Goal: Task Accomplishment & Management: Manage account settings

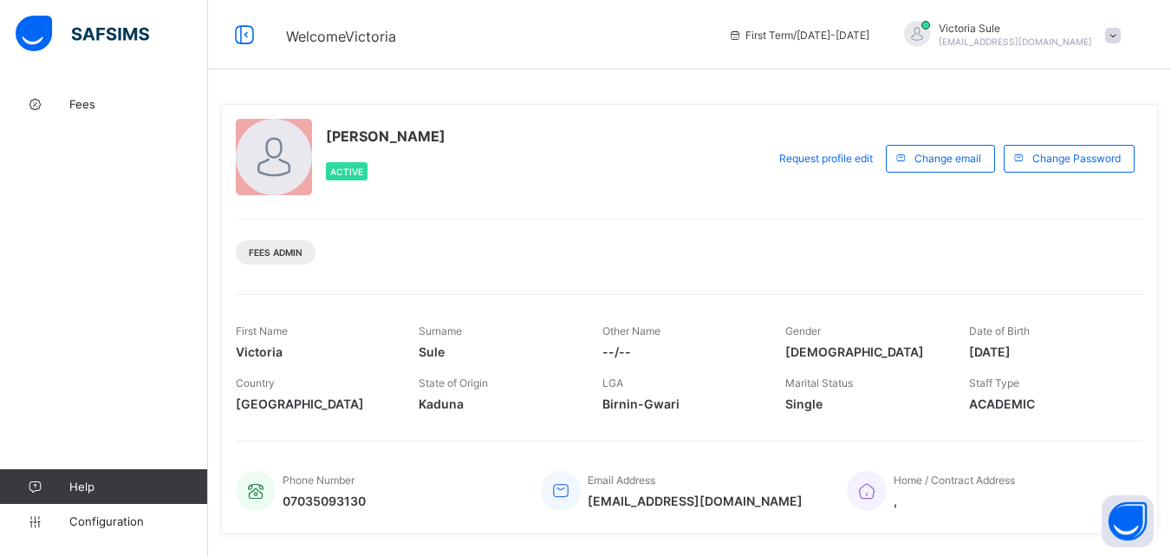
click at [549, 217] on div "Victoria Sule Active Request profile edit Change email Change Password Fees Adm…" at bounding box center [689, 319] width 937 height 430
click at [564, 133] on div "Victoria Sule Active" at bounding box center [497, 158] width 522 height 79
click at [81, 101] on span "Fees" at bounding box center [138, 104] width 139 height 14
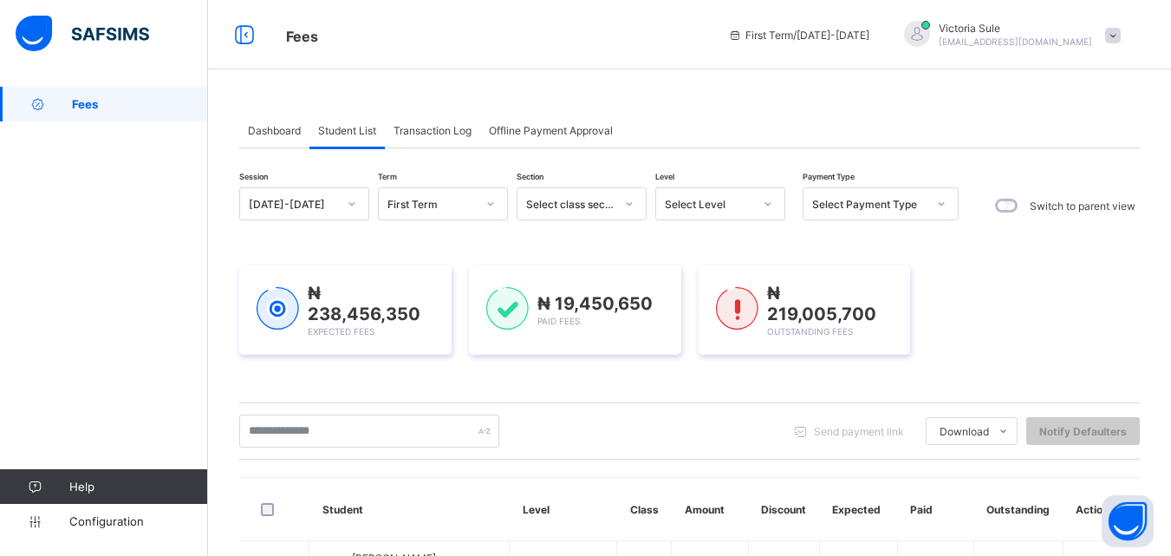
click at [673, 204] on div "Select Level" at bounding box center [709, 204] width 88 height 13
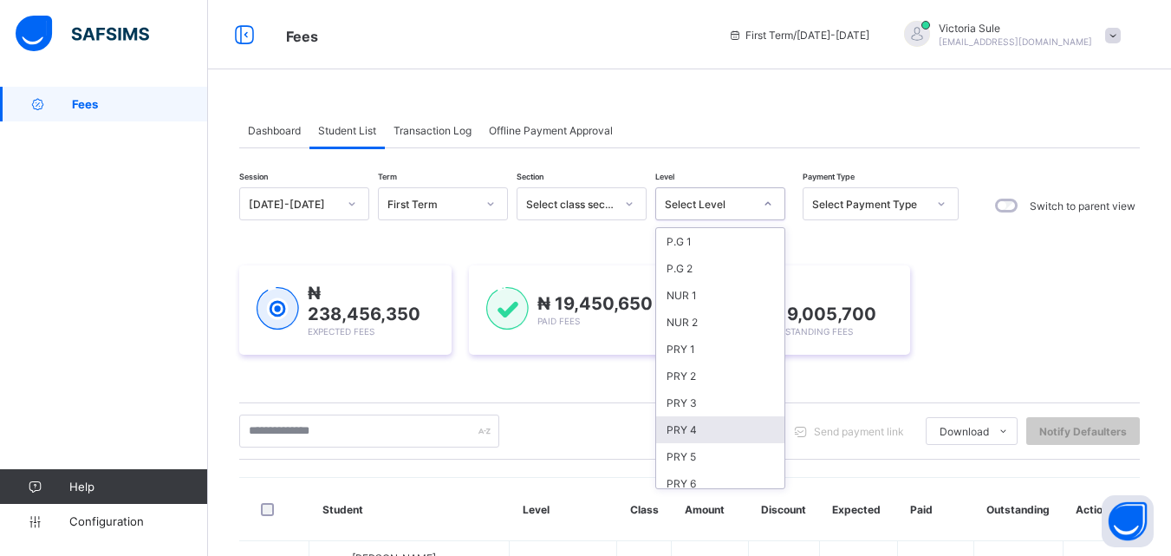
click at [694, 421] on div "PRY 4" at bounding box center [720, 429] width 128 height 27
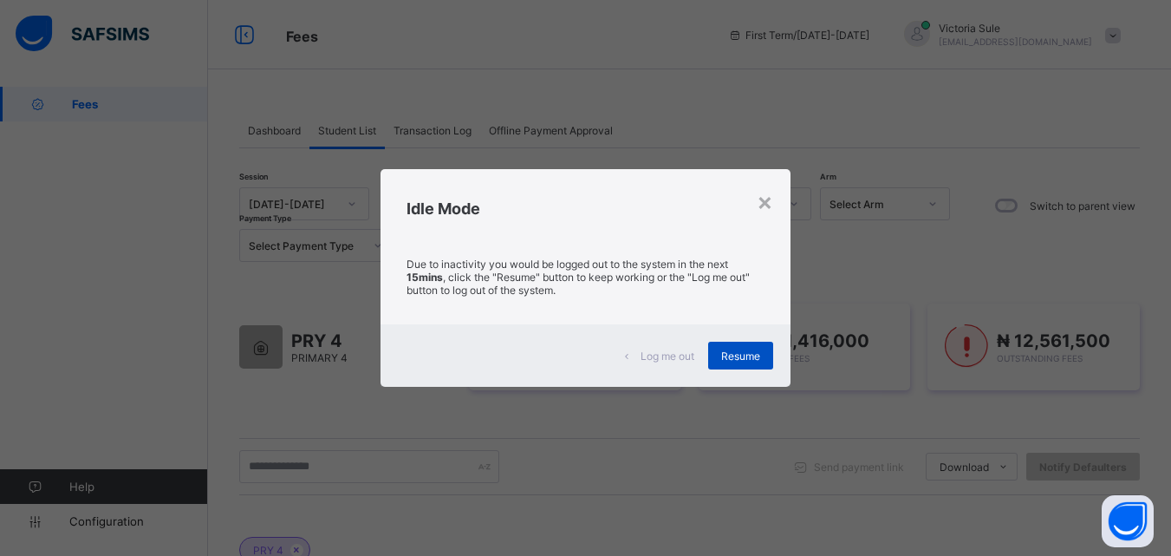
click at [764, 349] on div "Resume" at bounding box center [740, 355] width 65 height 28
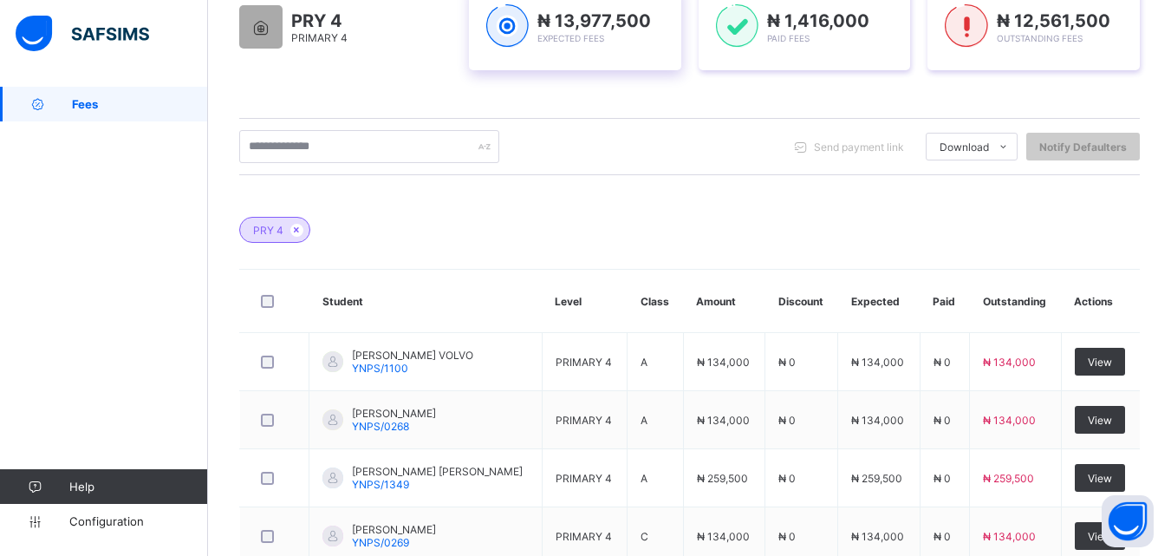
scroll to position [347, 0]
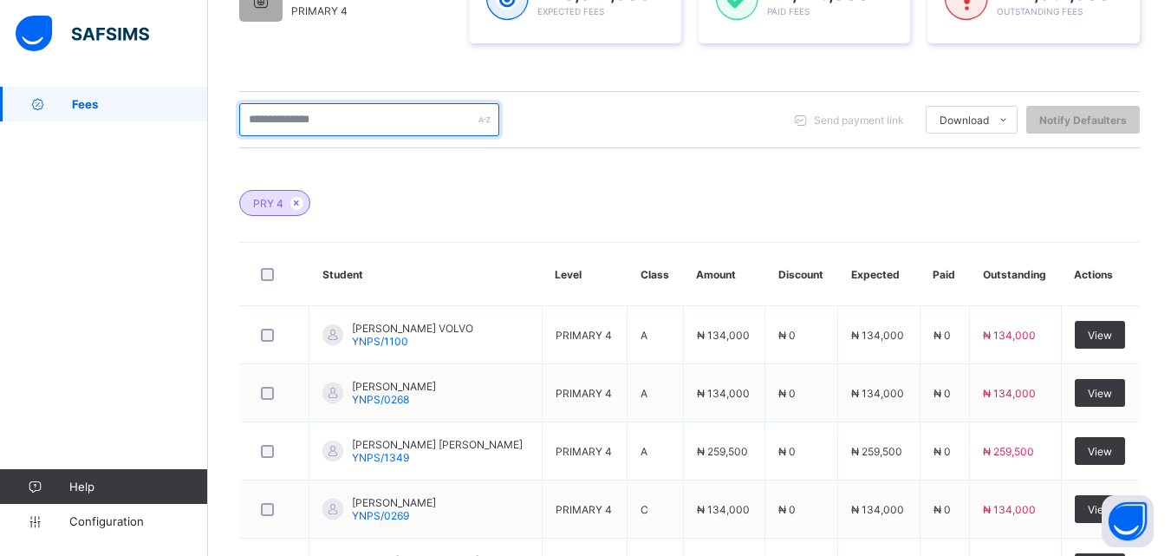
click at [355, 127] on input "text" at bounding box center [369, 119] width 260 height 33
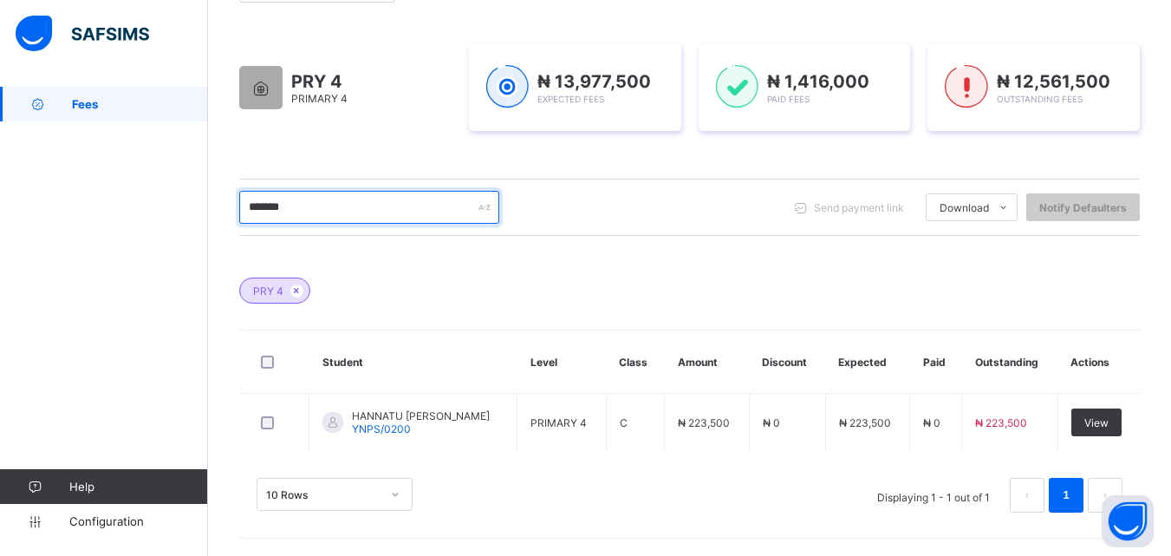
scroll to position [259, 0]
drag, startPoint x: 336, startPoint y: 198, endPoint x: 234, endPoint y: 207, distance: 102.6
click at [234, 207] on div "Dashboard Student List Transaction Log Offline Payment Approval Student List Mo…" at bounding box center [689, 192] width 963 height 728
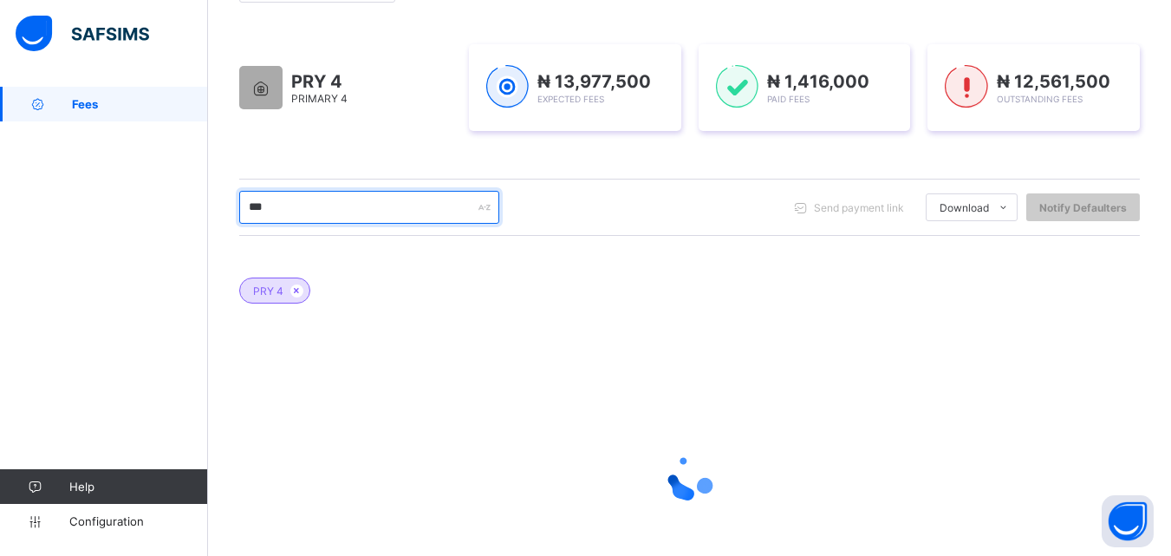
scroll to position [347, 0]
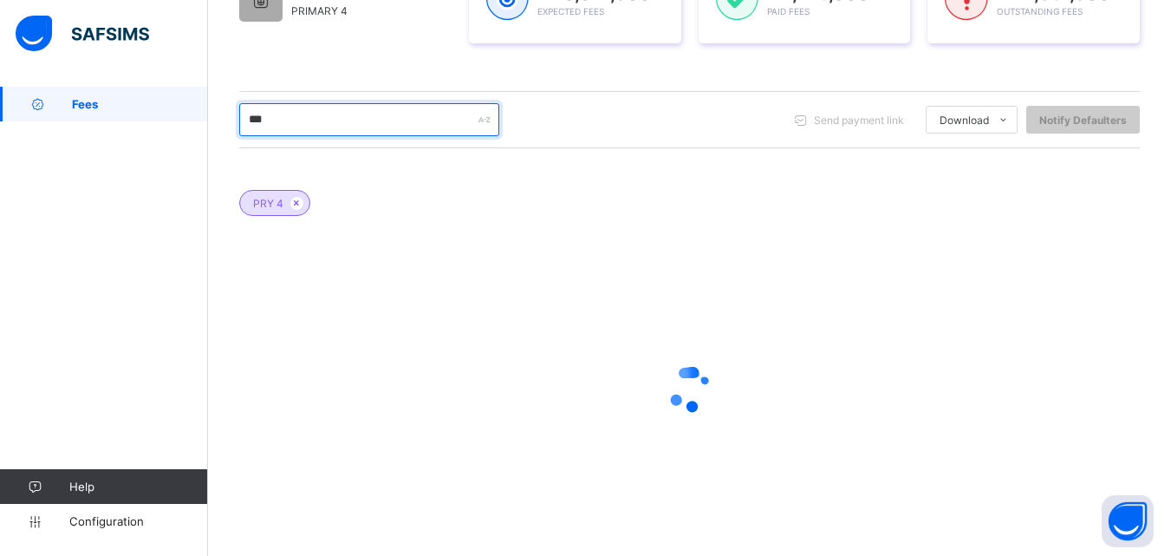
type input "****"
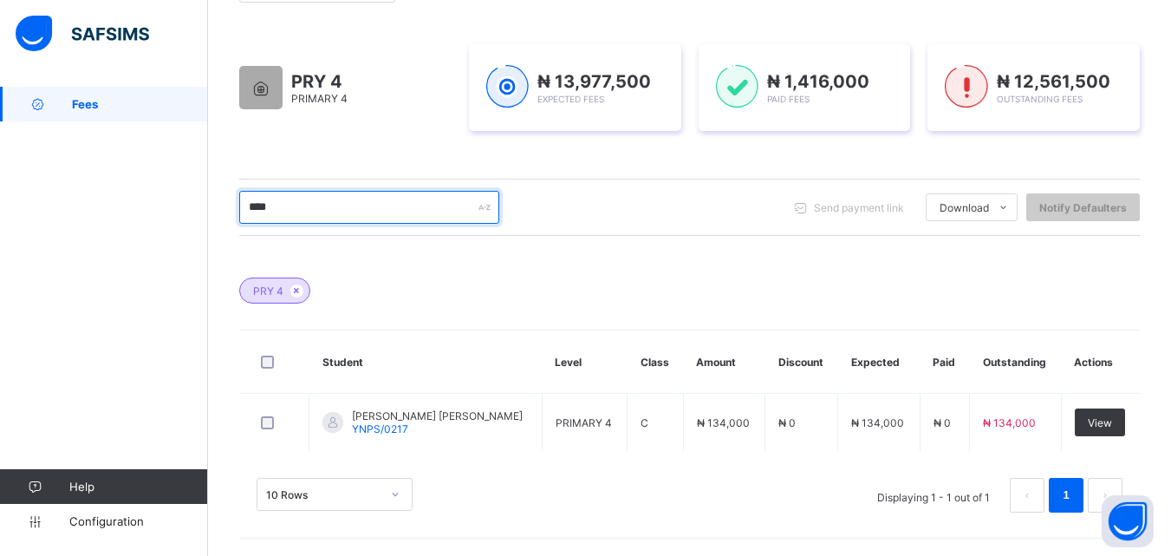
scroll to position [259, 0]
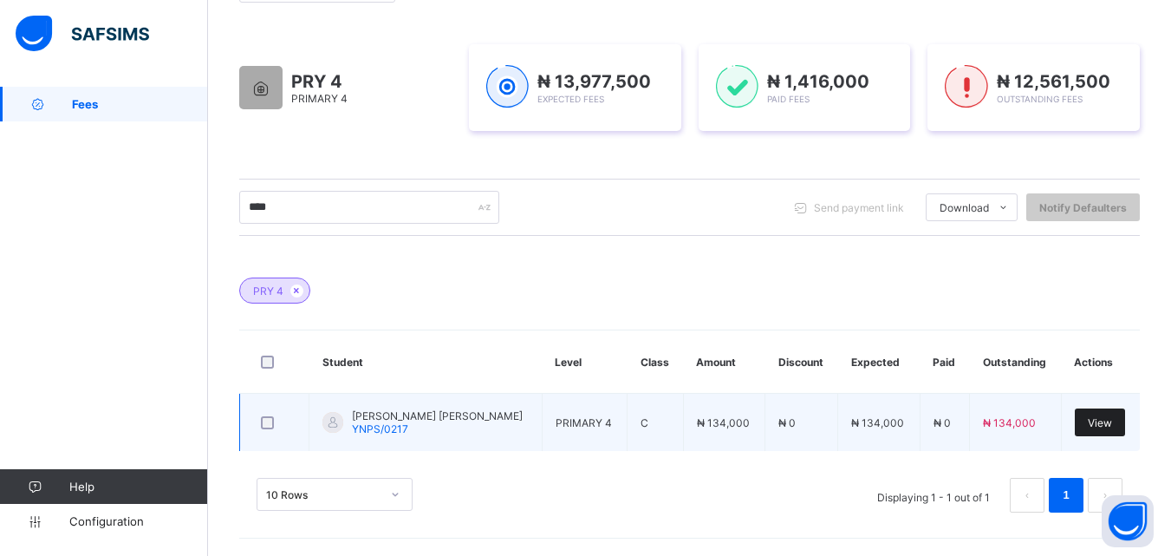
click at [1101, 423] on span "View" at bounding box center [1100, 422] width 24 height 13
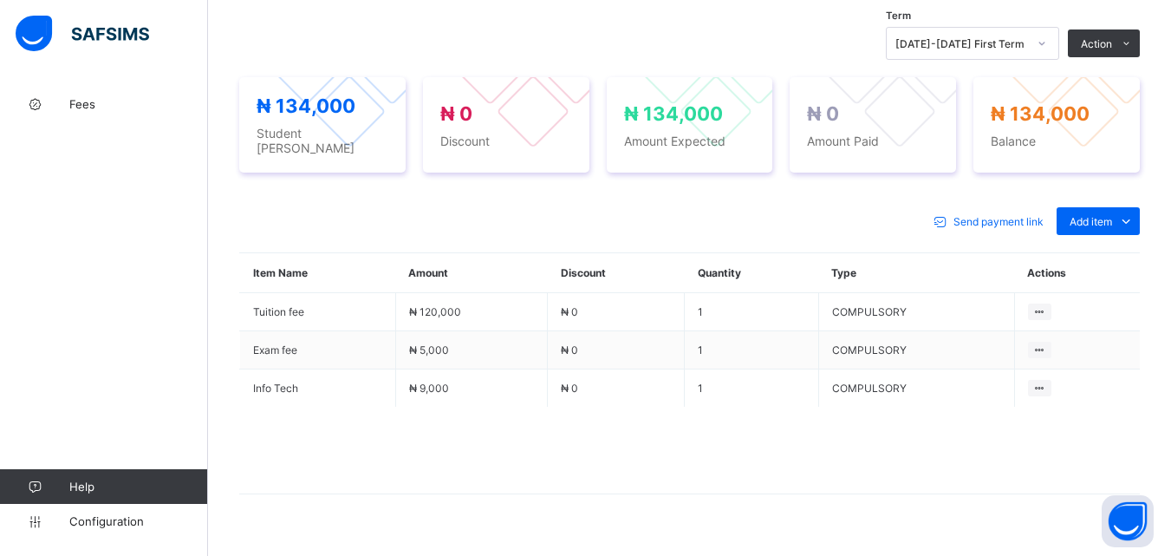
scroll to position [622, 0]
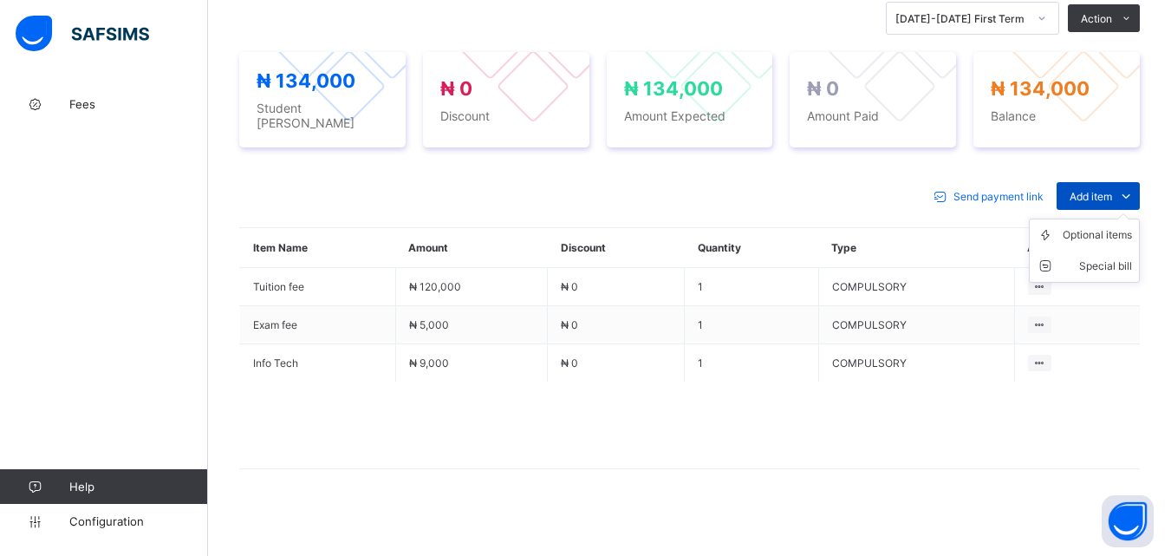
click at [1086, 190] on span "Add item" at bounding box center [1091, 196] width 42 height 13
click at [1092, 226] on div "Optional items" at bounding box center [1097, 234] width 69 height 17
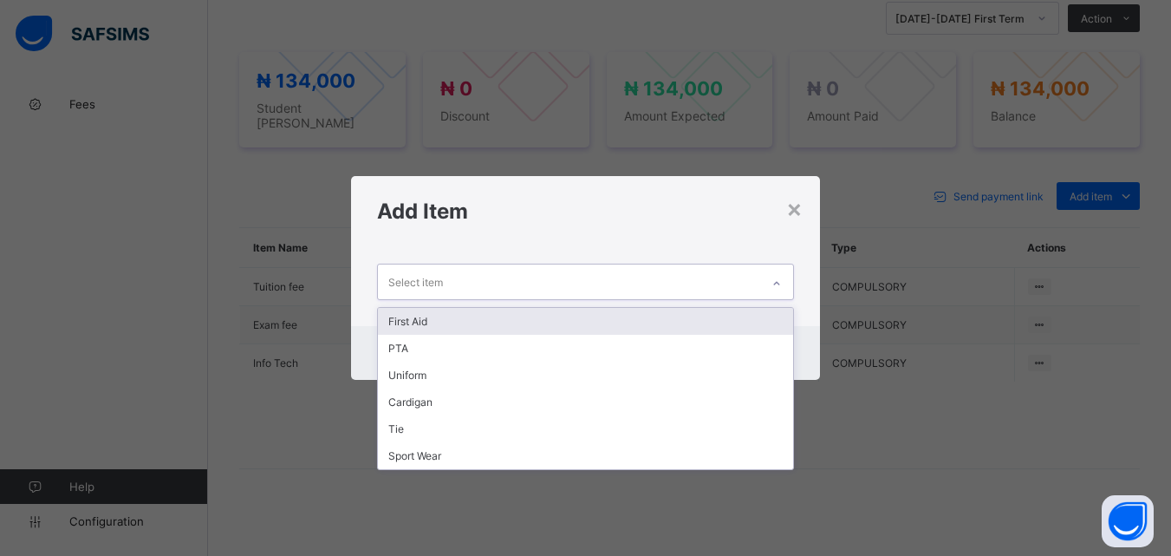
click at [777, 282] on icon at bounding box center [776, 283] width 10 height 17
click at [699, 326] on div "First Aid" at bounding box center [585, 321] width 414 height 27
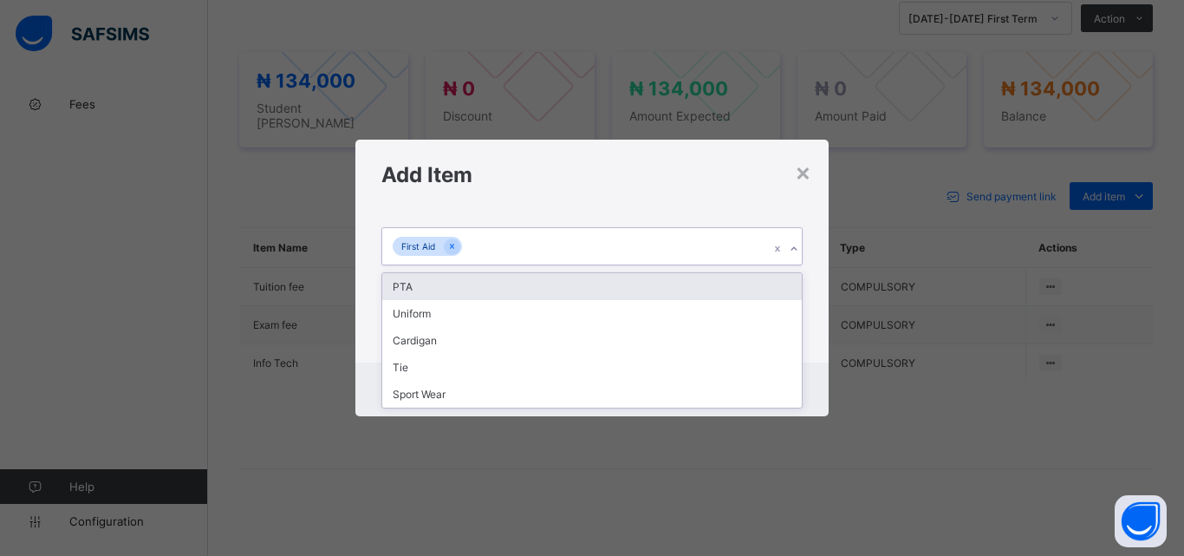
click at [797, 247] on icon at bounding box center [794, 248] width 10 height 17
click at [771, 294] on div "PTA" at bounding box center [591, 286] width 419 height 27
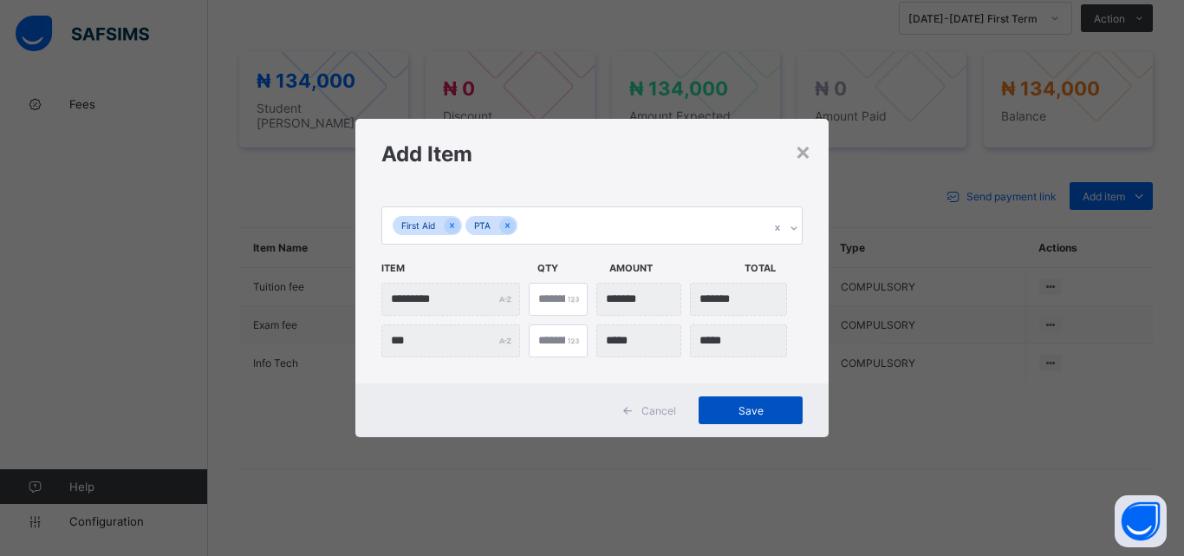
click at [732, 401] on div "Save" at bounding box center [751, 410] width 104 height 28
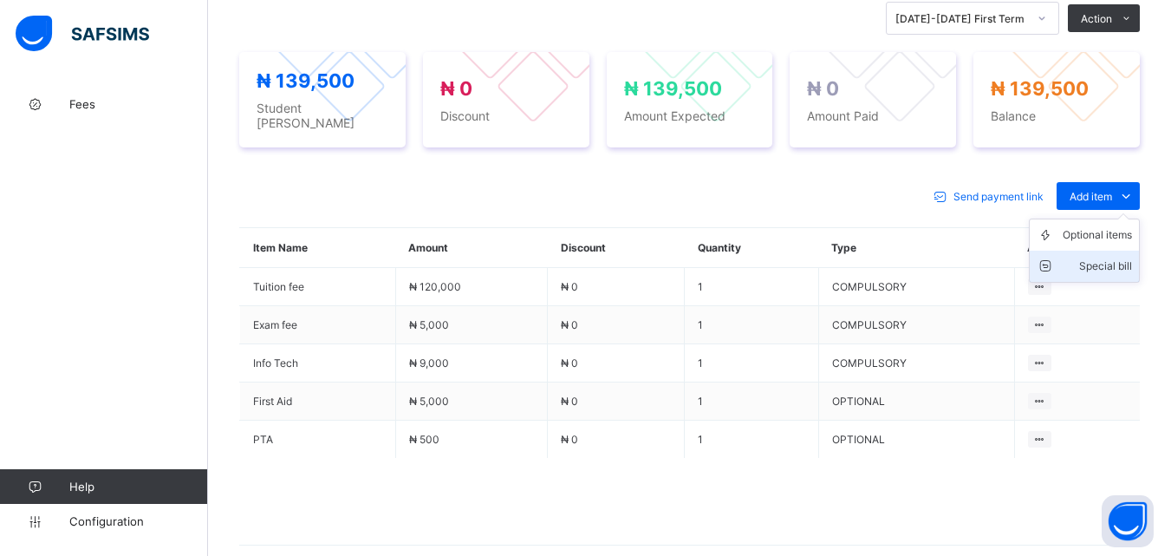
click at [1109, 257] on div "Special bill" at bounding box center [1097, 265] width 69 height 17
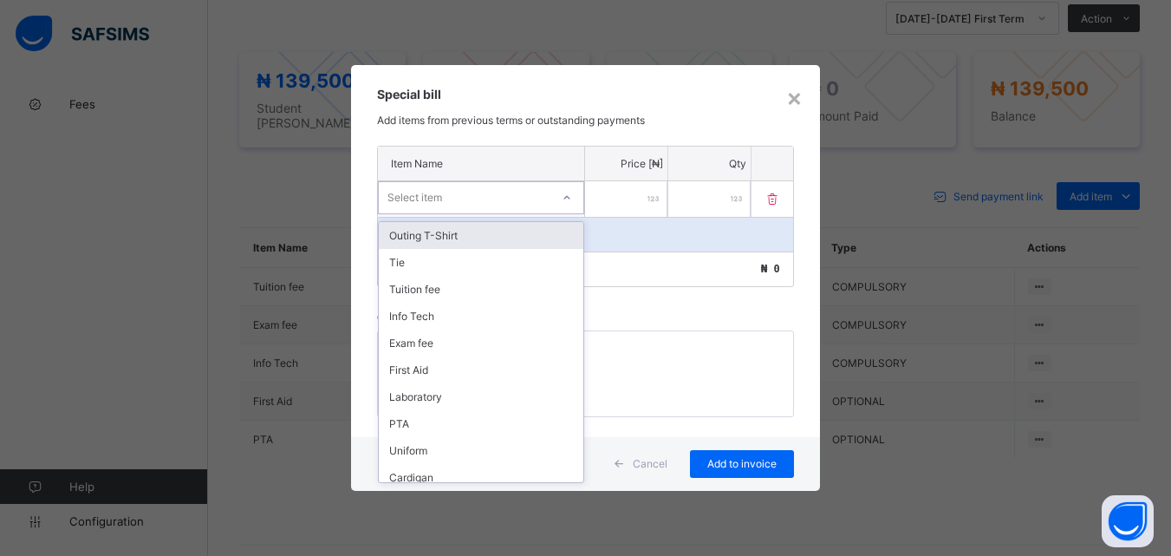
click at [482, 192] on div "Select item" at bounding box center [465, 197] width 172 height 24
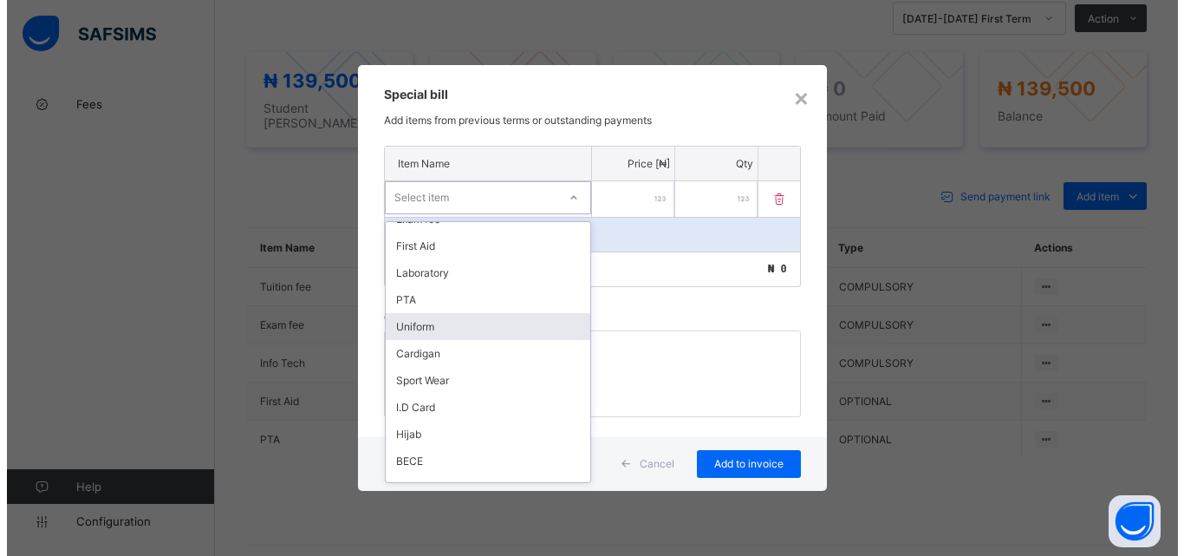
scroll to position [250, 0]
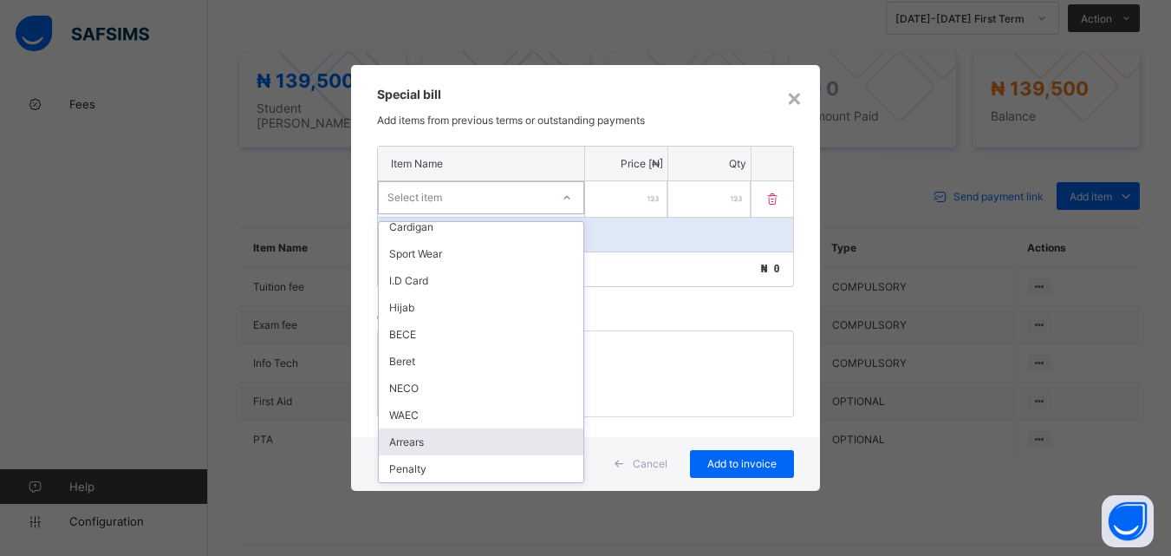
click at [440, 439] on div "Arrears" at bounding box center [481, 441] width 205 height 27
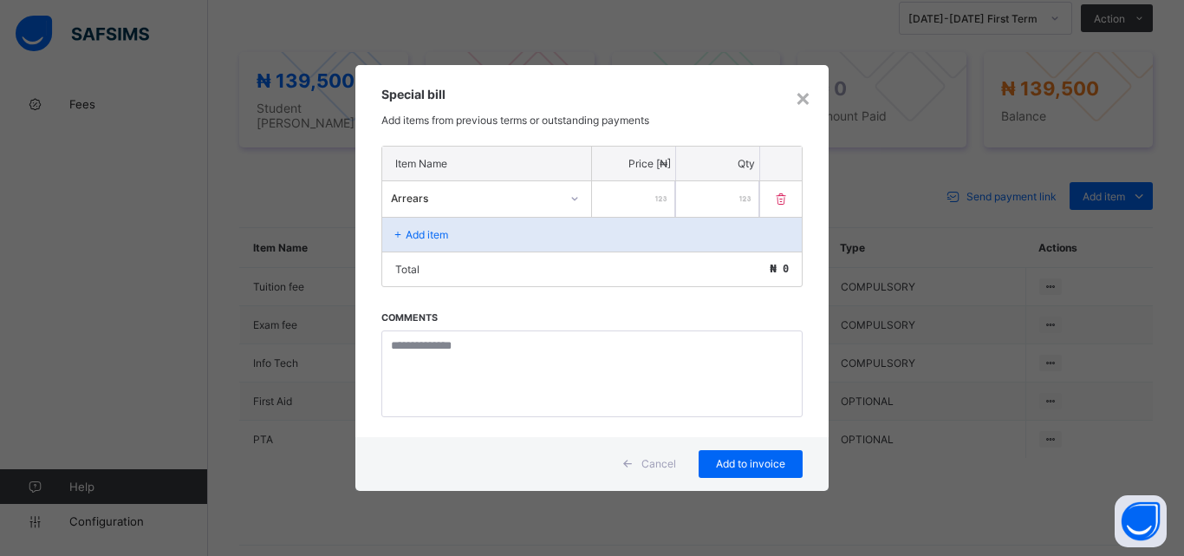
click at [617, 197] on input "number" at bounding box center [633, 199] width 83 height 36
type input "*****"
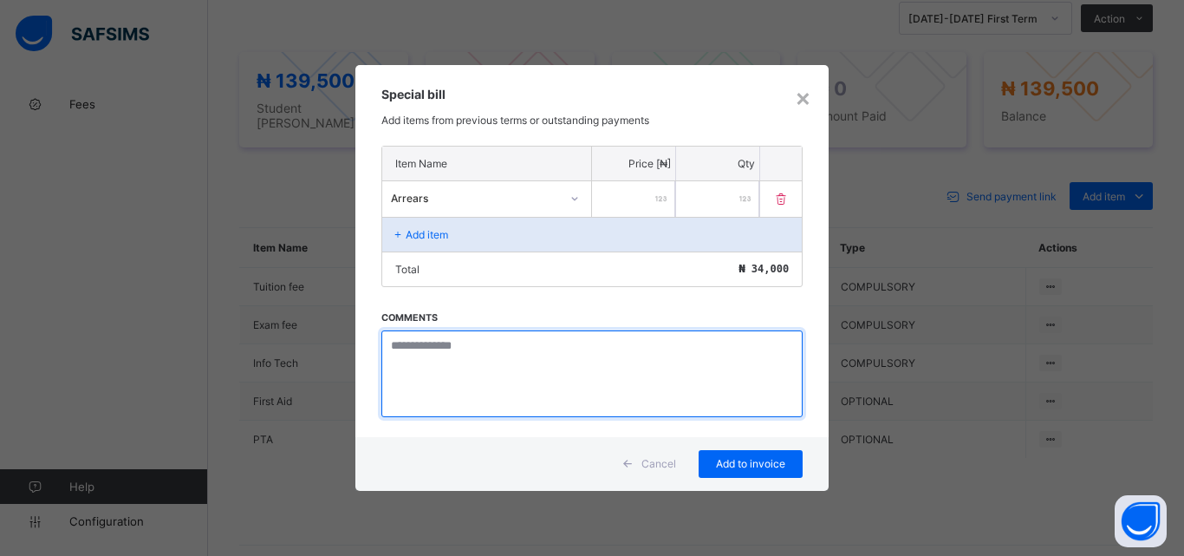
click at [479, 357] on textarea at bounding box center [591, 373] width 421 height 87
drag, startPoint x: 387, startPoint y: 351, endPoint x: 537, endPoint y: 383, distance: 153.3
click at [537, 383] on textarea "**********" at bounding box center [591, 373] width 421 height 87
click at [578, 389] on textarea "**********" at bounding box center [591, 373] width 421 height 87
type textarea "**********"
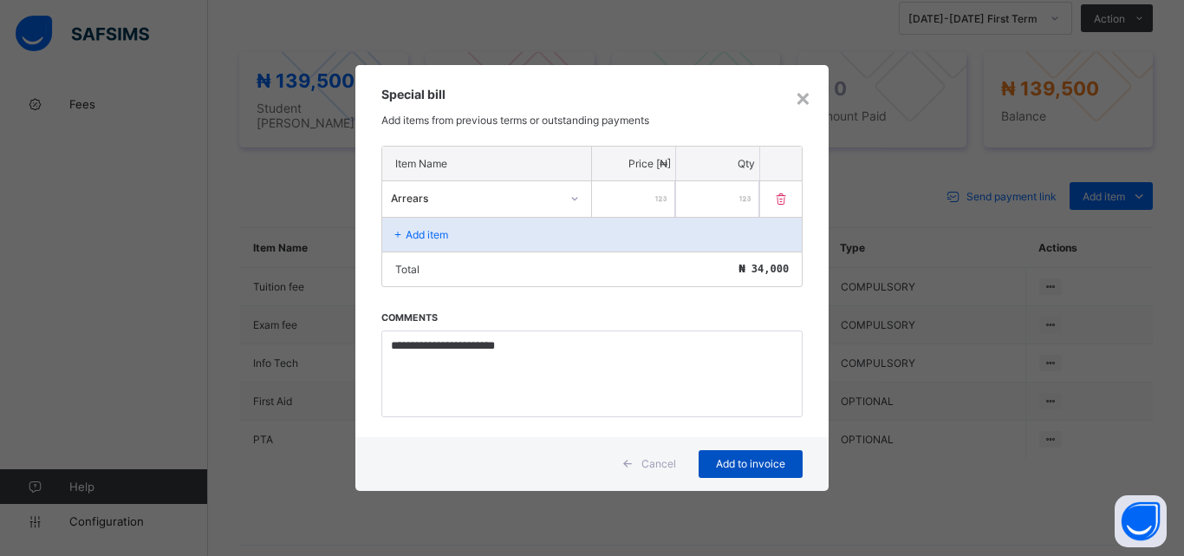
click at [757, 468] on span "Add to invoice" at bounding box center [751, 463] width 78 height 13
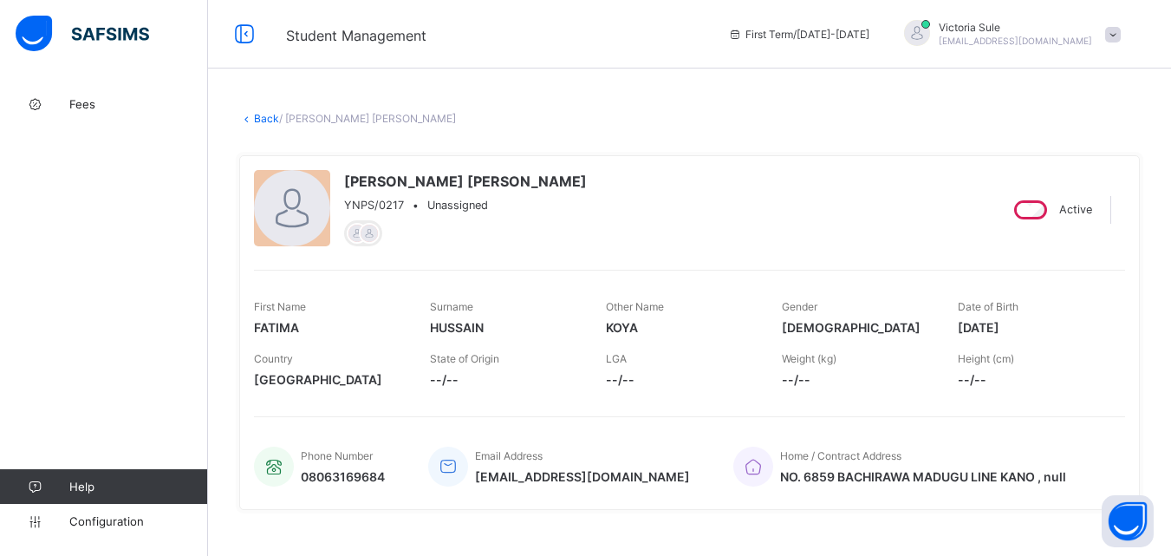
scroll to position [0, 0]
click at [261, 118] on link "Back" at bounding box center [266, 119] width 25 height 13
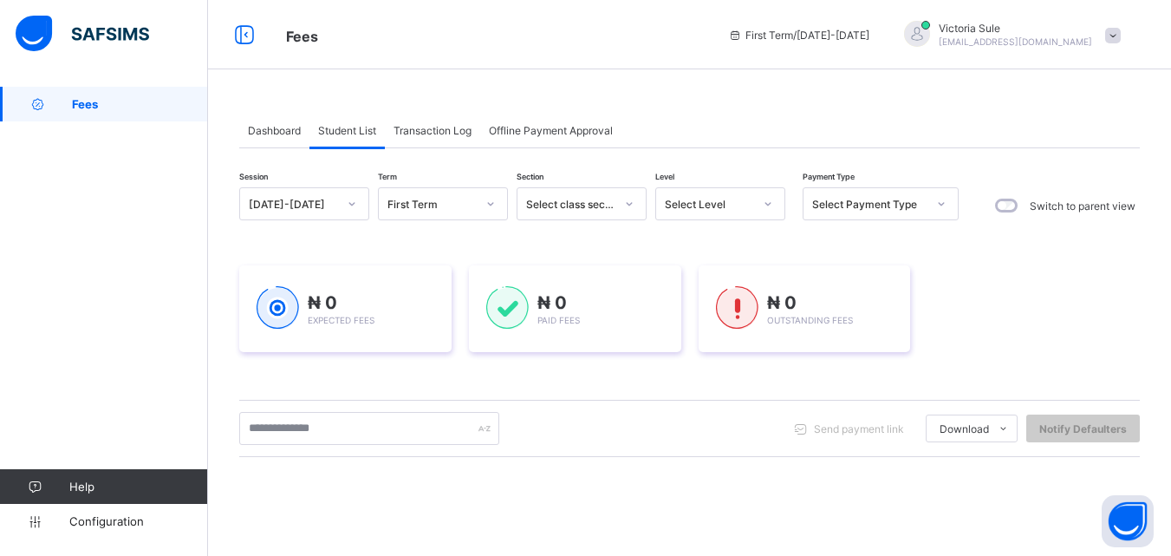
click at [692, 211] on div "Select Level" at bounding box center [703, 204] width 95 height 24
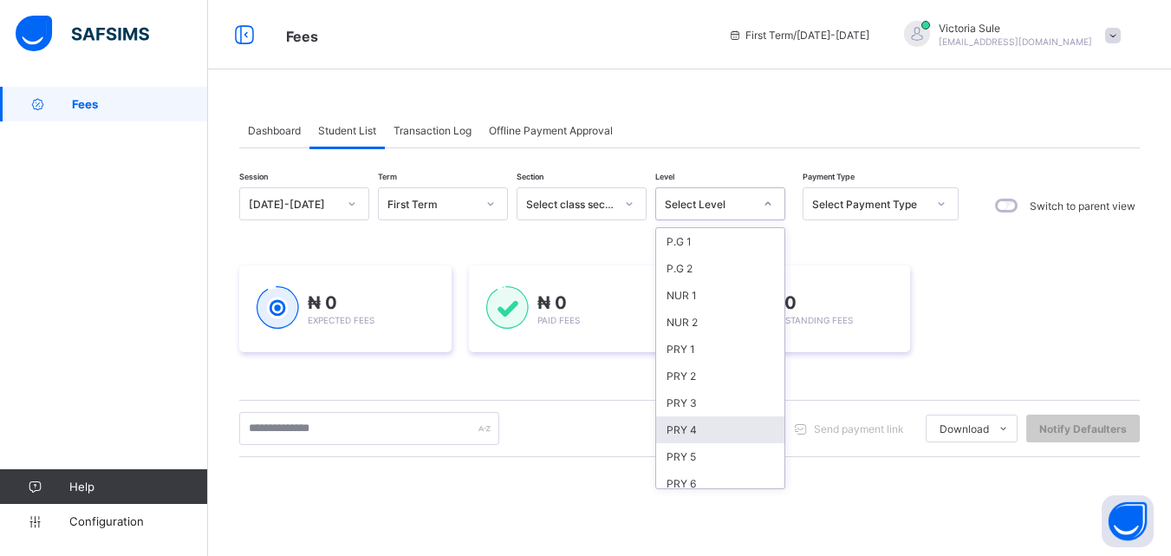
click at [699, 431] on div "PRY 4" at bounding box center [720, 429] width 128 height 27
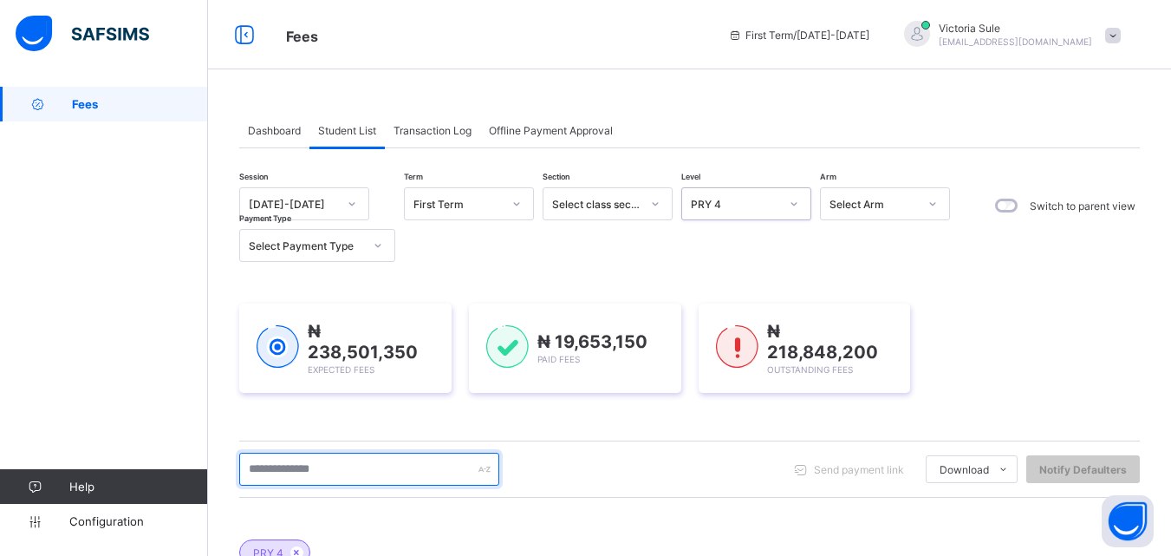
click at [352, 471] on input "text" at bounding box center [369, 468] width 260 height 33
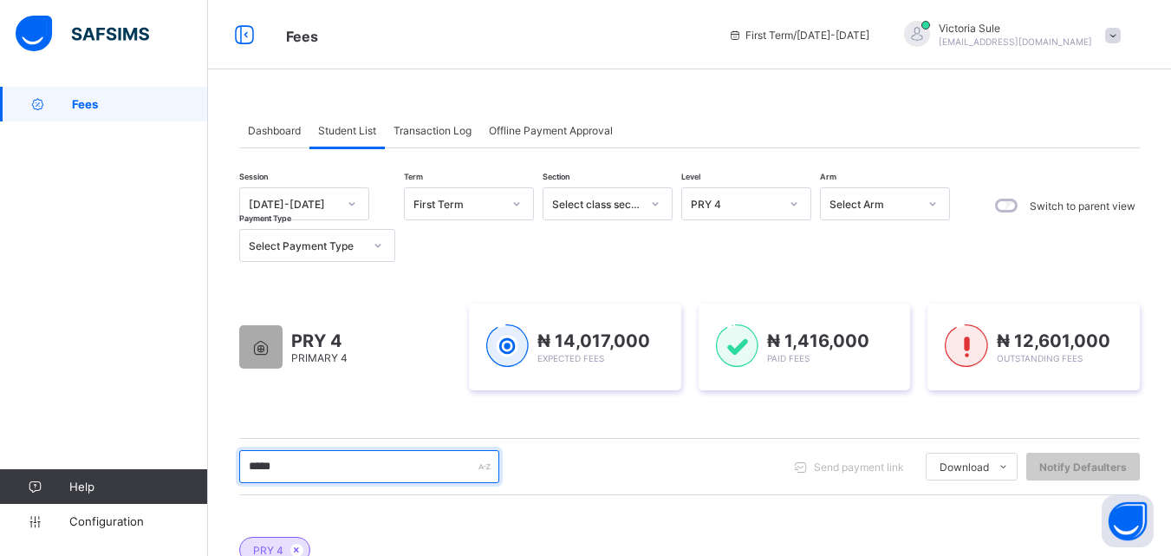
type input "*****"
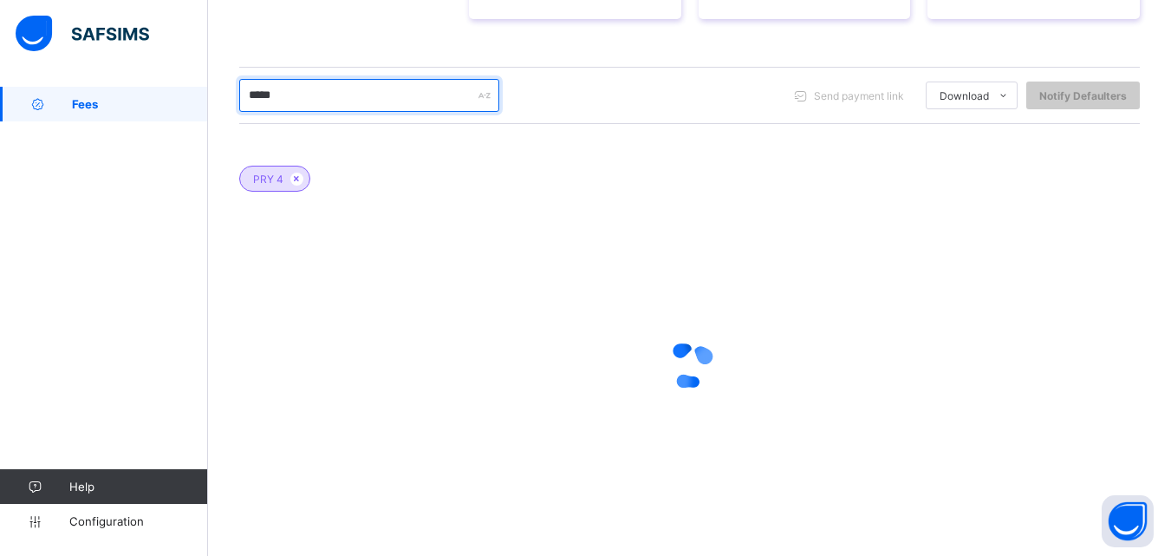
scroll to position [259, 0]
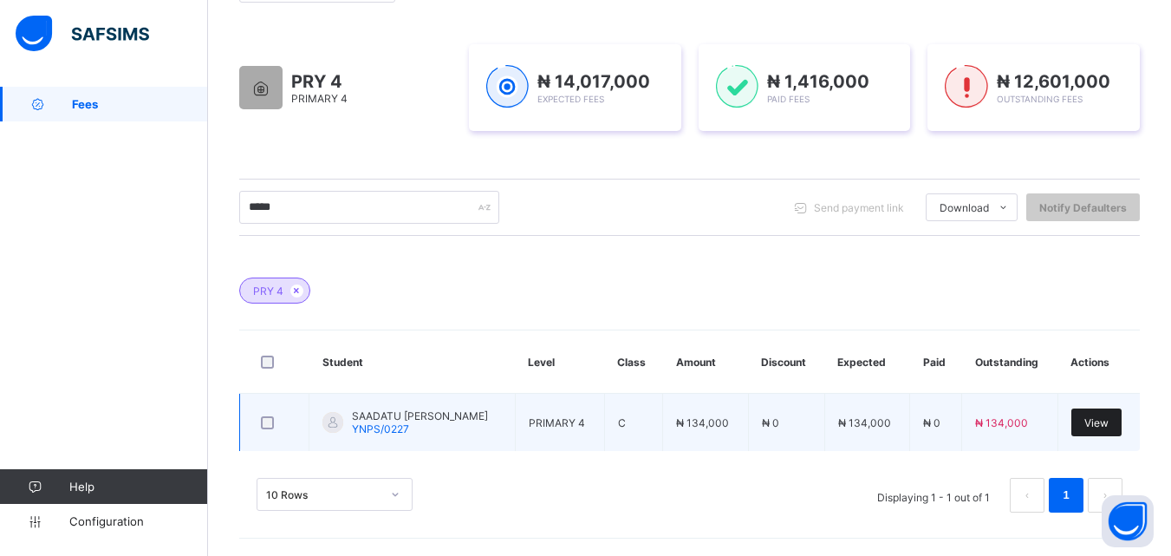
click at [1102, 424] on span "View" at bounding box center [1096, 422] width 24 height 13
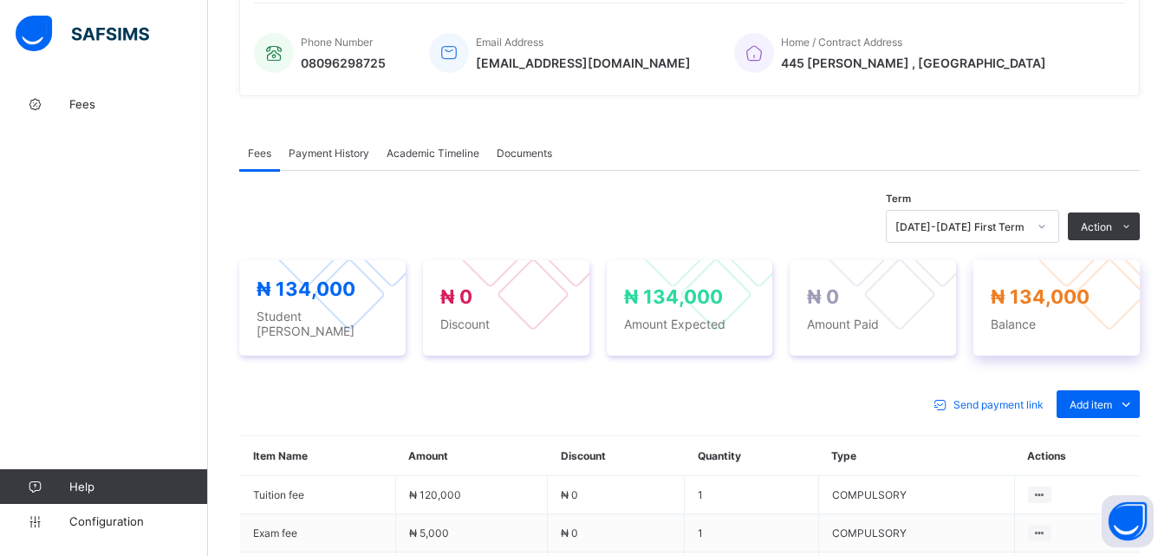
scroll to position [520, 0]
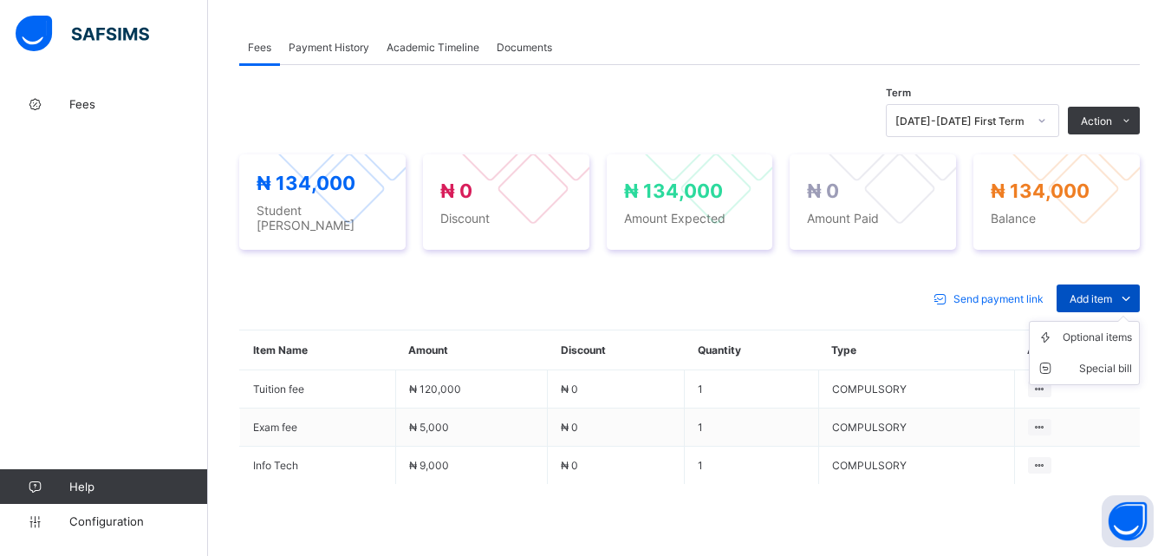
click at [1096, 292] on span "Add item" at bounding box center [1091, 298] width 42 height 13
click at [1099, 328] on div "Optional items" at bounding box center [1097, 336] width 69 height 17
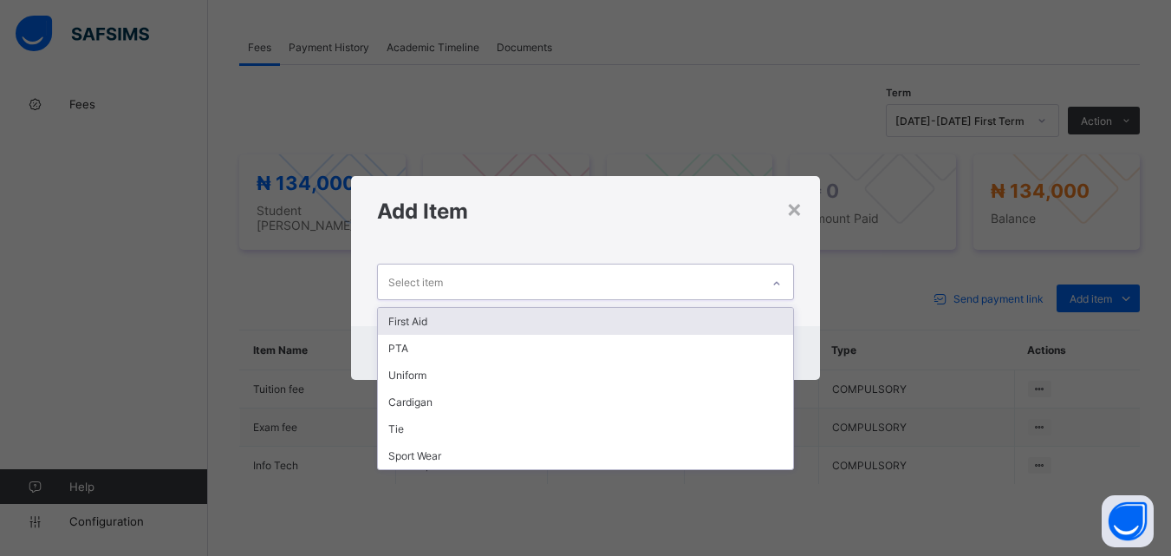
click at [784, 274] on div at bounding box center [776, 284] width 29 height 28
click at [751, 315] on div "First Aid" at bounding box center [585, 321] width 414 height 27
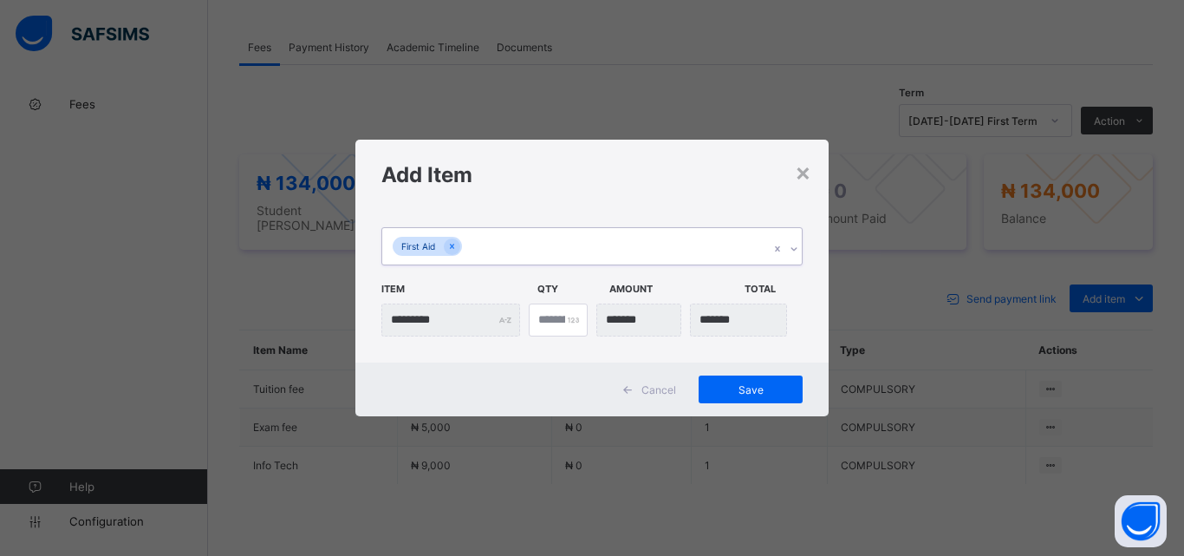
click at [792, 249] on icon at bounding box center [793, 248] width 6 height 3
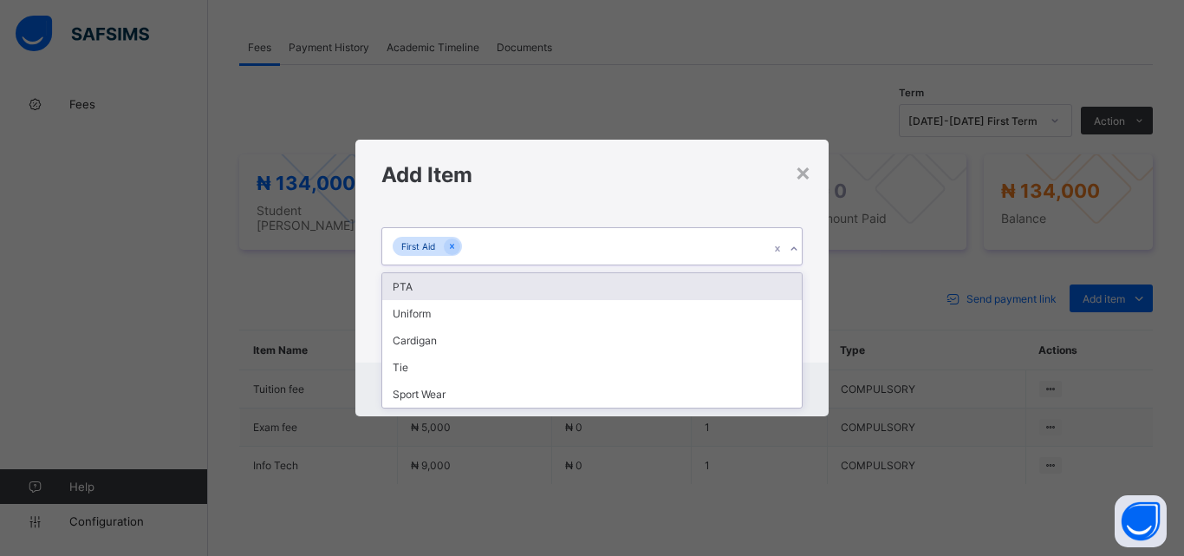
click at [768, 289] on div "PTA" at bounding box center [591, 286] width 419 height 27
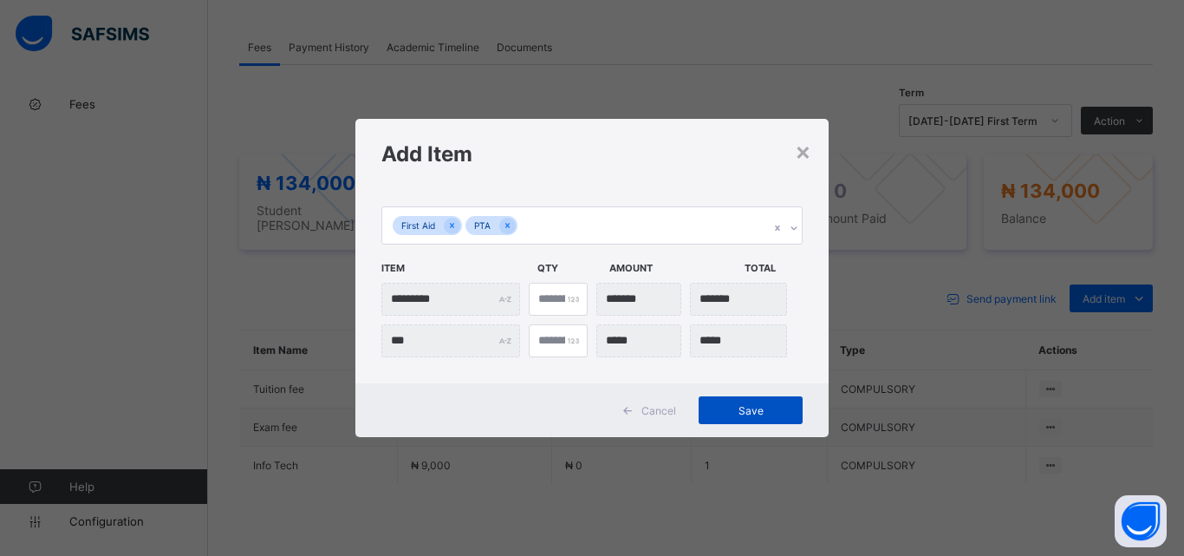
click at [753, 412] on span "Save" at bounding box center [751, 410] width 78 height 13
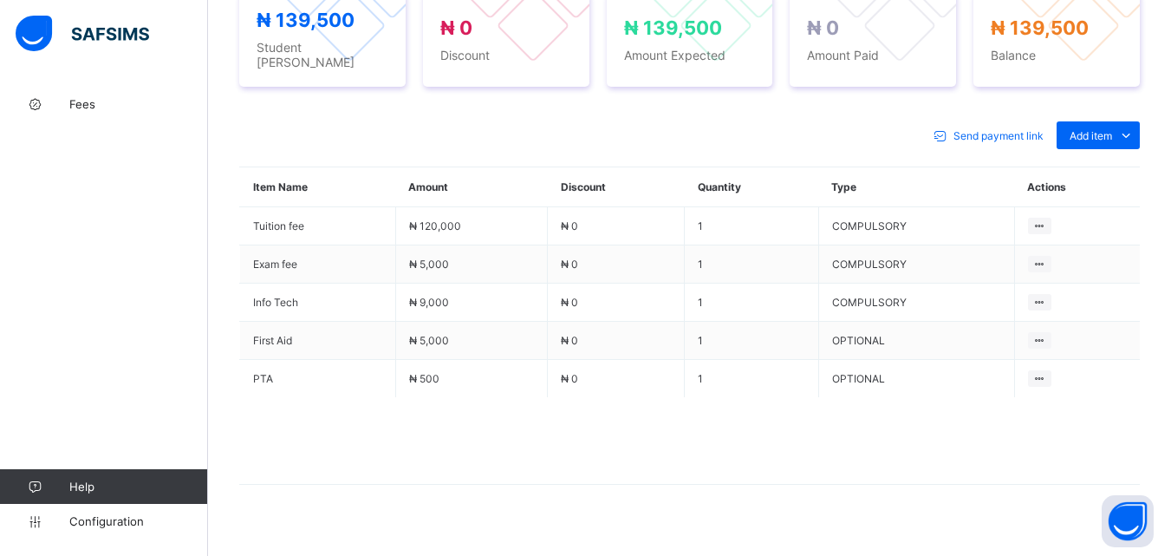
scroll to position [699, 0]
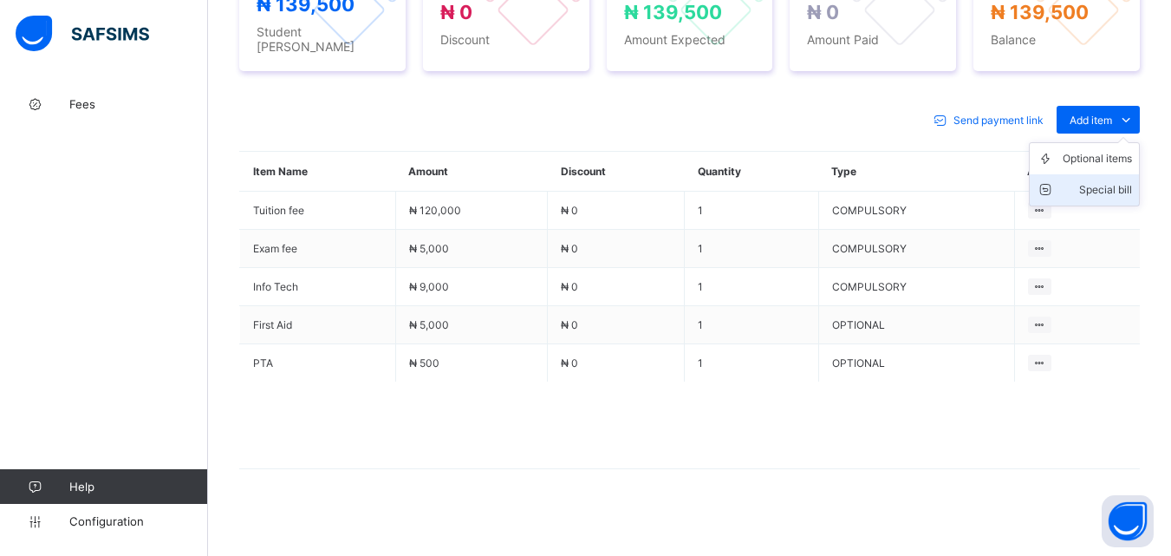
click at [1101, 181] on div "Special bill" at bounding box center [1097, 189] width 69 height 17
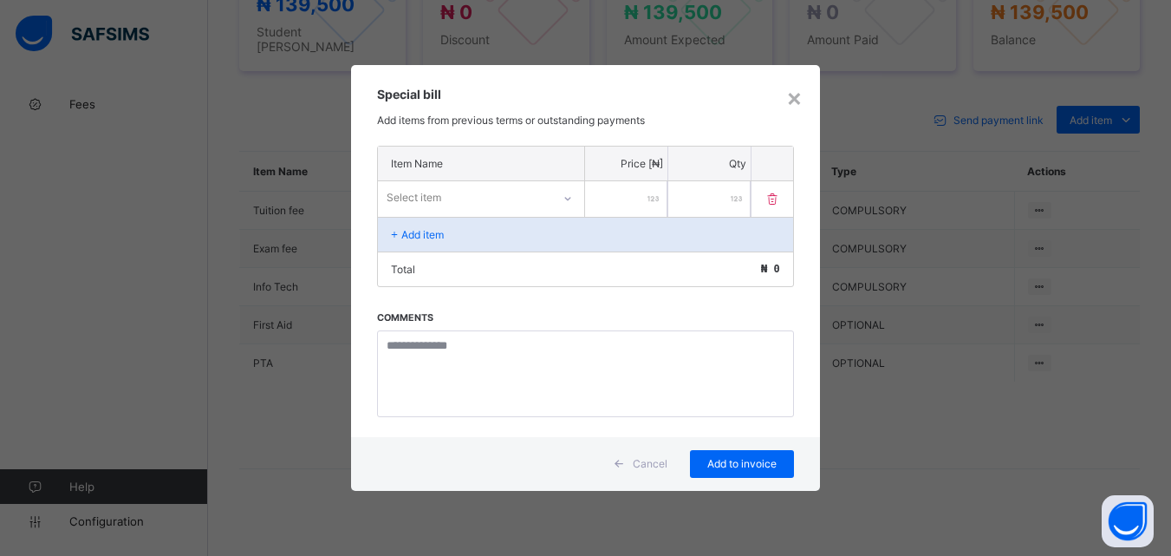
click at [471, 184] on div "Select item" at bounding box center [481, 197] width 206 height 33
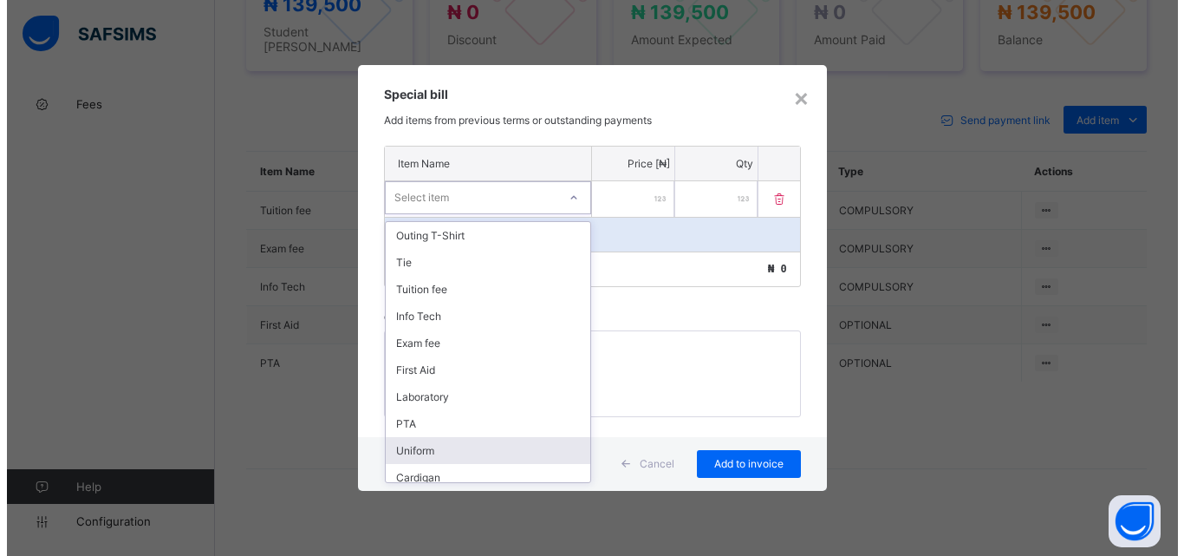
scroll to position [250, 0]
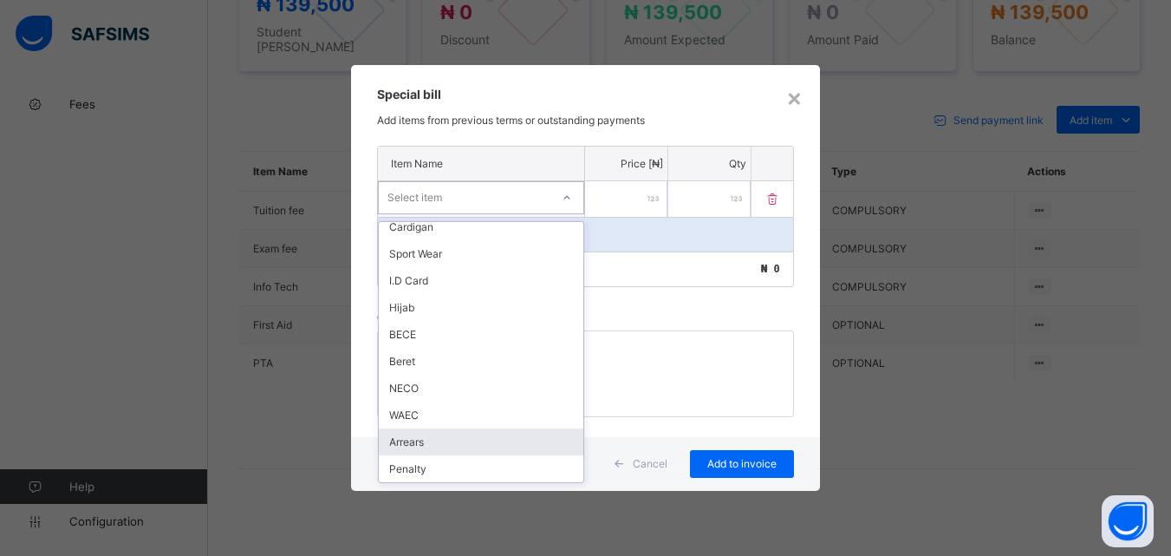
click at [439, 443] on div "Arrears" at bounding box center [481, 441] width 205 height 27
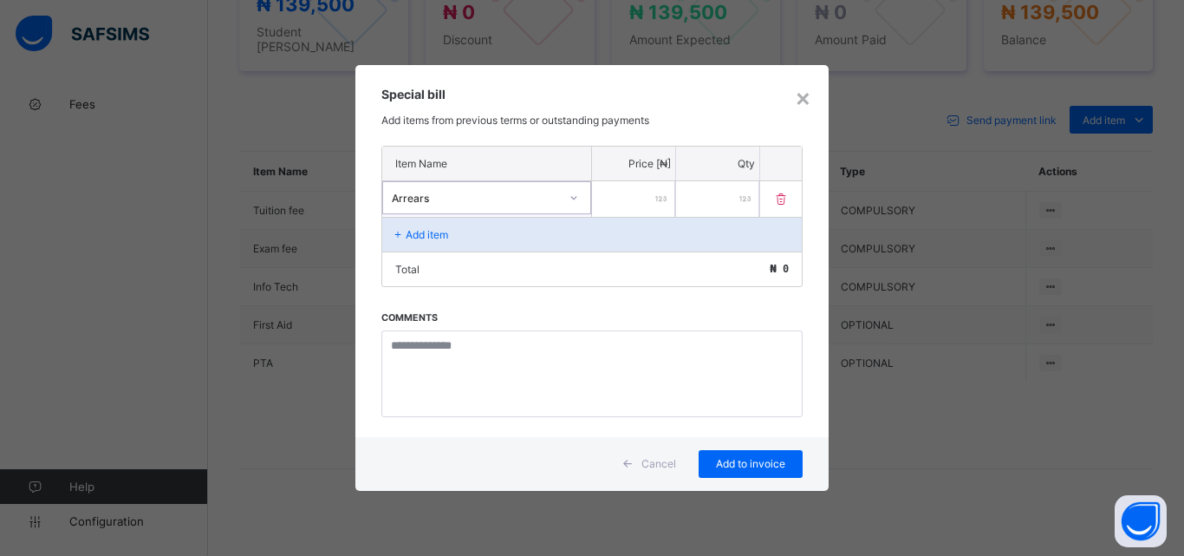
click at [649, 185] on input "number" at bounding box center [633, 199] width 83 height 36
type input "*****"
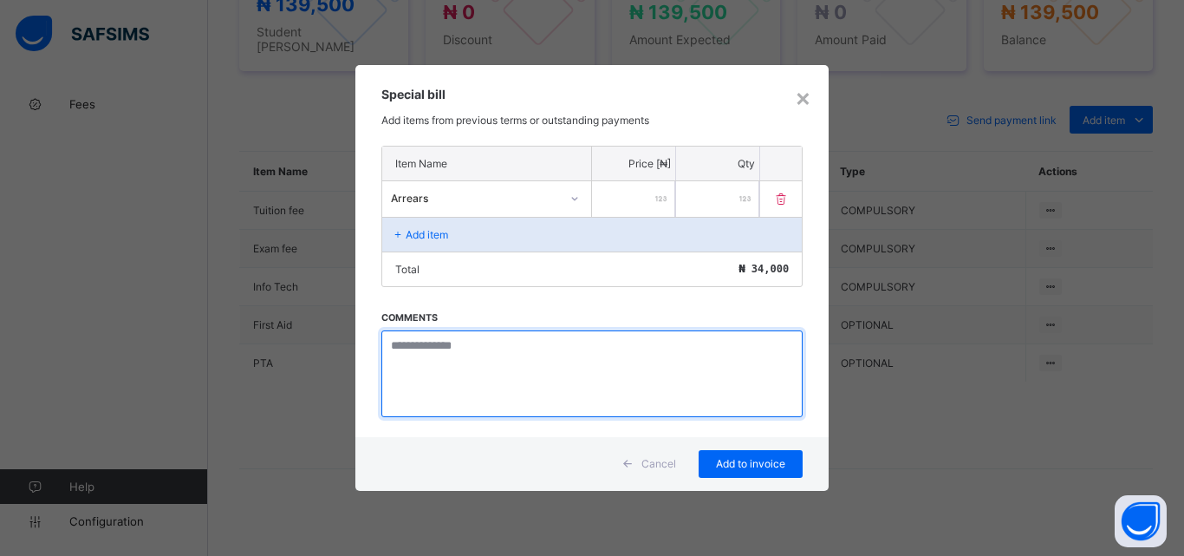
click at [436, 362] on textarea at bounding box center [591, 373] width 421 height 87
paste textarea "**********"
type textarea "**********"
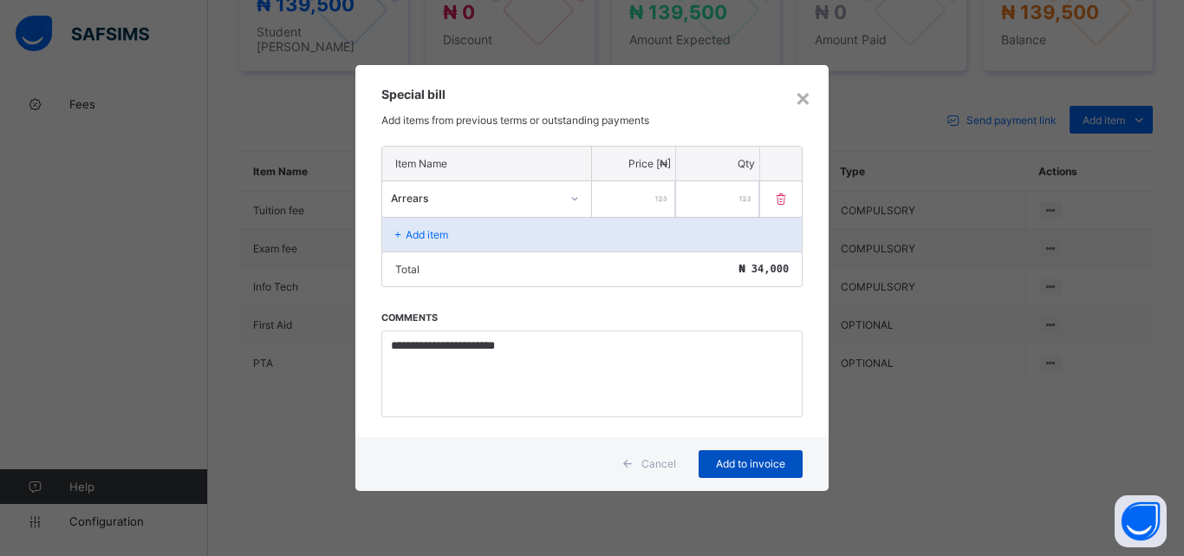
click at [745, 471] on div "Add to invoice" at bounding box center [751, 464] width 104 height 28
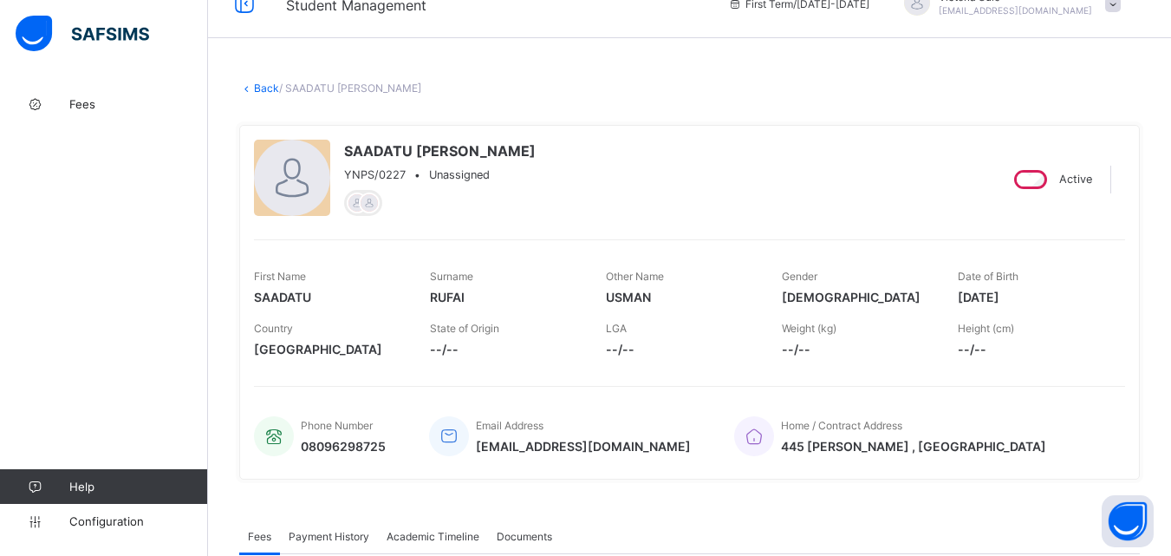
scroll to position [5, 0]
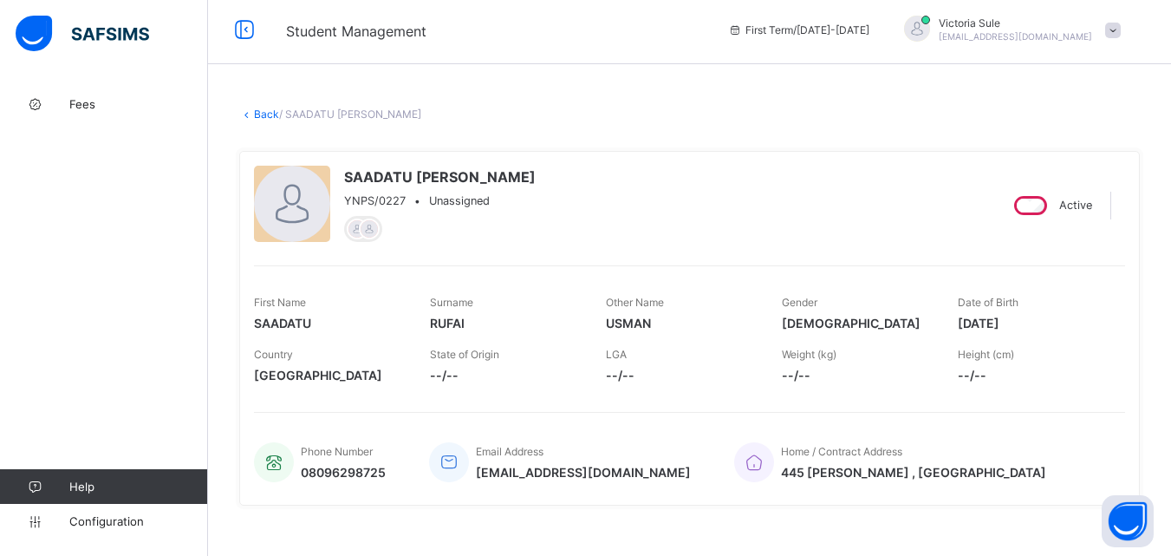
click at [264, 116] on link "Back" at bounding box center [266, 113] width 25 height 13
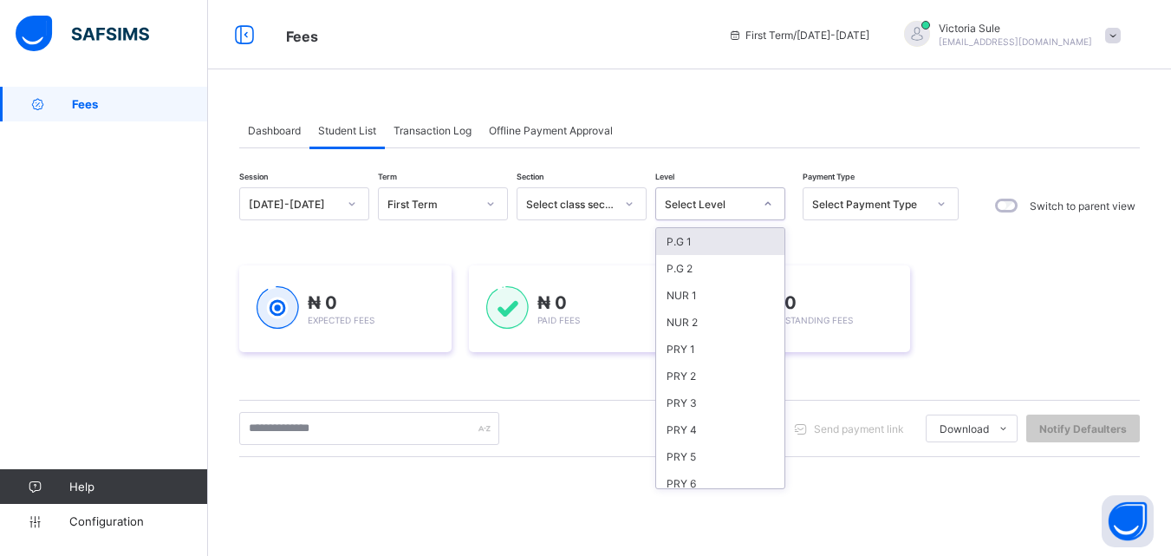
click at [688, 199] on div "Select Level" at bounding box center [709, 204] width 88 height 13
click at [716, 439] on div "PRY 4" at bounding box center [720, 429] width 128 height 27
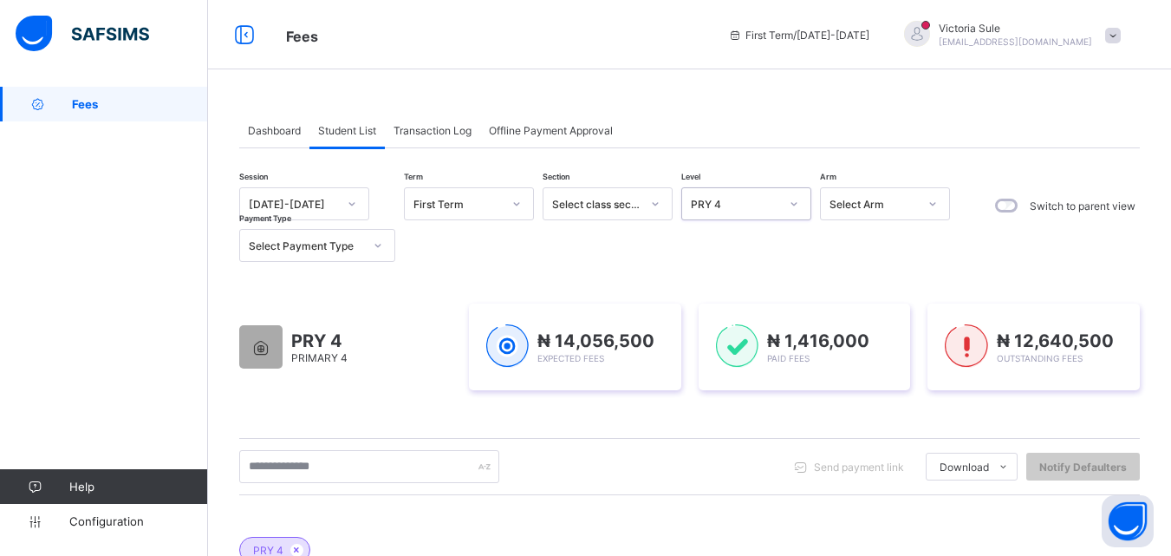
scroll to position [347, 0]
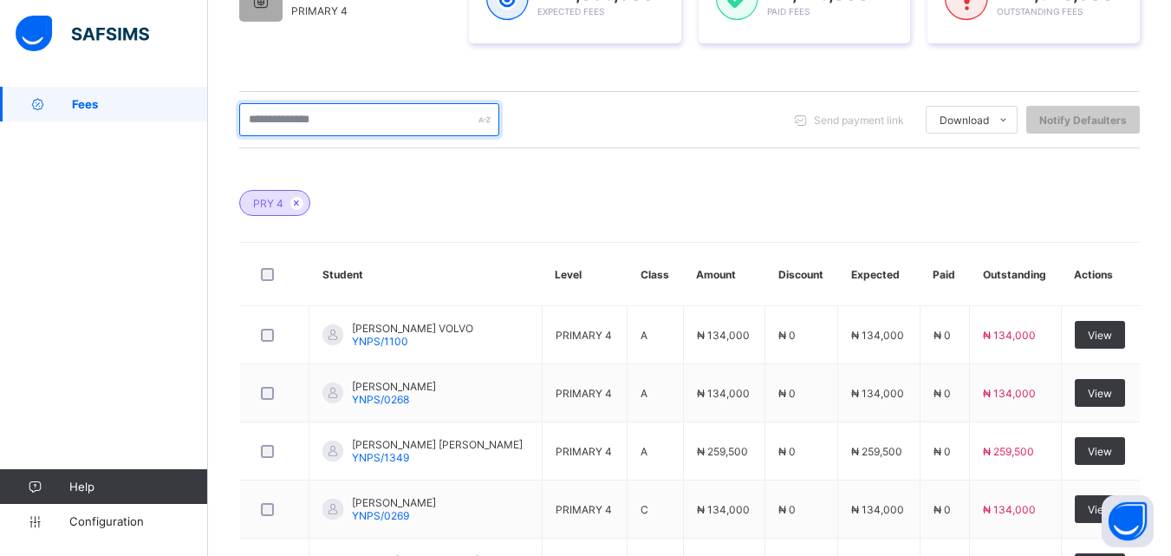
click at [369, 118] on input "text" at bounding box center [369, 119] width 260 height 33
click at [311, 111] on input "*****" at bounding box center [369, 119] width 260 height 33
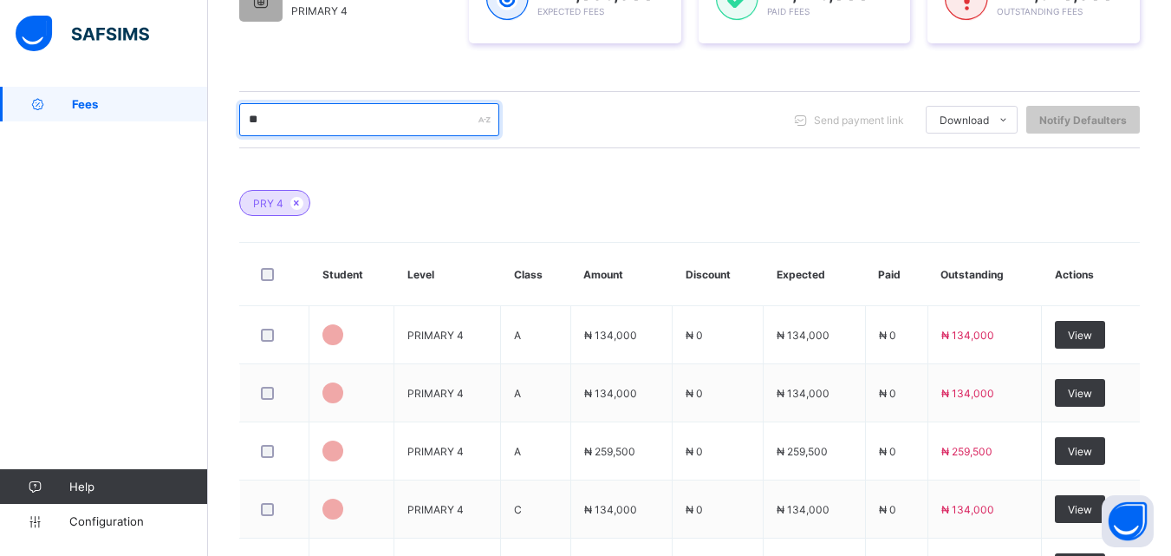
type input "*"
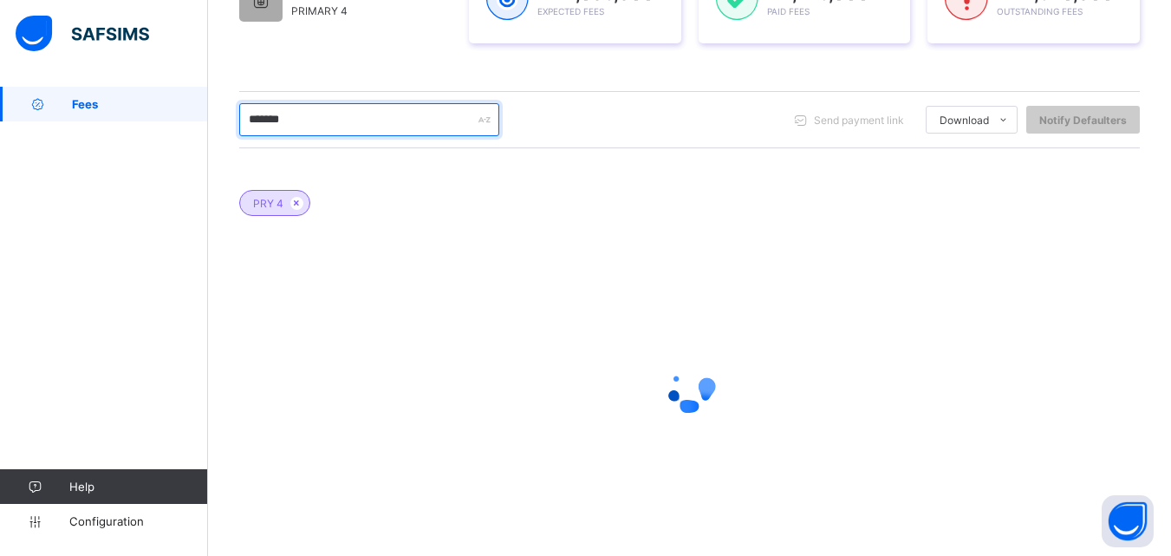
scroll to position [317, 0]
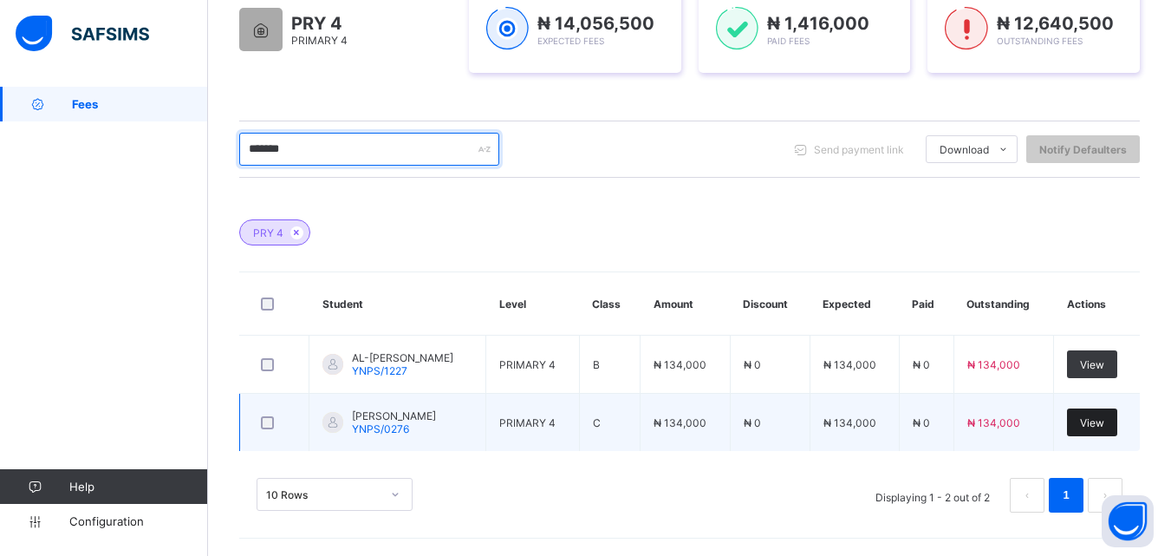
type input "*******"
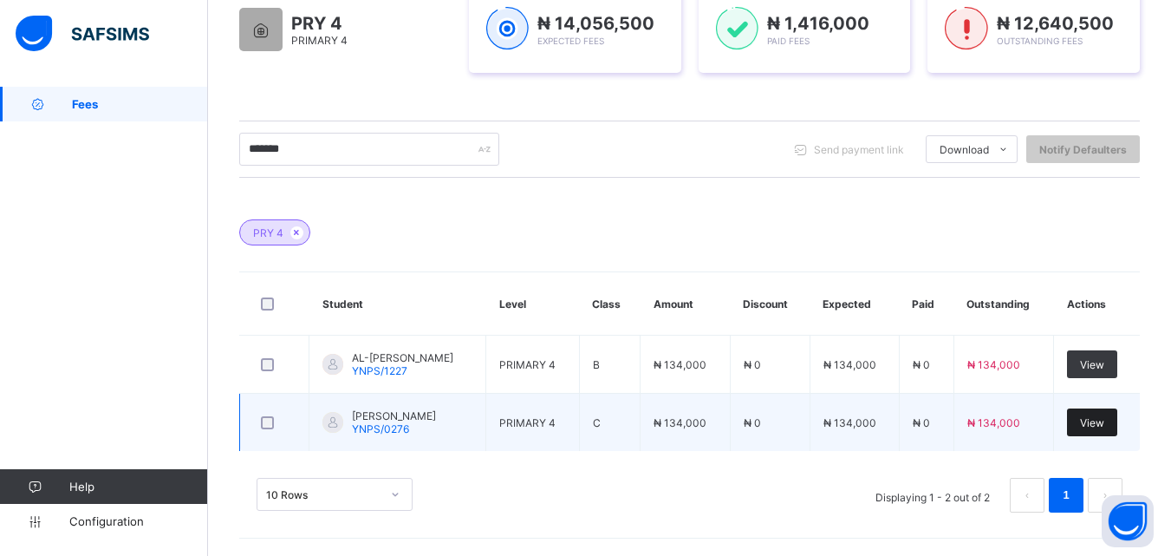
click at [1104, 423] on span "View" at bounding box center [1092, 422] width 24 height 13
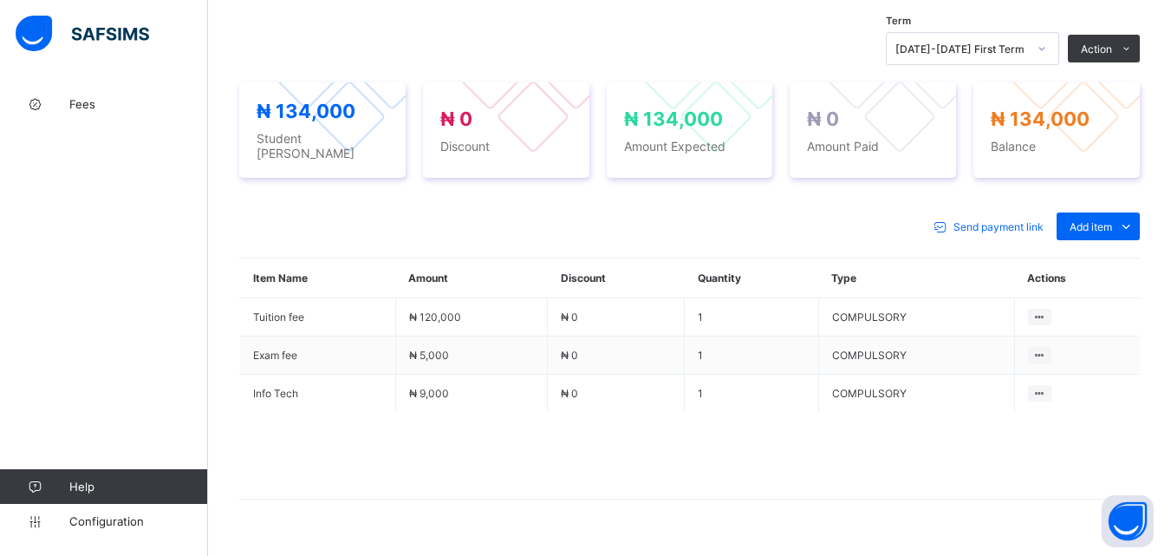
scroll to position [607, 0]
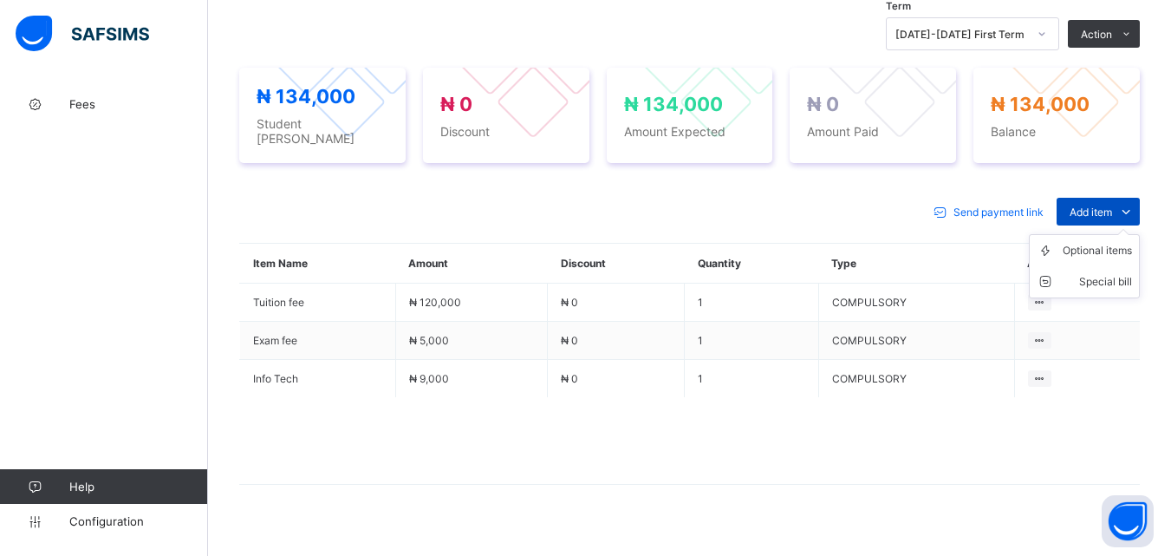
click at [1096, 207] on span "Add item" at bounding box center [1091, 211] width 42 height 13
click at [1099, 250] on div "Optional items" at bounding box center [1097, 250] width 69 height 17
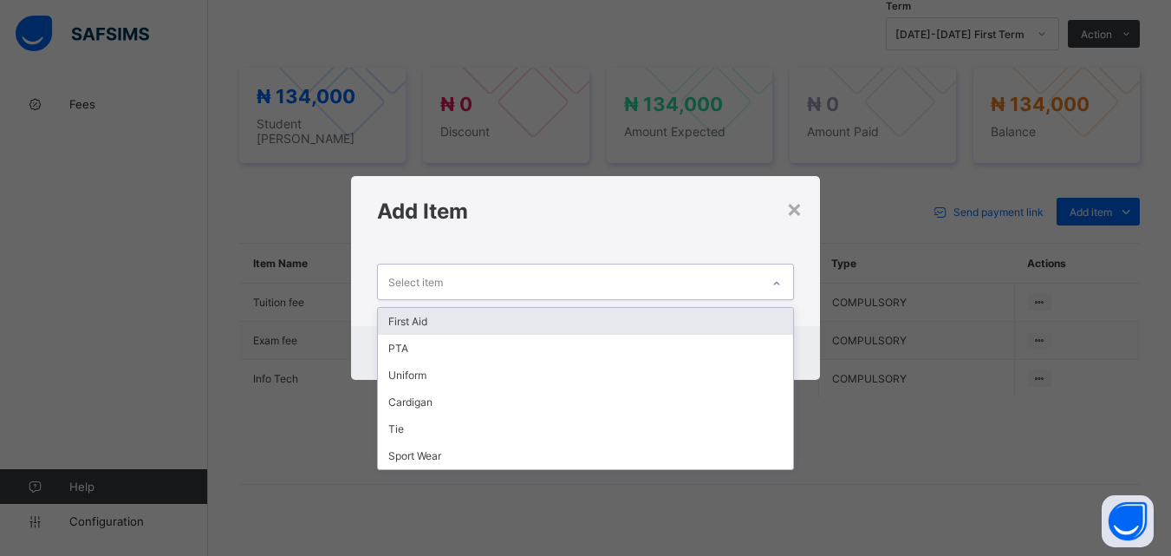
click at [782, 287] on icon at bounding box center [776, 283] width 10 height 17
click at [739, 323] on div "First Aid" at bounding box center [585, 321] width 414 height 27
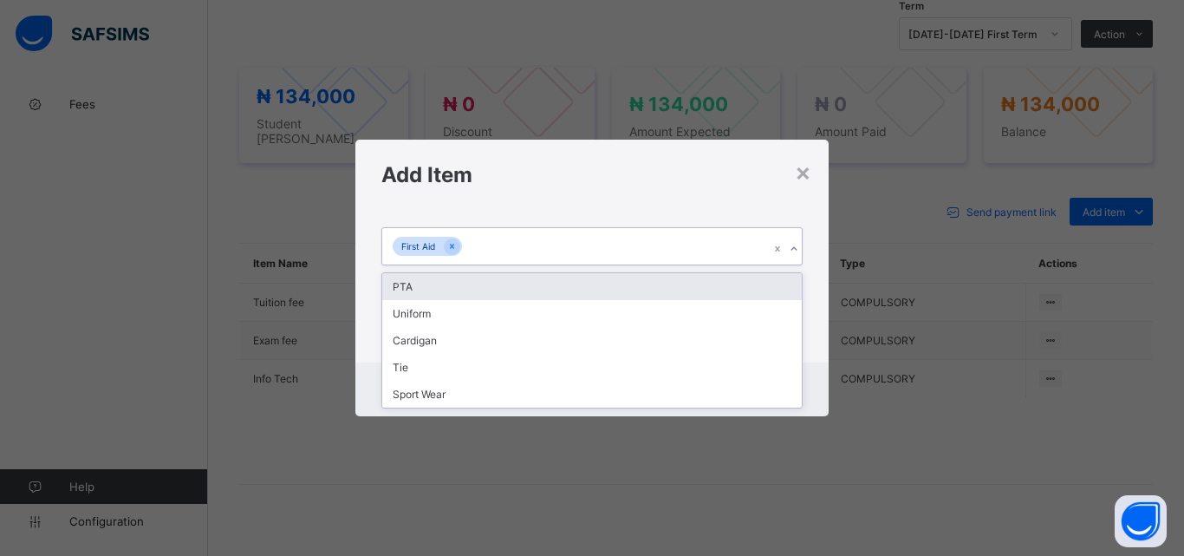
click at [795, 250] on icon at bounding box center [794, 248] width 10 height 17
click at [768, 284] on div "PTA" at bounding box center [591, 286] width 419 height 27
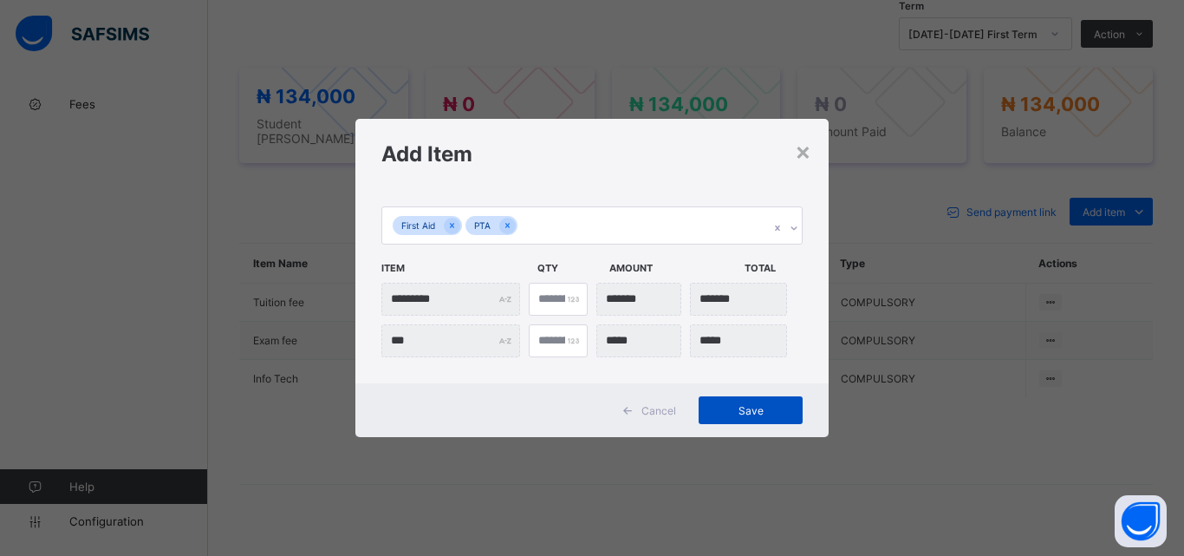
click at [754, 415] on span "Save" at bounding box center [751, 410] width 78 height 13
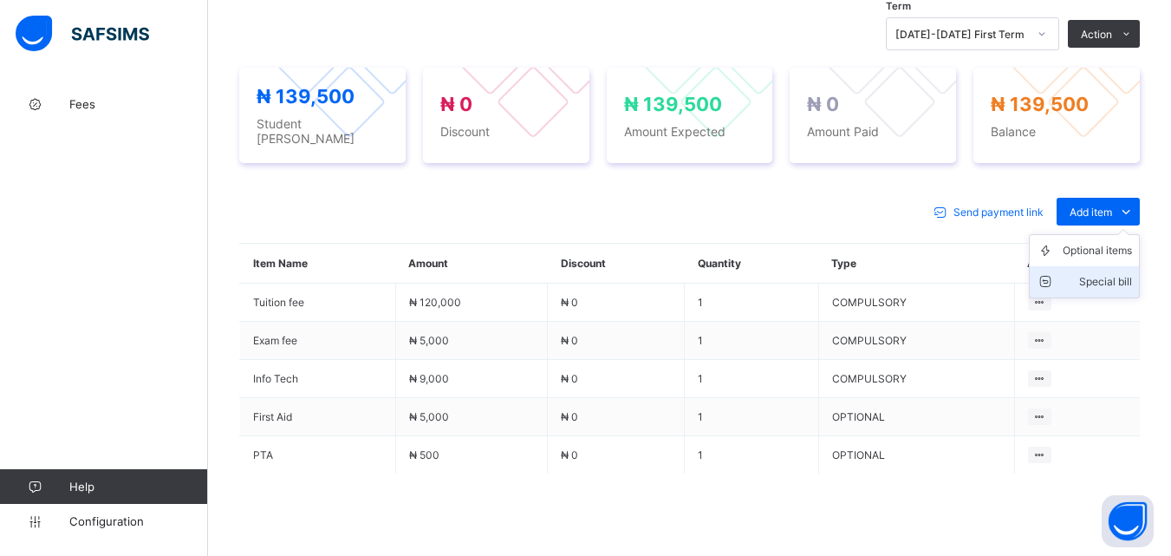
click at [1101, 275] on div "Special bill" at bounding box center [1097, 281] width 69 height 17
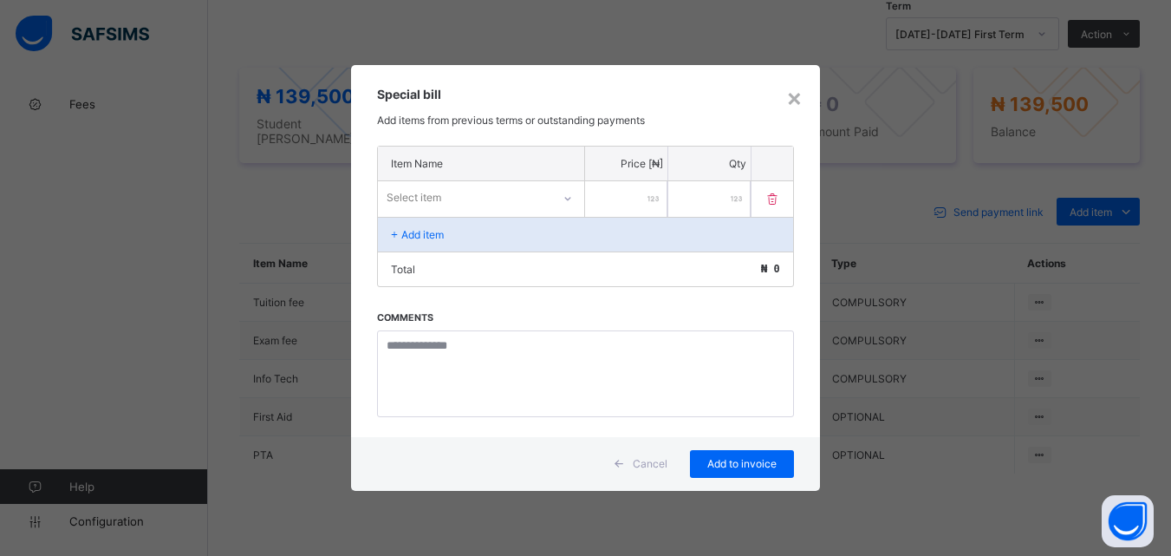
click at [556, 194] on div at bounding box center [567, 199] width 29 height 28
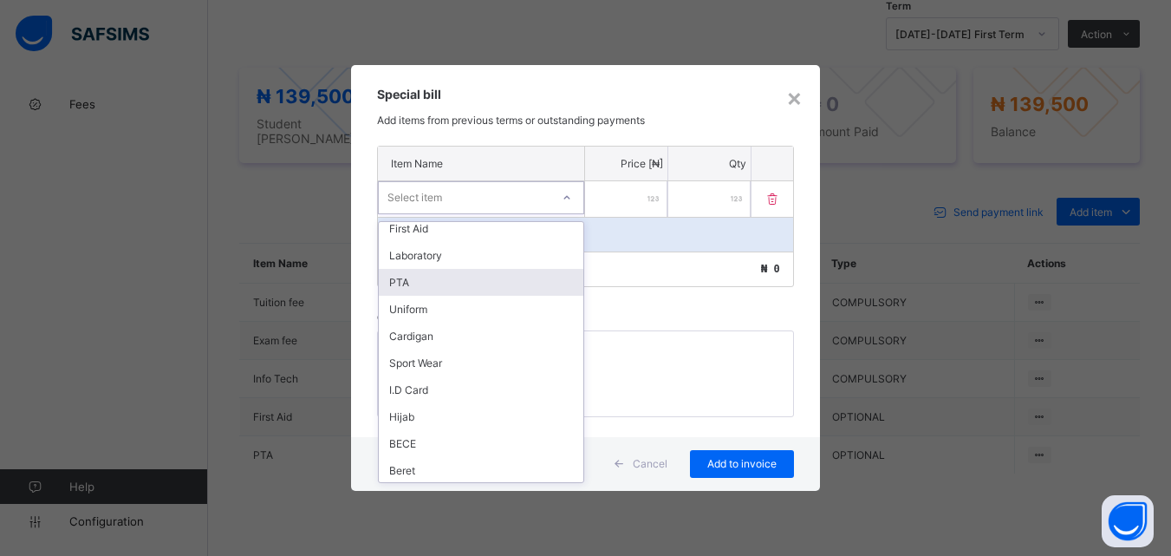
scroll to position [250, 0]
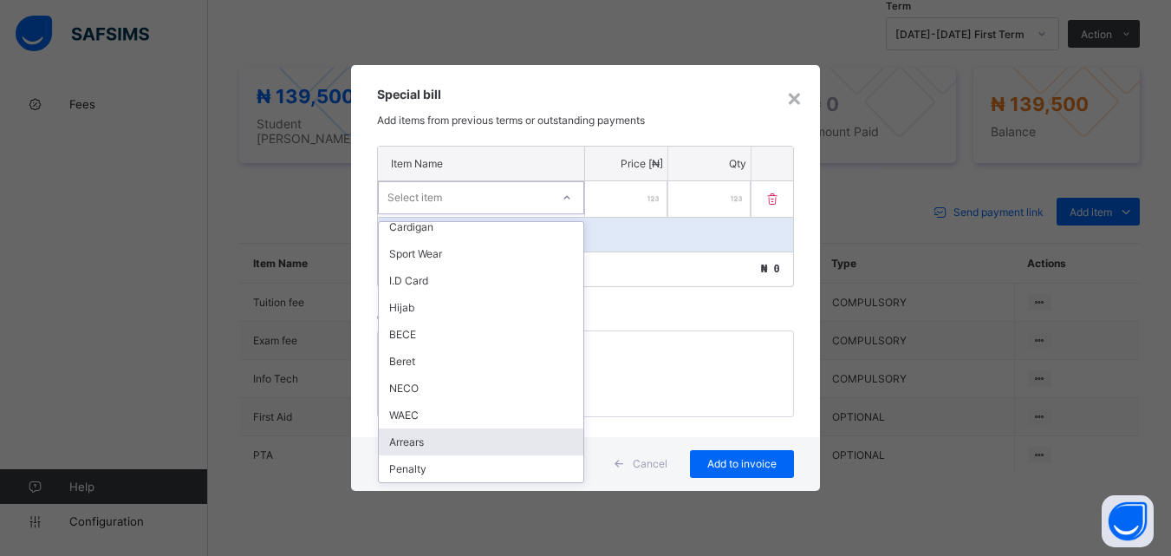
click at [452, 445] on div "Arrears" at bounding box center [481, 441] width 205 height 27
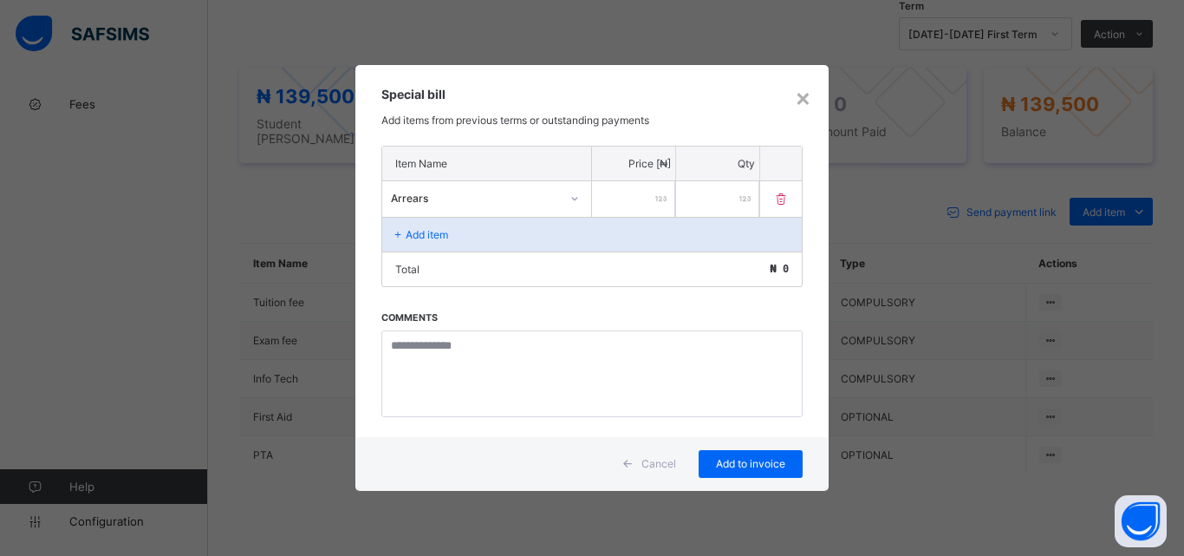
click at [622, 199] on input "number" at bounding box center [633, 199] width 83 height 36
type input "****"
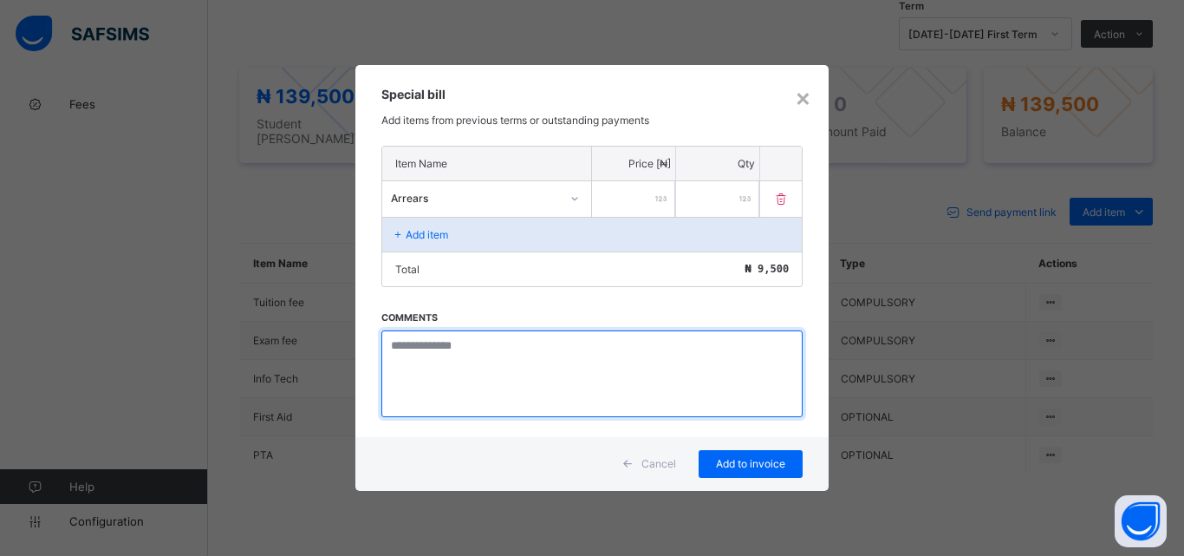
click at [446, 354] on textarea at bounding box center [591, 373] width 421 height 87
paste textarea "**********"
type textarea "**********"
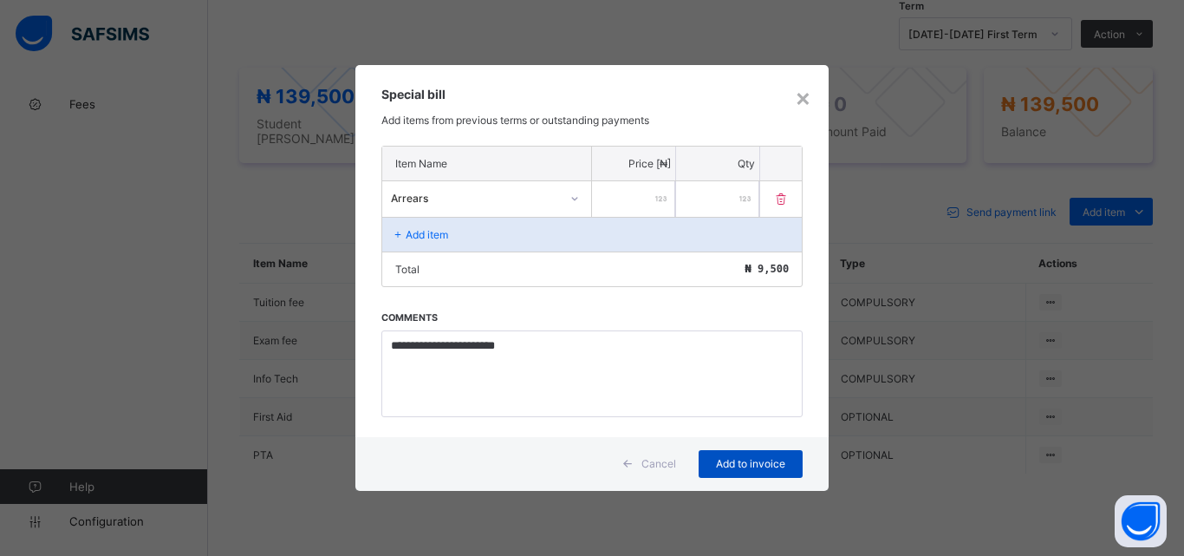
click at [737, 463] on span "Add to invoice" at bounding box center [751, 463] width 78 height 13
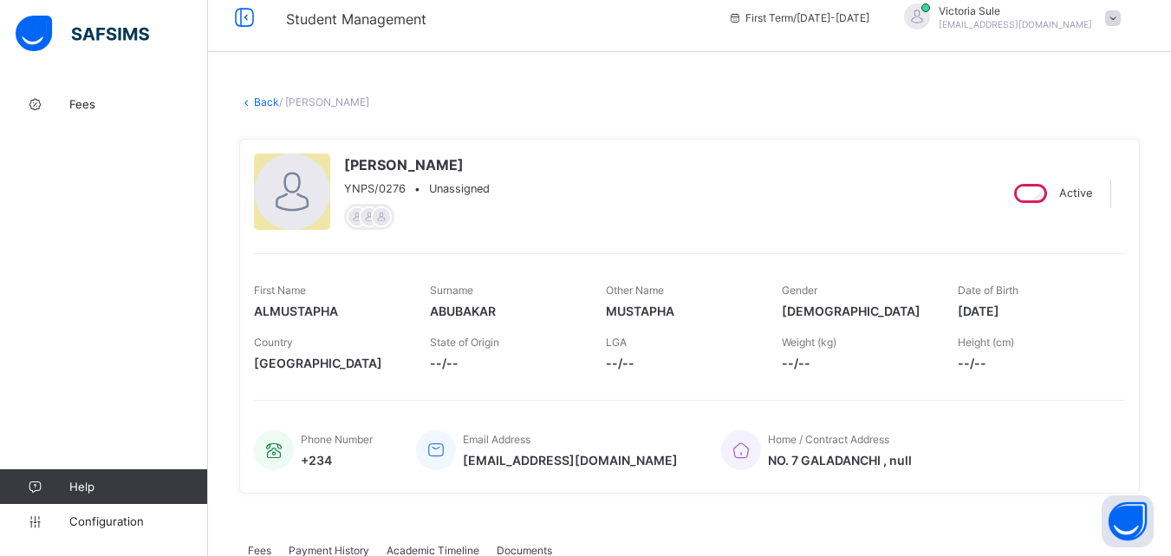
scroll to position [0, 0]
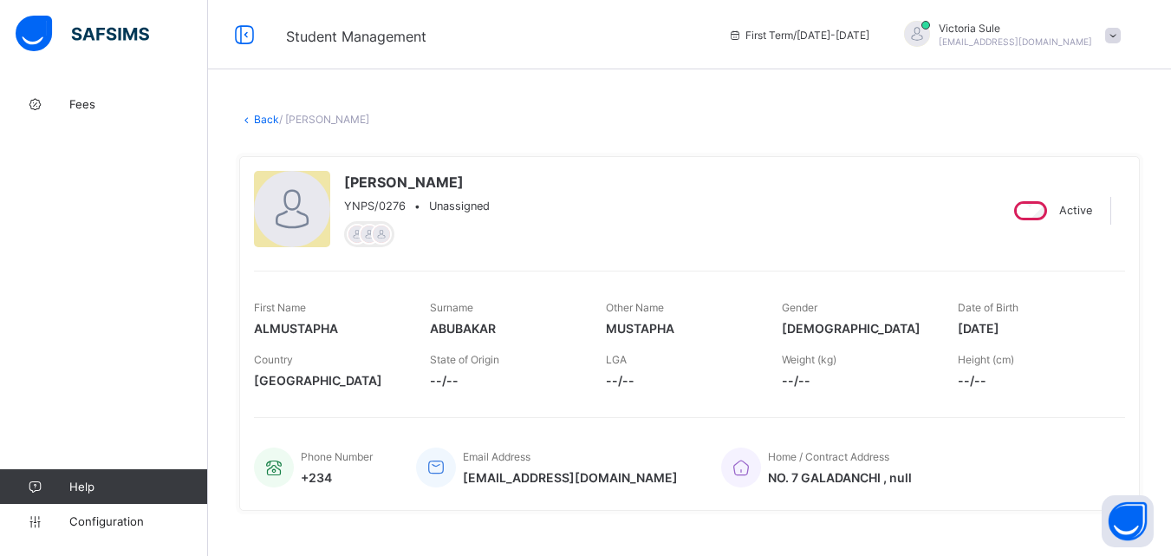
click at [266, 116] on link "Back" at bounding box center [266, 119] width 25 height 13
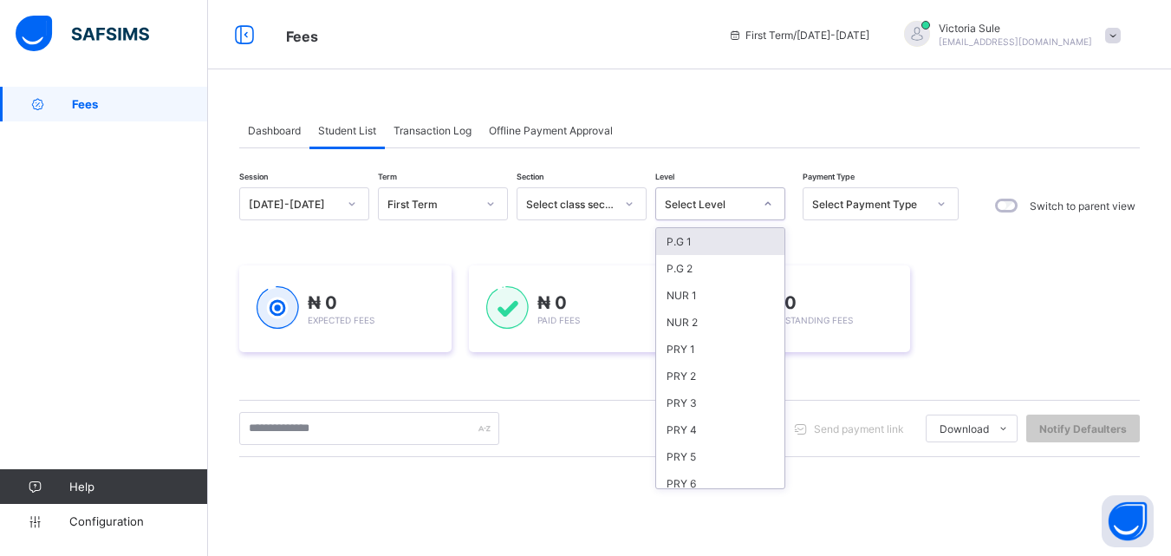
click at [726, 203] on div "Select Level" at bounding box center [709, 204] width 88 height 13
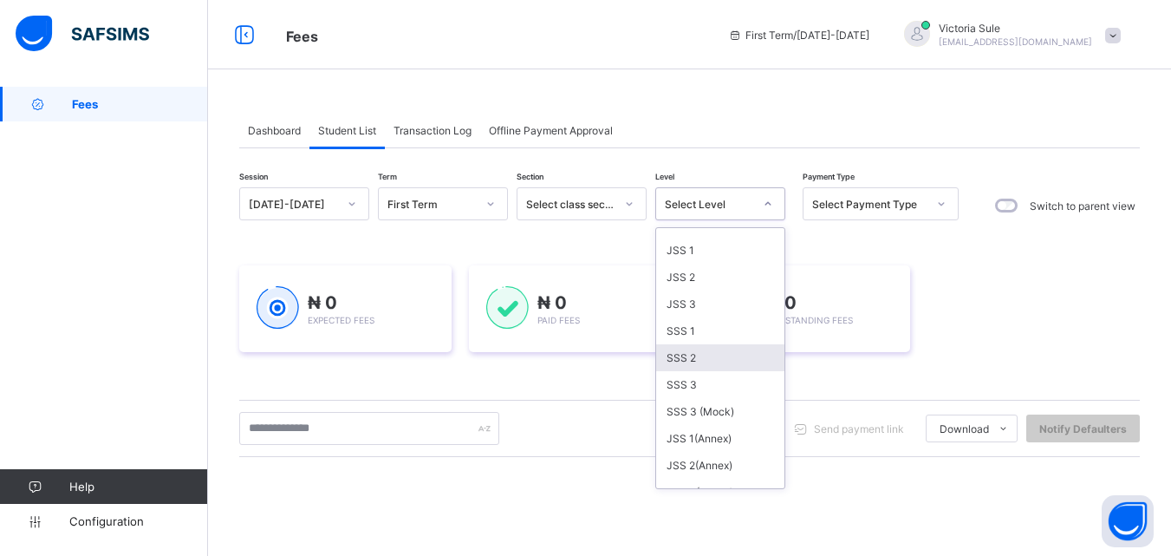
scroll to position [87, 0]
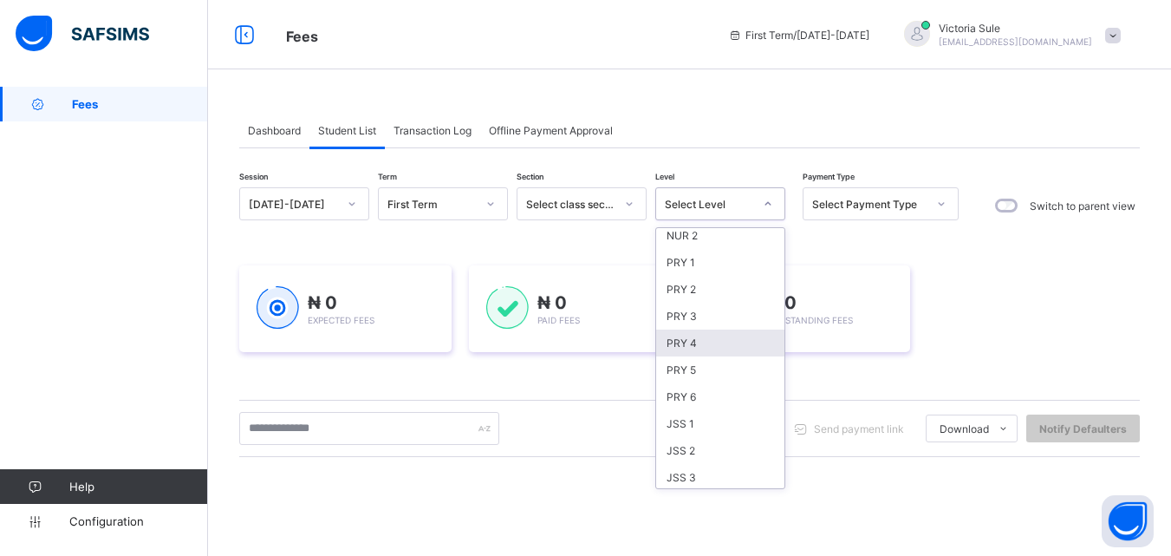
click at [703, 348] on div "PRY 4" at bounding box center [720, 342] width 128 height 27
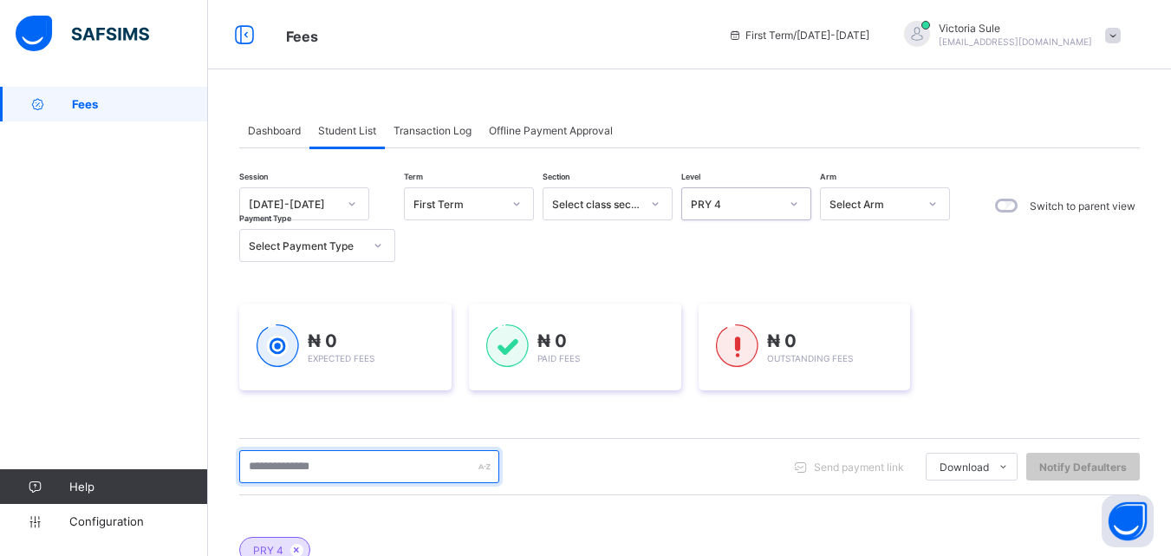
click at [335, 452] on input "text" at bounding box center [369, 466] width 260 height 33
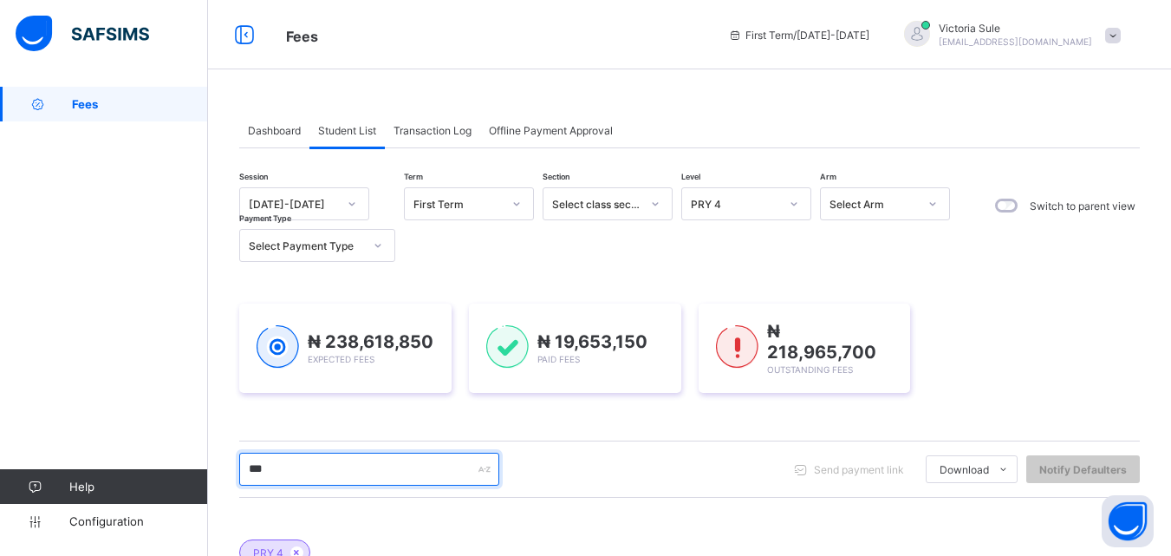
type input "*******"
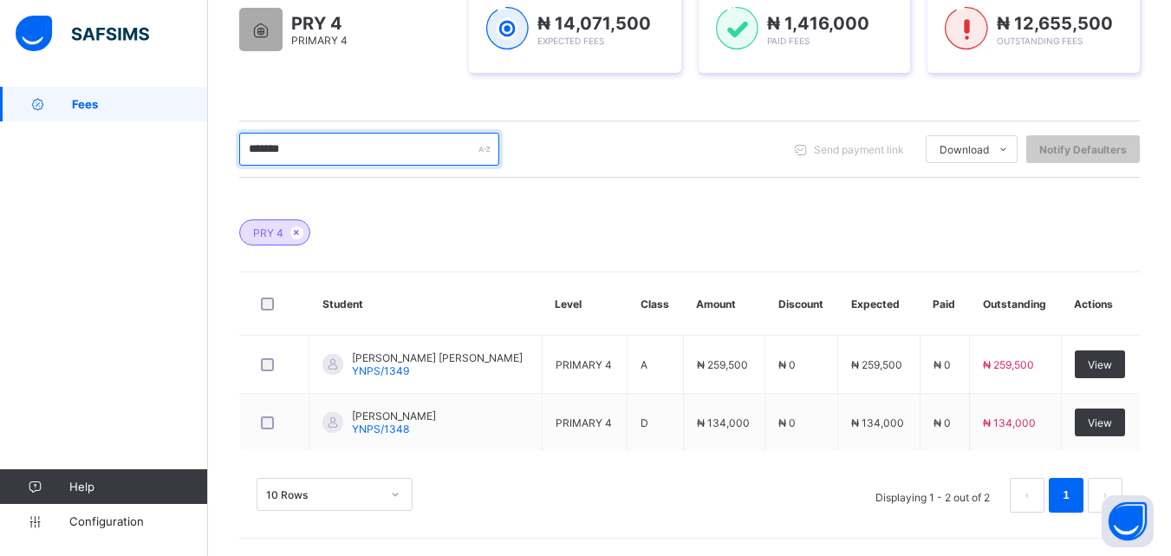
scroll to position [317, 0]
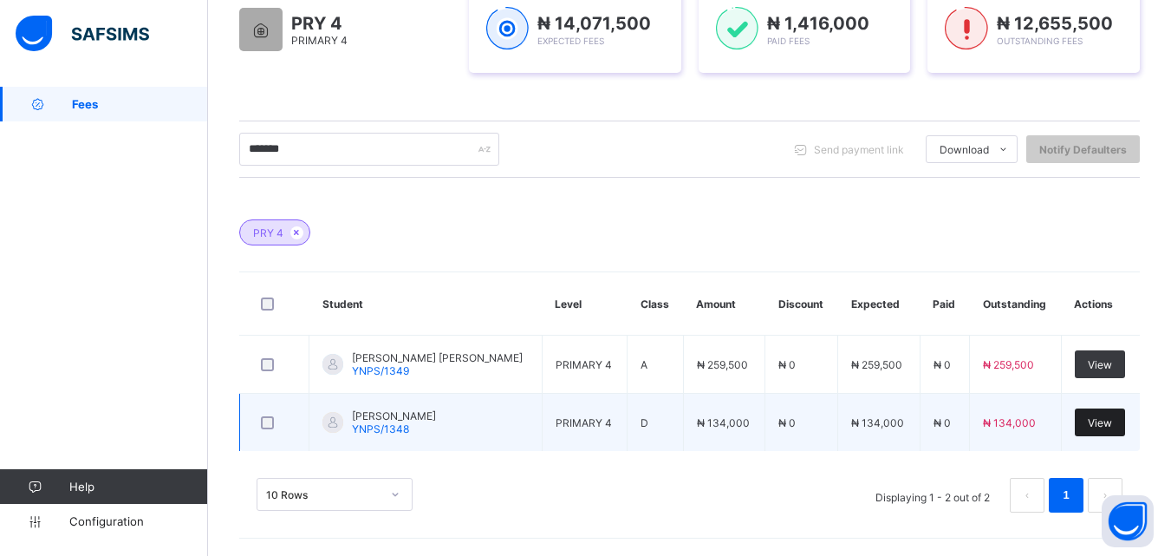
click at [1109, 424] on span "View" at bounding box center [1100, 422] width 24 height 13
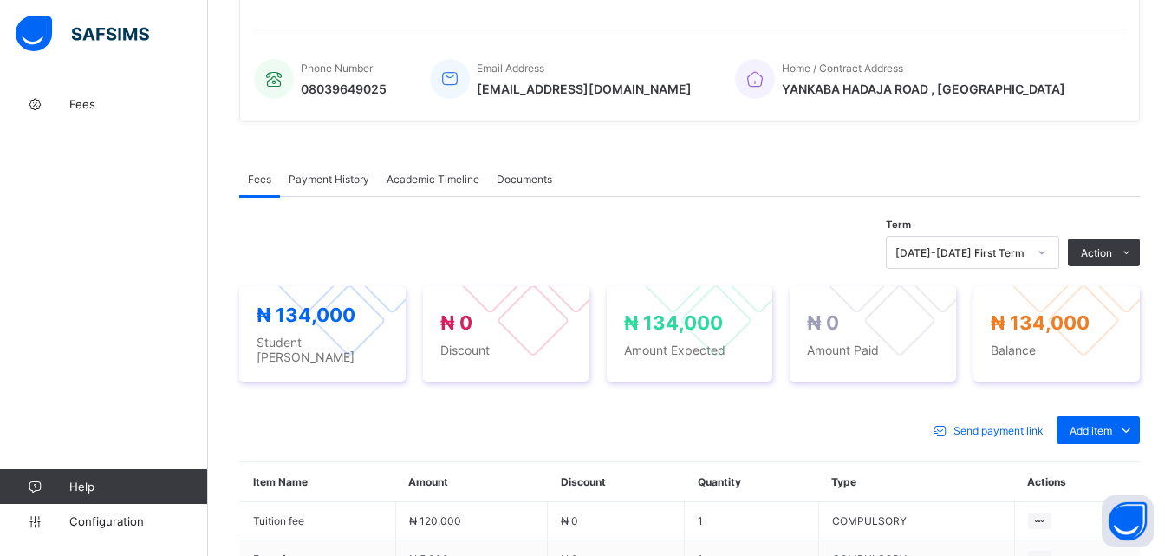
scroll to position [613, 0]
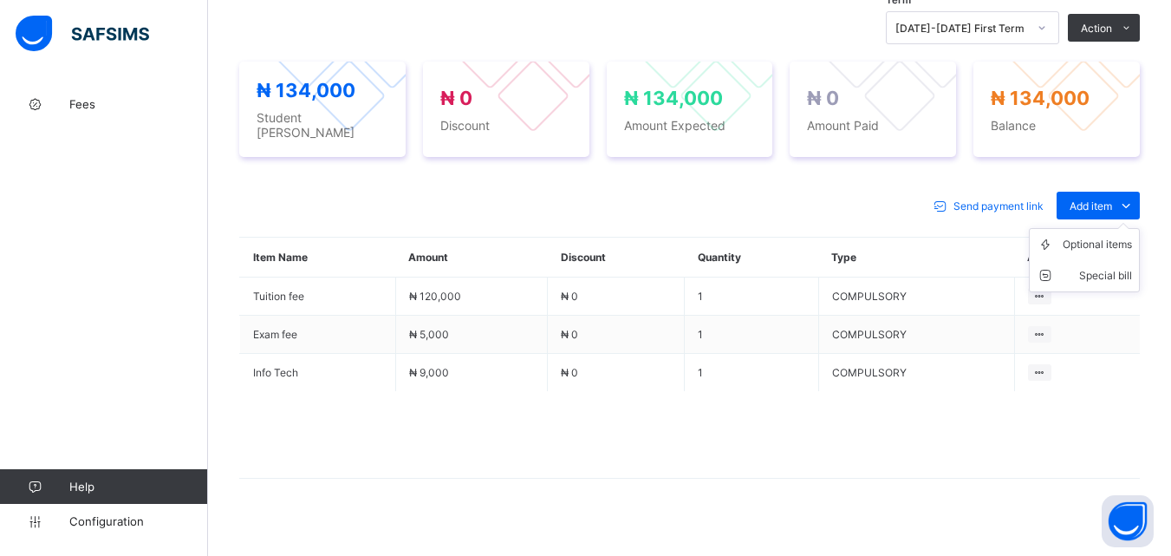
click at [1092, 228] on ul "Optional items Special bill" at bounding box center [1084, 260] width 111 height 64
click at [1097, 236] on div "Optional items" at bounding box center [1097, 244] width 69 height 17
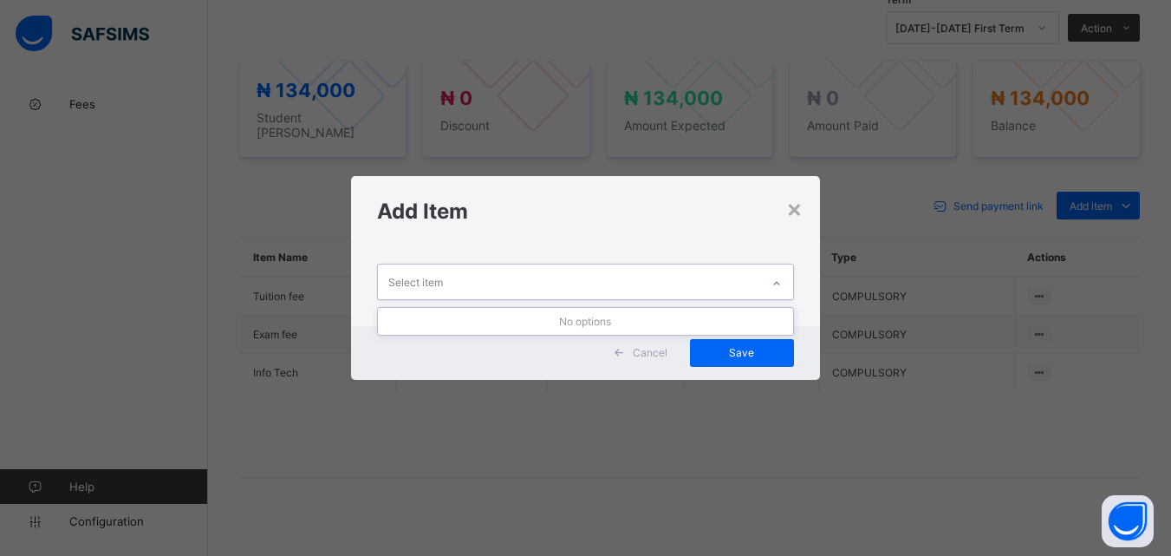
click at [776, 275] on icon at bounding box center [776, 283] width 10 height 17
click at [794, 211] on div "×" at bounding box center [794, 207] width 16 height 29
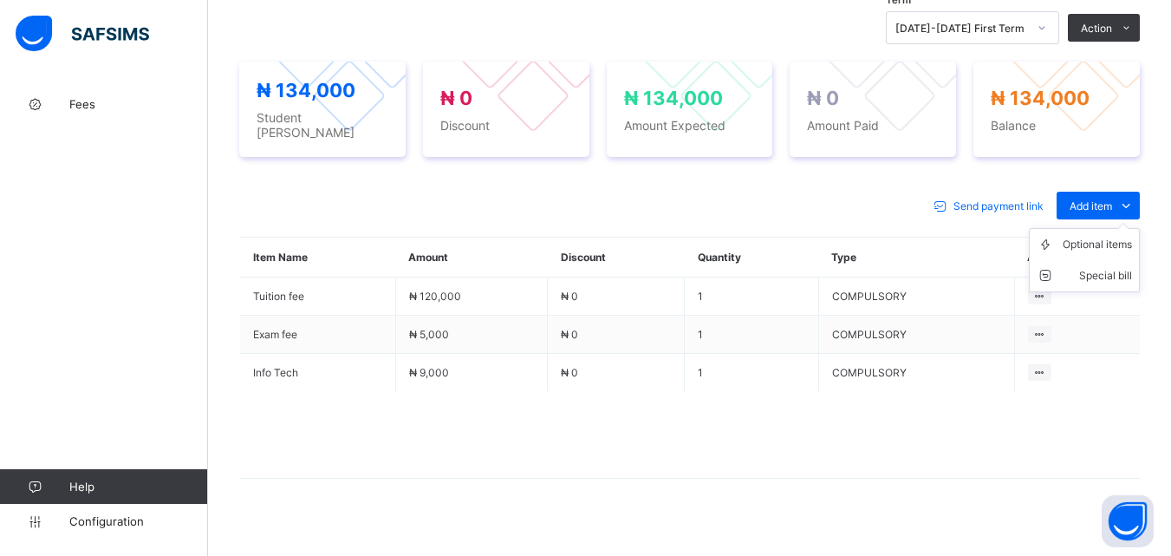
click at [1129, 228] on ul "Optional items Special bill" at bounding box center [1084, 260] width 111 height 64
click at [1113, 237] on div "Optional items" at bounding box center [1097, 244] width 69 height 17
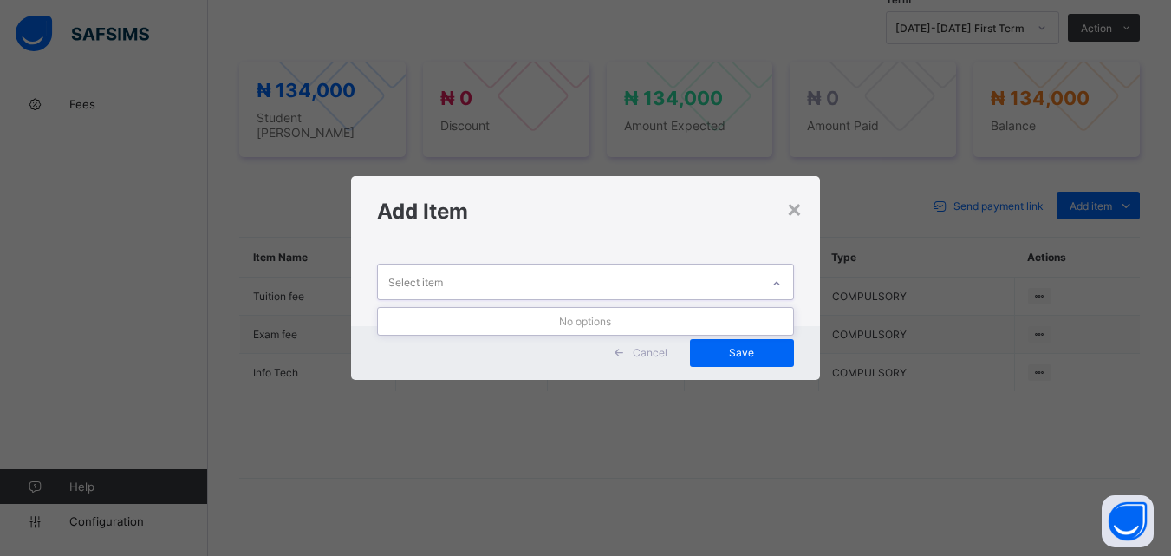
click at [782, 277] on icon at bounding box center [776, 283] width 10 height 17
click at [793, 219] on div "×" at bounding box center [794, 207] width 16 height 29
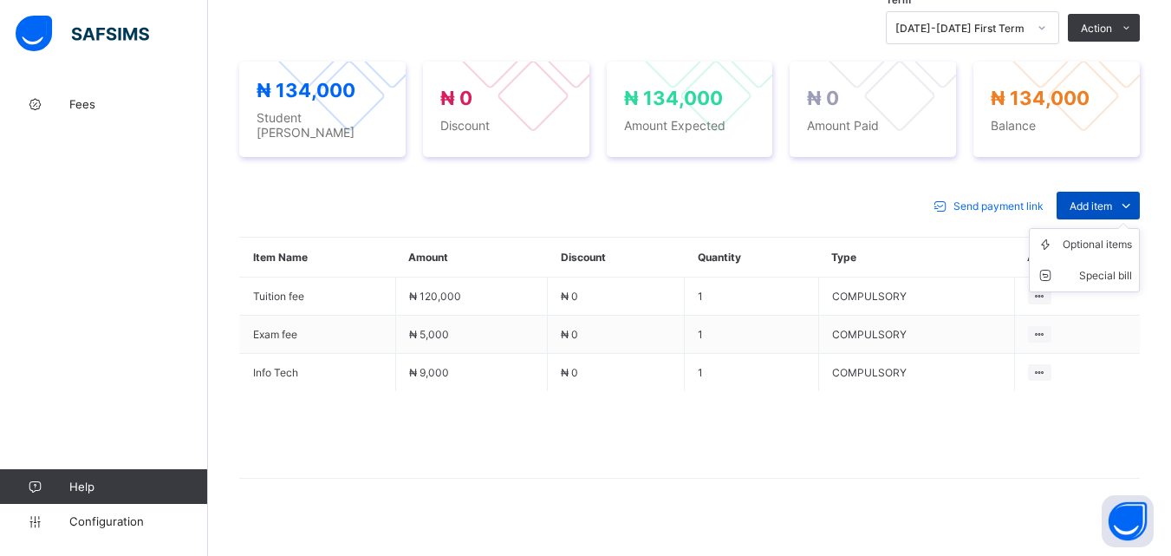
click at [1090, 199] on span "Add item" at bounding box center [1091, 205] width 42 height 13
click at [1094, 236] on div "Optional items" at bounding box center [1097, 244] width 69 height 17
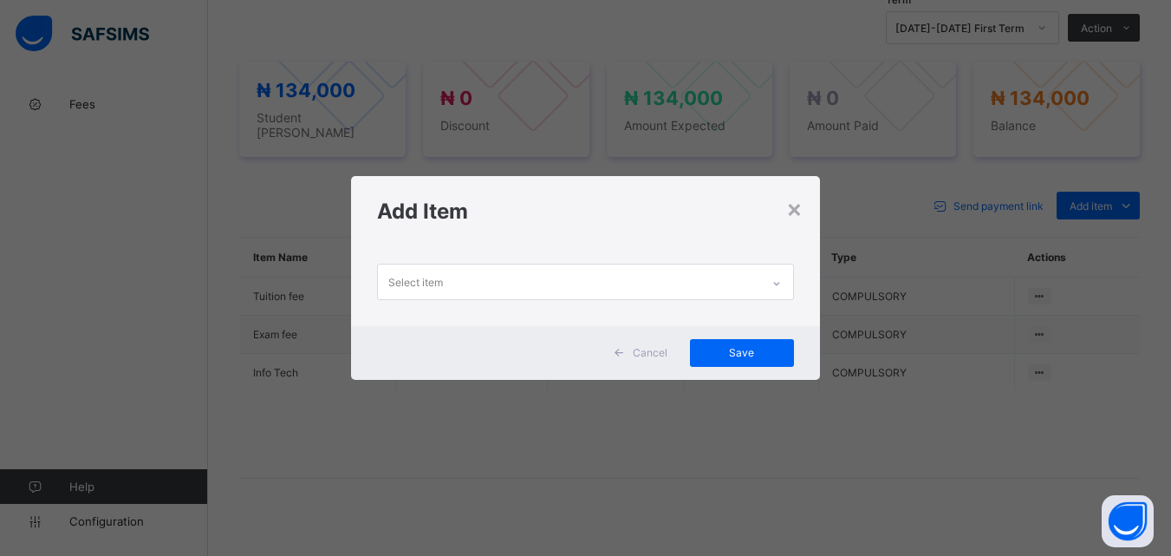
click at [775, 280] on icon at bounding box center [776, 283] width 10 height 17
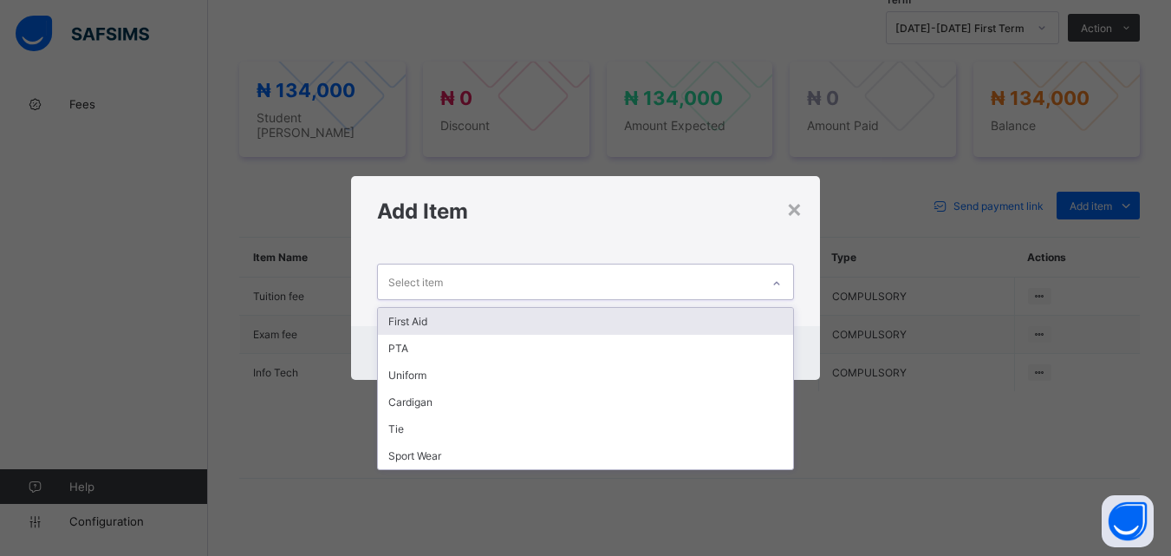
click at [725, 317] on div "First Aid" at bounding box center [585, 321] width 414 height 27
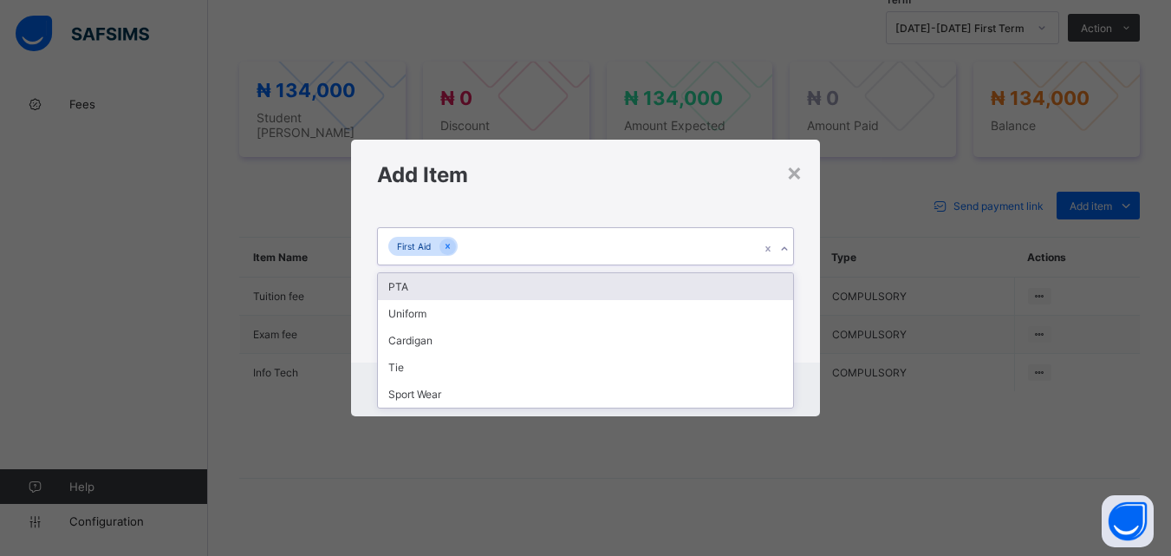
click at [789, 250] on icon at bounding box center [784, 248] width 10 height 17
click at [766, 283] on div "PTA" at bounding box center [585, 286] width 414 height 27
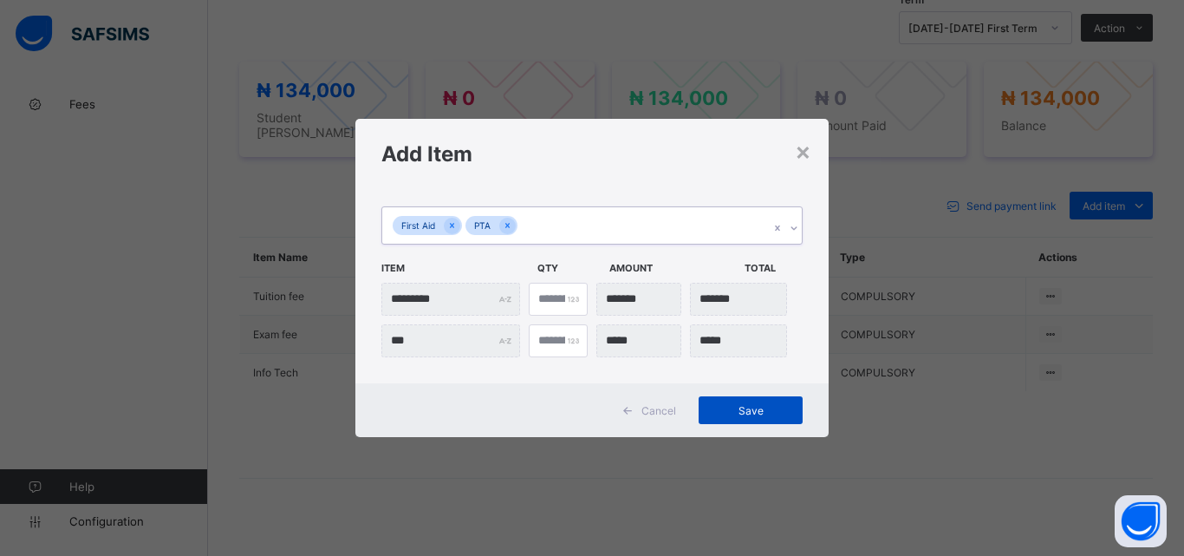
click at [762, 420] on div "Save" at bounding box center [751, 410] width 104 height 28
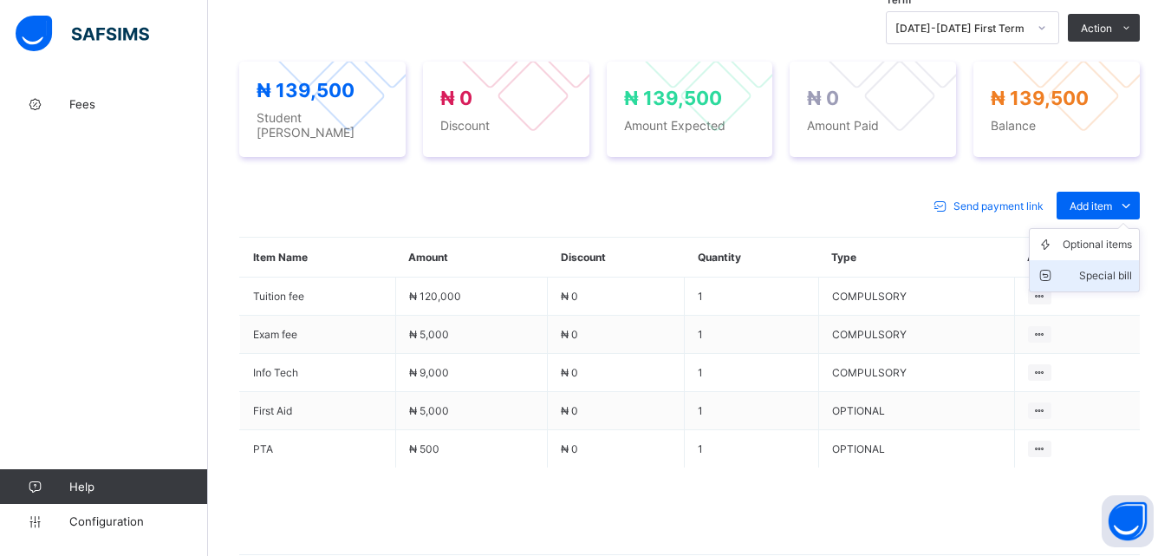
click at [1124, 267] on div "Special bill" at bounding box center [1097, 275] width 69 height 17
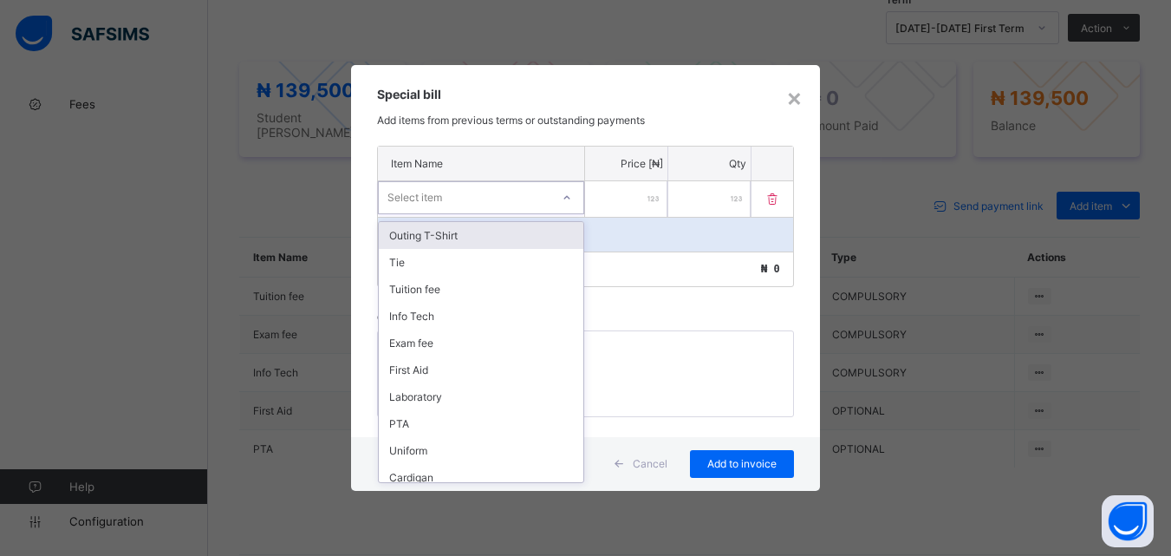
click at [566, 187] on div at bounding box center [566, 198] width 29 height 28
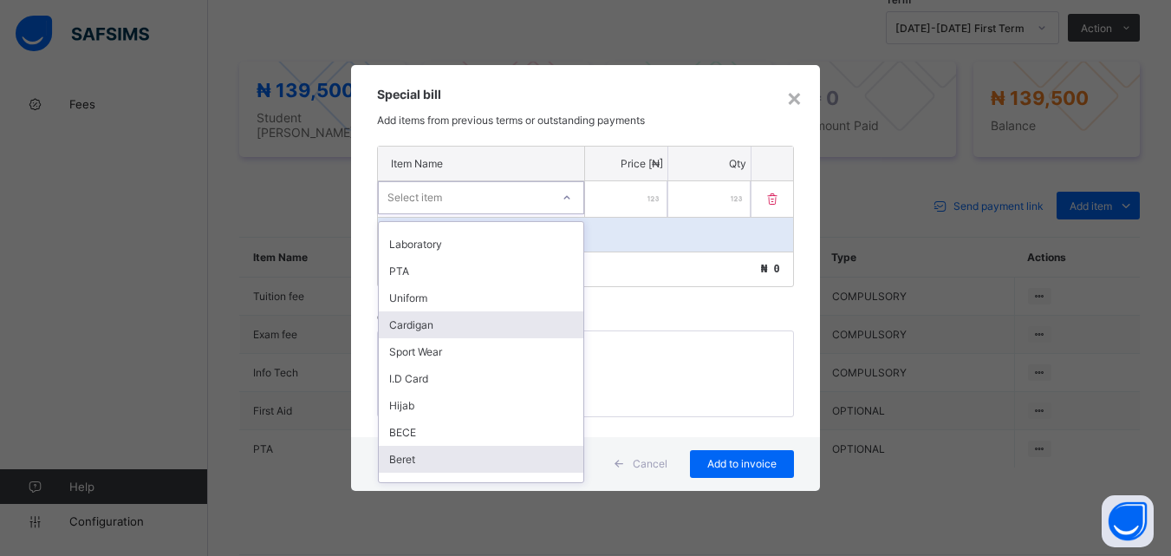
scroll to position [250, 0]
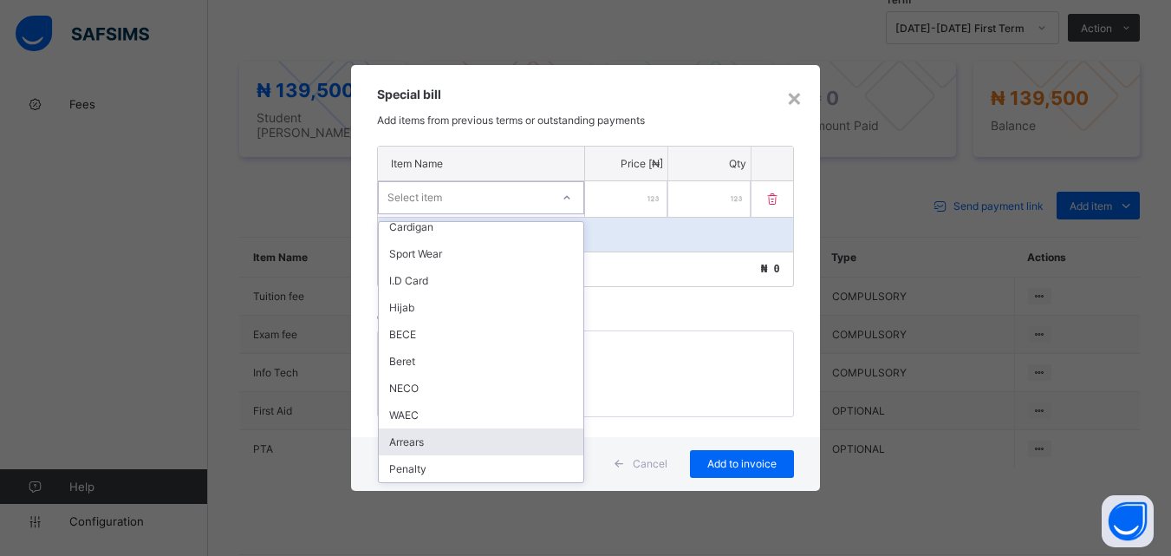
click at [449, 438] on div "Arrears" at bounding box center [481, 441] width 205 height 27
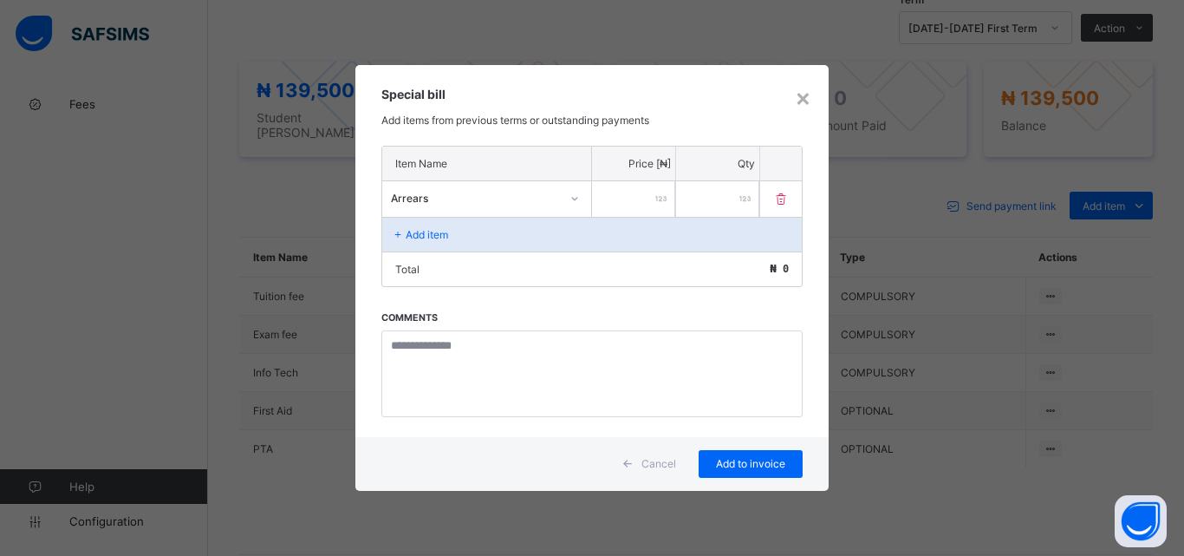
click at [626, 206] on input "number" at bounding box center [633, 199] width 83 height 36
type input "******"
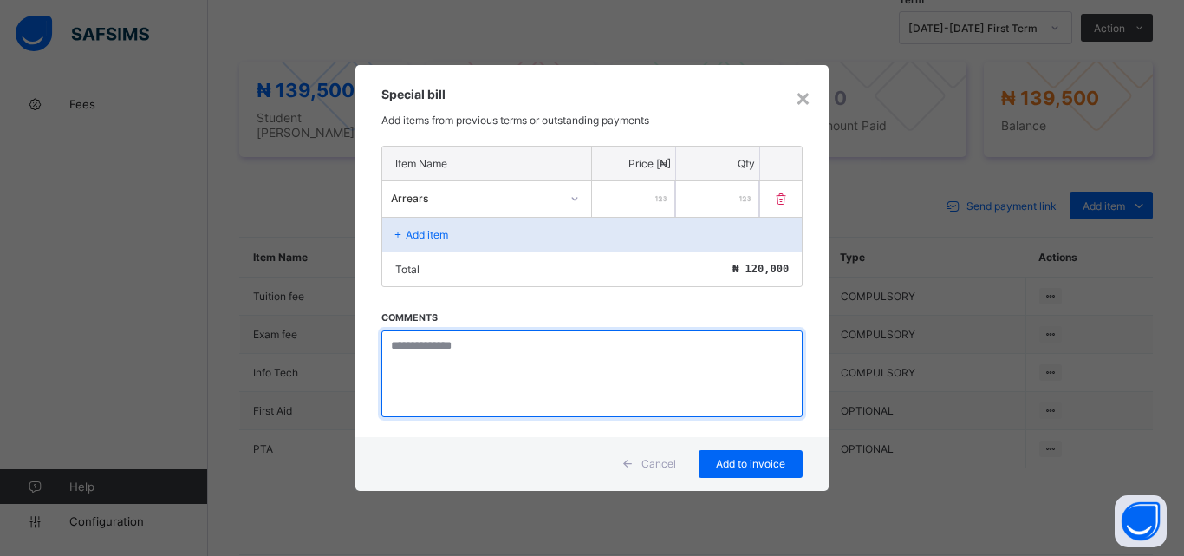
click at [432, 360] on textarea at bounding box center [591, 373] width 421 height 87
paste textarea "**********"
type textarea "**********"
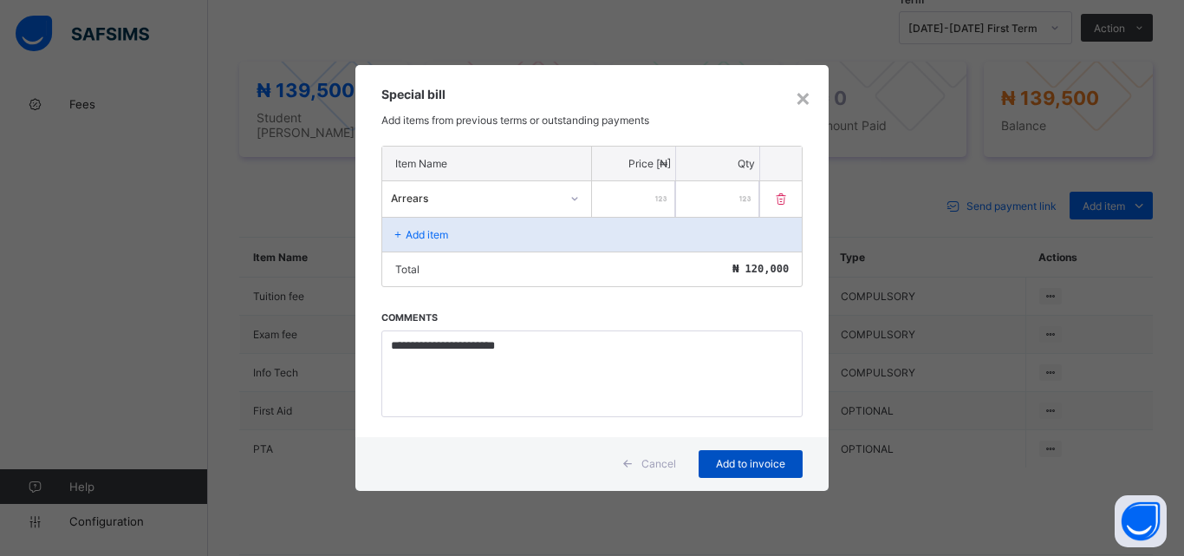
click at [731, 471] on div "Add to invoice" at bounding box center [751, 464] width 104 height 28
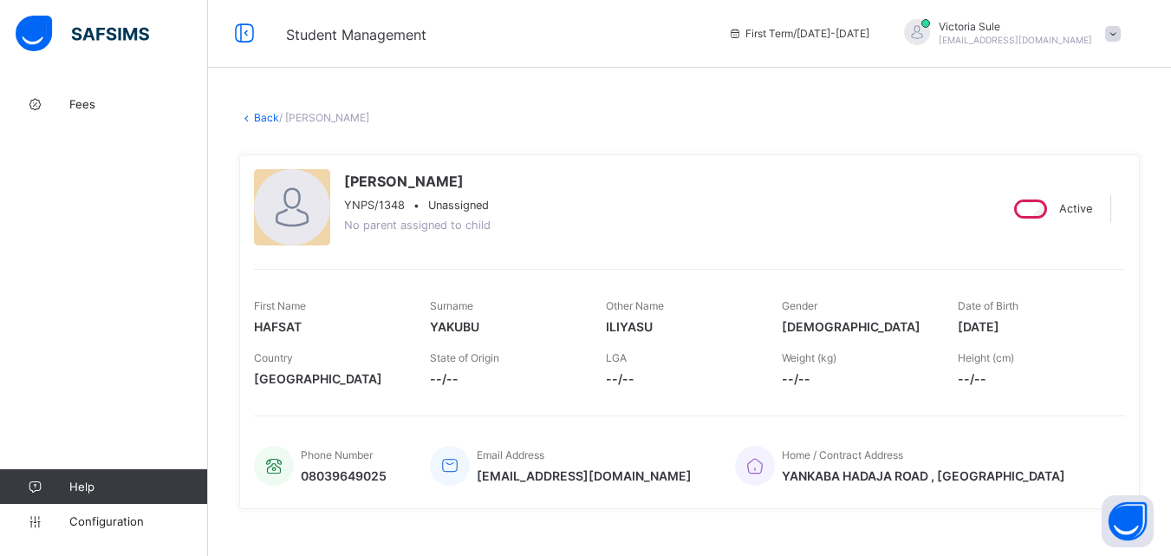
scroll to position [0, 0]
click at [263, 113] on link "Back" at bounding box center [266, 119] width 25 height 13
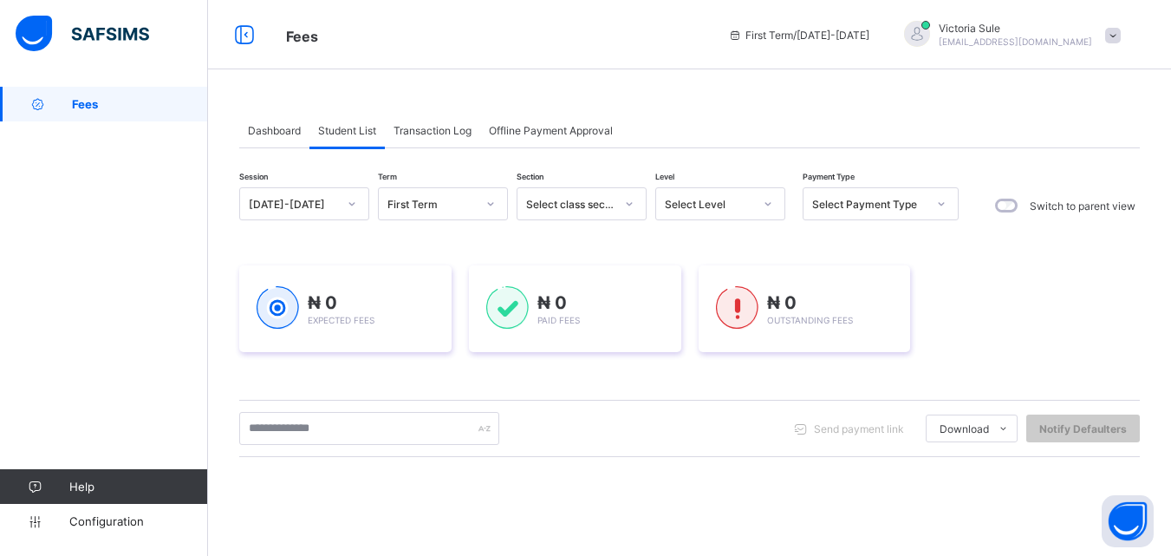
click at [730, 205] on div "Select Level" at bounding box center [709, 204] width 88 height 13
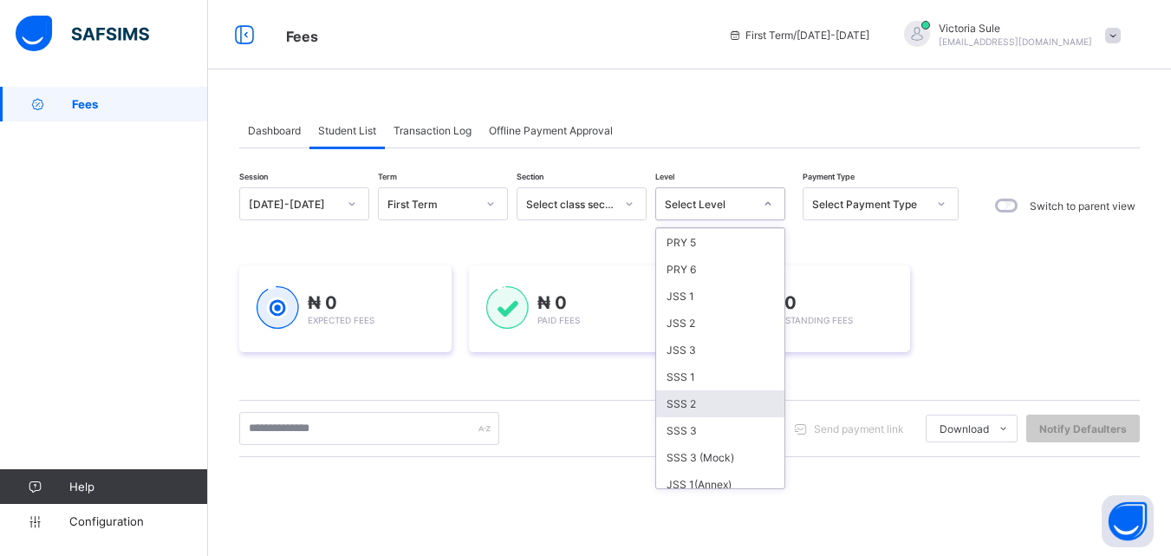
scroll to position [173, 0]
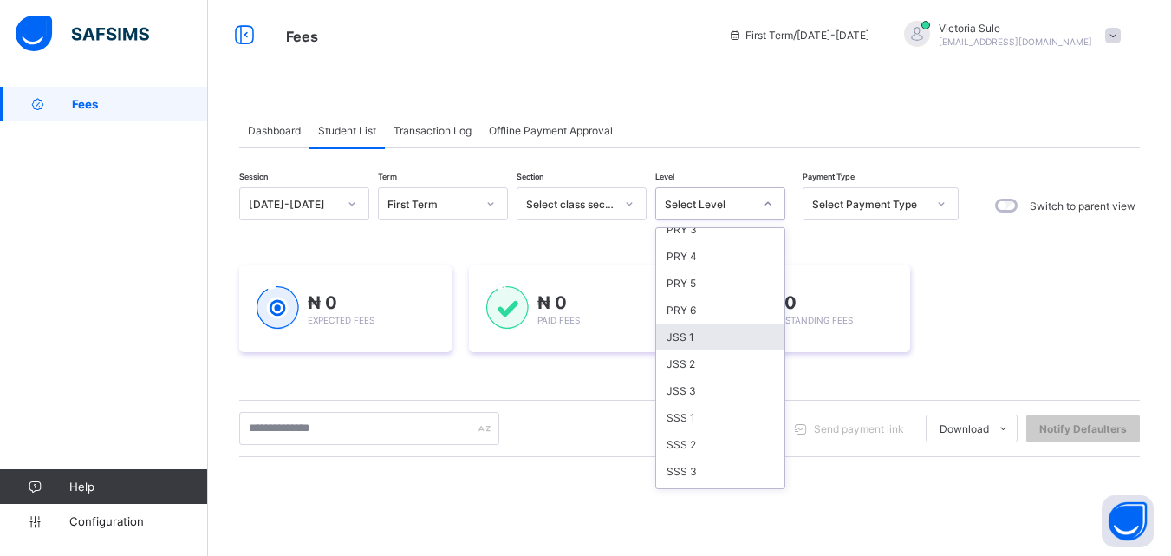
click at [704, 336] on div "JSS 1" at bounding box center [720, 336] width 128 height 27
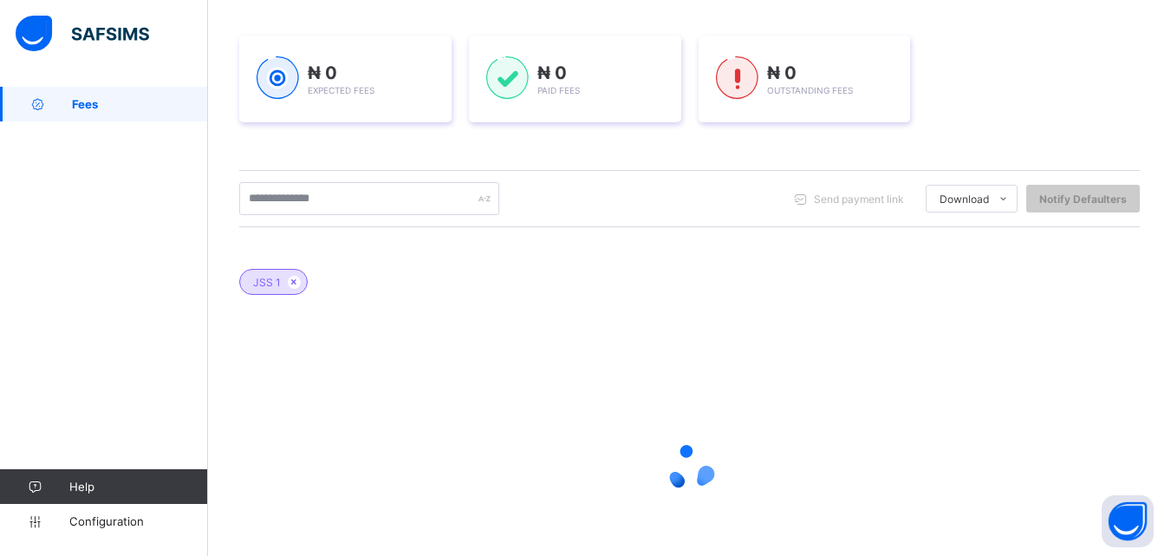
scroll to position [371, 0]
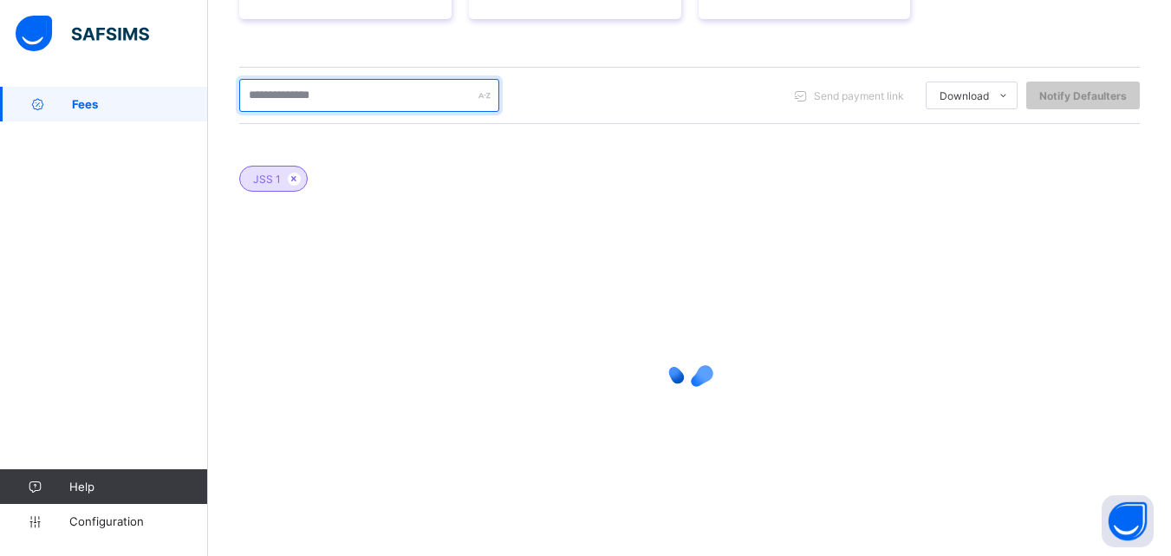
click at [339, 94] on input "text" at bounding box center [369, 95] width 260 height 33
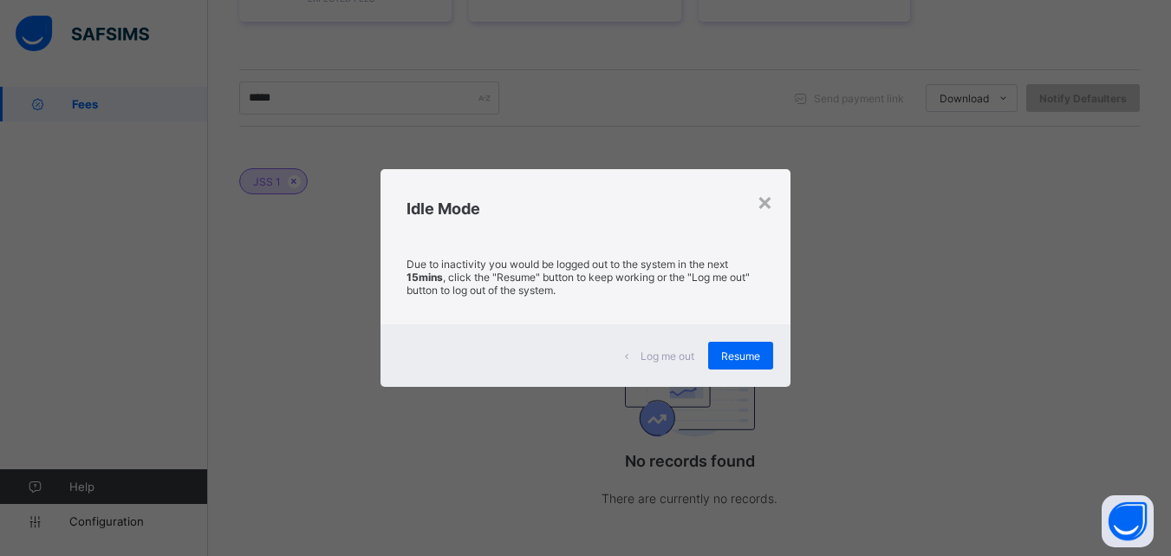
click at [730, 349] on span "Resume" at bounding box center [740, 355] width 39 height 13
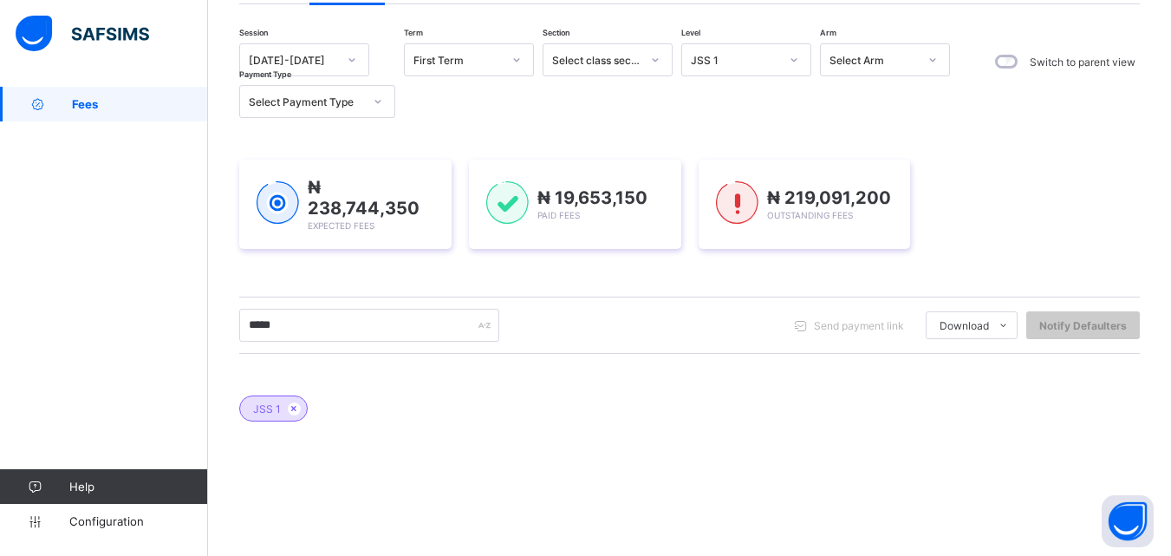
scroll to position [24, 0]
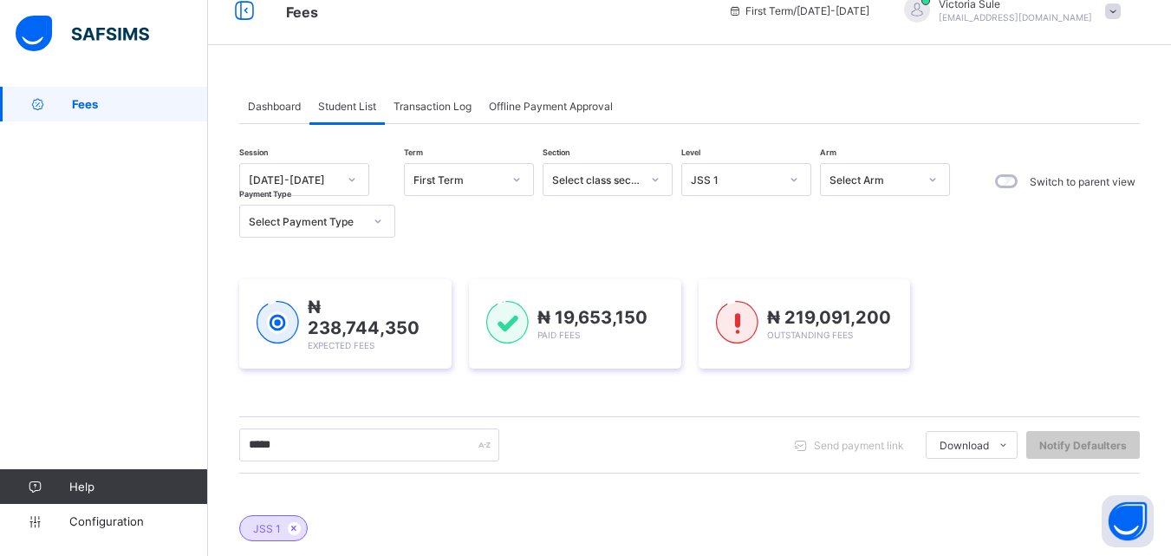
click at [743, 177] on div "JSS 1" at bounding box center [735, 179] width 88 height 13
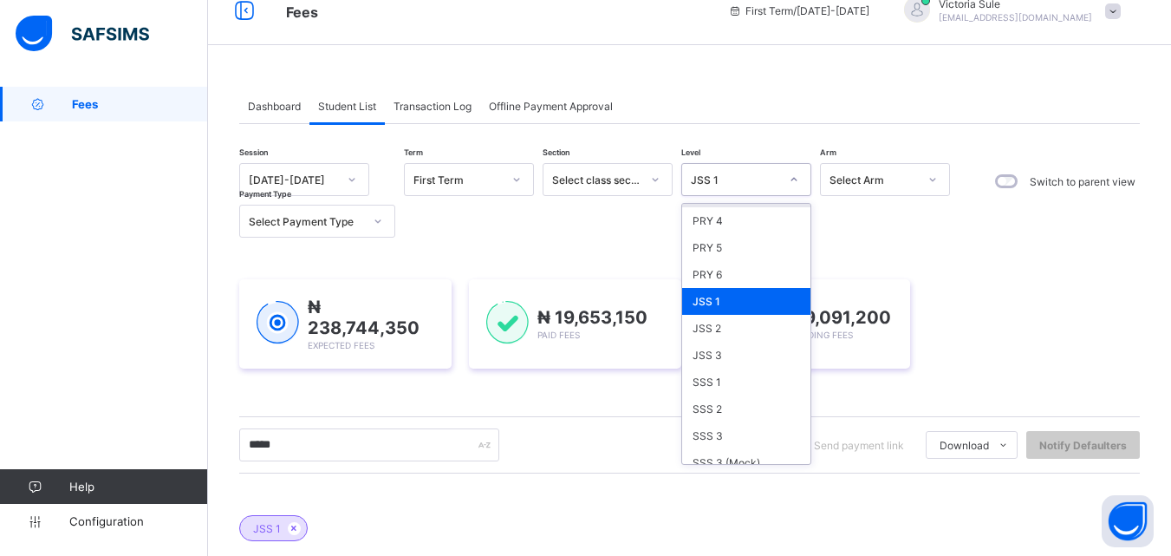
scroll to position [347, 0]
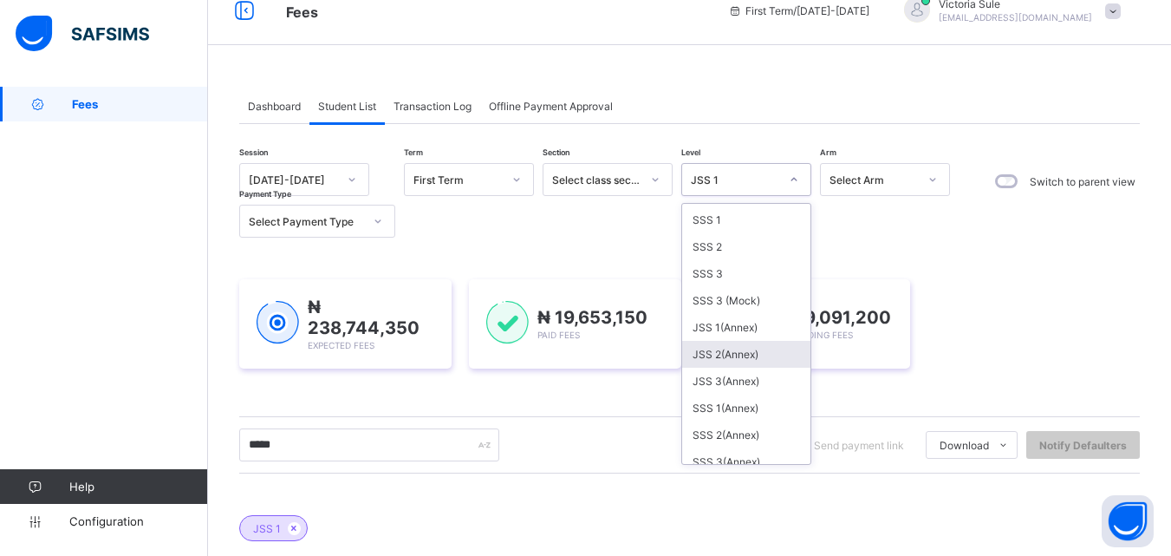
click at [732, 356] on div "JSS 2(Annex)" at bounding box center [746, 354] width 128 height 27
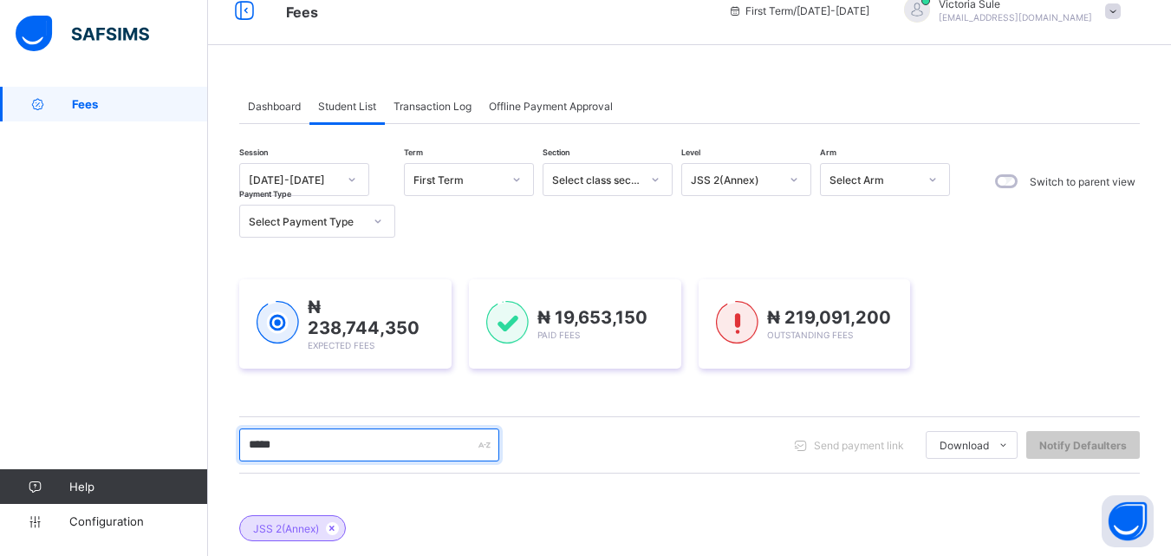
drag, startPoint x: 351, startPoint y: 445, endPoint x: 218, endPoint y: 445, distance: 133.5
click at [218, 445] on div "Dashboard Student List Transaction Log Offline Payment Approval Student List Mo…" at bounding box center [689, 483] width 963 height 842
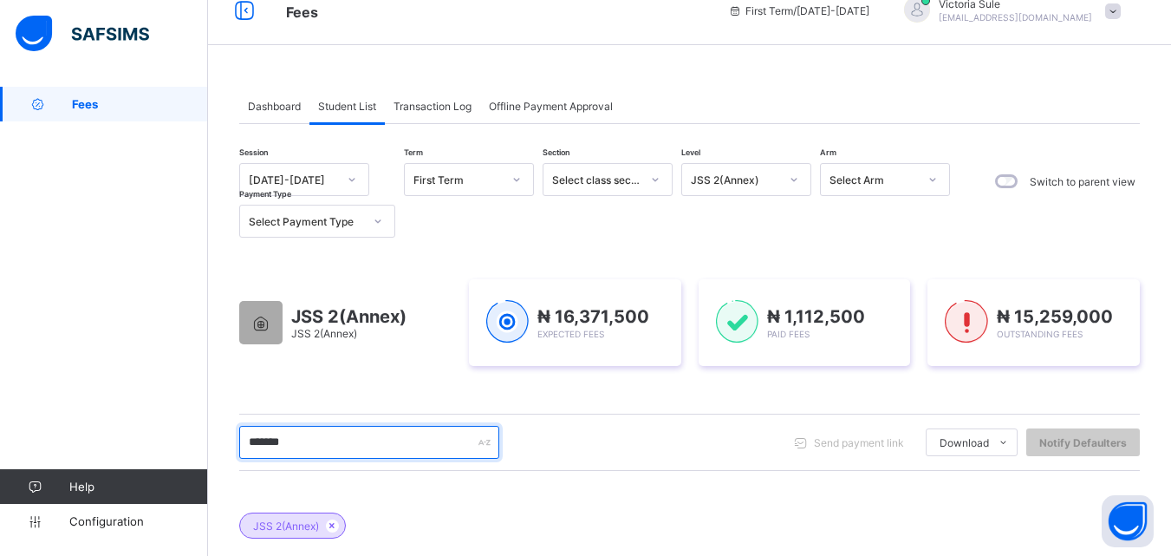
scroll to position [259, 0]
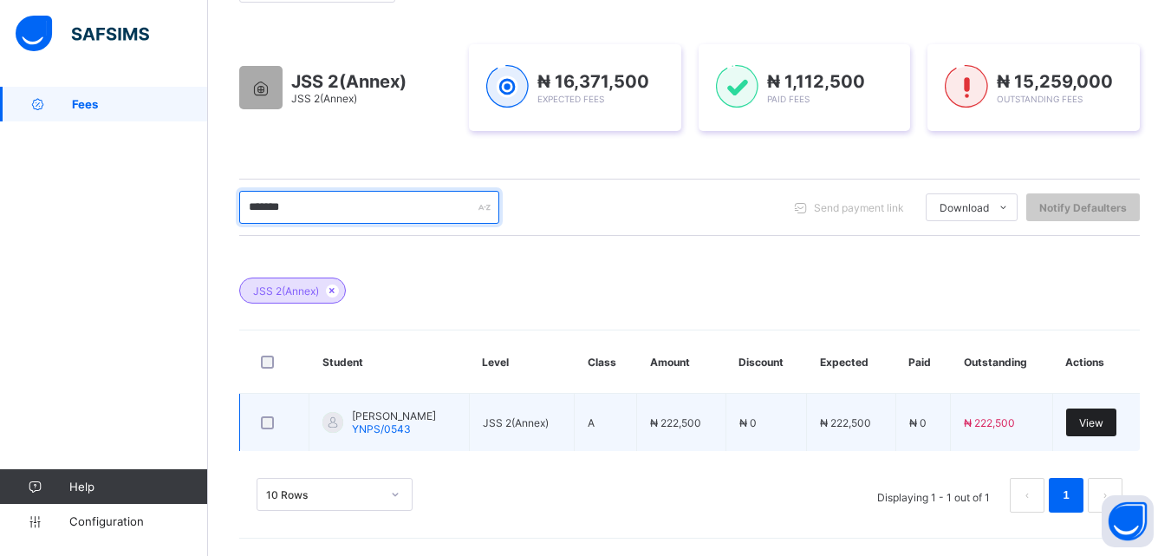
type input "*******"
click at [1103, 417] on span "View" at bounding box center [1091, 422] width 24 height 13
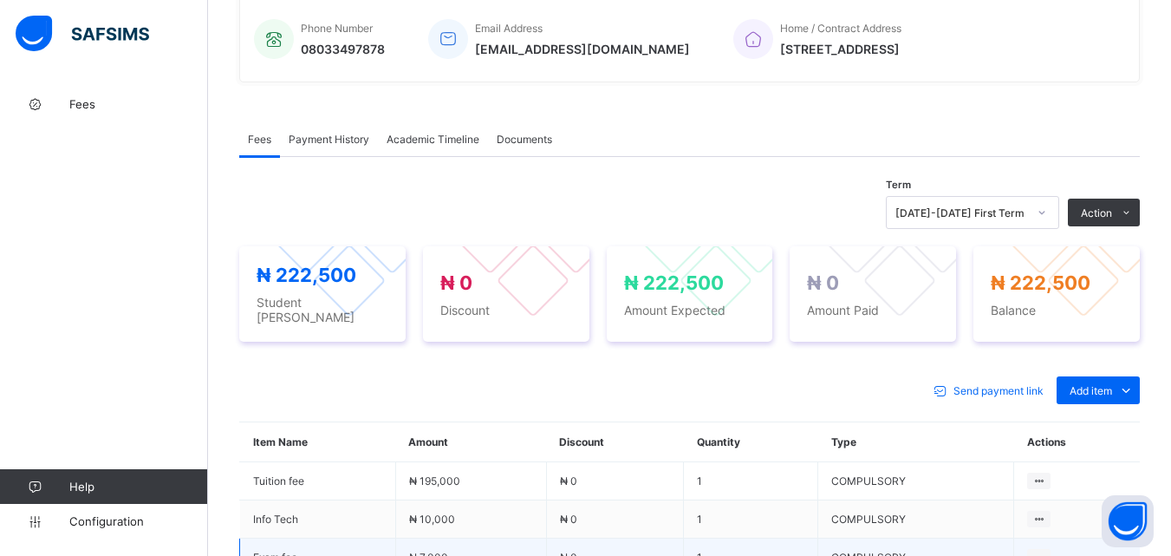
scroll to position [607, 0]
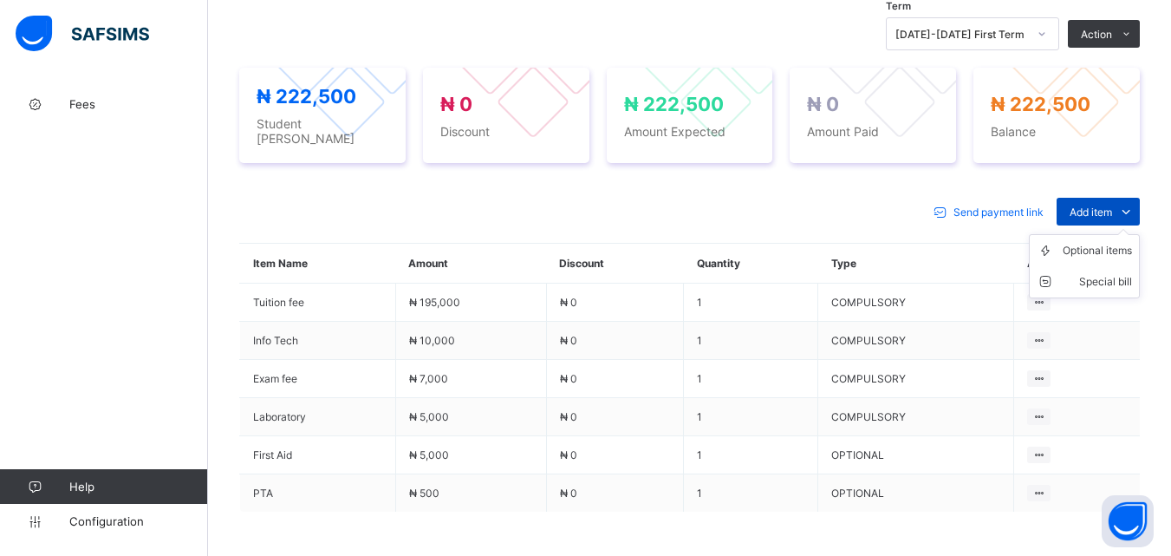
click at [1092, 205] on span "Add item" at bounding box center [1091, 211] width 42 height 13
click at [1103, 282] on li "Special bill" at bounding box center [1084, 281] width 109 height 31
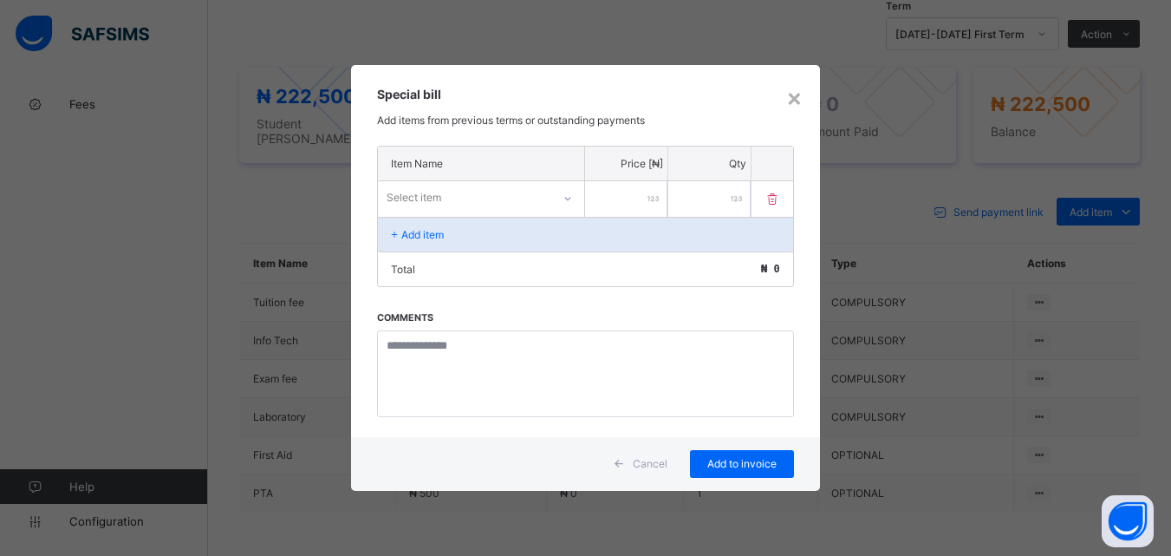
click at [574, 192] on div at bounding box center [567, 199] width 29 height 28
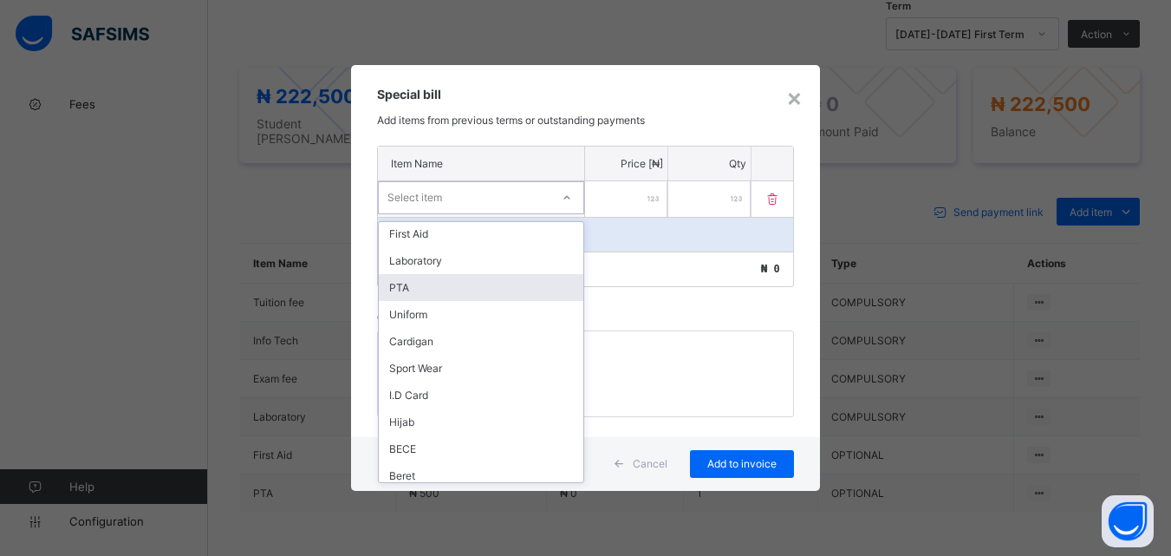
scroll to position [250, 0]
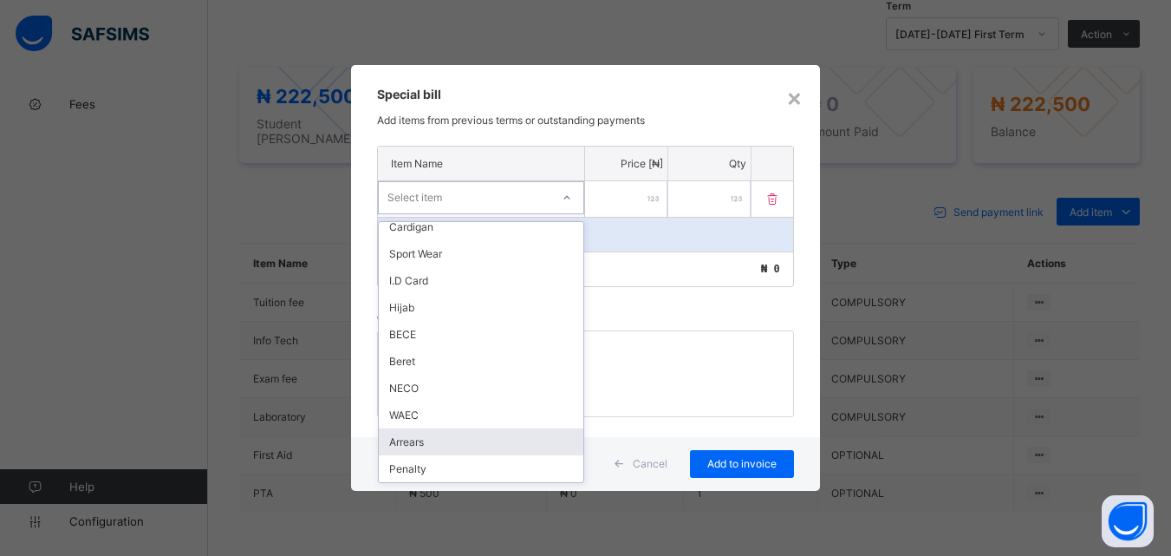
click at [491, 442] on div "Arrears" at bounding box center [481, 441] width 205 height 27
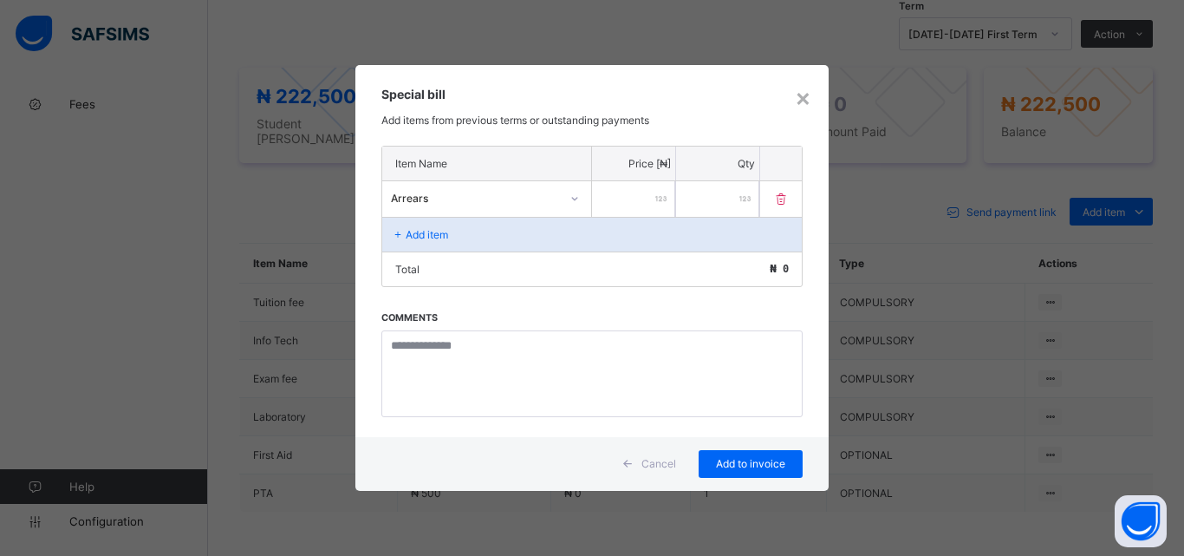
click at [625, 194] on input "number" at bounding box center [633, 199] width 83 height 36
type input "******"
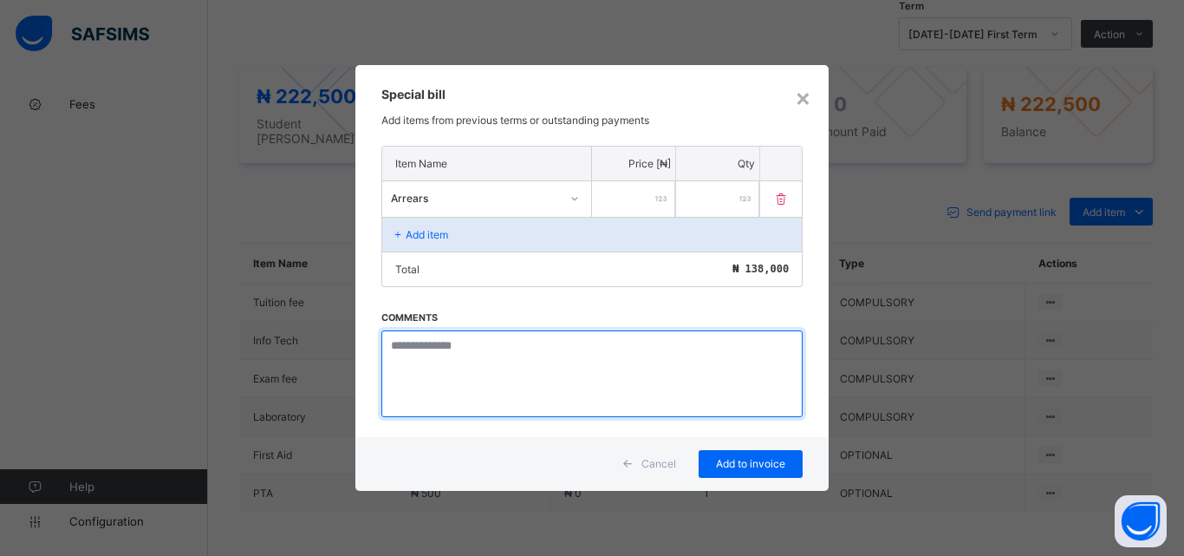
click at [404, 352] on textarea at bounding box center [591, 373] width 421 height 87
paste textarea "**********"
type textarea "**********"
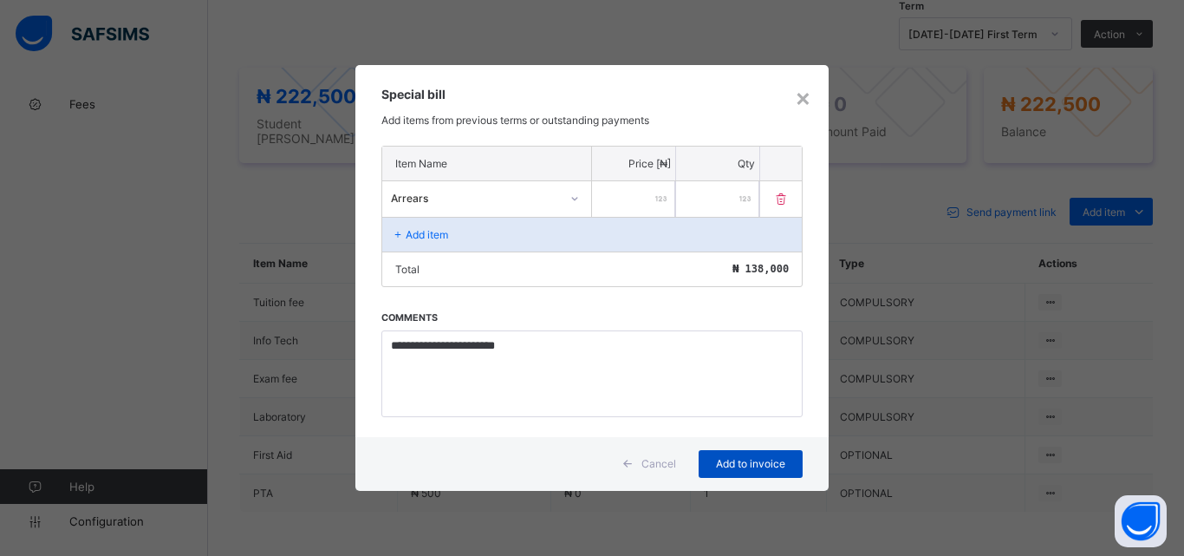
click at [752, 468] on span "Add to invoice" at bounding box center [751, 463] width 78 height 13
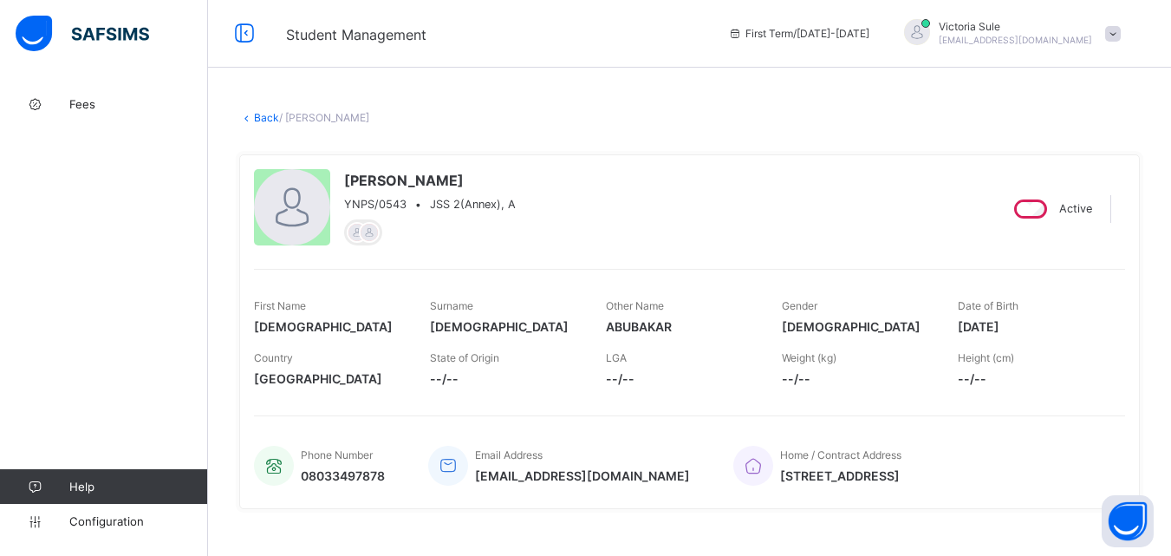
scroll to position [0, 0]
click at [263, 121] on link "Back" at bounding box center [266, 119] width 25 height 13
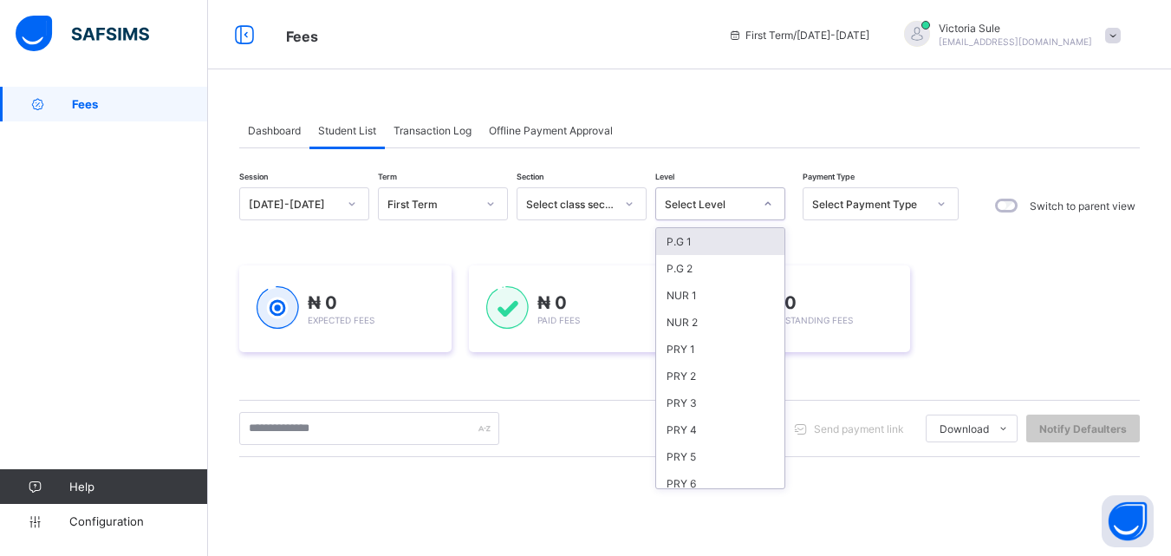
click at [706, 211] on div "Select Level" at bounding box center [703, 204] width 95 height 24
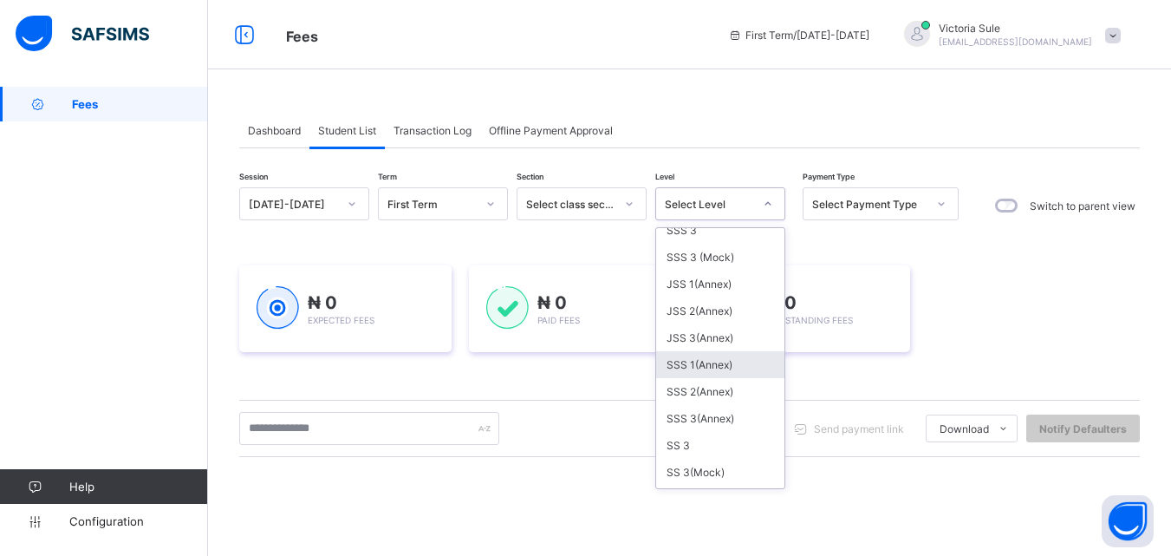
scroll to position [260, 0]
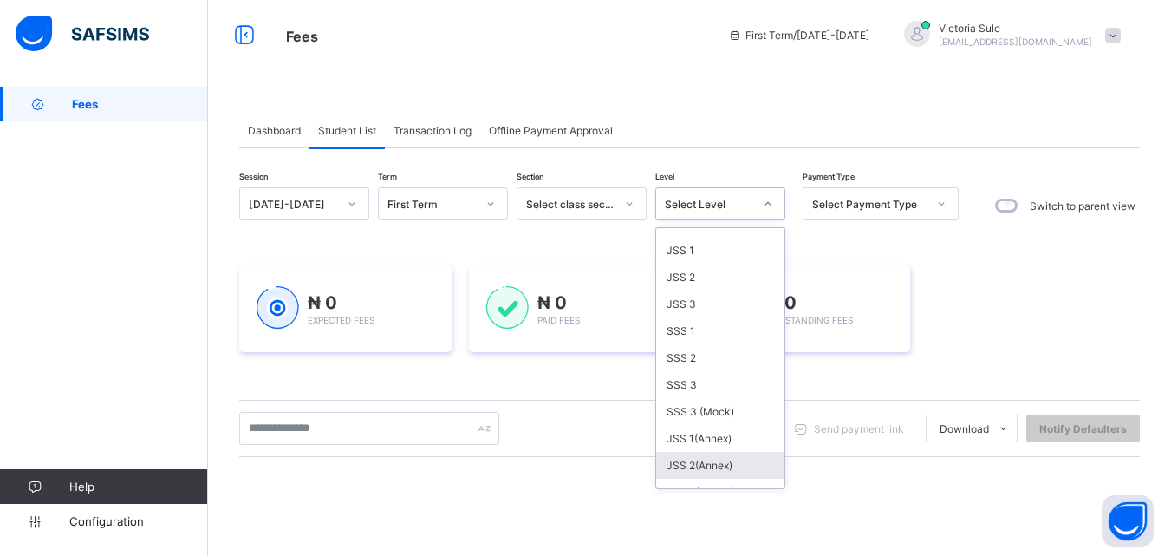
click at [686, 467] on div "JSS 2(Annex)" at bounding box center [720, 465] width 128 height 27
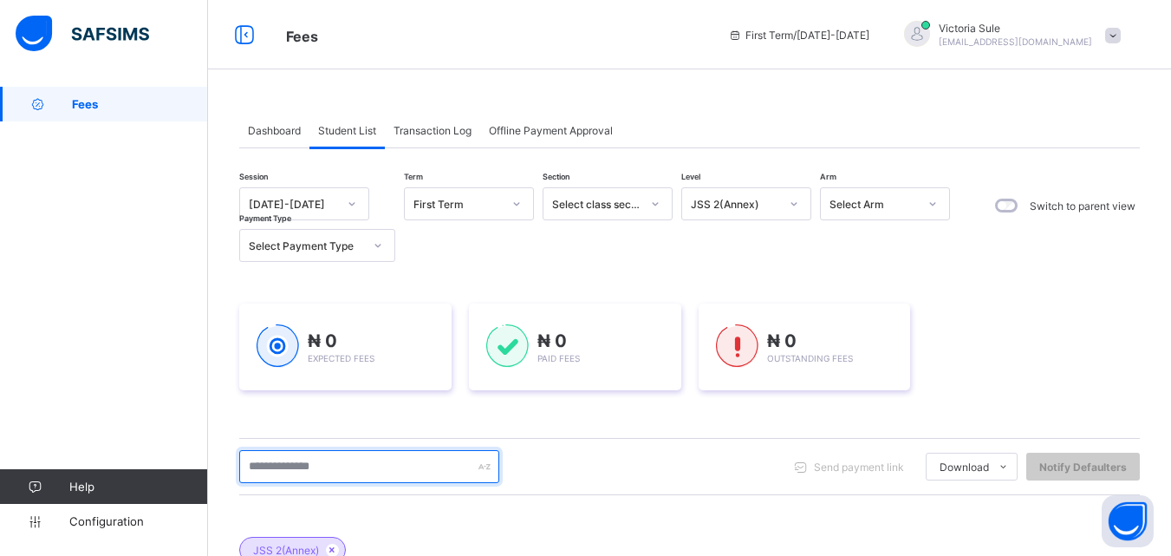
click at [283, 458] on input "text" at bounding box center [369, 466] width 260 height 33
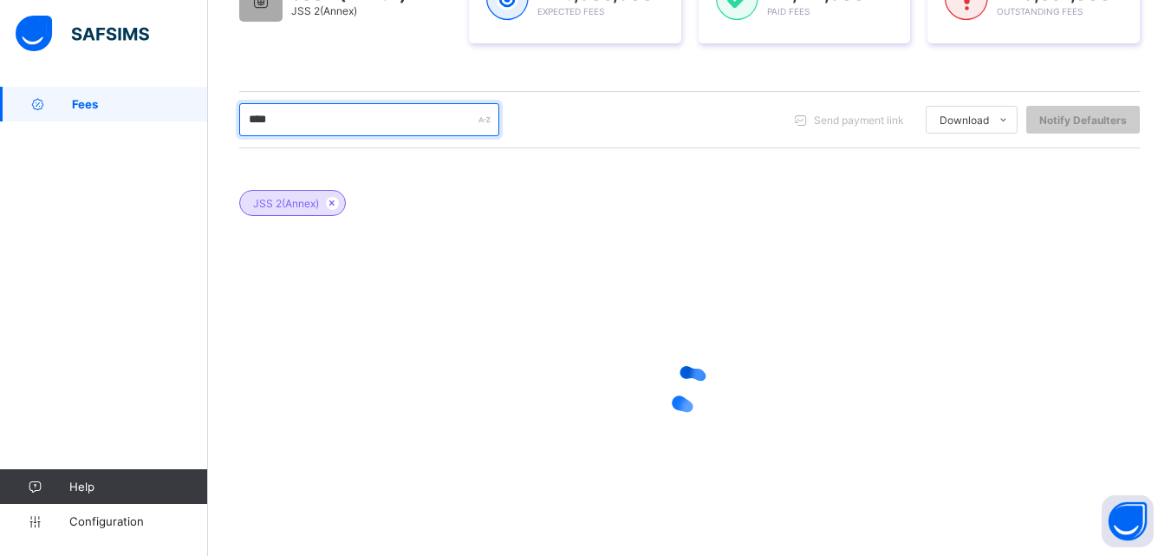
scroll to position [259, 0]
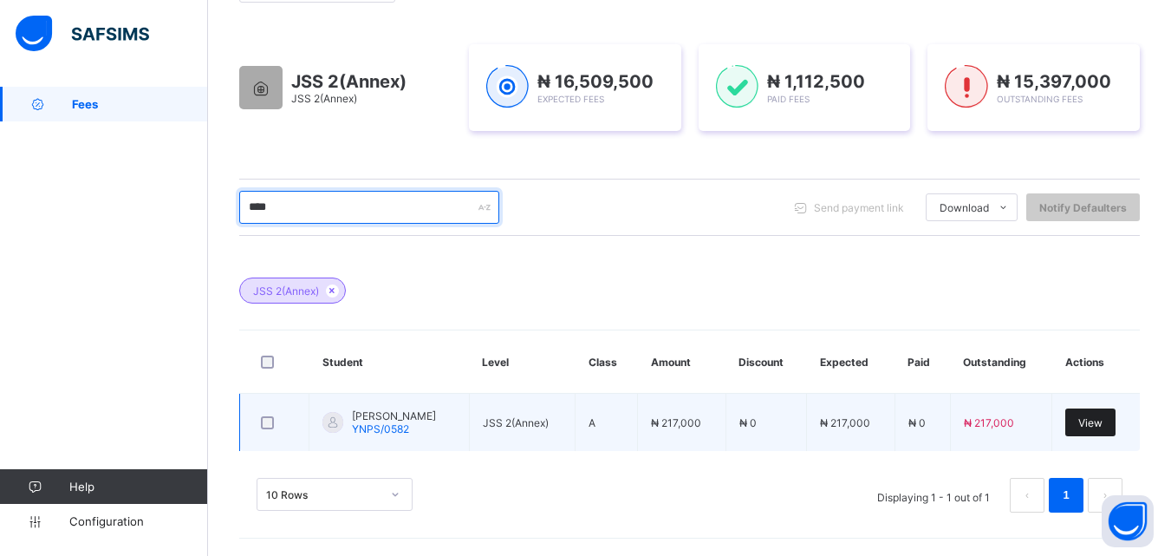
type input "****"
click at [1102, 420] on span "View" at bounding box center [1090, 422] width 24 height 13
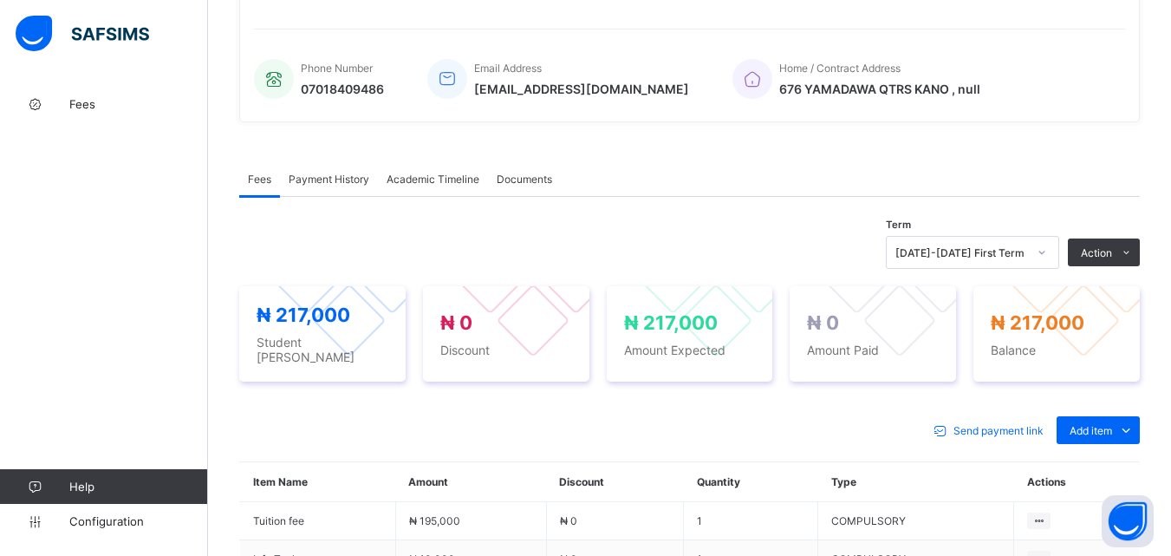
scroll to position [613, 0]
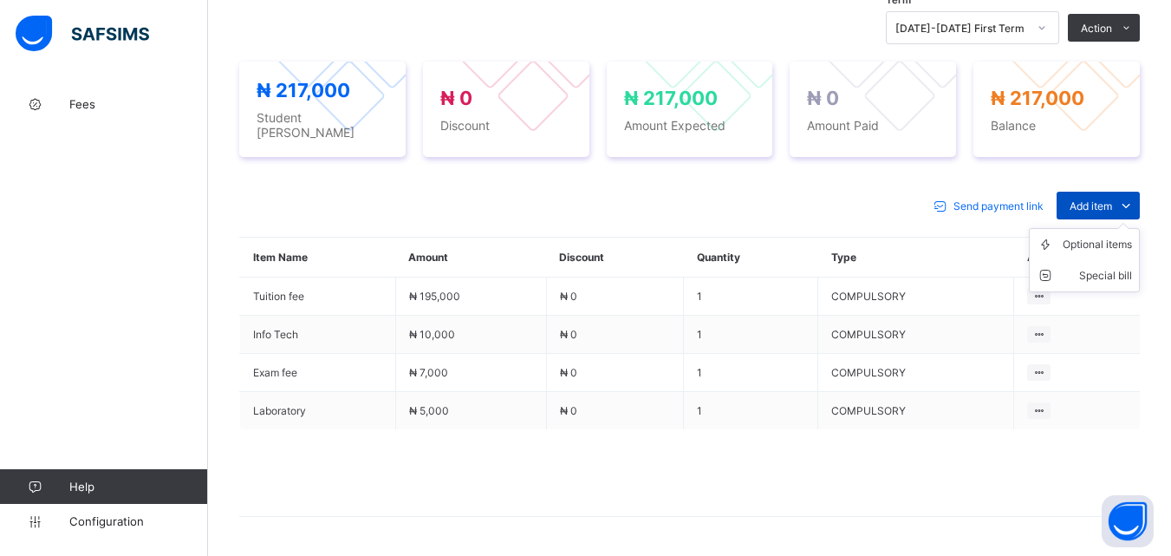
click at [1104, 199] on span "Add item" at bounding box center [1091, 205] width 42 height 13
click at [1103, 243] on div "Optional items" at bounding box center [1097, 244] width 69 height 17
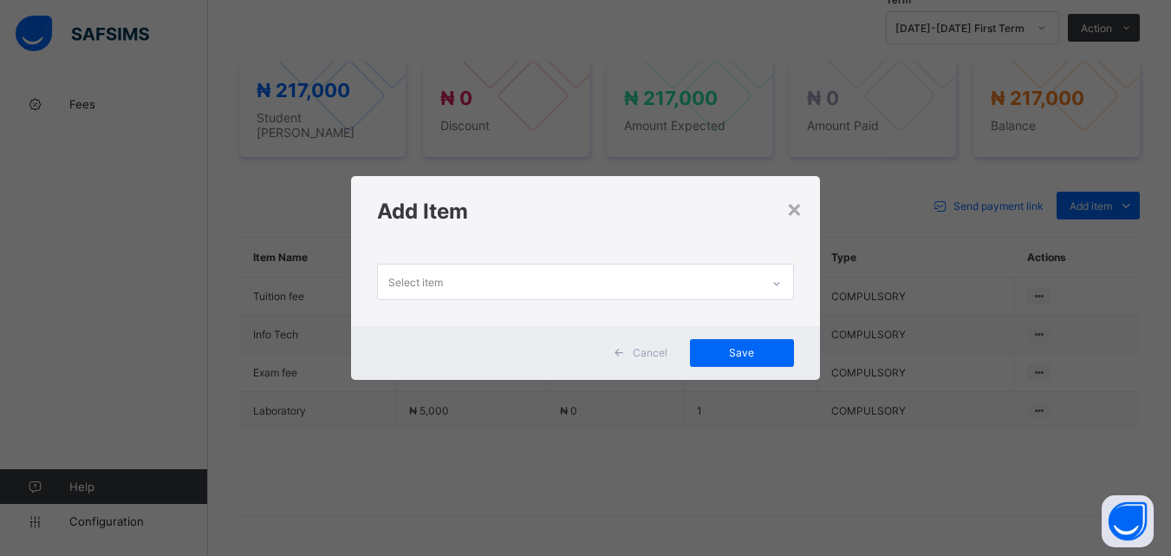
click at [772, 281] on div at bounding box center [776, 284] width 29 height 28
click at [791, 205] on div "×" at bounding box center [794, 207] width 16 height 29
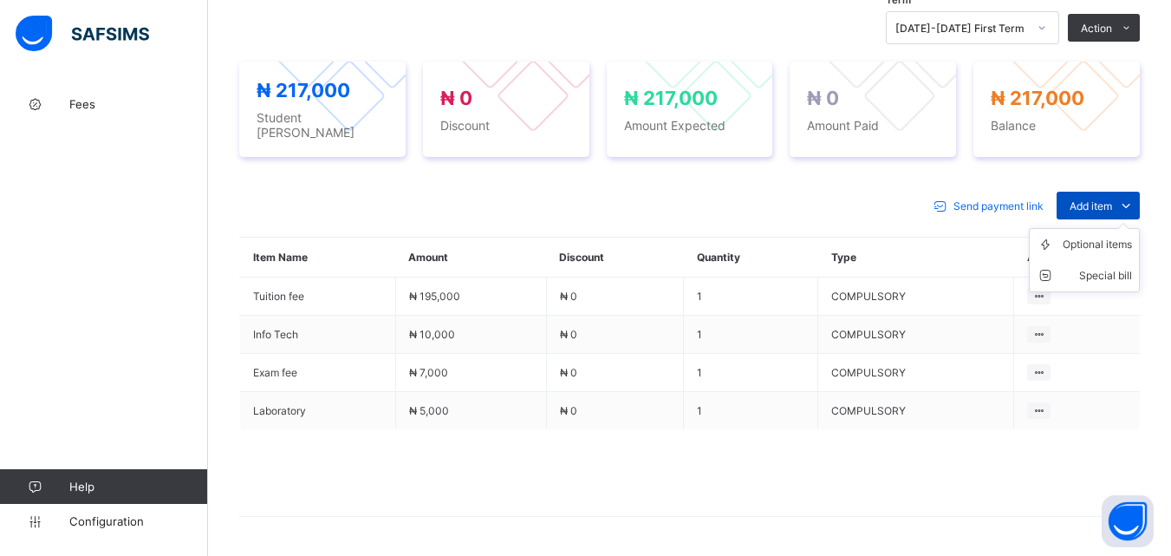
click at [1103, 200] on span "Add item" at bounding box center [1091, 205] width 42 height 13
click at [1098, 238] on div "Optional items" at bounding box center [1097, 244] width 69 height 17
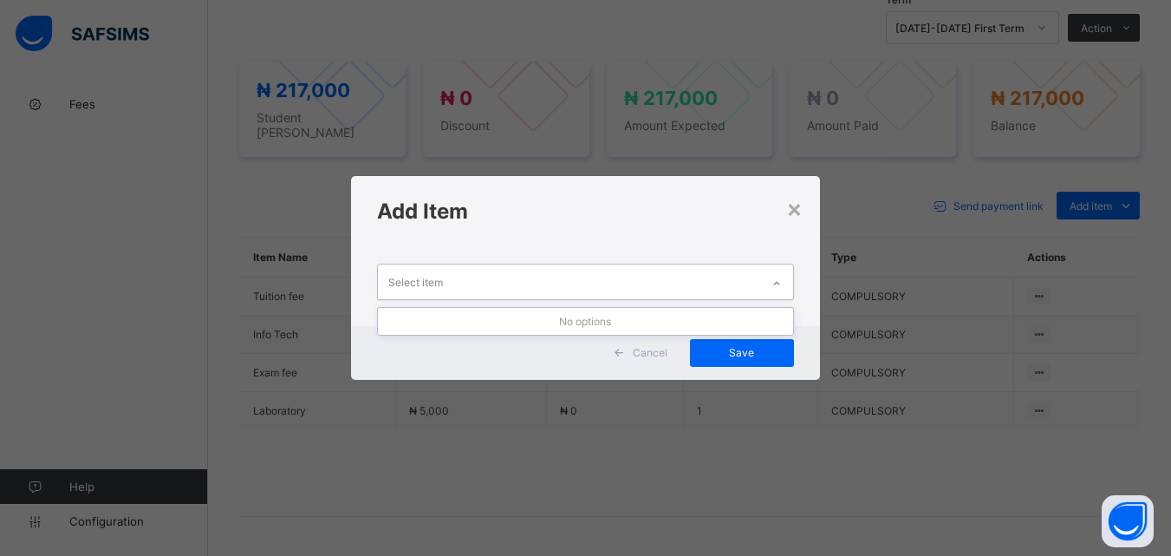
click at [780, 287] on icon at bounding box center [776, 283] width 10 height 17
click at [790, 199] on div "×" at bounding box center [794, 207] width 16 height 29
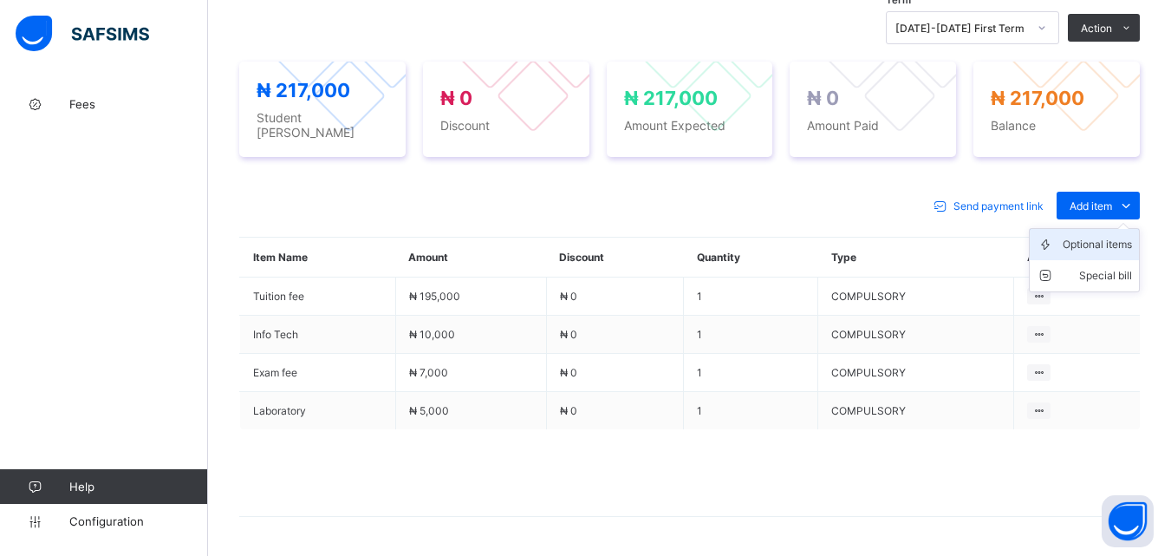
click at [1093, 244] on li "Optional items" at bounding box center [1084, 244] width 109 height 31
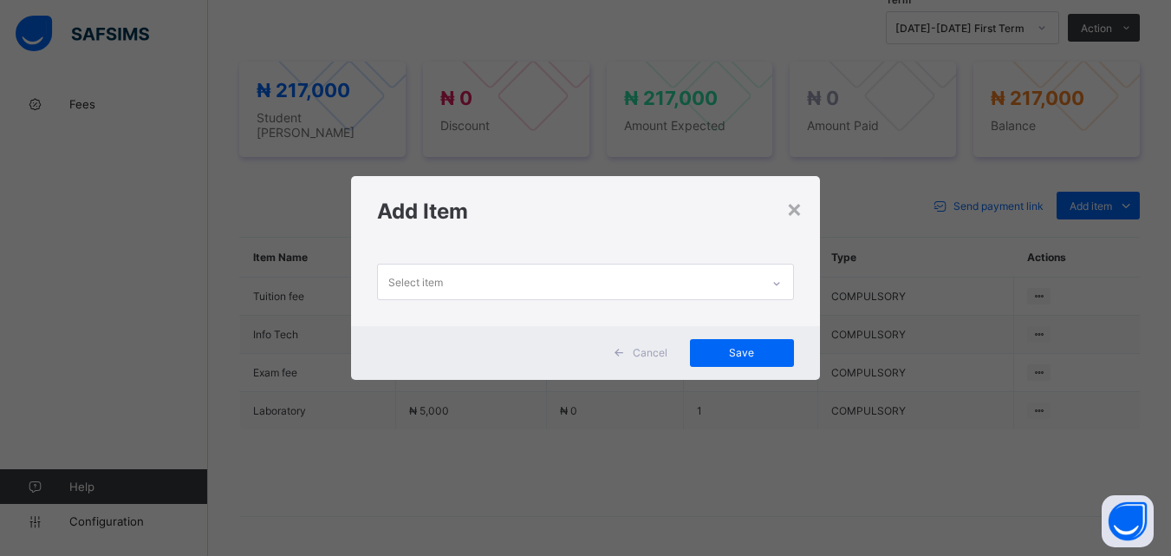
click at [772, 281] on div at bounding box center [776, 284] width 29 height 28
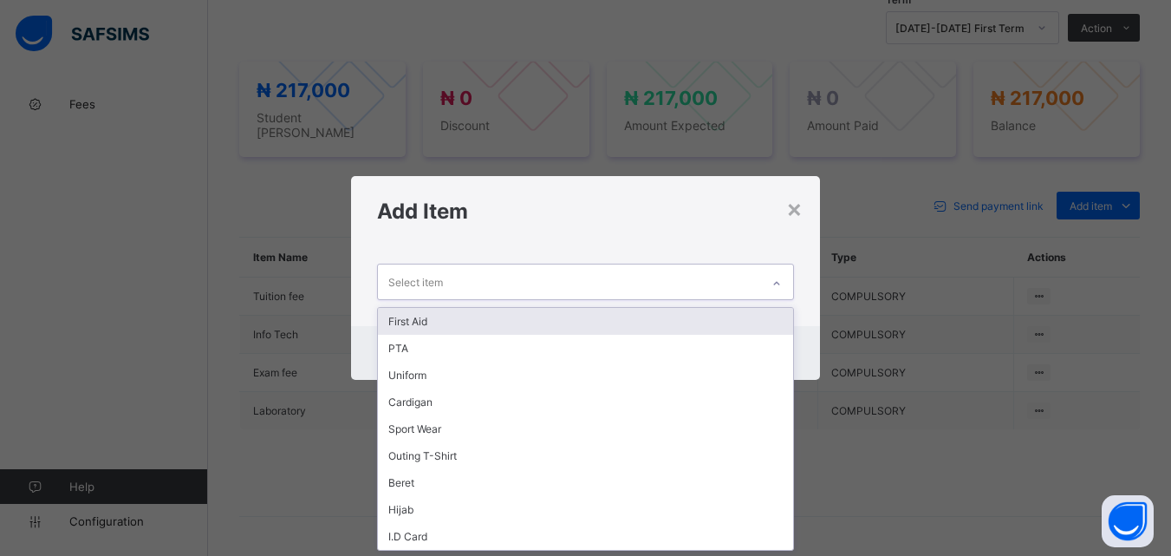
click at [749, 320] on div "First Aid" at bounding box center [585, 321] width 414 height 27
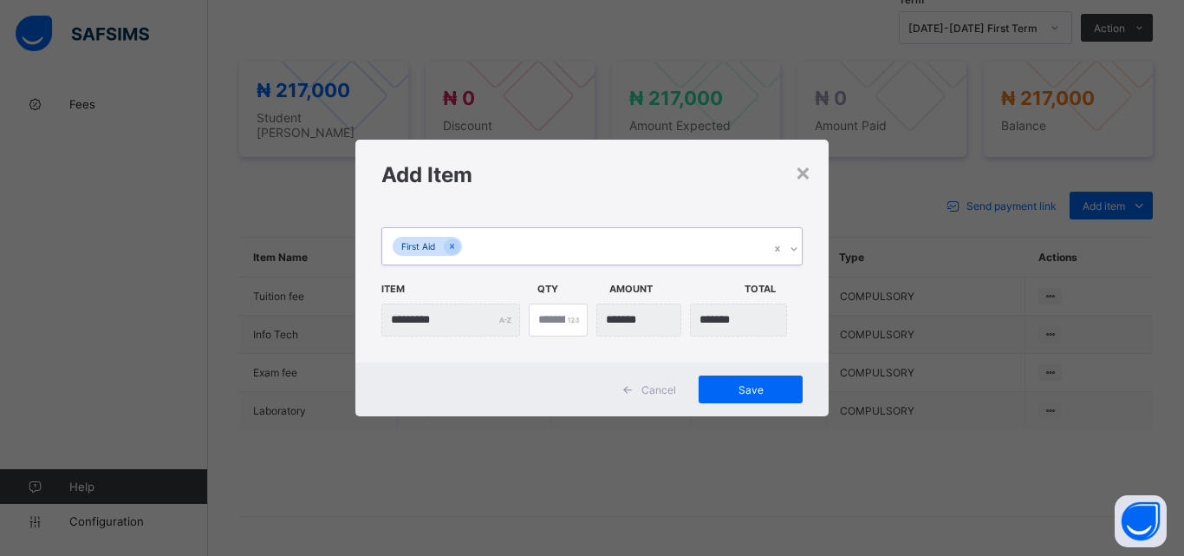
click at [792, 247] on icon at bounding box center [794, 248] width 10 height 17
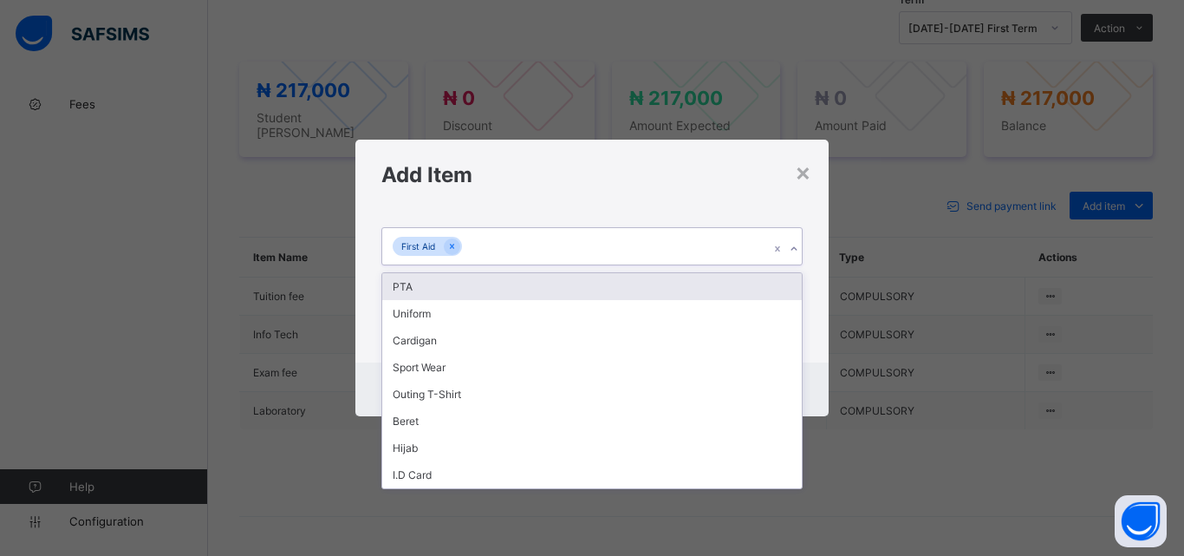
click at [781, 285] on div "PTA" at bounding box center [591, 286] width 419 height 27
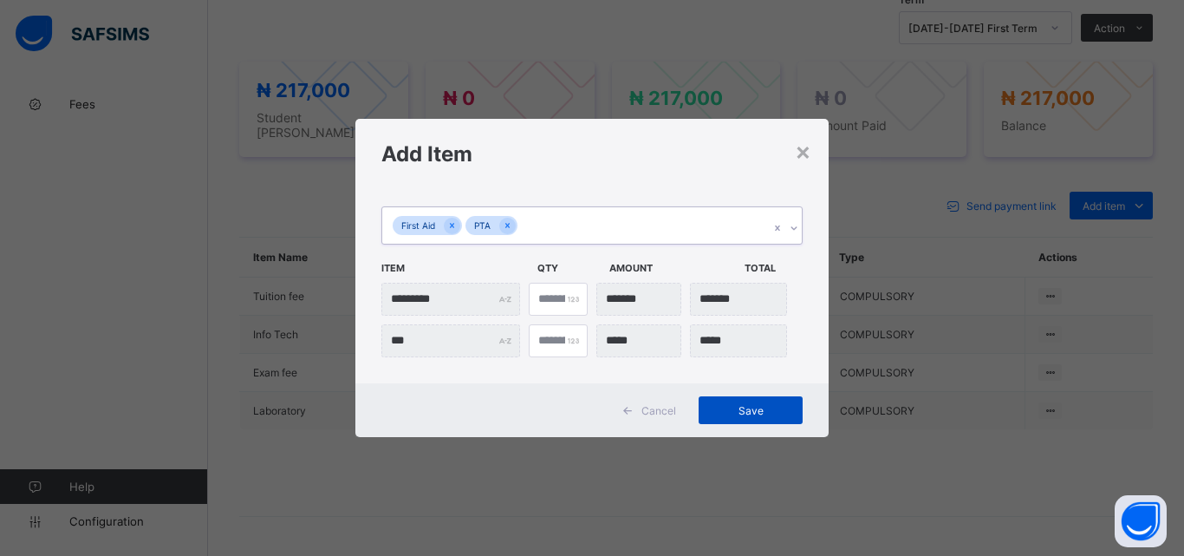
click at [752, 417] on div "Save" at bounding box center [751, 410] width 104 height 28
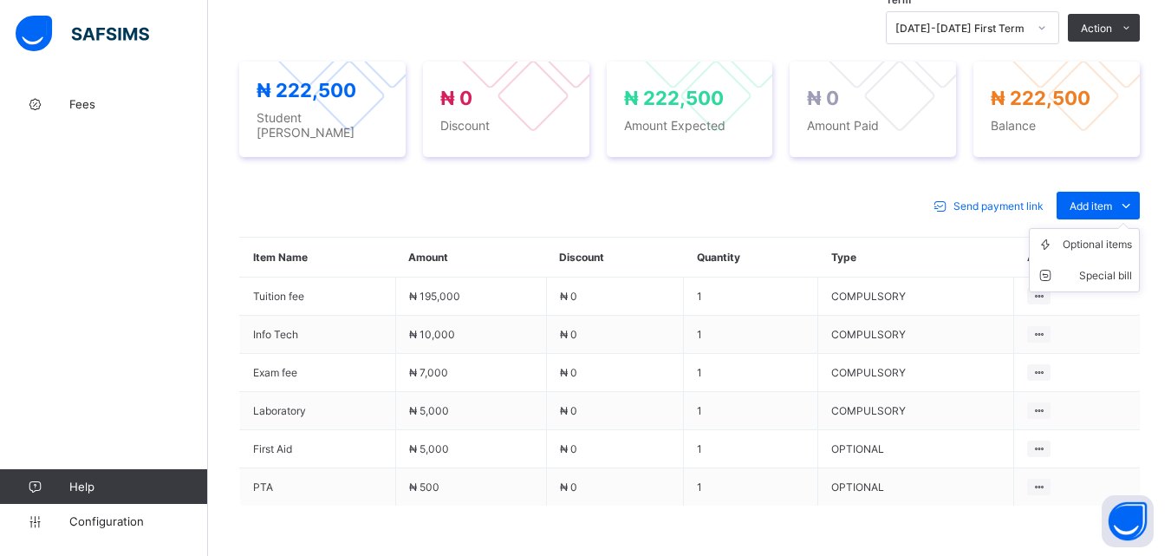
click at [1115, 228] on ul "Optional items Special bill" at bounding box center [1084, 260] width 111 height 64
click at [1107, 267] on div "Special bill" at bounding box center [1097, 275] width 69 height 17
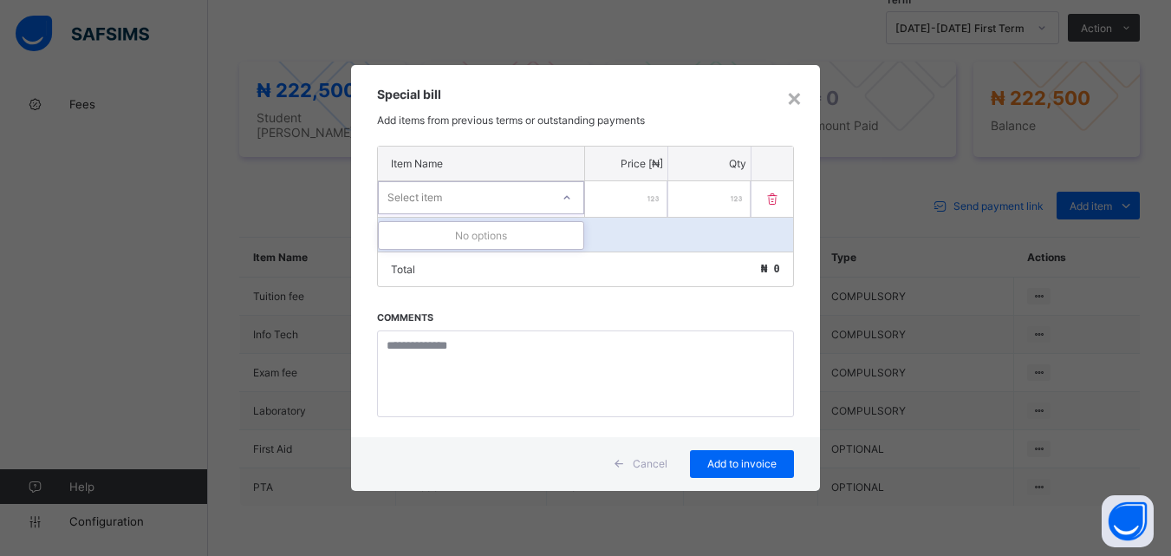
click at [530, 189] on div "Select item" at bounding box center [465, 197] width 172 height 24
click at [797, 103] on div "×" at bounding box center [794, 96] width 16 height 29
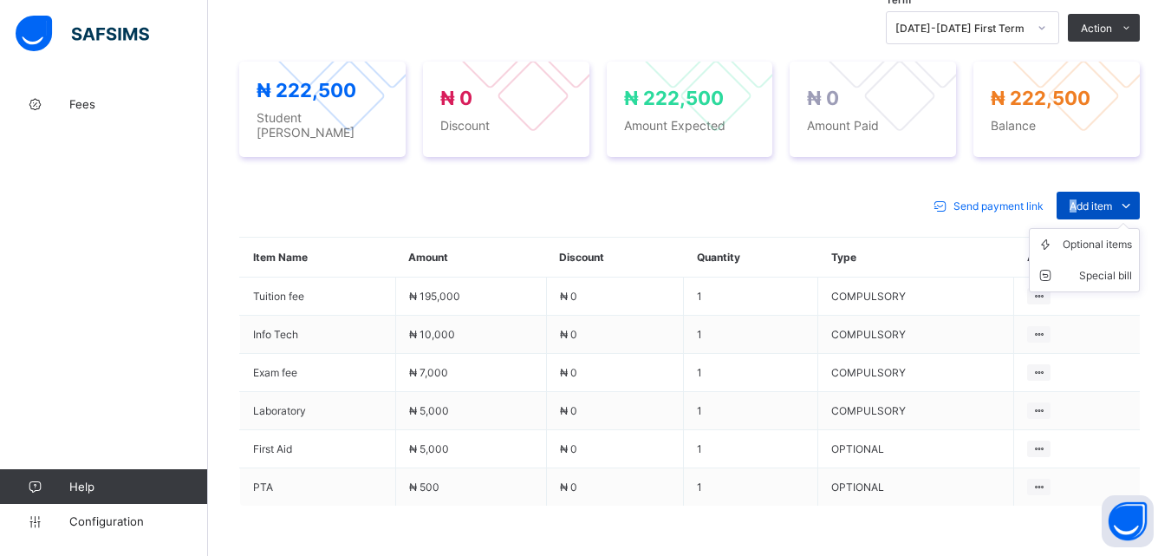
click at [1085, 201] on span "Add item" at bounding box center [1091, 205] width 42 height 13
click at [1119, 228] on ul "Optional items Special bill" at bounding box center [1084, 260] width 111 height 64
click at [1101, 277] on li "Special bill" at bounding box center [1084, 275] width 109 height 31
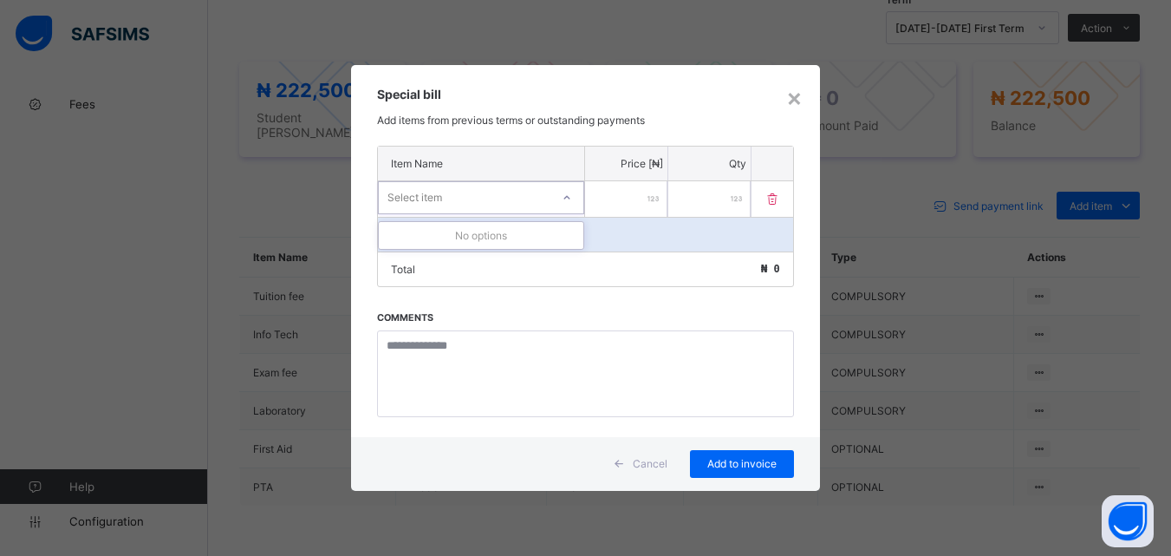
click at [561, 189] on div at bounding box center [566, 198] width 29 height 28
click at [561, 234] on div "No options" at bounding box center [481, 235] width 205 height 27
click at [790, 91] on div "×" at bounding box center [794, 96] width 16 height 29
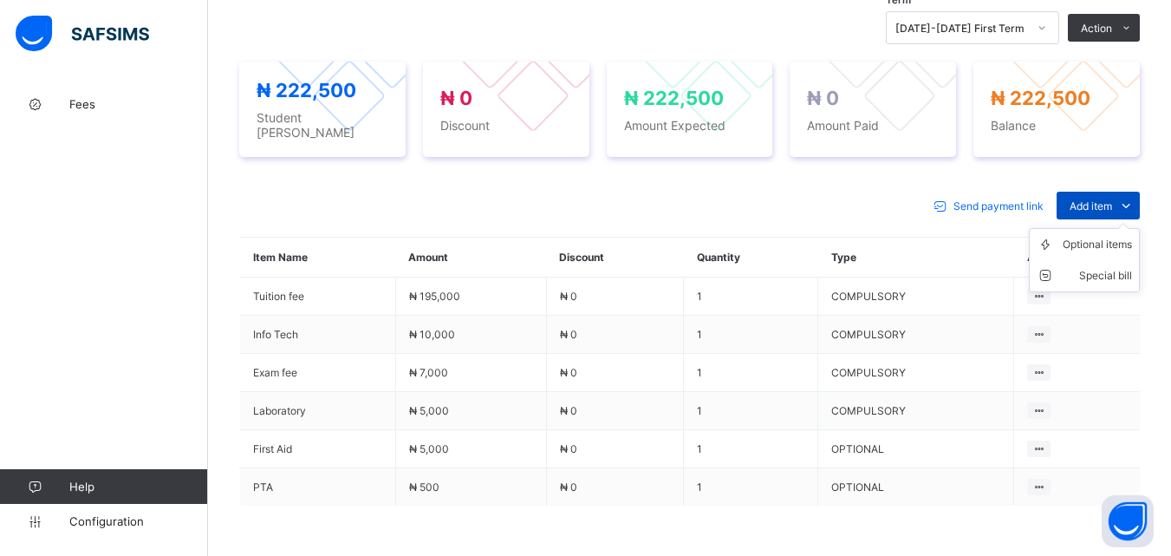
click at [1131, 197] on icon at bounding box center [1125, 205] width 19 height 17
click at [1105, 274] on div "Special bill" at bounding box center [1097, 275] width 69 height 17
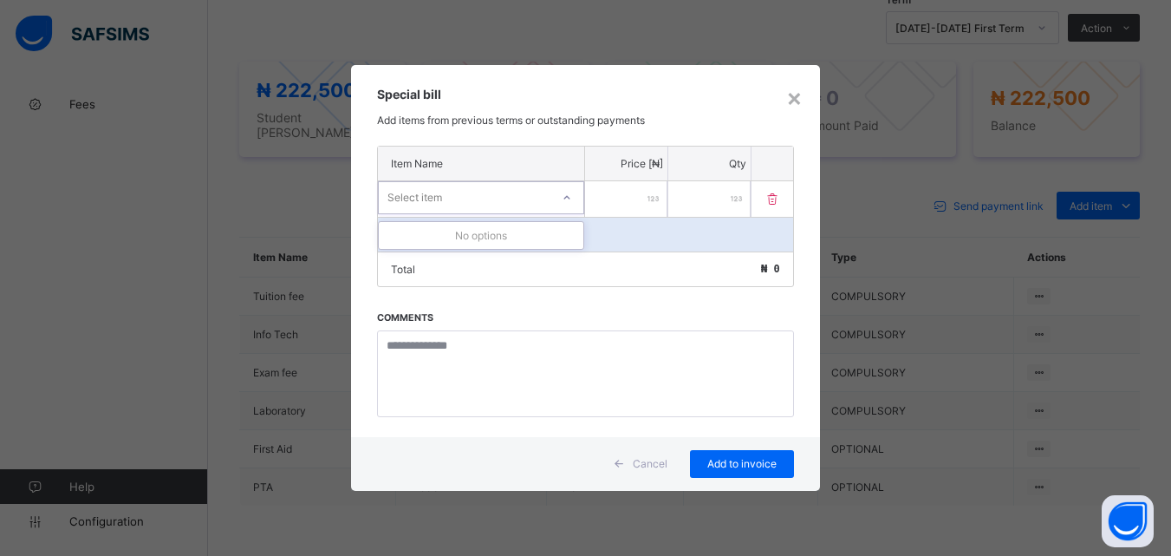
click at [566, 198] on icon at bounding box center [567, 196] width 6 height 3
click at [794, 87] on div "×" at bounding box center [794, 96] width 16 height 29
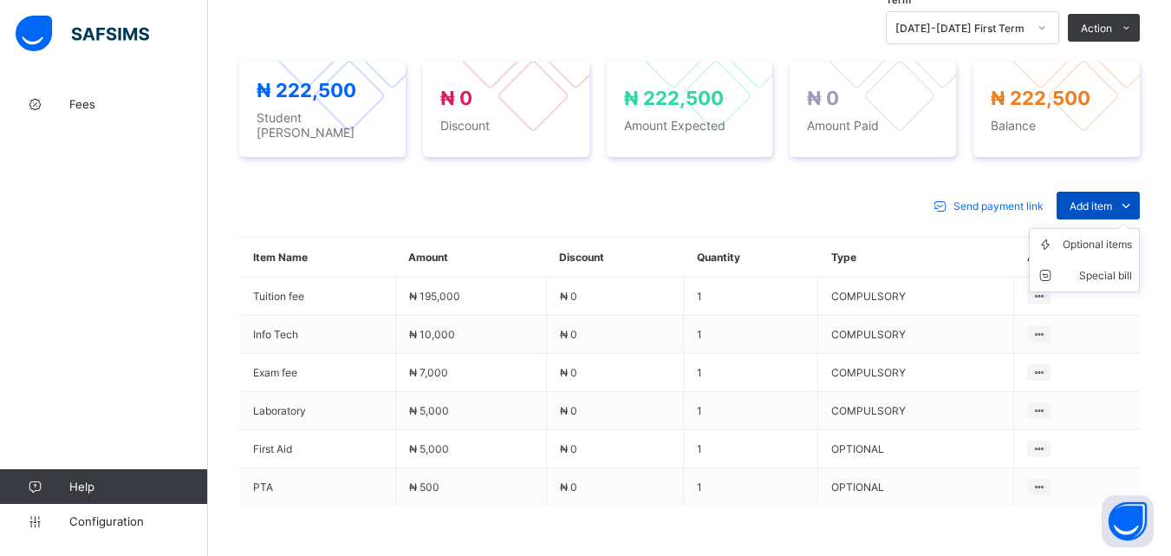
click at [1102, 199] on span "Add item" at bounding box center [1091, 205] width 42 height 13
click at [1107, 267] on div "Special bill" at bounding box center [1097, 275] width 69 height 17
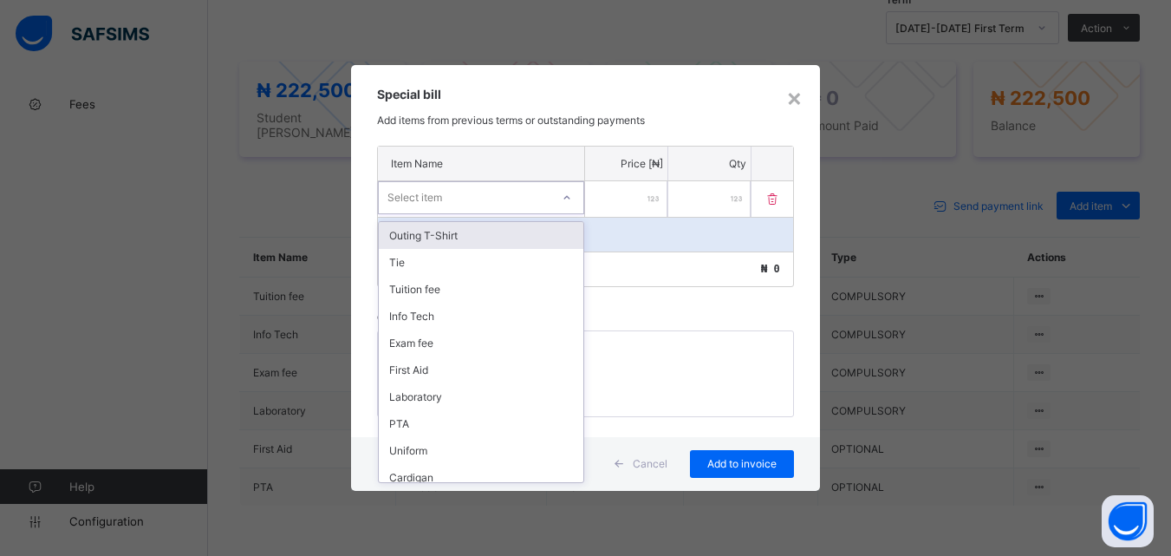
click at [550, 197] on div "Select item" at bounding box center [465, 197] width 172 height 24
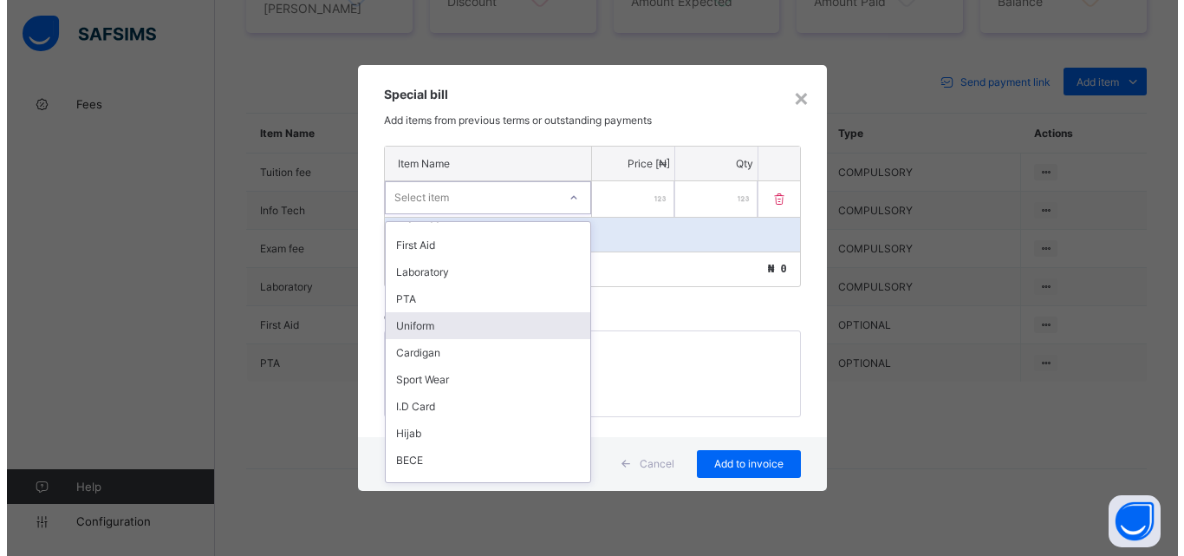
scroll to position [250, 0]
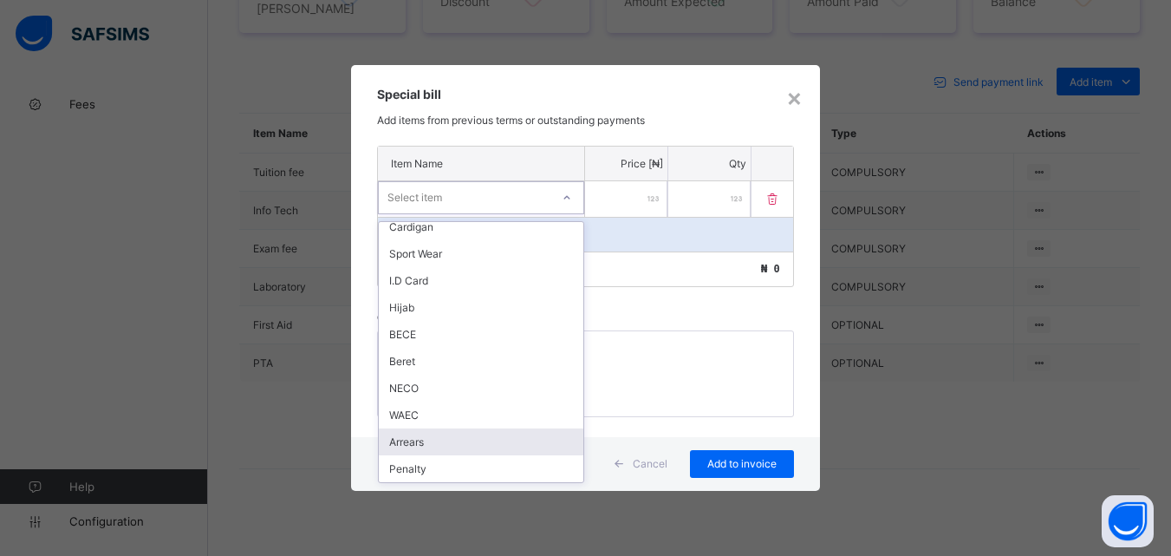
click at [423, 444] on div "Arrears" at bounding box center [481, 441] width 205 height 27
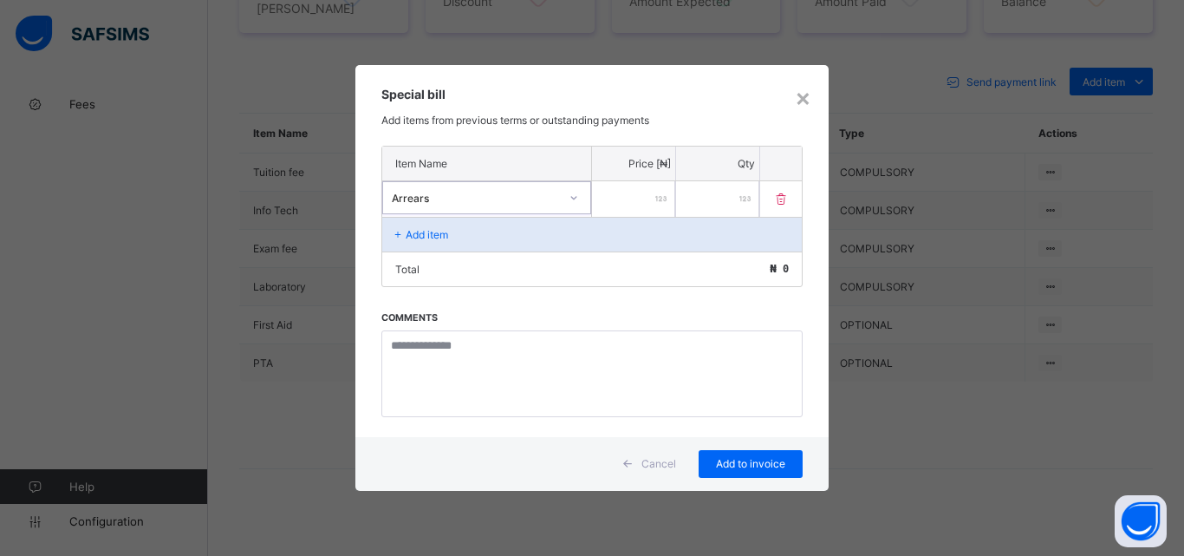
click at [615, 195] on input "number" at bounding box center [633, 199] width 83 height 36
type input "******"
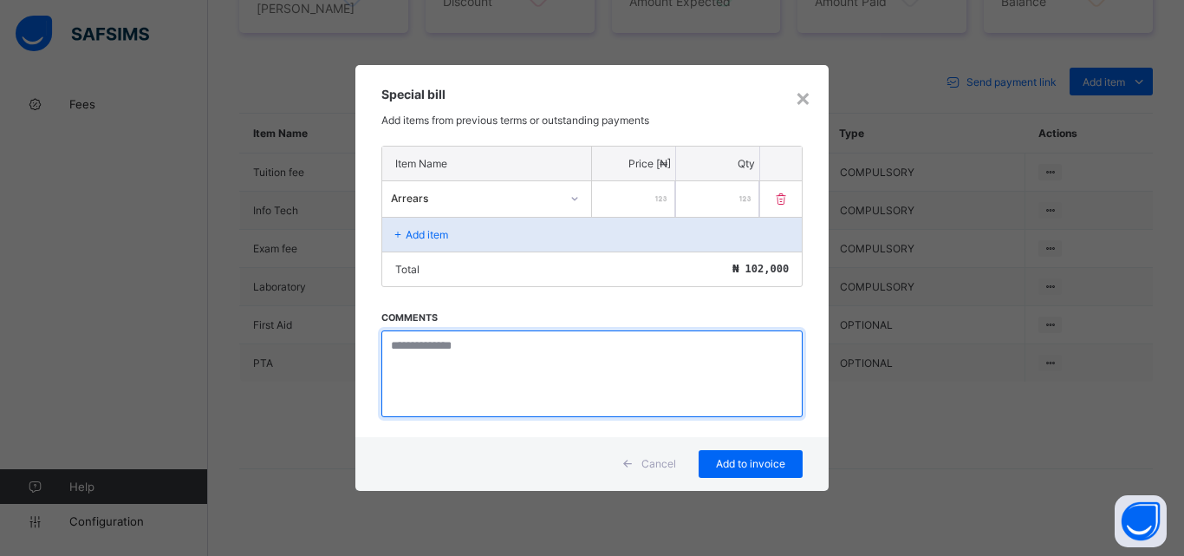
click at [431, 361] on textarea at bounding box center [591, 373] width 421 height 87
paste textarea "**********"
type textarea "**********"
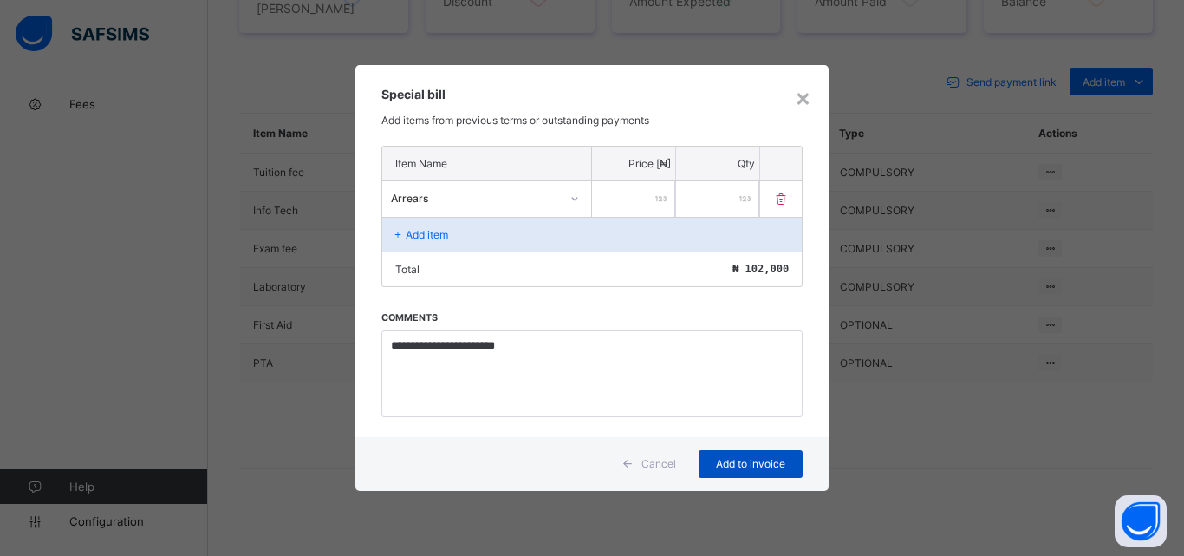
click at [733, 462] on span "Add to invoice" at bounding box center [751, 463] width 78 height 13
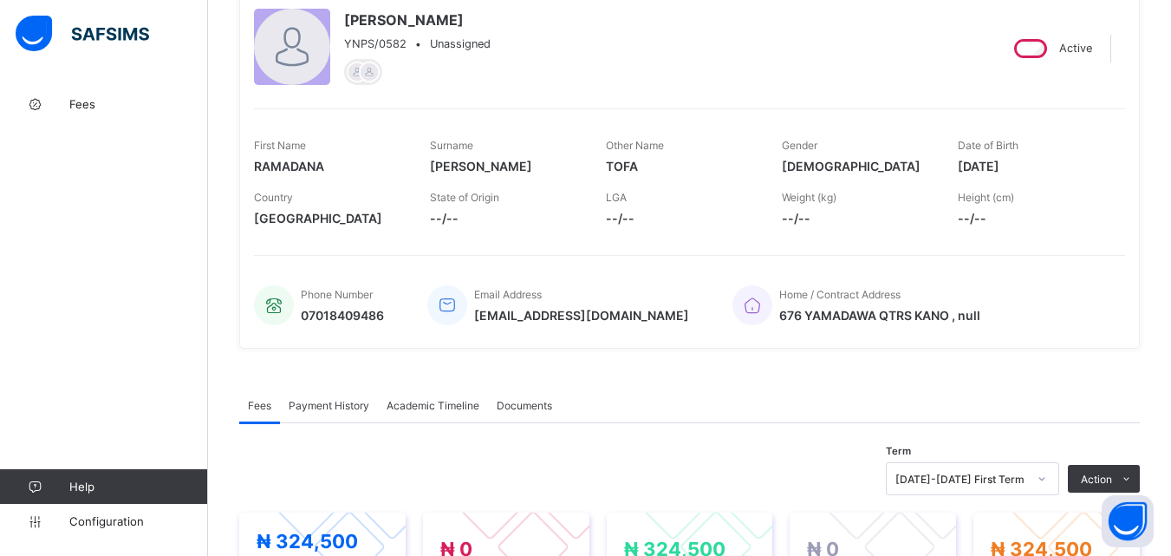
scroll to position [0, 0]
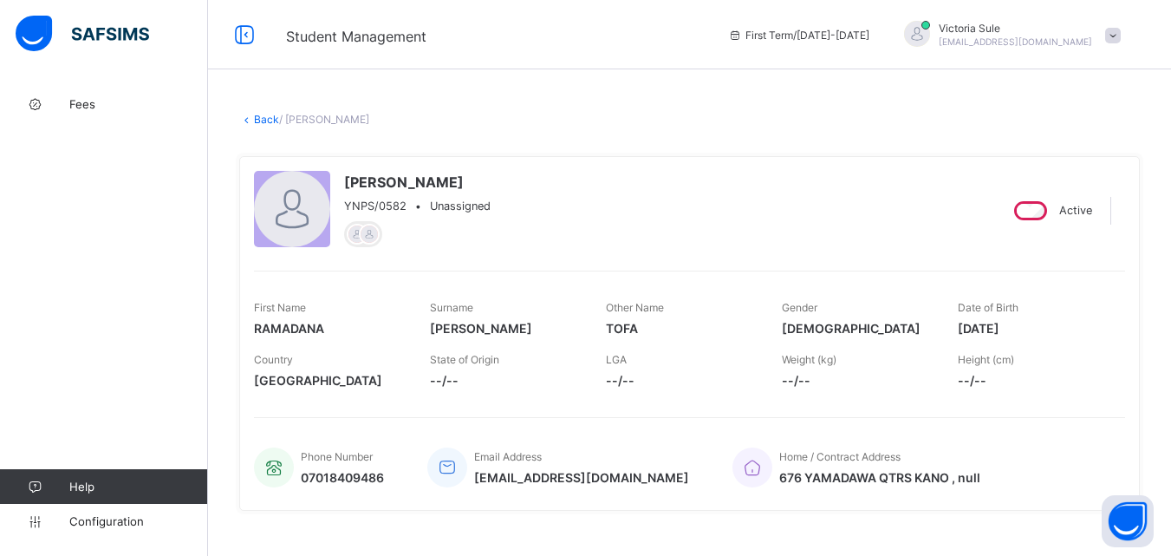
click at [270, 119] on link "Back" at bounding box center [266, 119] width 25 height 13
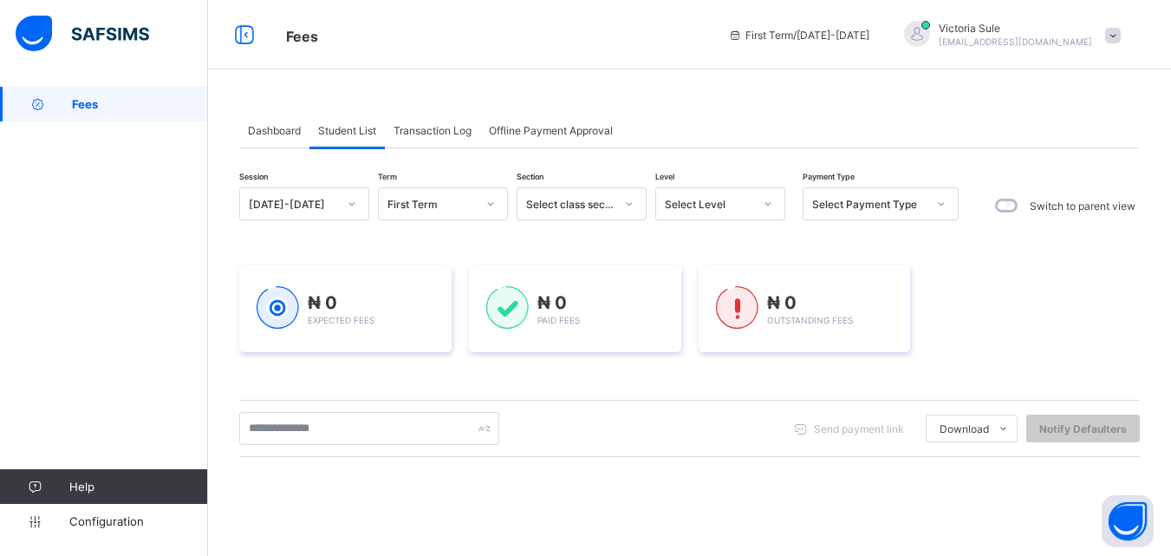
click at [689, 203] on div "Select Level" at bounding box center [709, 204] width 88 height 13
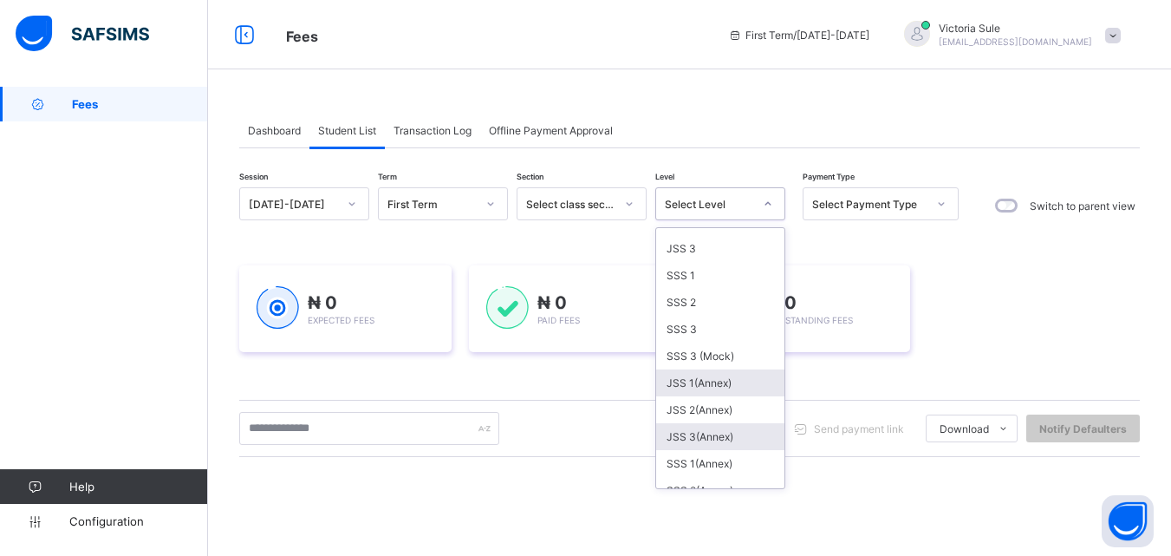
scroll to position [347, 0]
click at [725, 382] on div "JSS 2(Annex)" at bounding box center [720, 378] width 128 height 27
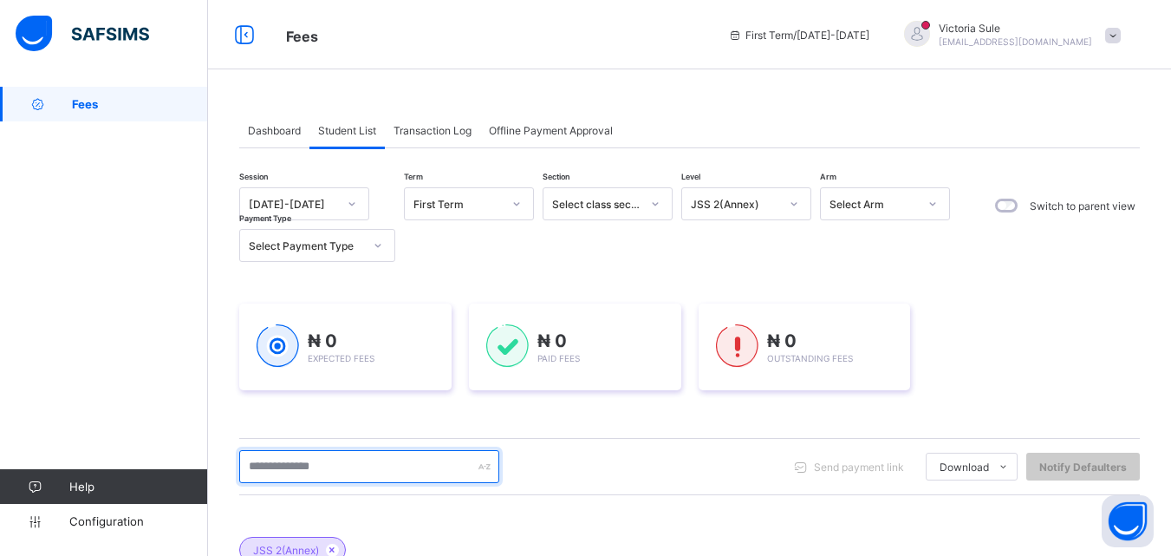
click at [398, 463] on input "text" at bounding box center [369, 466] width 260 height 33
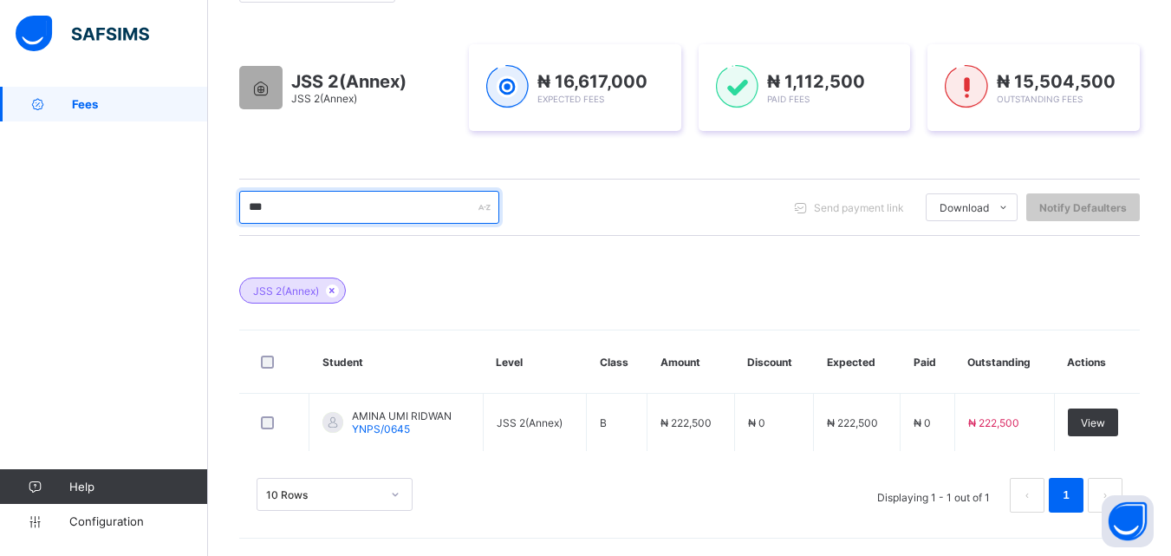
scroll to position [259, 0]
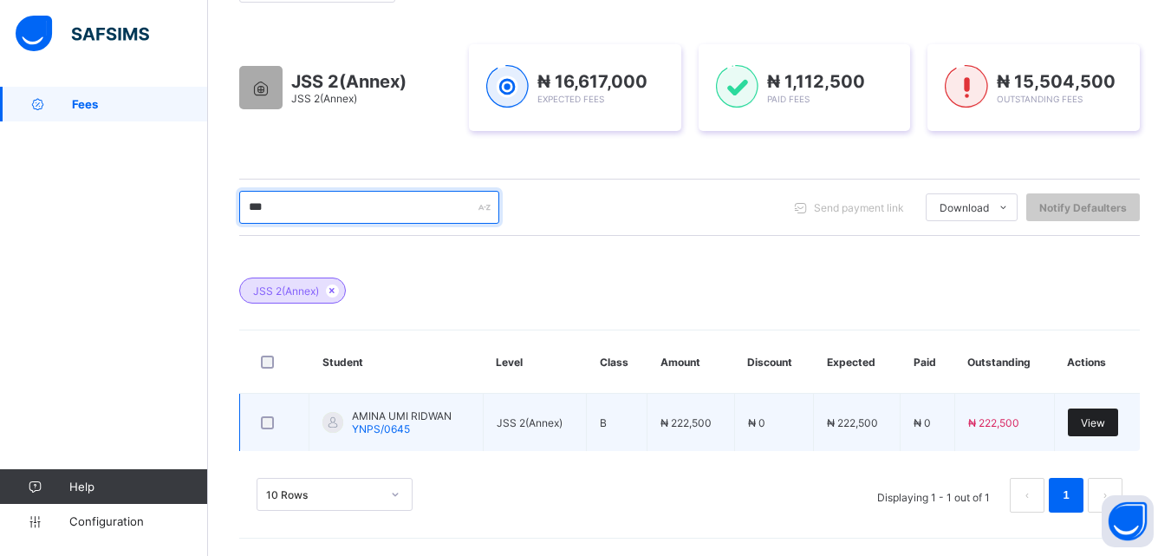
type input "***"
click at [1104, 423] on span "View" at bounding box center [1093, 422] width 24 height 13
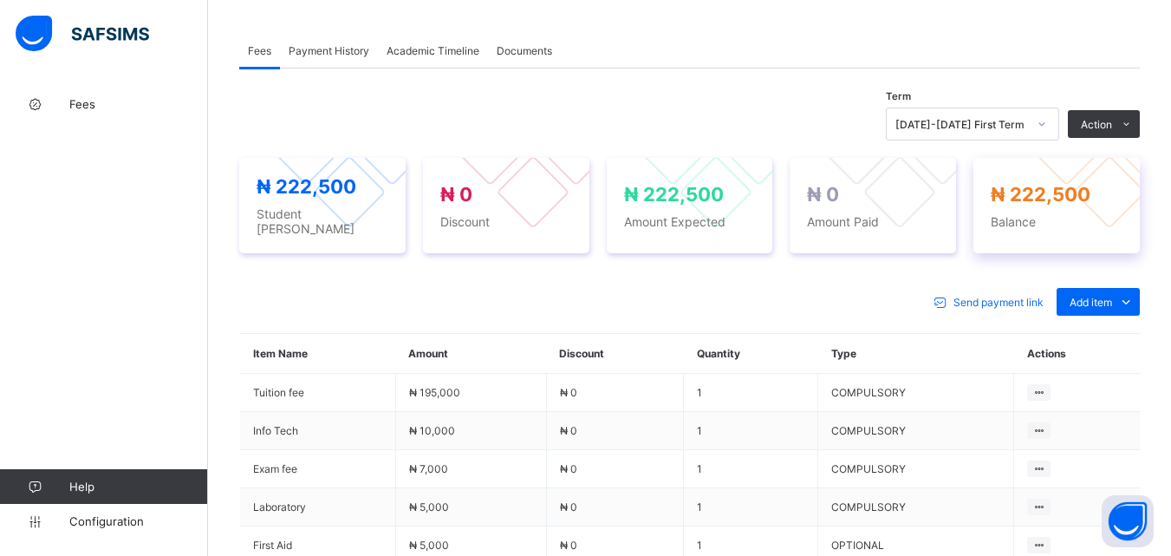
scroll to position [526, 0]
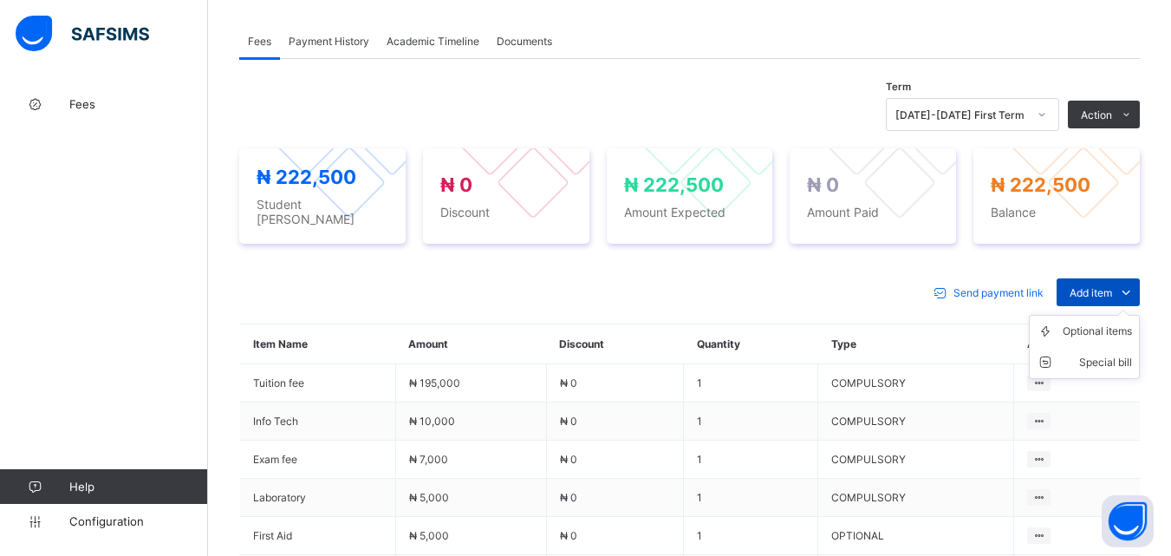
click at [1081, 289] on span "Add item" at bounding box center [1091, 292] width 42 height 13
click at [1094, 354] on div "Special bill" at bounding box center [1097, 362] width 69 height 17
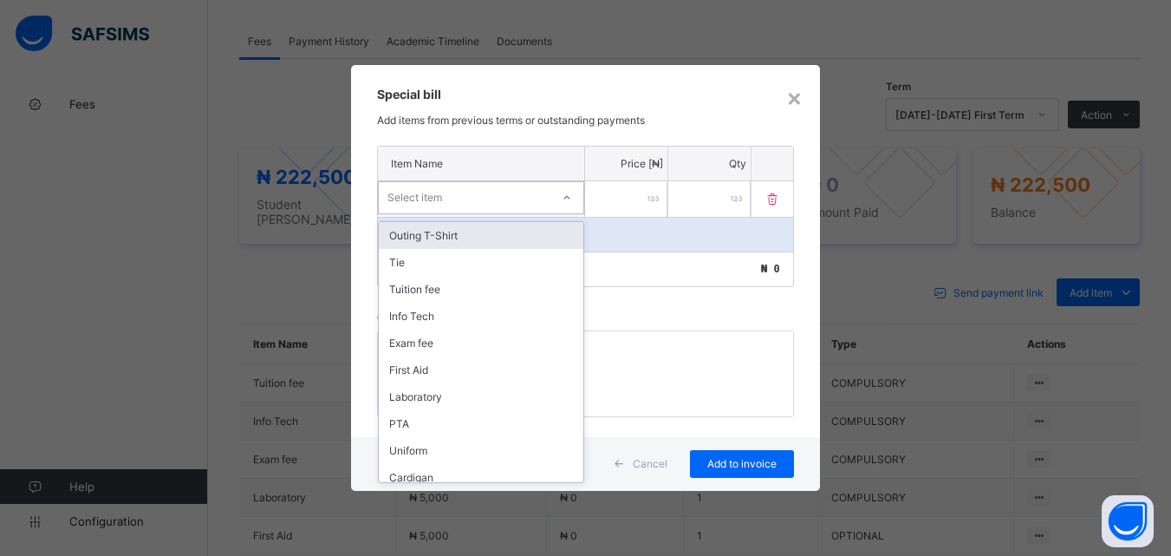
click at [560, 192] on div at bounding box center [566, 198] width 29 height 28
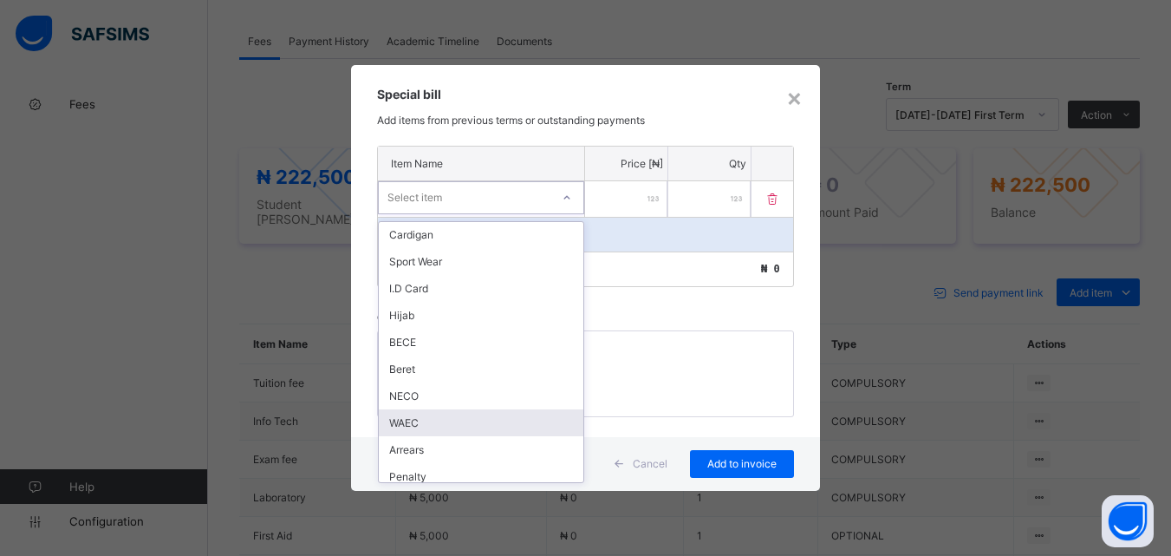
scroll to position [250, 0]
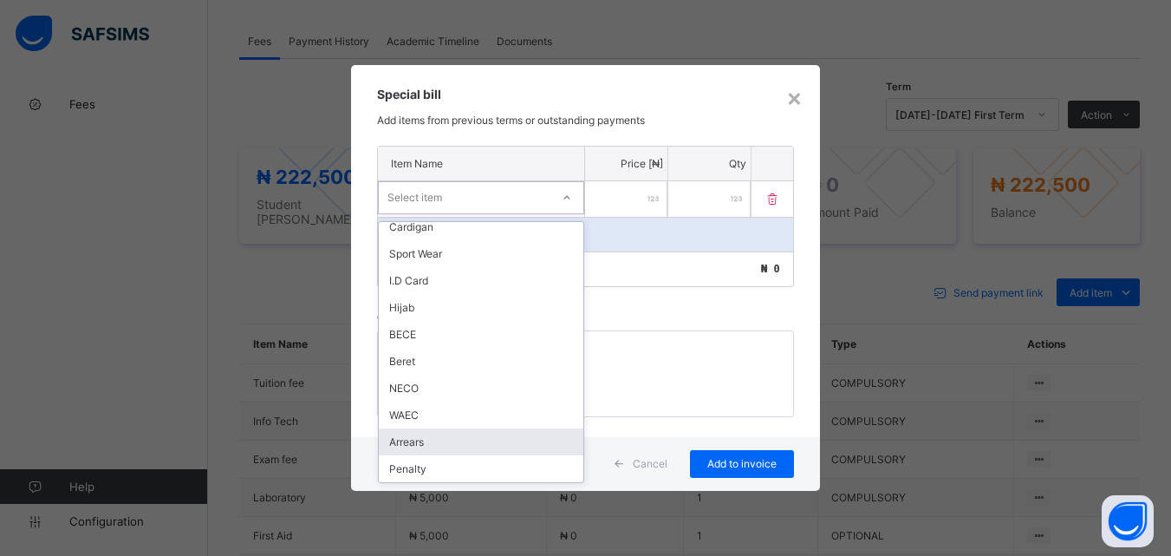
click at [420, 449] on div "Arrears" at bounding box center [481, 441] width 205 height 27
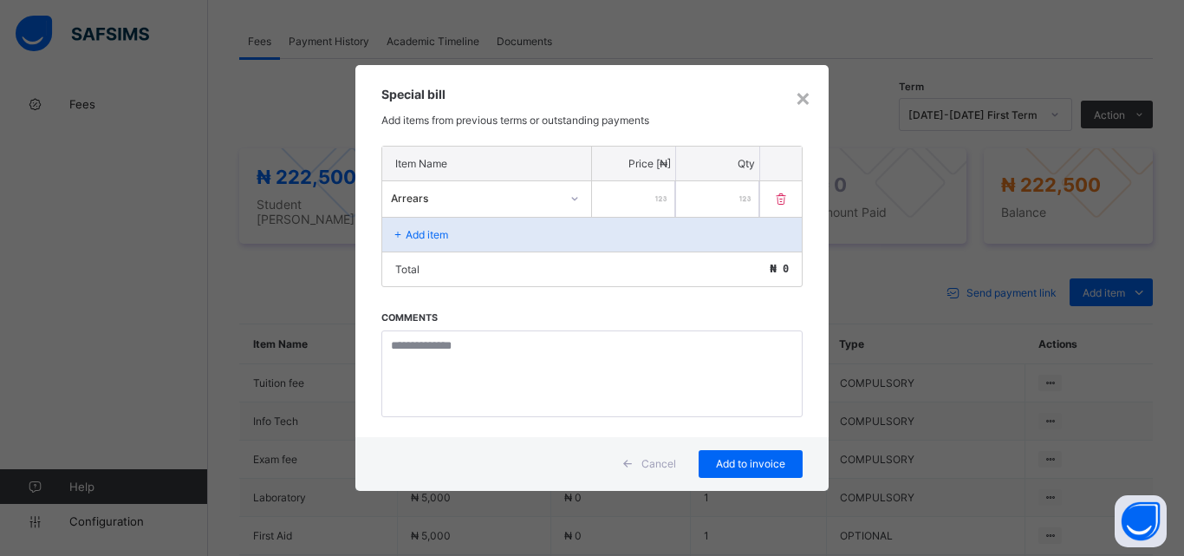
click at [624, 190] on input "number" at bounding box center [633, 199] width 83 height 36
type input "******"
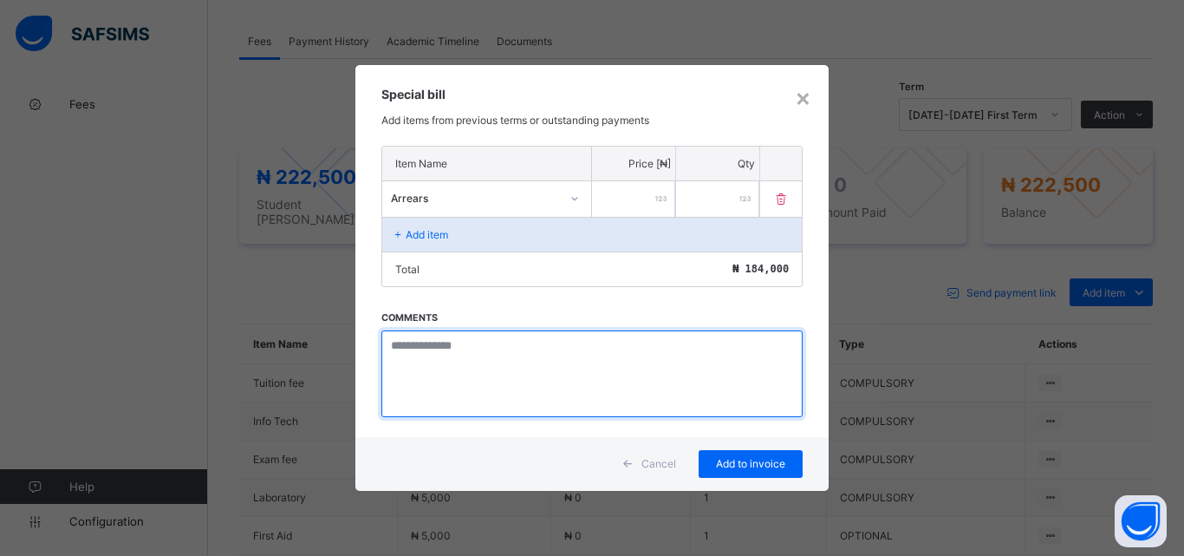
click at [479, 360] on textarea at bounding box center [591, 373] width 421 height 87
paste textarea "**********"
type textarea "**********"
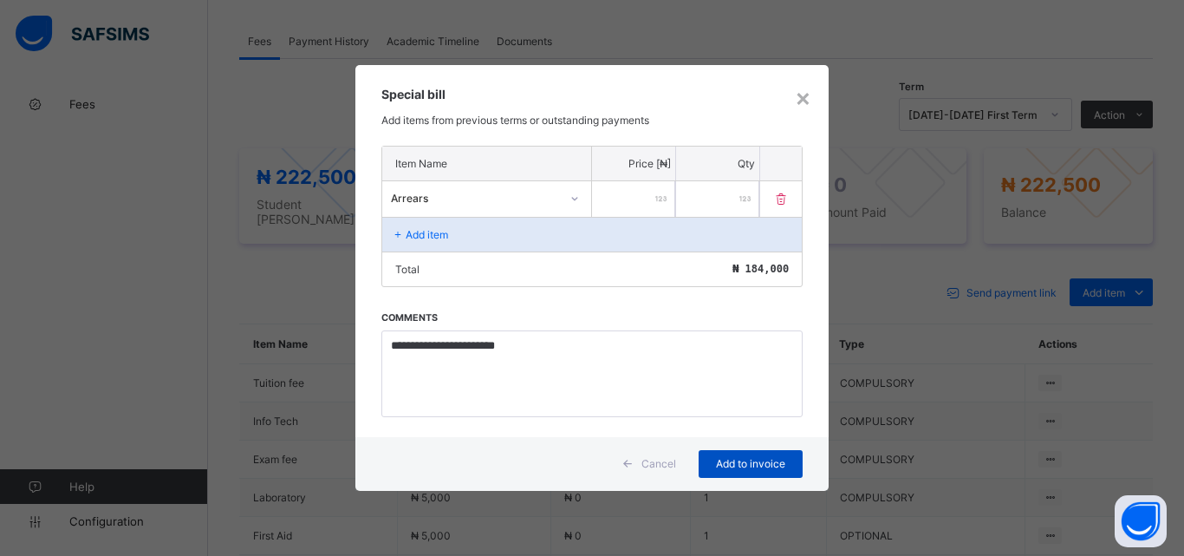
click at [745, 465] on span "Add to invoice" at bounding box center [751, 463] width 78 height 13
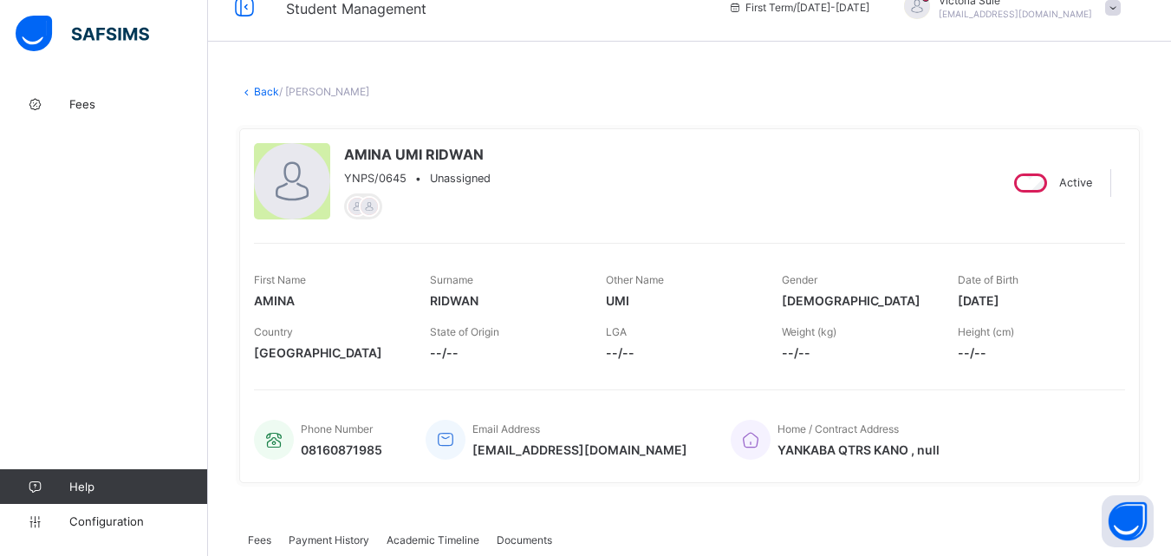
scroll to position [0, 0]
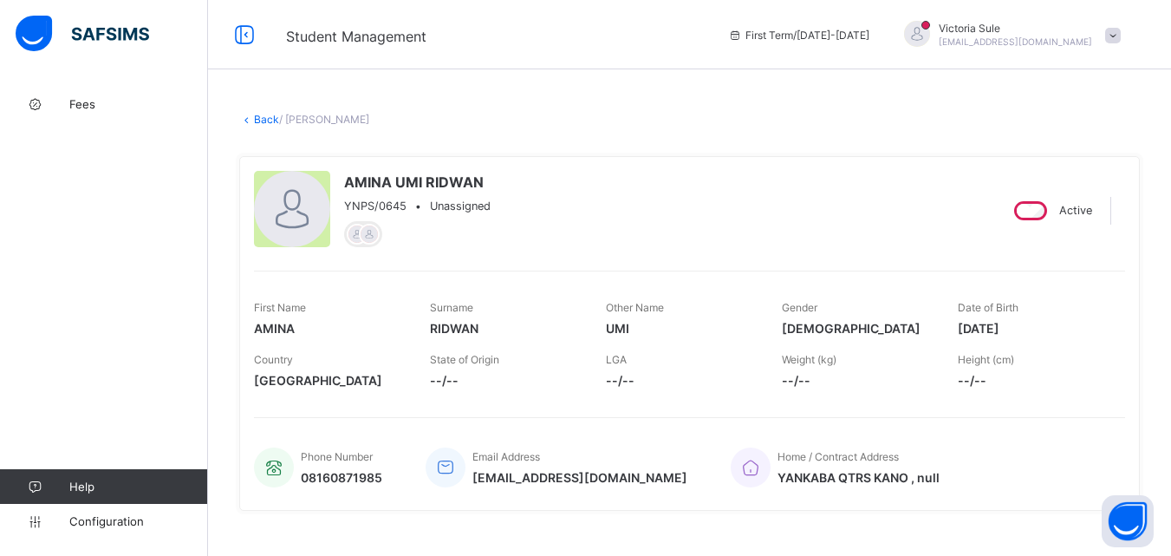
click at [264, 122] on link "Back" at bounding box center [266, 119] width 25 height 13
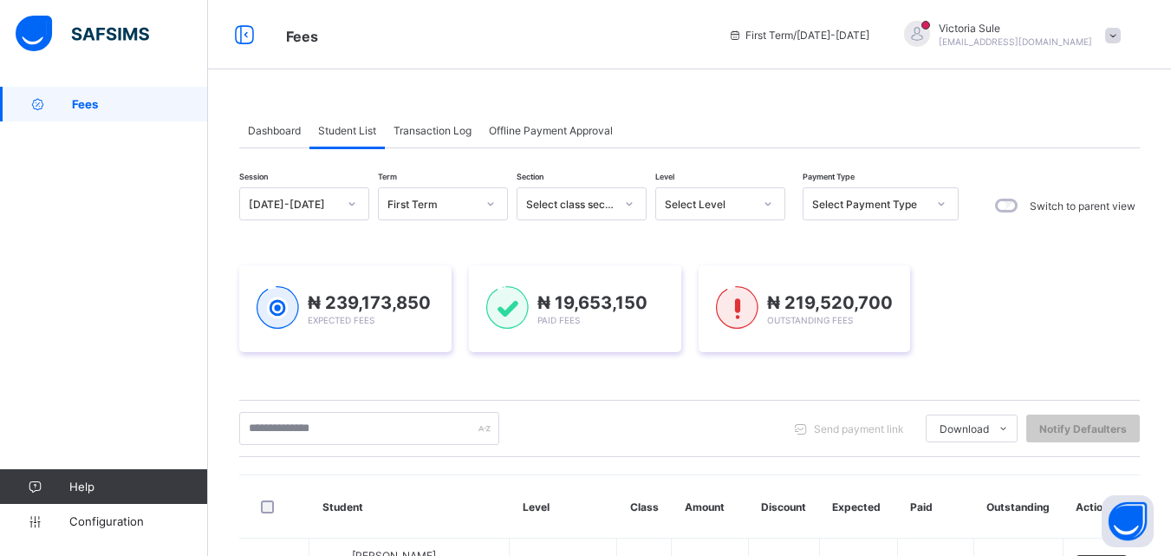
click at [709, 206] on div "Select Level" at bounding box center [709, 204] width 88 height 13
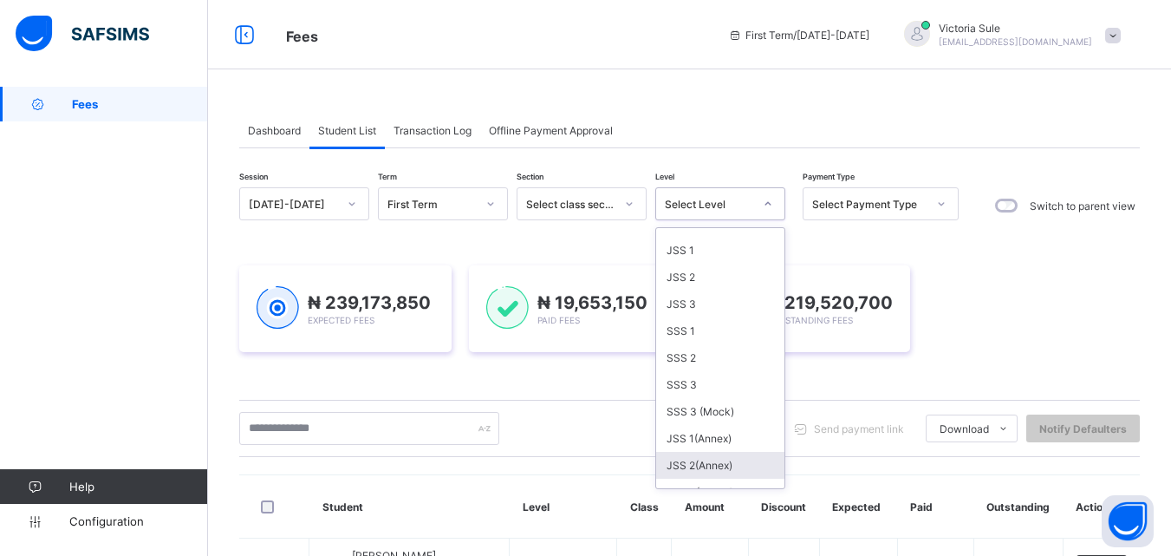
scroll to position [347, 0]
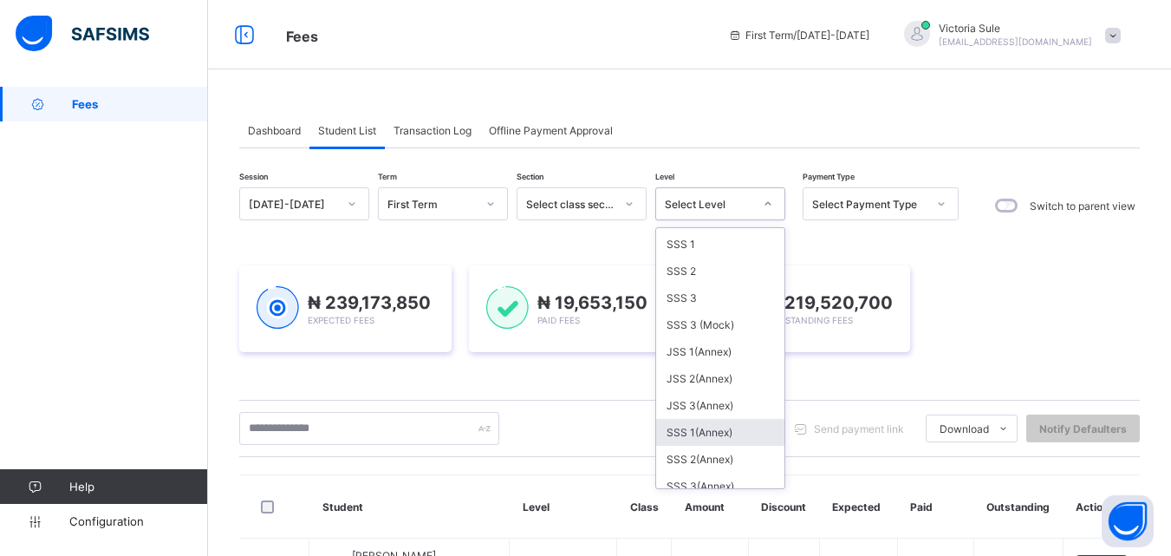
click at [702, 429] on div "SSS 1(Annex)" at bounding box center [720, 432] width 128 height 27
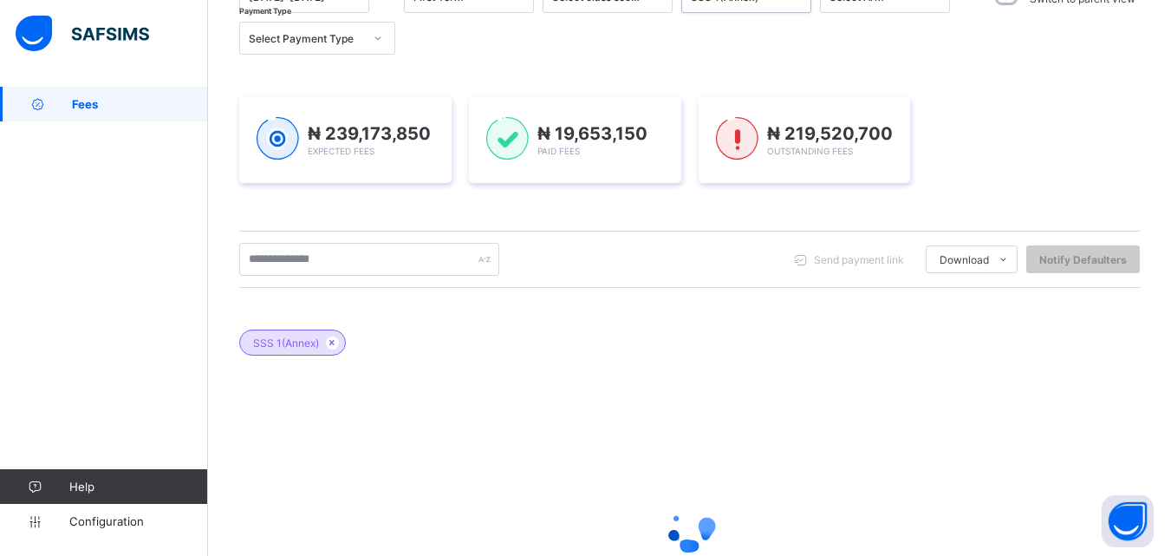
scroll to position [260, 0]
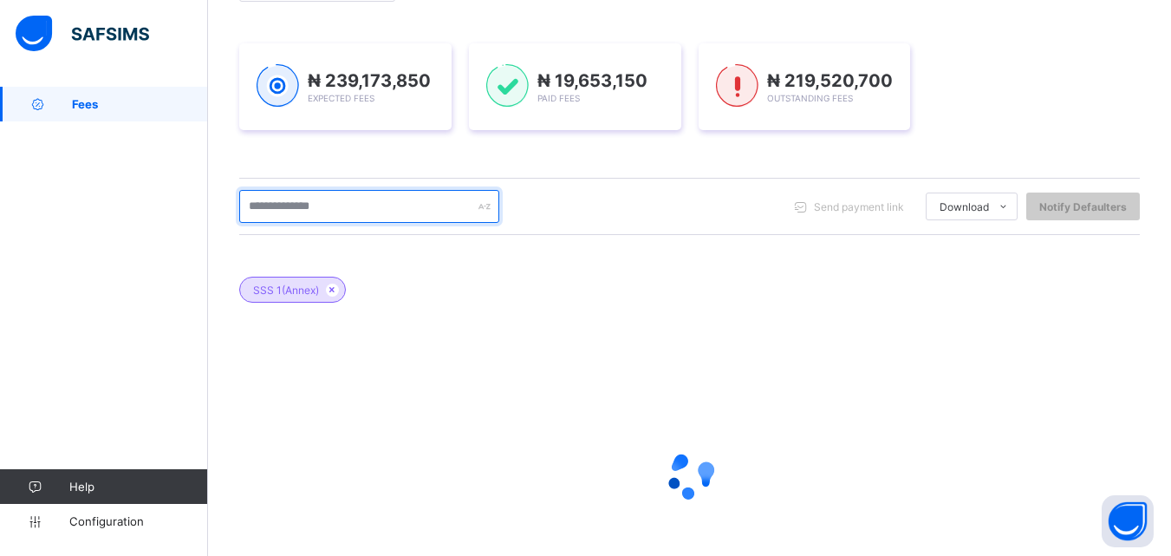
click at [312, 206] on input "text" at bounding box center [369, 206] width 260 height 33
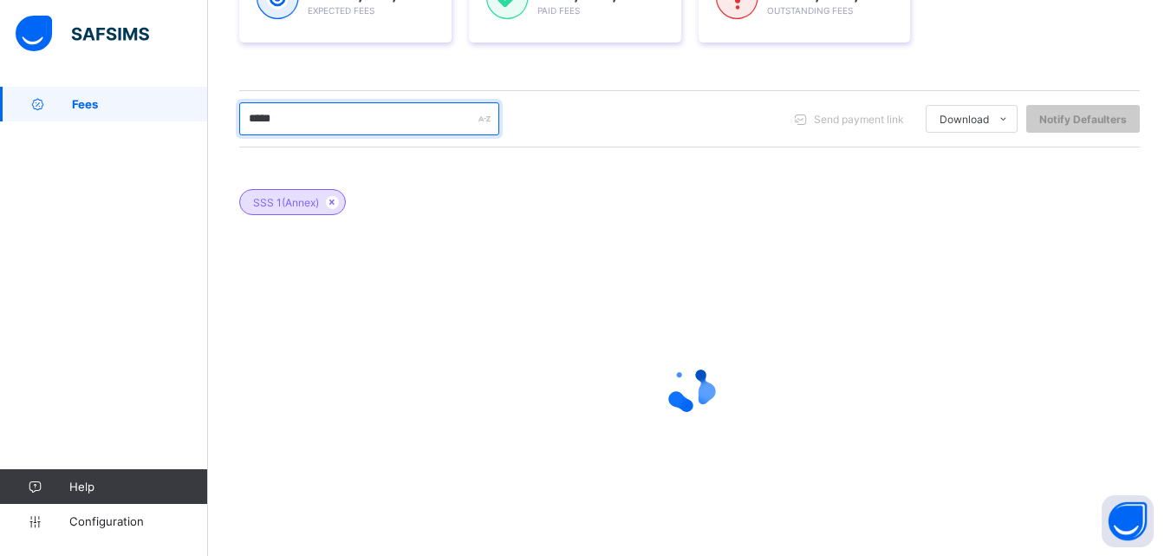
scroll to position [371, 0]
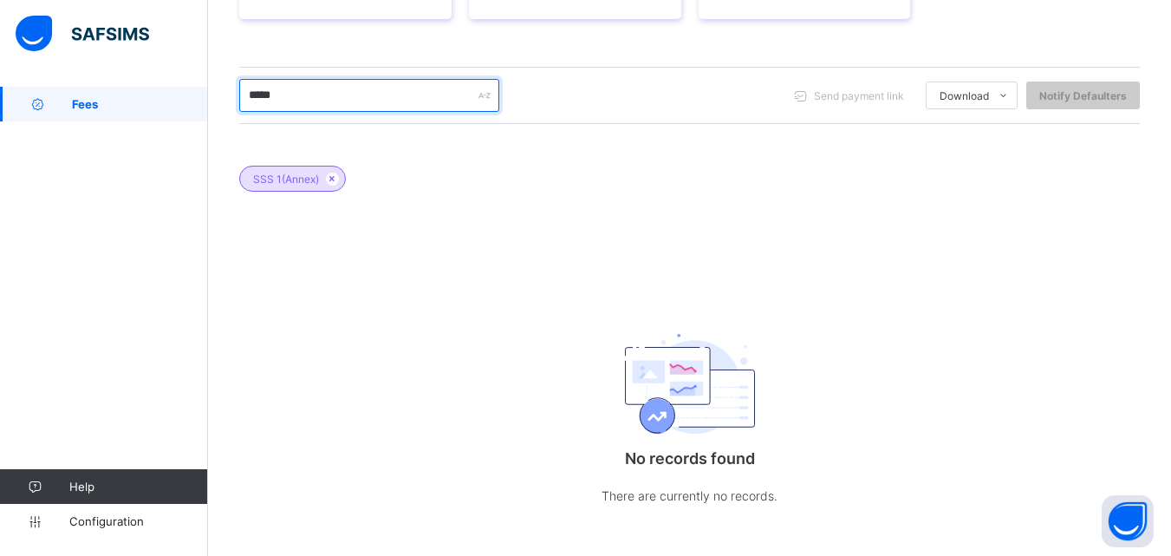
drag, startPoint x: 307, startPoint y: 97, endPoint x: 217, endPoint y: 106, distance: 90.6
click at [217, 106] on div "Dashboard Student List Transaction Log Offline Payment Approval Student List Mo…" at bounding box center [689, 141] width 963 height 851
click at [758, 171] on div "SSS 1(Annex)" at bounding box center [689, 170] width 901 height 61
click at [738, 156] on div "SSS 1(Annex)" at bounding box center [689, 170] width 901 height 61
click at [764, 174] on div "SSS 1(Annex)" at bounding box center [689, 170] width 901 height 61
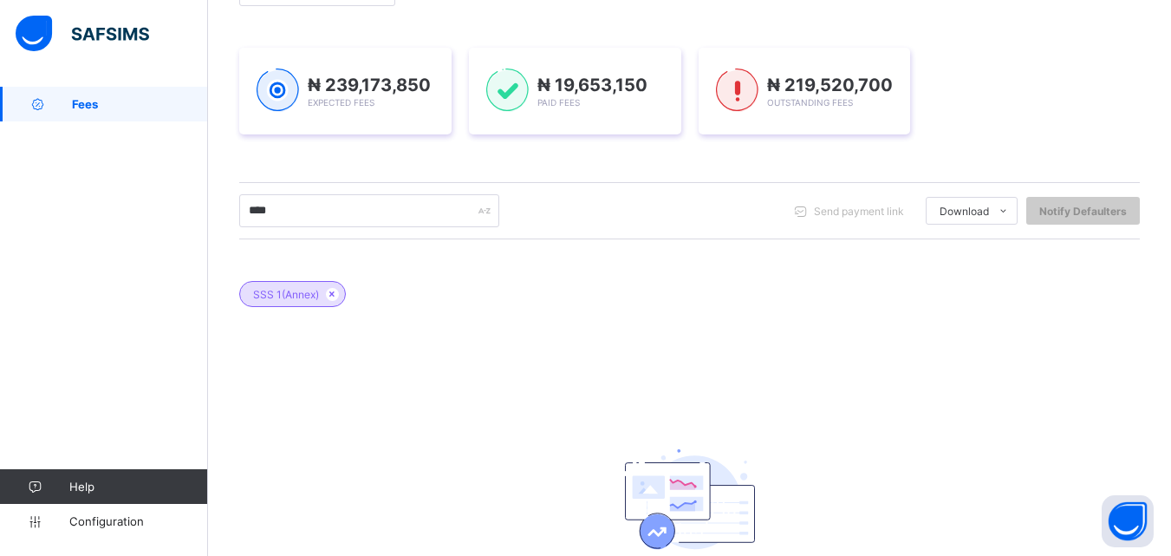
scroll to position [260, 0]
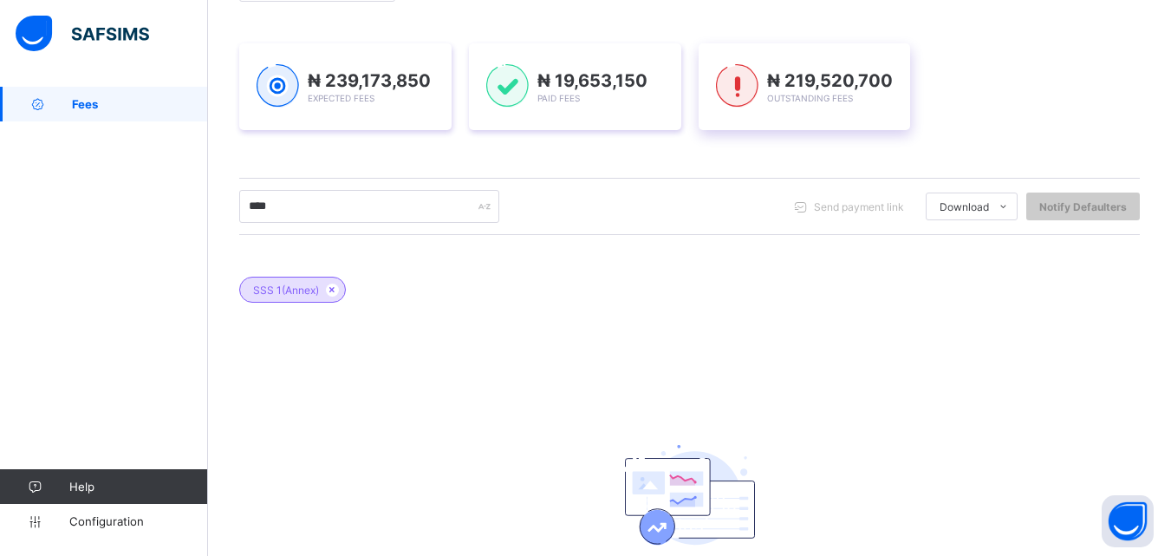
click at [713, 115] on div "₦ 219,520,700 Outstanding Fees" at bounding box center [805, 86] width 212 height 87
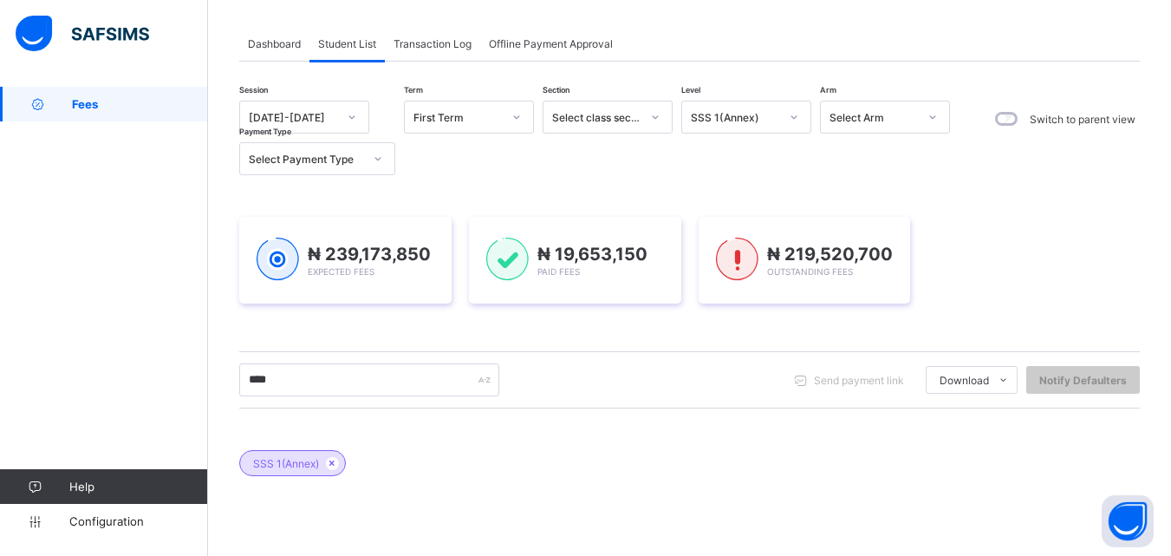
click at [735, 122] on div "SSS 1(Annex)" at bounding box center [735, 117] width 88 height 13
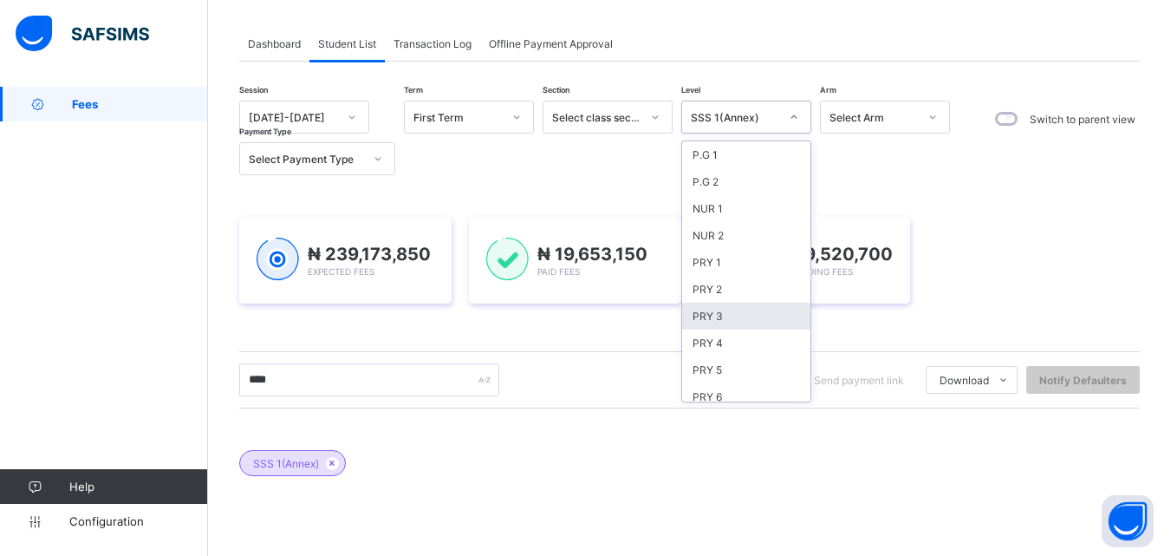
scroll to position [173, 0]
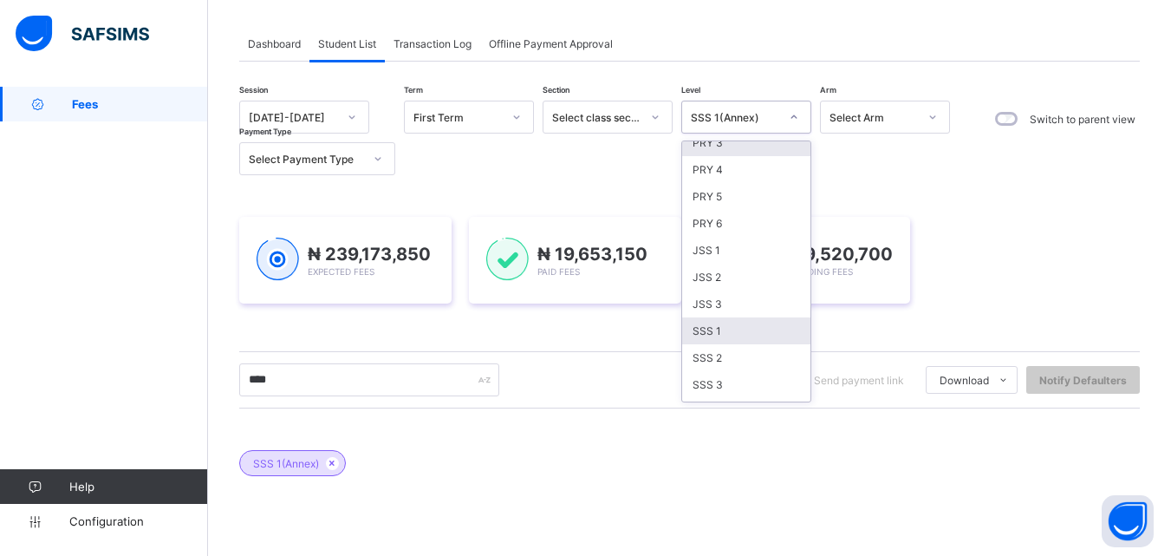
click at [720, 327] on div "SSS 1" at bounding box center [746, 330] width 128 height 27
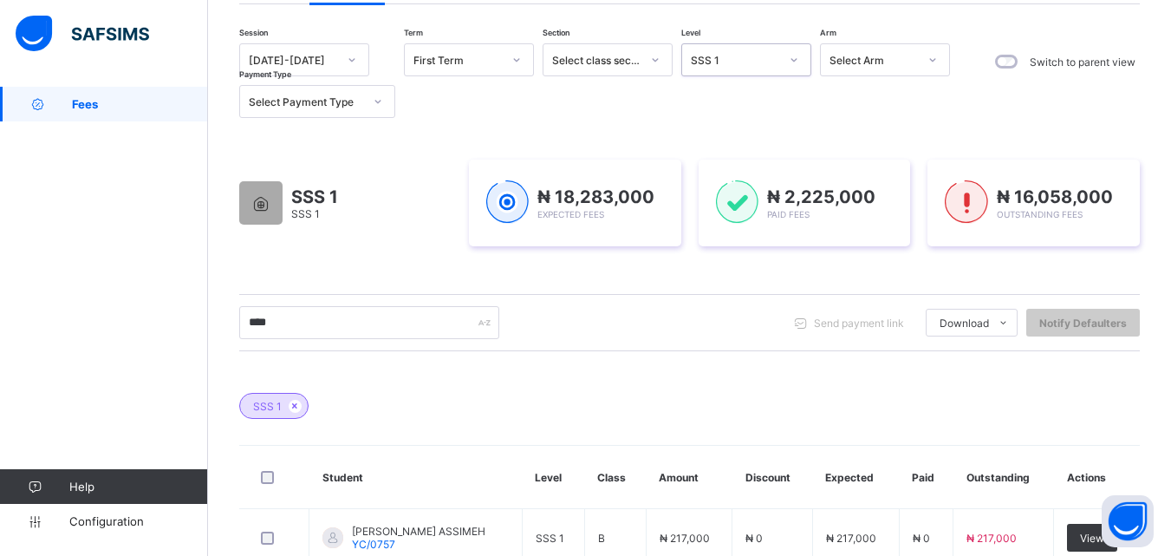
scroll to position [0, 0]
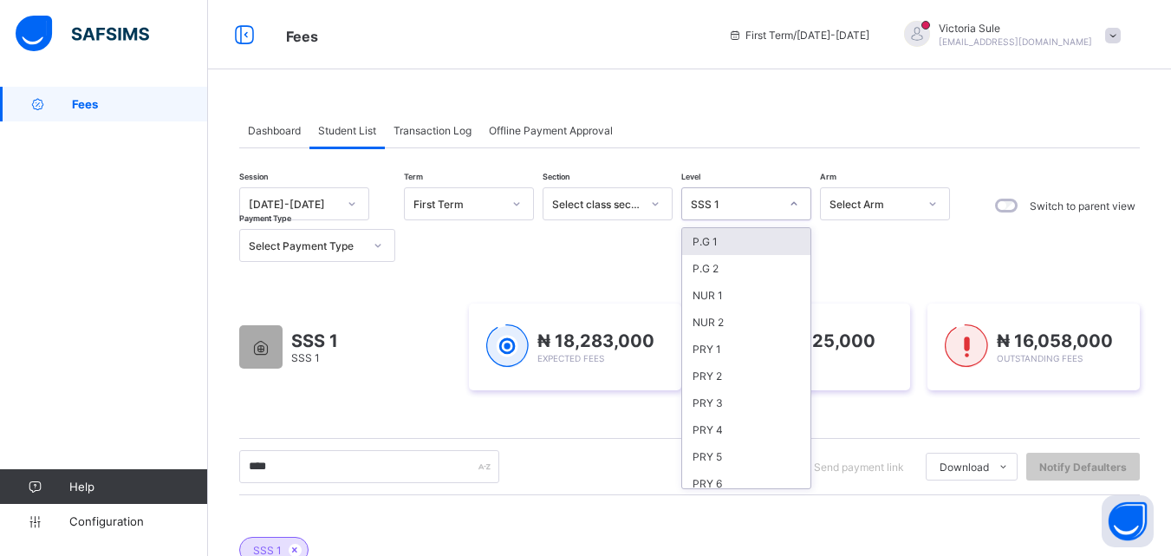
click at [764, 187] on div "SSS 1" at bounding box center [746, 203] width 130 height 33
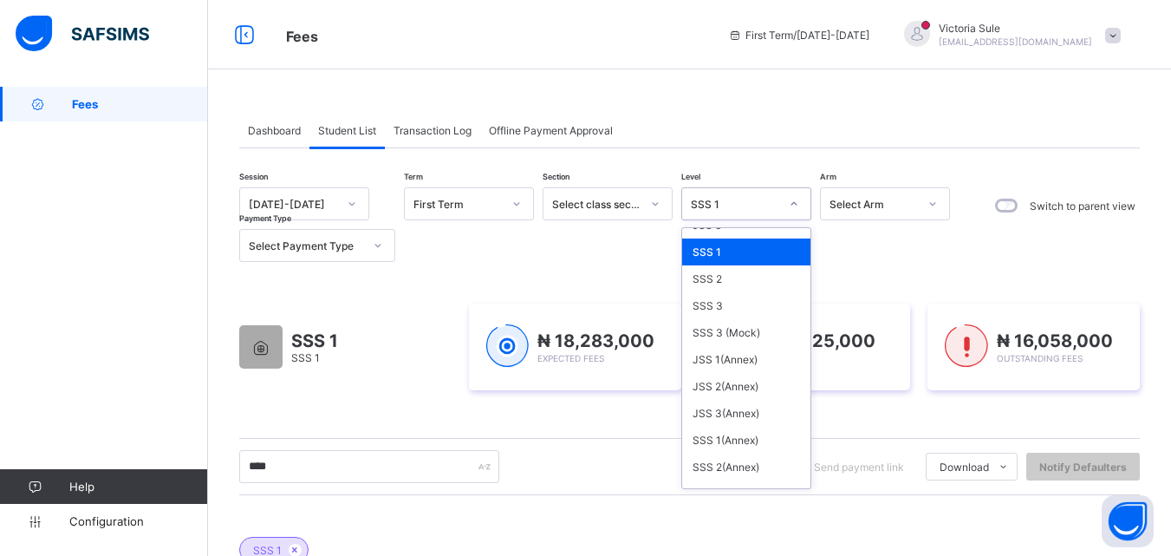
scroll to position [347, 0]
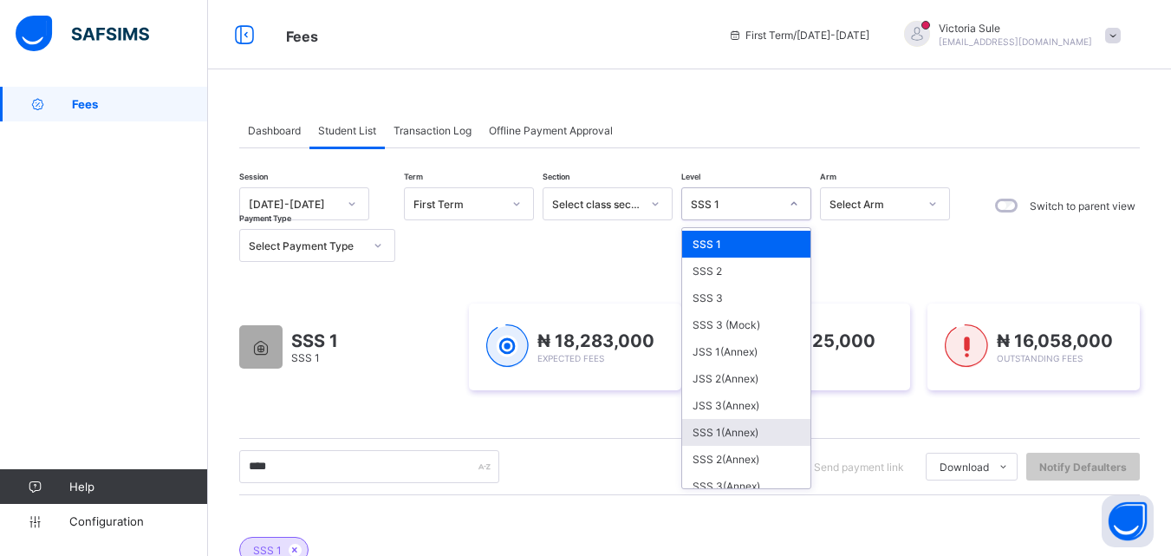
click at [752, 426] on div "SSS 1(Annex)" at bounding box center [746, 432] width 128 height 27
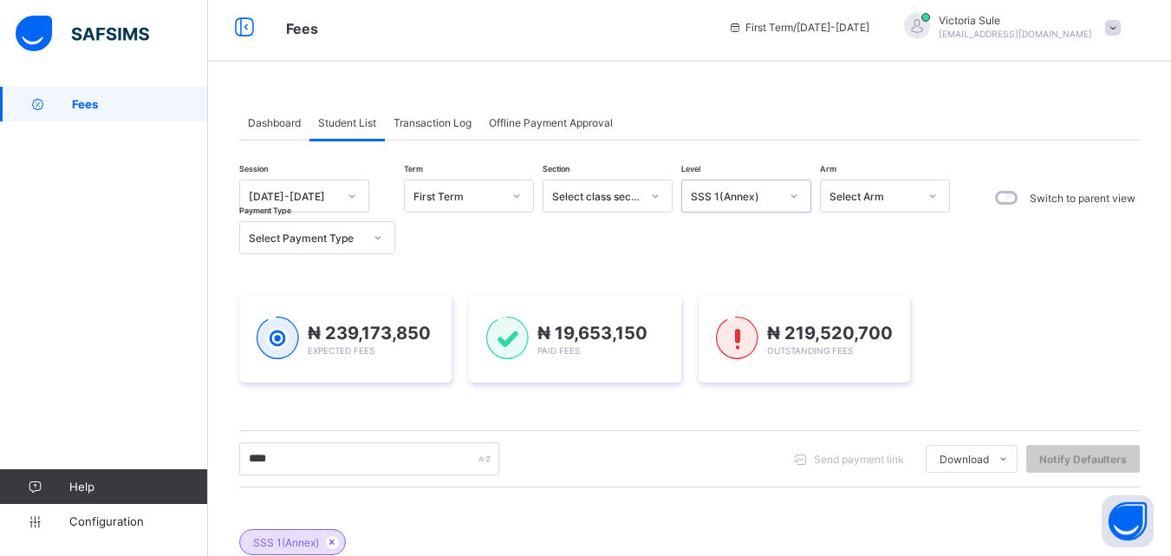
scroll to position [0, 0]
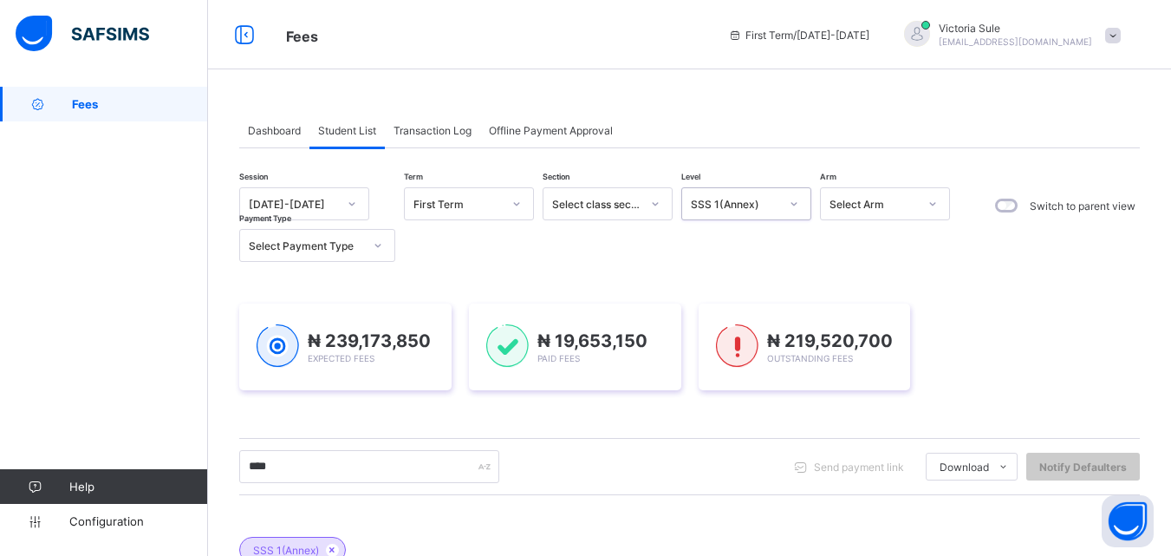
click at [784, 199] on div at bounding box center [793, 204] width 29 height 28
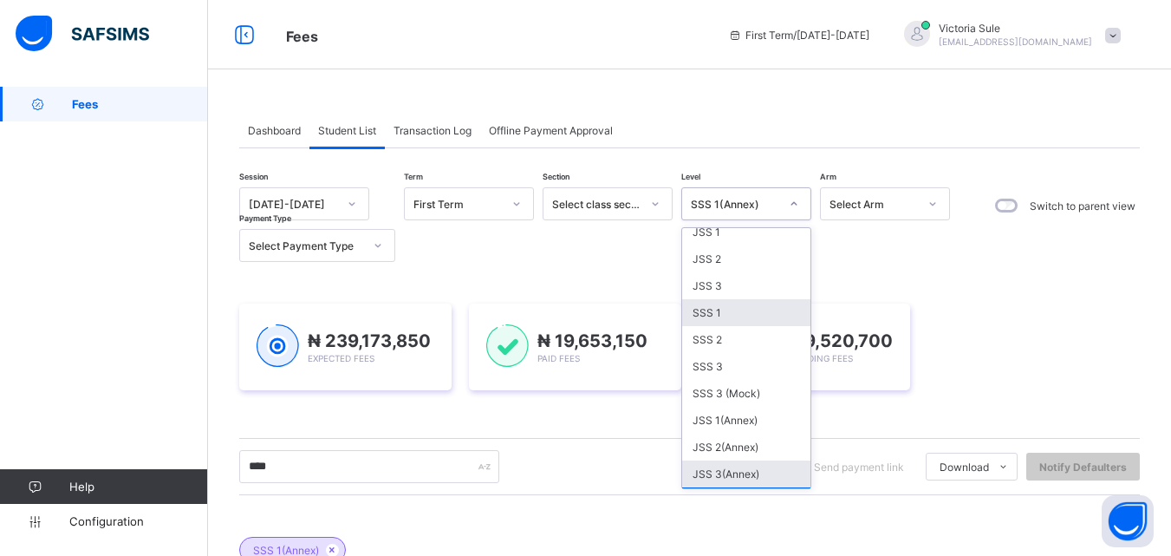
scroll to position [347, 0]
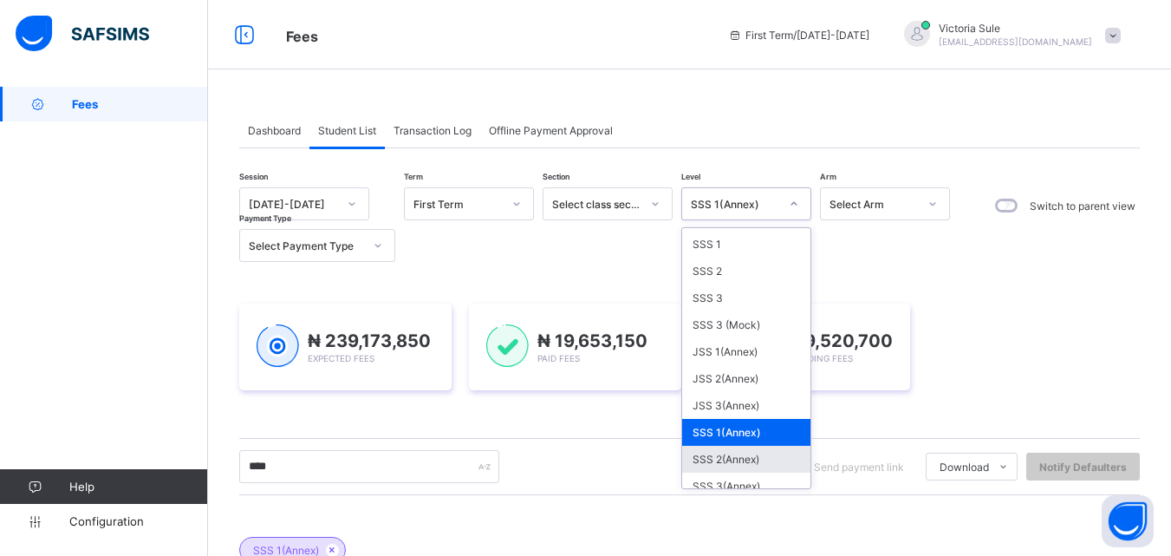
click at [729, 452] on div "SSS 2(Annex)" at bounding box center [746, 458] width 128 height 27
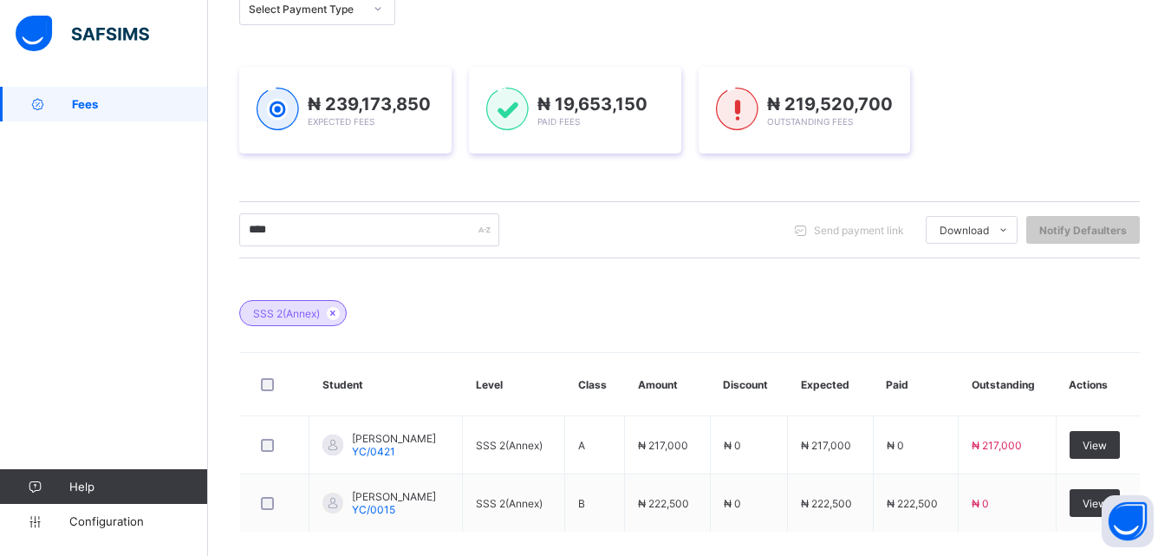
scroll to position [260, 0]
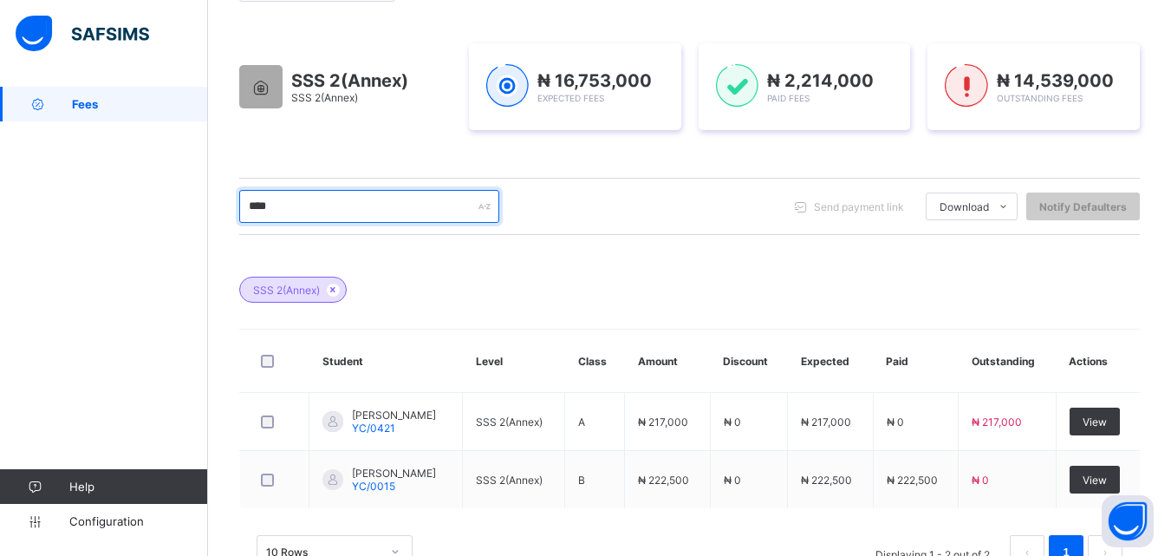
drag, startPoint x: 271, startPoint y: 205, endPoint x: 238, endPoint y: 205, distance: 32.9
click at [238, 205] on div "Dashboard Student List Transaction Log Offline Payment Approval Student List Mo…" at bounding box center [689, 220] width 963 height 786
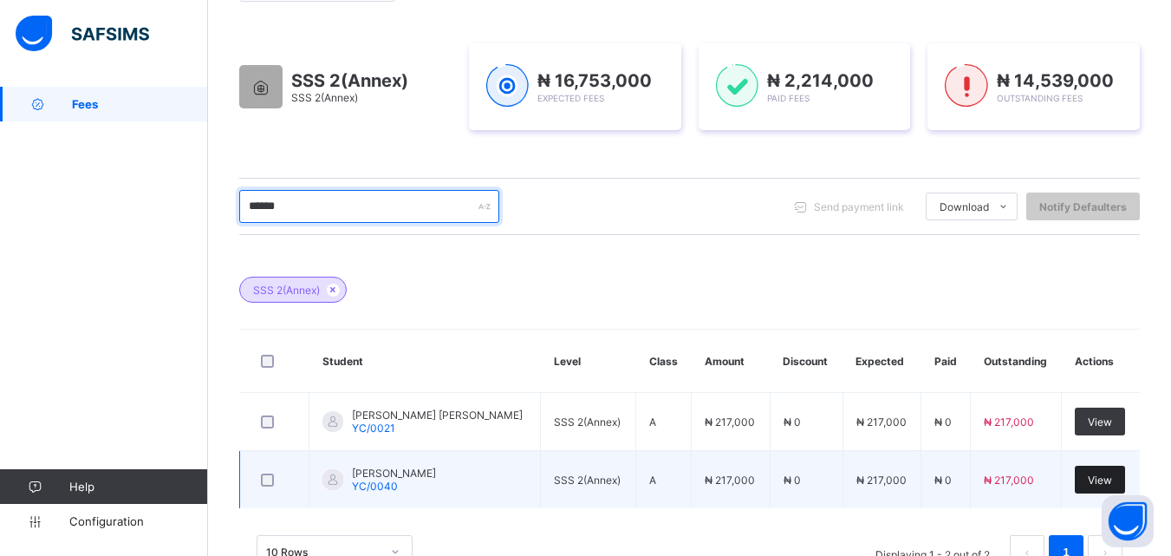
type input "******"
click at [1109, 490] on div "View" at bounding box center [1100, 479] width 50 height 28
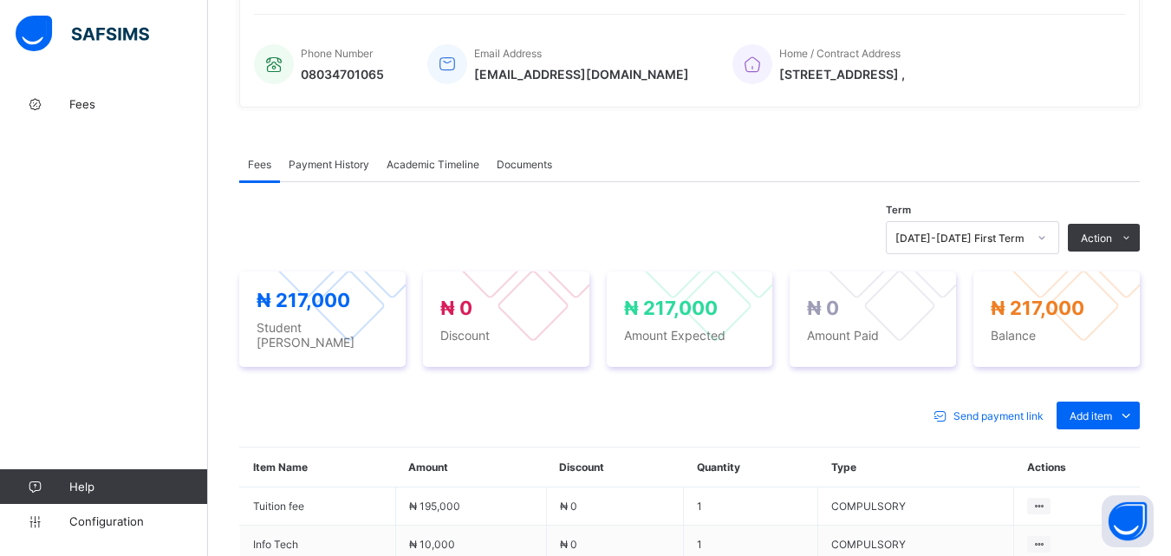
scroll to position [520, 0]
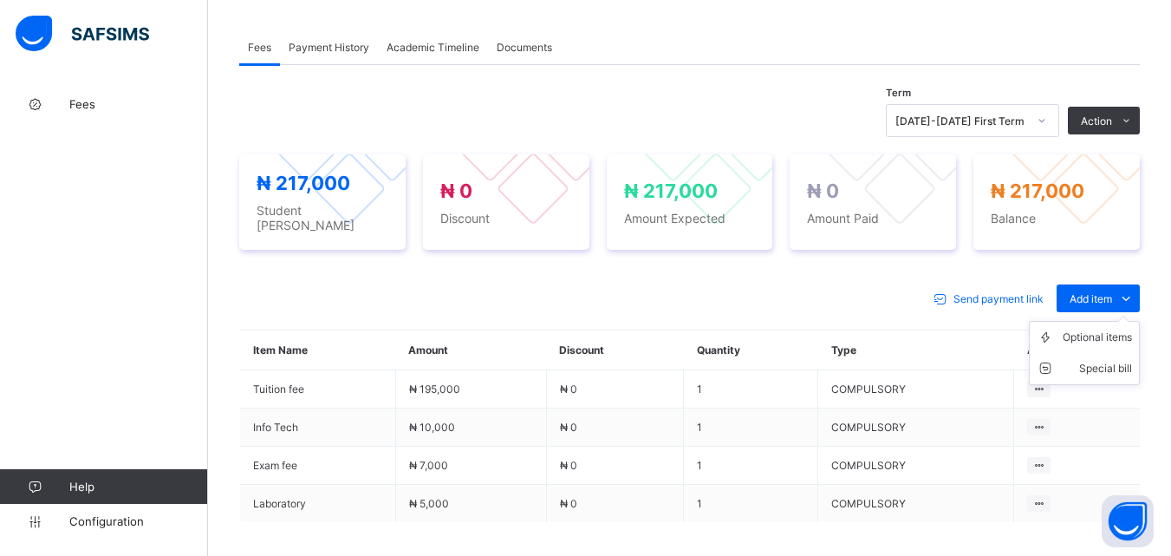
click at [1089, 321] on ul "Optional items Special bill" at bounding box center [1084, 353] width 111 height 64
click at [1089, 328] on div "Optional items" at bounding box center [1097, 336] width 69 height 17
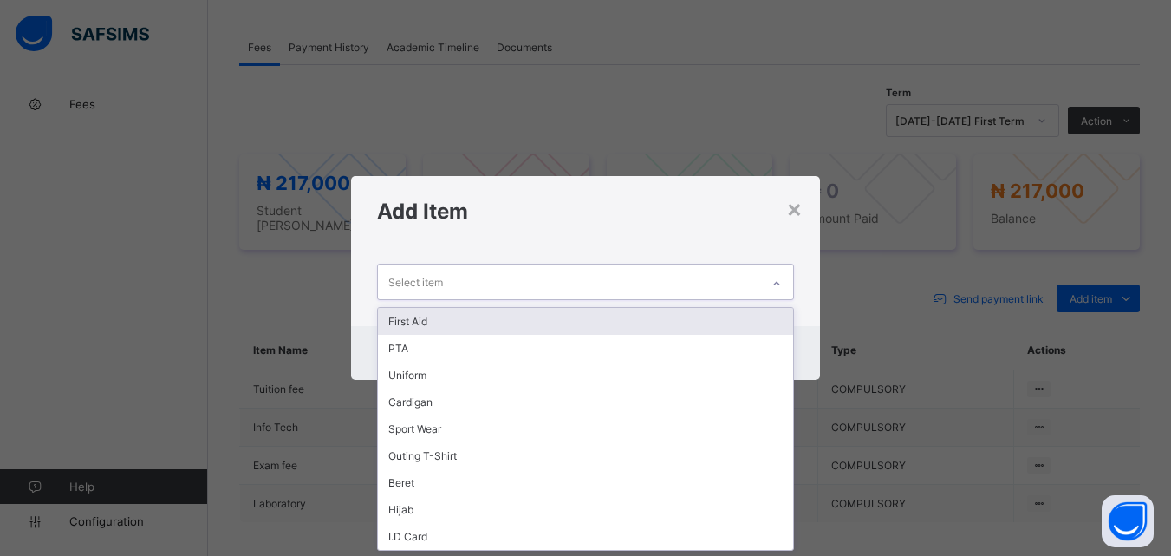
click at [764, 276] on div at bounding box center [776, 284] width 29 height 28
click at [748, 315] on div "First Aid" at bounding box center [585, 321] width 414 height 27
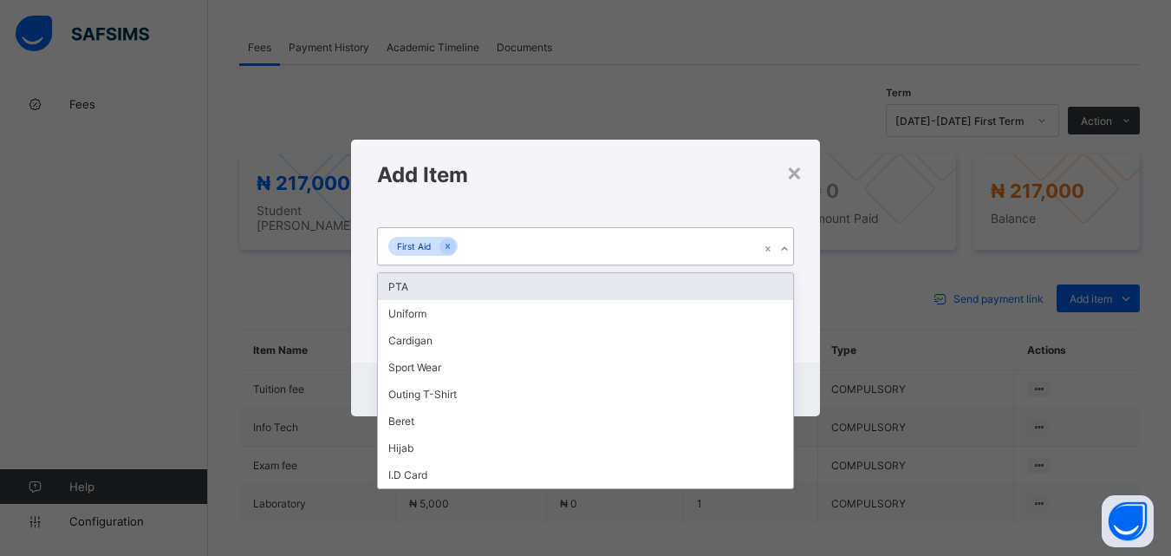
click at [792, 243] on div at bounding box center [785, 249] width 16 height 28
click at [773, 275] on div "PTA" at bounding box center [585, 286] width 414 height 27
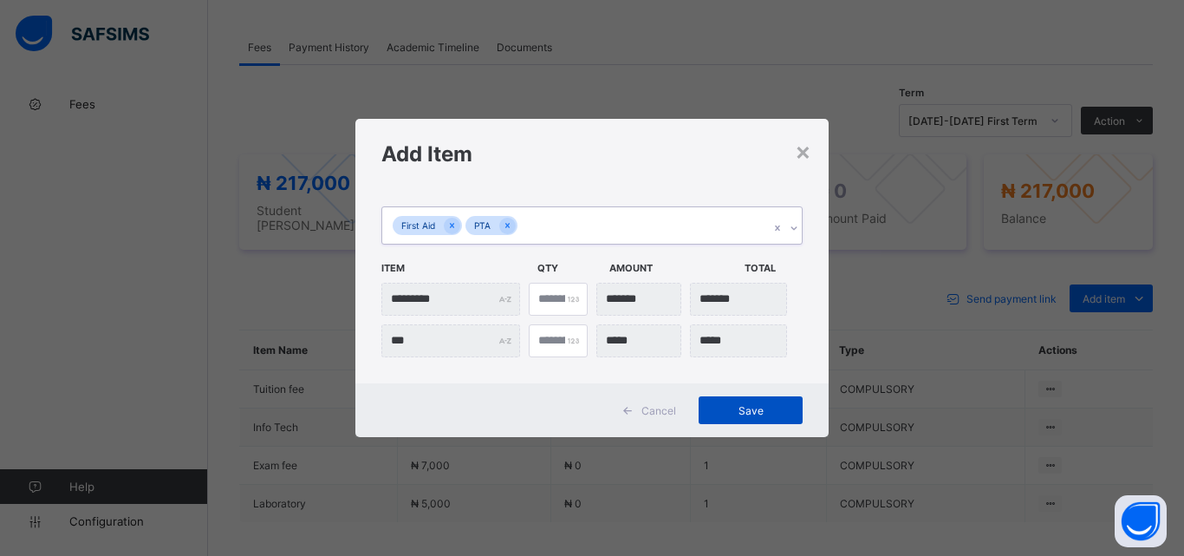
click at [752, 404] on span "Save" at bounding box center [751, 410] width 78 height 13
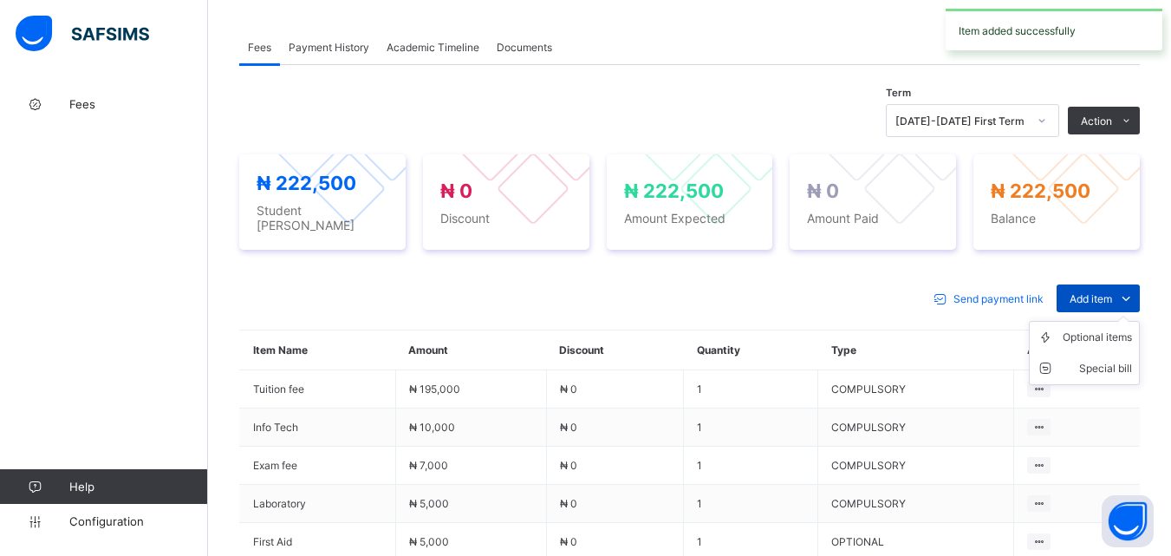
click at [1092, 293] on span "Add item" at bounding box center [1091, 298] width 42 height 13
click at [1084, 360] on div "Special bill" at bounding box center [1097, 368] width 69 height 17
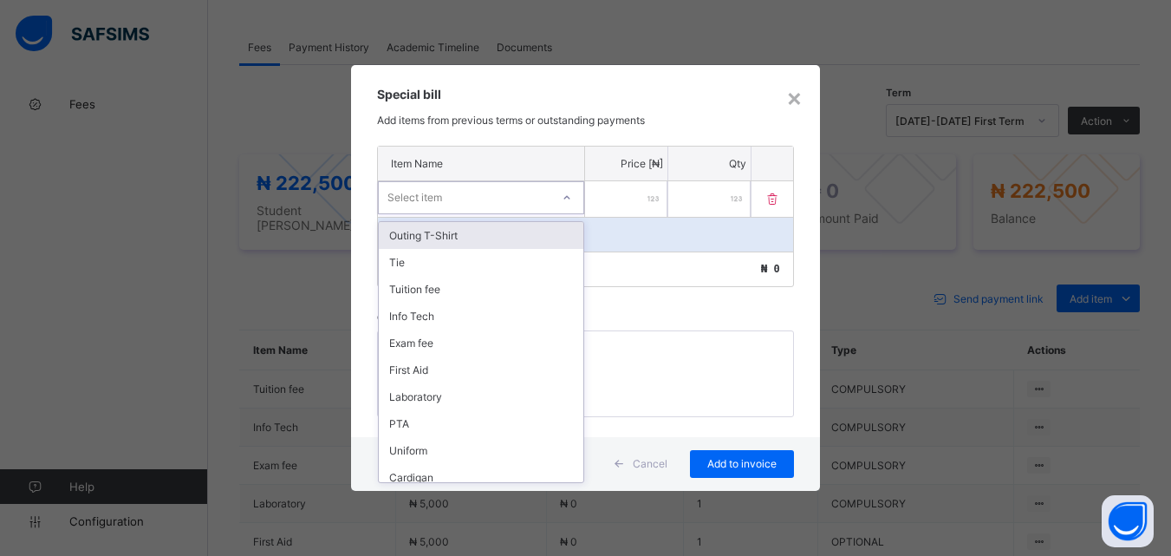
click at [549, 188] on div "Select item" at bounding box center [465, 197] width 172 height 24
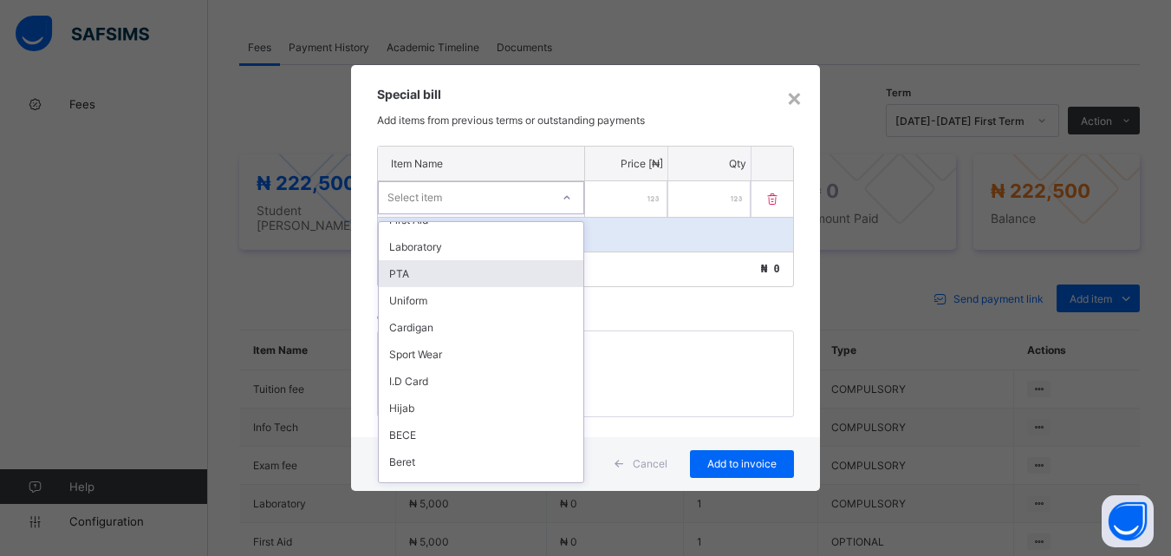
scroll to position [250, 0]
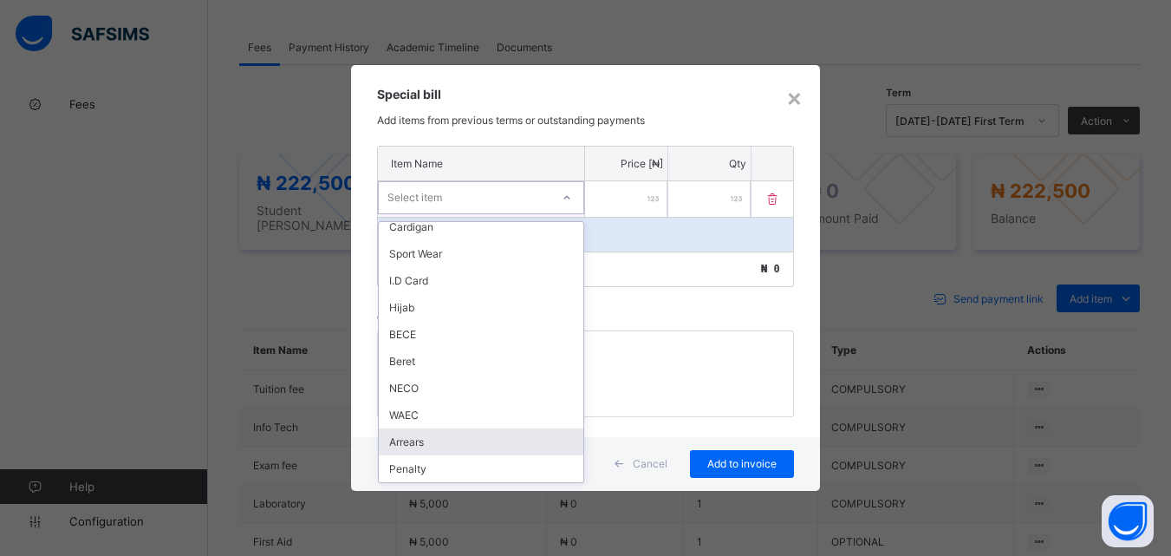
click at [470, 437] on div "Arrears" at bounding box center [481, 441] width 205 height 27
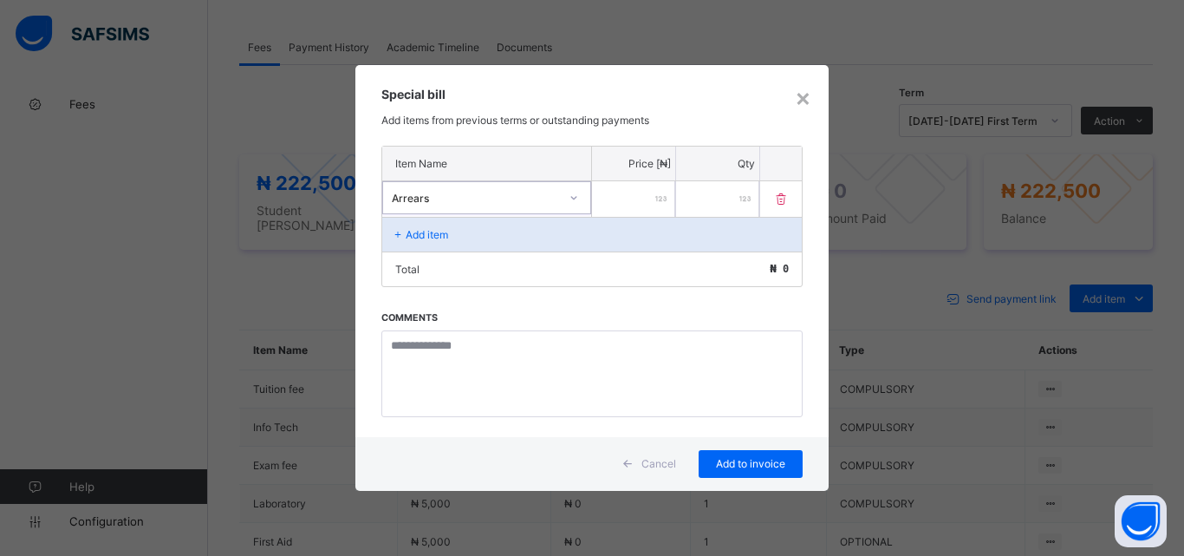
click at [643, 193] on input "number" at bounding box center [633, 199] width 83 height 36
type input "******"
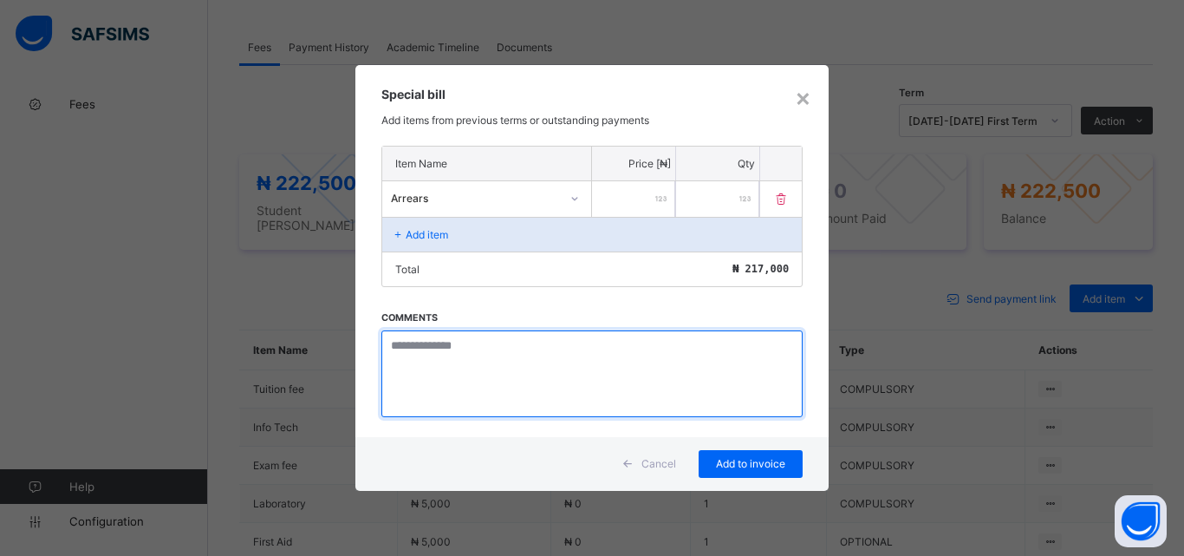
click at [445, 355] on textarea at bounding box center [591, 373] width 421 height 87
paste textarea "**********"
type textarea "**********"
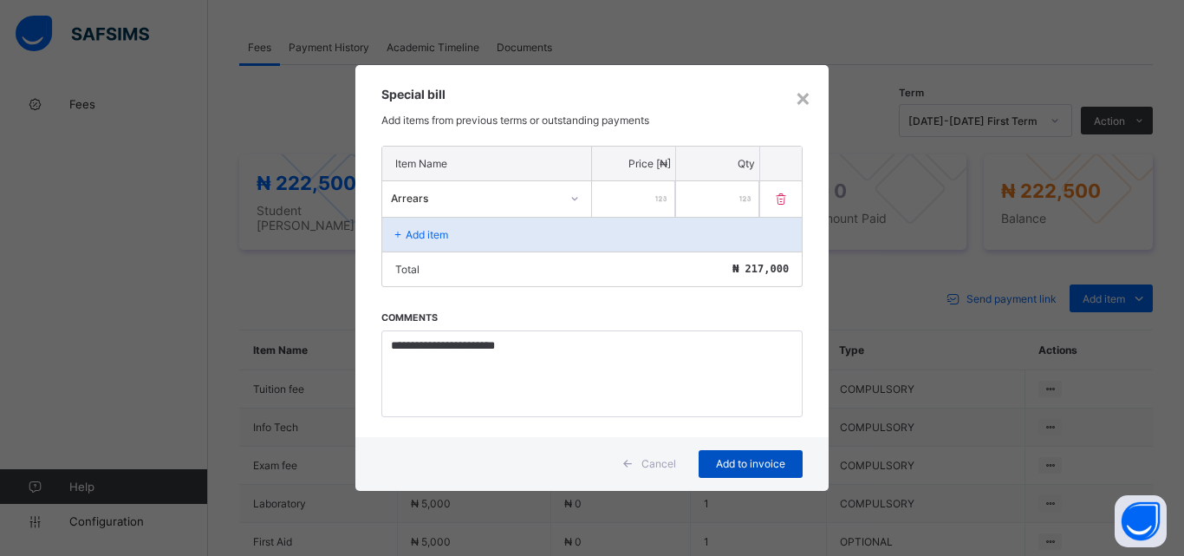
click at [755, 465] on span "Add to invoice" at bounding box center [751, 463] width 78 height 13
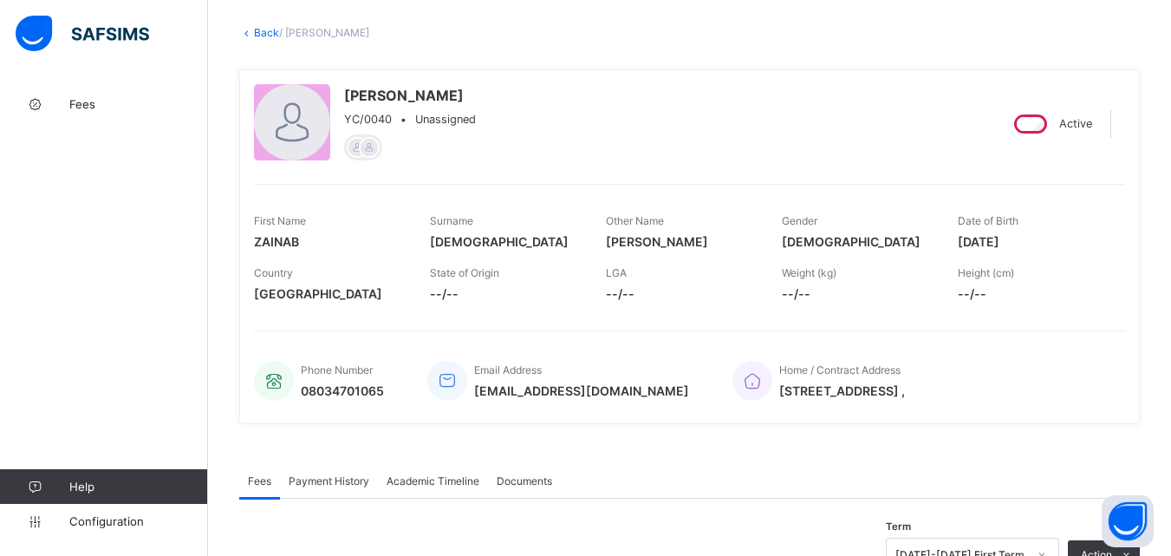
scroll to position [0, 0]
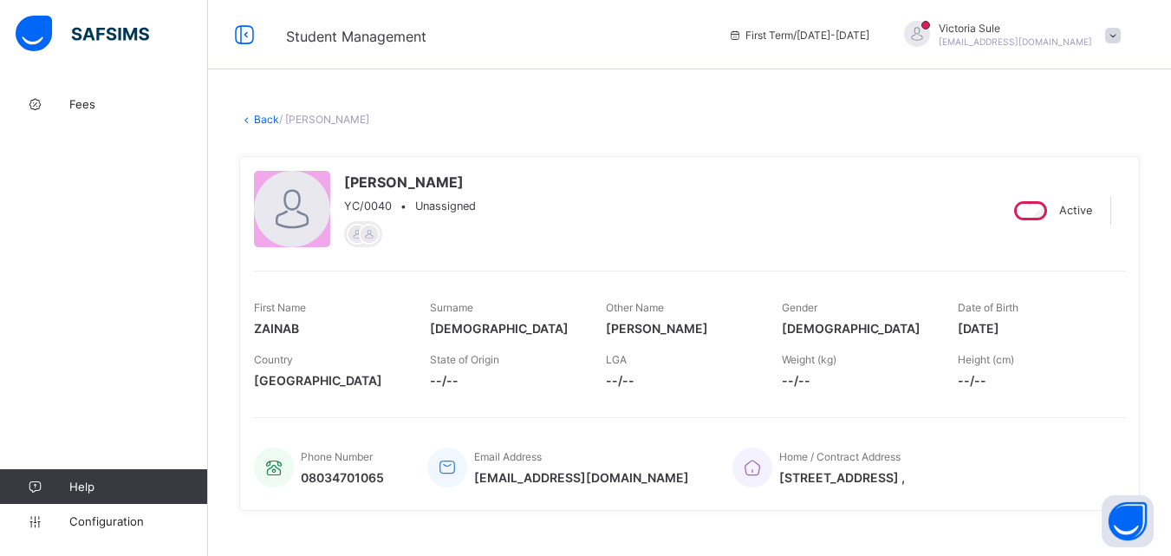
click at [262, 120] on link "Back" at bounding box center [266, 119] width 25 height 13
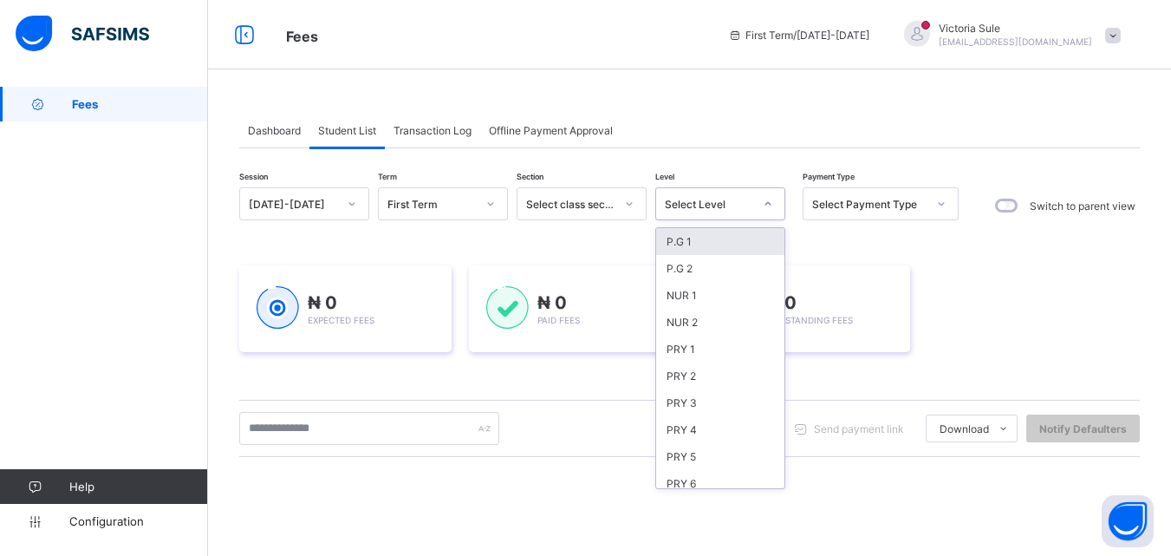
click at [748, 209] on div "Select Level" at bounding box center [709, 204] width 88 height 13
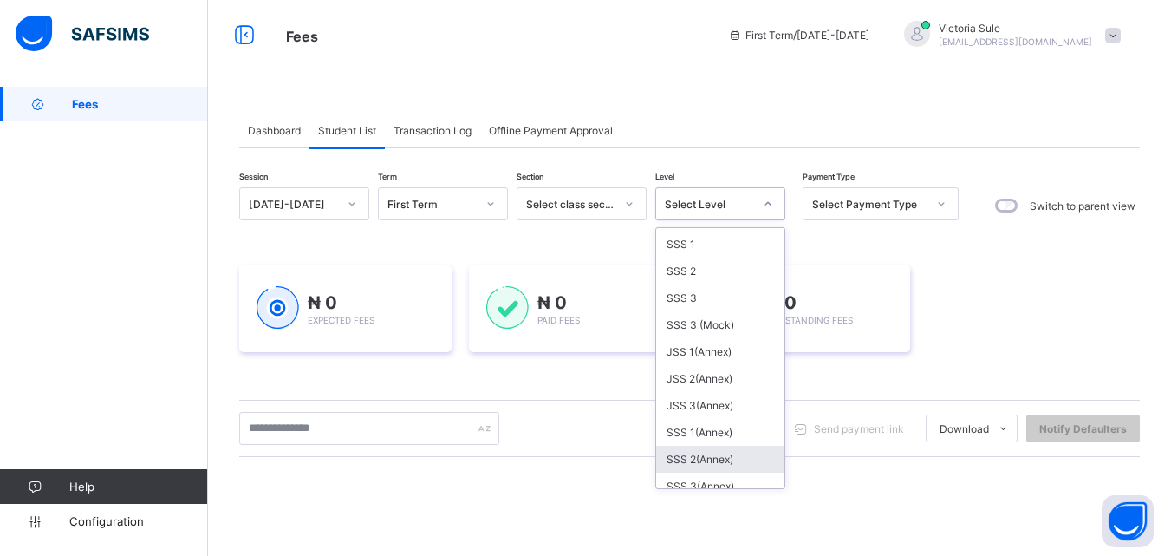
click at [738, 465] on div "SSS 2(Annex)" at bounding box center [720, 458] width 128 height 27
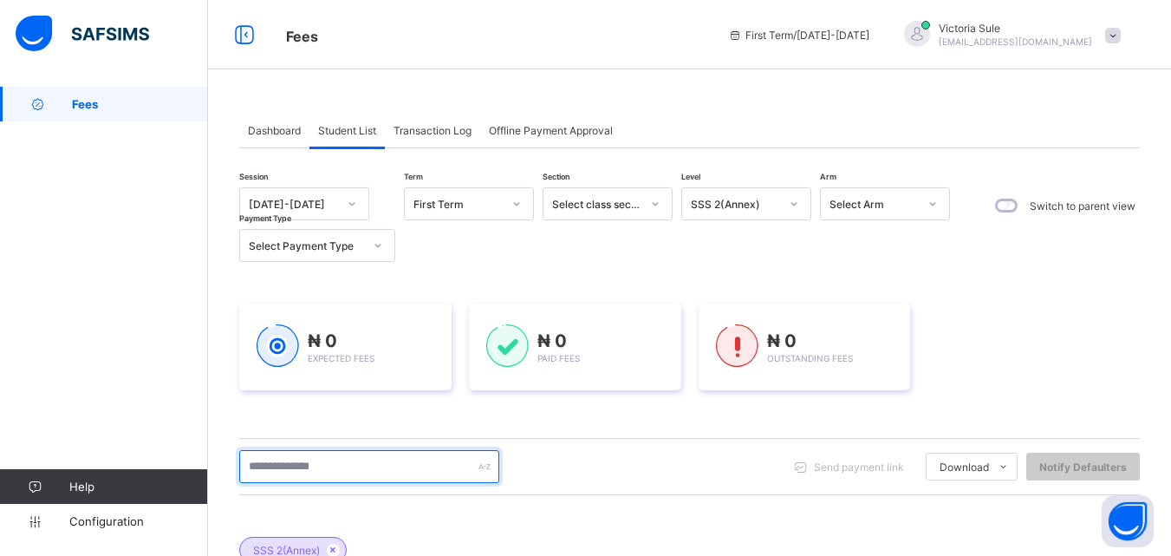
click at [365, 475] on input "text" at bounding box center [369, 466] width 260 height 33
type input "****"
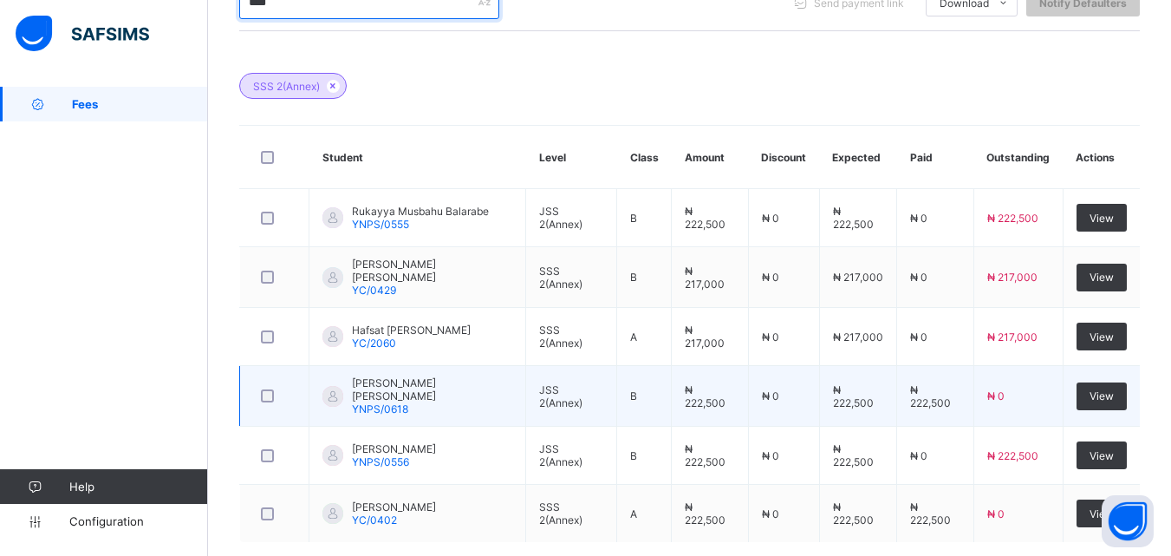
scroll to position [544, 0]
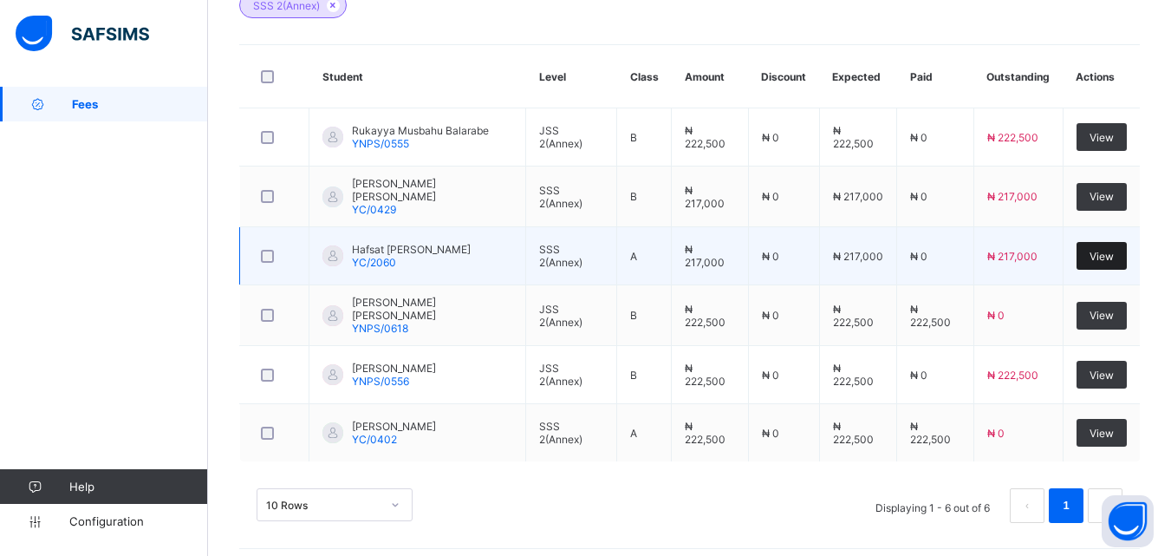
click at [1114, 253] on span "View" at bounding box center [1101, 256] width 24 height 13
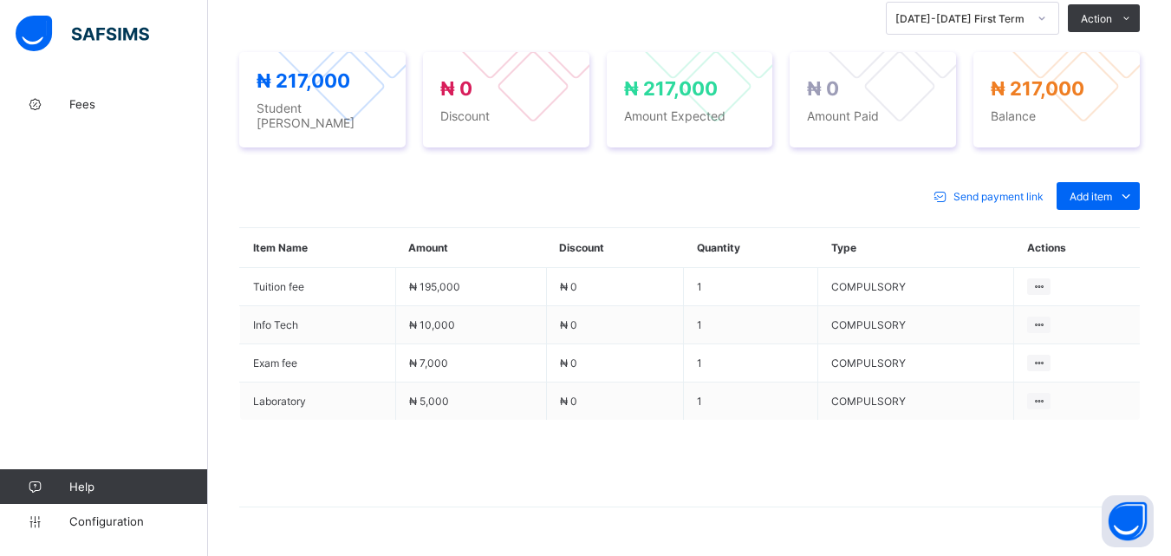
scroll to position [660, 0]
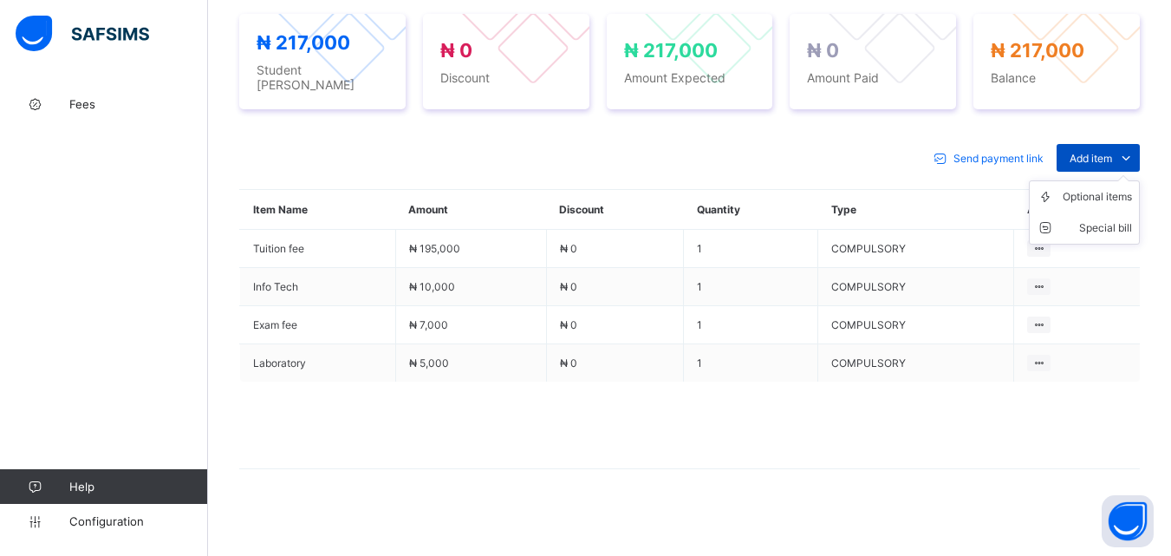
click at [1112, 152] on span "Add item" at bounding box center [1091, 158] width 42 height 13
click at [1115, 189] on div "Optional items" at bounding box center [1097, 196] width 69 height 17
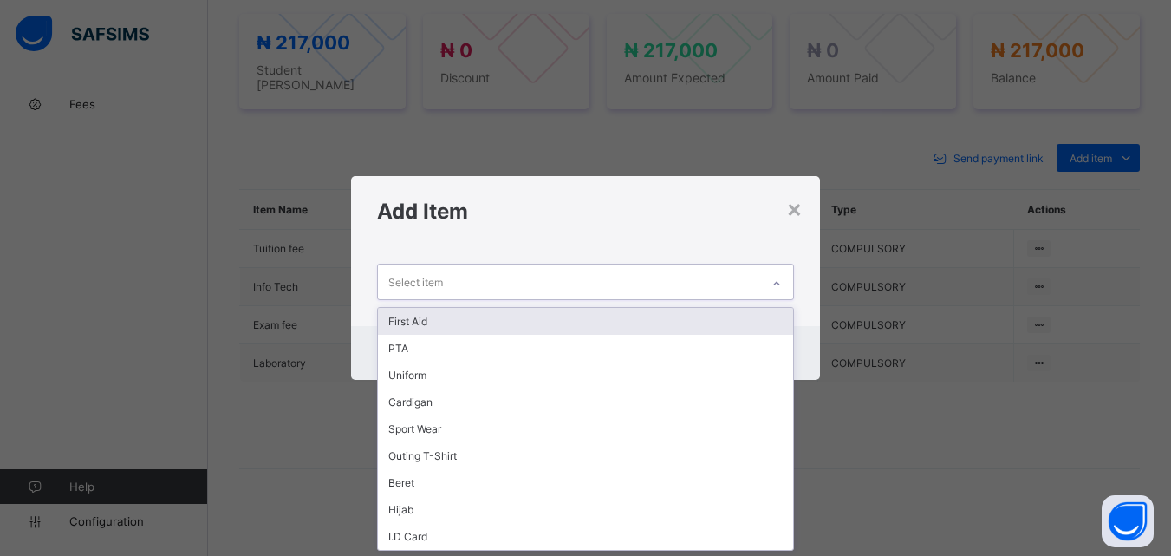
click at [782, 282] on icon at bounding box center [776, 283] width 10 height 17
click at [764, 318] on div "First Aid" at bounding box center [585, 321] width 414 height 27
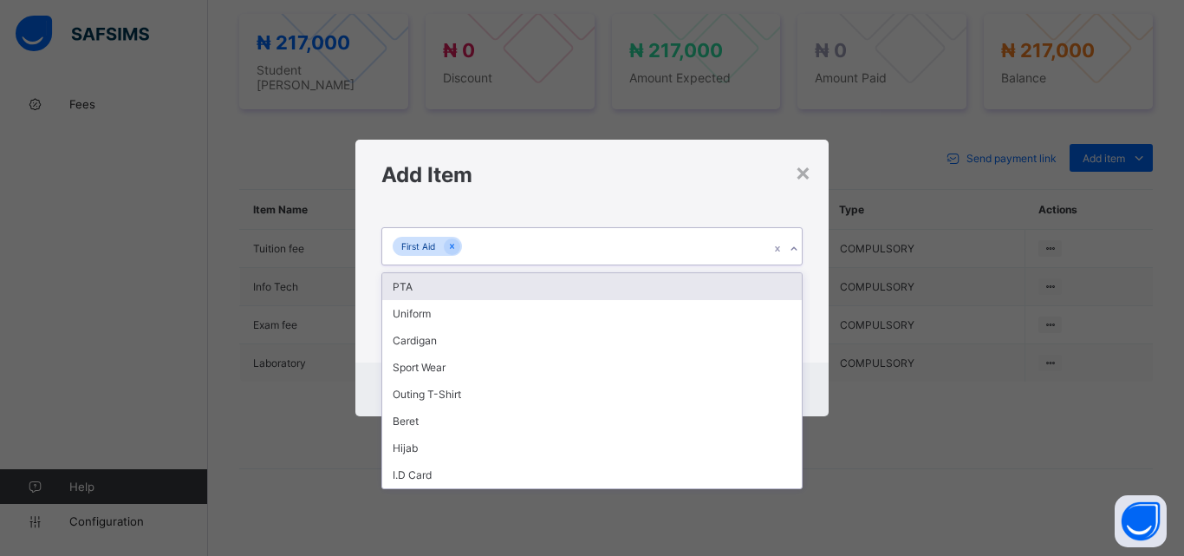
click at [792, 248] on icon at bounding box center [794, 248] width 10 height 17
click at [773, 291] on div "PTA" at bounding box center [591, 286] width 419 height 27
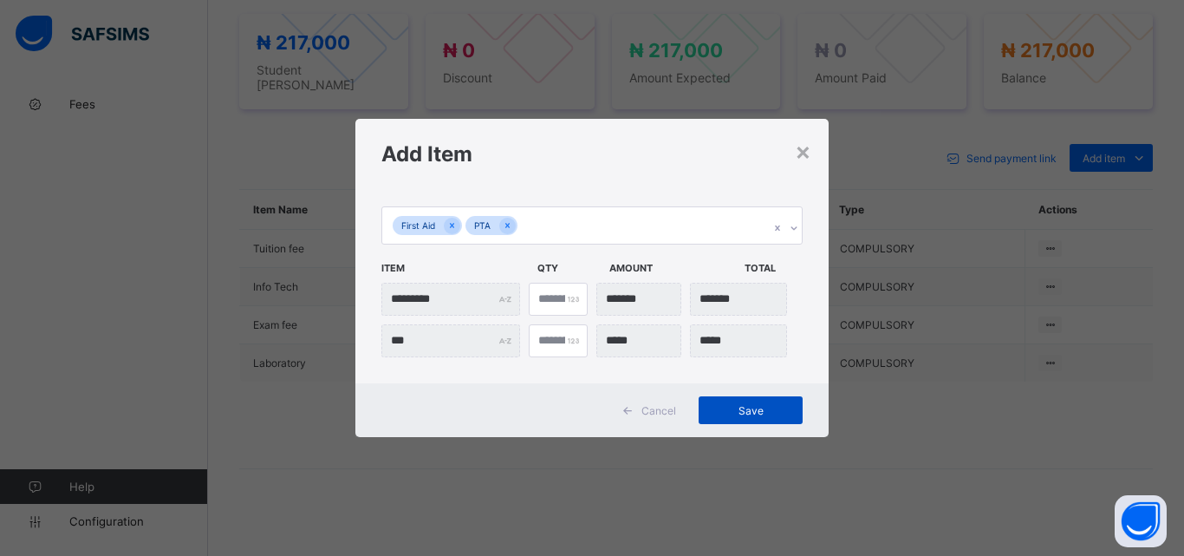
click at [752, 410] on span "Save" at bounding box center [751, 410] width 78 height 13
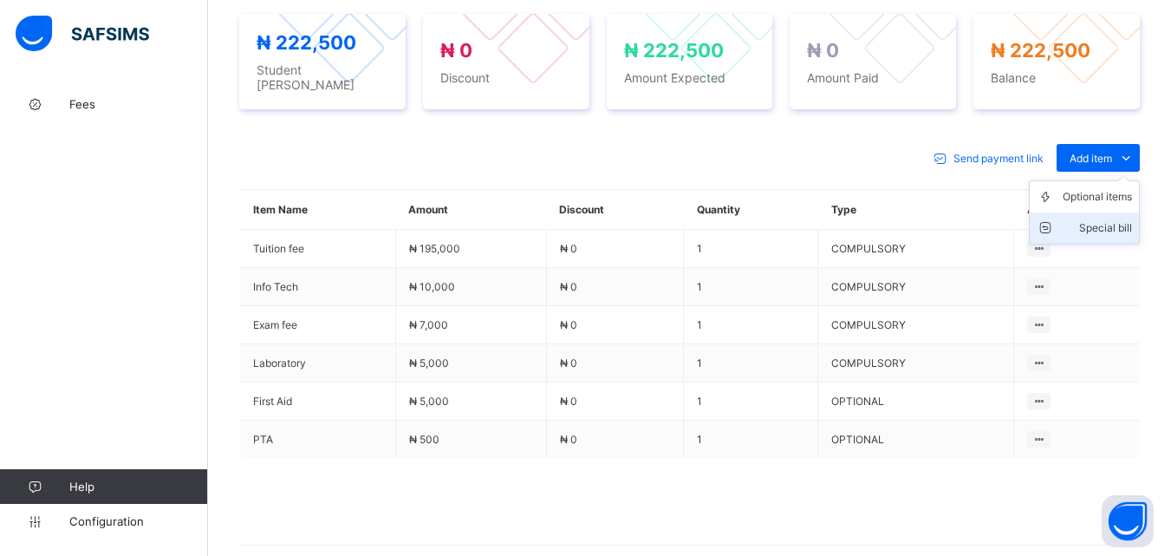
click at [1109, 219] on div "Special bill" at bounding box center [1097, 227] width 69 height 17
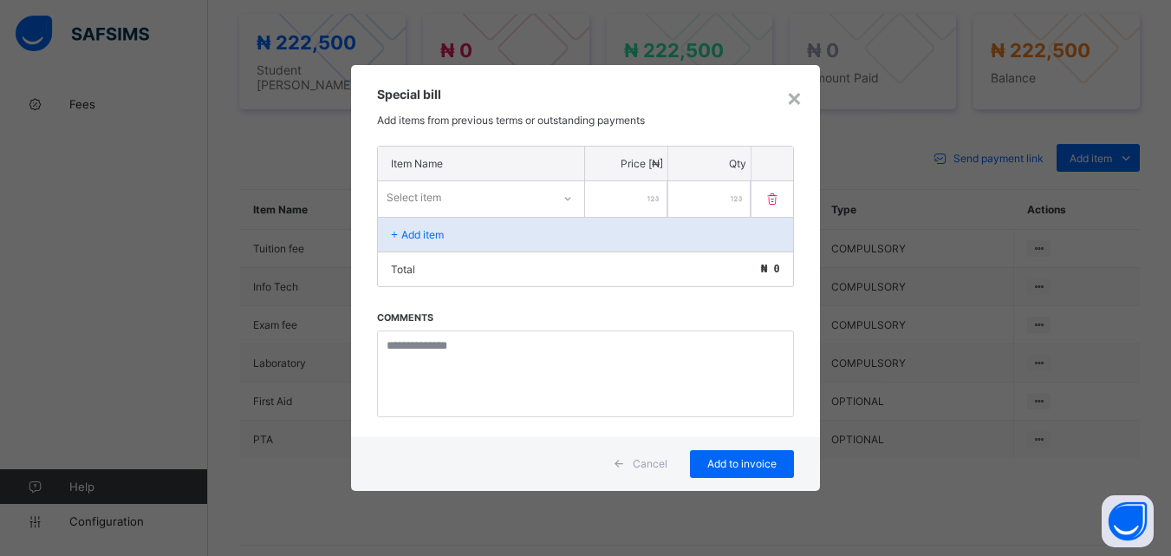
click at [550, 195] on div "Select item" at bounding box center [464, 197] width 173 height 24
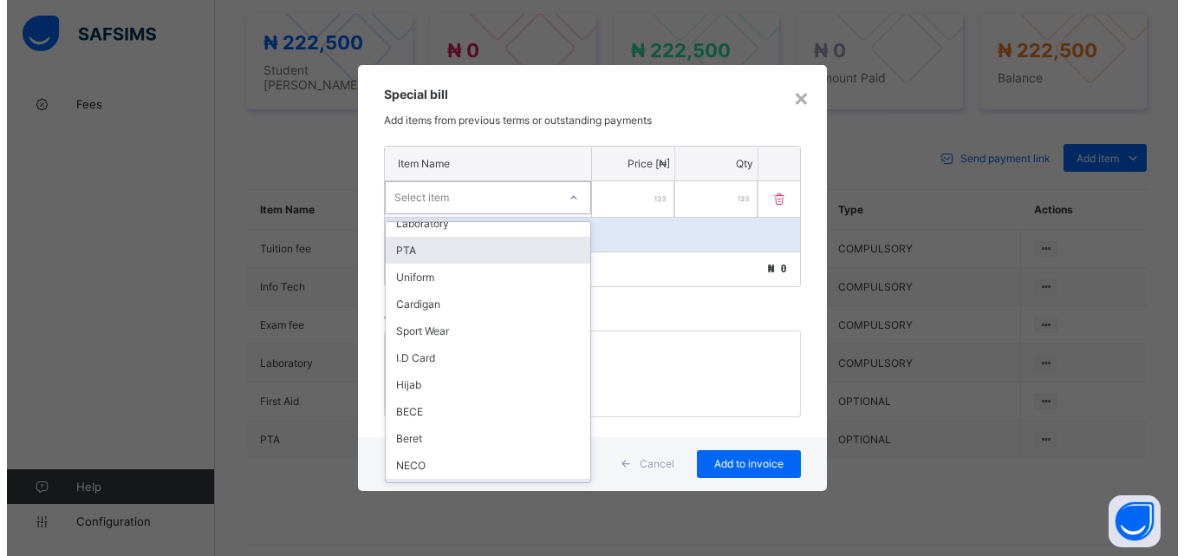
scroll to position [250, 0]
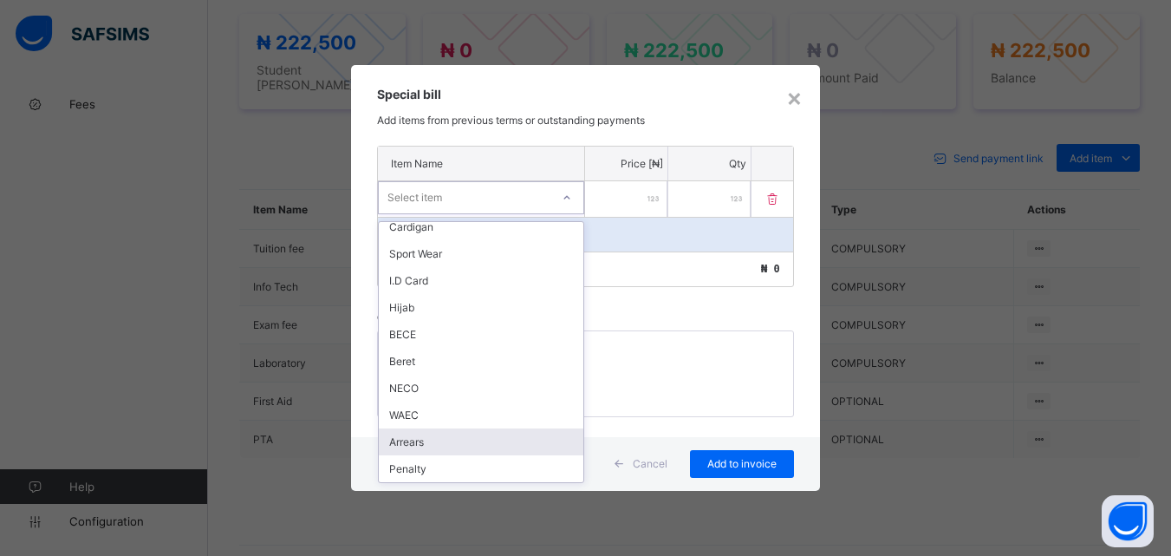
click at [517, 445] on div "Arrears" at bounding box center [481, 441] width 205 height 27
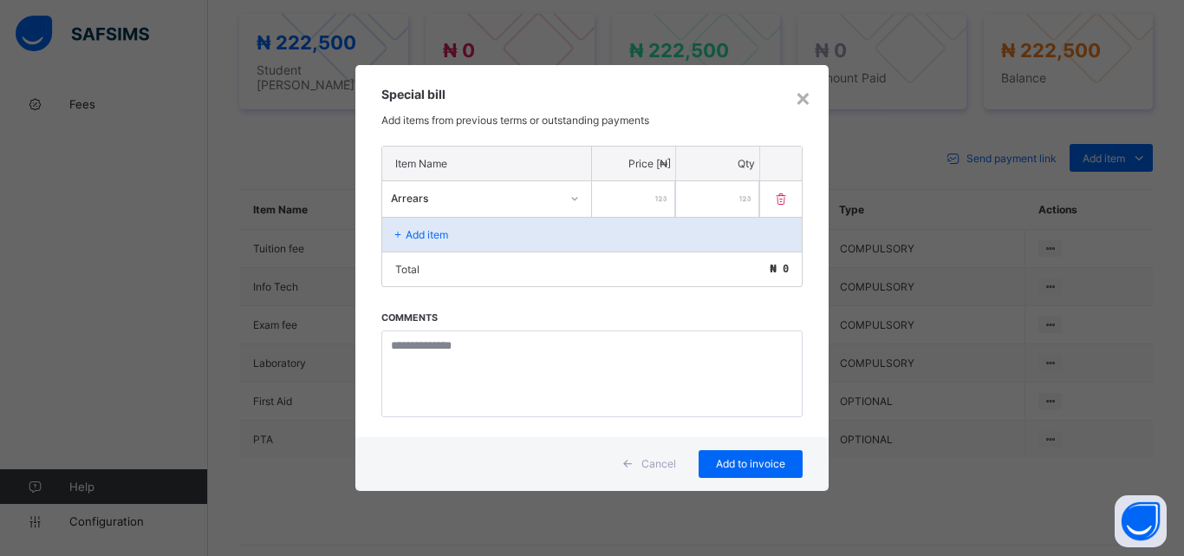
click at [652, 205] on input "number" at bounding box center [633, 199] width 83 height 36
type input "******"
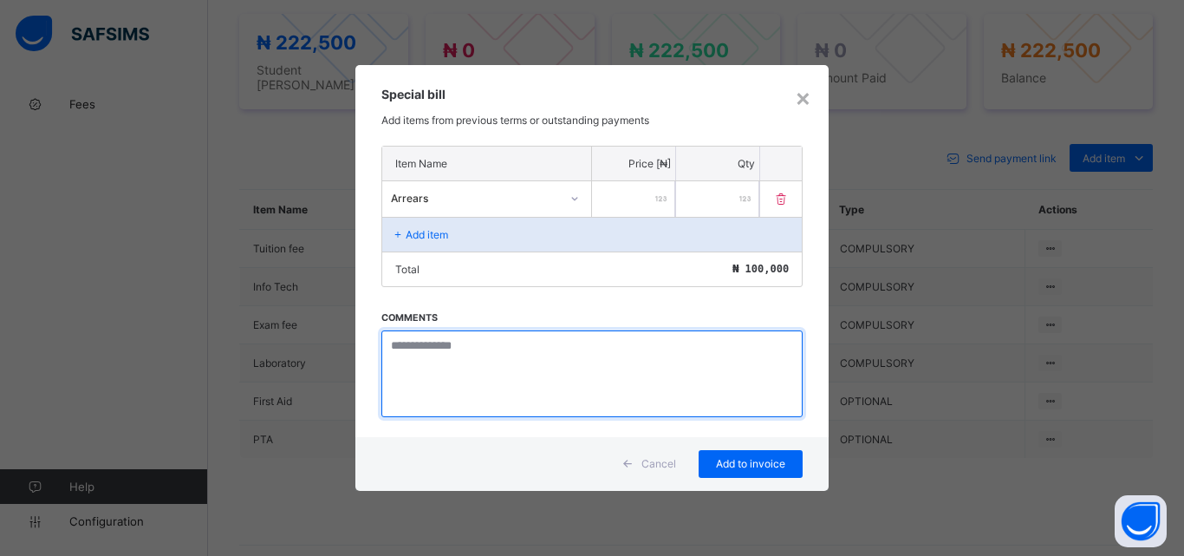
click at [433, 354] on textarea at bounding box center [591, 373] width 421 height 87
paste textarea "**********"
type textarea "**********"
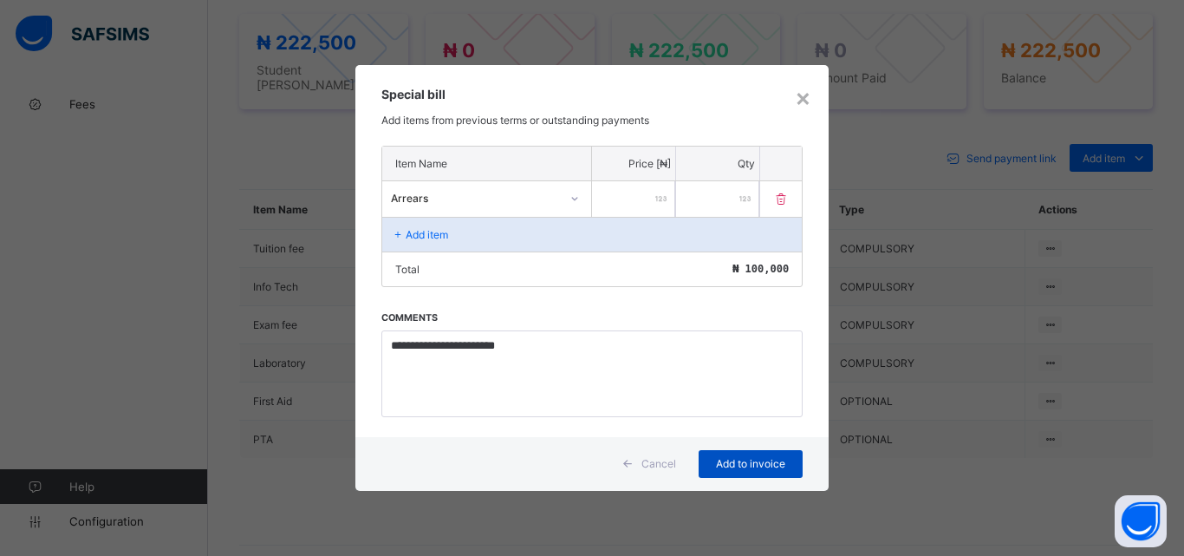
click at [733, 465] on span "Add to invoice" at bounding box center [751, 463] width 78 height 13
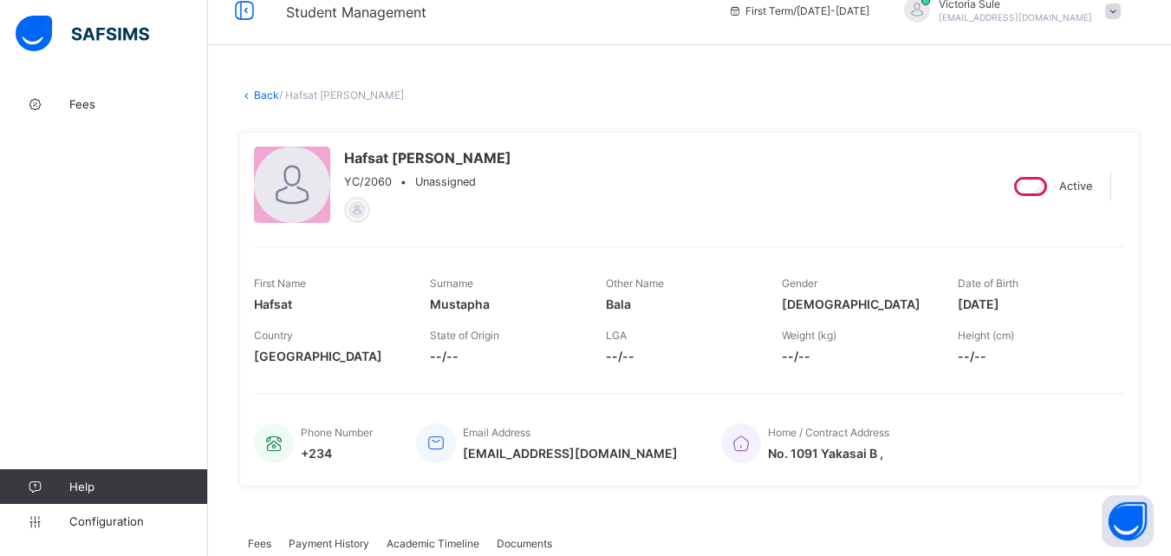
scroll to position [0, 0]
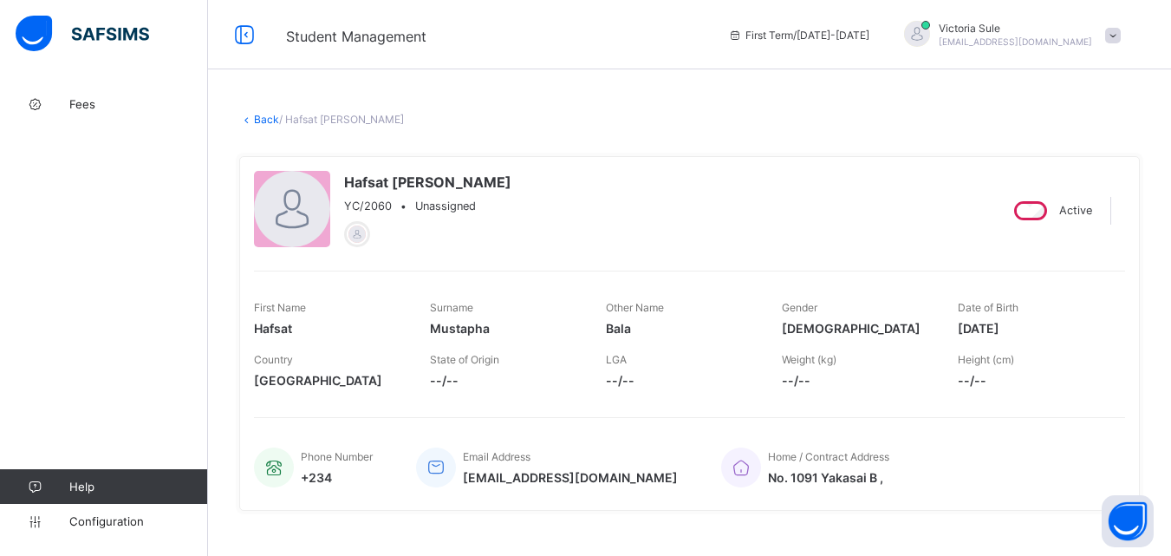
click at [269, 119] on link "Back" at bounding box center [266, 119] width 25 height 13
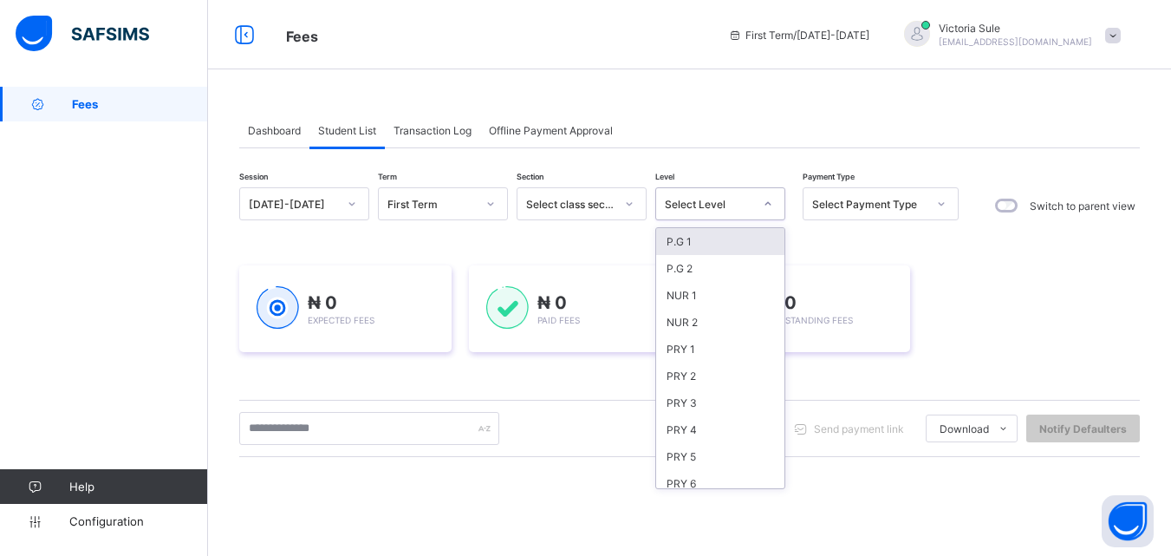
click at [729, 211] on div "Select Level" at bounding box center [703, 204] width 95 height 24
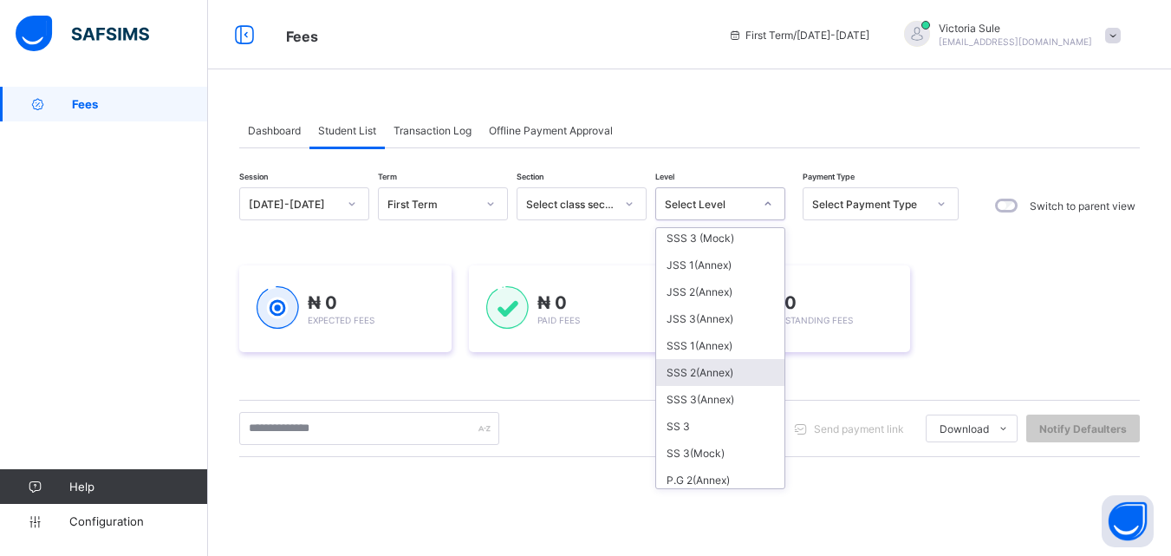
click at [708, 362] on div "SSS 2(Annex)" at bounding box center [720, 372] width 128 height 27
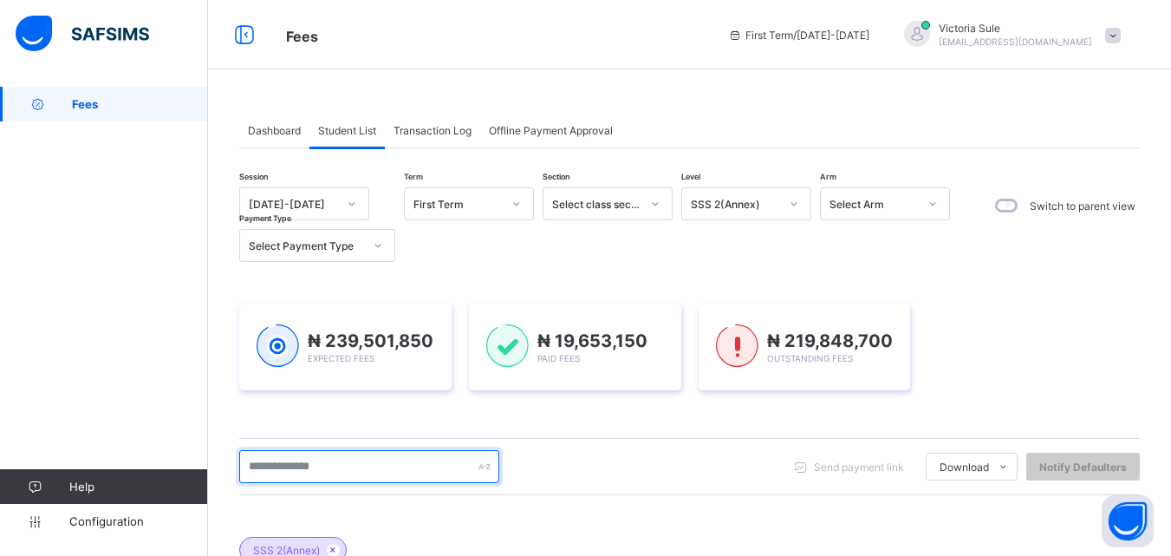
click at [426, 459] on input "text" at bounding box center [369, 466] width 260 height 33
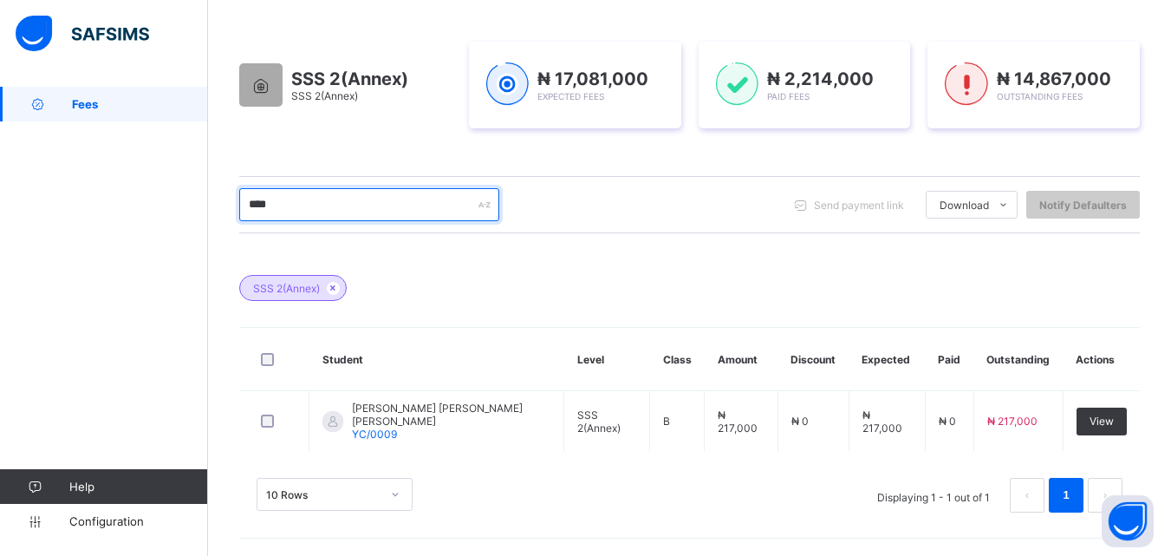
scroll to position [259, 0]
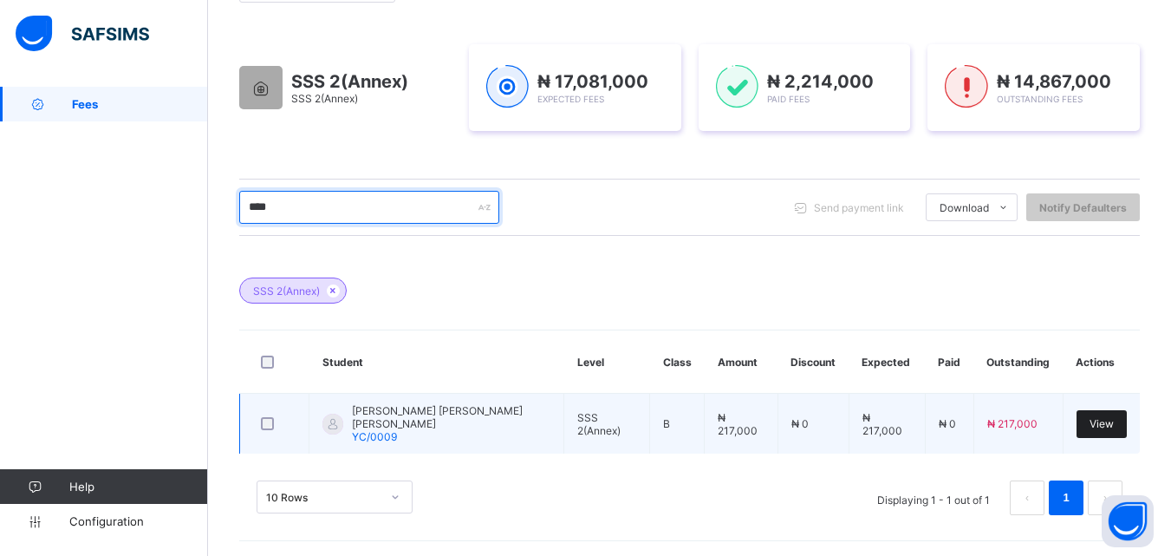
type input "****"
click at [1109, 426] on span "View" at bounding box center [1101, 423] width 24 height 13
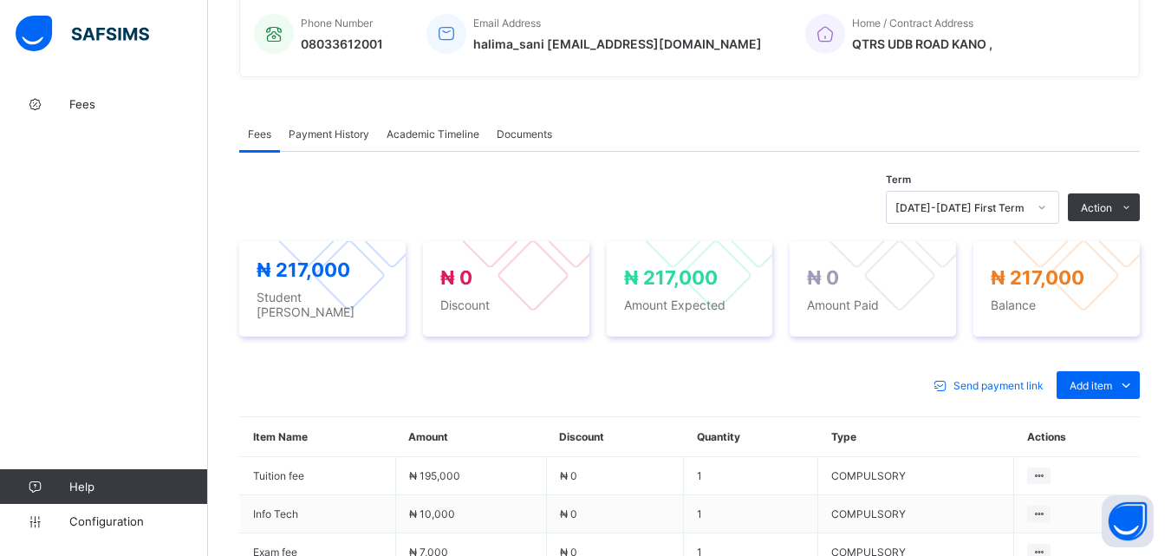
scroll to position [520, 0]
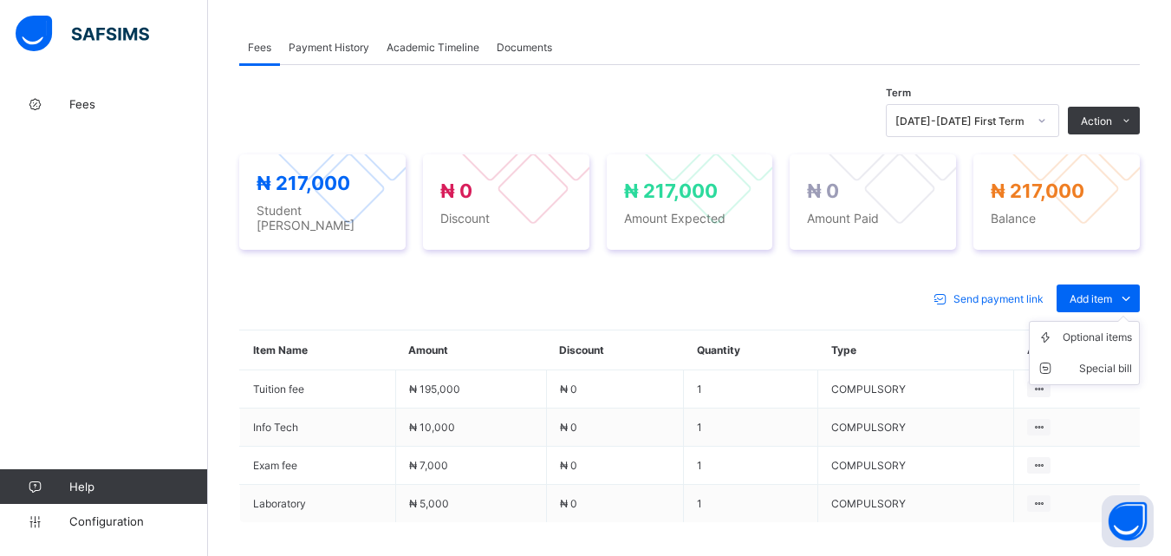
click at [1130, 321] on ul "Optional items Special bill" at bounding box center [1084, 353] width 111 height 64
click at [1105, 334] on div "Optional items" at bounding box center [1097, 336] width 69 height 17
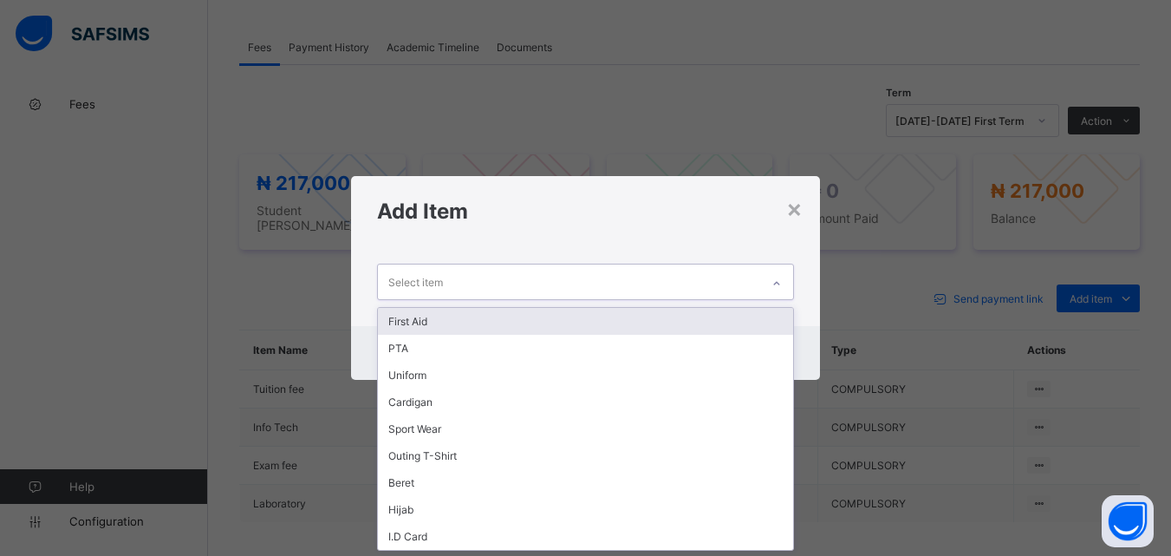
click at [774, 285] on icon at bounding box center [776, 283] width 10 height 17
click at [743, 317] on div "First Aid" at bounding box center [585, 321] width 414 height 27
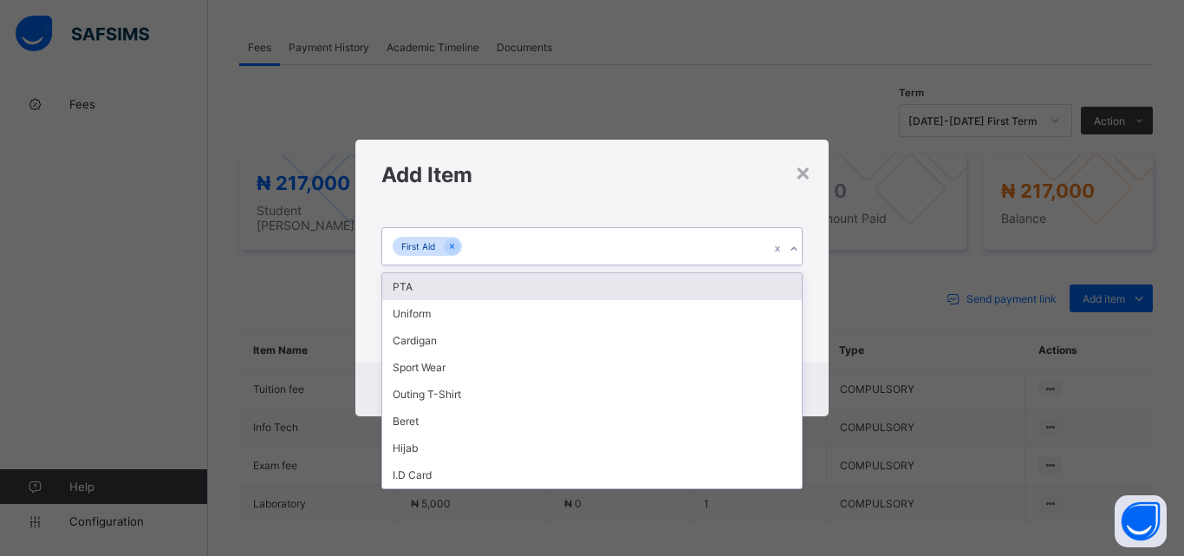
click at [798, 243] on div at bounding box center [793, 249] width 16 height 28
click at [752, 282] on div "PTA" at bounding box center [591, 286] width 419 height 27
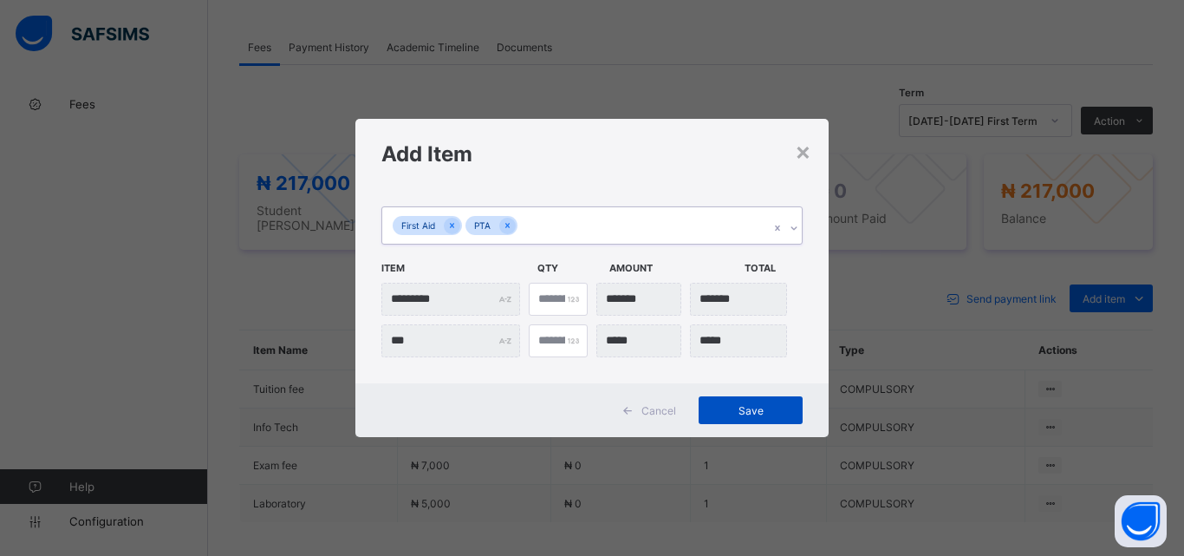
click at [745, 405] on span "Save" at bounding box center [751, 410] width 78 height 13
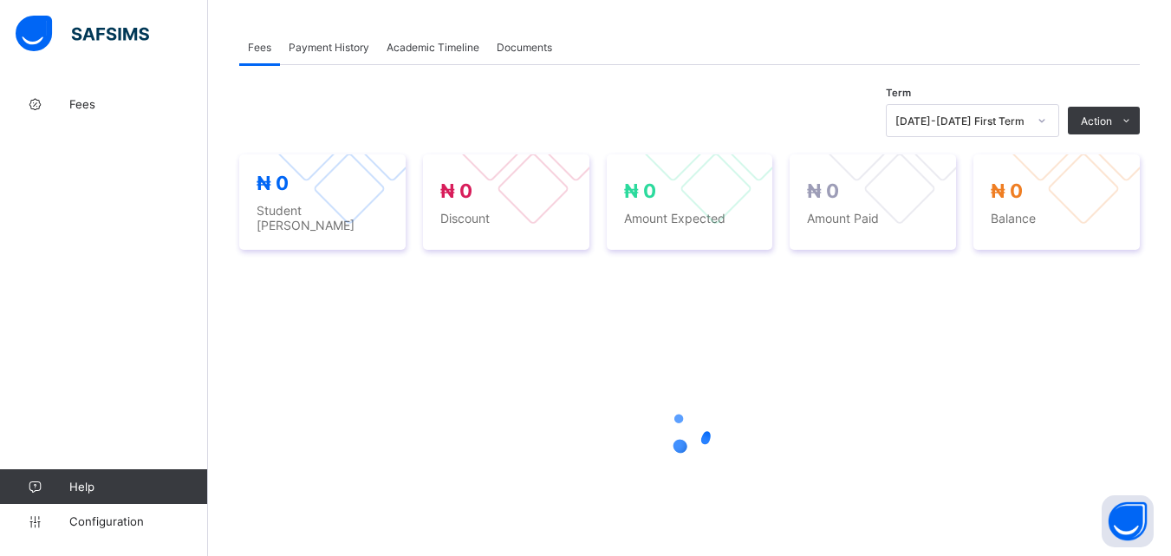
scroll to position [607, 0]
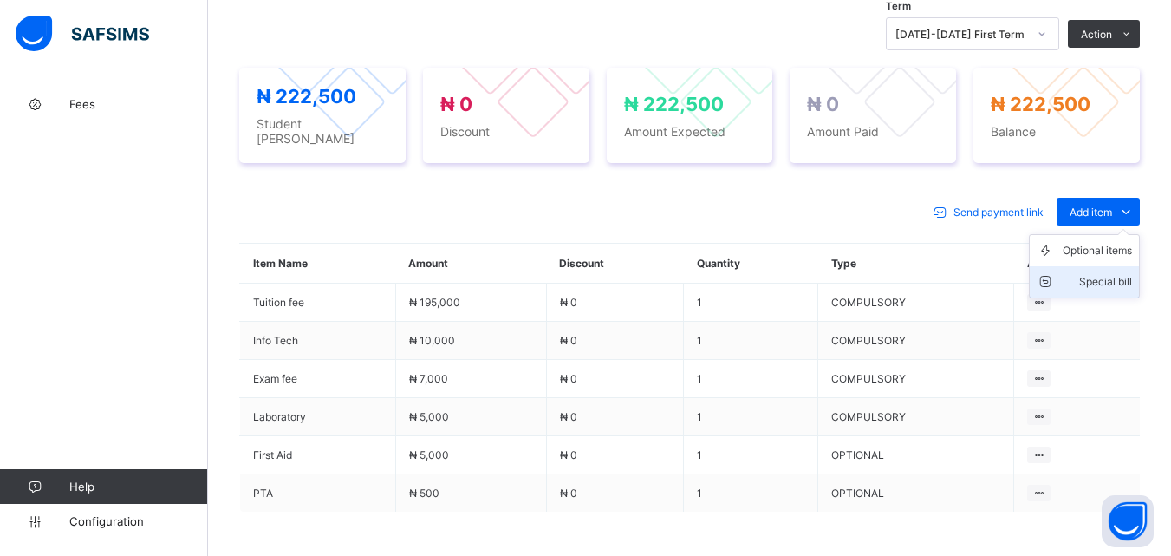
click at [1103, 273] on div "Special bill" at bounding box center [1097, 281] width 69 height 17
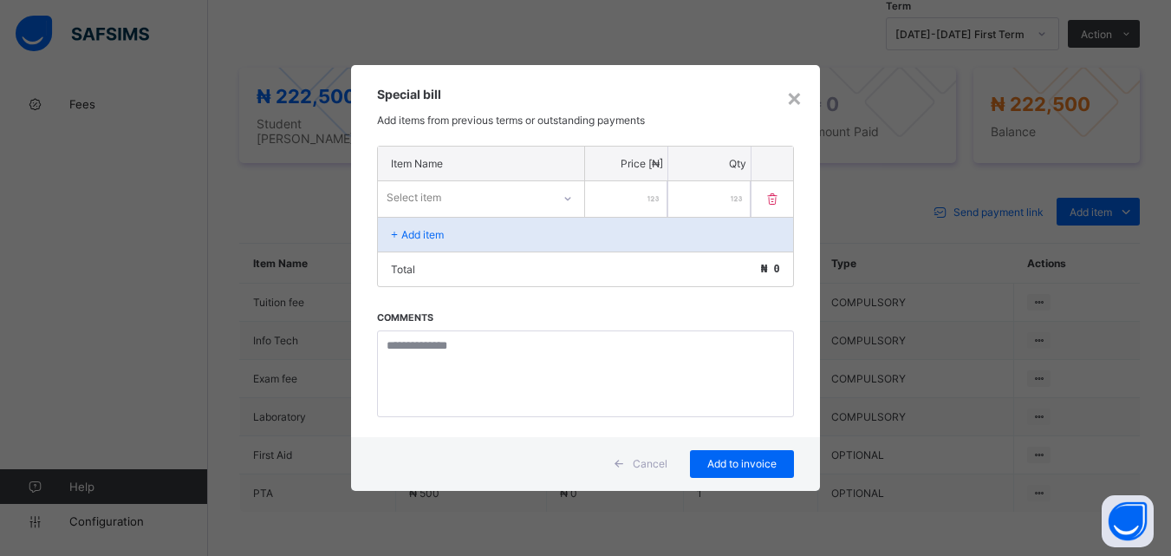
click at [565, 191] on div at bounding box center [567, 199] width 29 height 28
click at [803, 101] on div "×" at bounding box center [794, 96] width 16 height 29
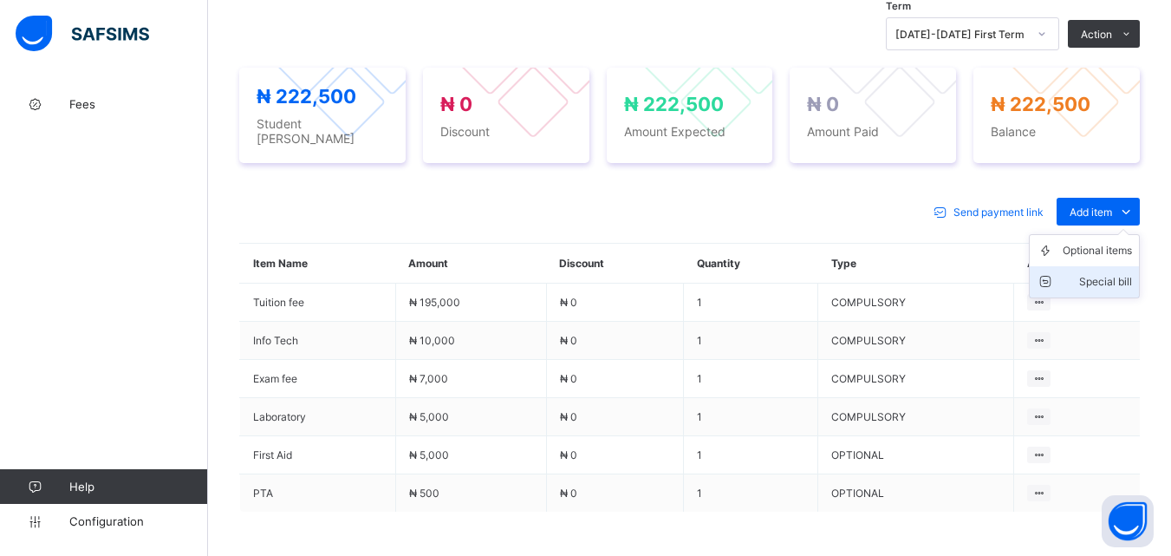
click at [1099, 273] on div "Special bill" at bounding box center [1097, 281] width 69 height 17
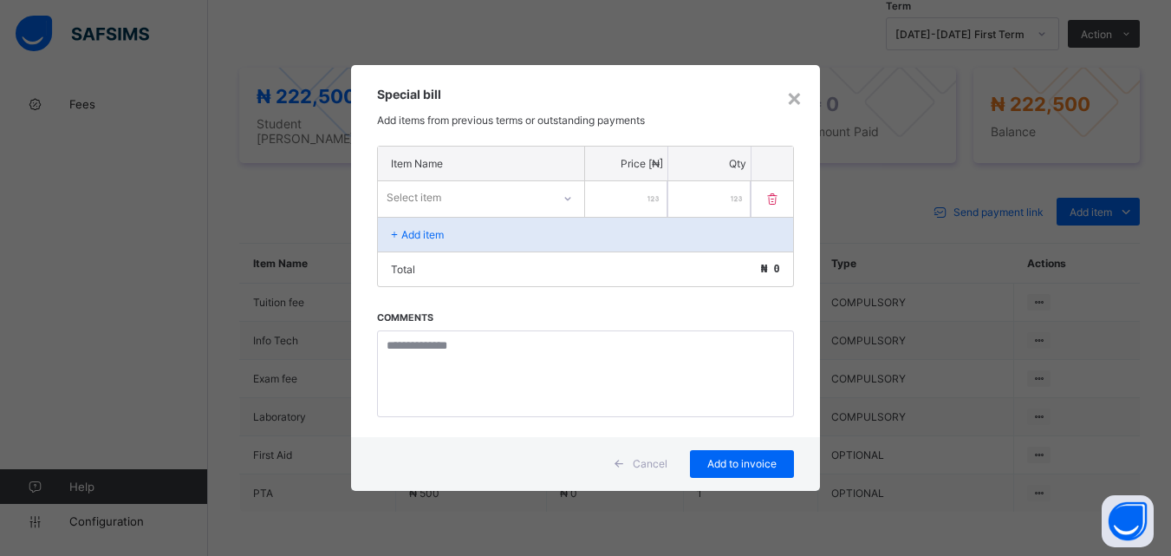
click at [560, 193] on div at bounding box center [567, 199] width 29 height 28
click at [794, 99] on div "×" at bounding box center [794, 96] width 16 height 29
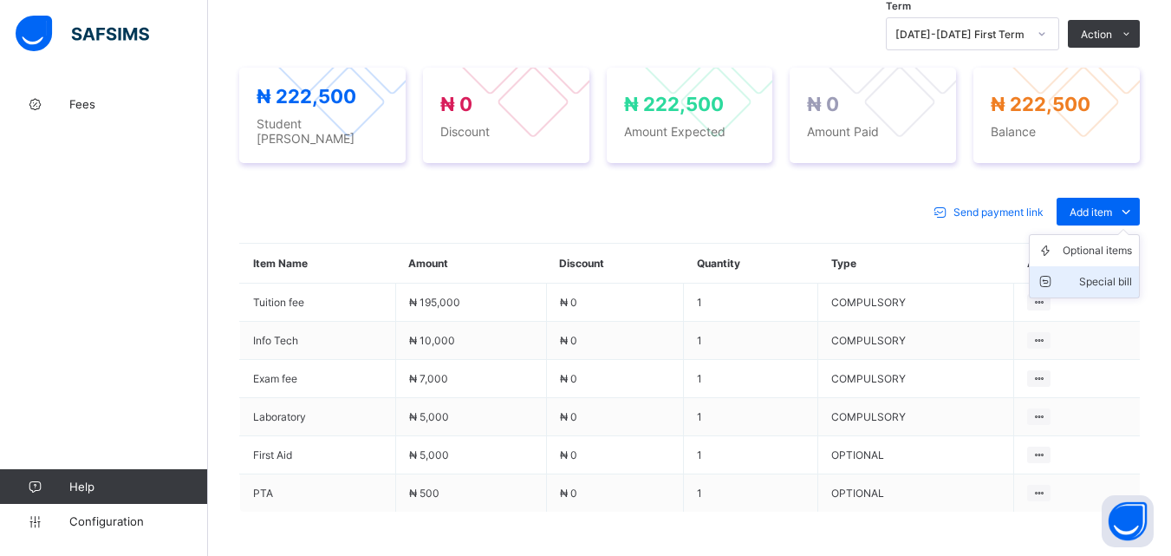
click at [1099, 273] on div "Special bill" at bounding box center [1097, 281] width 69 height 17
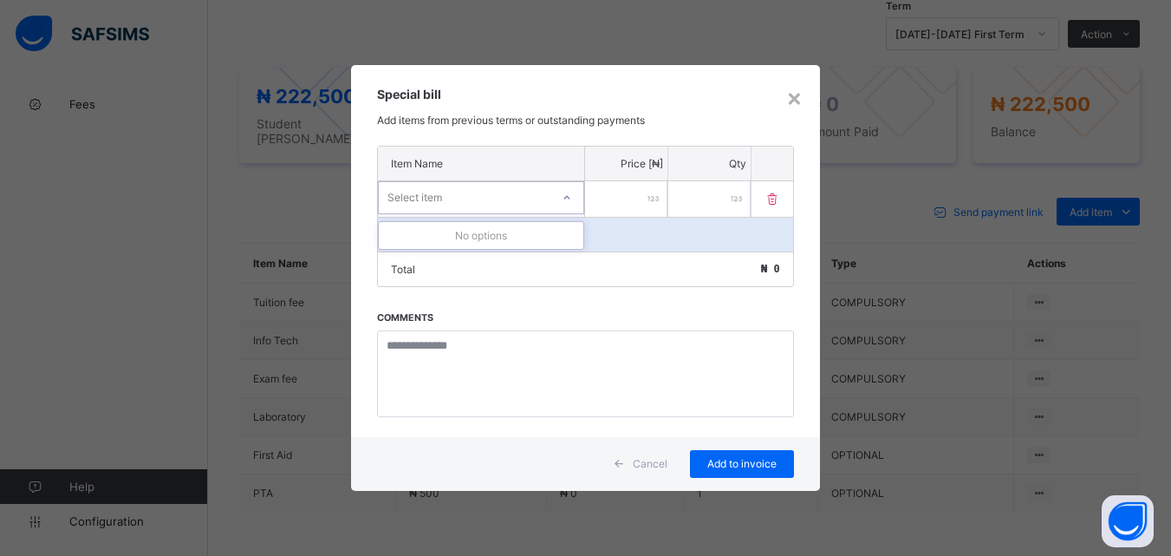
click at [567, 198] on icon at bounding box center [567, 197] width 10 height 17
click at [798, 100] on div "×" at bounding box center [794, 96] width 16 height 29
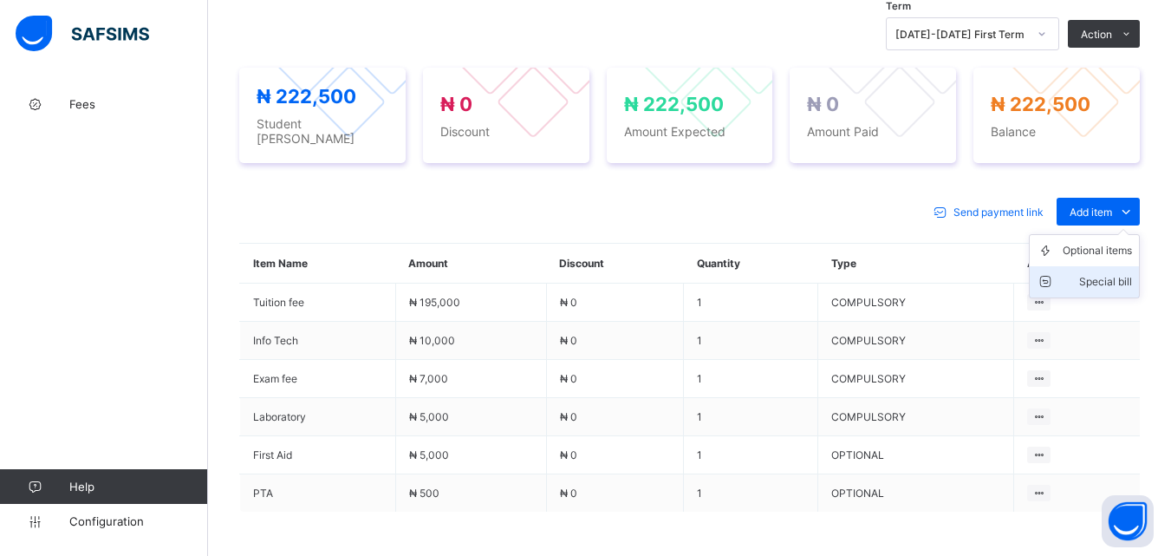
click at [1112, 273] on div "Special bill" at bounding box center [1097, 281] width 69 height 17
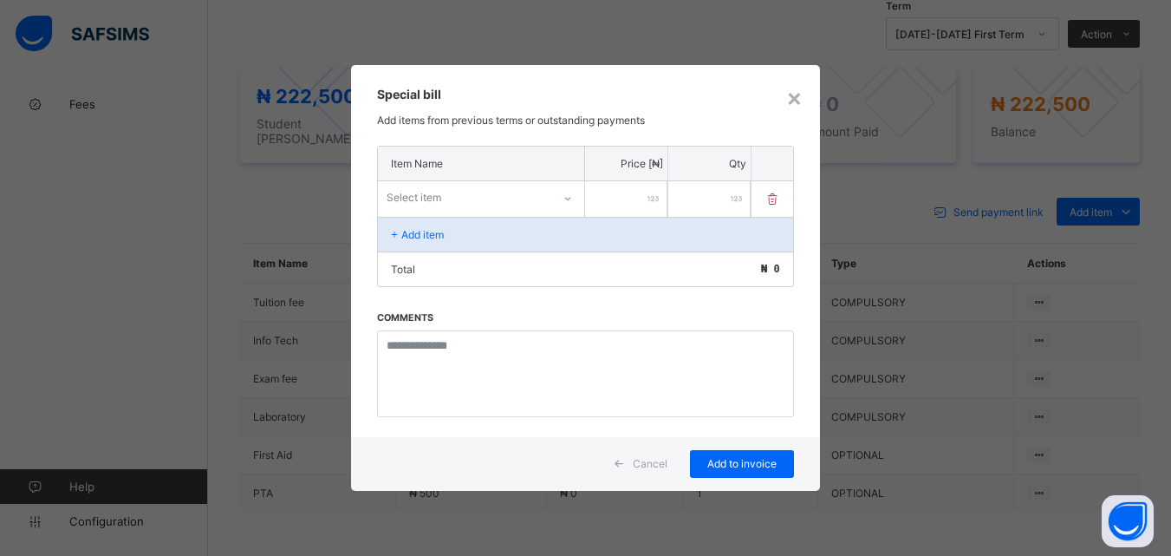
click at [569, 192] on icon at bounding box center [567, 198] width 10 height 17
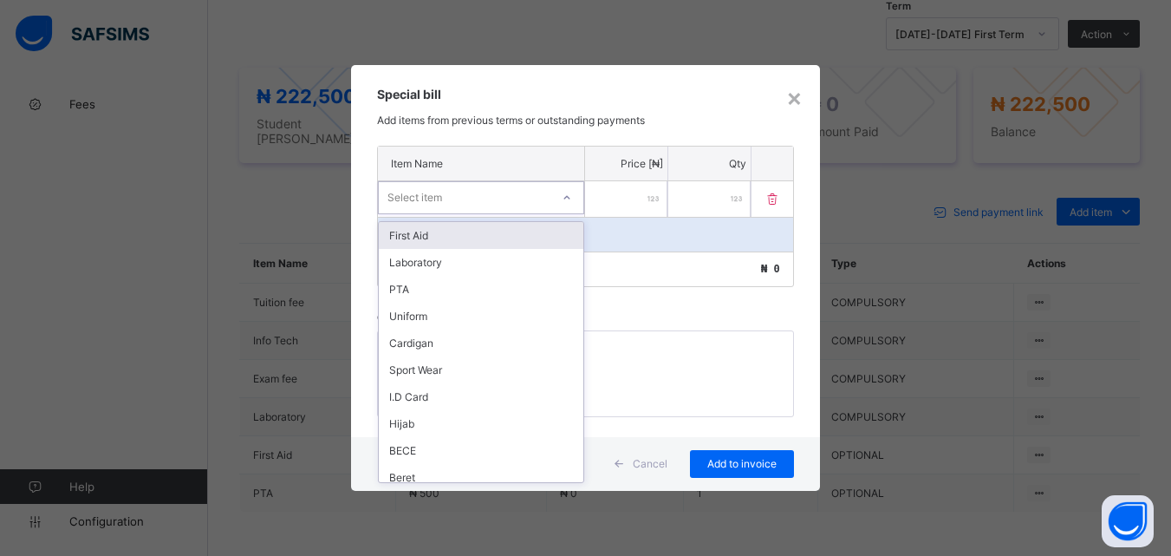
scroll to position [250, 0]
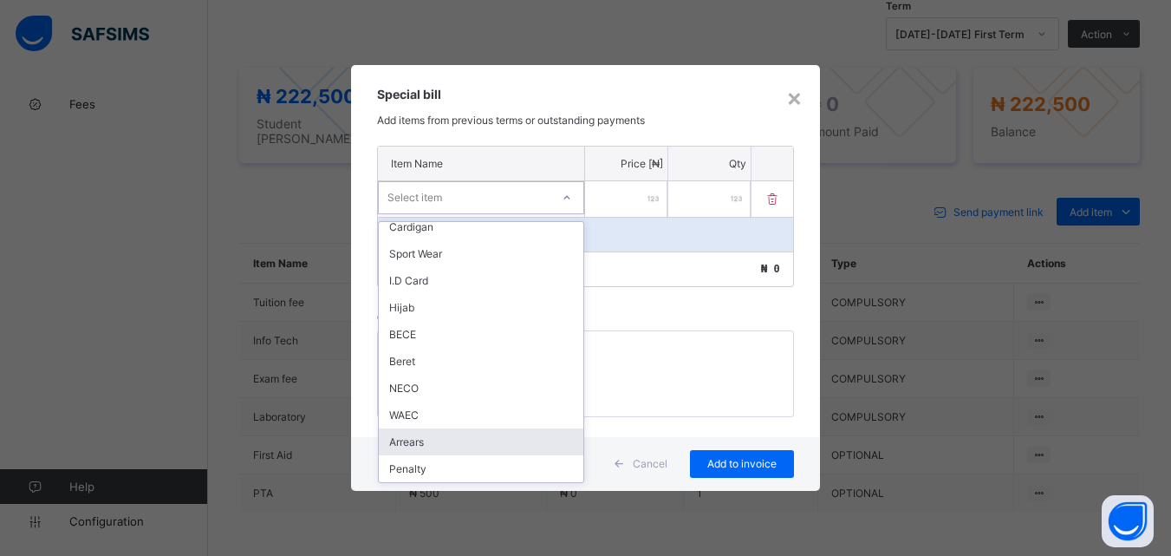
click at [413, 442] on div "Arrears" at bounding box center [481, 441] width 205 height 27
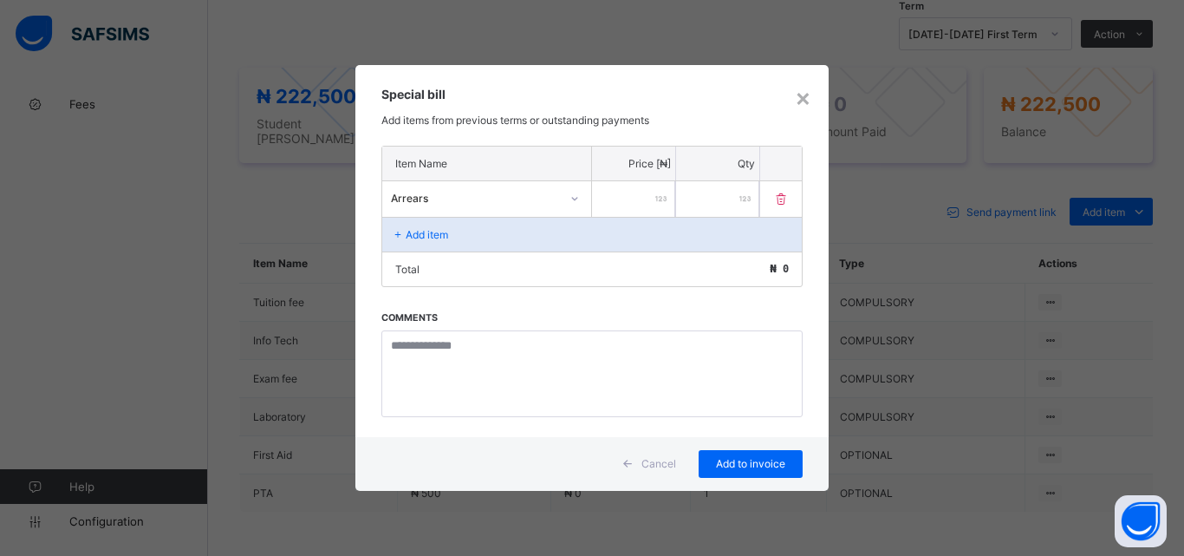
click at [635, 181] on input "number" at bounding box center [633, 199] width 83 height 36
type input "******"
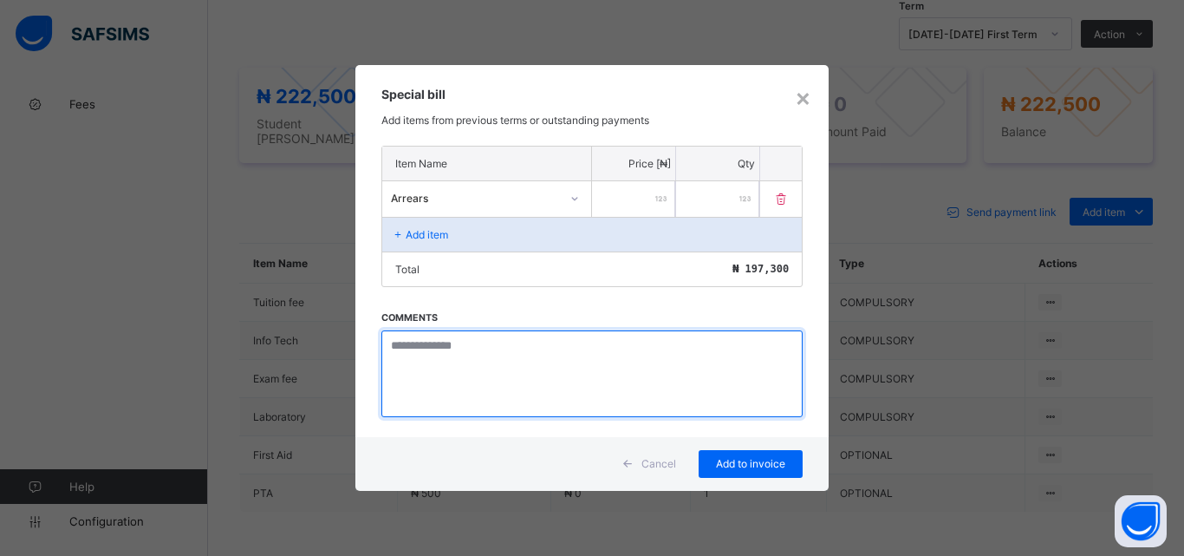
click at [457, 354] on textarea at bounding box center [591, 373] width 421 height 87
paste textarea "**********"
type textarea "**********"
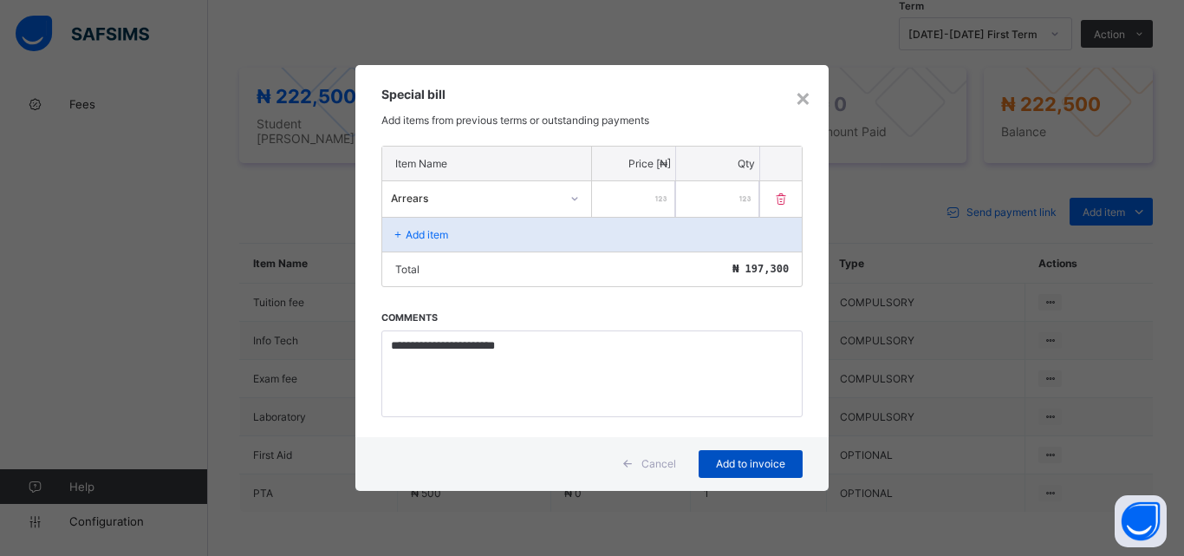
click at [761, 458] on span "Add to invoice" at bounding box center [751, 463] width 78 height 13
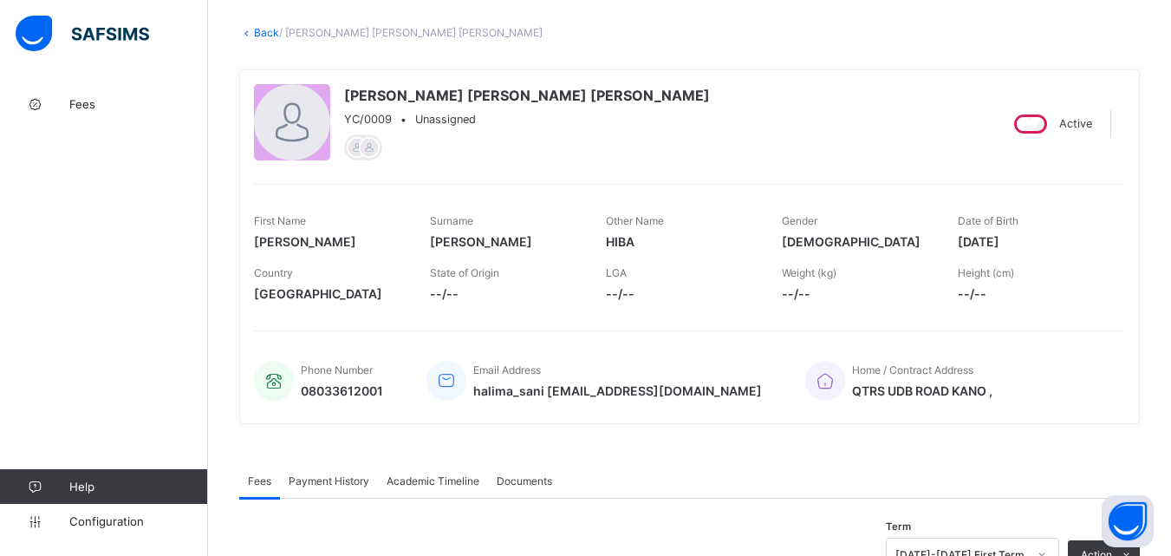
scroll to position [0, 0]
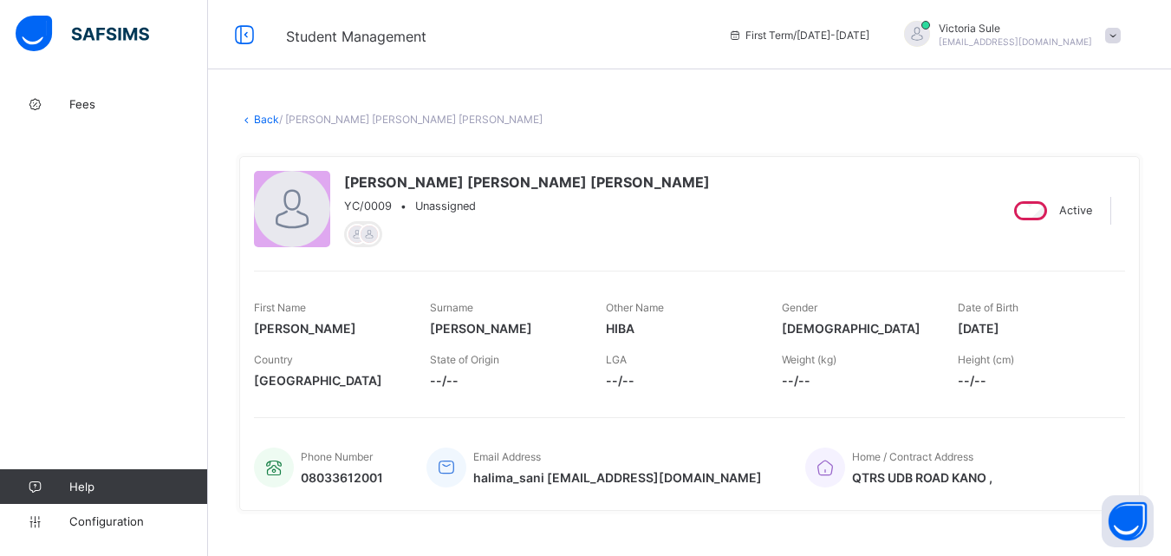
click at [266, 121] on link "Back" at bounding box center [266, 119] width 25 height 13
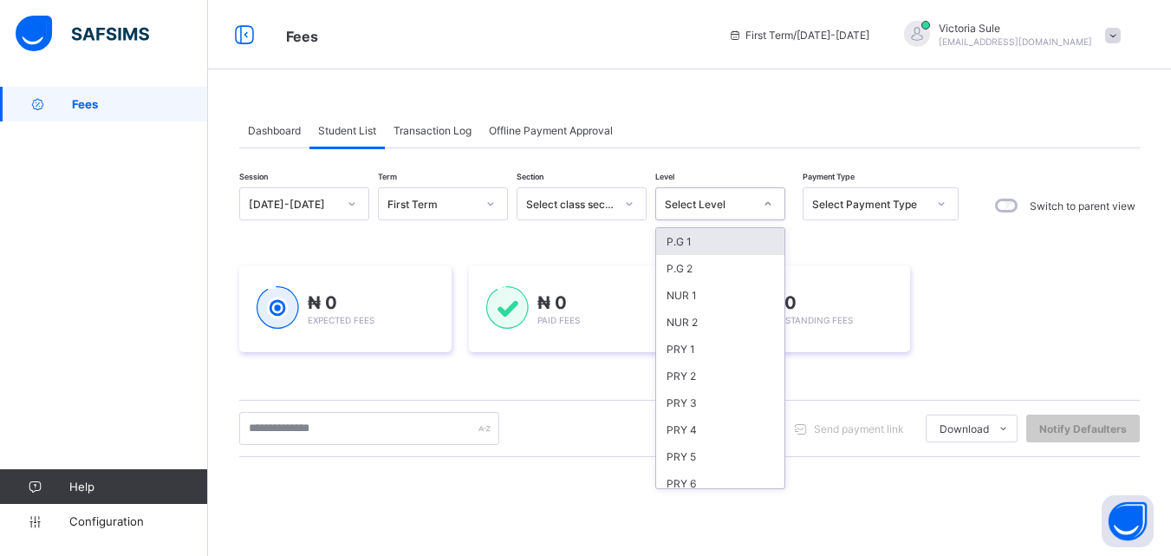
click at [690, 205] on div "Select Level" at bounding box center [709, 204] width 88 height 13
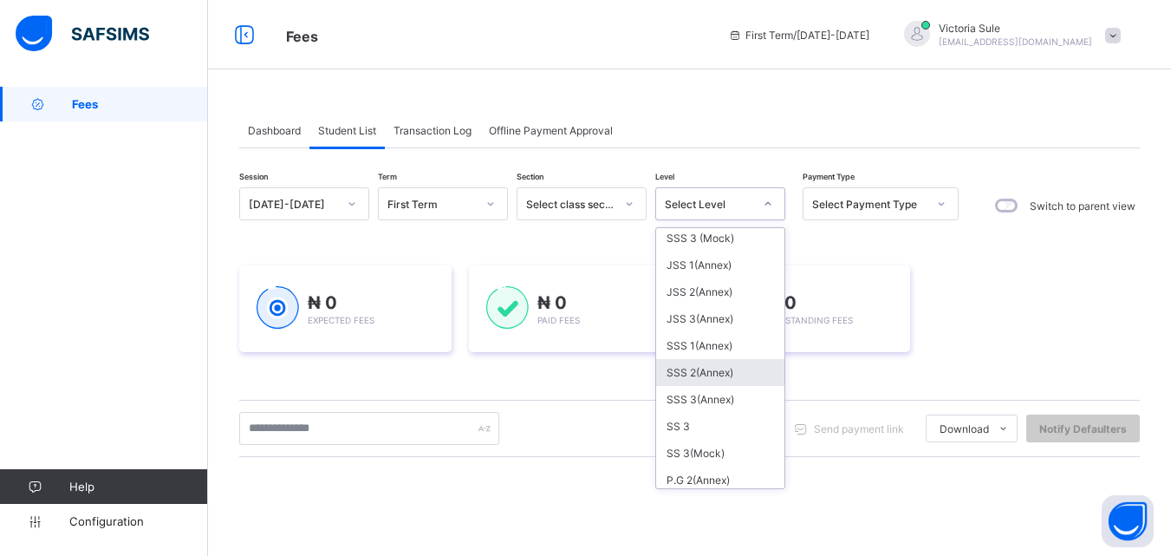
click at [691, 368] on div "SSS 2(Annex)" at bounding box center [720, 372] width 128 height 27
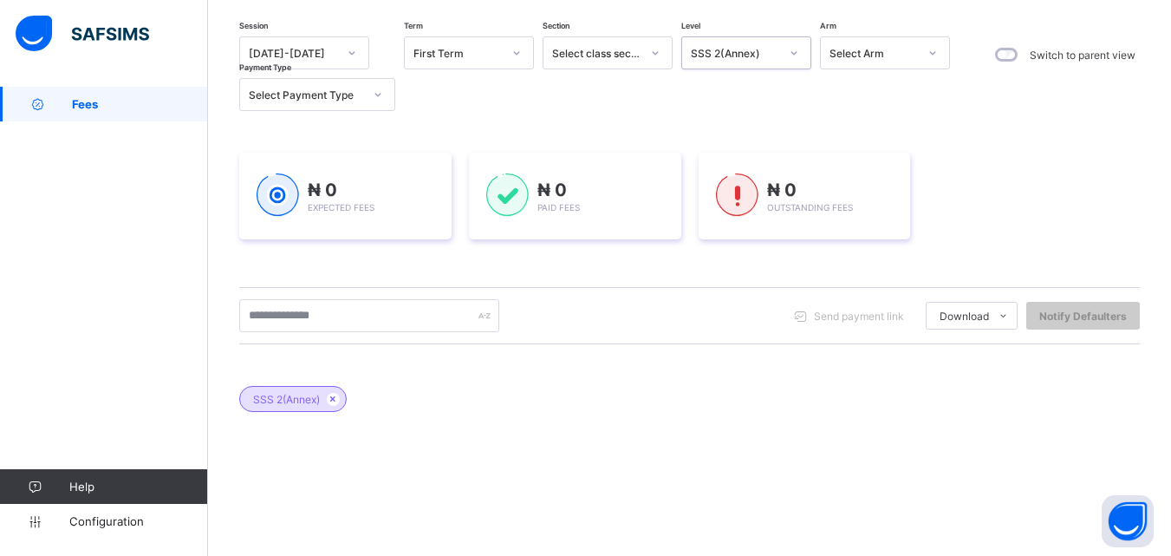
scroll to position [260, 0]
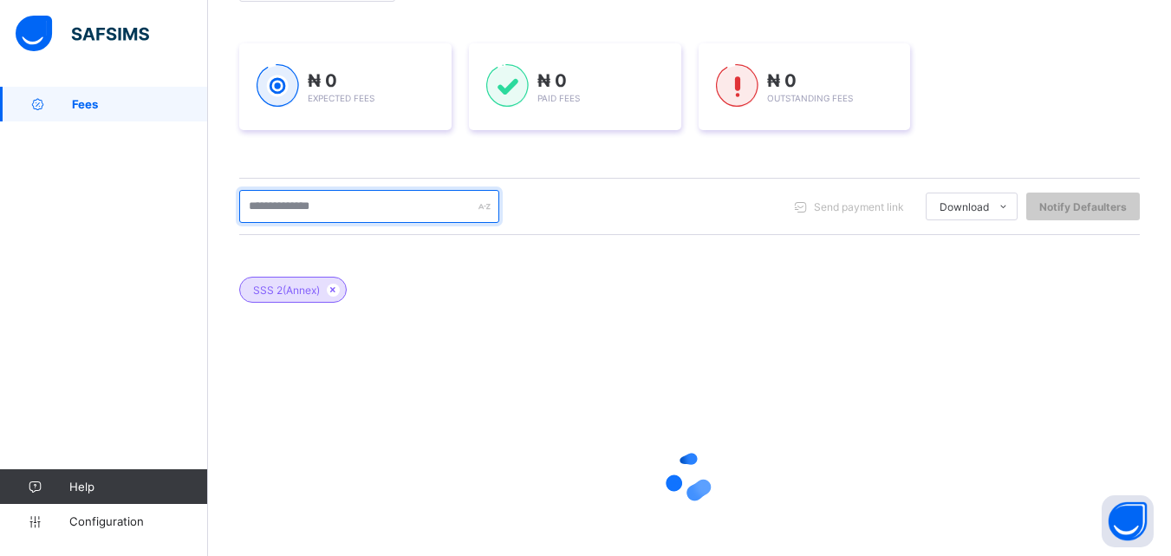
click at [289, 213] on input "text" at bounding box center [369, 206] width 260 height 33
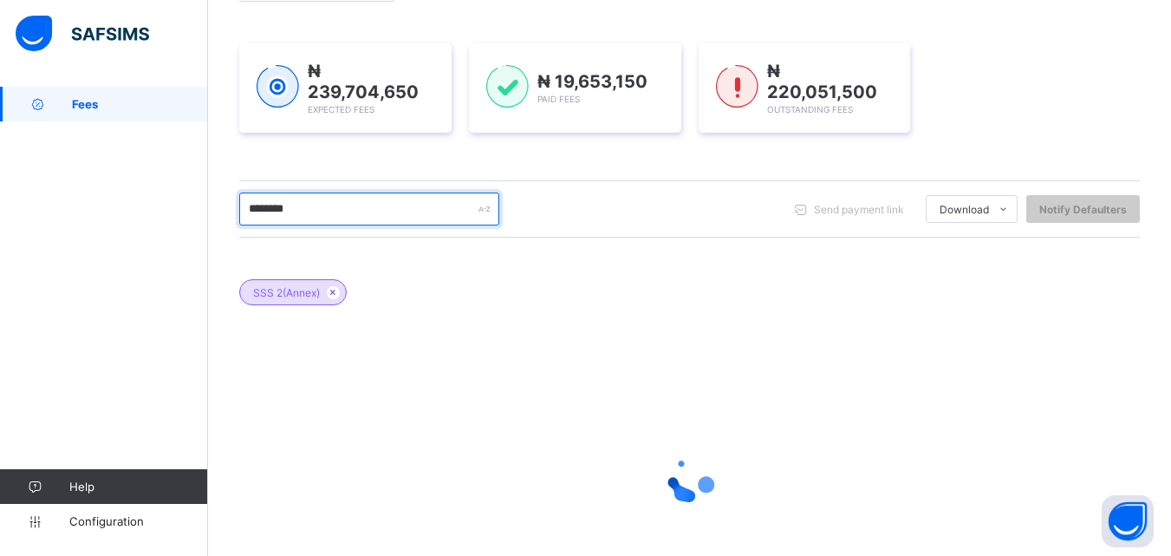
scroll to position [259, 0]
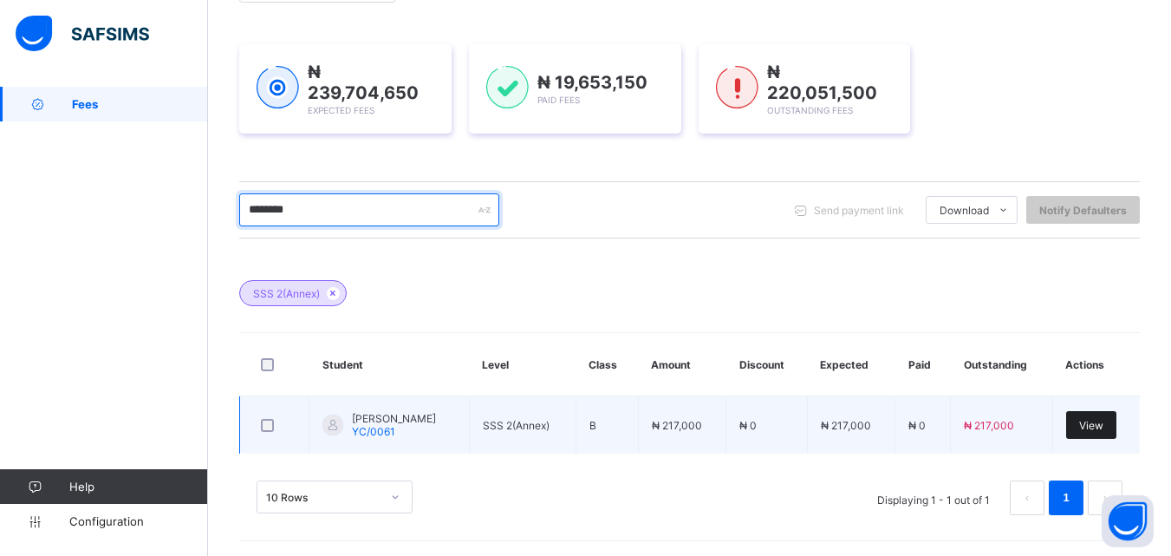
type input "********"
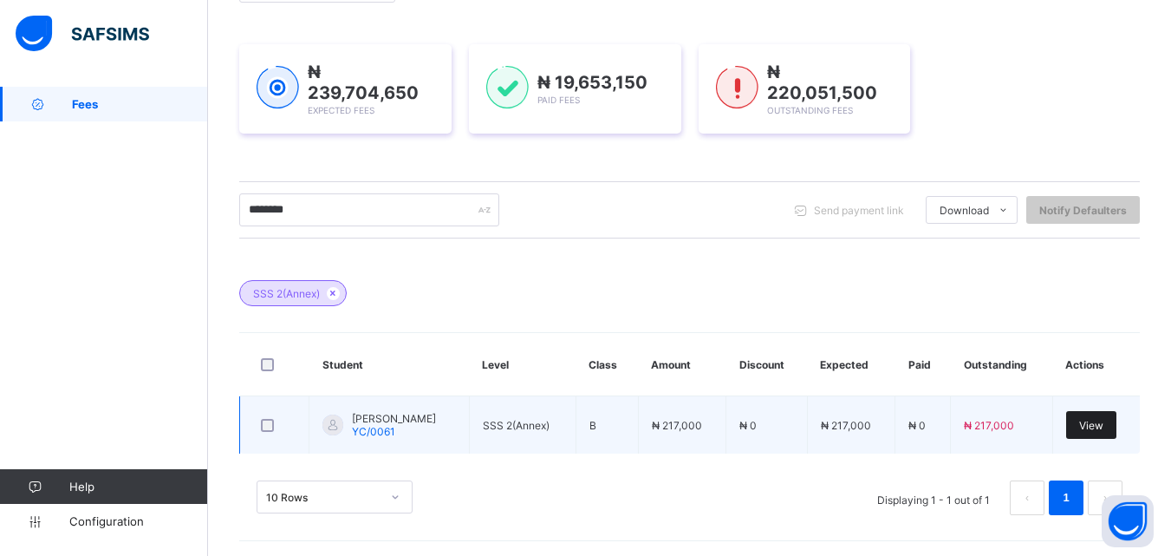
click at [1098, 425] on div "View" at bounding box center [1091, 425] width 50 height 28
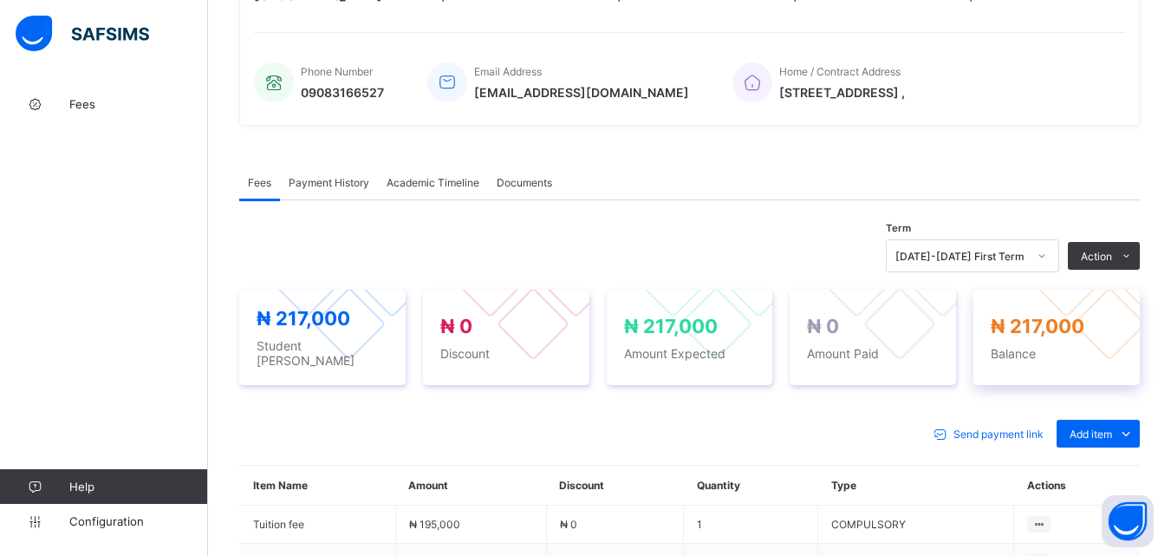
scroll to position [607, 0]
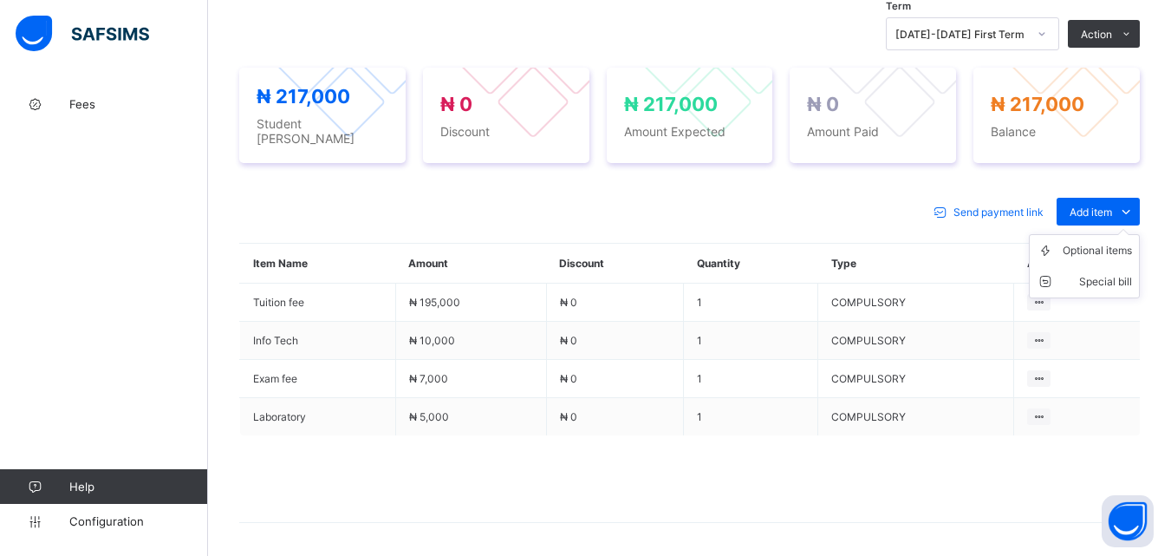
click at [1102, 234] on ul "Optional items Special bill" at bounding box center [1084, 266] width 111 height 64
click at [1102, 243] on div "Optional items" at bounding box center [1097, 250] width 69 height 17
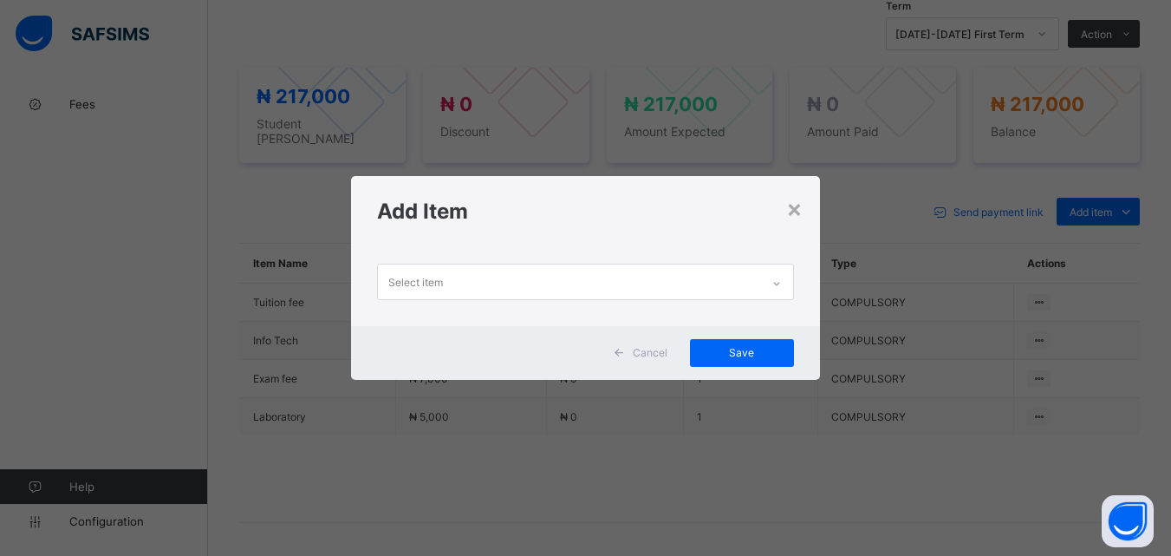
click at [782, 276] on icon at bounding box center [776, 283] width 10 height 17
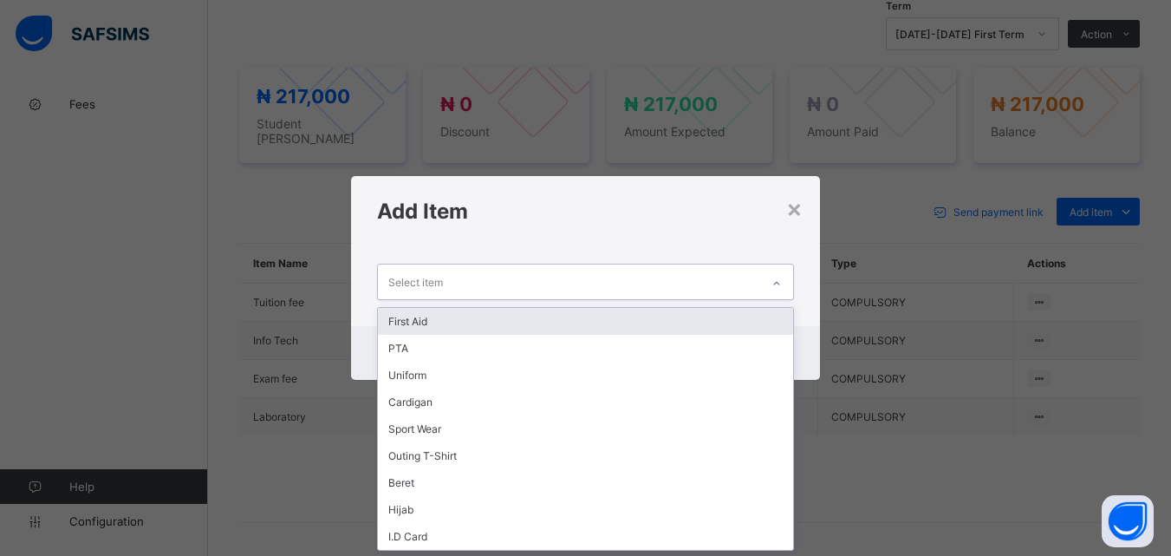
click at [774, 310] on div "First Aid" at bounding box center [585, 321] width 414 height 27
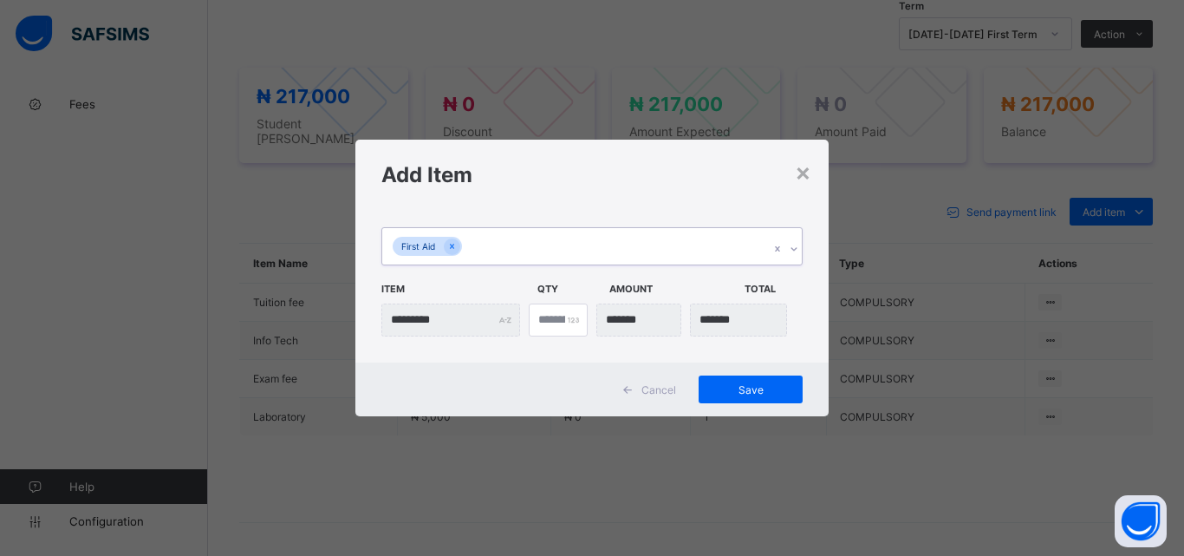
click at [801, 244] on div at bounding box center [793, 249] width 16 height 28
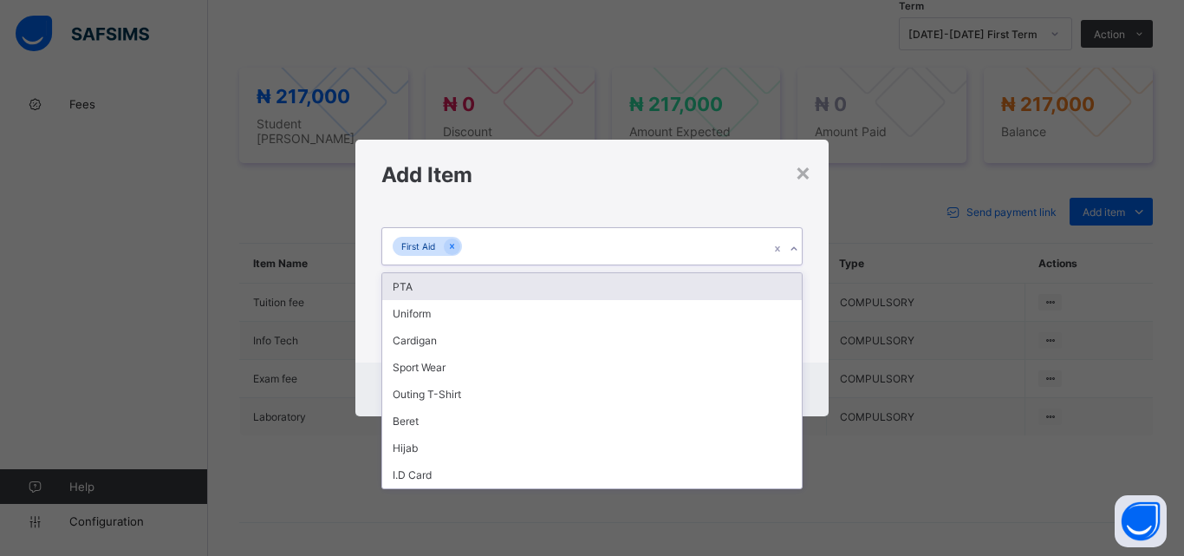
click at [790, 274] on div "PTA" at bounding box center [591, 286] width 419 height 27
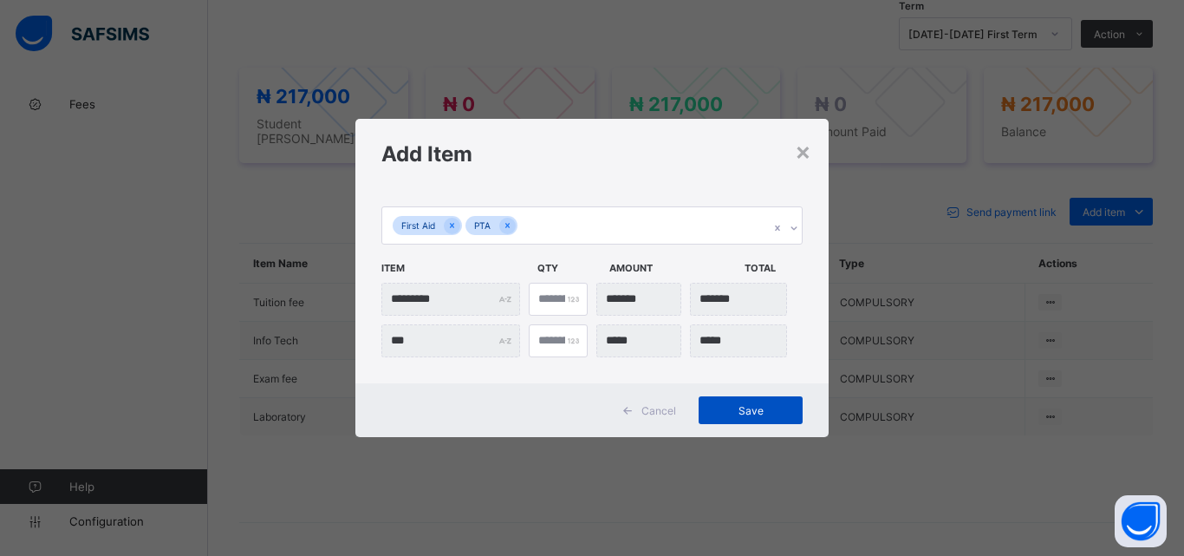
click at [764, 421] on div "Save" at bounding box center [751, 410] width 104 height 28
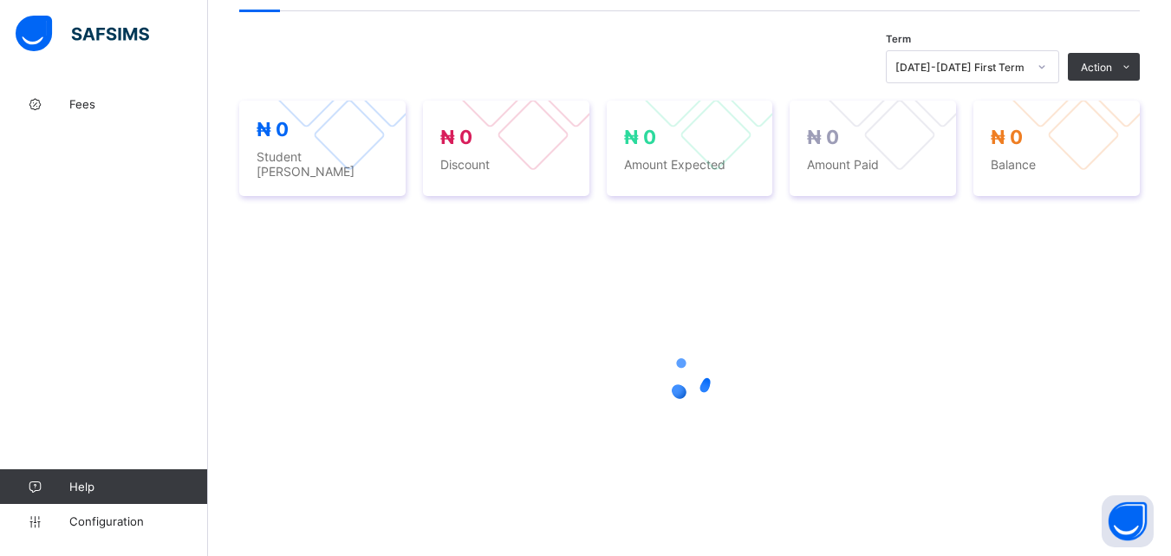
scroll to position [613, 0]
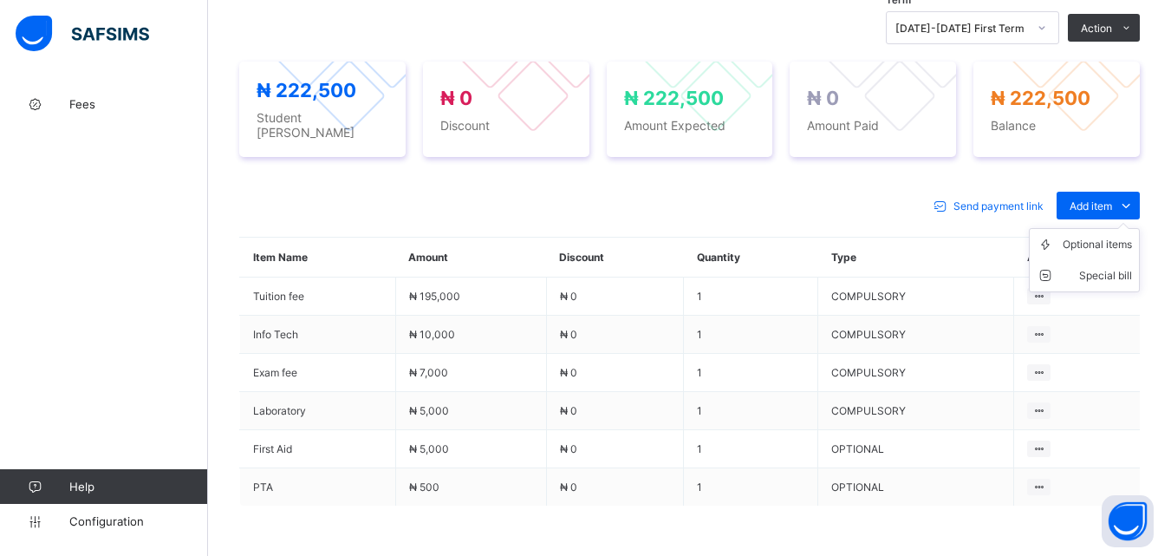
click at [1121, 228] on ul "Optional items Special bill" at bounding box center [1084, 260] width 111 height 64
click at [1101, 273] on div "Special bill" at bounding box center [1097, 275] width 69 height 17
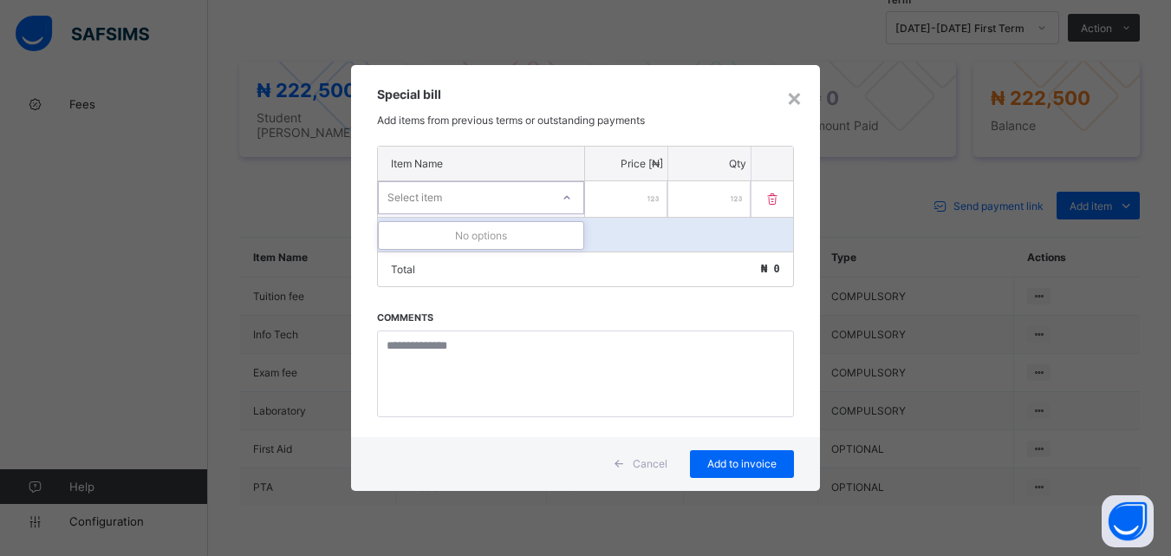
click at [563, 193] on icon at bounding box center [567, 197] width 10 height 17
click at [576, 194] on div at bounding box center [566, 198] width 29 height 28
click at [800, 96] on div "×" at bounding box center [794, 96] width 16 height 29
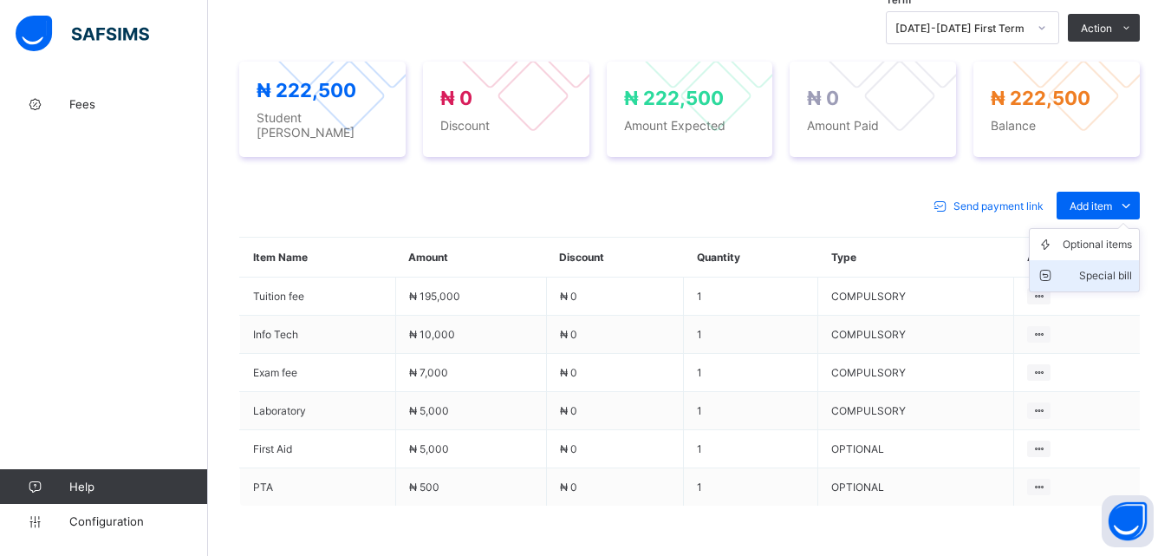
click at [1116, 267] on div "Special bill" at bounding box center [1097, 275] width 69 height 17
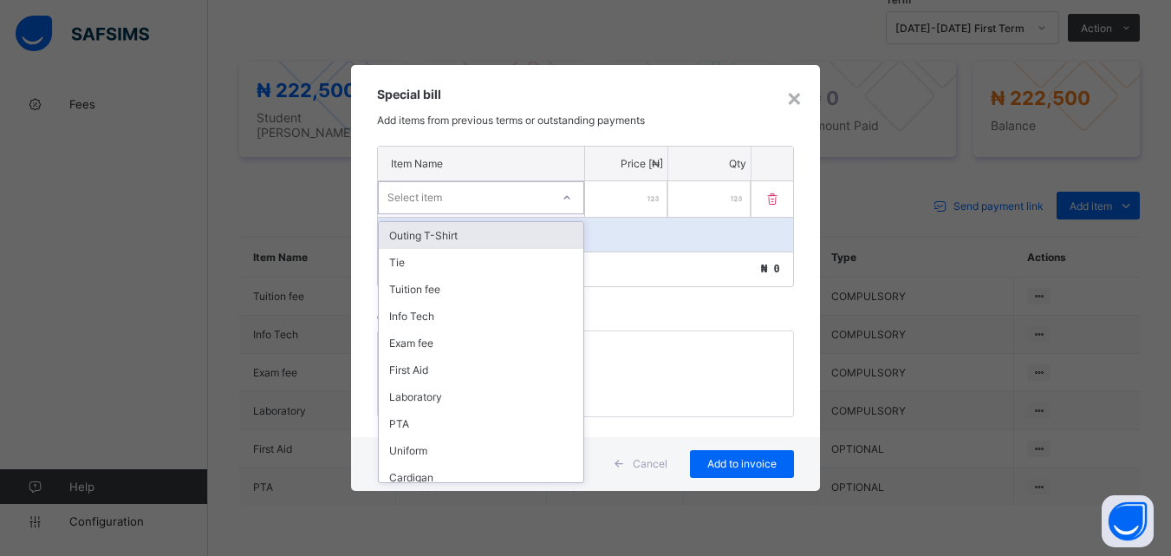
click at [503, 200] on div "Select item" at bounding box center [465, 197] width 172 height 24
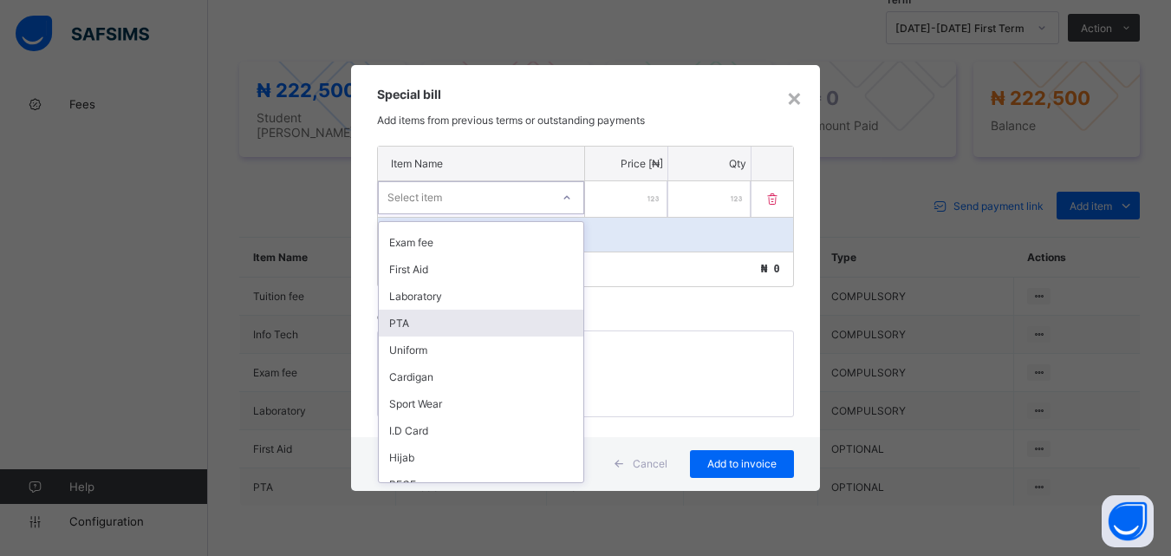
scroll to position [250, 0]
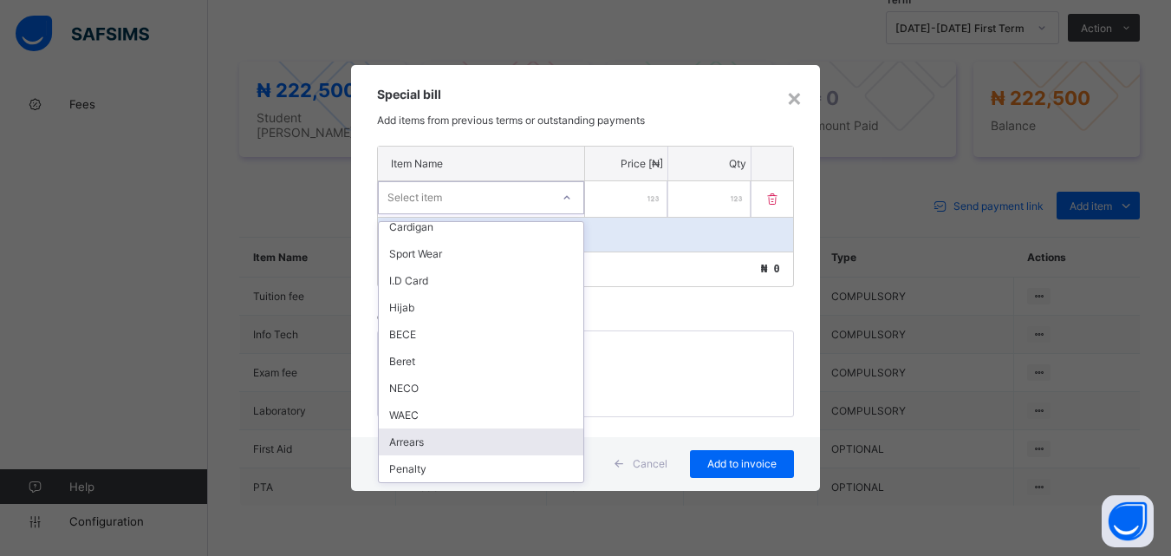
click at [466, 436] on div "Arrears" at bounding box center [481, 441] width 205 height 27
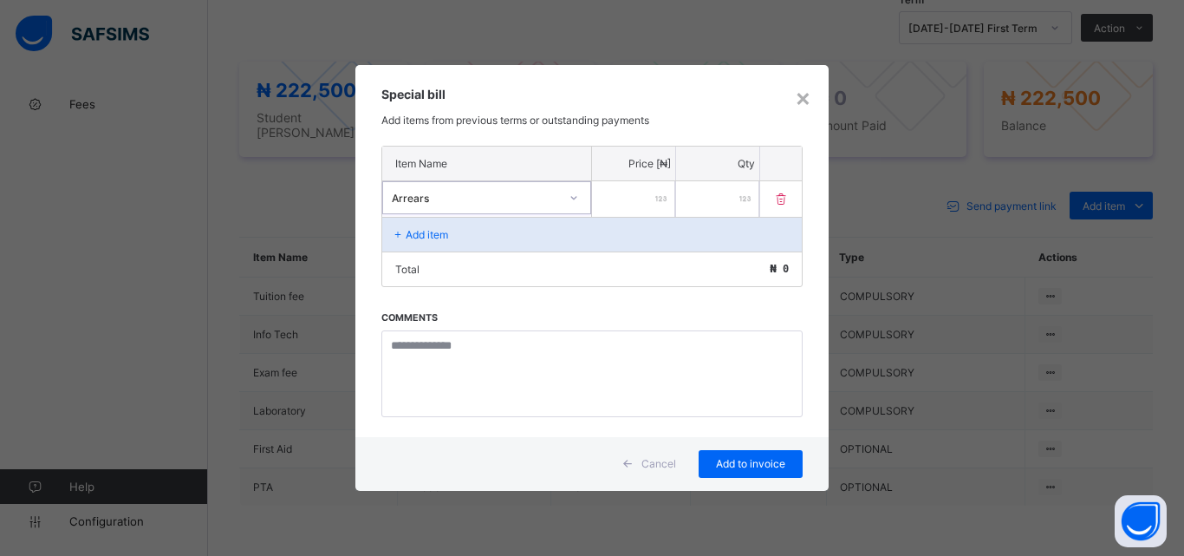
click at [611, 202] on input "number" at bounding box center [633, 199] width 83 height 36
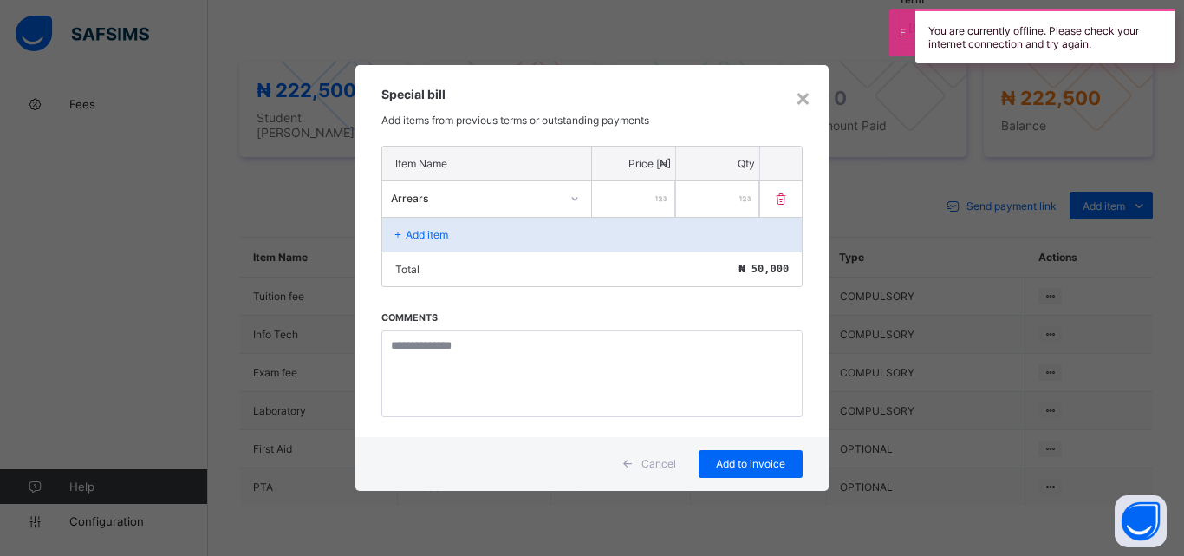
type input "*****"
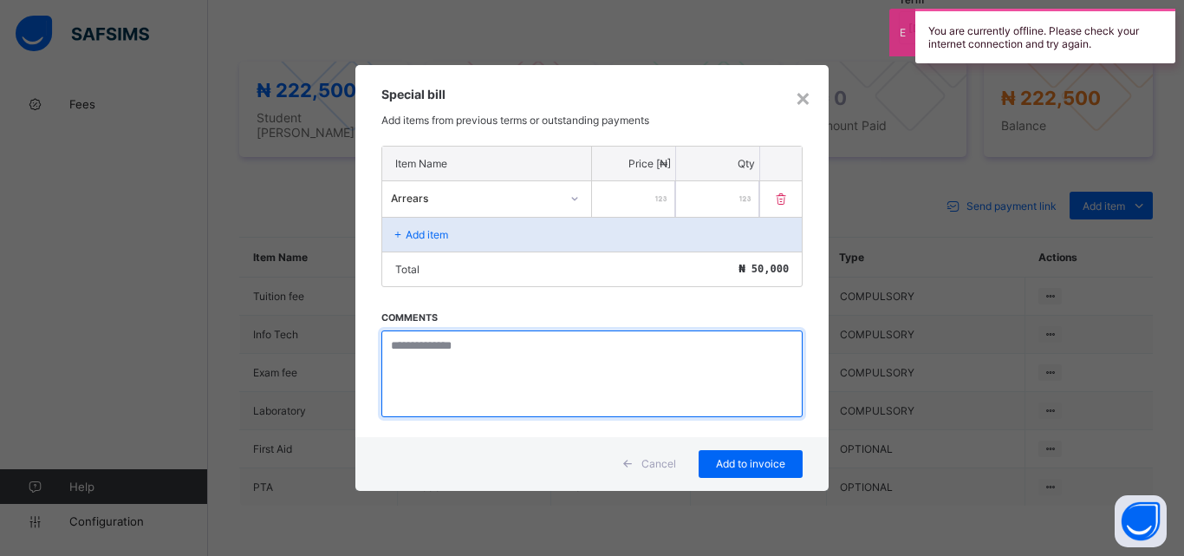
click at [462, 341] on textarea at bounding box center [591, 373] width 421 height 87
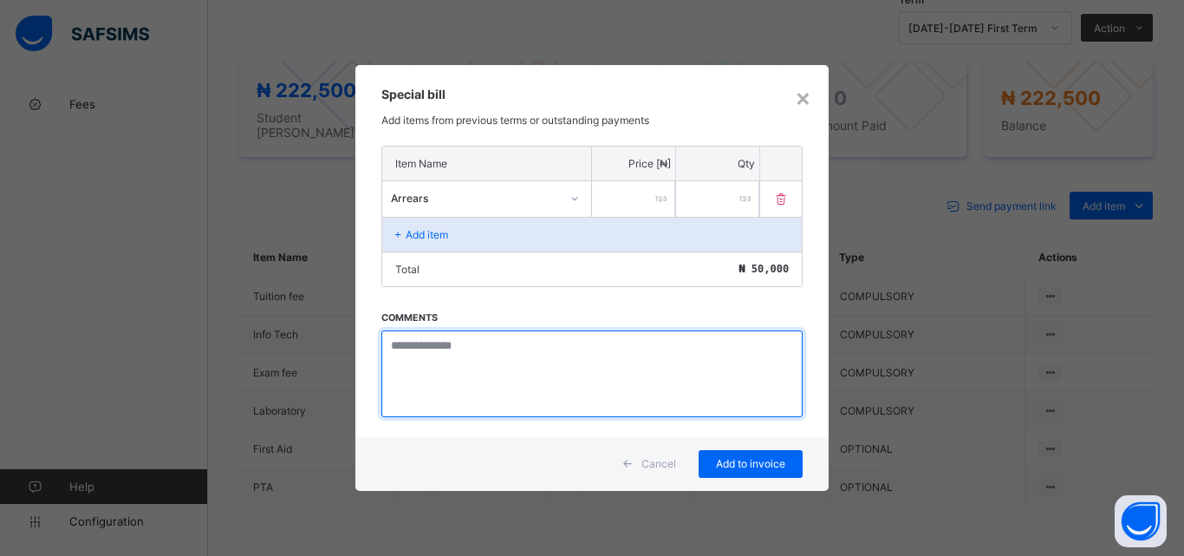
paste textarea "**********"
type textarea "**********"
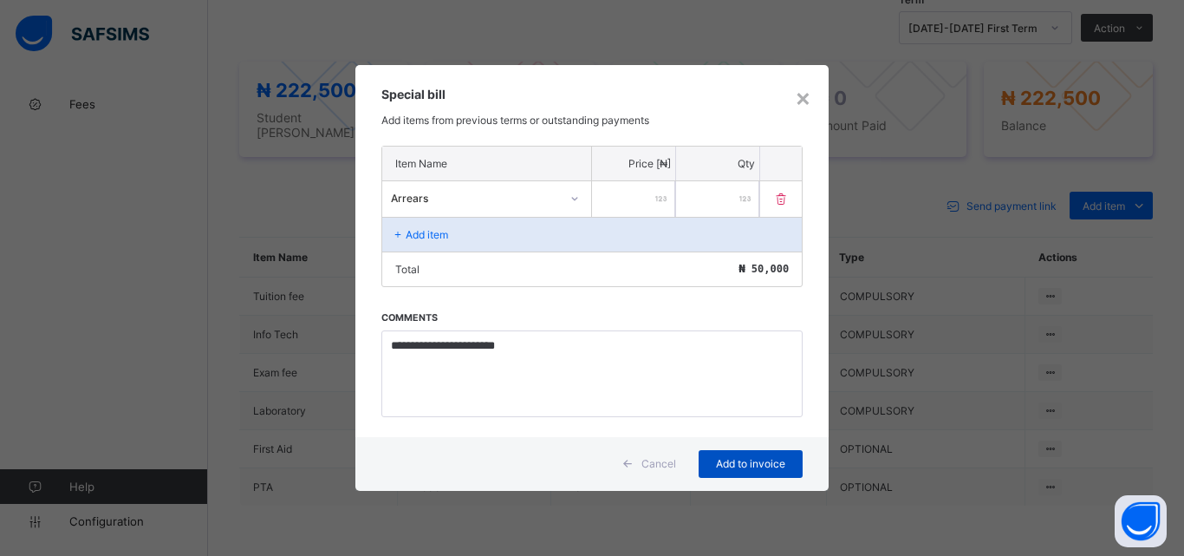
click at [752, 469] on span "Add to invoice" at bounding box center [751, 463] width 78 height 13
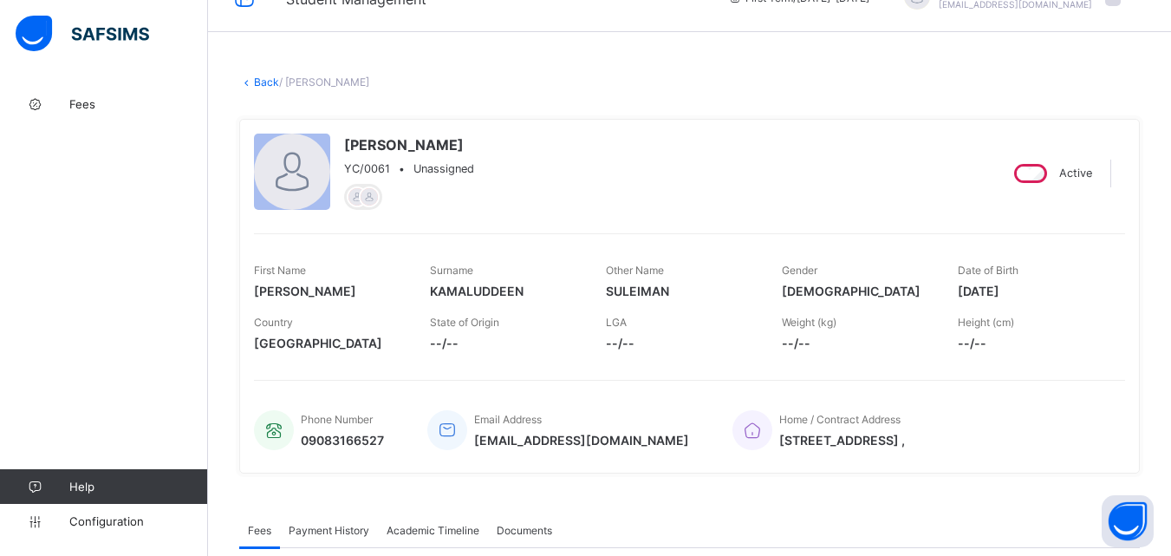
scroll to position [0, 0]
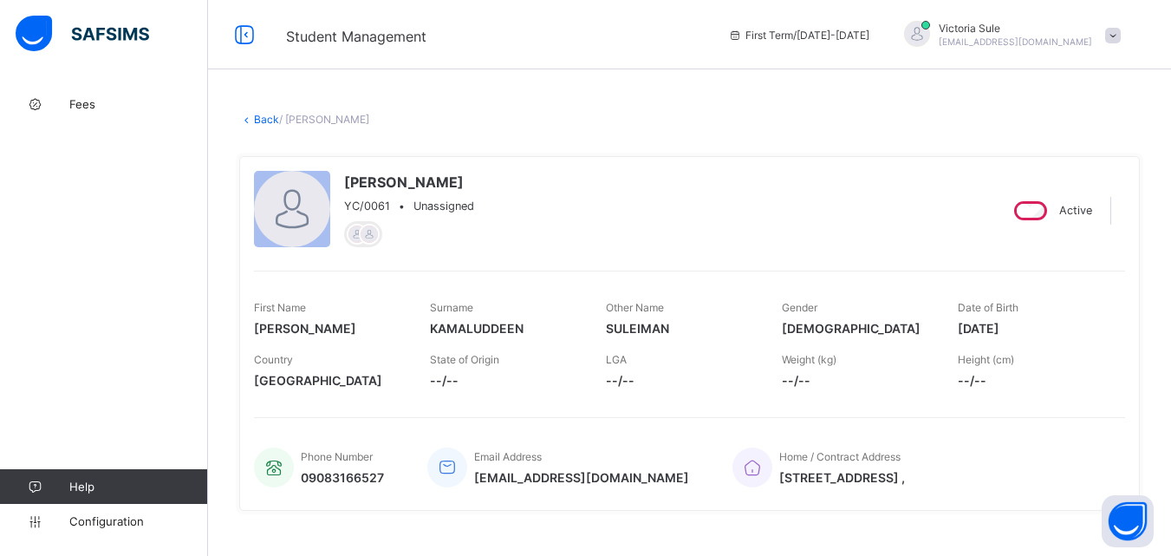
click at [264, 114] on link "Back" at bounding box center [266, 119] width 25 height 13
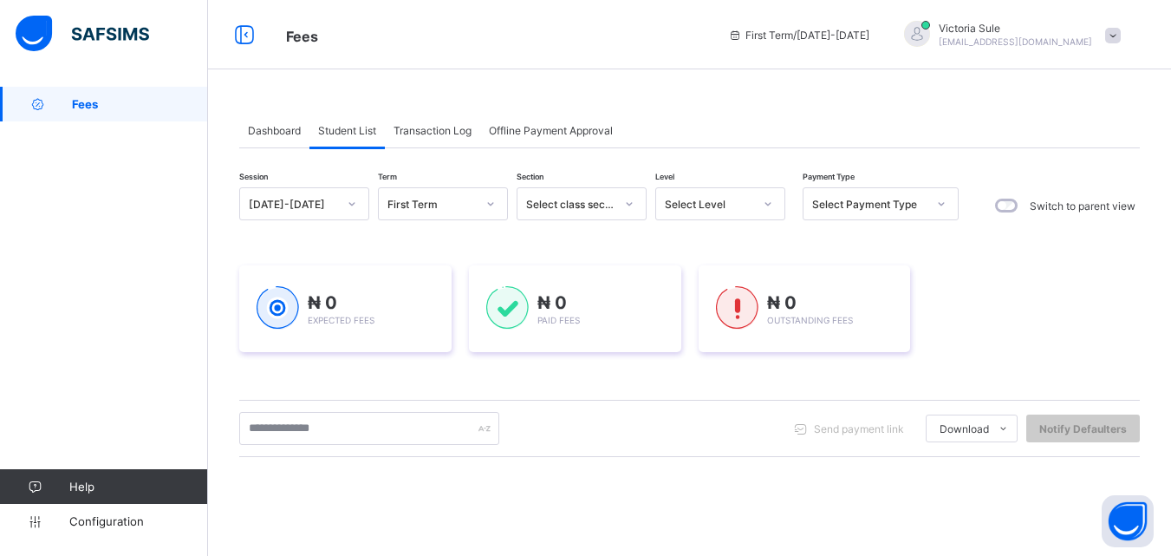
click at [689, 200] on div "Select Level" at bounding box center [709, 204] width 88 height 13
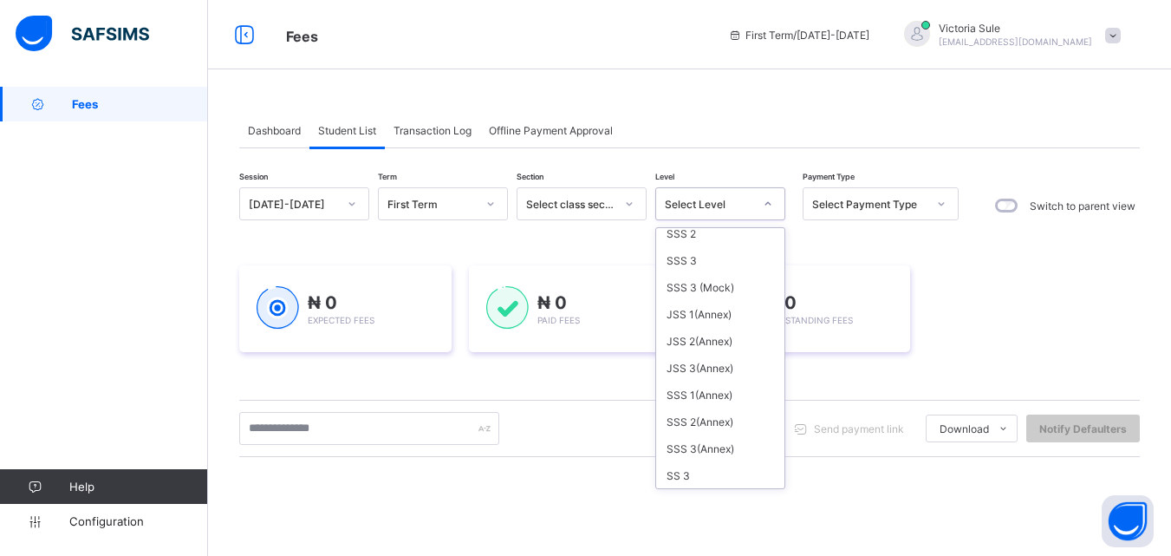
scroll to position [433, 0]
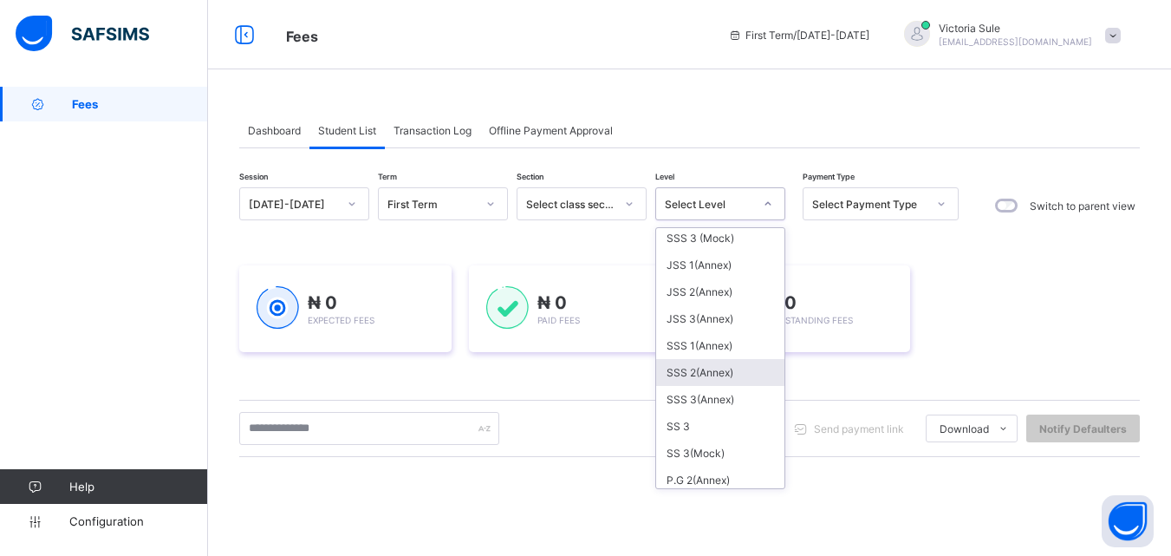
click at [712, 365] on div "SSS 2(Annex)" at bounding box center [720, 372] width 128 height 27
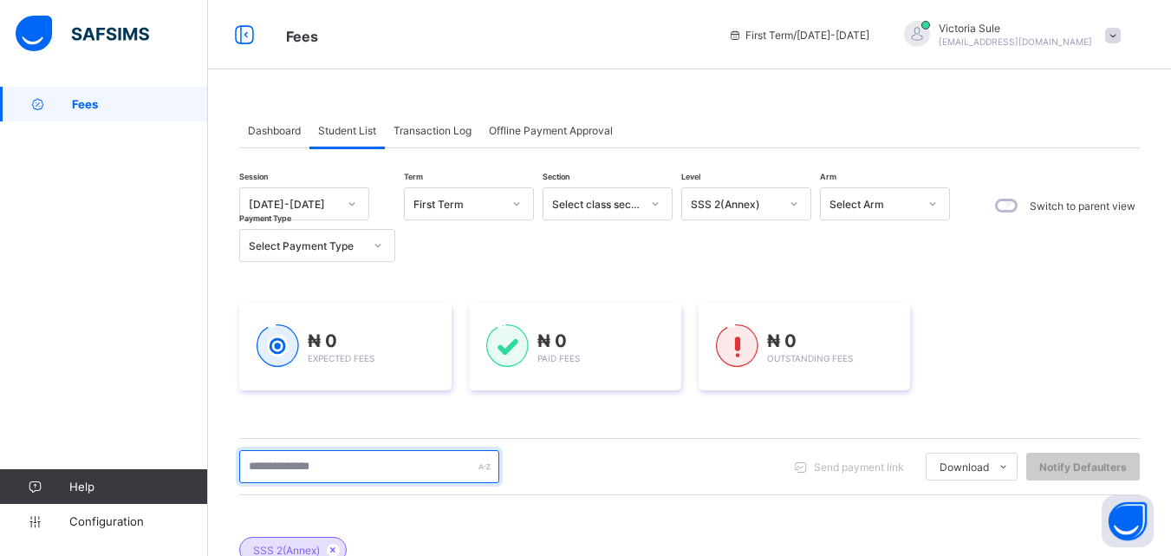
click at [308, 471] on input "text" at bounding box center [369, 466] width 260 height 33
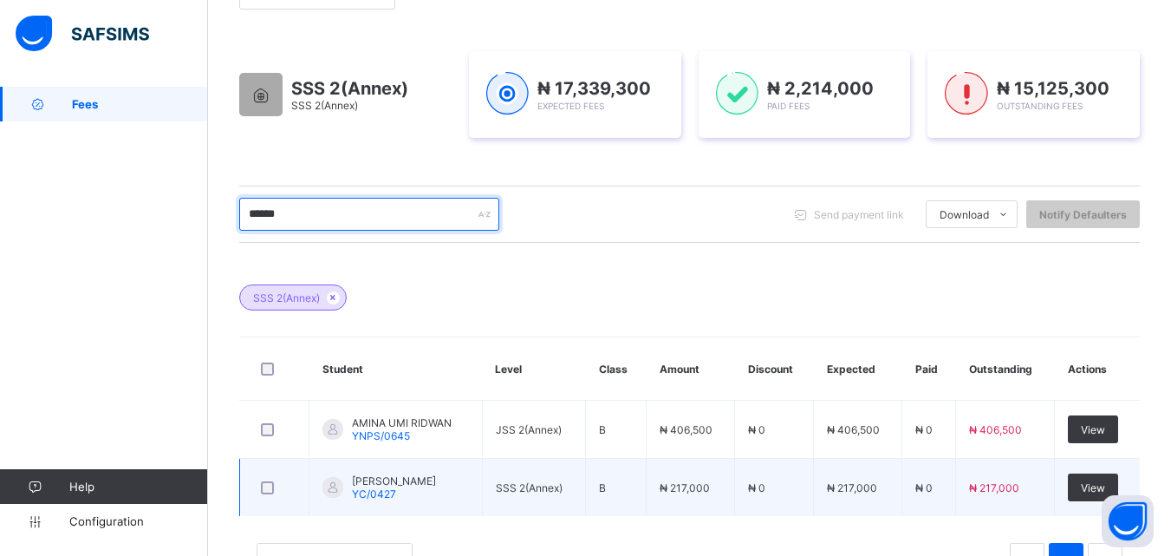
scroll to position [260, 0]
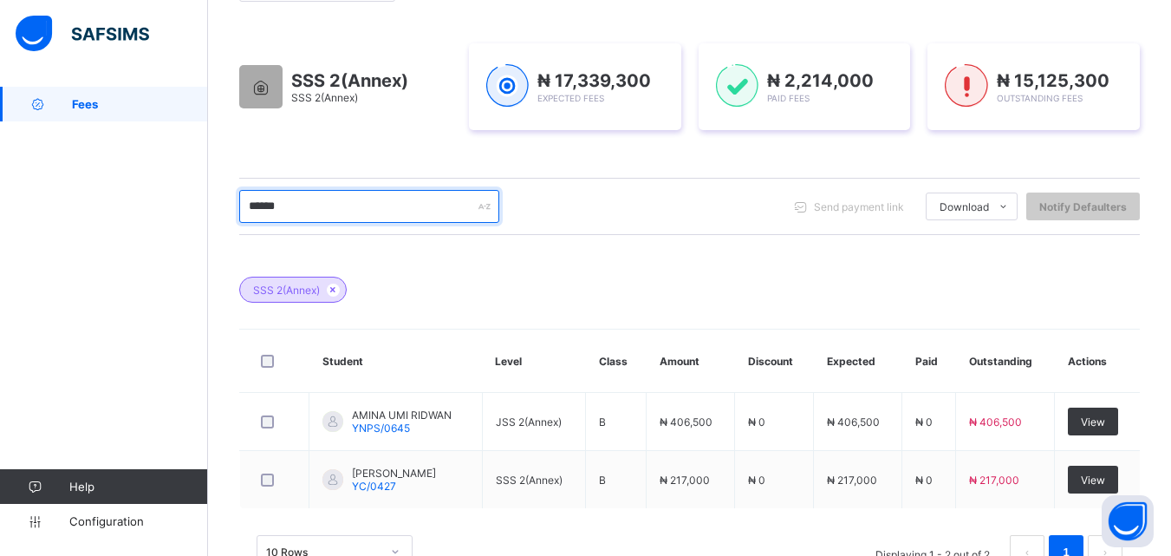
type input "******"
click at [1117, 424] on td "View" at bounding box center [1097, 422] width 85 height 58
click at [714, 485] on td "₦ 217,000" at bounding box center [691, 480] width 88 height 58
click at [1107, 425] on td "View" at bounding box center [1097, 422] width 85 height 58
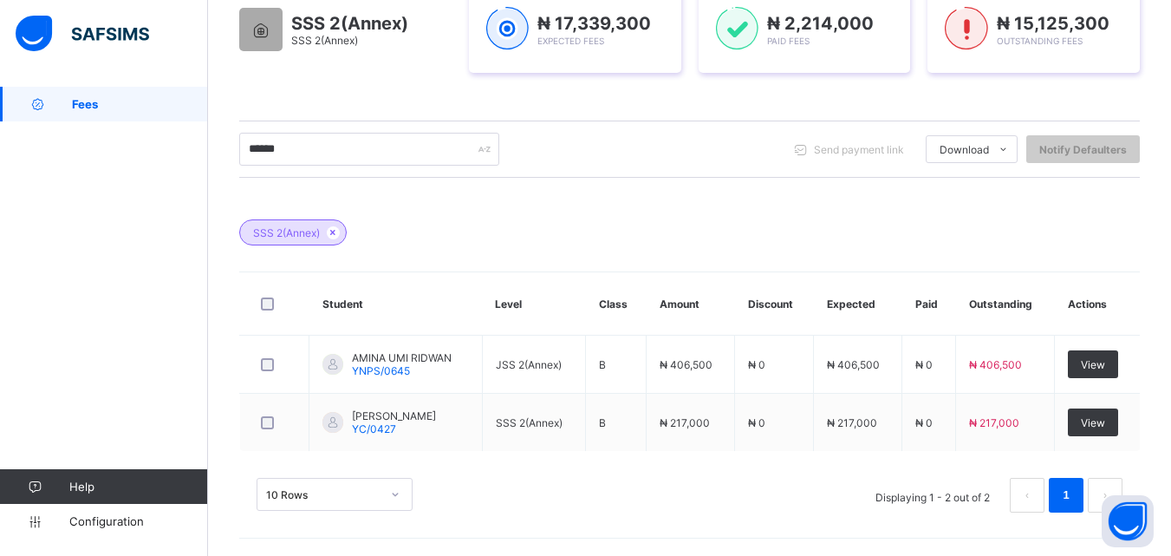
scroll to position [310, 0]
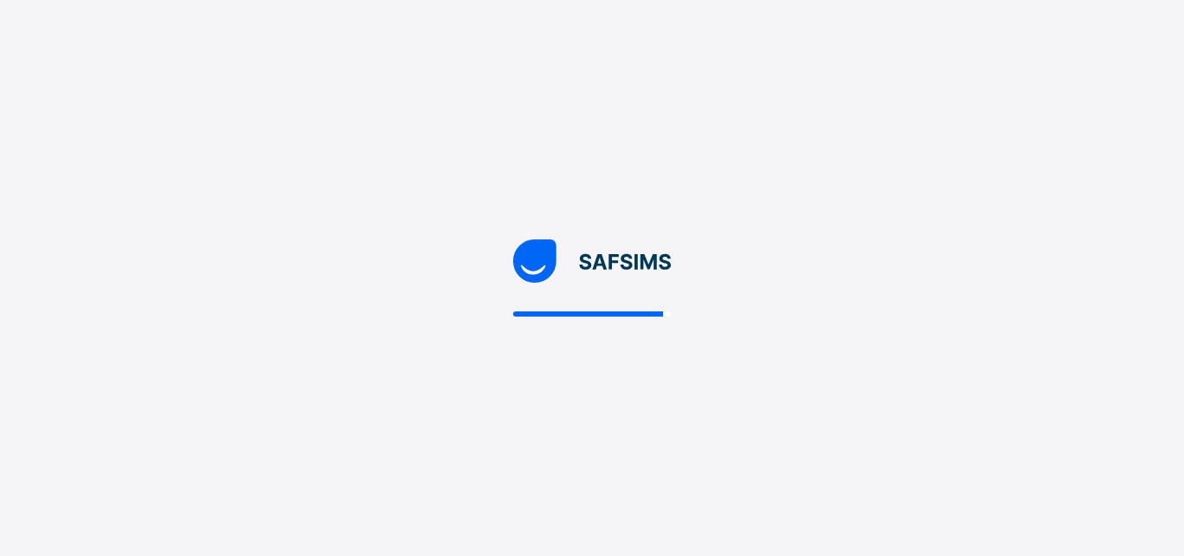
click at [122, 370] on div at bounding box center [592, 278] width 1184 height 556
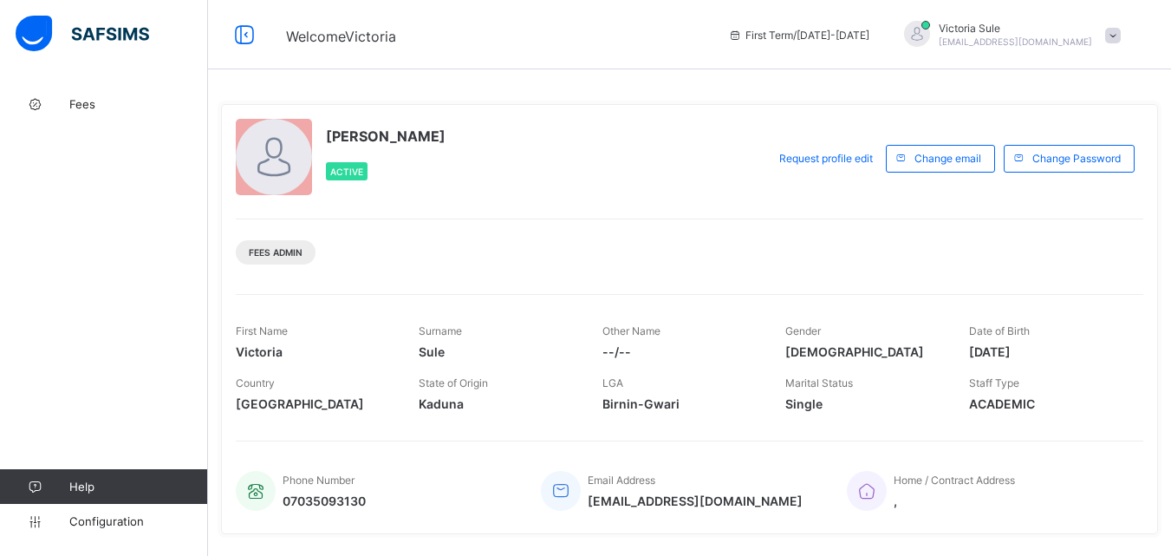
click at [114, 215] on div "Fees Help Configuration" at bounding box center [104, 312] width 208 height 486
click at [192, 272] on div "Fees Help Configuration" at bounding box center [104, 312] width 208 height 486
click at [190, 267] on div "Fees Help Configuration" at bounding box center [104, 312] width 208 height 486
click at [154, 256] on div "Fees Help Configuration" at bounding box center [104, 312] width 208 height 486
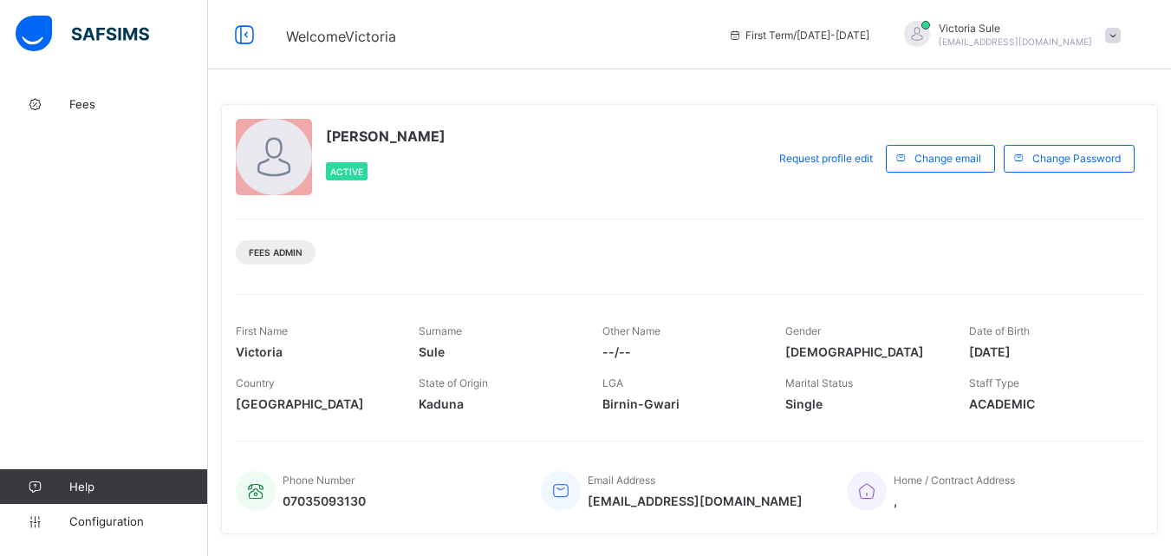
drag, startPoint x: 212, startPoint y: 413, endPoint x: 226, endPoint y: 413, distance: 13.9
click at [213, 413] on div "Victoria Sule Active Request profile edit Change email Change Password Fees Adm…" at bounding box center [689, 493] width 963 height 813
click at [79, 110] on span "Fees" at bounding box center [138, 104] width 139 height 14
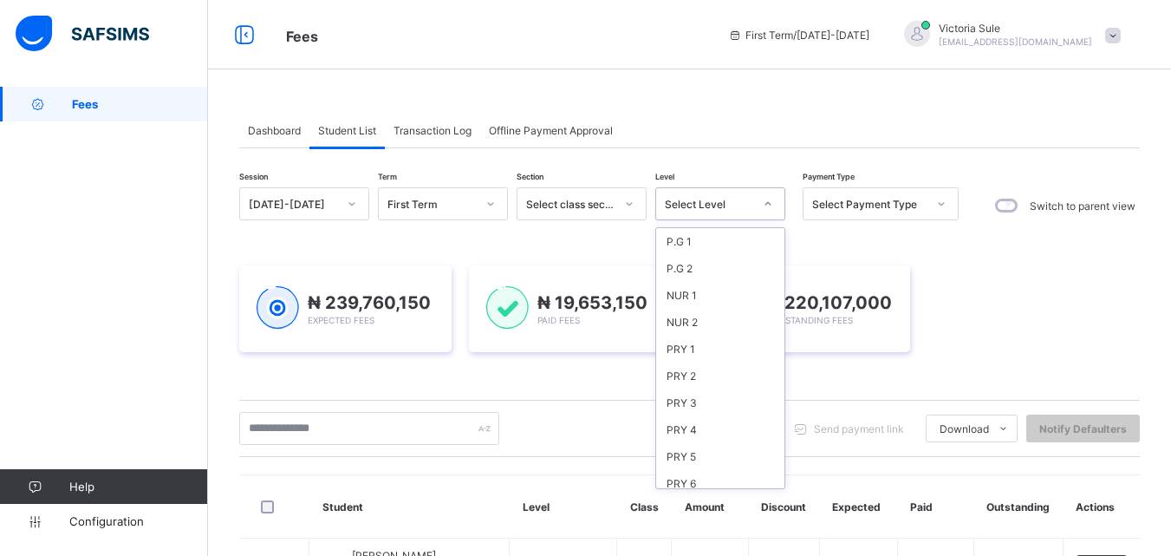
scroll to position [627, 0]
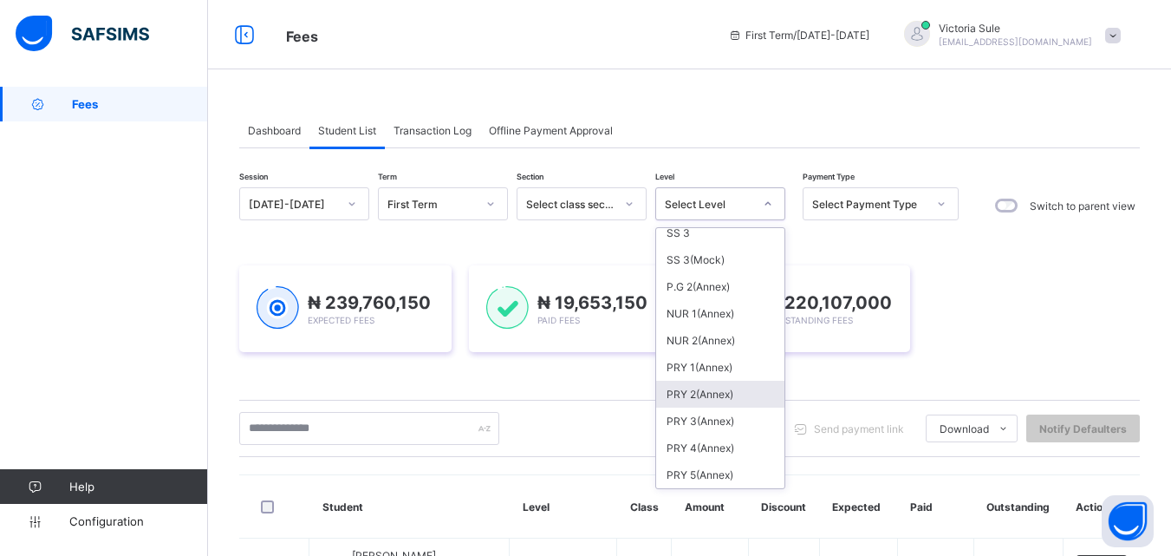
click at [1140, 253] on div "₦ 239,760,150 Expected Fees ₦ 19,653,150 Paid Fees ₦ 220,107,000 Outstanding Fe…" at bounding box center [689, 308] width 901 height 139
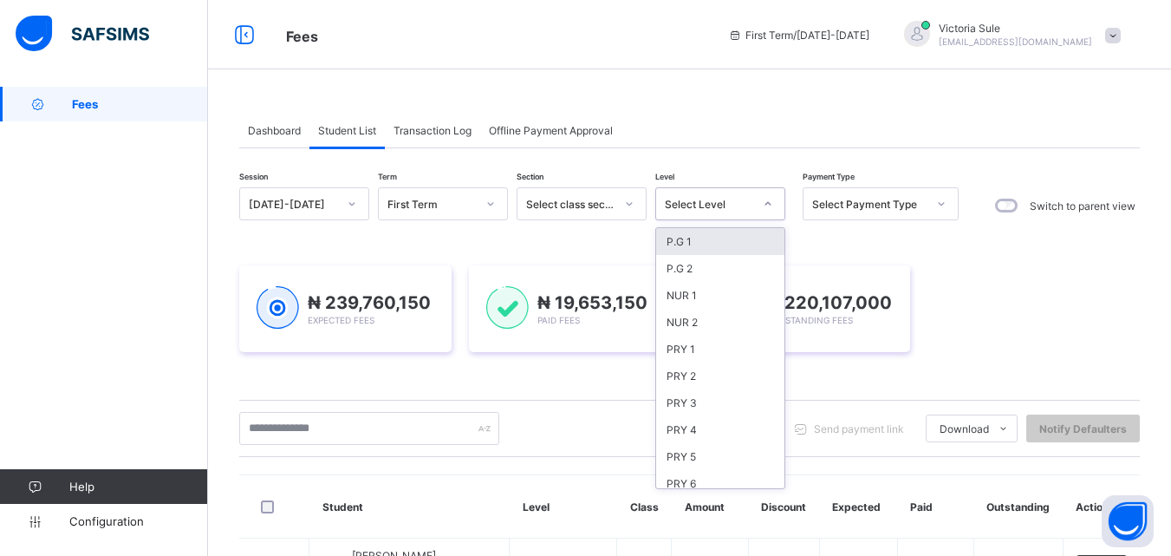
click at [741, 192] on div "Select Level" at bounding box center [703, 204] width 95 height 24
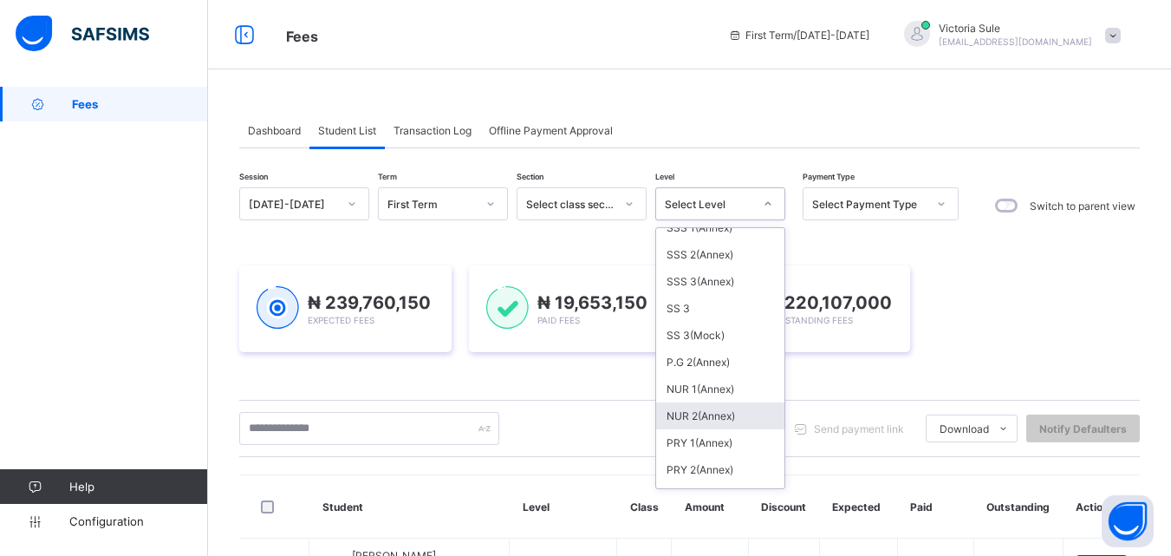
scroll to position [520, 0]
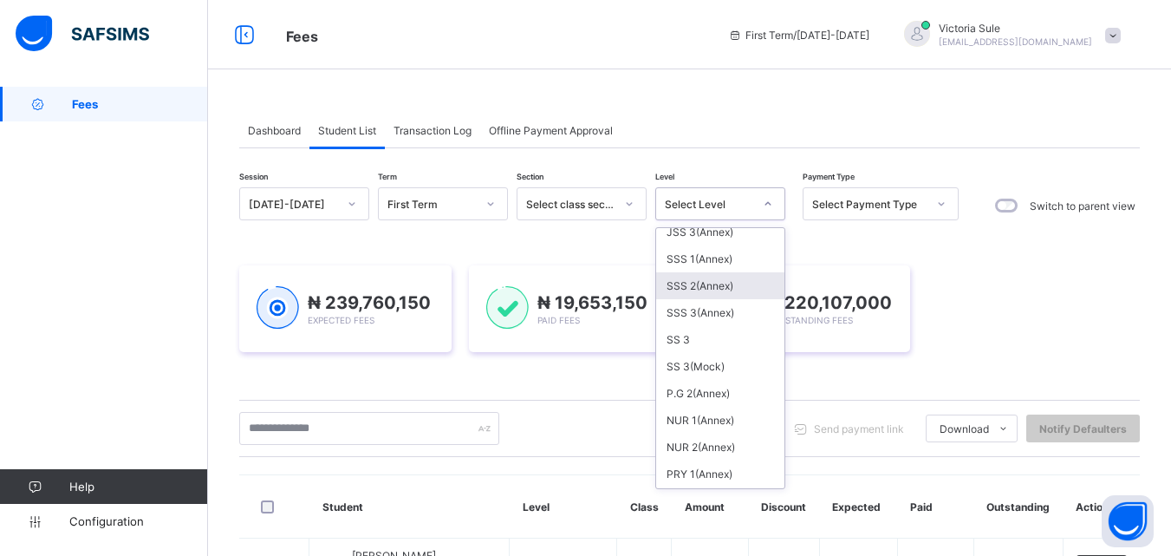
click at [720, 293] on div "SSS 2(Annex)" at bounding box center [720, 285] width 128 height 27
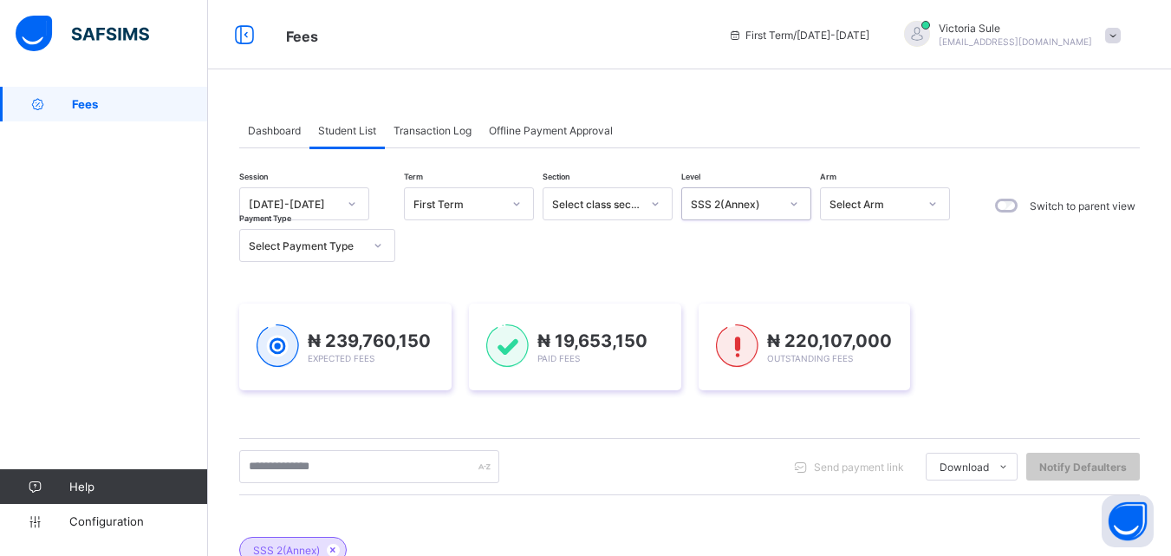
scroll to position [173, 0]
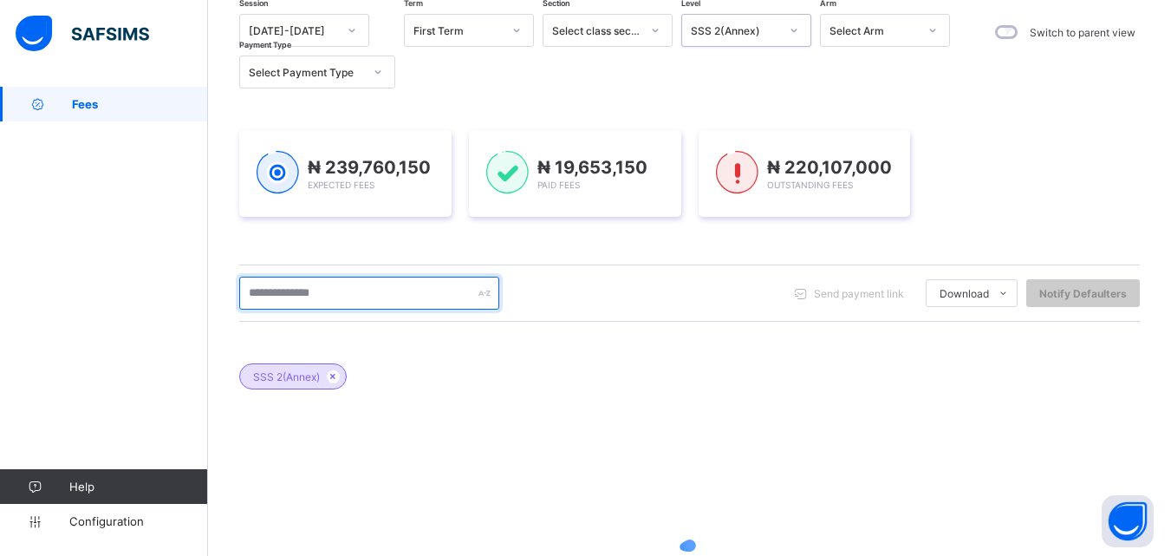
click at [328, 298] on input "text" at bounding box center [369, 292] width 260 height 33
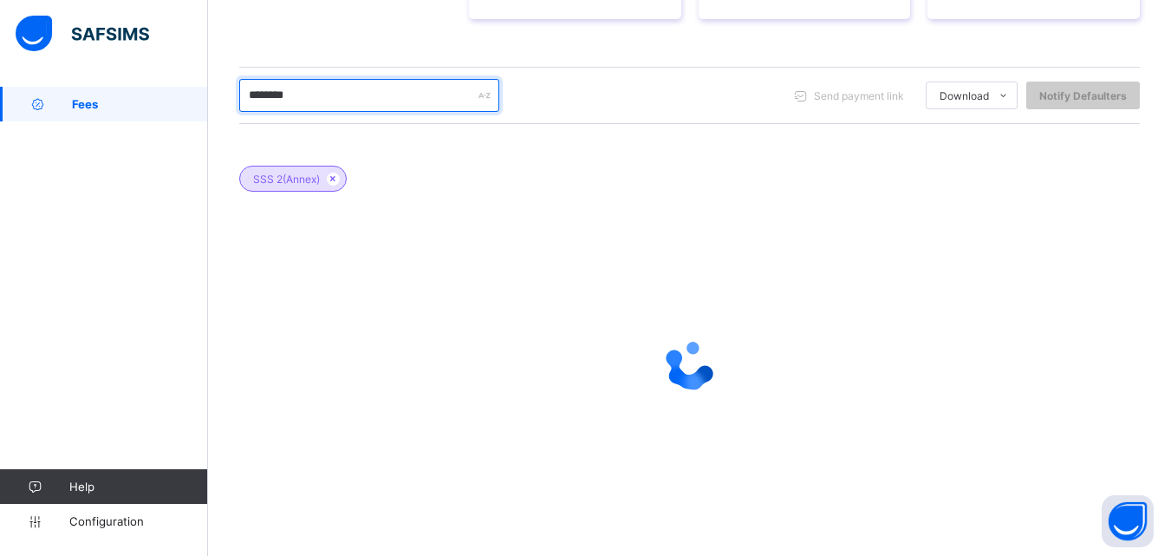
scroll to position [259, 0]
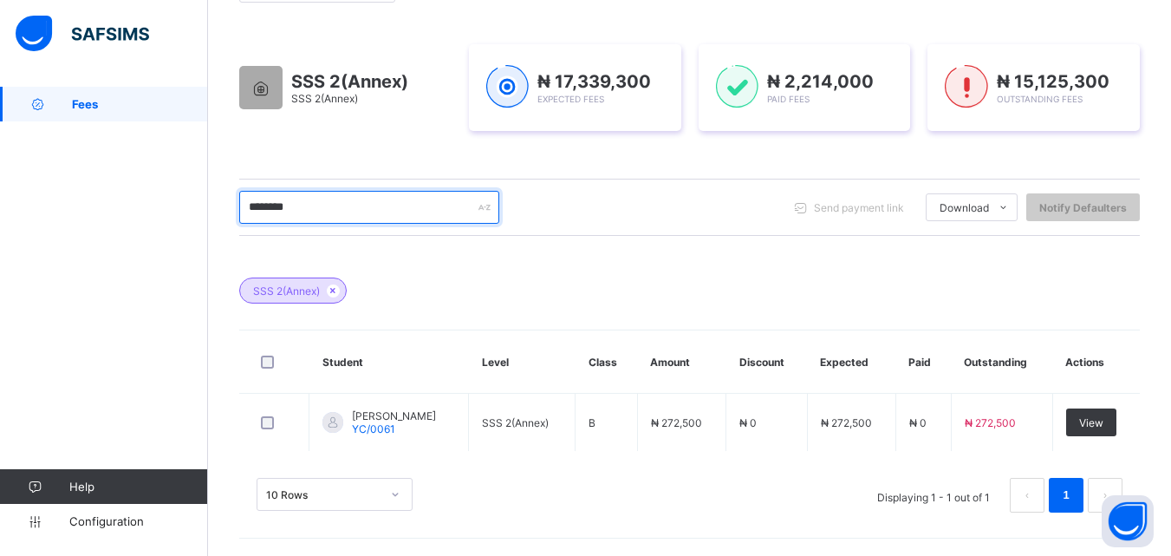
click at [314, 202] on input "********" at bounding box center [369, 207] width 260 height 33
drag, startPoint x: 302, startPoint y: 206, endPoint x: 231, endPoint y: 211, distance: 72.1
click at [231, 211] on div "Dashboard Student List Transaction Log Offline Payment Approval Student List Mo…" at bounding box center [689, 192] width 963 height 728
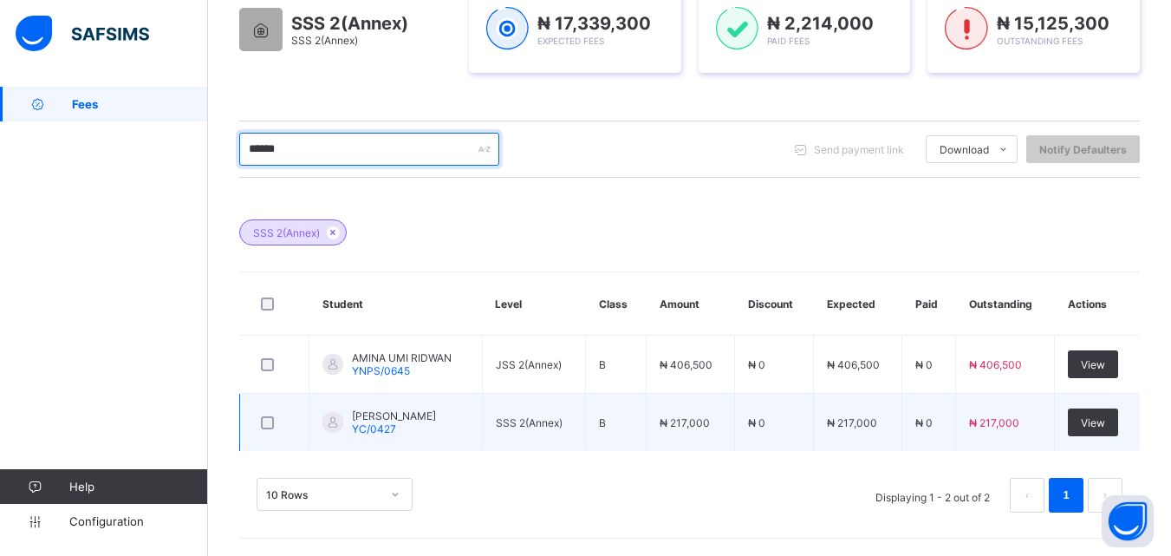
scroll to position [317, 0]
type input "******"
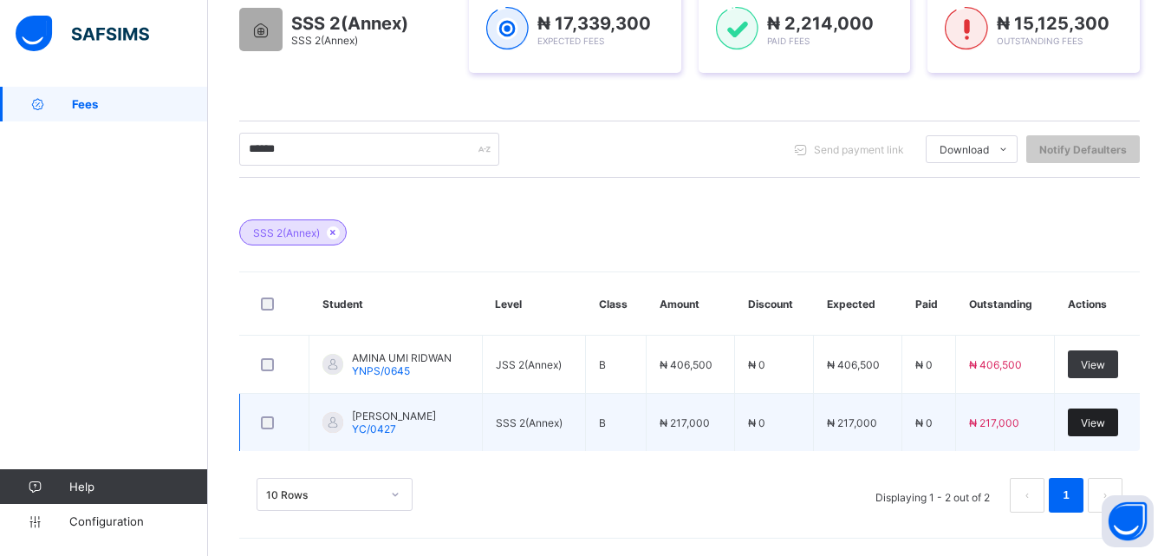
click at [1105, 422] on span "View" at bounding box center [1093, 422] width 24 height 13
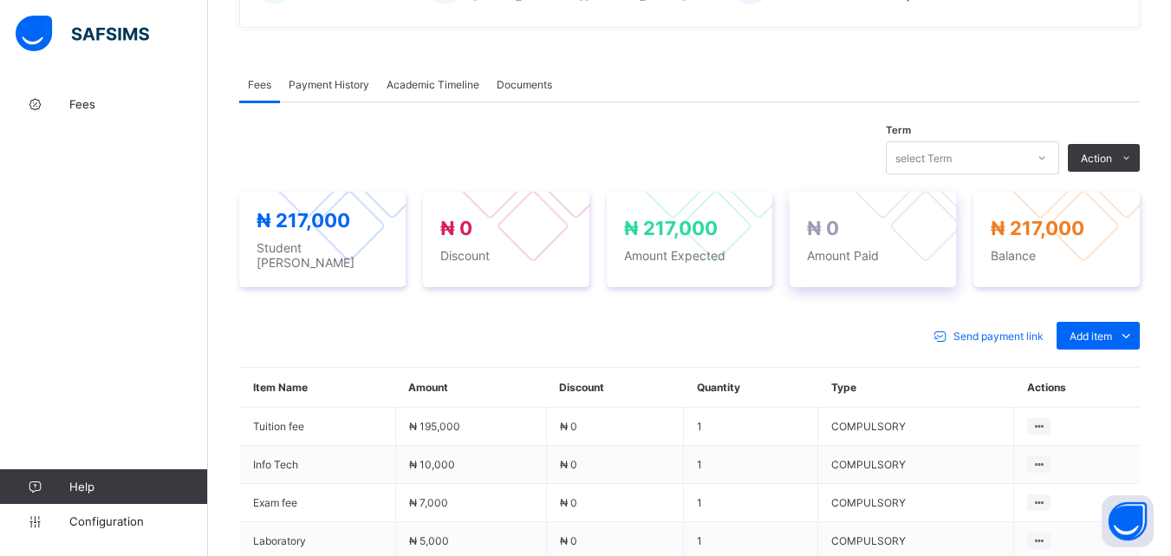
scroll to position [491, 0]
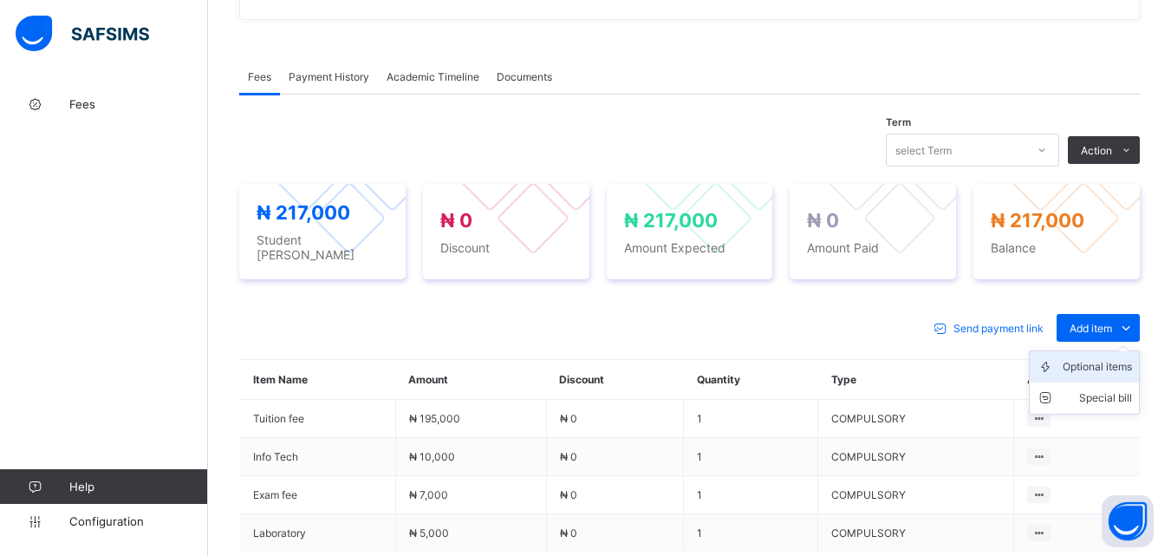
click at [1104, 360] on div "Optional items" at bounding box center [1097, 366] width 69 height 17
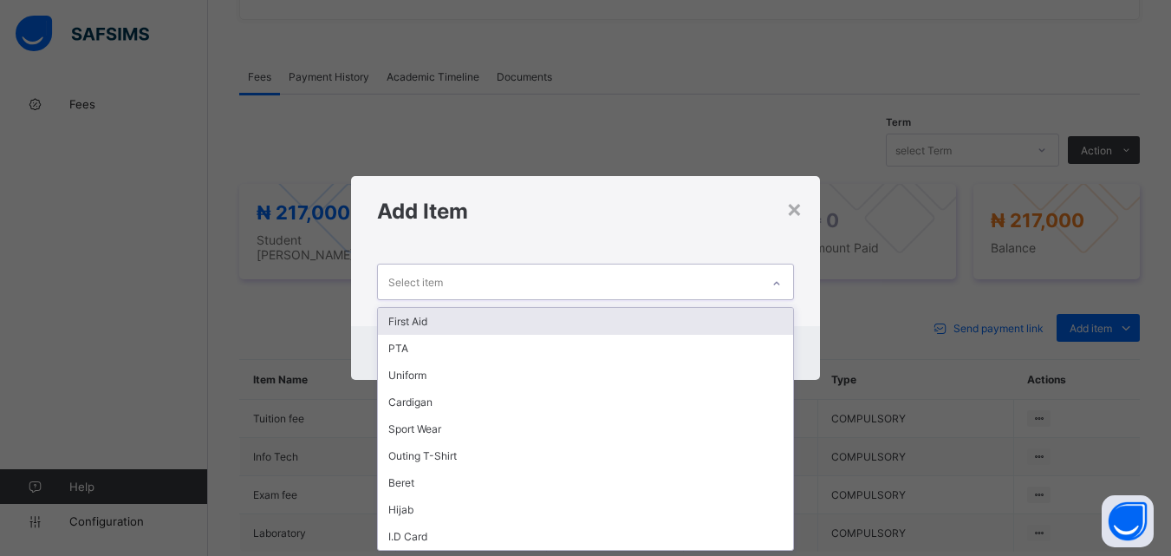
click at [773, 279] on icon at bounding box center [776, 283] width 10 height 17
click at [749, 331] on div "First Aid" at bounding box center [585, 321] width 414 height 27
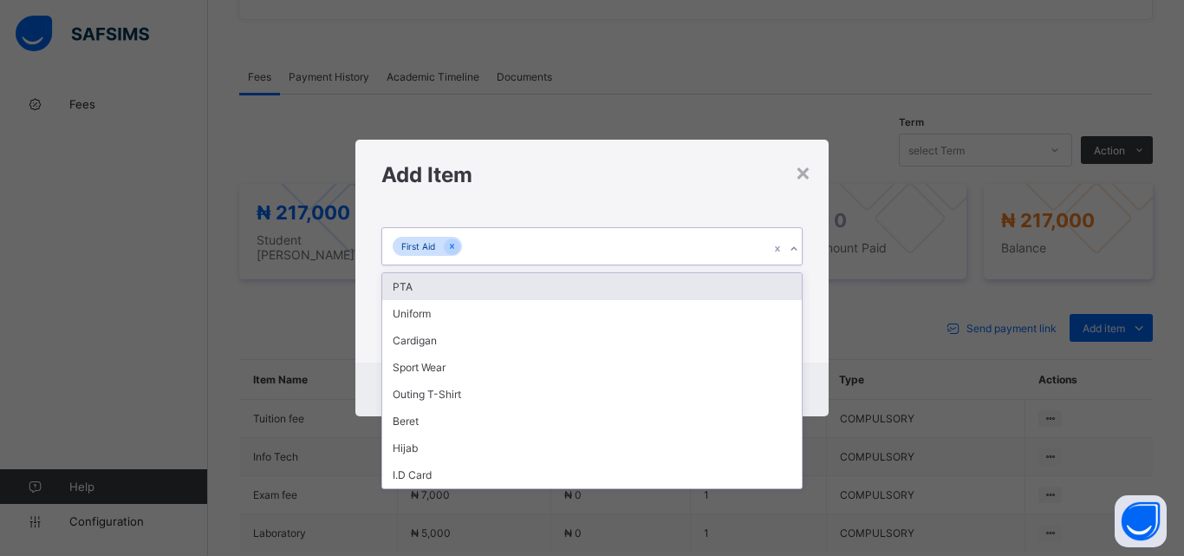
click at [789, 245] on icon at bounding box center [794, 248] width 10 height 17
click at [767, 283] on div "PTA" at bounding box center [591, 286] width 419 height 27
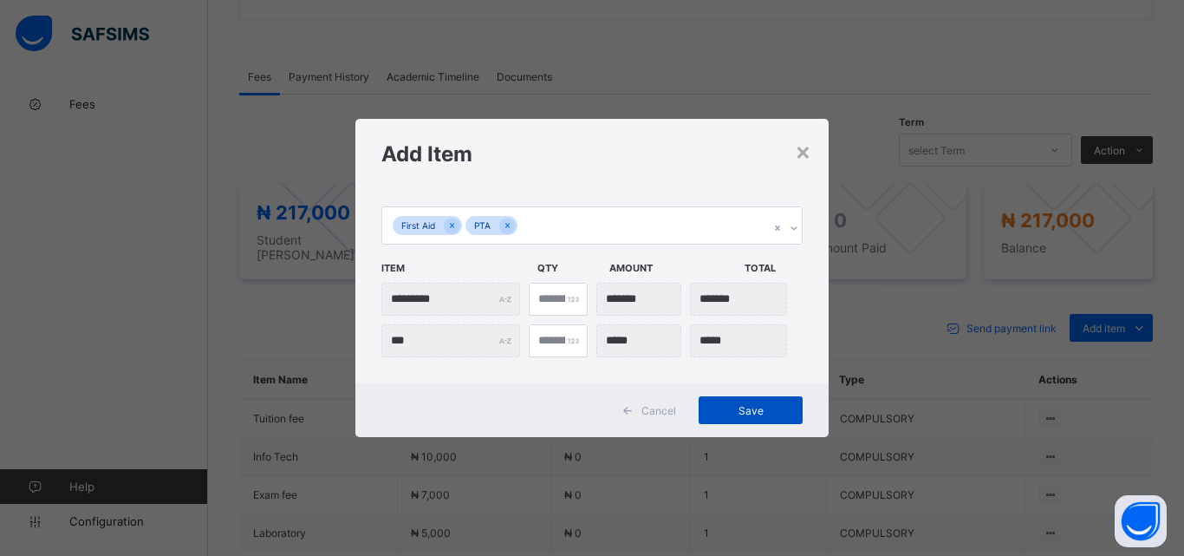
click at [740, 411] on span "Save" at bounding box center [751, 410] width 78 height 13
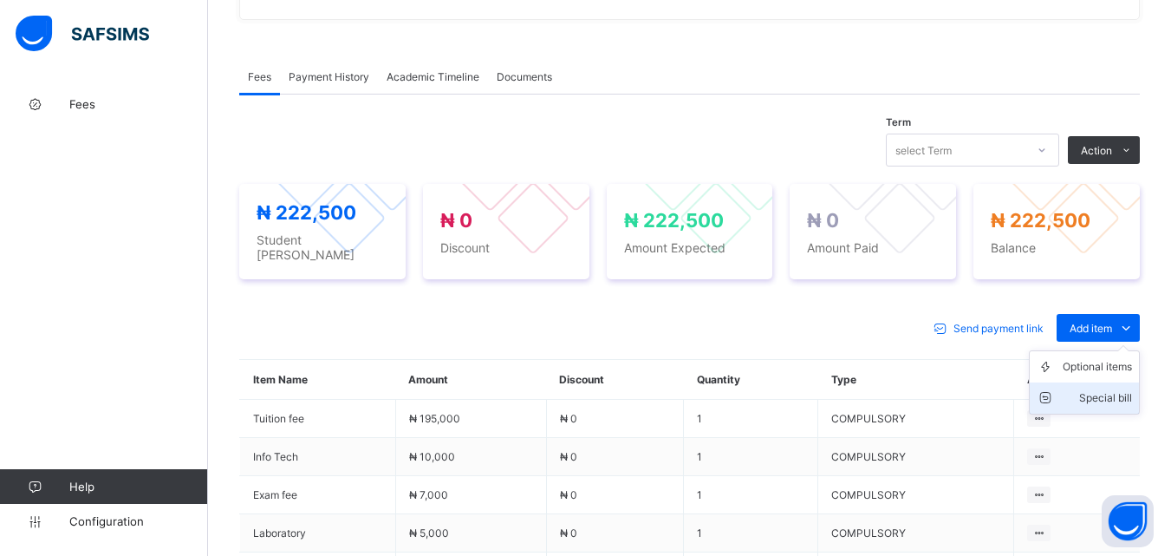
click at [1094, 390] on div "Special bill" at bounding box center [1097, 397] width 69 height 17
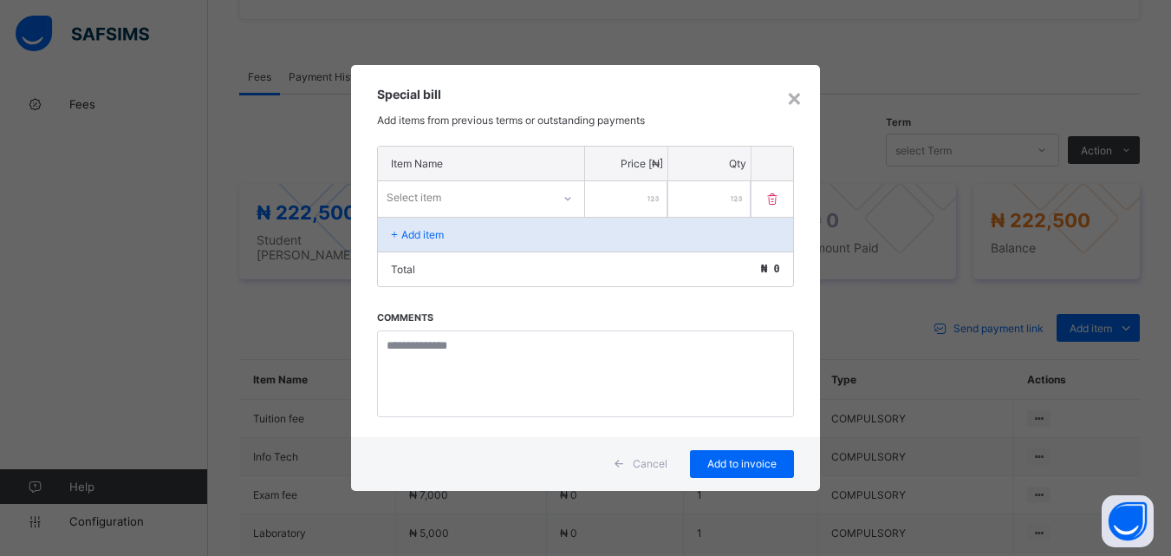
click at [563, 195] on icon at bounding box center [567, 198] width 10 height 17
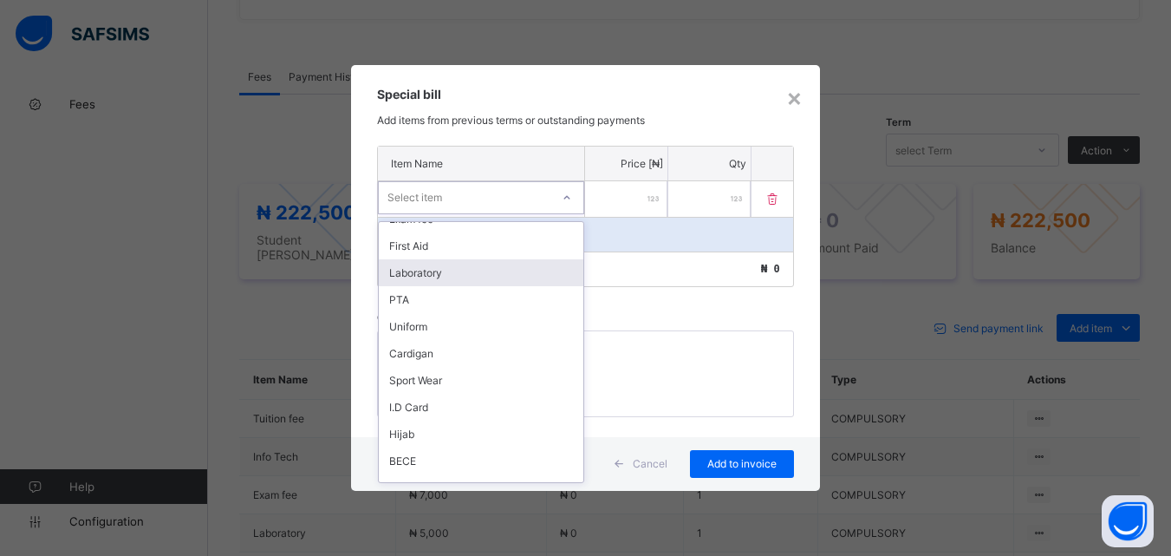
scroll to position [250, 0]
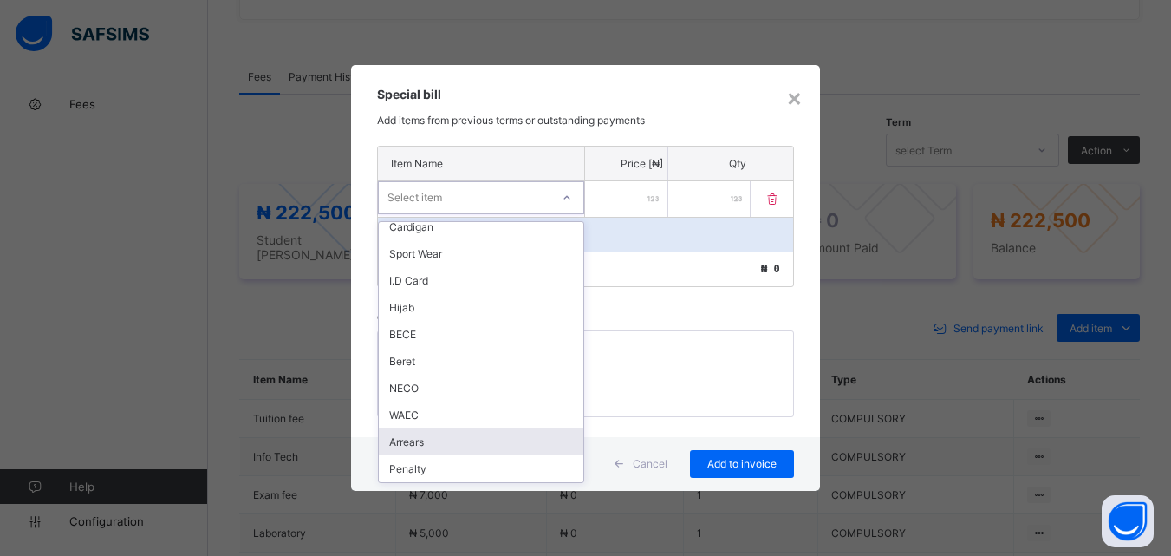
click at [459, 445] on div "Arrears" at bounding box center [481, 441] width 205 height 27
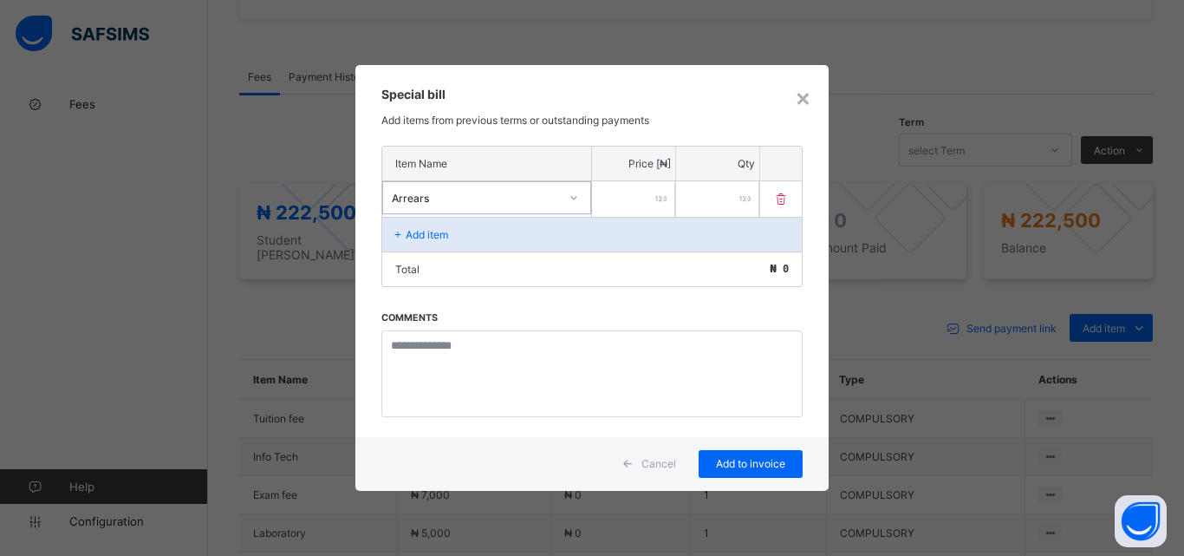
click at [615, 197] on input "number" at bounding box center [633, 199] width 83 height 36
type input "******"
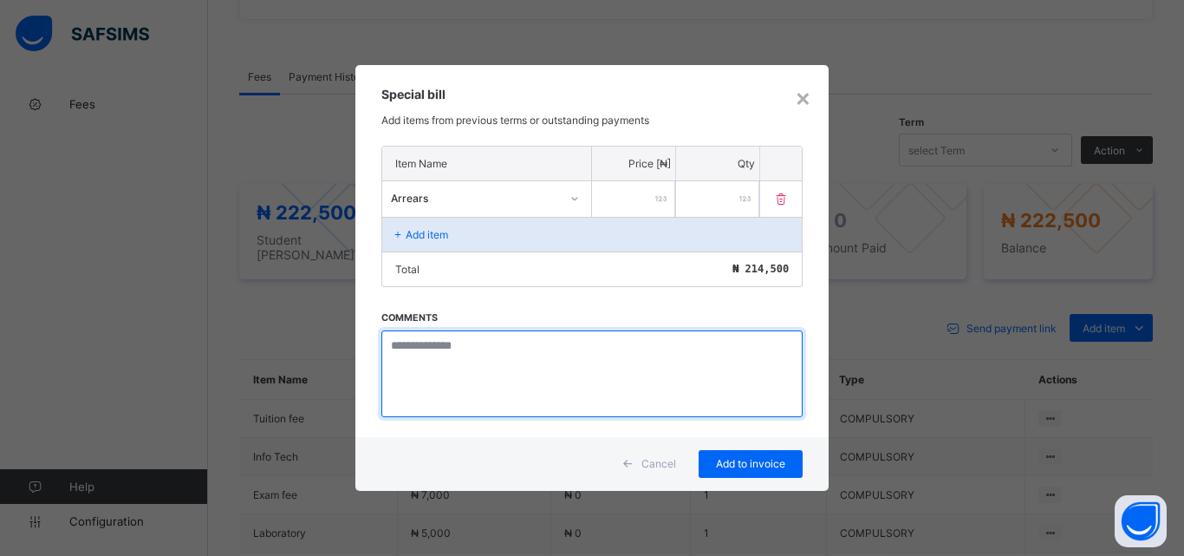
click at [413, 352] on textarea at bounding box center [591, 373] width 421 height 87
paste textarea "**********"
type textarea "**********"
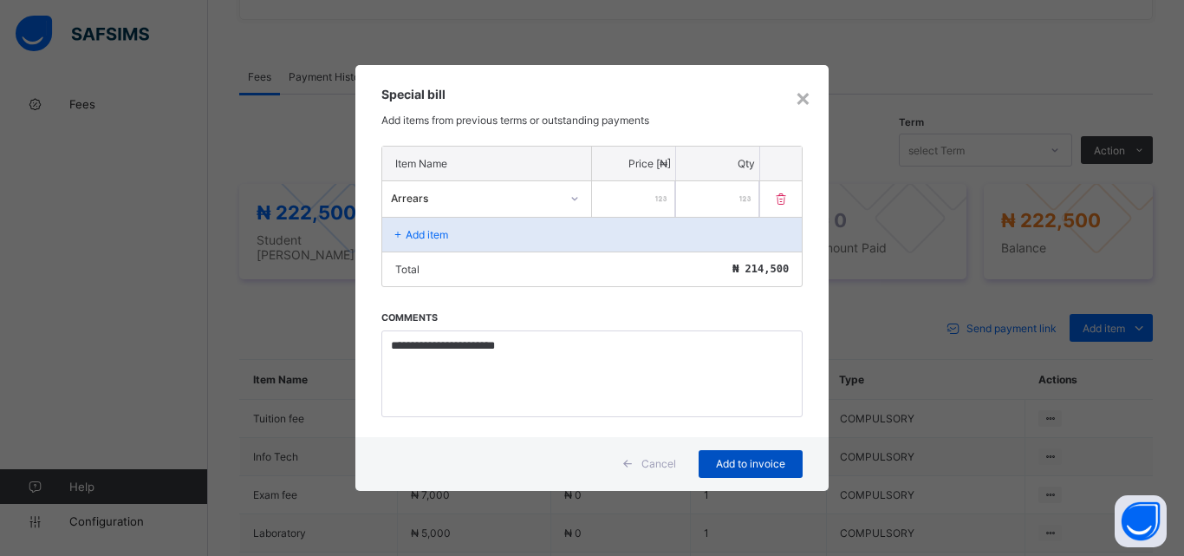
click at [778, 471] on div "Add to invoice" at bounding box center [751, 464] width 104 height 28
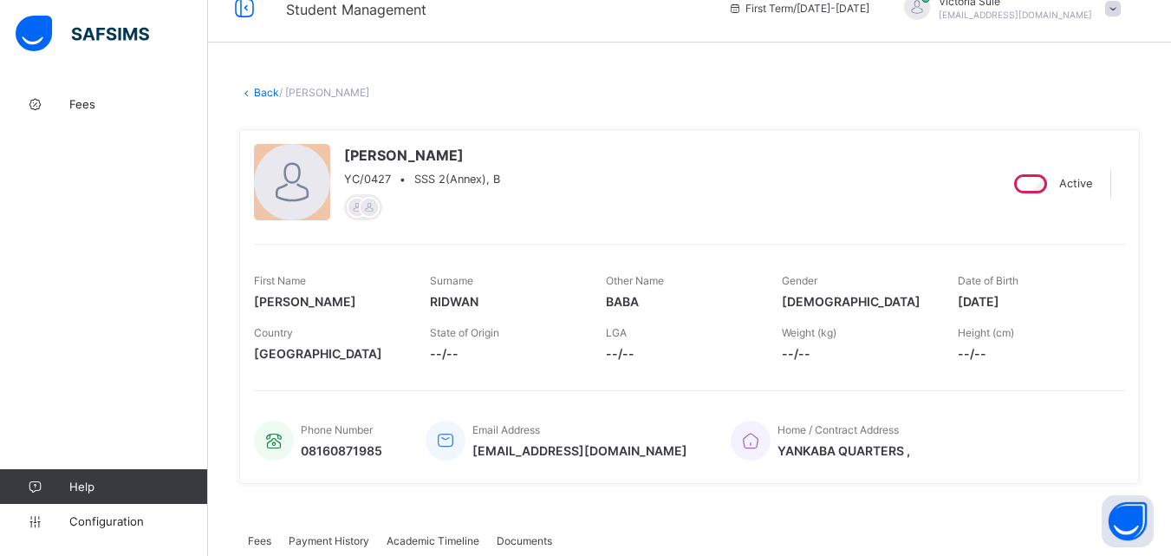
scroll to position [0, 0]
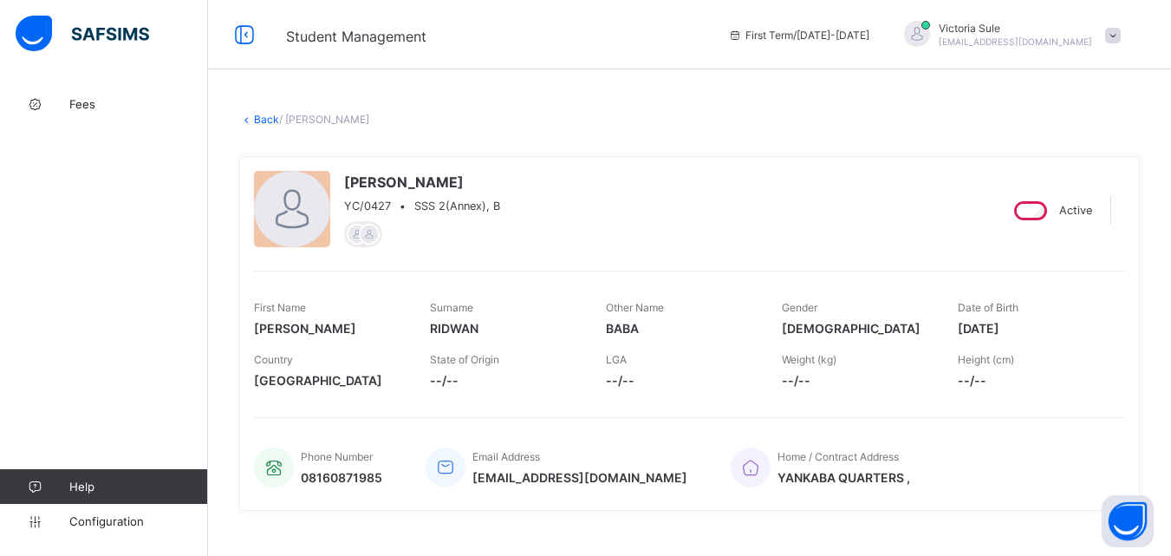
click at [262, 118] on link "Back" at bounding box center [266, 119] width 25 height 13
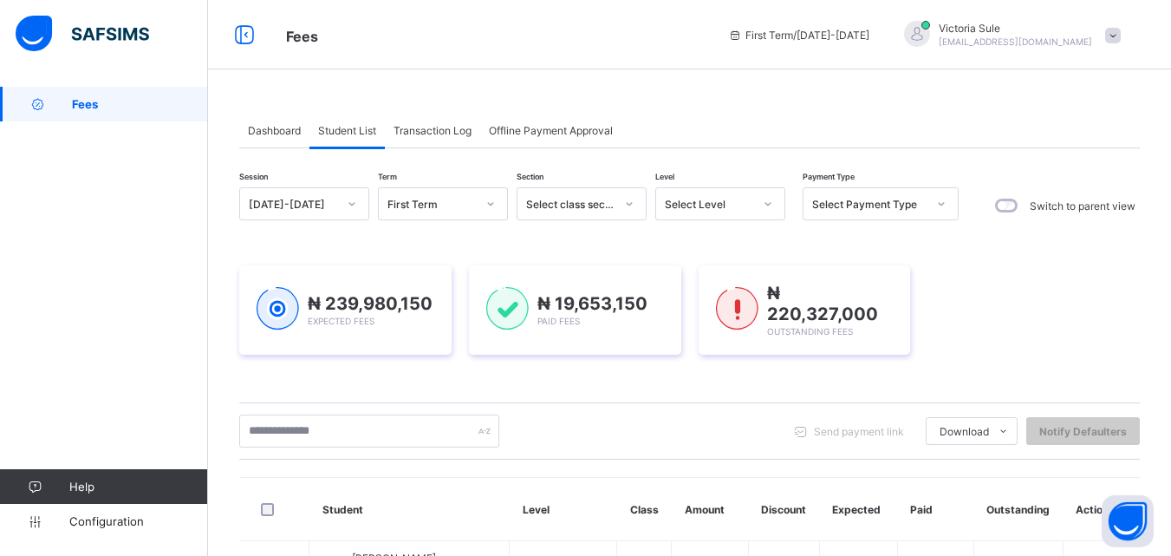
click at [764, 208] on icon at bounding box center [768, 203] width 10 height 17
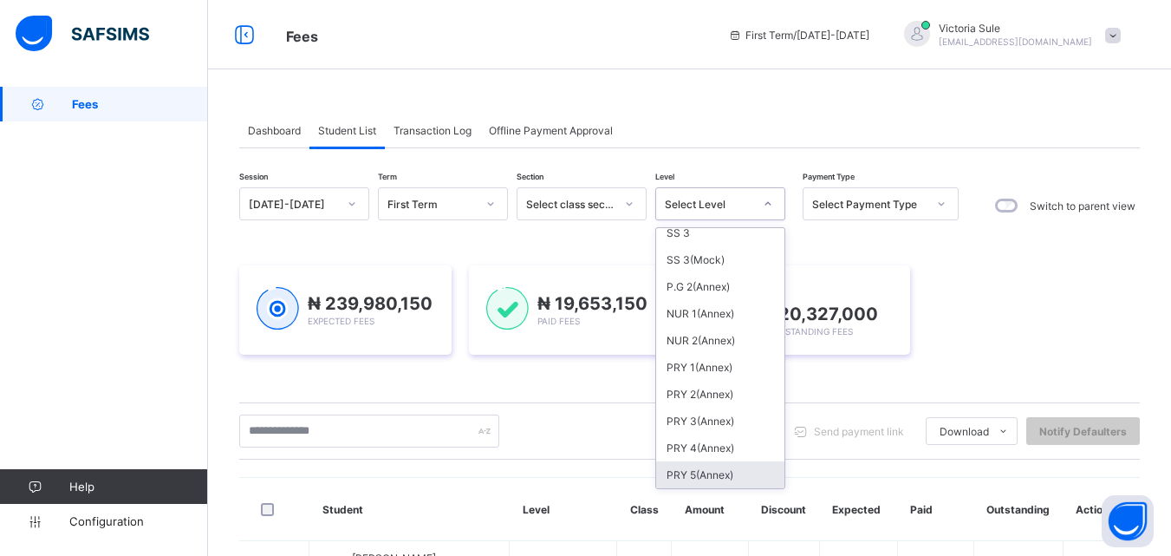
scroll to position [453, 0]
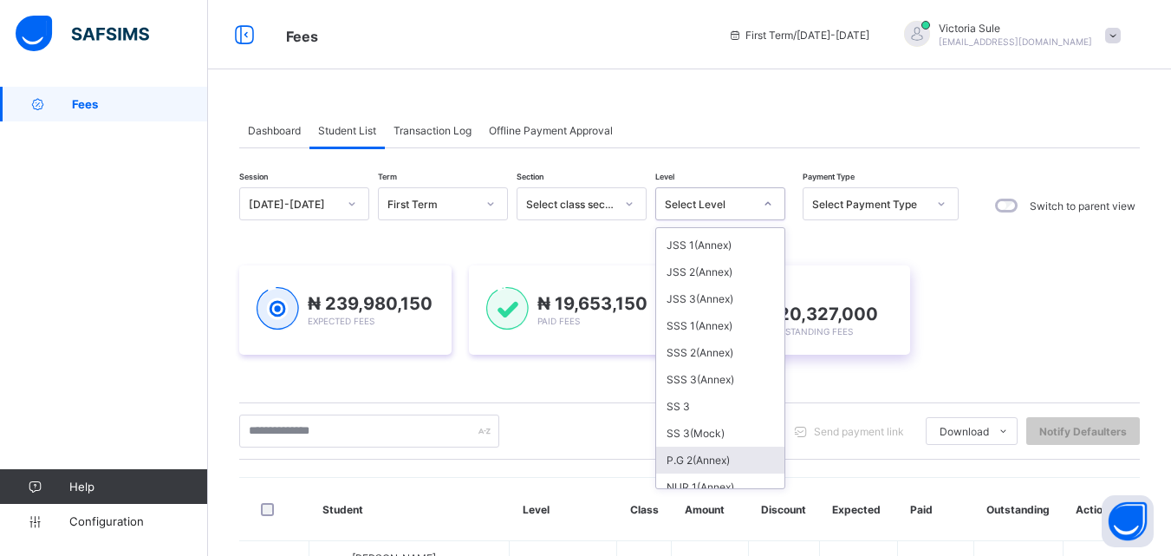
click at [713, 380] on div "SSS 3(Annex)" at bounding box center [720, 379] width 128 height 27
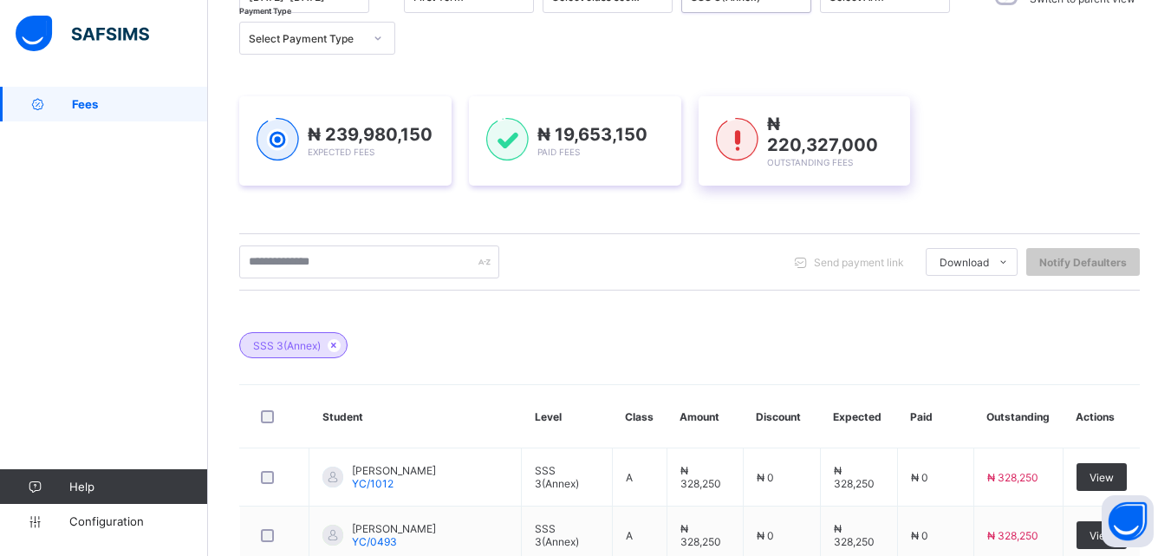
scroll to position [260, 0]
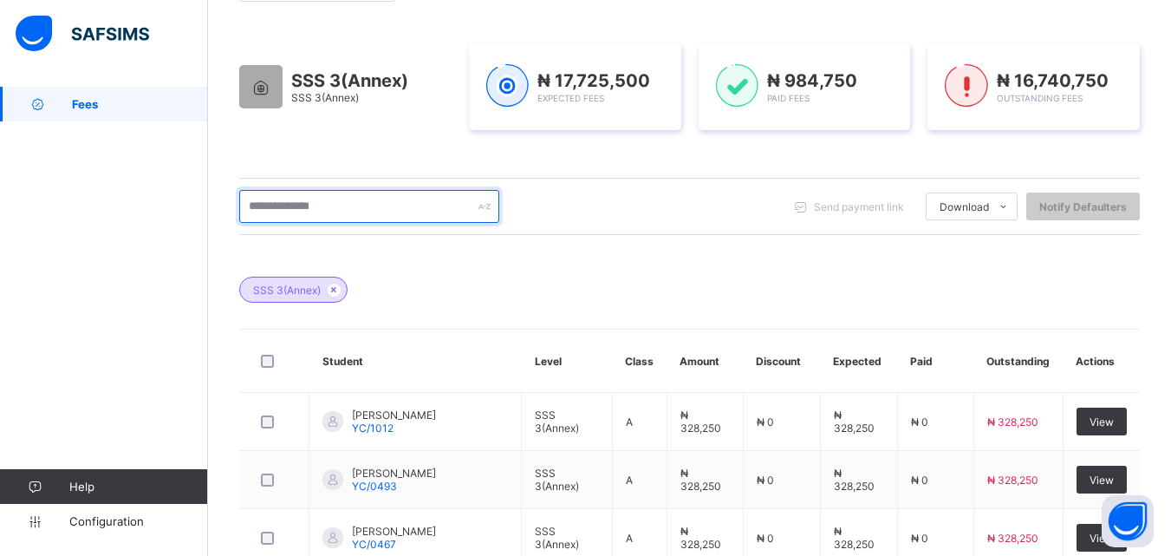
click at [315, 199] on input "text" at bounding box center [369, 206] width 260 height 33
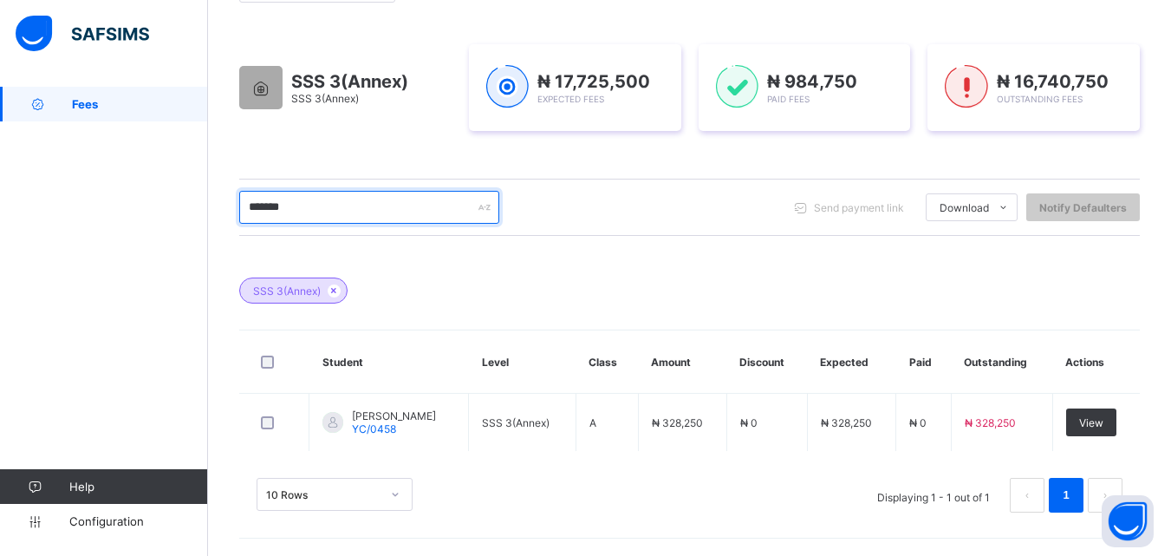
scroll to position [259, 0]
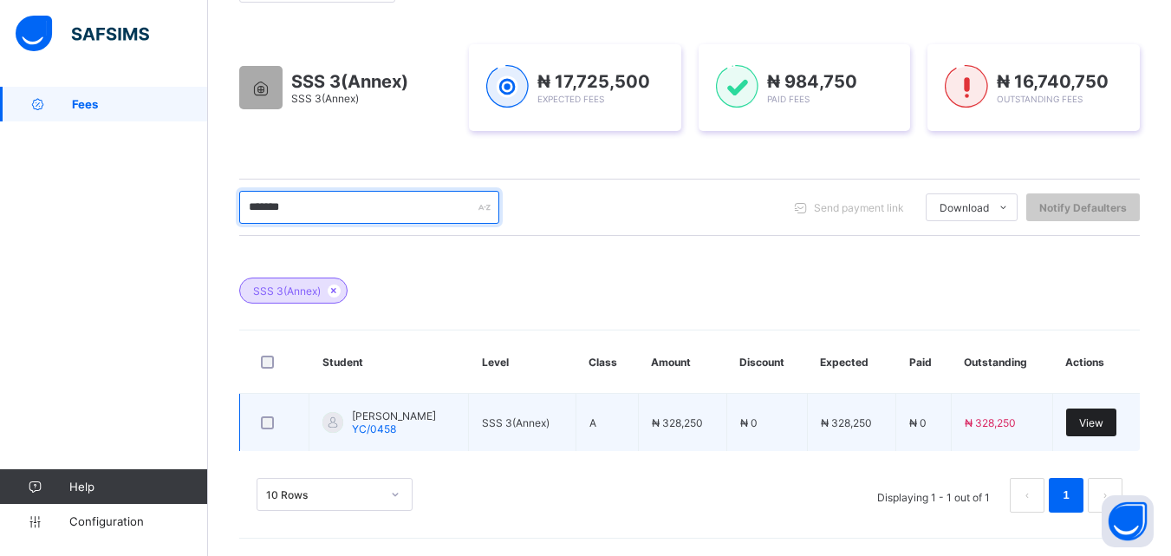
type input "*******"
click at [1103, 424] on span "View" at bounding box center [1091, 422] width 24 height 13
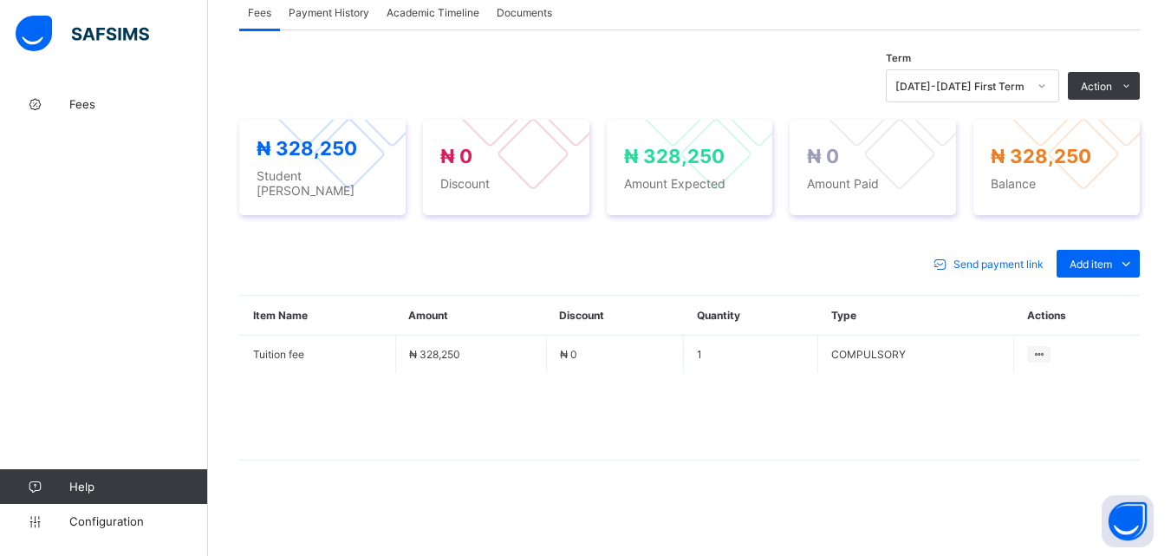
scroll to position [546, 0]
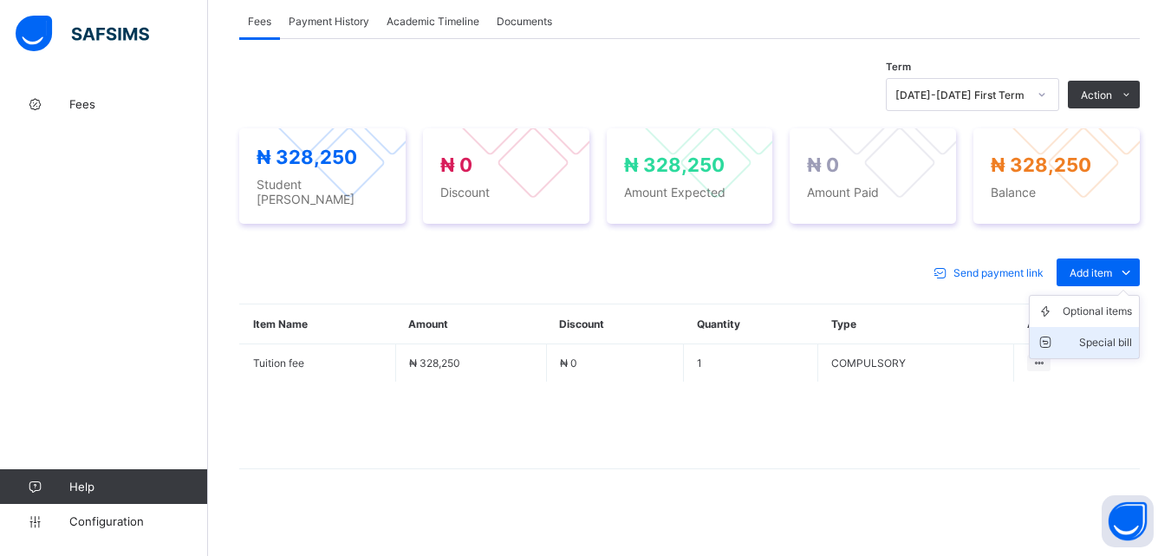
click at [1110, 334] on div "Special bill" at bounding box center [1097, 342] width 69 height 17
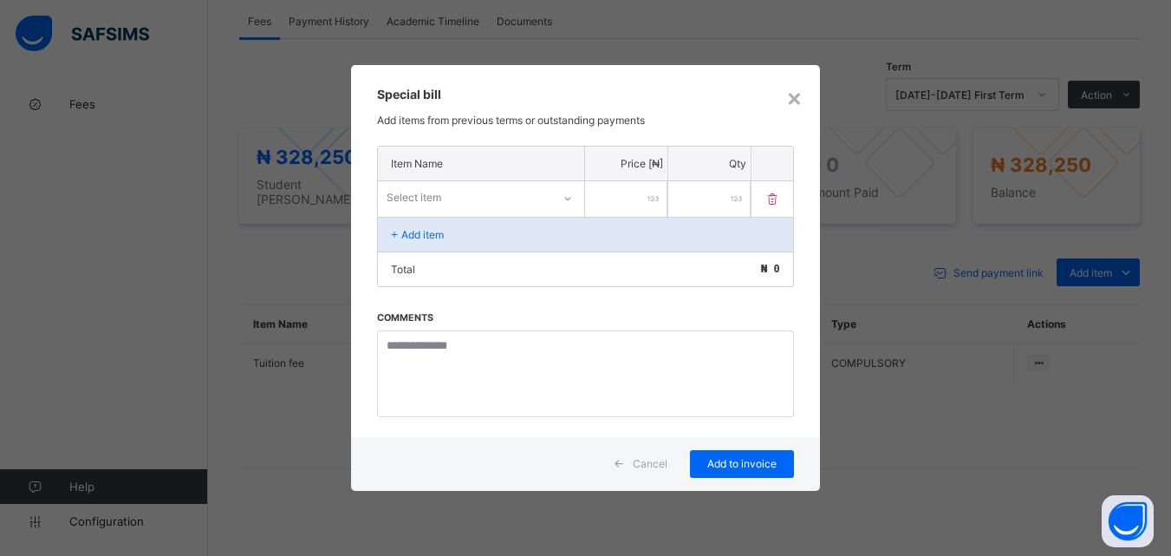
click at [569, 198] on icon at bounding box center [567, 198] width 10 height 17
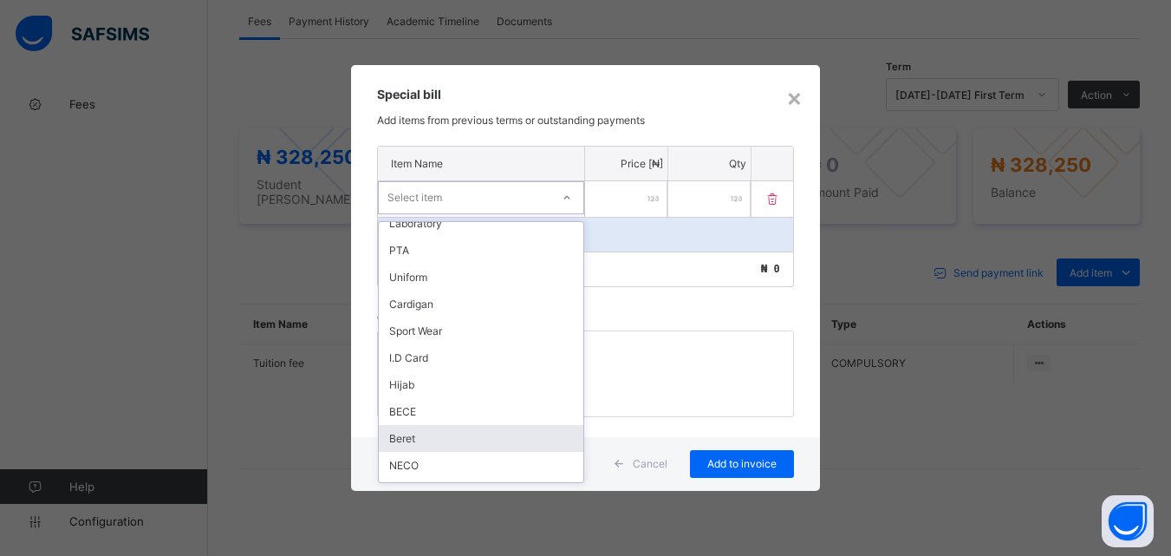
scroll to position [250, 0]
click at [436, 434] on div "Arrears" at bounding box center [481, 441] width 205 height 27
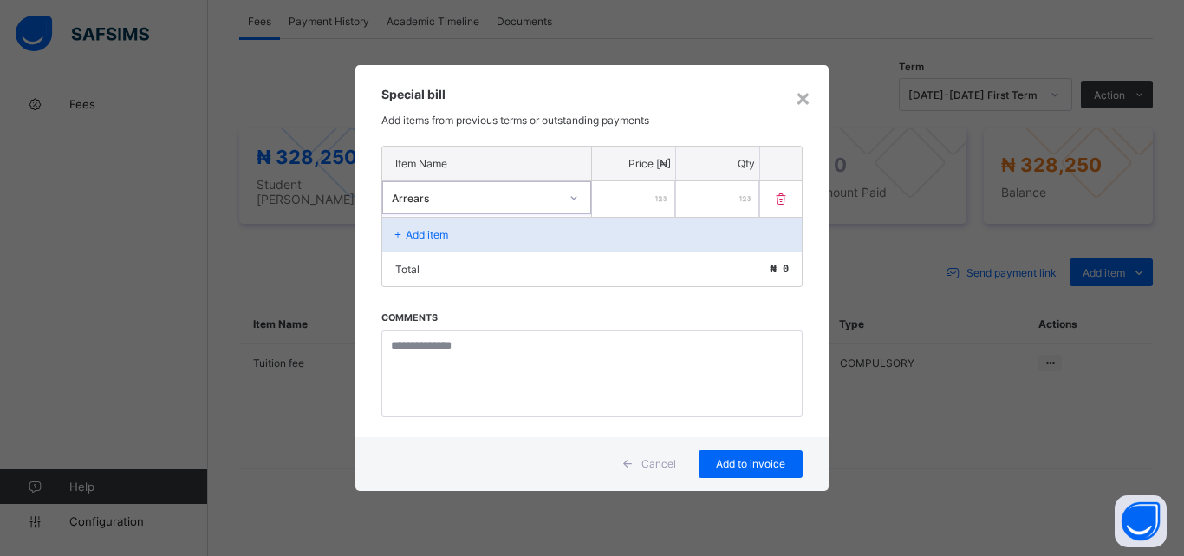
click at [637, 199] on input "number" at bounding box center [633, 199] width 83 height 36
type input "*****"
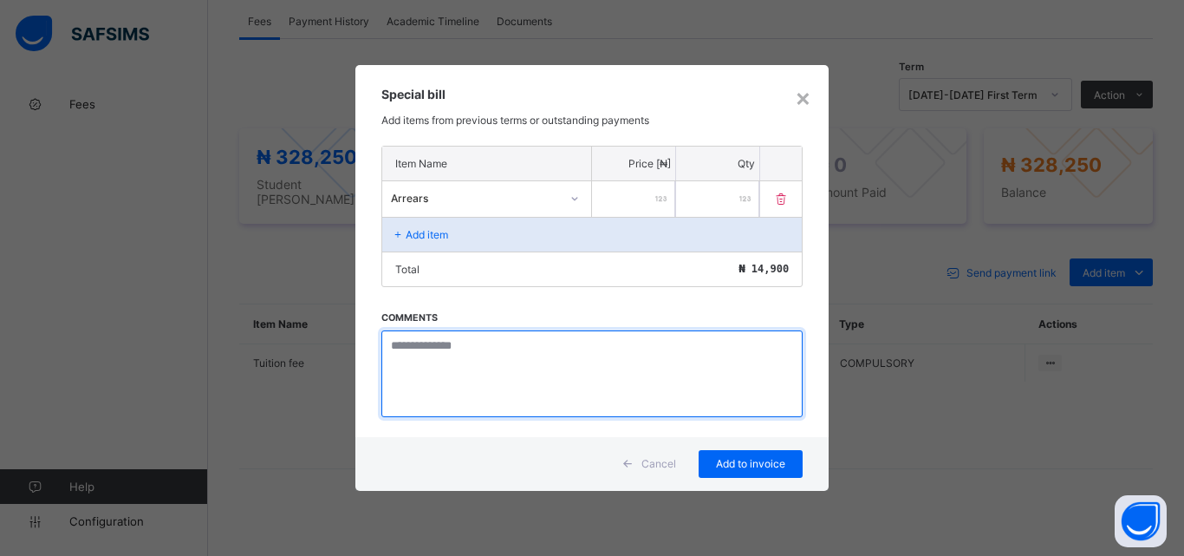
click at [445, 362] on textarea at bounding box center [591, 373] width 421 height 87
paste textarea "**********"
type textarea "**********"
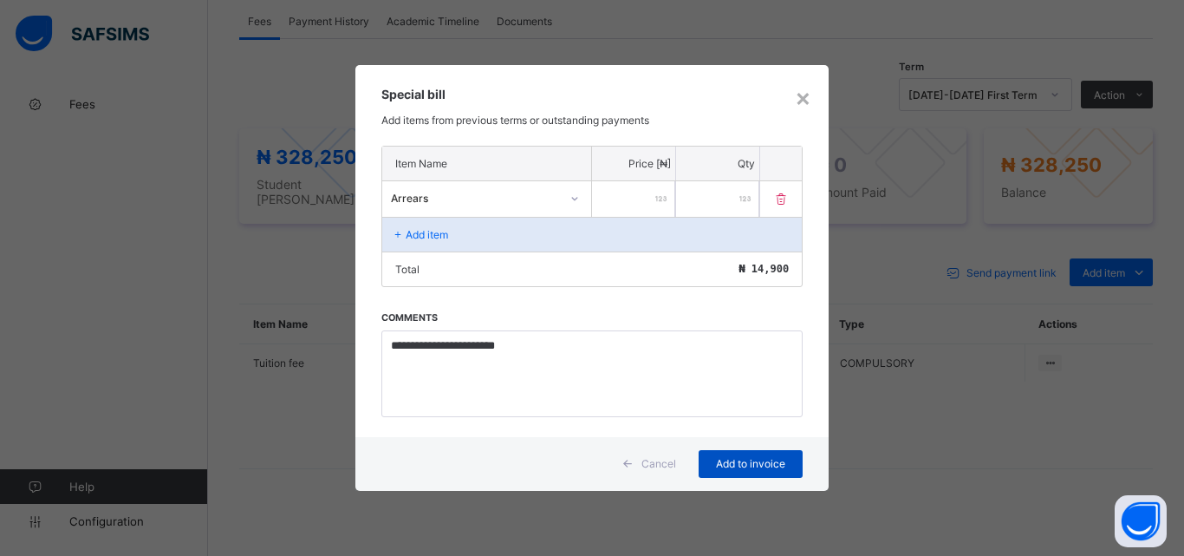
click at [764, 459] on span "Add to invoice" at bounding box center [751, 463] width 78 height 13
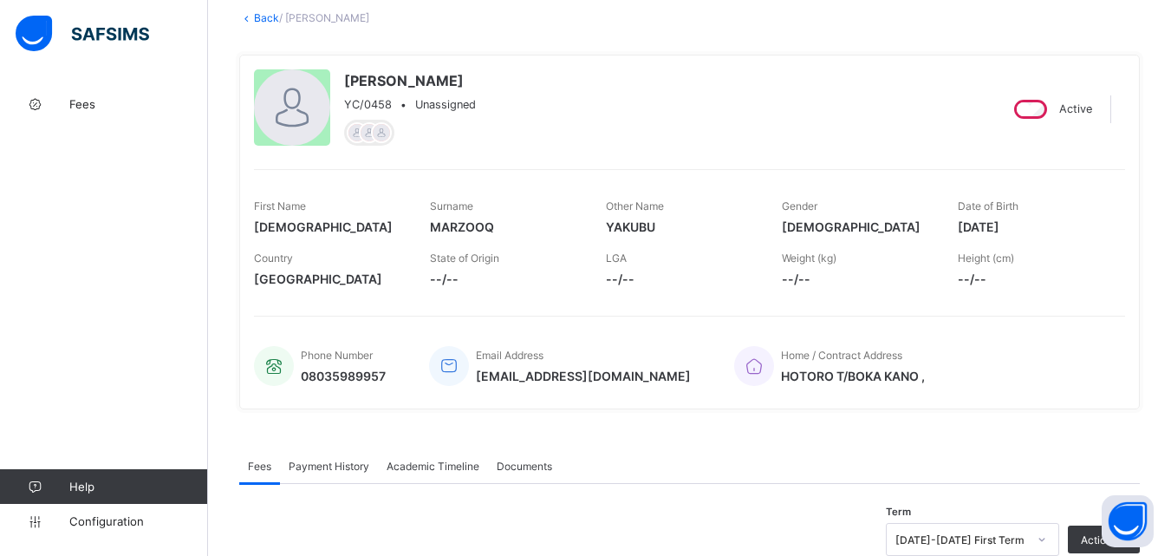
scroll to position [0, 0]
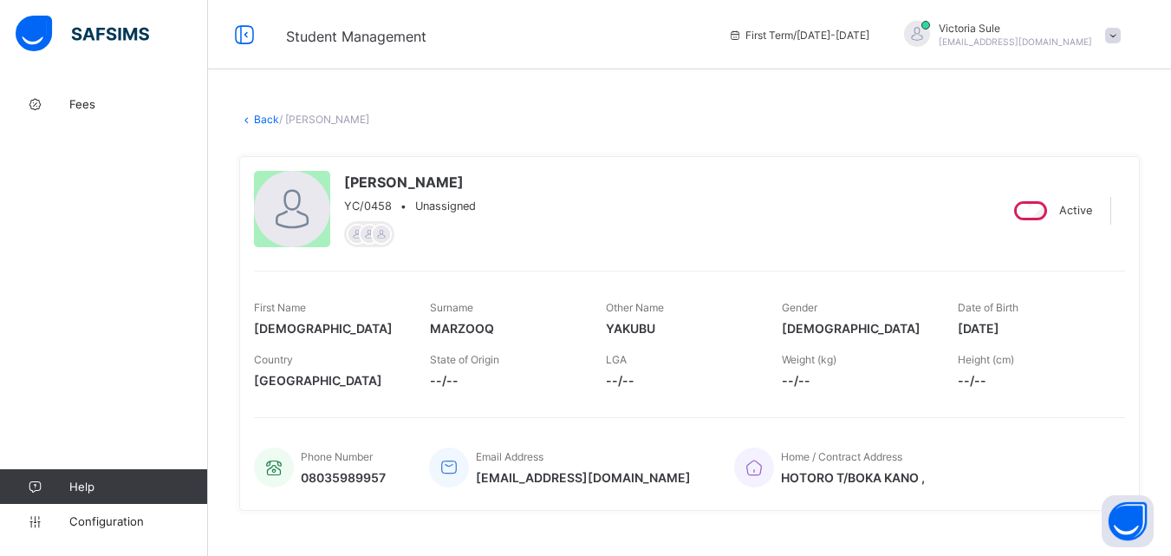
click at [268, 123] on link "Back" at bounding box center [266, 119] width 25 height 13
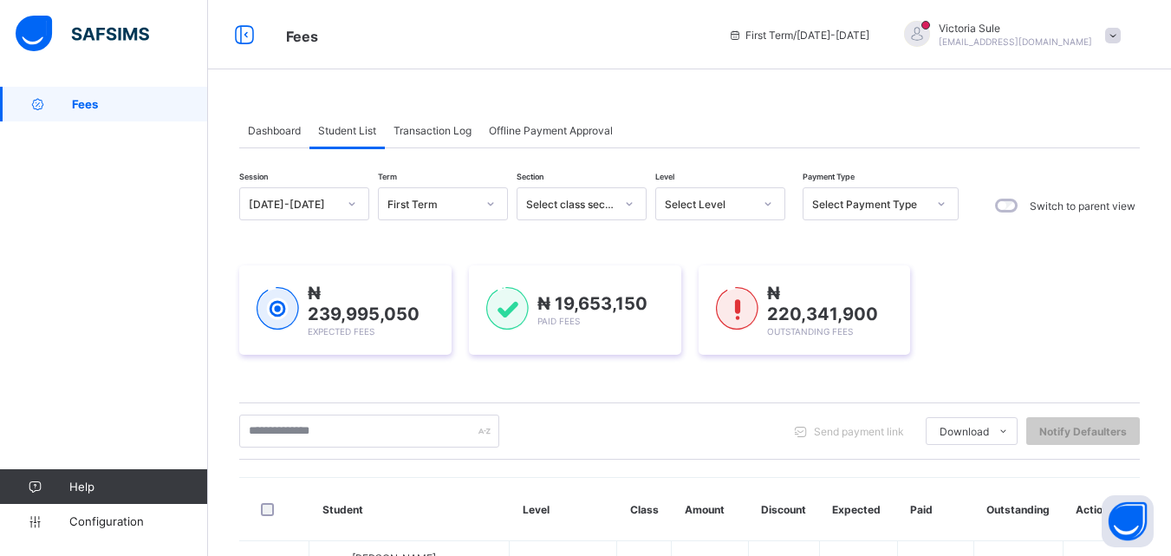
click at [758, 121] on div "Dashboard Student List Transaction Log Offline Payment Approval" at bounding box center [689, 131] width 901 height 36
click at [736, 203] on div "Select Level" at bounding box center [709, 204] width 88 height 13
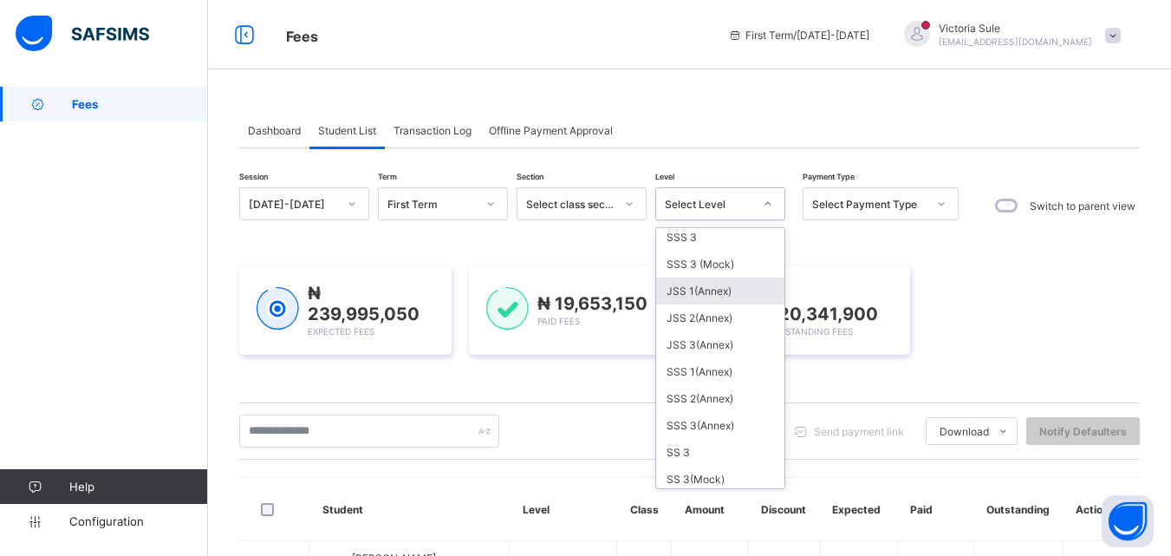
scroll to position [520, 0]
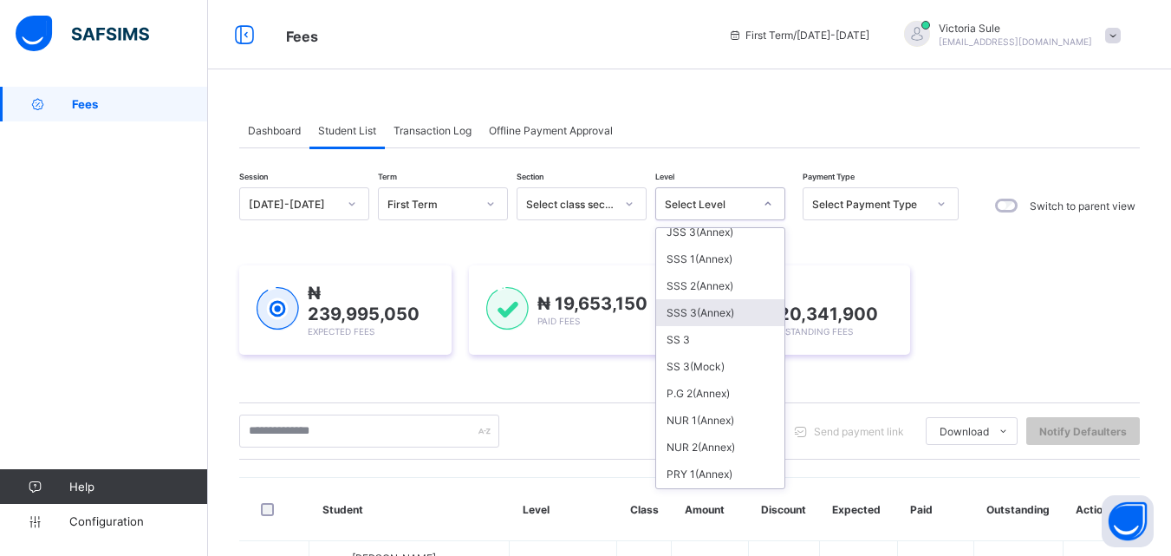
click at [720, 315] on div "SSS 3(Annex)" at bounding box center [720, 312] width 128 height 27
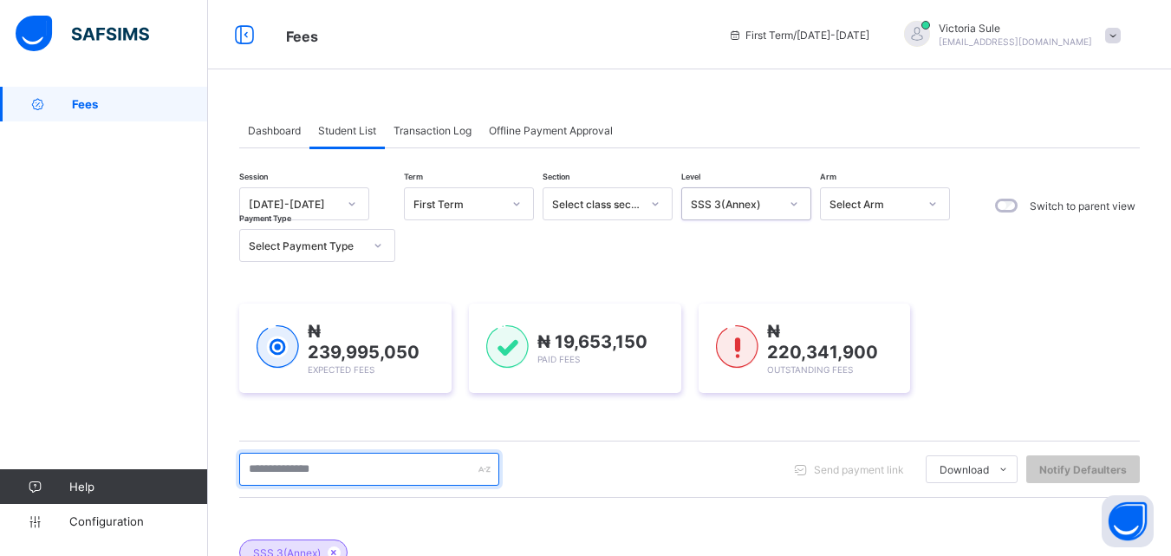
click at [417, 478] on input "text" at bounding box center [369, 468] width 260 height 33
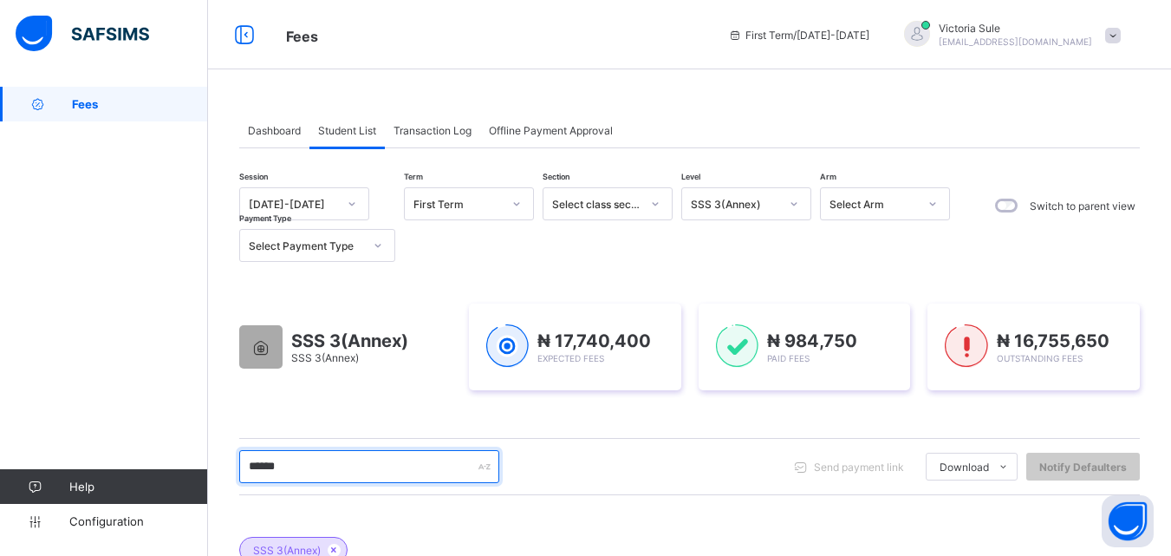
scroll to position [259, 0]
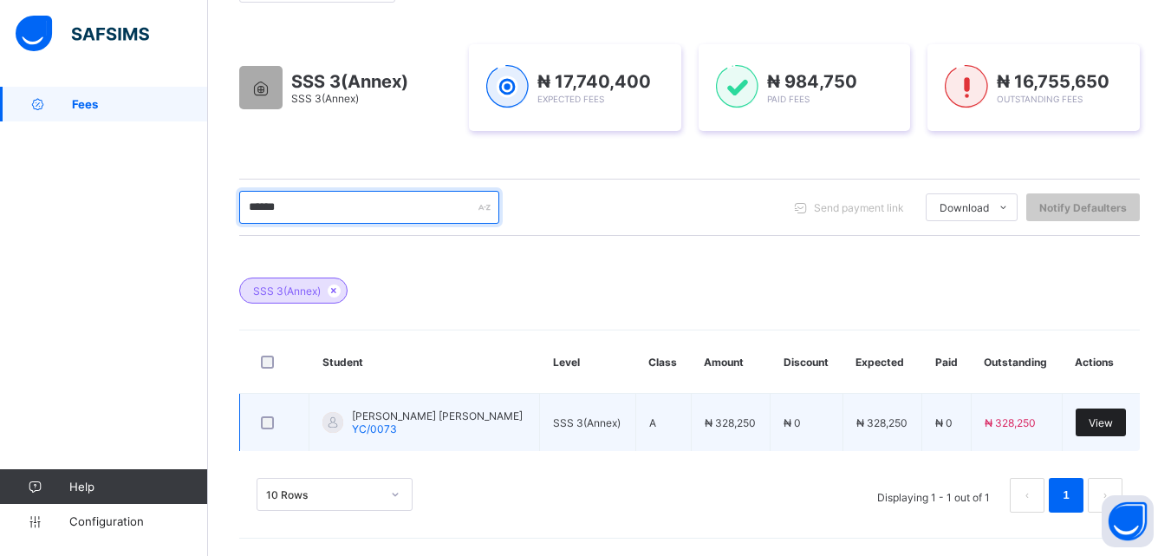
type input "******"
click at [1103, 423] on span "View" at bounding box center [1101, 422] width 24 height 13
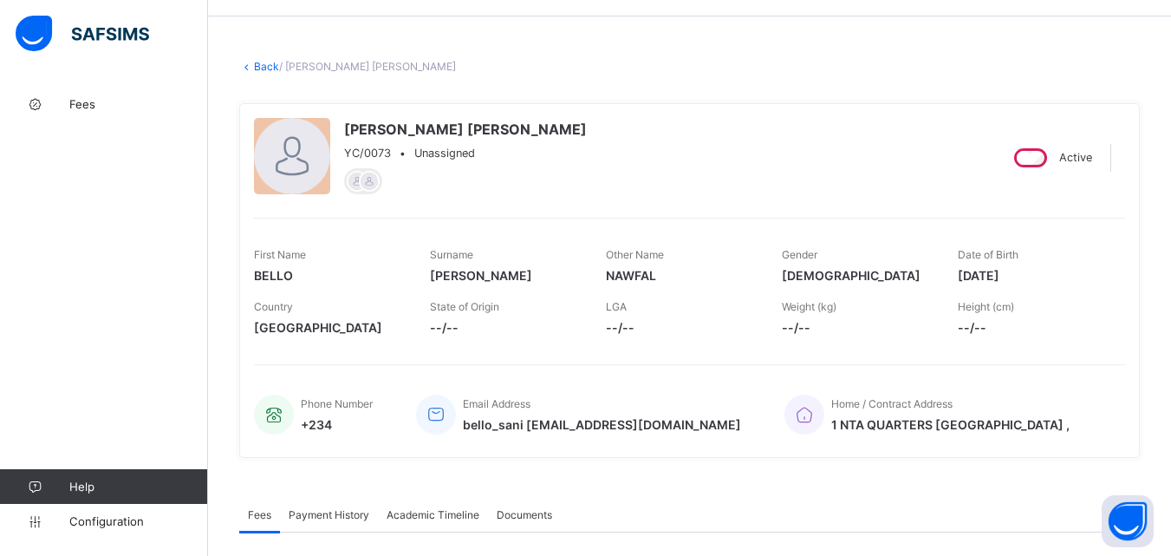
scroll to position [546, 0]
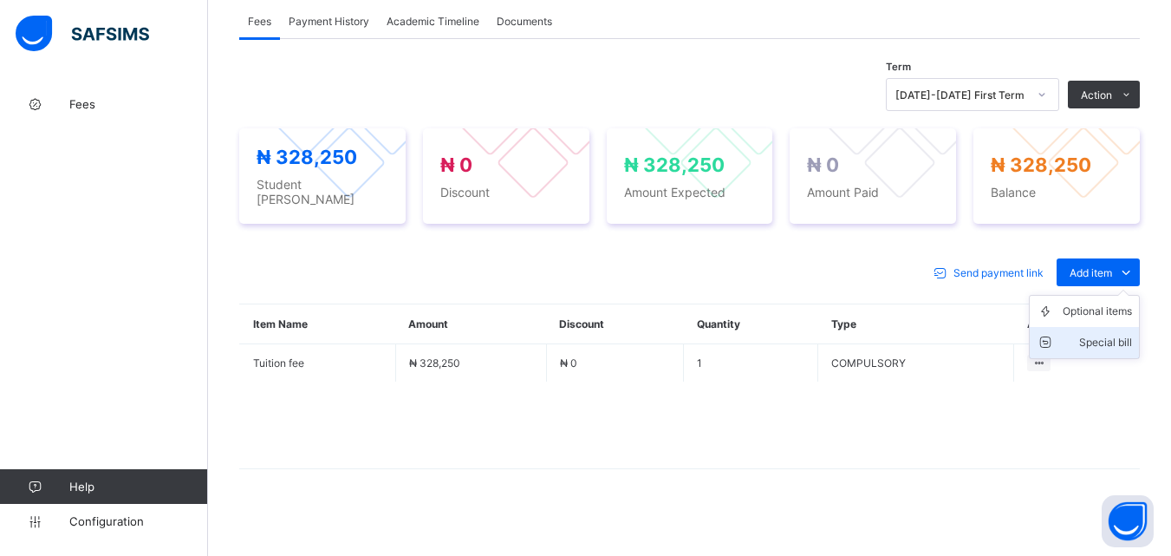
click at [1102, 334] on div "Special bill" at bounding box center [1097, 342] width 69 height 17
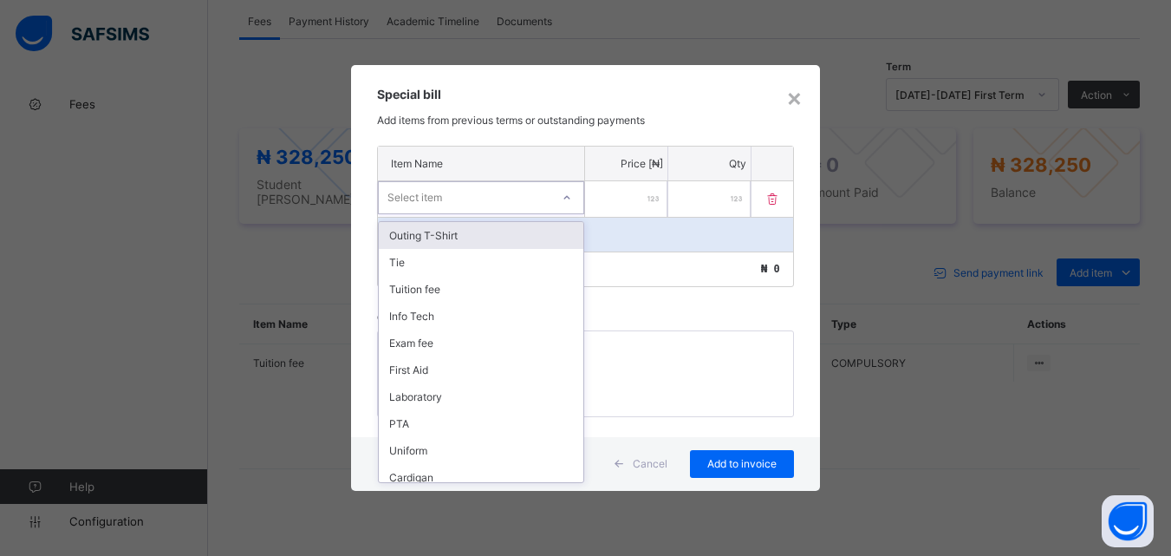
click at [565, 200] on icon at bounding box center [567, 197] width 10 height 17
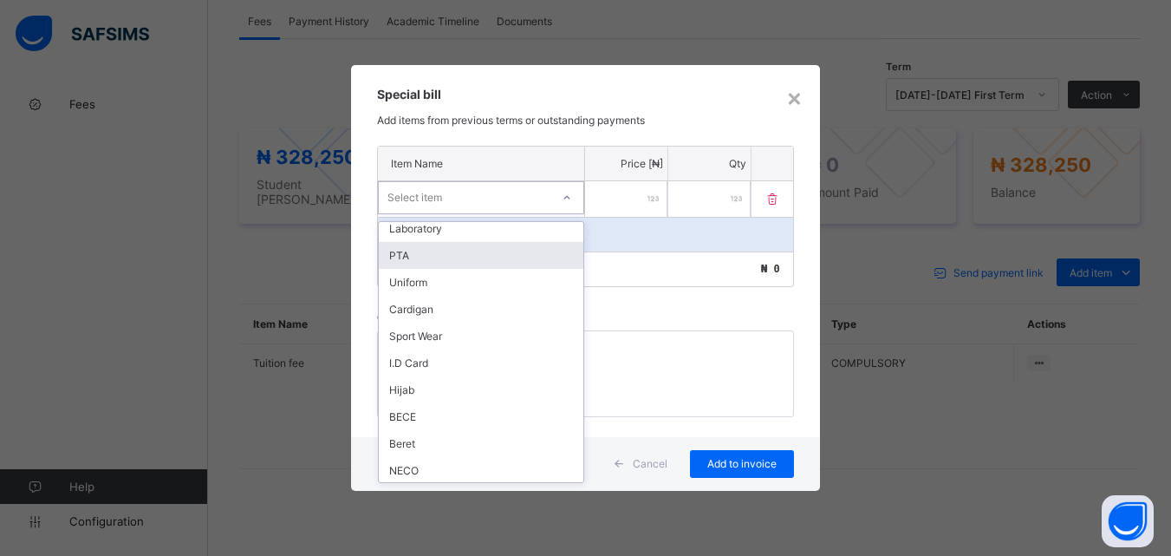
scroll to position [250, 0]
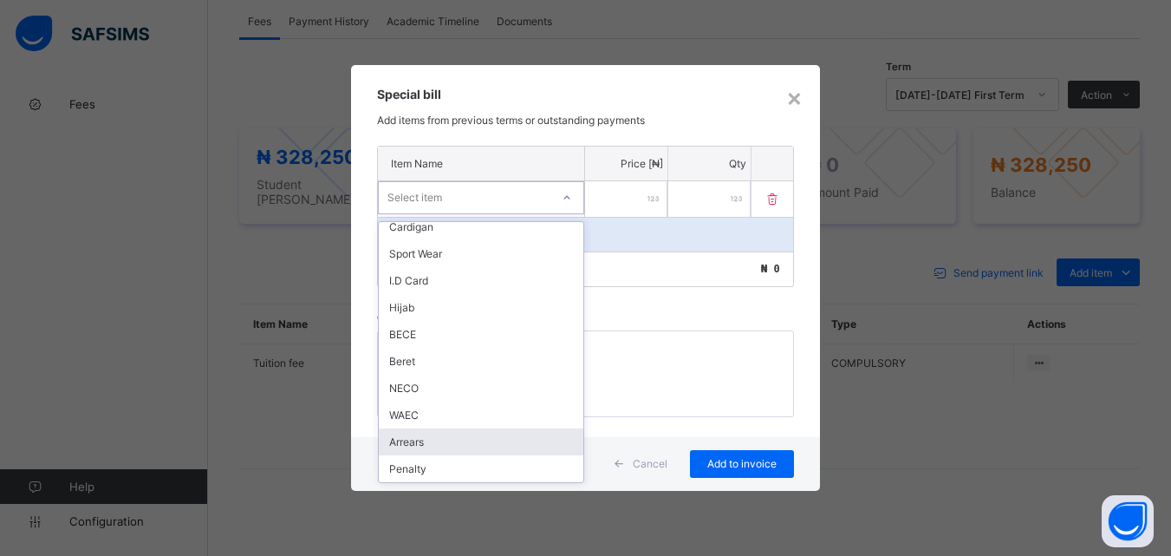
click at [452, 441] on div "Arrears" at bounding box center [481, 441] width 205 height 27
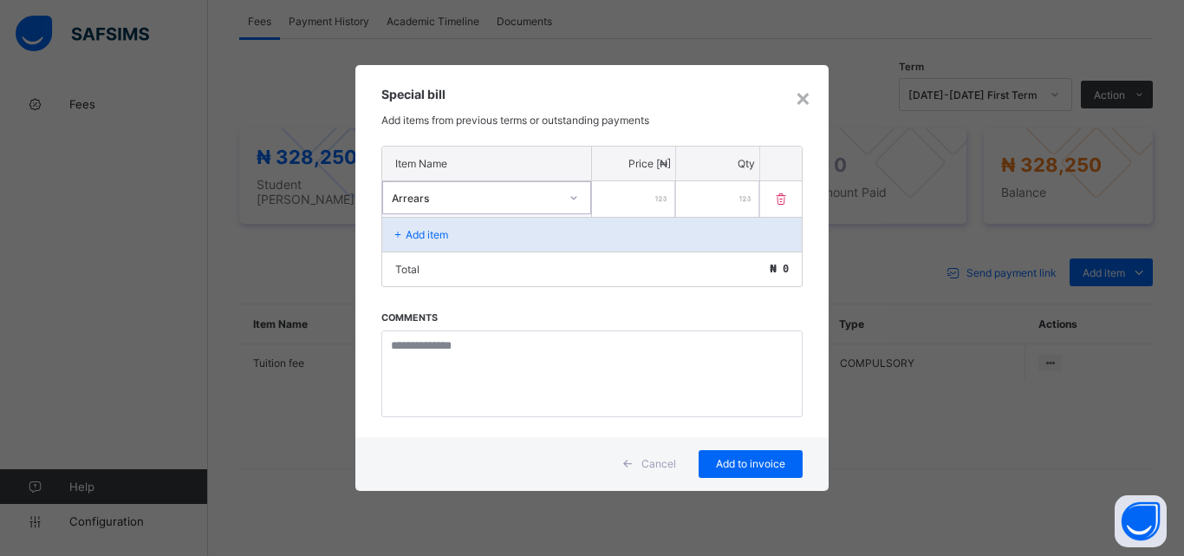
click at [618, 201] on input "number" at bounding box center [633, 199] width 83 height 36
type input "******"
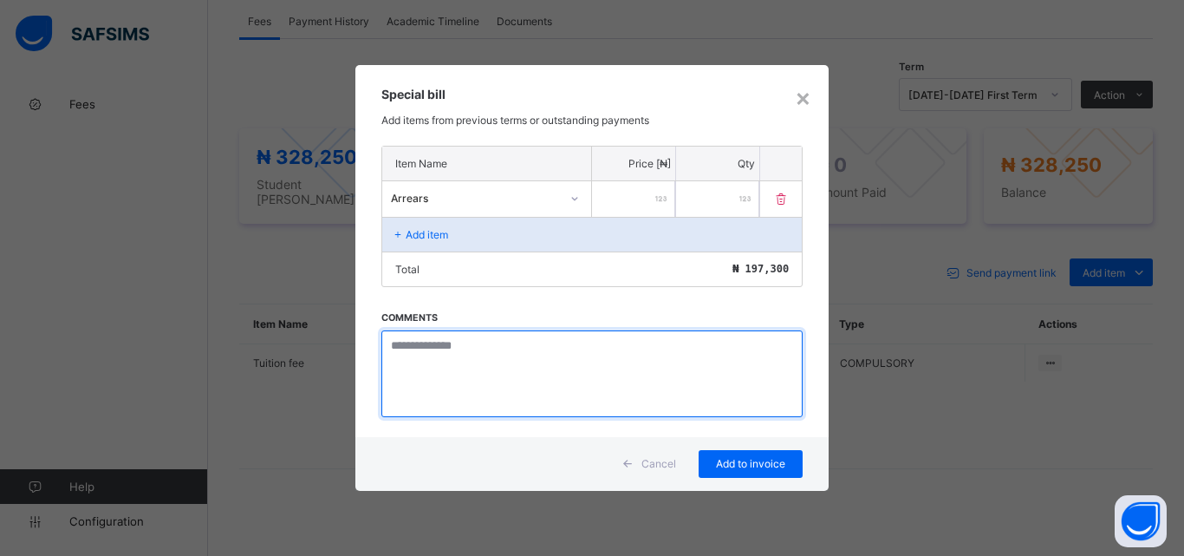
click at [467, 361] on textarea at bounding box center [591, 373] width 421 height 87
paste textarea "**********"
type textarea "**********"
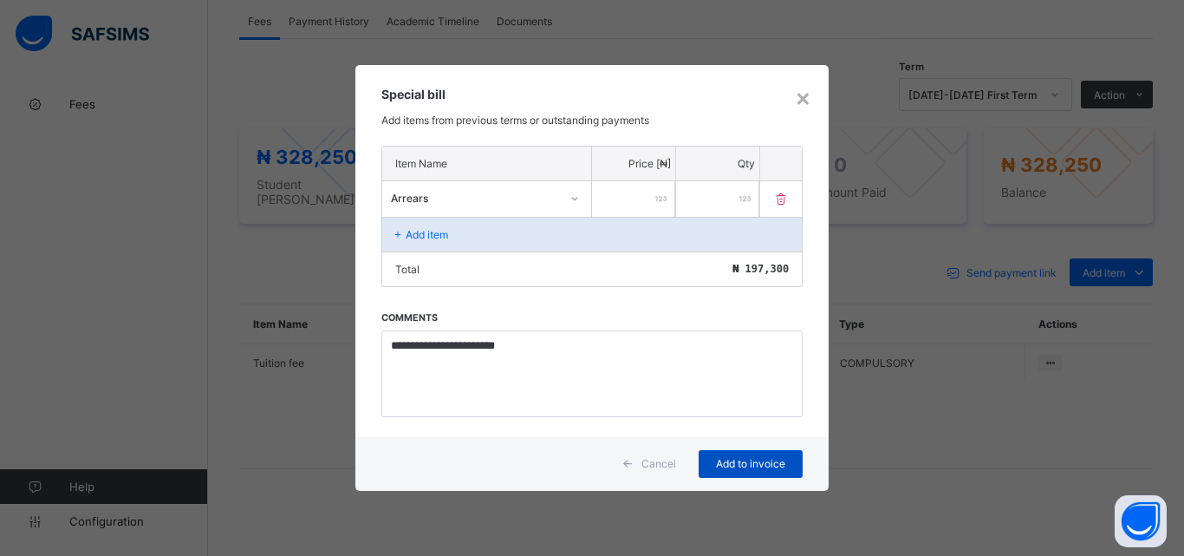
click at [737, 464] on span "Add to invoice" at bounding box center [751, 463] width 78 height 13
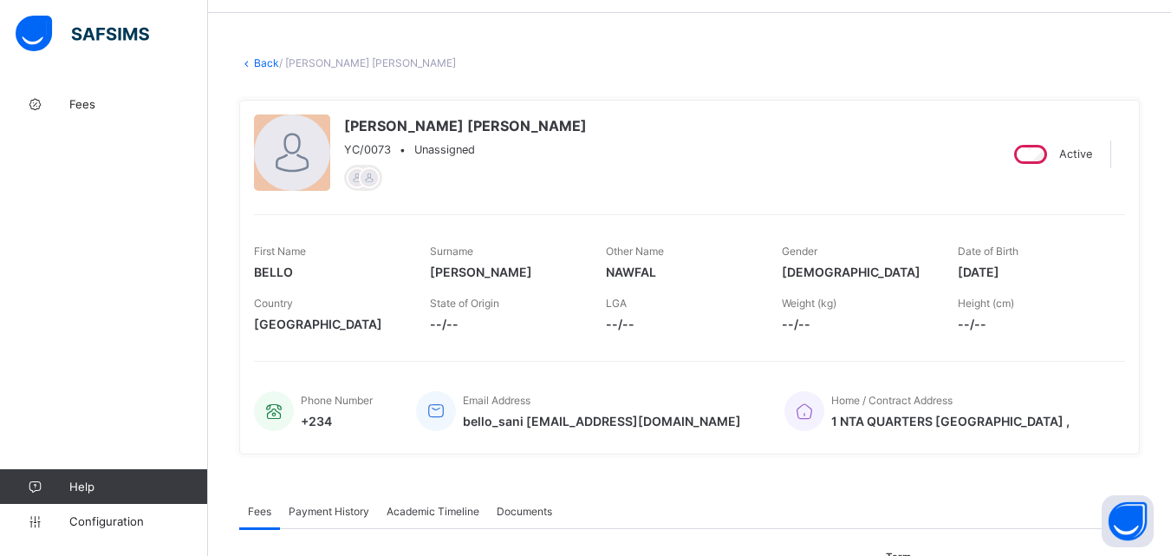
scroll to position [0, 0]
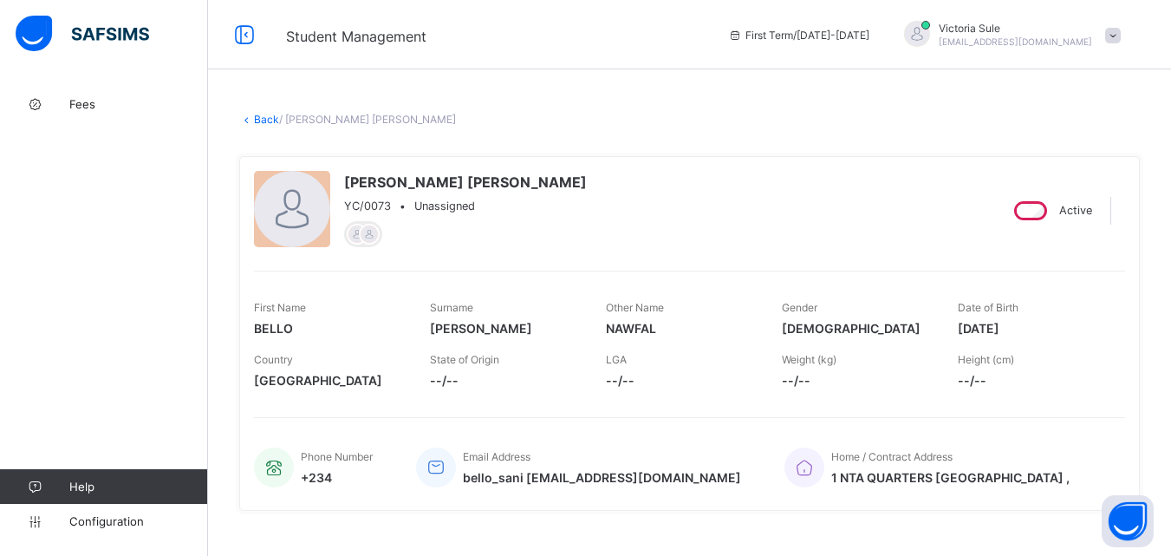
click at [257, 121] on link "Back" at bounding box center [266, 119] width 25 height 13
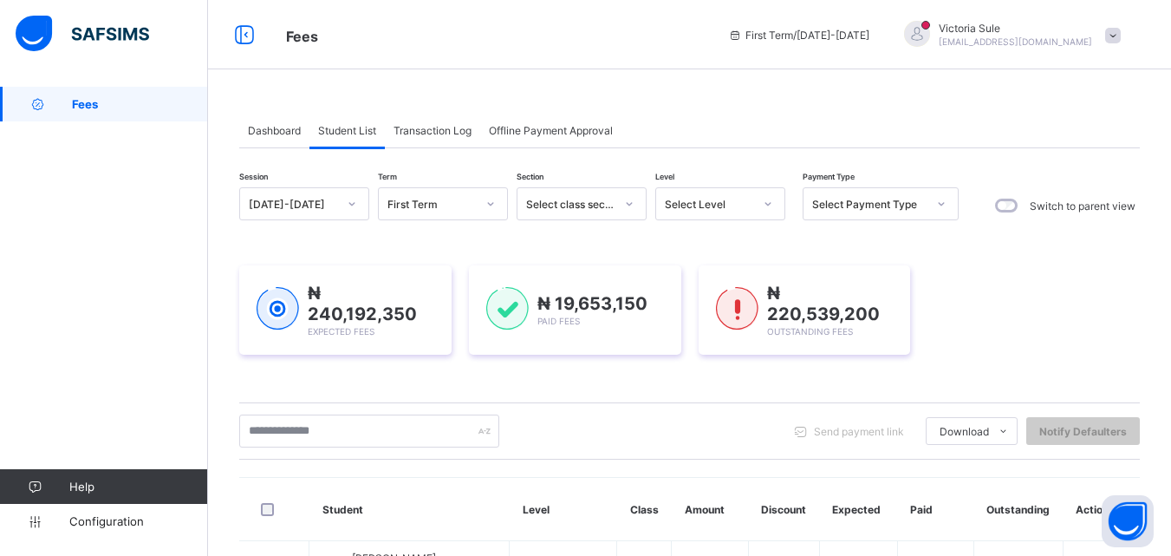
click at [710, 196] on div "Select Level" at bounding box center [703, 204] width 95 height 24
click at [733, 205] on div "Select Level" at bounding box center [709, 204] width 88 height 13
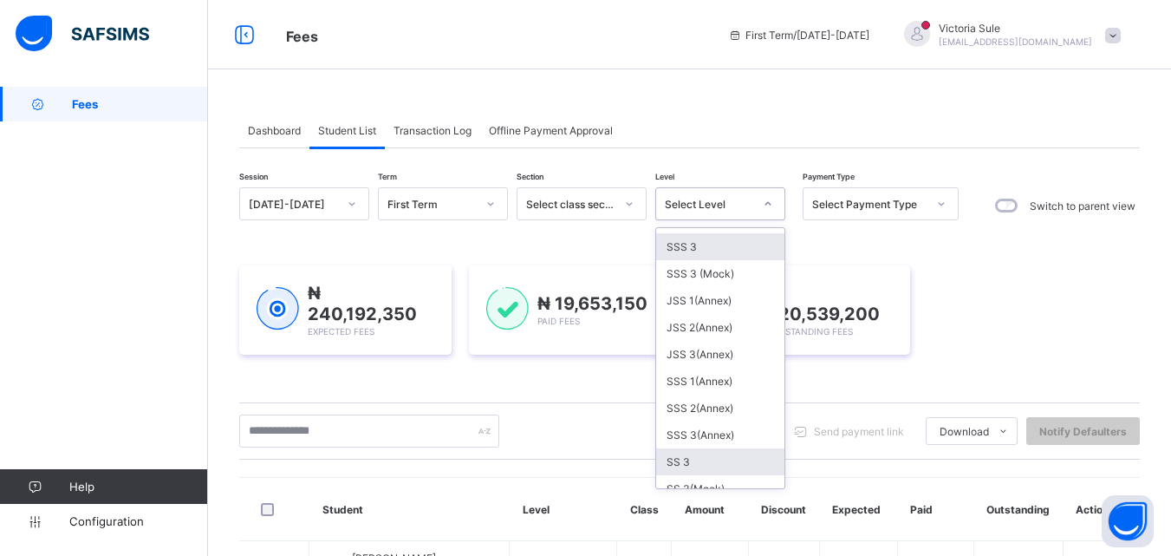
scroll to position [433, 0]
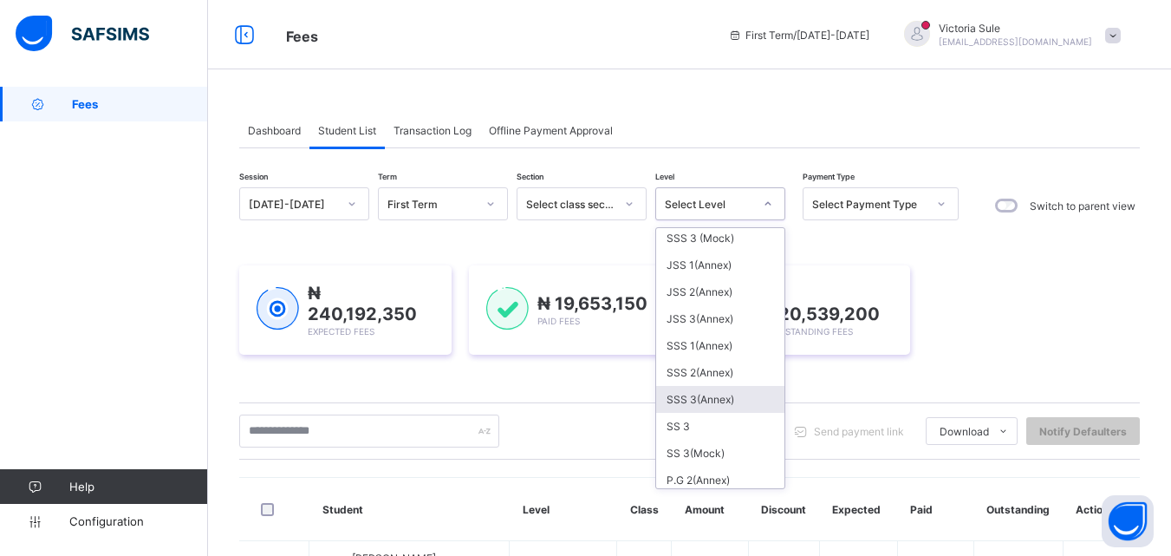
click at [695, 406] on div "SSS 3(Annex)" at bounding box center [720, 399] width 128 height 27
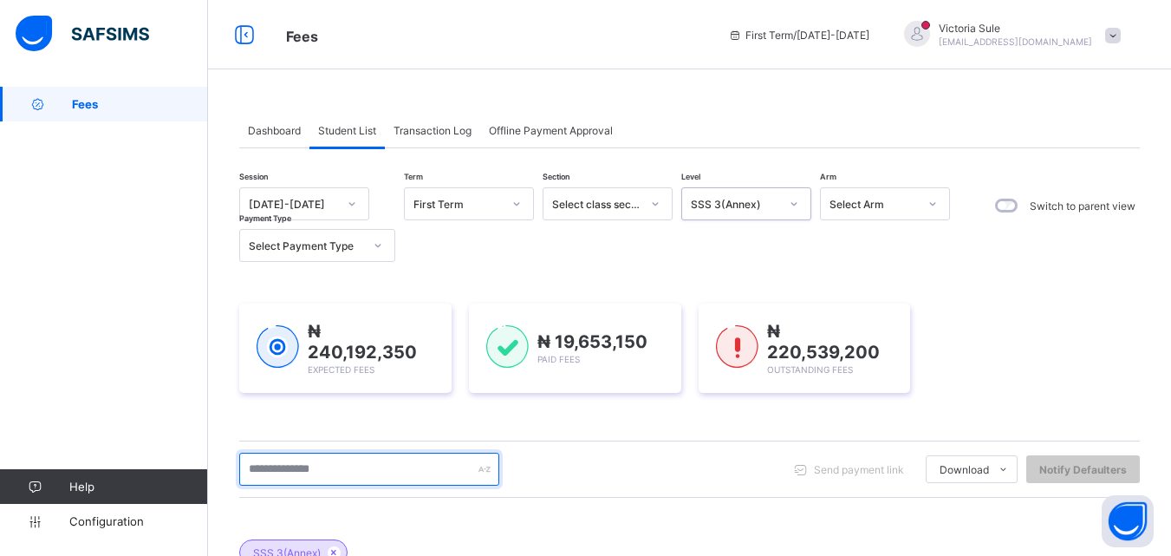
click at [293, 474] on input "text" at bounding box center [369, 468] width 260 height 33
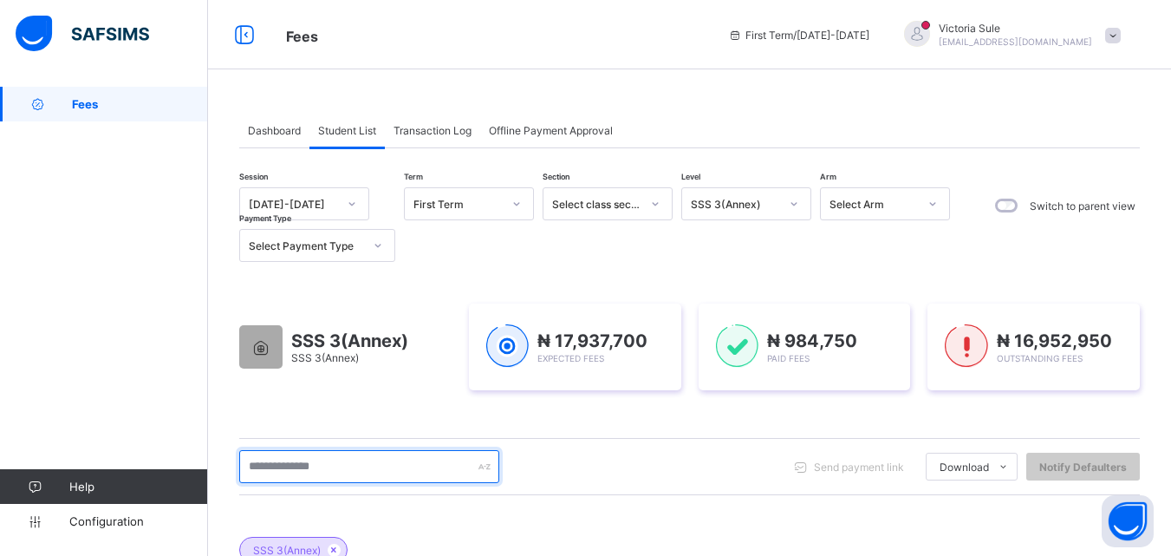
scroll to position [260, 0]
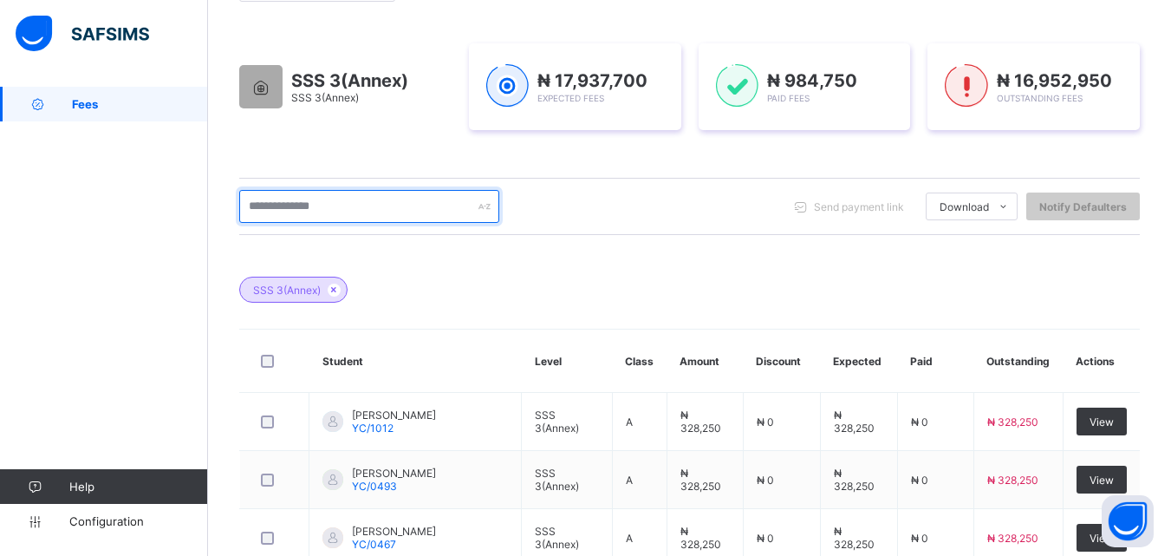
click at [280, 210] on input "text" at bounding box center [369, 206] width 260 height 33
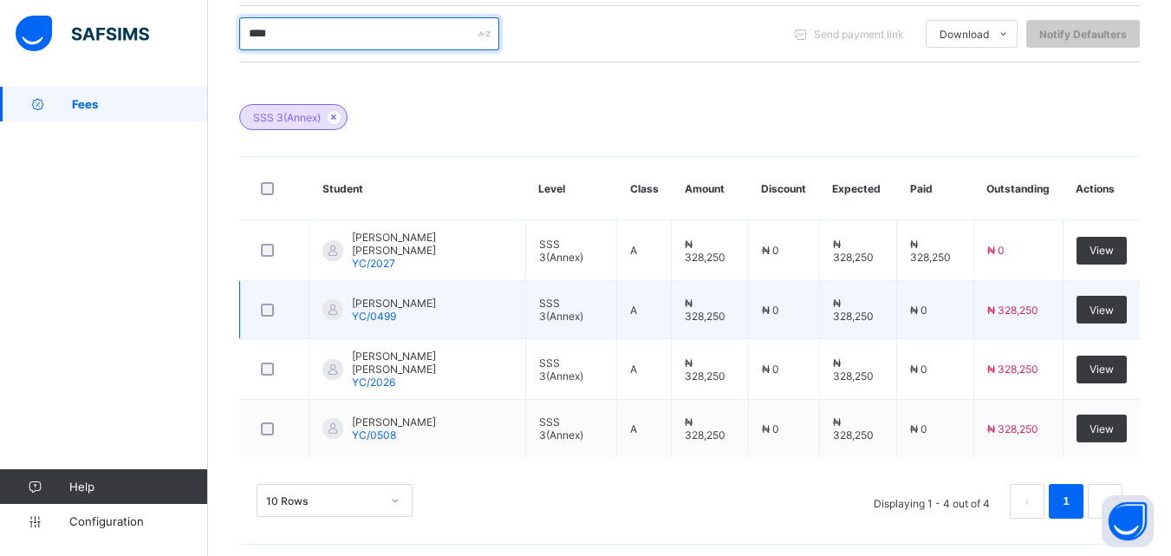
scroll to position [433, 0]
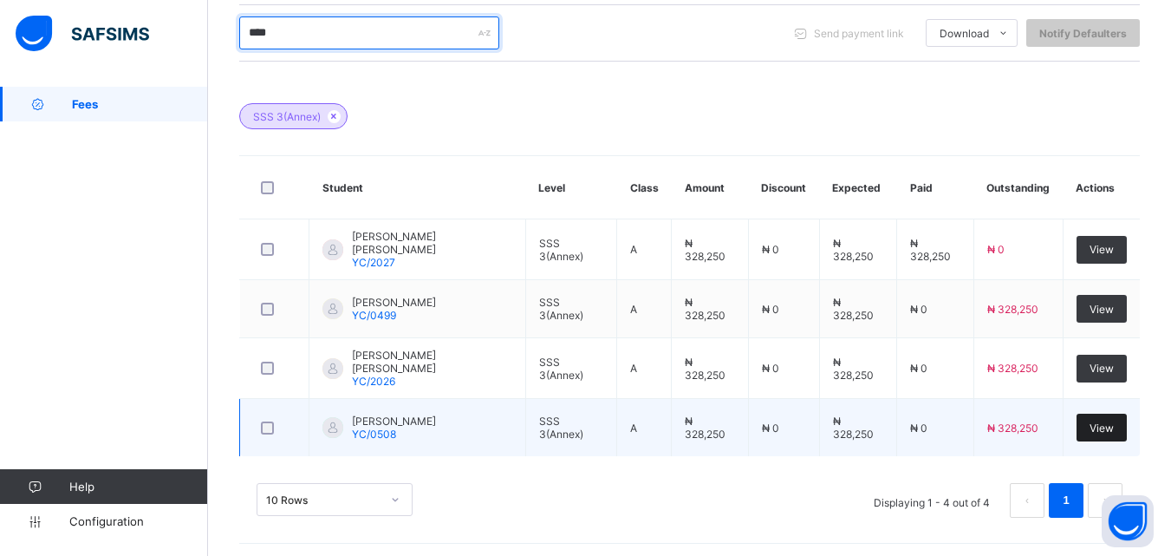
type input "****"
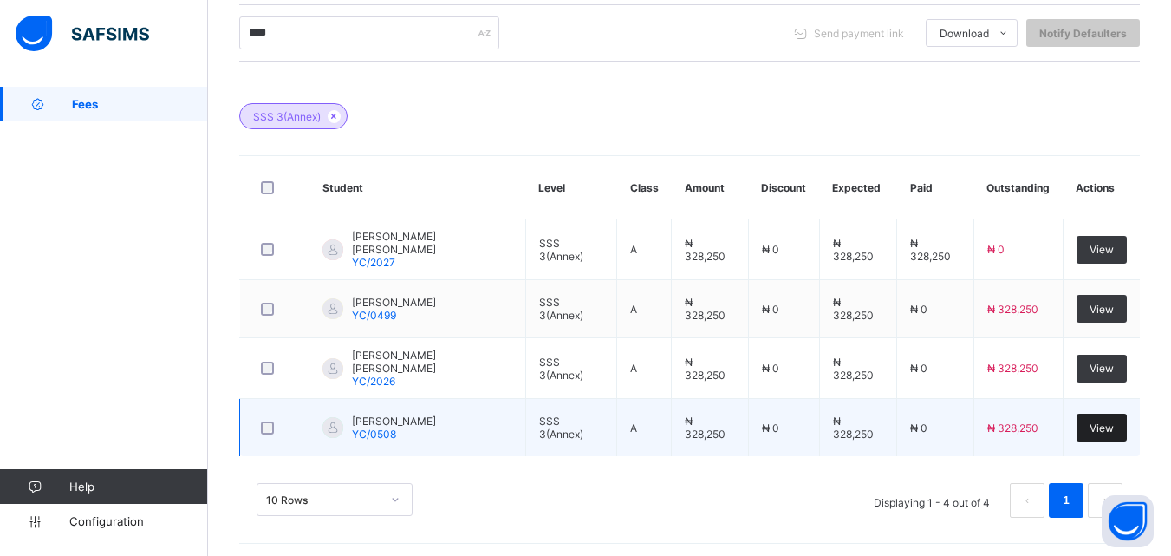
click at [1109, 426] on span "View" at bounding box center [1101, 427] width 24 height 13
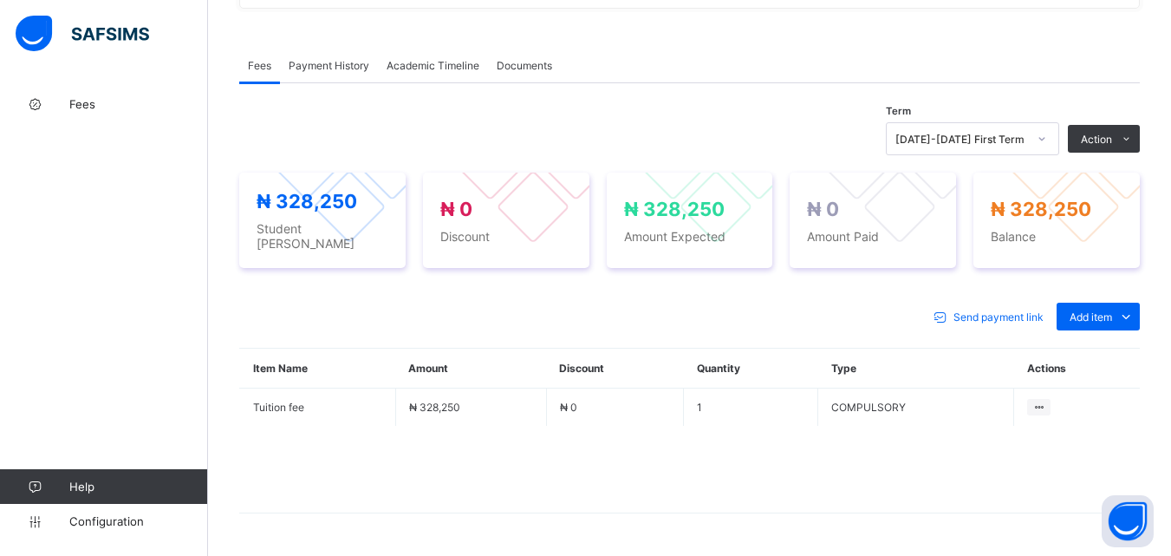
scroll to position [520, 0]
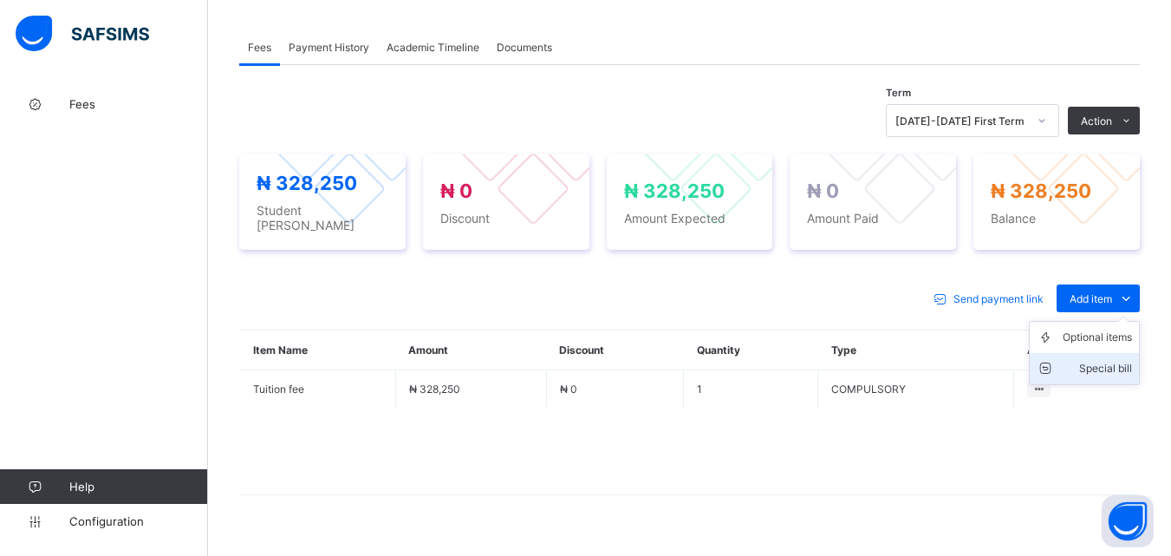
click at [1103, 361] on div "Special bill" at bounding box center [1097, 368] width 69 height 17
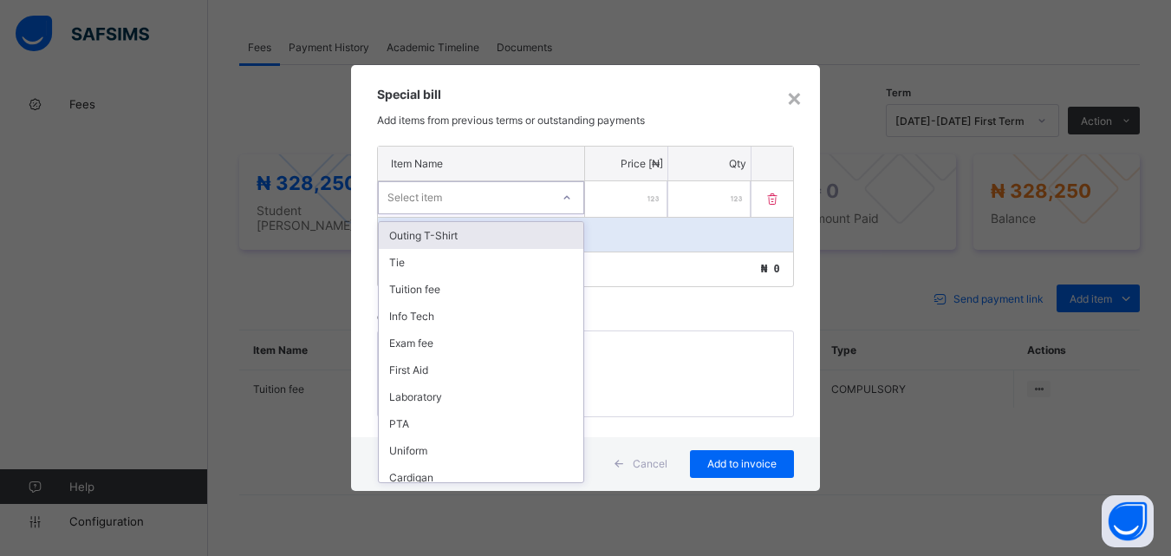
click at [558, 194] on div at bounding box center [566, 198] width 29 height 28
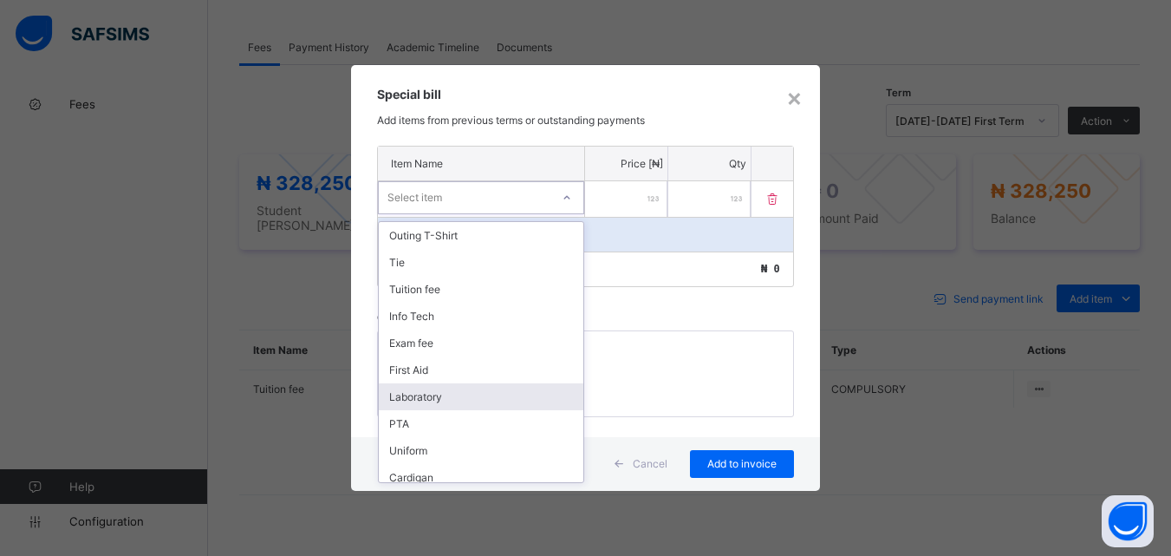
scroll to position [250, 0]
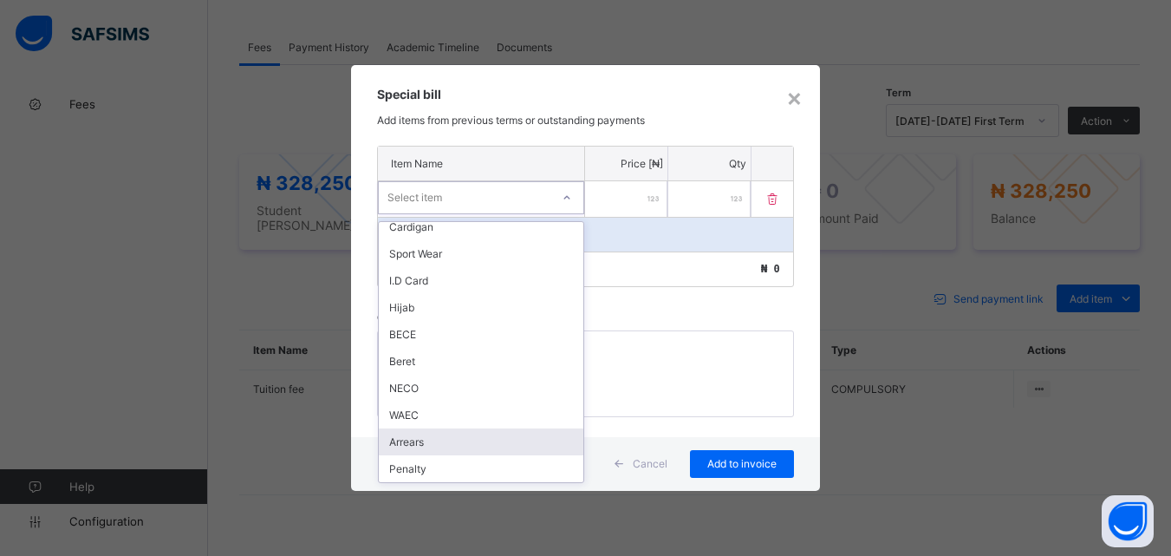
click at [468, 438] on div "Arrears" at bounding box center [481, 441] width 205 height 27
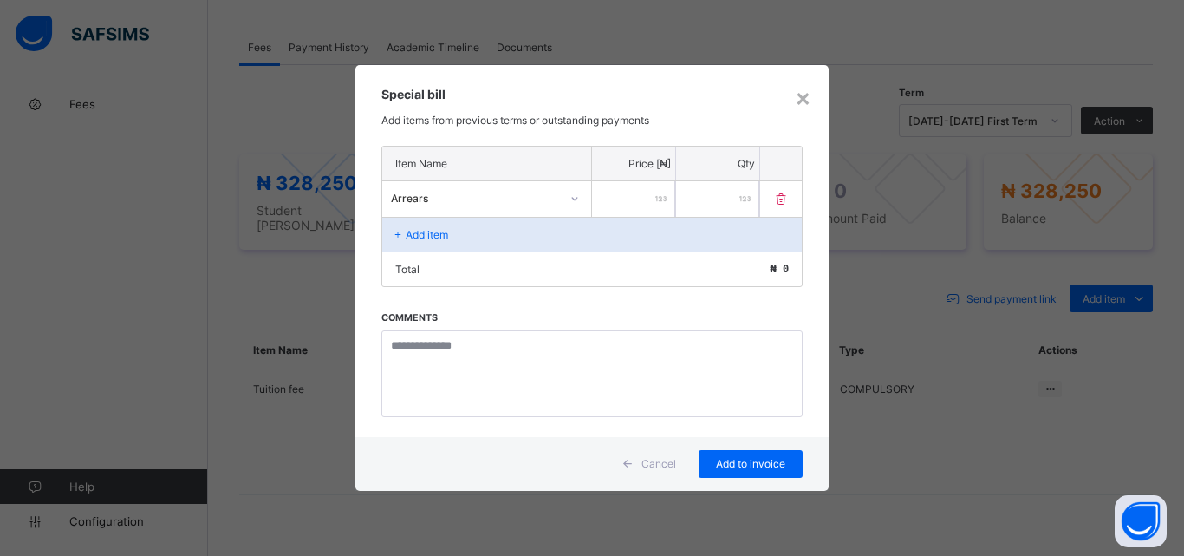
click at [634, 194] on input "number" at bounding box center [633, 199] width 83 height 36
type input "******"
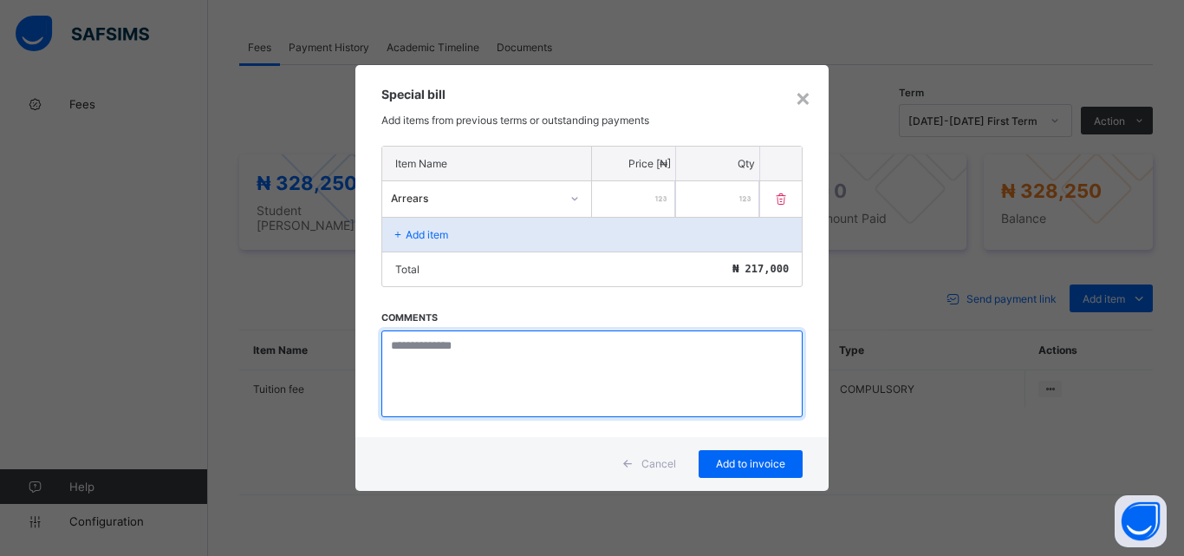
click at [439, 352] on textarea at bounding box center [591, 373] width 421 height 87
paste textarea "**********"
type textarea "**********"
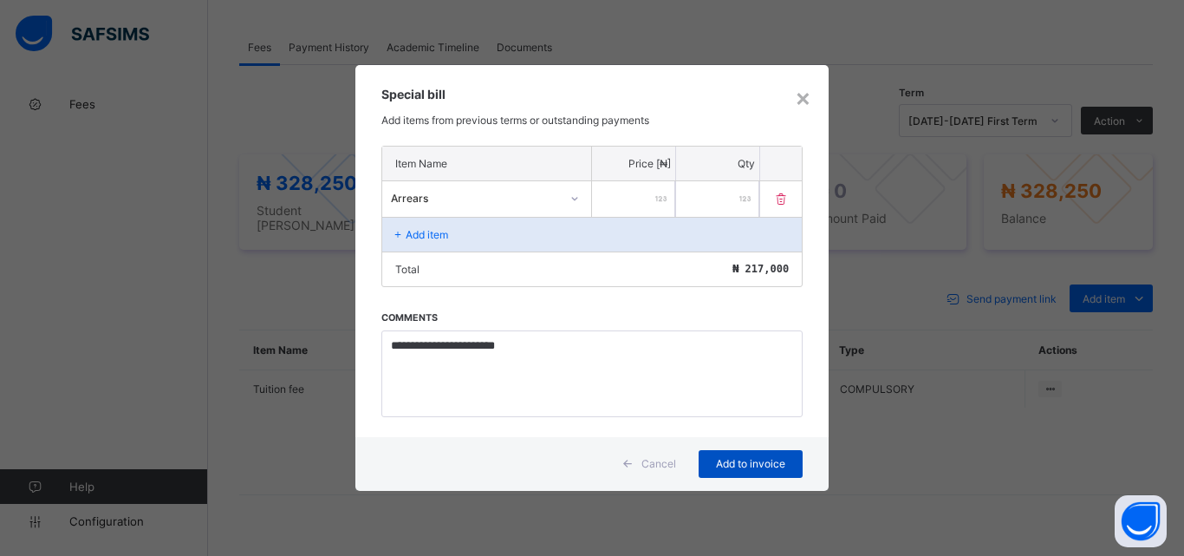
click at [754, 471] on div "Add to invoice" at bounding box center [751, 464] width 104 height 28
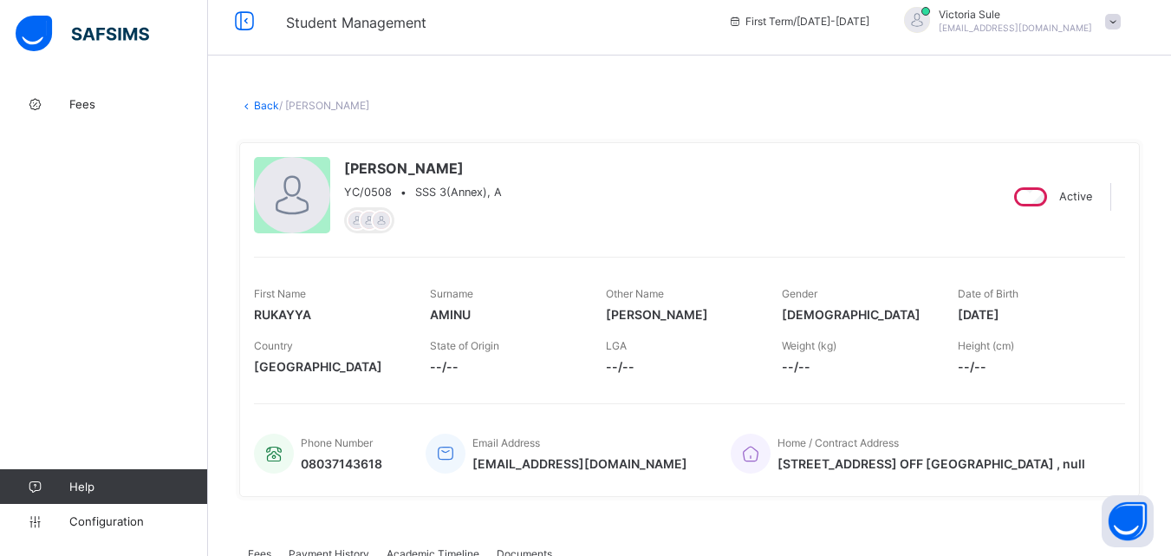
scroll to position [0, 0]
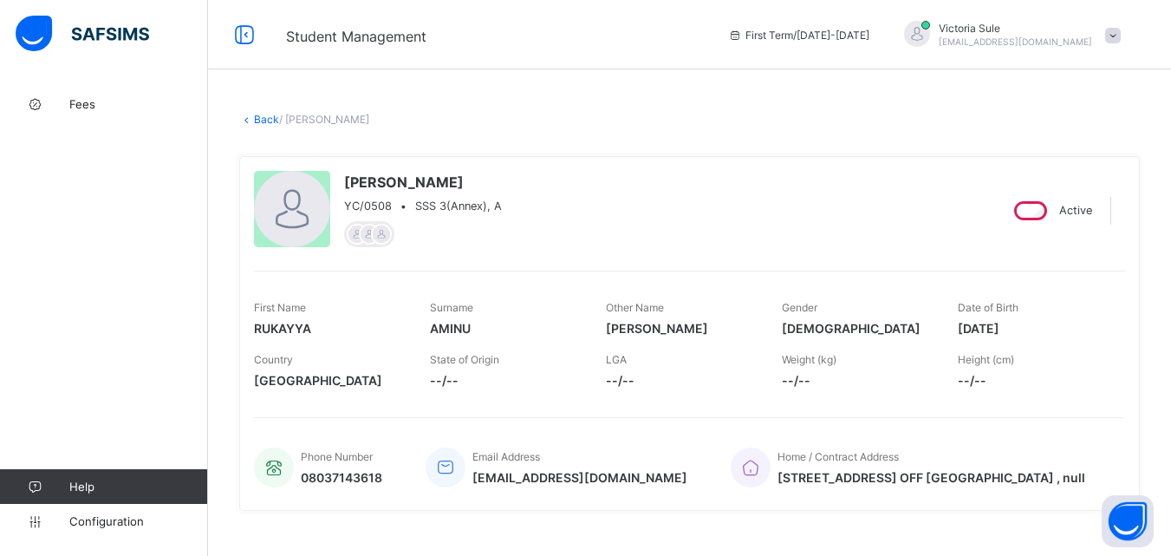
click at [263, 118] on link "Back" at bounding box center [266, 119] width 25 height 13
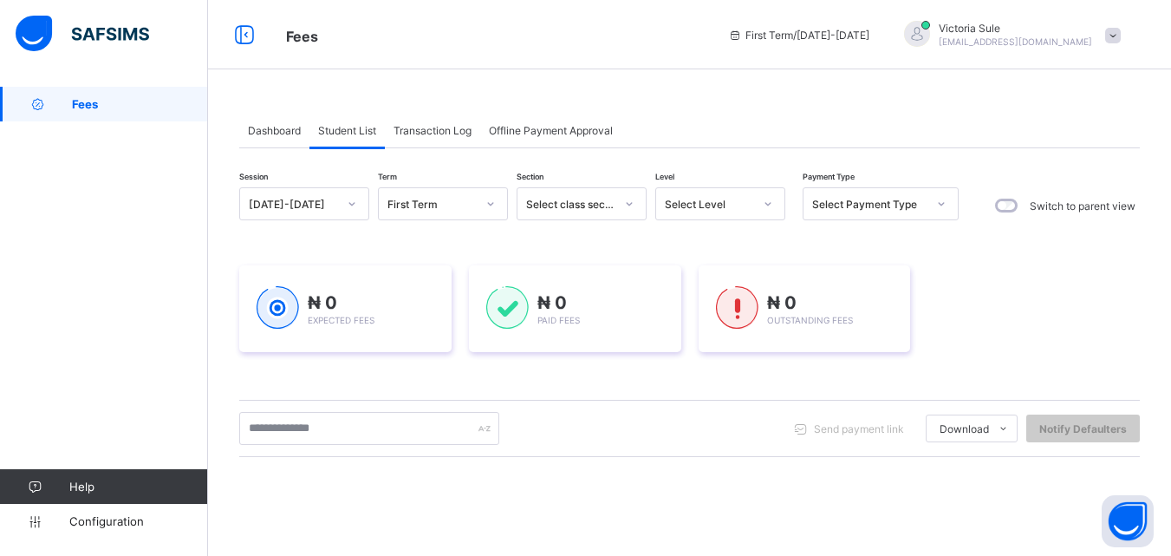
click at [721, 215] on div "Select Level" at bounding box center [703, 204] width 95 height 24
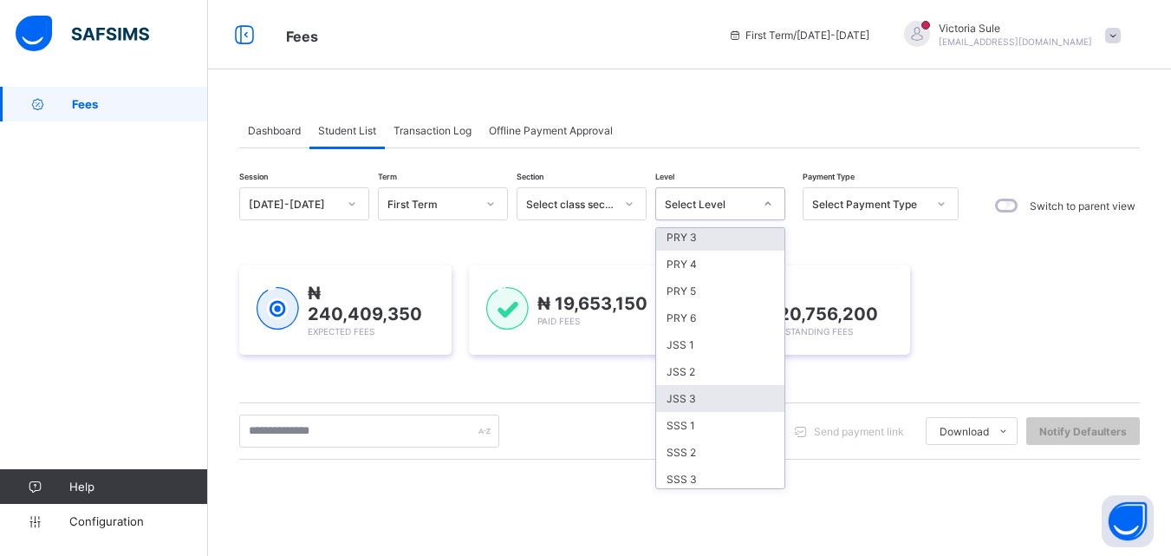
scroll to position [173, 0]
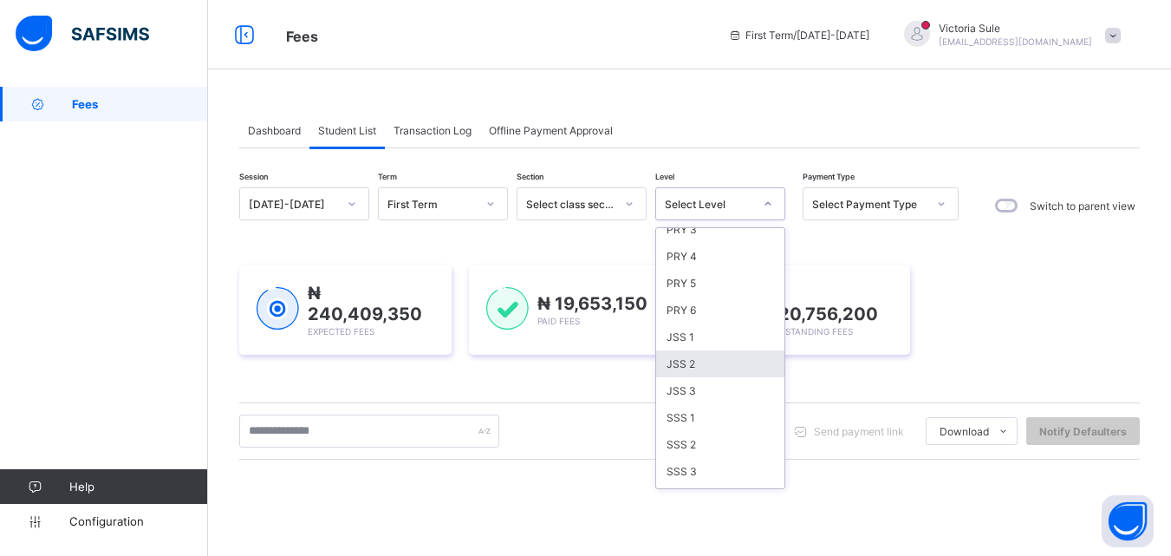
click at [714, 373] on div "JSS 2" at bounding box center [720, 363] width 128 height 27
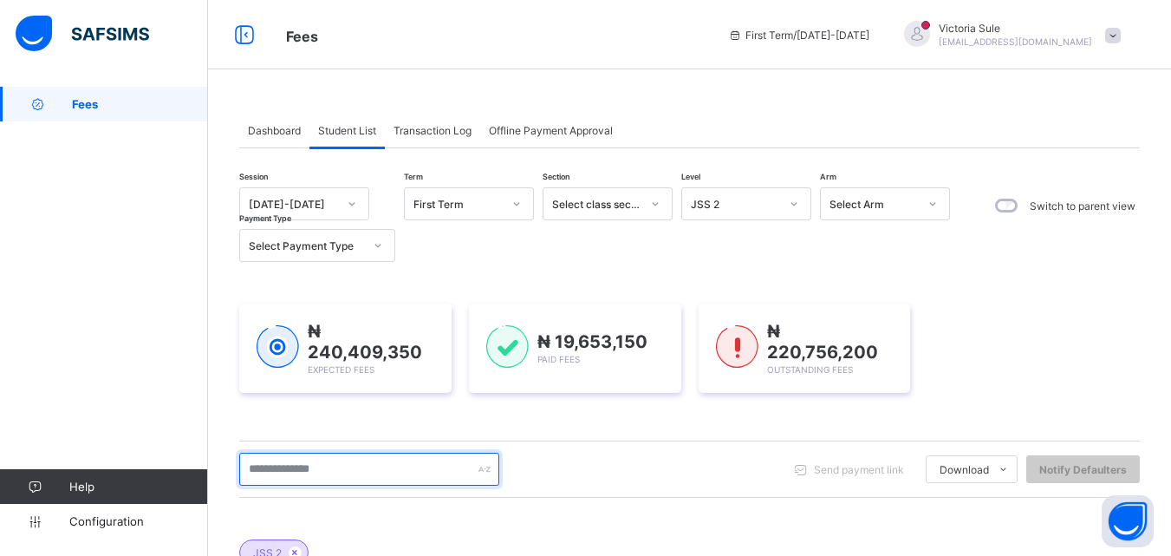
click at [336, 473] on input "text" at bounding box center [369, 468] width 260 height 33
click at [342, 473] on input "*" at bounding box center [369, 468] width 260 height 33
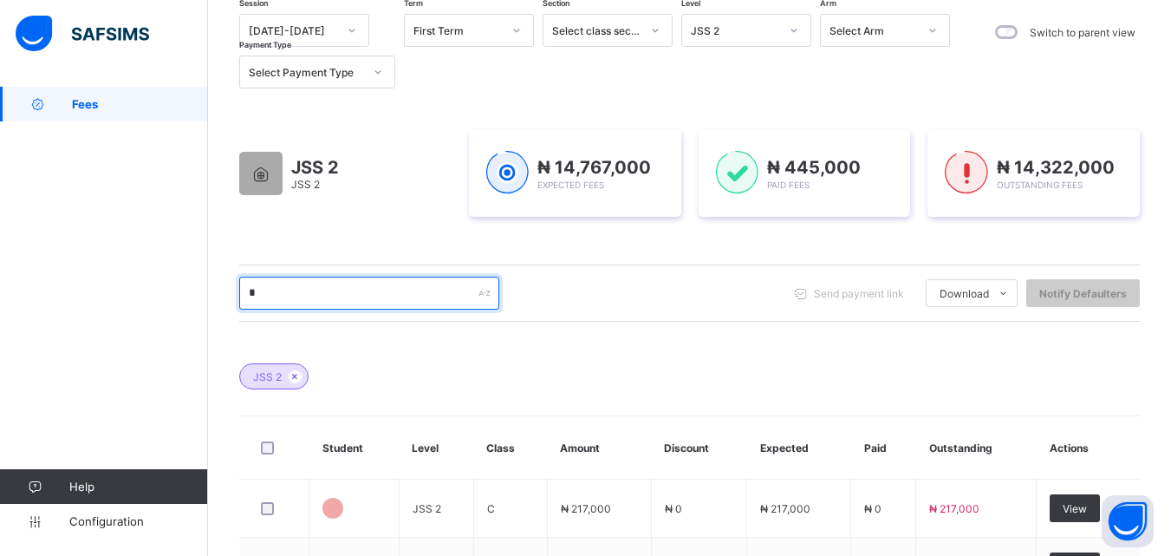
type input "******"
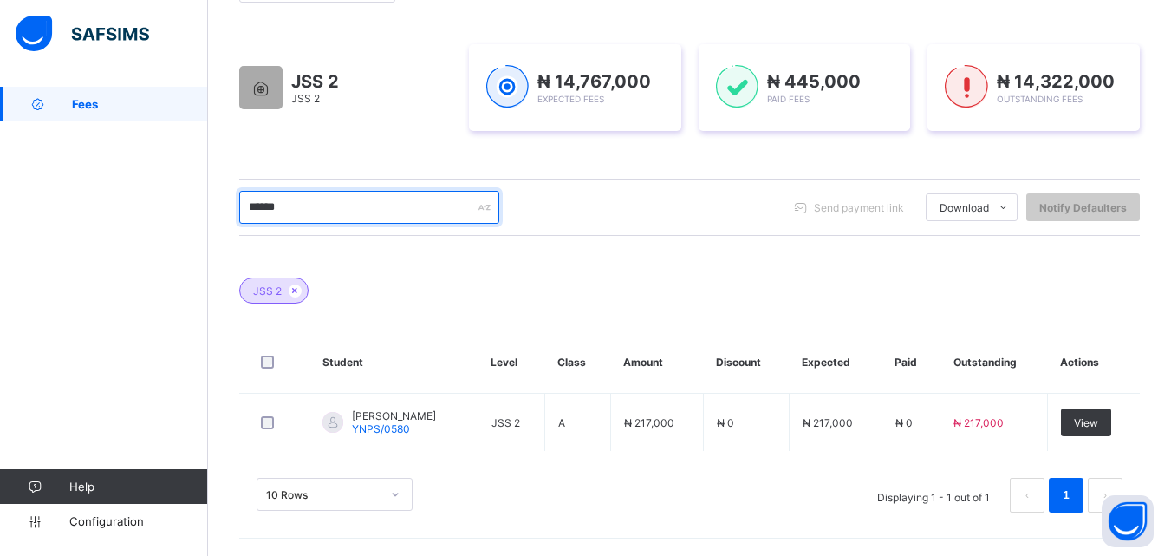
scroll to position [259, 0]
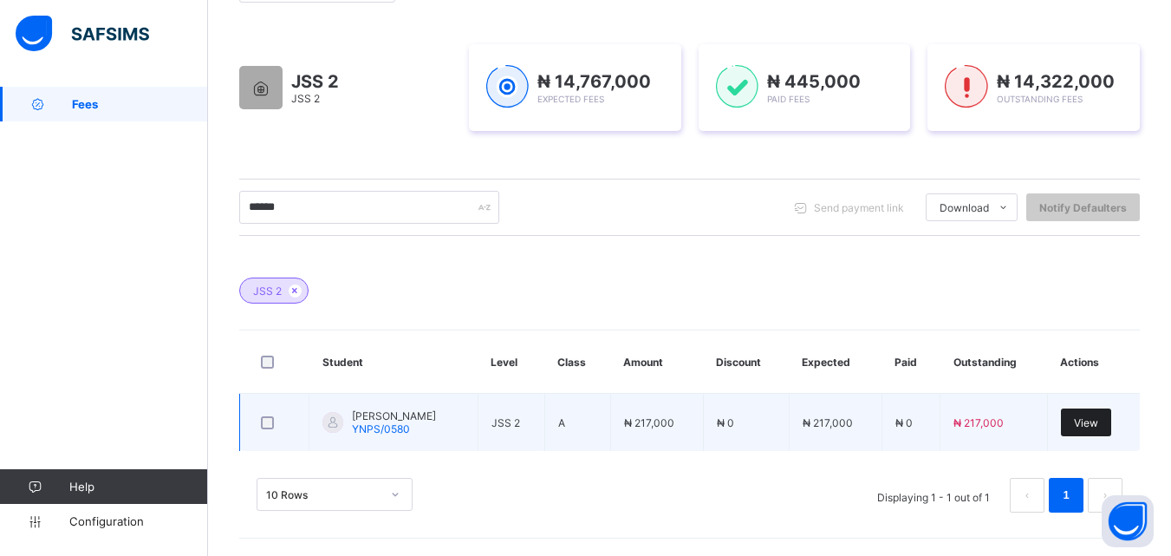
click at [1098, 427] on span "View" at bounding box center [1086, 422] width 24 height 13
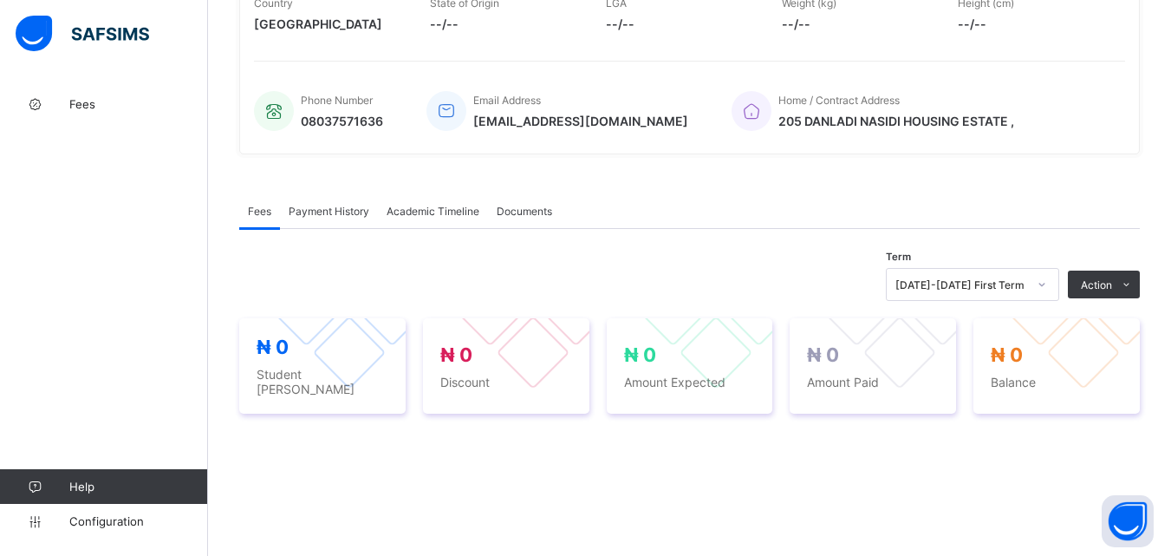
scroll to position [613, 0]
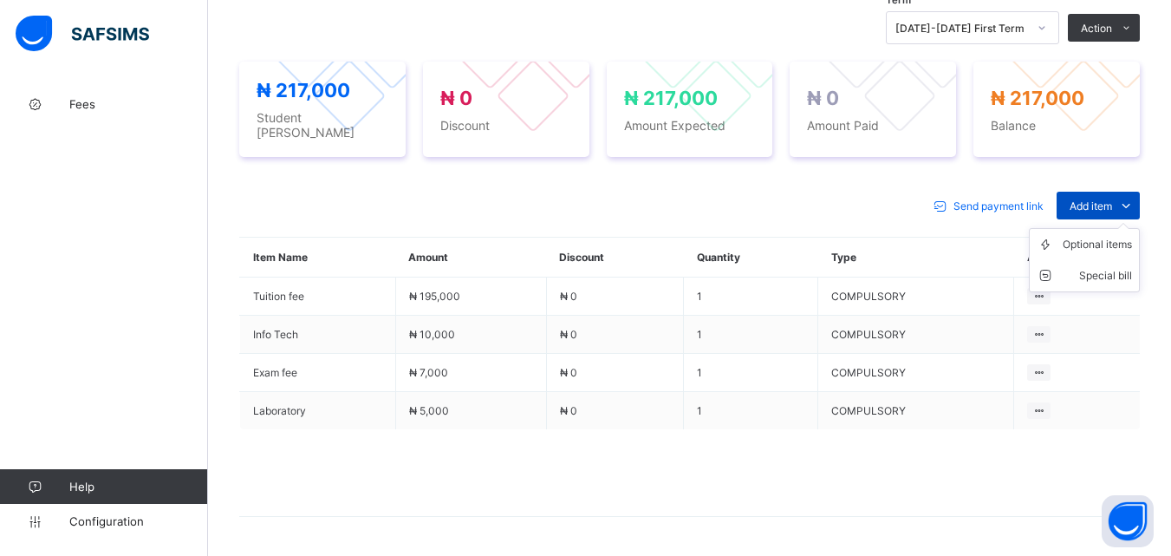
click at [1101, 199] on span "Add item" at bounding box center [1091, 205] width 42 height 13
click at [1113, 267] on div "Special bill" at bounding box center [1097, 275] width 69 height 17
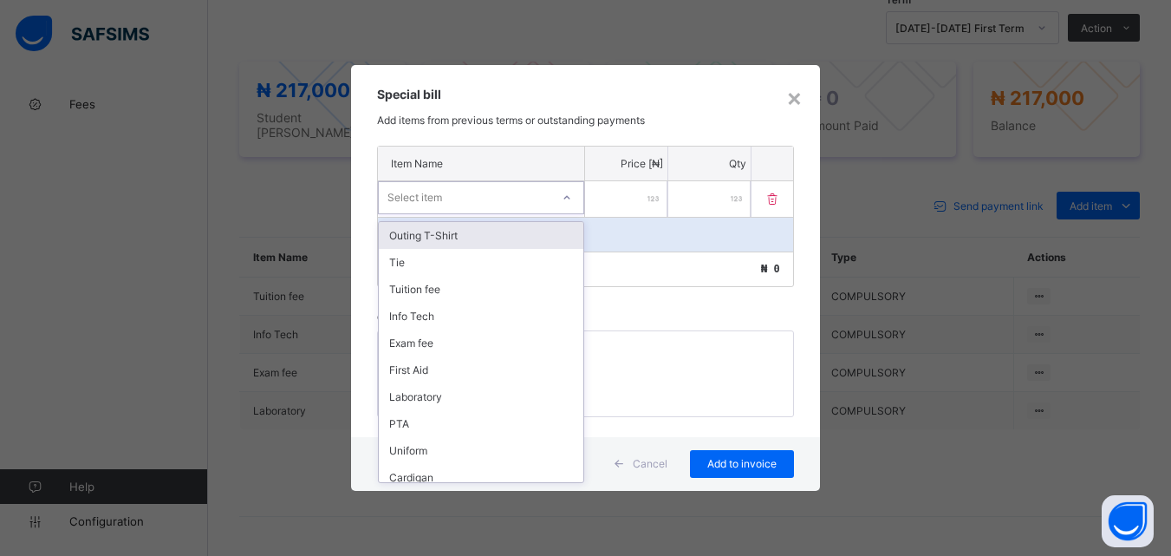
click at [565, 195] on icon at bounding box center [567, 197] width 10 height 17
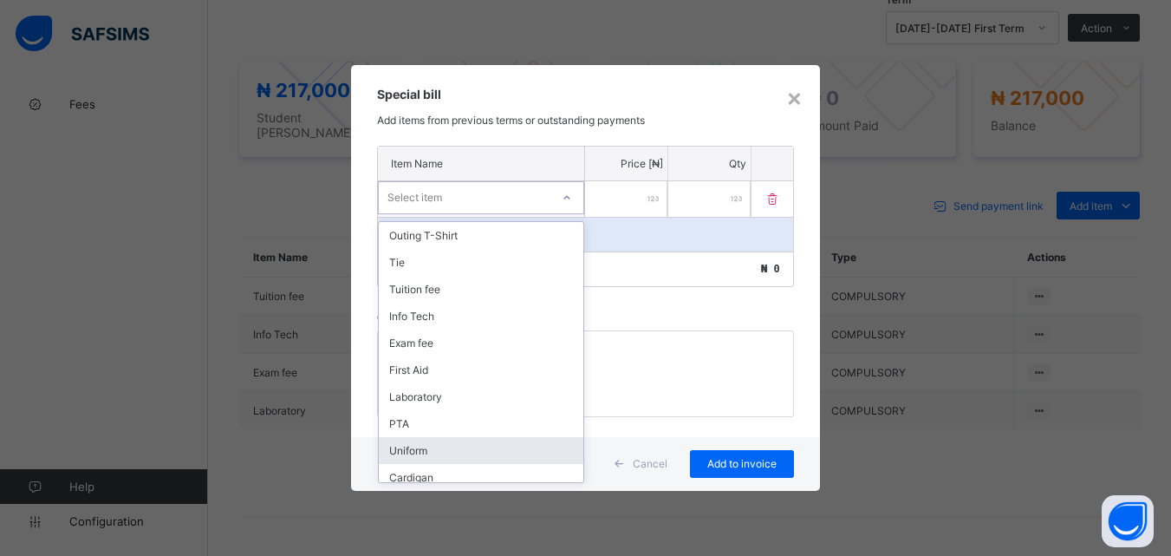
scroll to position [250, 0]
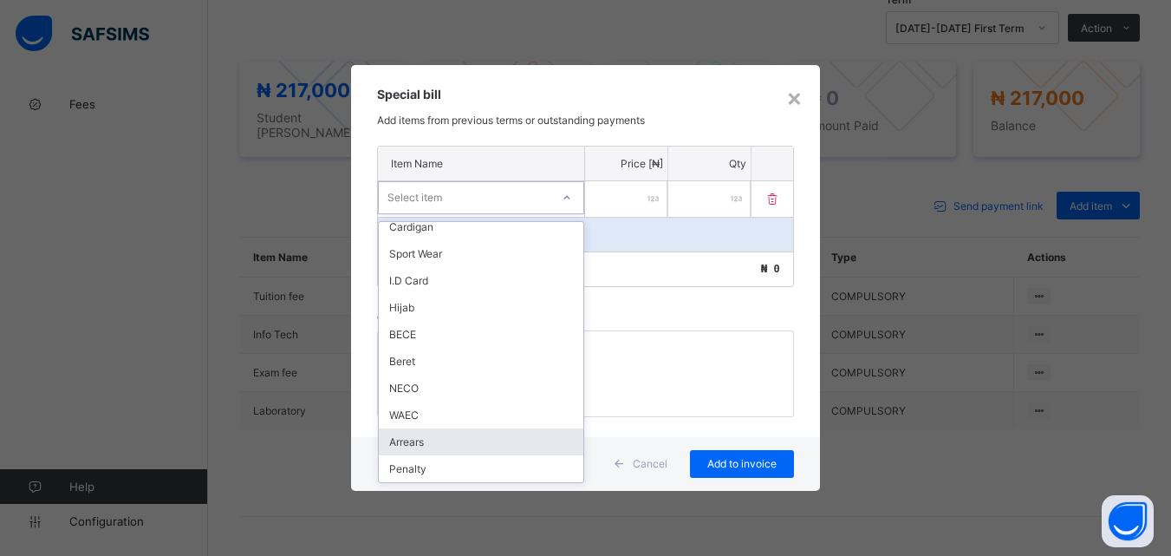
click at [488, 442] on div "Arrears" at bounding box center [481, 441] width 205 height 27
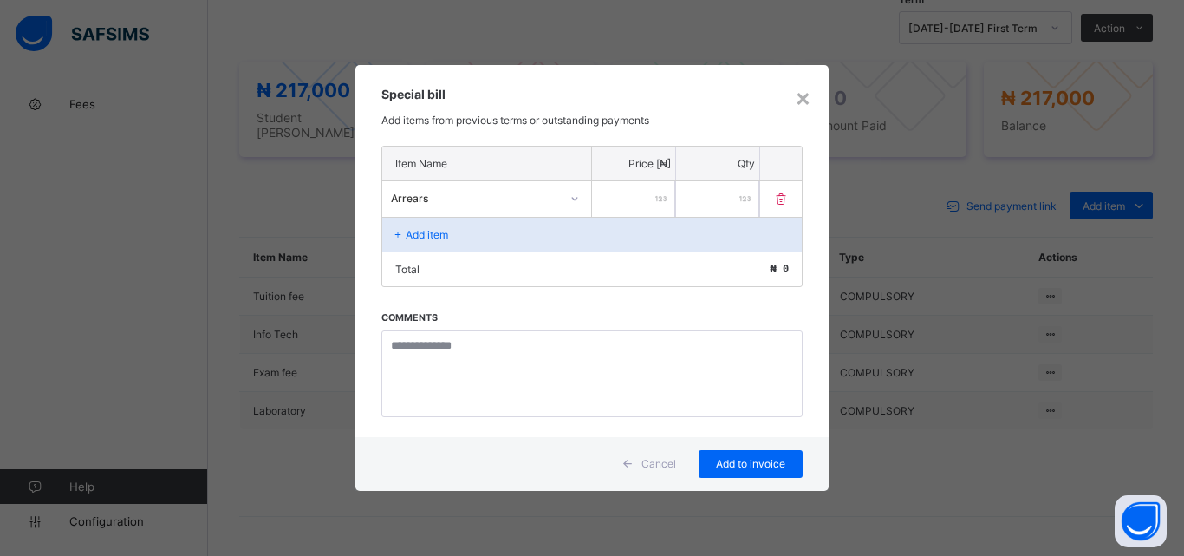
click at [642, 192] on input "number" at bounding box center [633, 199] width 83 height 36
type input "******"
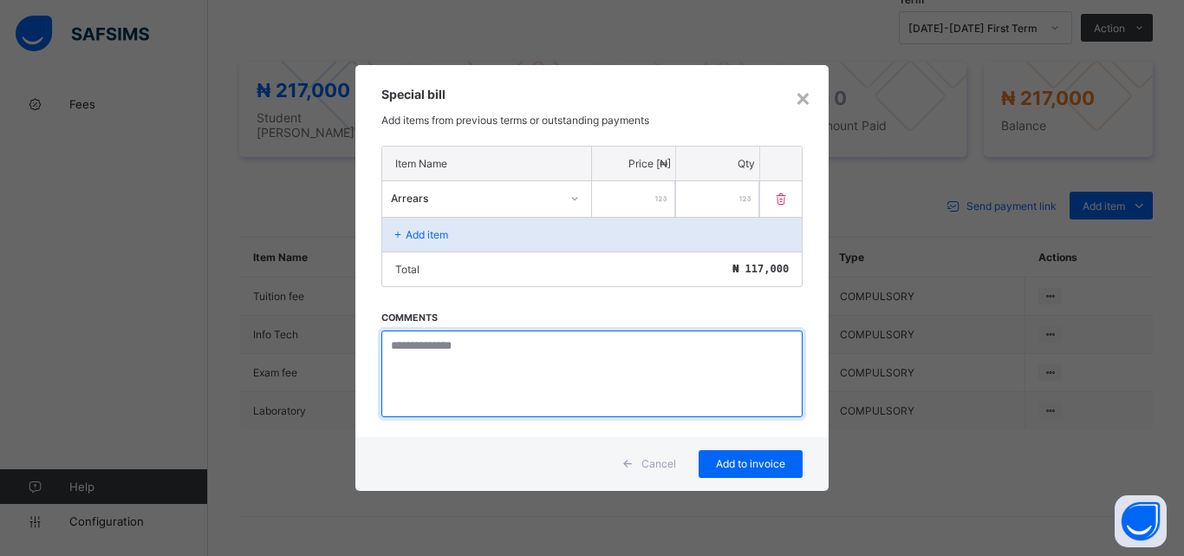
click at [409, 356] on textarea at bounding box center [591, 373] width 421 height 87
paste textarea "**********"
type textarea "**********"
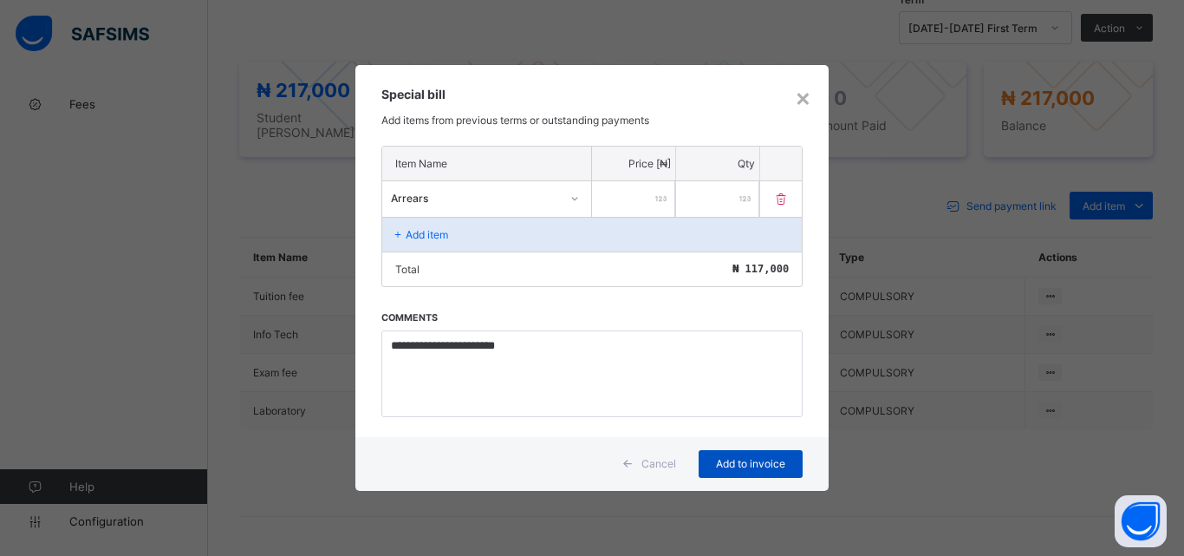
click at [784, 467] on span "Add to invoice" at bounding box center [751, 463] width 78 height 13
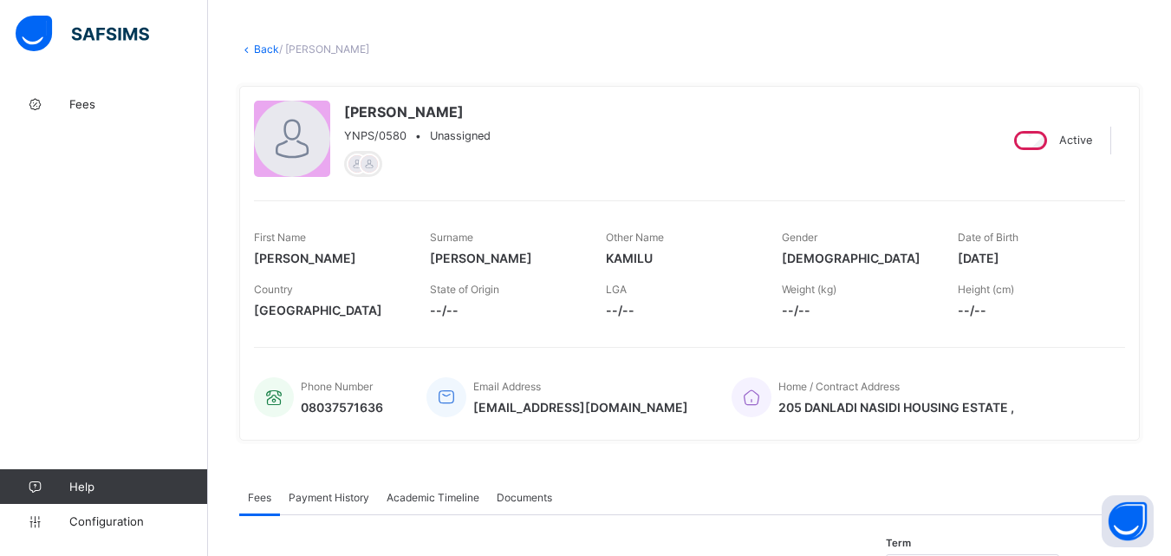
scroll to position [0, 0]
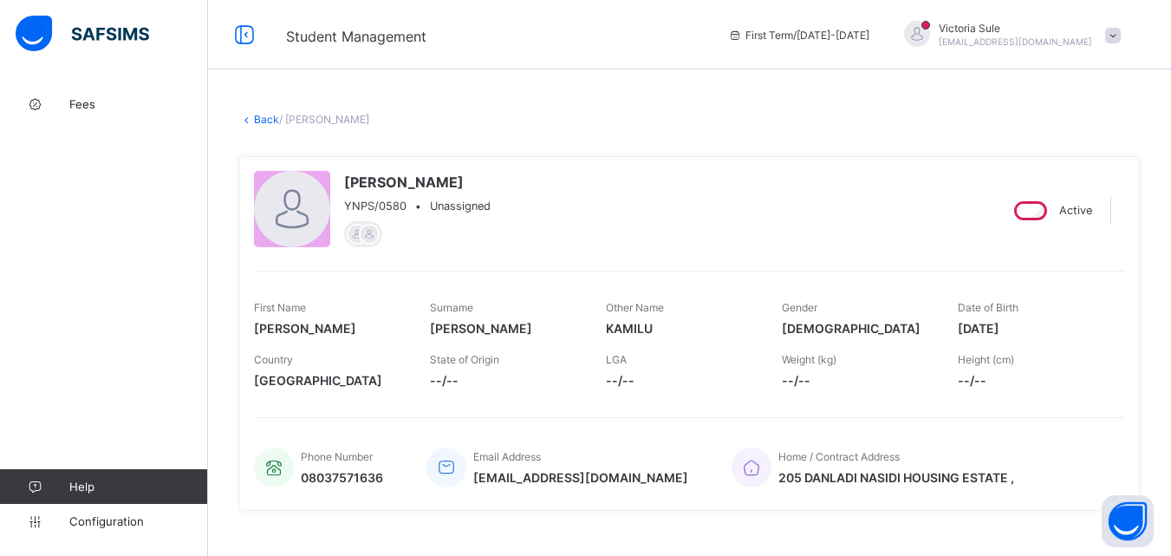
click at [262, 120] on link "Back" at bounding box center [266, 119] width 25 height 13
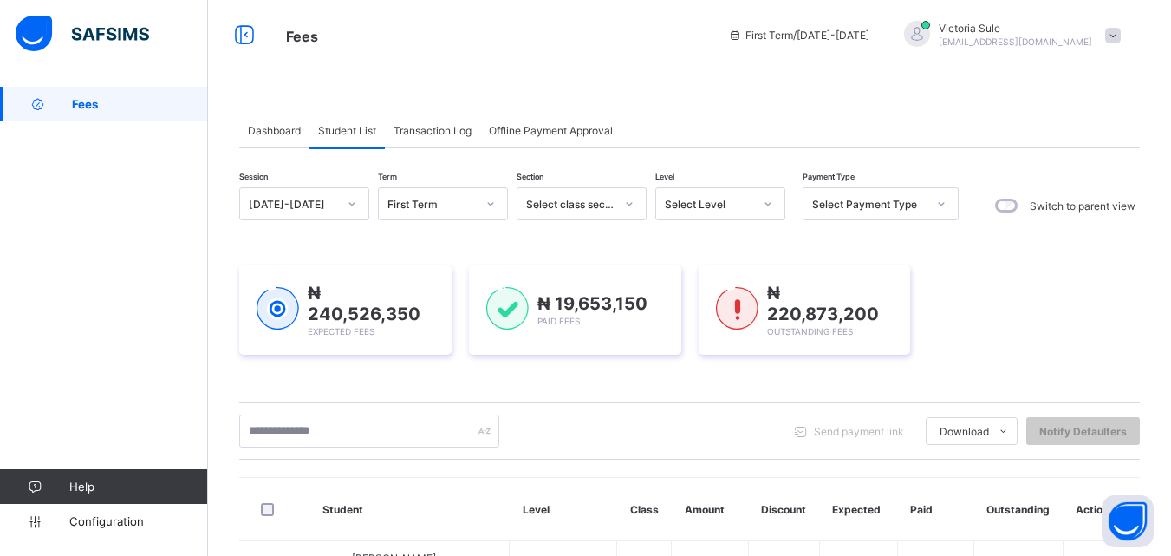
click at [737, 204] on div "Select Level" at bounding box center [709, 204] width 88 height 13
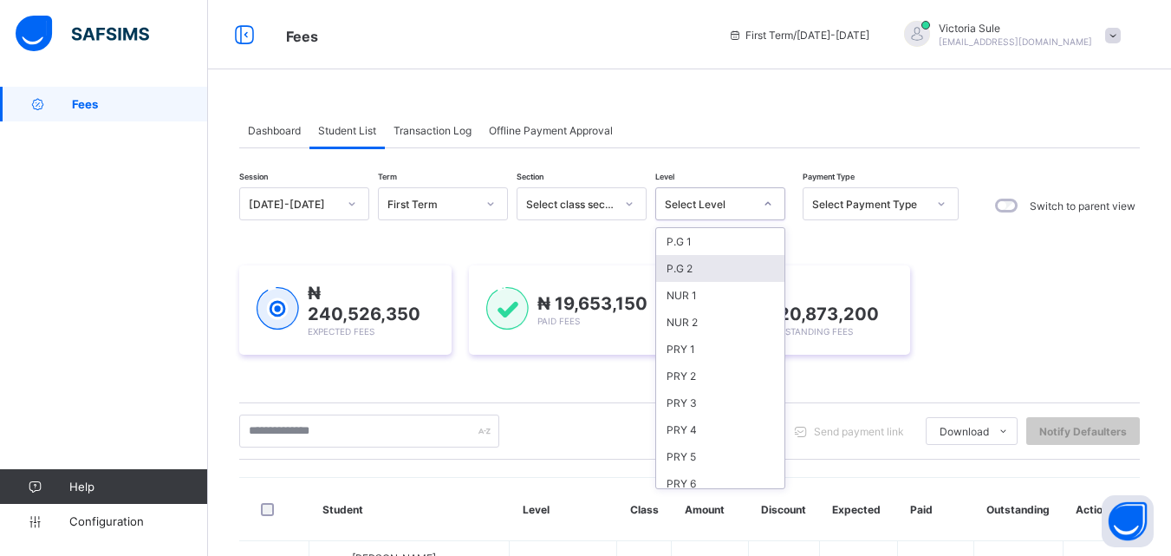
click at [716, 256] on div "P.G 2" at bounding box center [720, 268] width 128 height 27
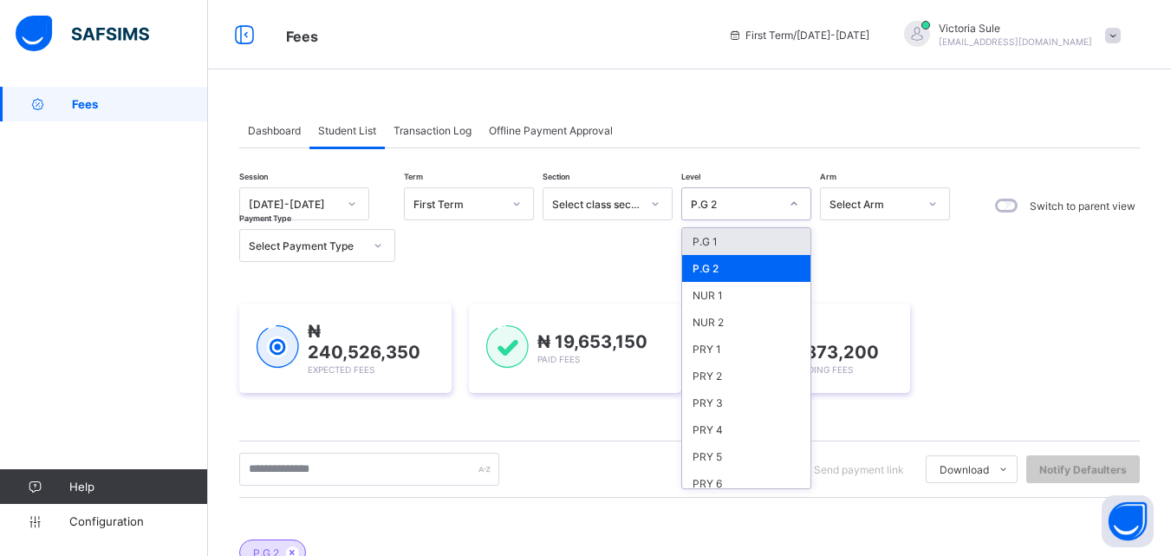
click at [732, 192] on div "P.G 2" at bounding box center [729, 204] width 95 height 24
click at [720, 244] on div "P.G 1" at bounding box center [746, 241] width 128 height 27
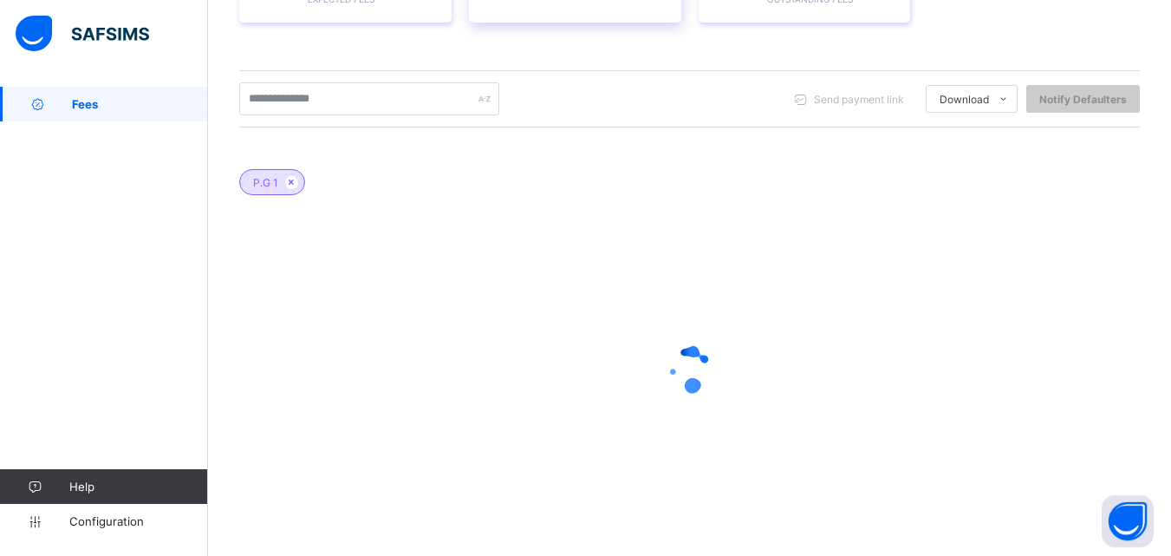
scroll to position [371, 0]
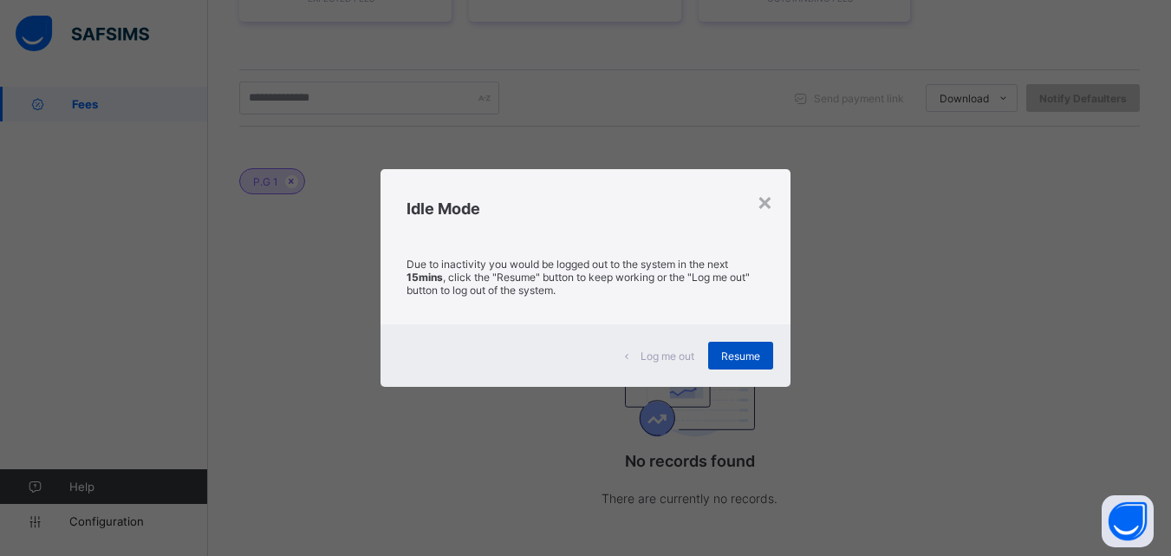
click at [764, 360] on div "Resume" at bounding box center [740, 355] width 65 height 28
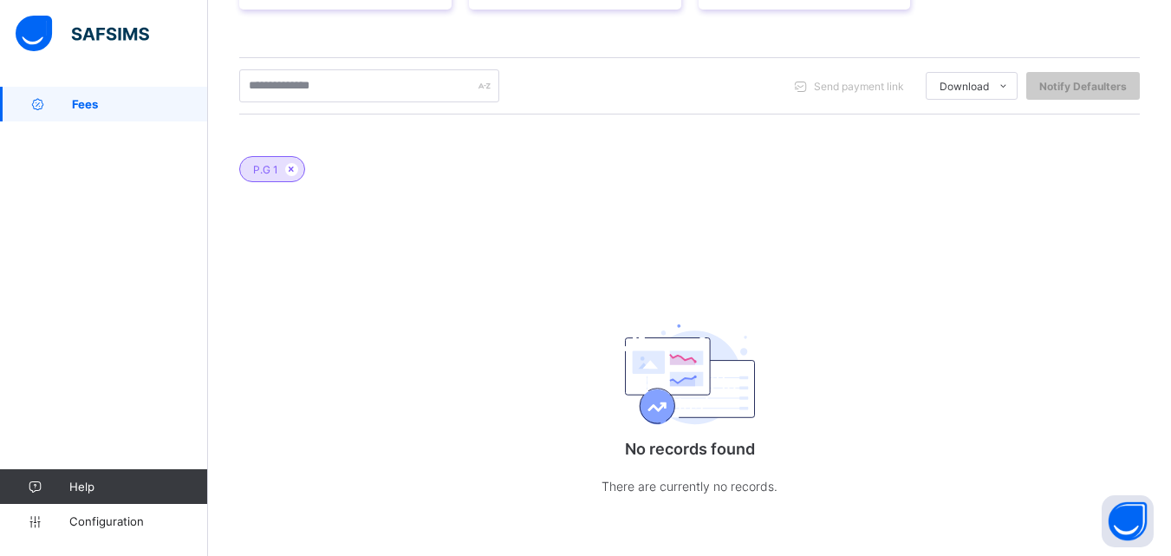
scroll to position [36, 0]
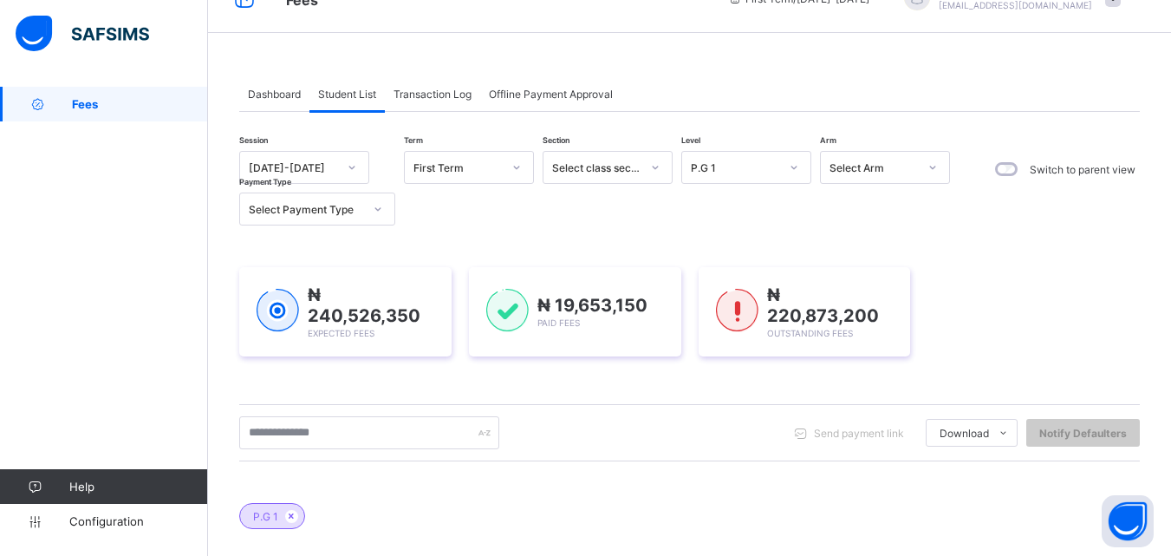
click at [738, 168] on div "P.G 1" at bounding box center [735, 167] width 88 height 13
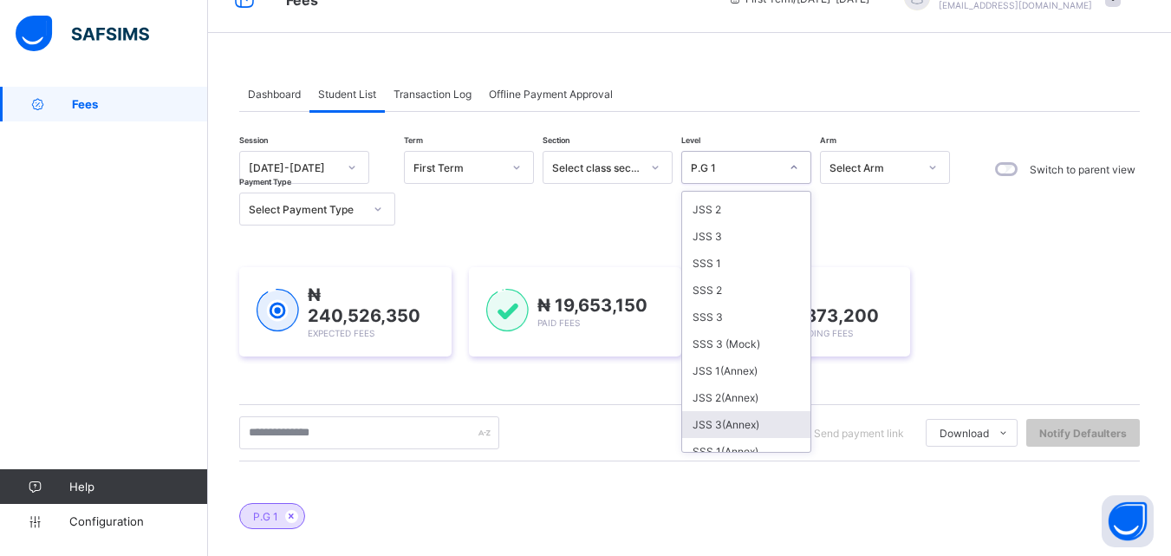
scroll to position [260, 0]
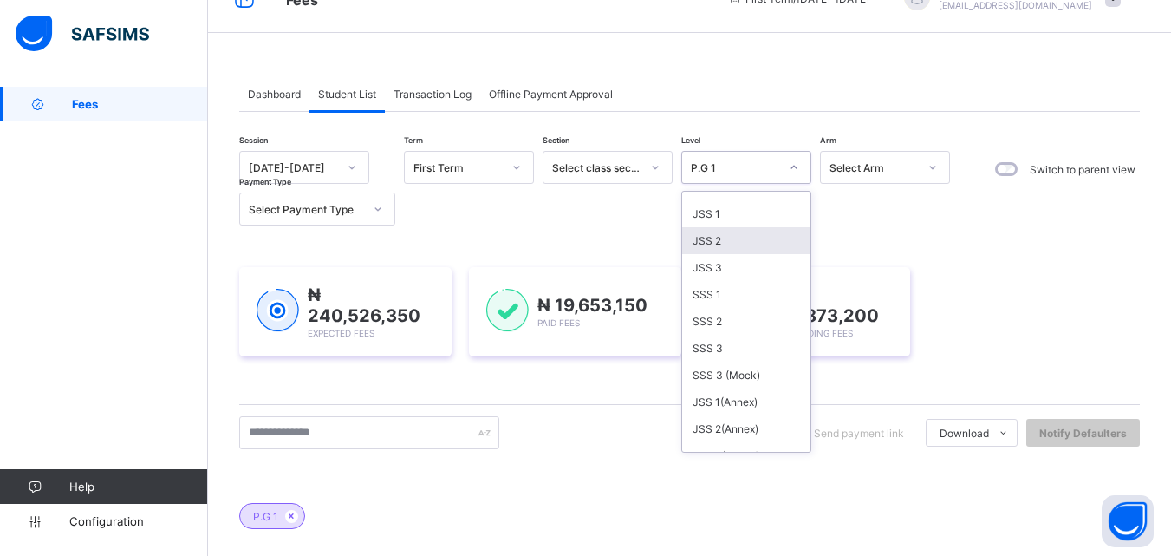
click at [746, 237] on div "JSS 2" at bounding box center [746, 240] width 128 height 27
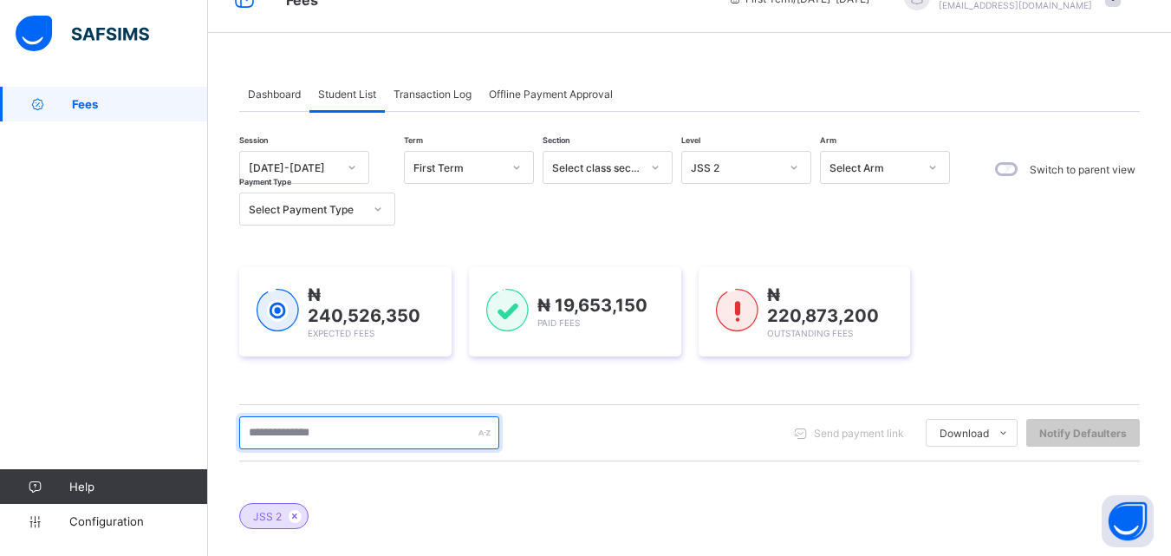
click at [362, 439] on input "text" at bounding box center [369, 432] width 260 height 33
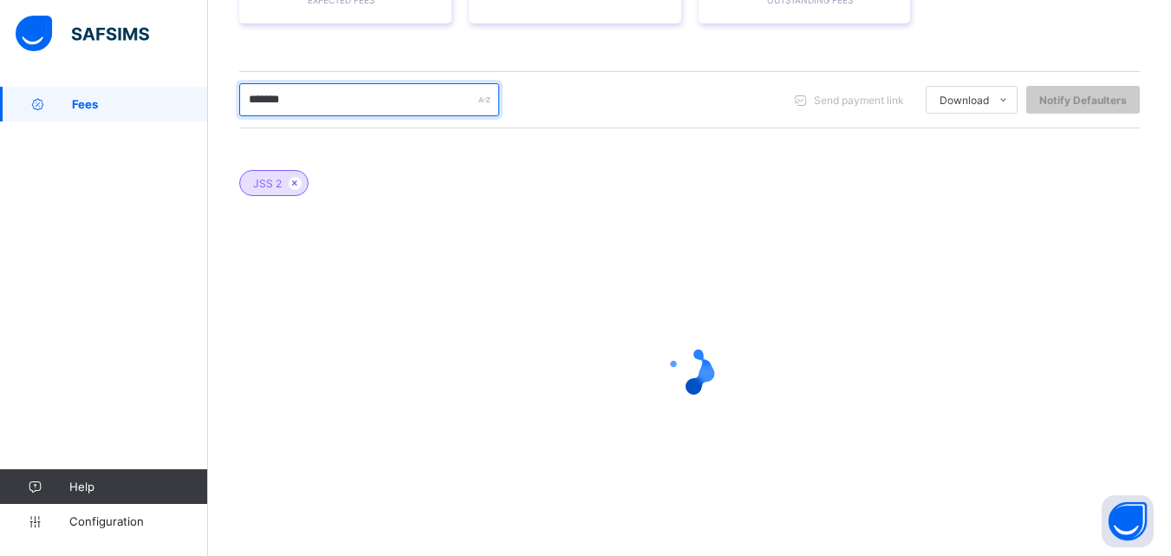
scroll to position [371, 0]
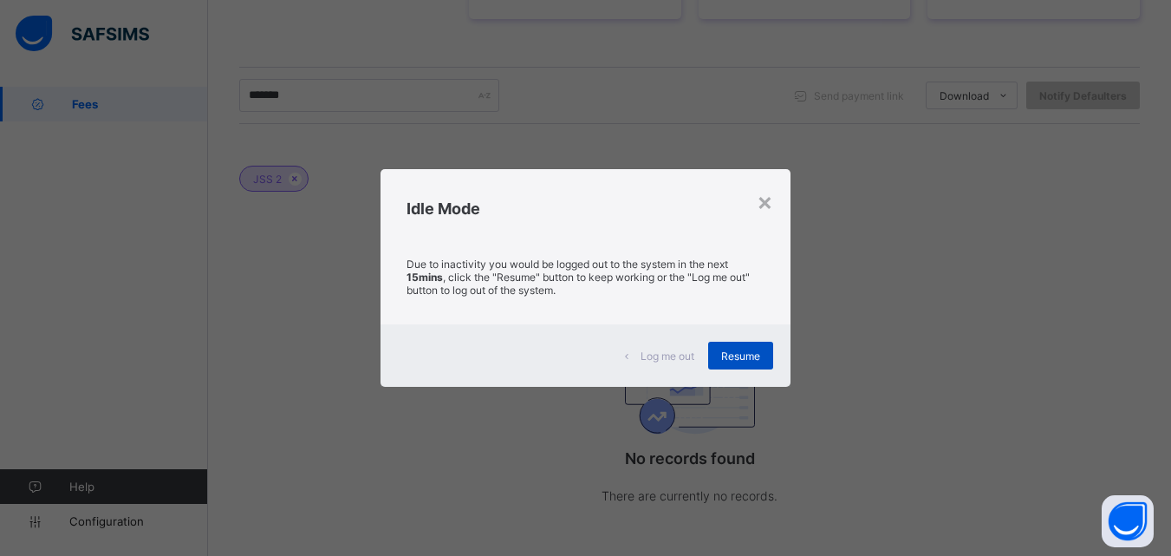
click at [744, 360] on span "Resume" at bounding box center [740, 355] width 39 height 13
click at [722, 356] on div "Resume" at bounding box center [740, 355] width 65 height 28
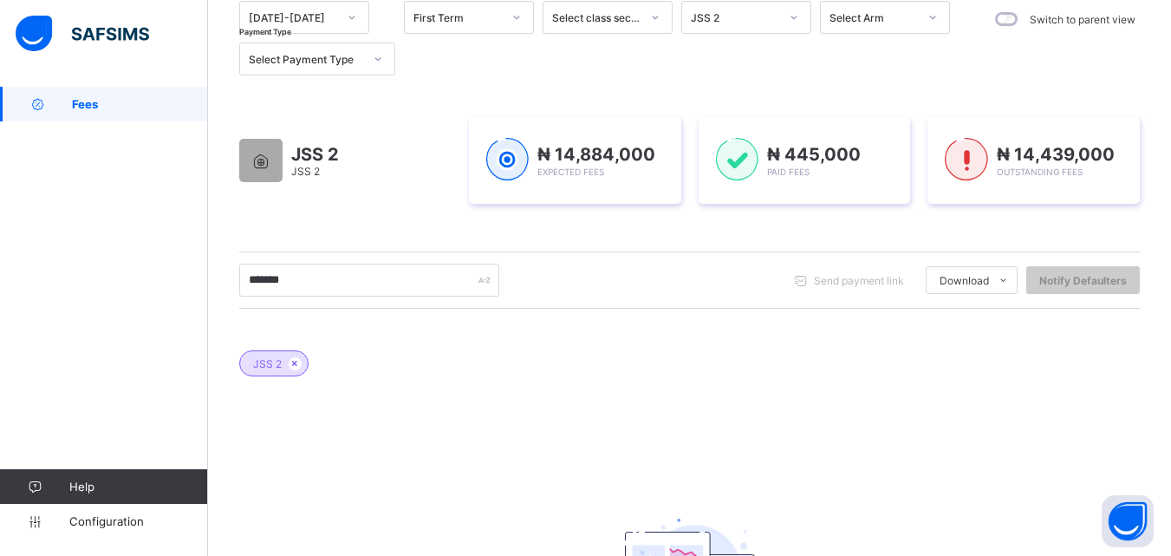
scroll to position [0, 0]
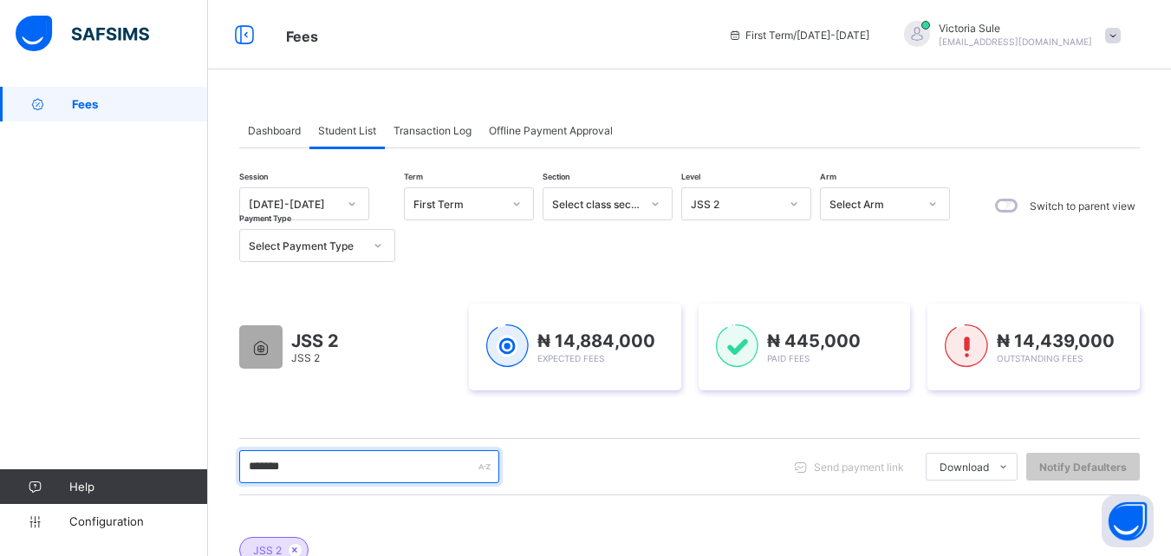
drag, startPoint x: 274, startPoint y: 471, endPoint x: 236, endPoint y: 474, distance: 38.3
click at [236, 474] on div "Dashboard Student List Transaction Log Offline Payment Approval Student List Mo…" at bounding box center [689, 512] width 963 height 851
type input "****"
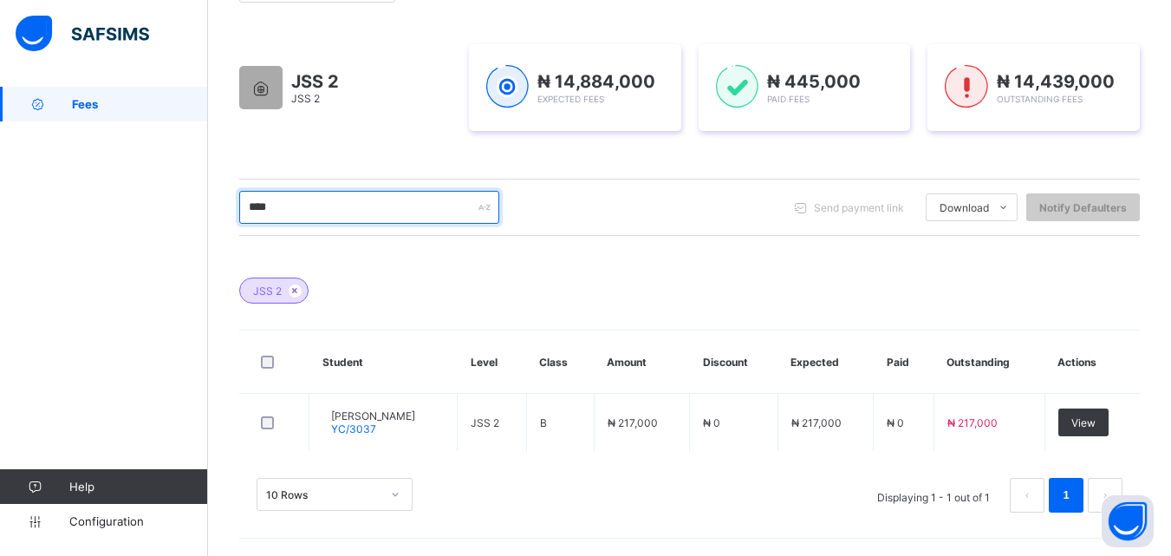
scroll to position [259, 0]
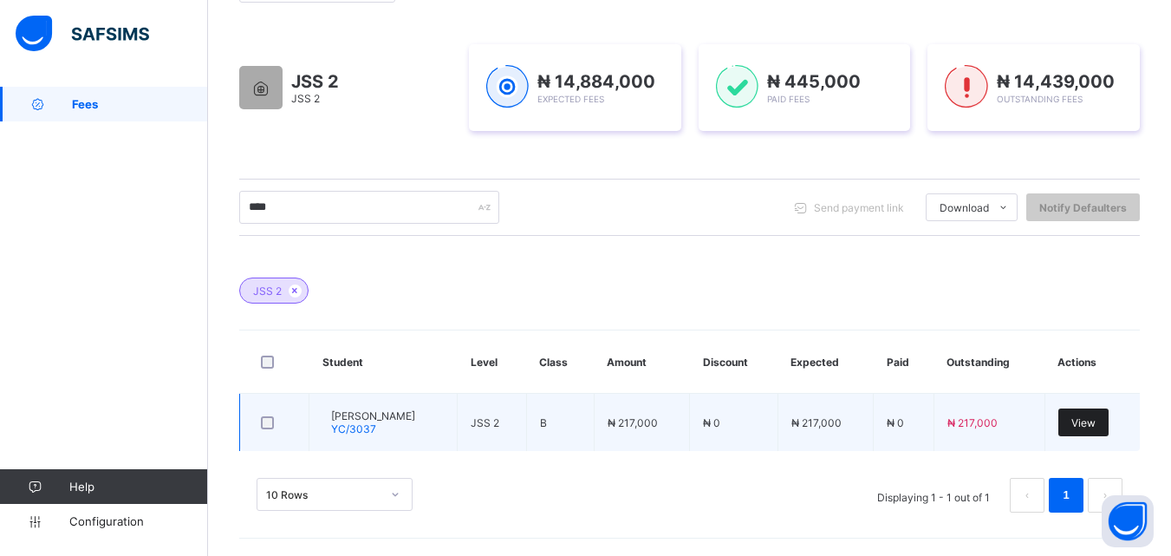
click at [1096, 425] on span "View" at bounding box center [1083, 422] width 24 height 13
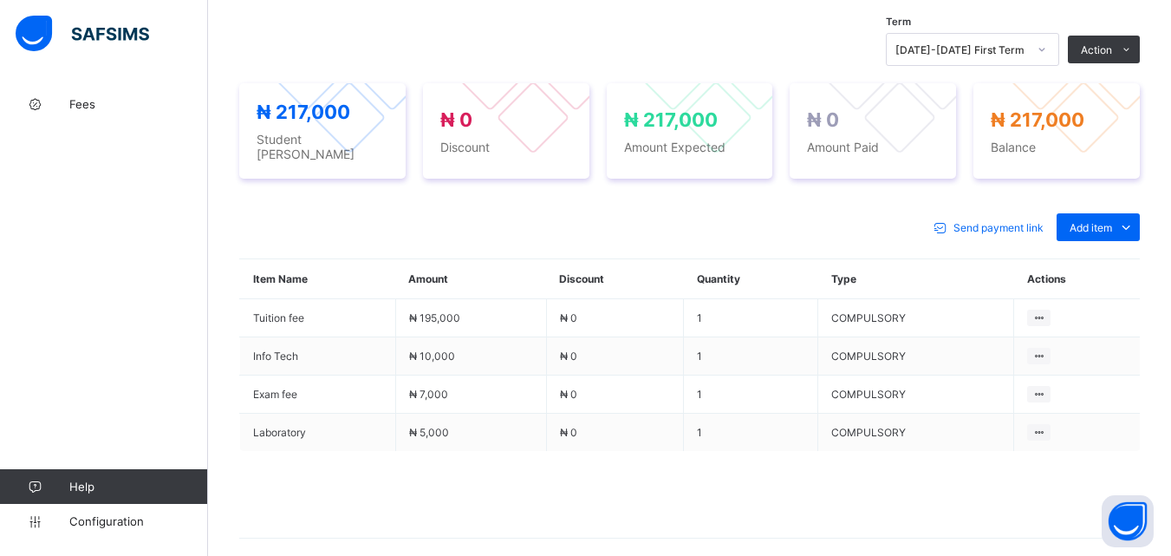
scroll to position [607, 0]
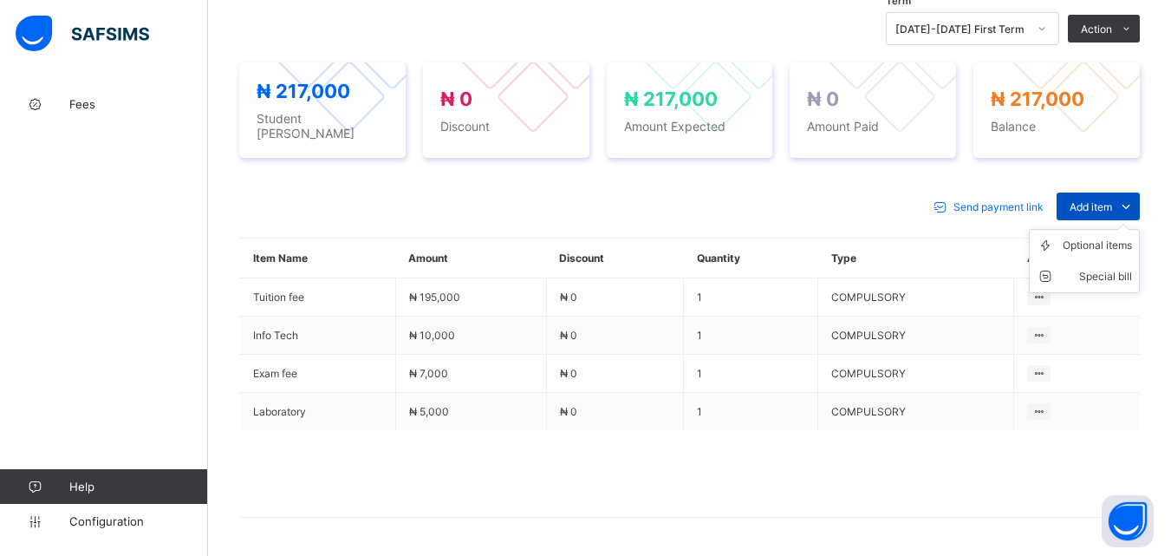
click at [1091, 200] on span "Add item" at bounding box center [1091, 206] width 42 height 13
click at [1105, 237] on div "Optional items" at bounding box center [1097, 245] width 69 height 17
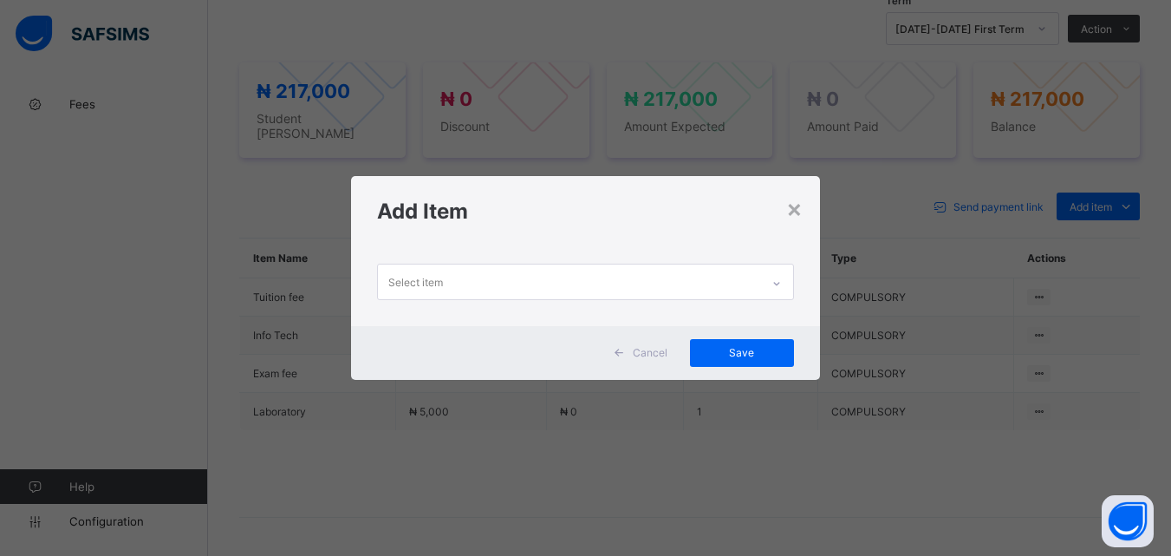
click at [773, 285] on icon at bounding box center [776, 283] width 10 height 17
click at [793, 217] on div "×" at bounding box center [794, 207] width 16 height 29
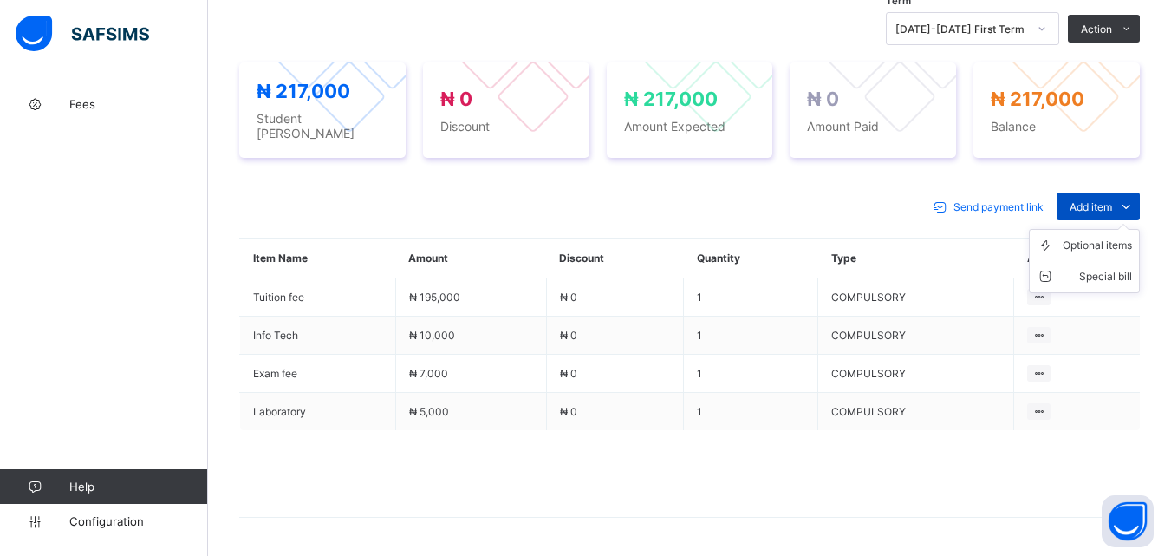
click at [1112, 203] on span "Add item" at bounding box center [1091, 206] width 42 height 13
click at [1103, 237] on div "Optional items" at bounding box center [1097, 245] width 69 height 17
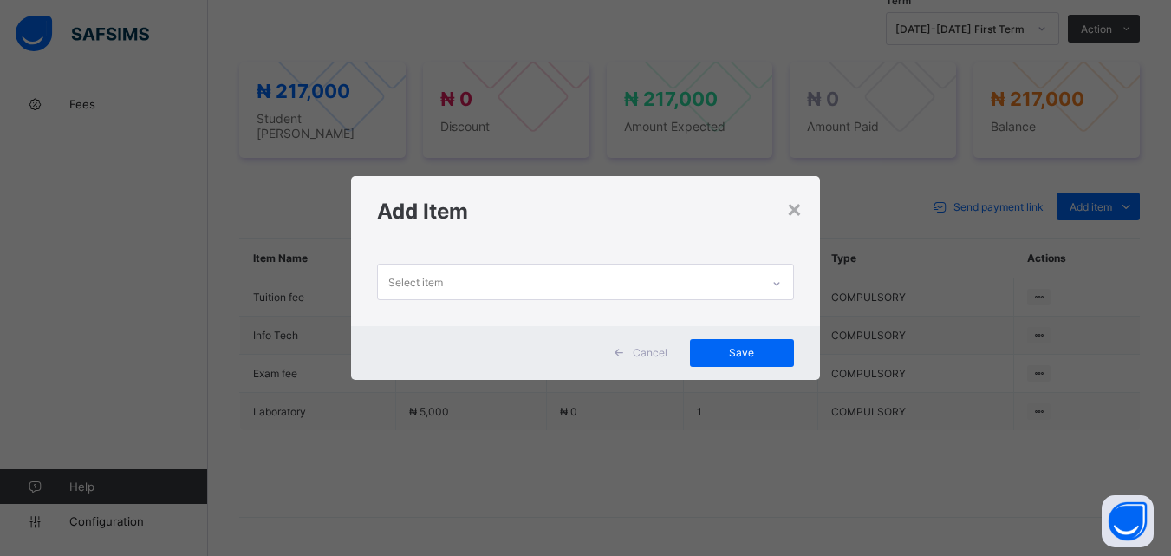
click at [779, 276] on icon at bounding box center [776, 283] width 10 height 17
click at [796, 221] on div "×" at bounding box center [794, 207] width 16 height 29
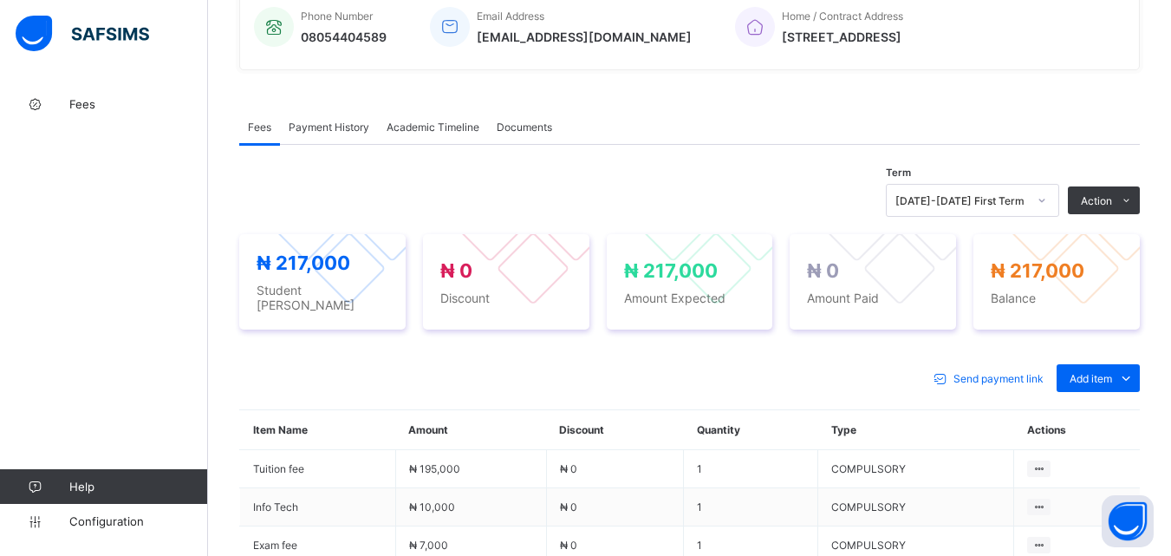
scroll to position [433, 0]
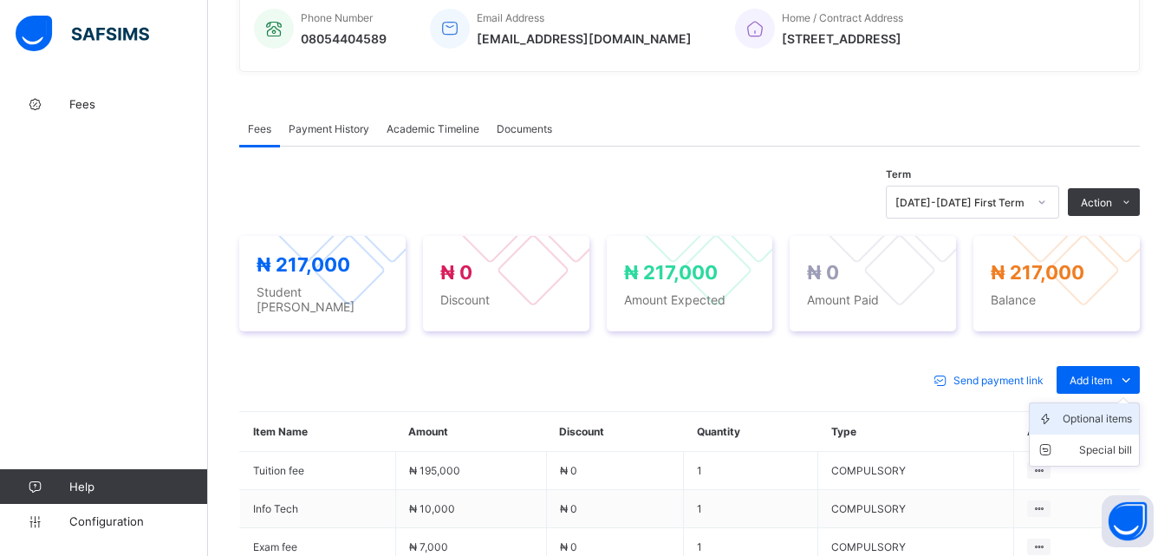
click at [1106, 415] on div "Optional items" at bounding box center [1097, 418] width 69 height 17
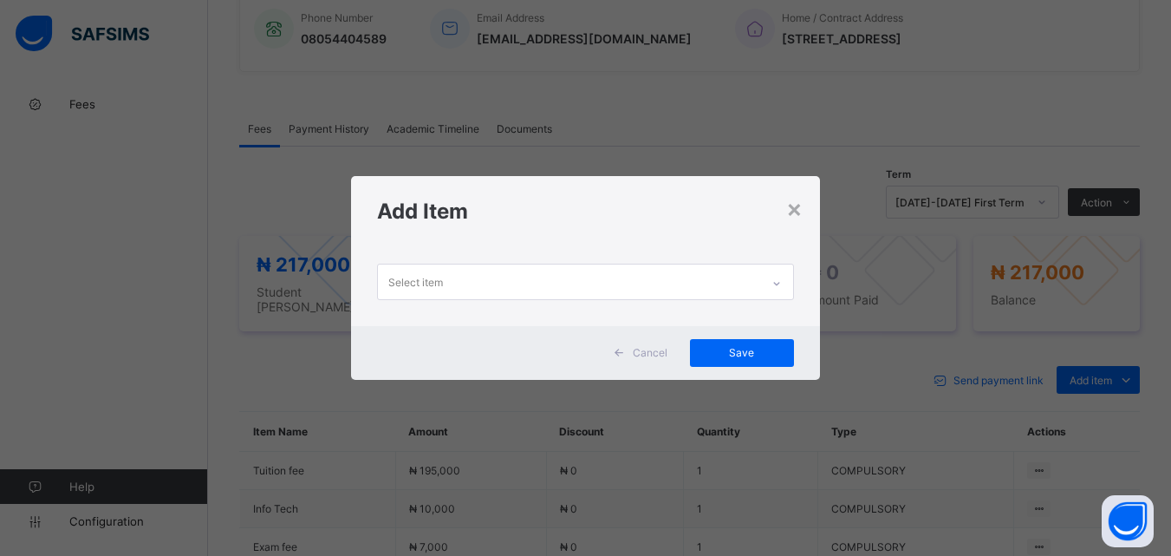
click at [778, 284] on icon at bounding box center [776, 283] width 6 height 3
click at [796, 216] on div "×" at bounding box center [794, 207] width 16 height 29
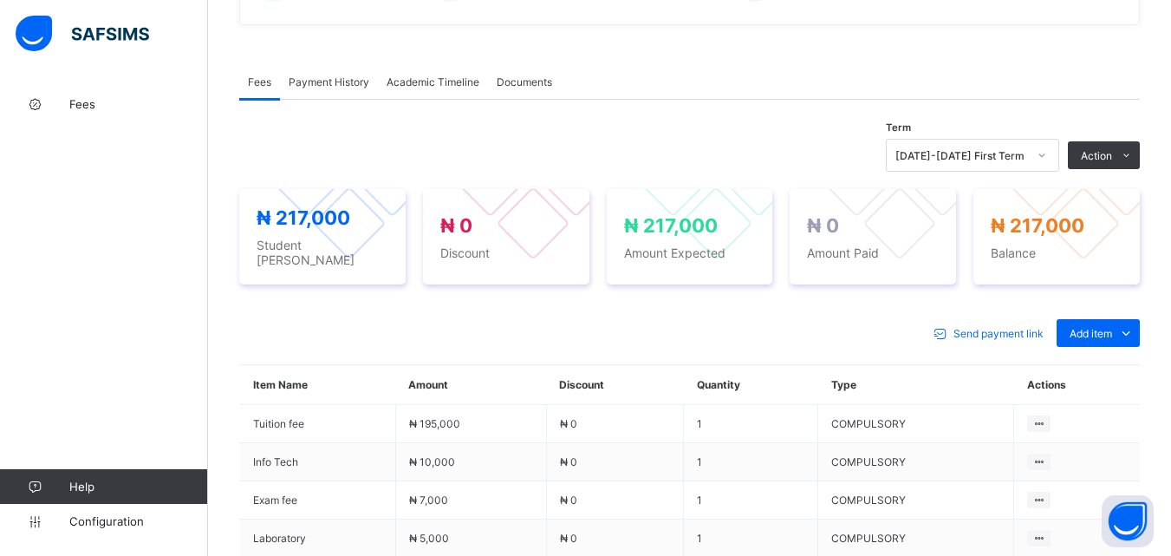
scroll to position [607, 0]
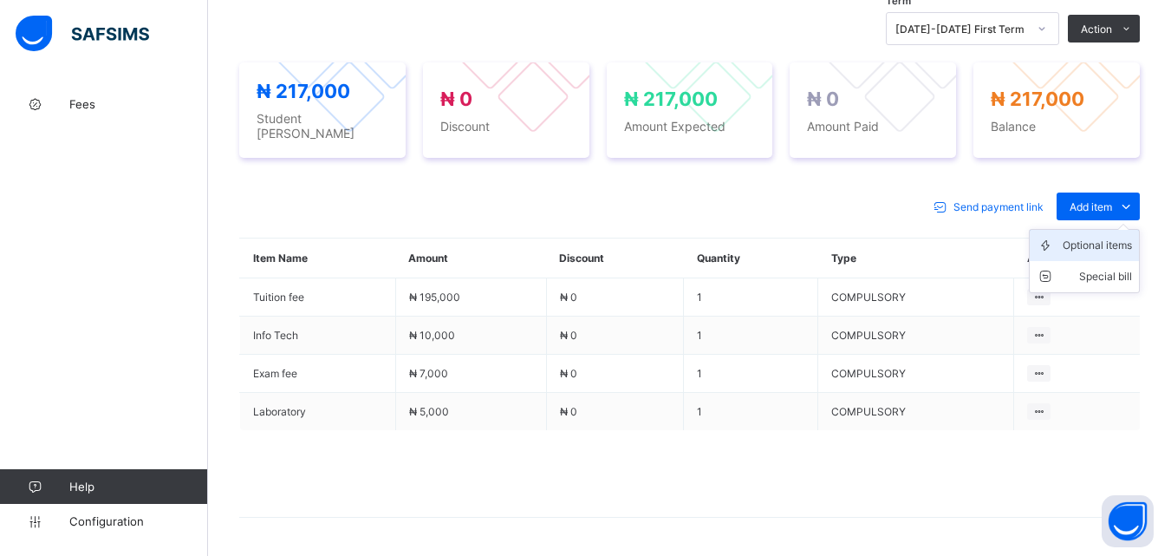
click at [1093, 241] on div "Optional items" at bounding box center [1097, 245] width 69 height 17
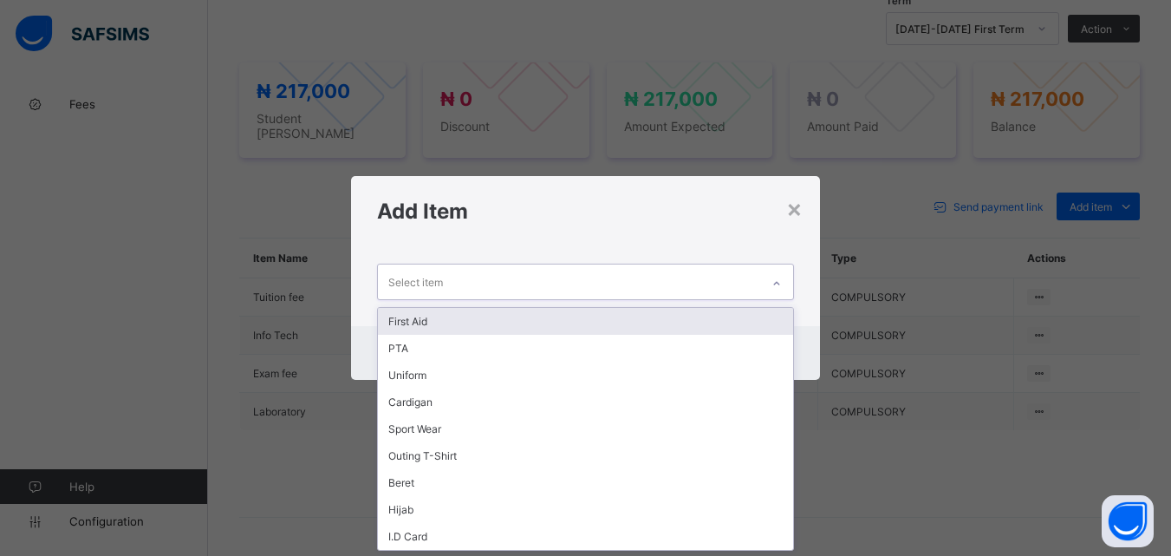
click at [758, 272] on div "Select item" at bounding box center [568, 281] width 381 height 34
click at [732, 315] on div "First Aid" at bounding box center [585, 321] width 414 height 27
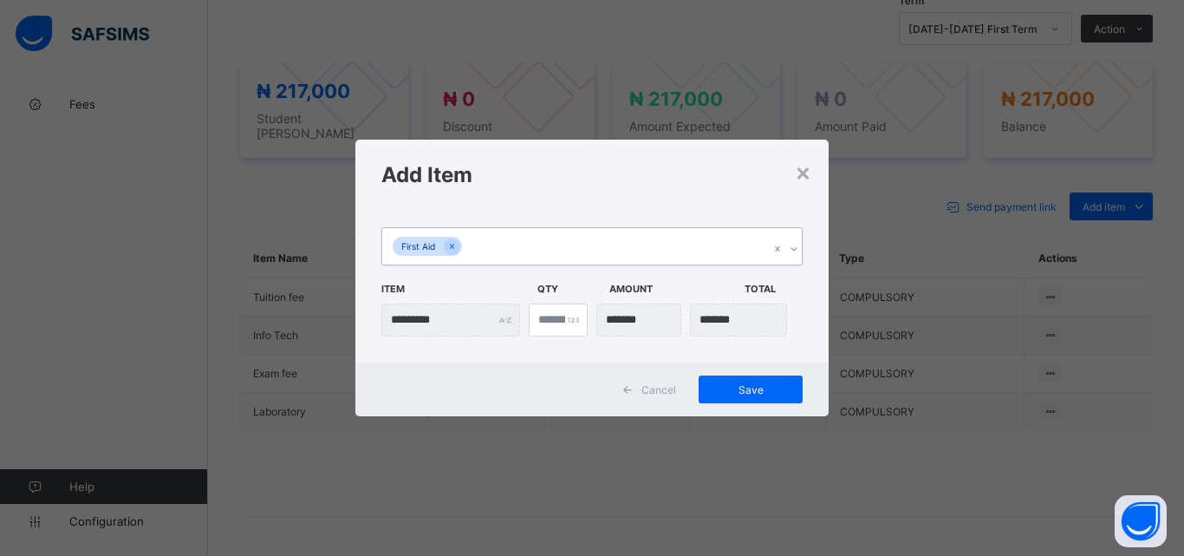
click at [791, 254] on icon at bounding box center [794, 248] width 10 height 17
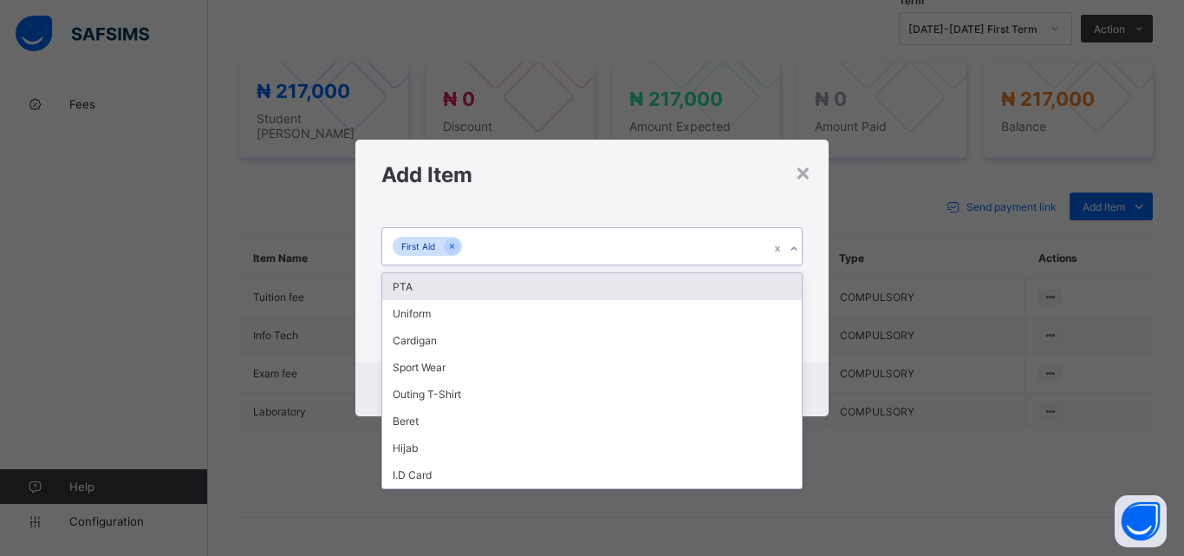
click at [762, 287] on div "PTA" at bounding box center [591, 286] width 419 height 27
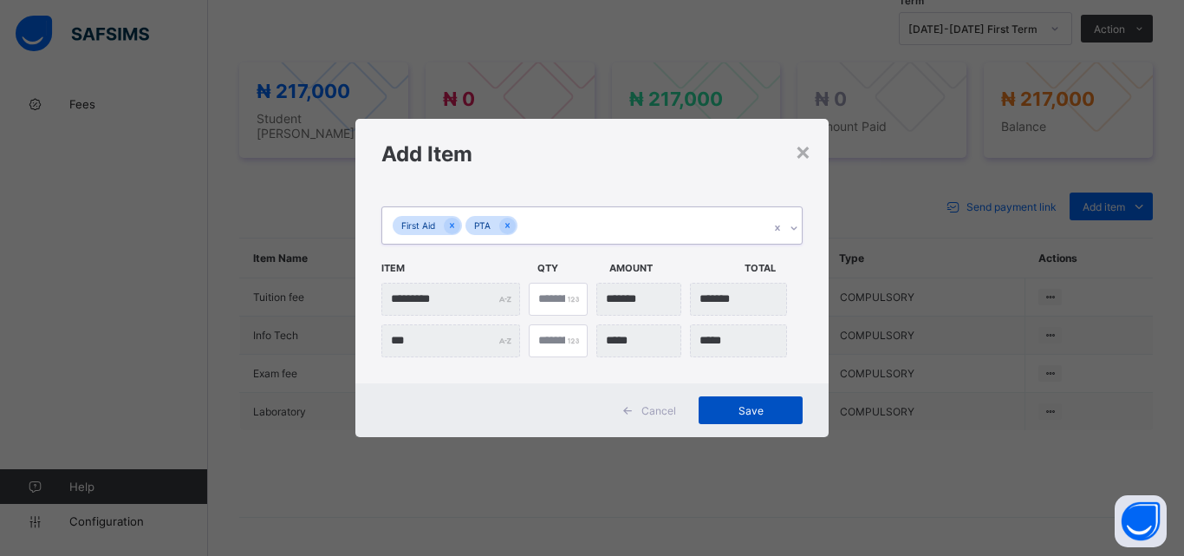
click at [759, 409] on span "Save" at bounding box center [751, 410] width 78 height 13
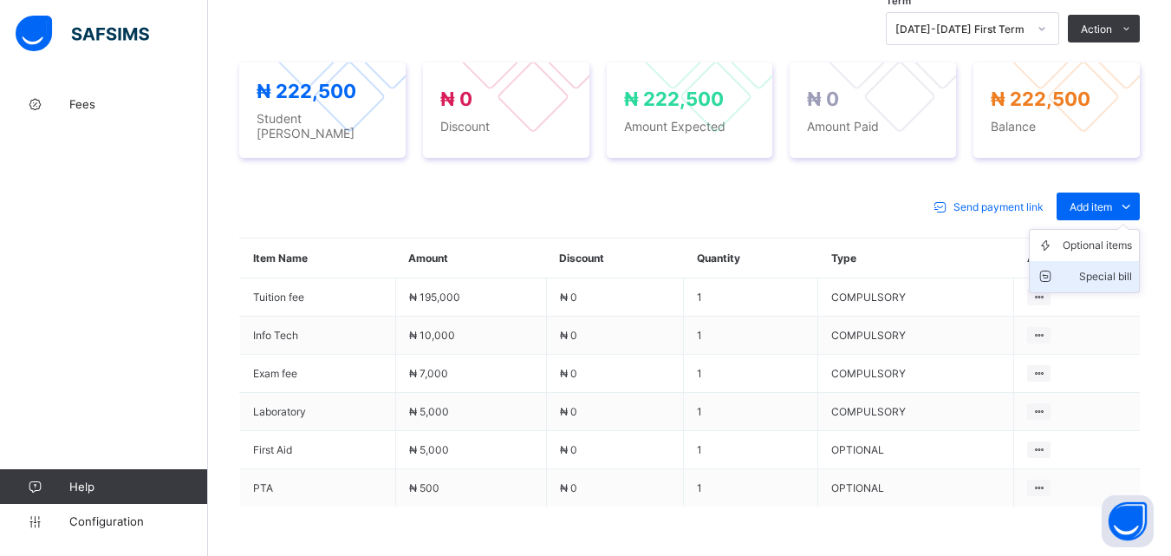
click at [1115, 276] on div "Special bill" at bounding box center [1097, 276] width 69 height 17
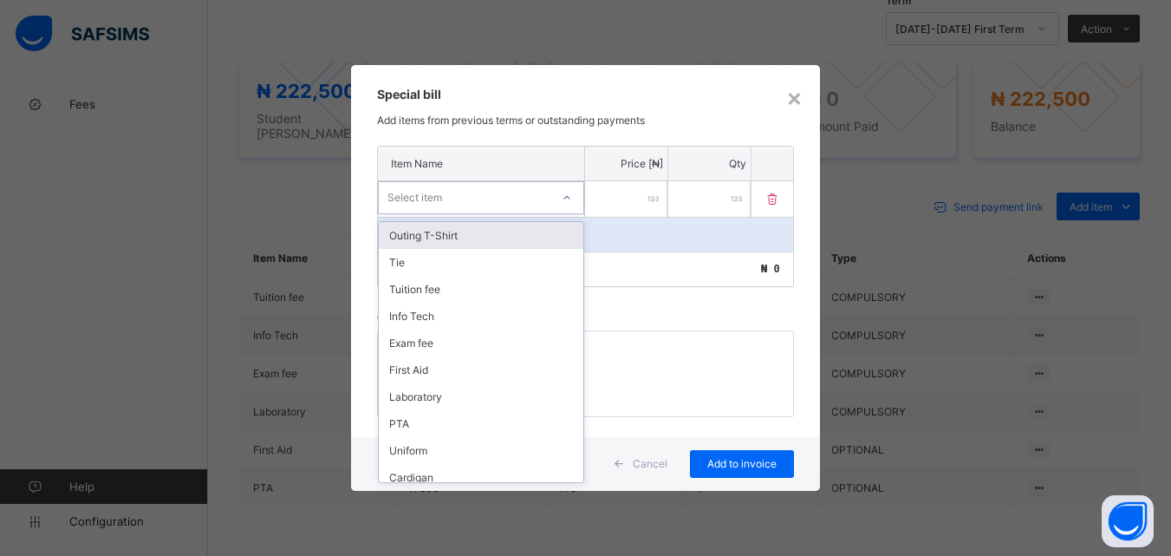
click at [565, 198] on icon at bounding box center [567, 197] width 10 height 17
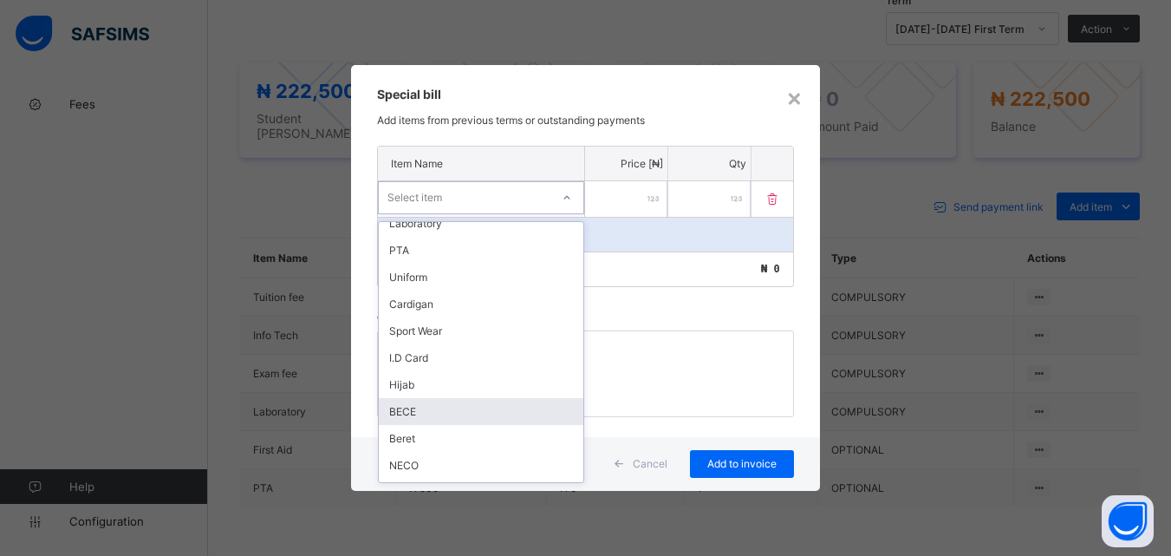
scroll to position [250, 0]
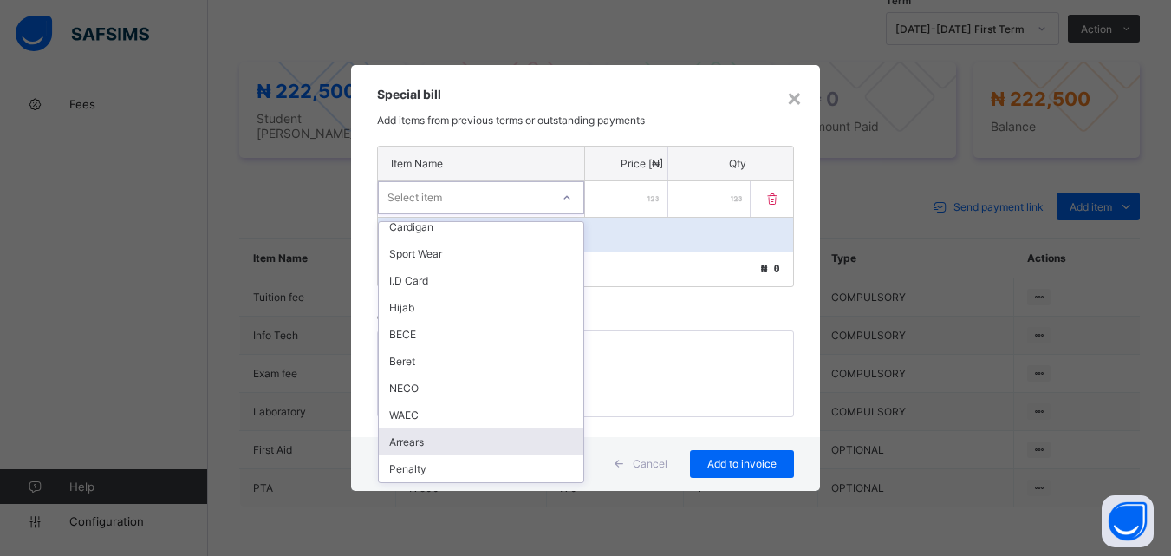
click at [471, 438] on div "Arrears" at bounding box center [481, 441] width 205 height 27
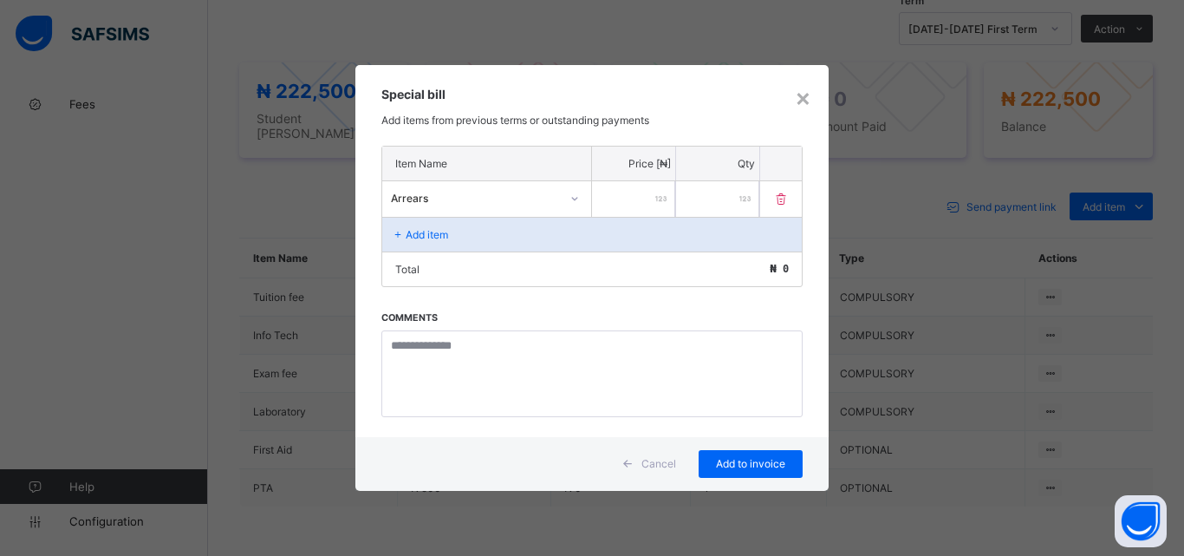
click at [623, 209] on input "number" at bounding box center [633, 199] width 83 height 36
type input "******"
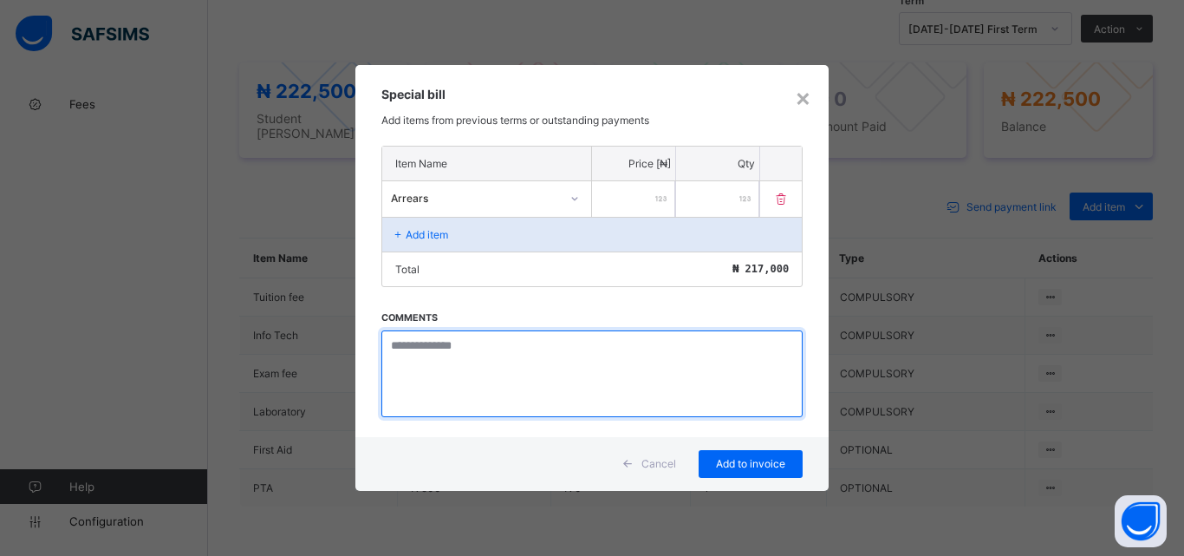
click at [460, 354] on textarea at bounding box center [591, 373] width 421 height 87
paste textarea "**********"
type textarea "**********"
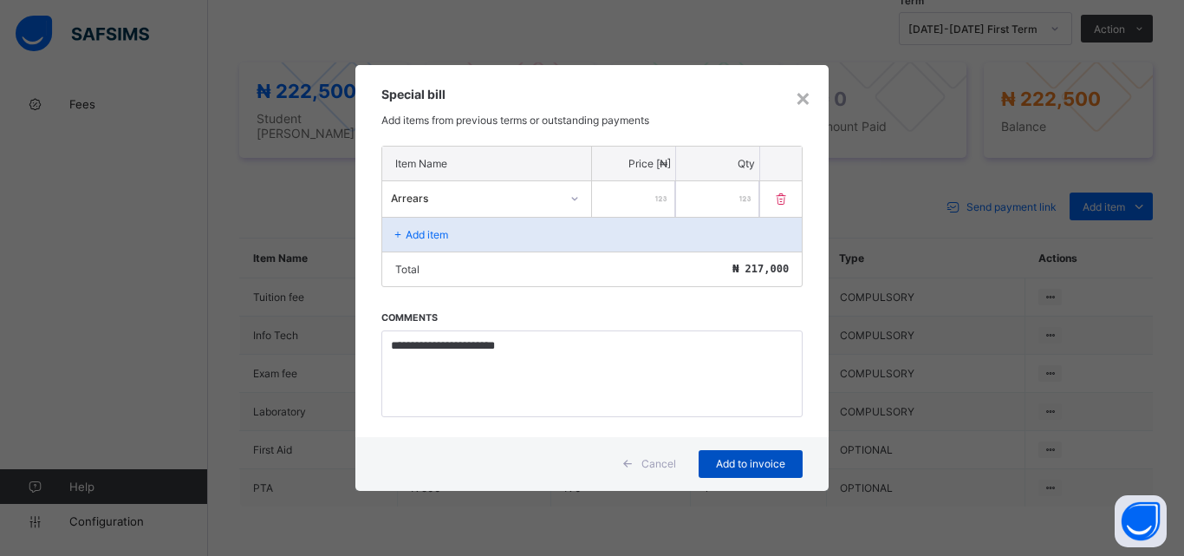
click at [733, 468] on span "Add to invoice" at bounding box center [751, 463] width 78 height 13
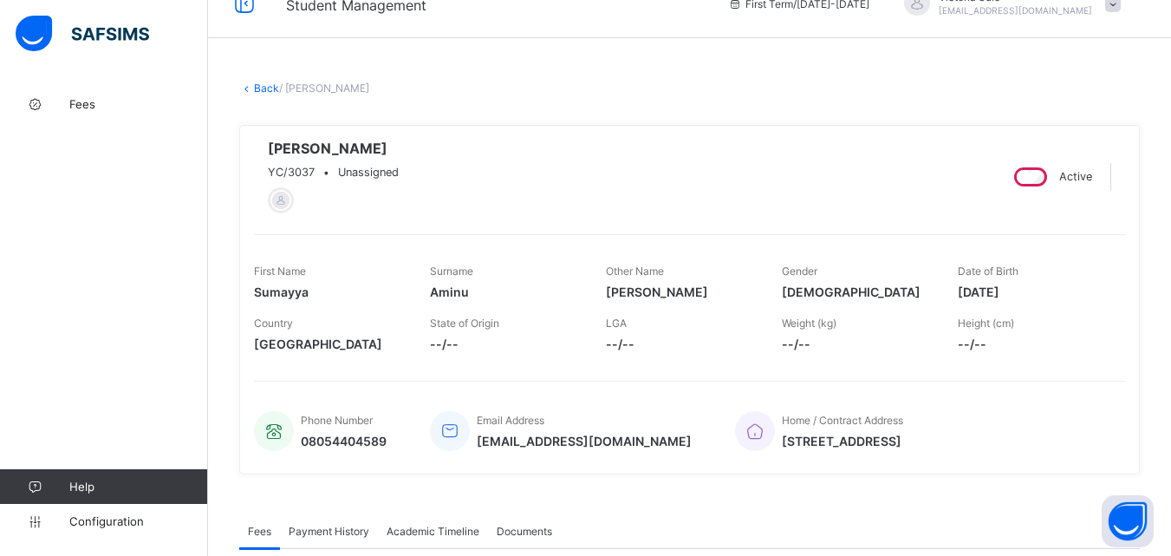
scroll to position [0, 0]
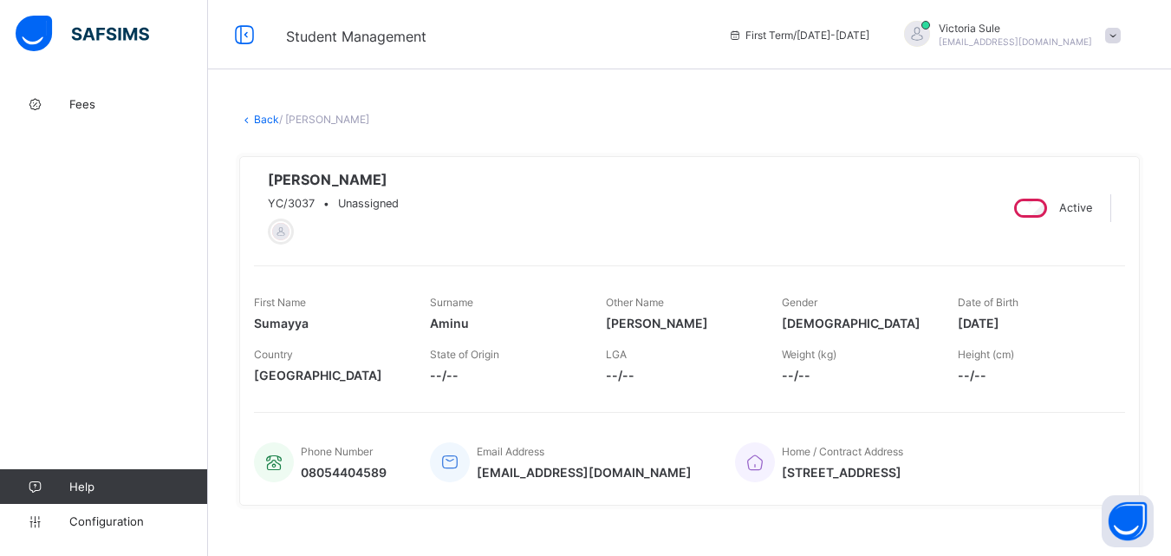
click at [259, 121] on link "Back" at bounding box center [266, 119] width 25 height 13
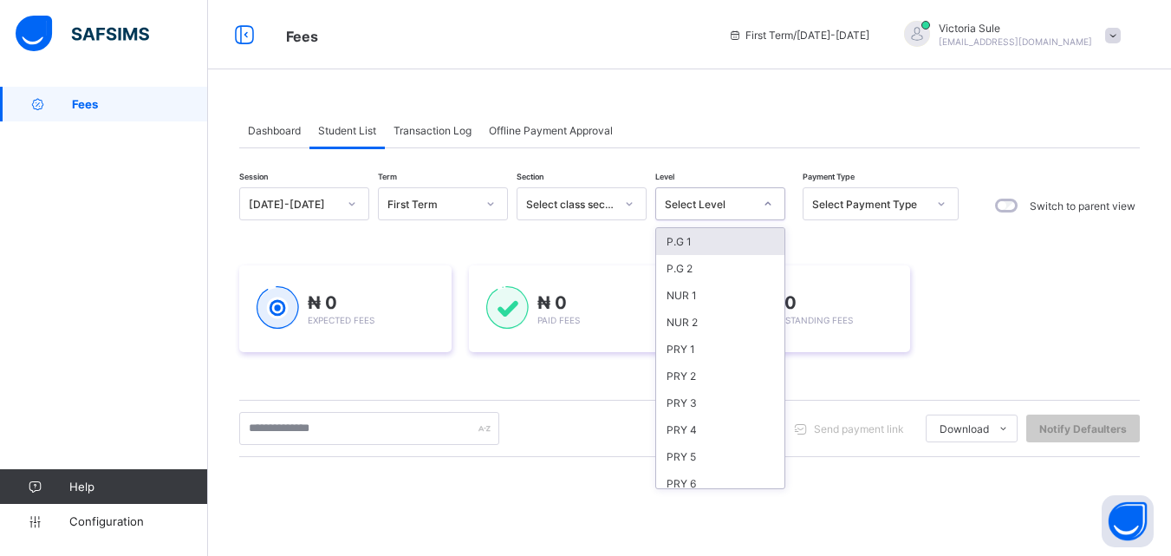
click at [738, 208] on div "Select Level" at bounding box center [709, 204] width 88 height 13
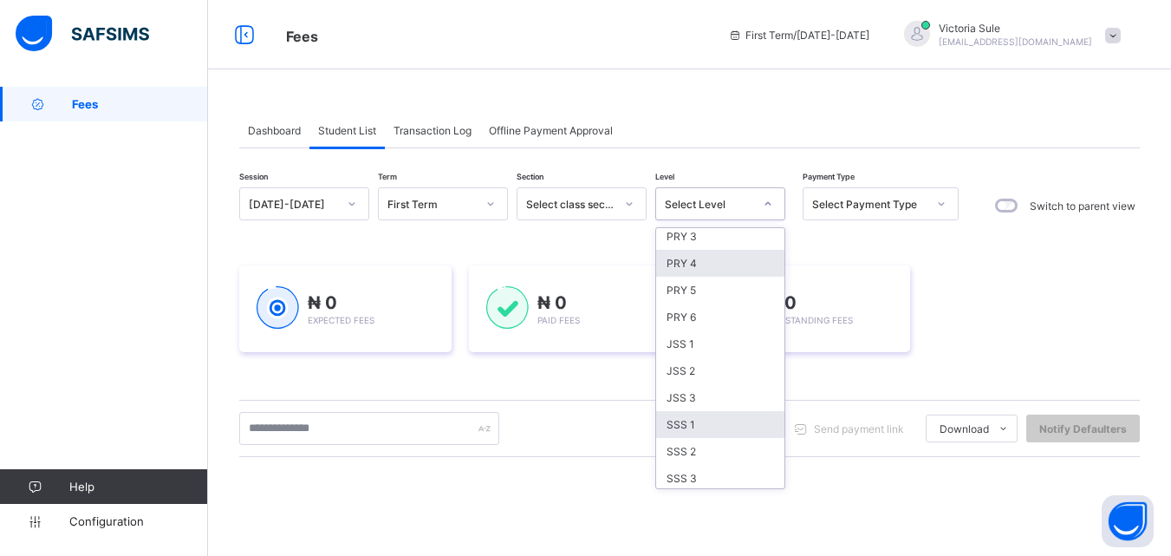
scroll to position [173, 0]
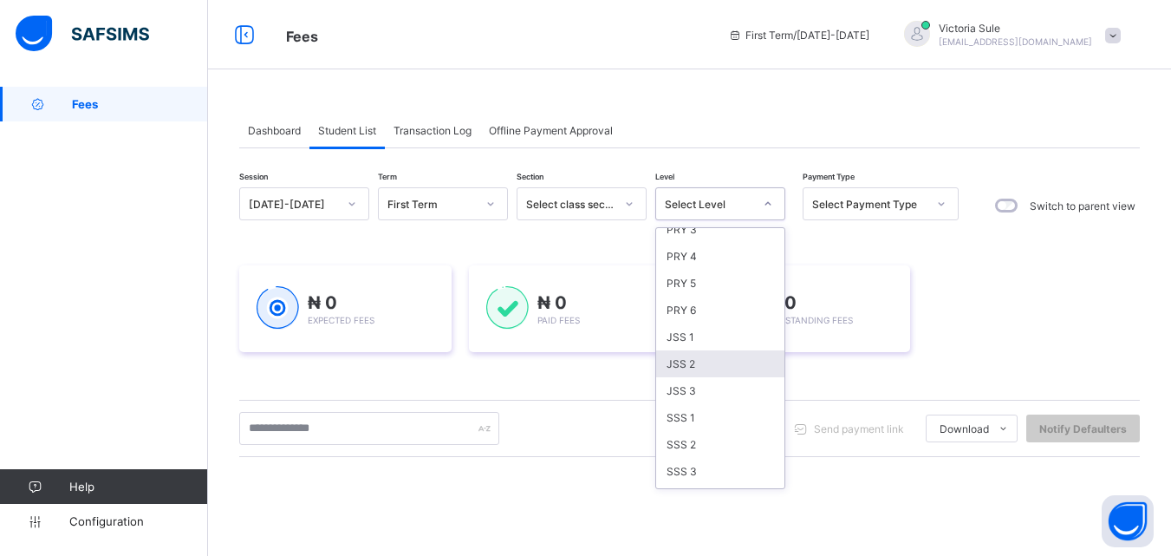
click at [678, 363] on div "JSS 2" at bounding box center [720, 363] width 128 height 27
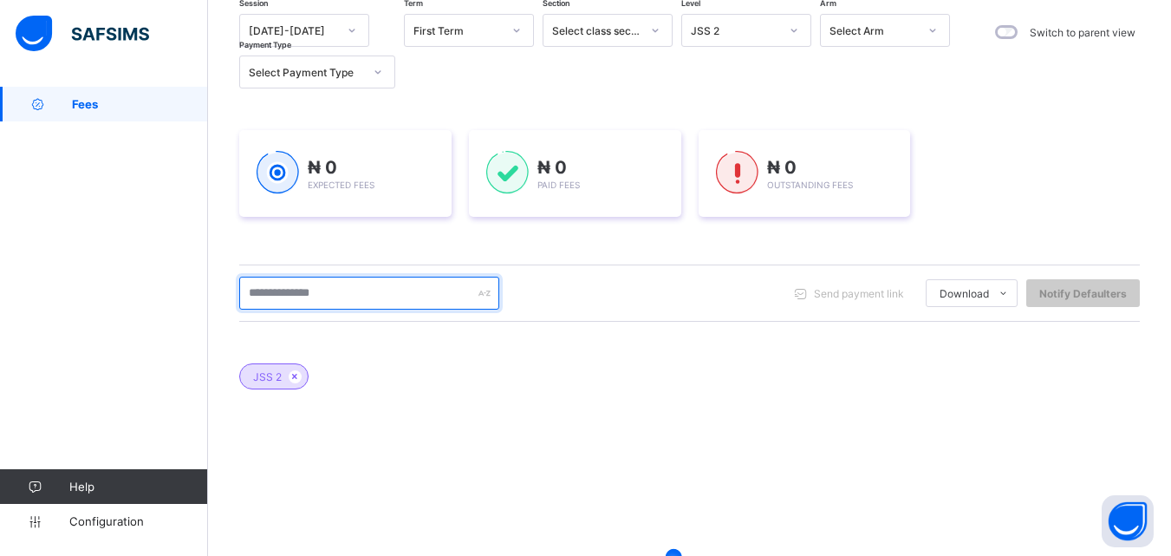
click at [411, 295] on input "text" at bounding box center [369, 292] width 260 height 33
type input "*******"
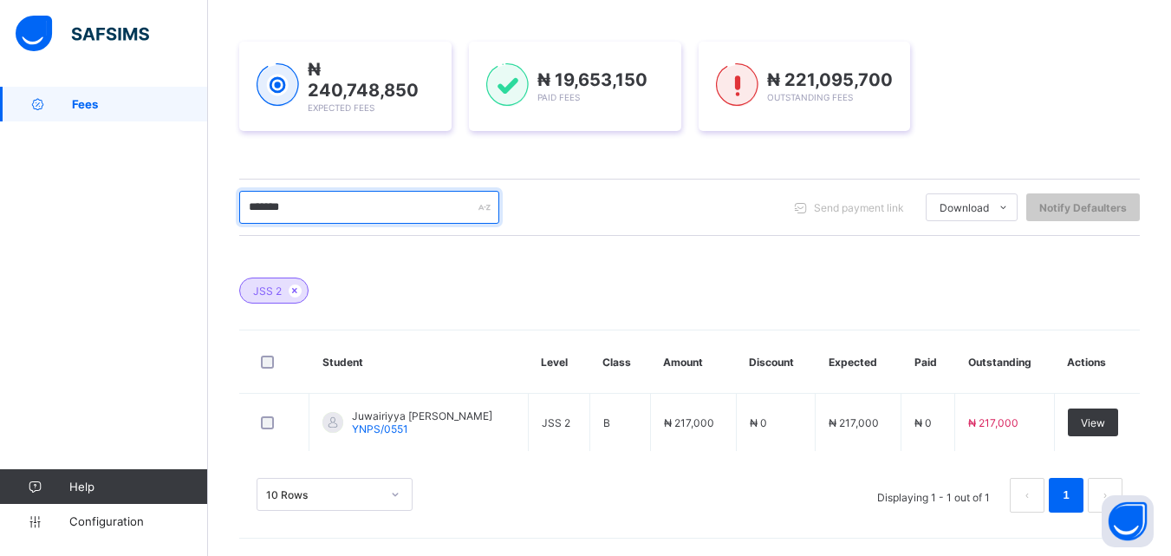
scroll to position [259, 0]
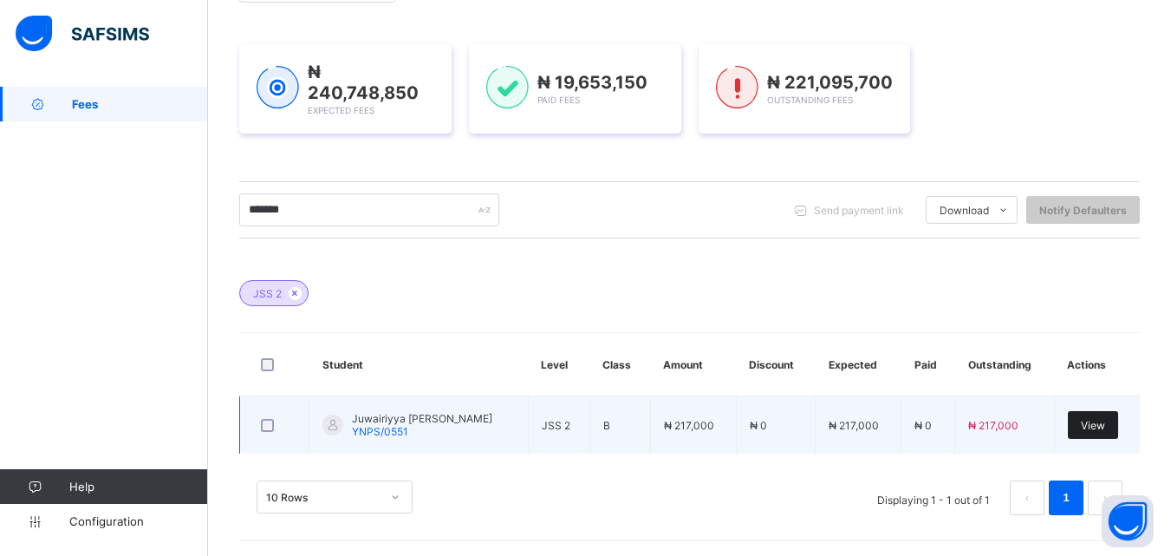
click at [1094, 426] on span "View" at bounding box center [1093, 425] width 24 height 13
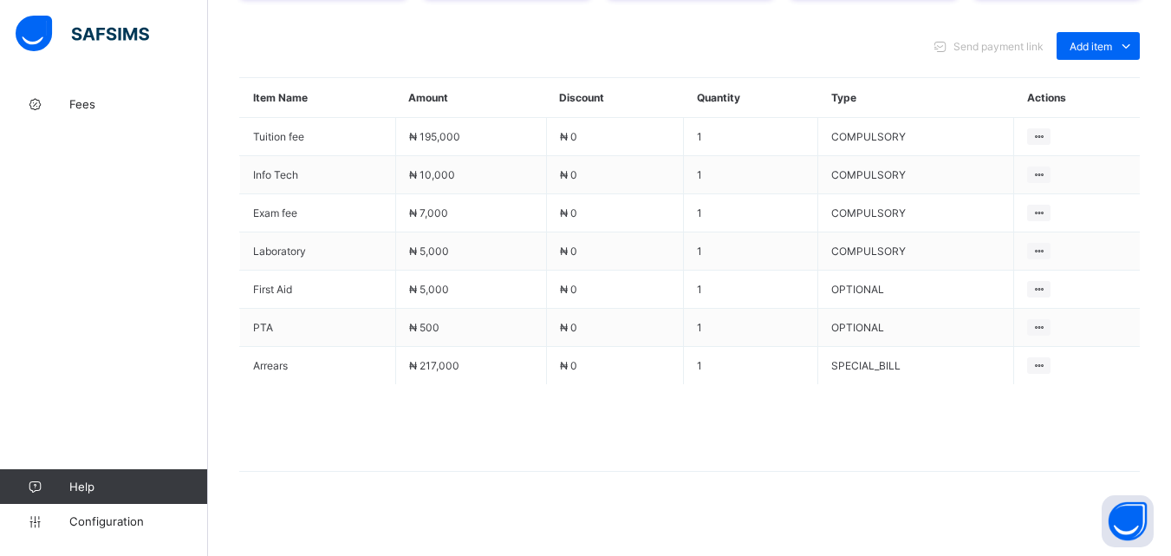
scroll to position [775, 0]
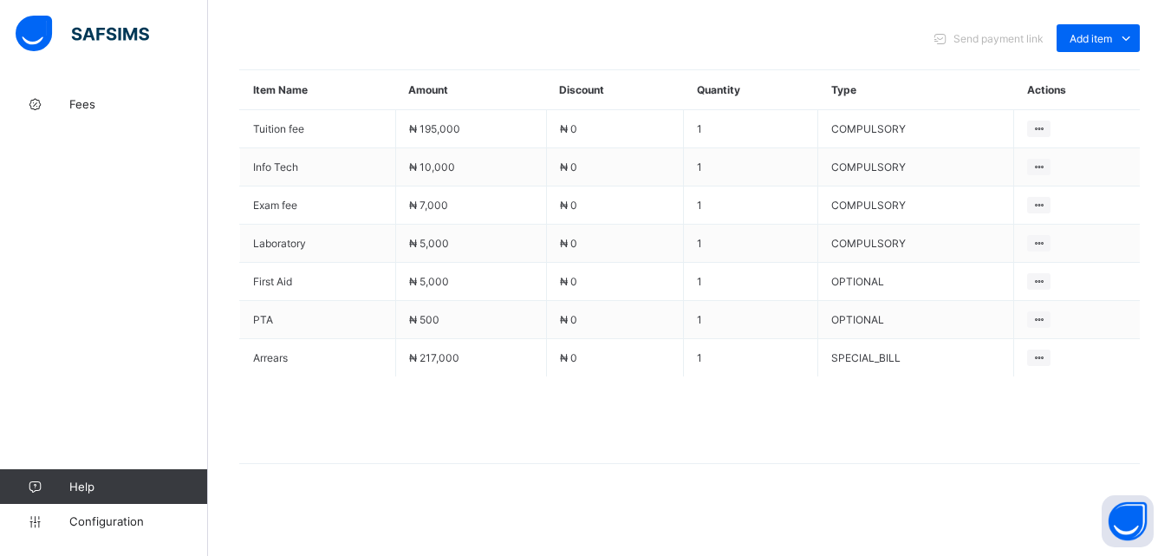
click at [458, 427] on span at bounding box center [689, 419] width 901 height 87
click at [628, 475] on div "Send payment link Add item Optional items Special bill Item Name Amount Discoun…" at bounding box center [689, 252] width 901 height 491
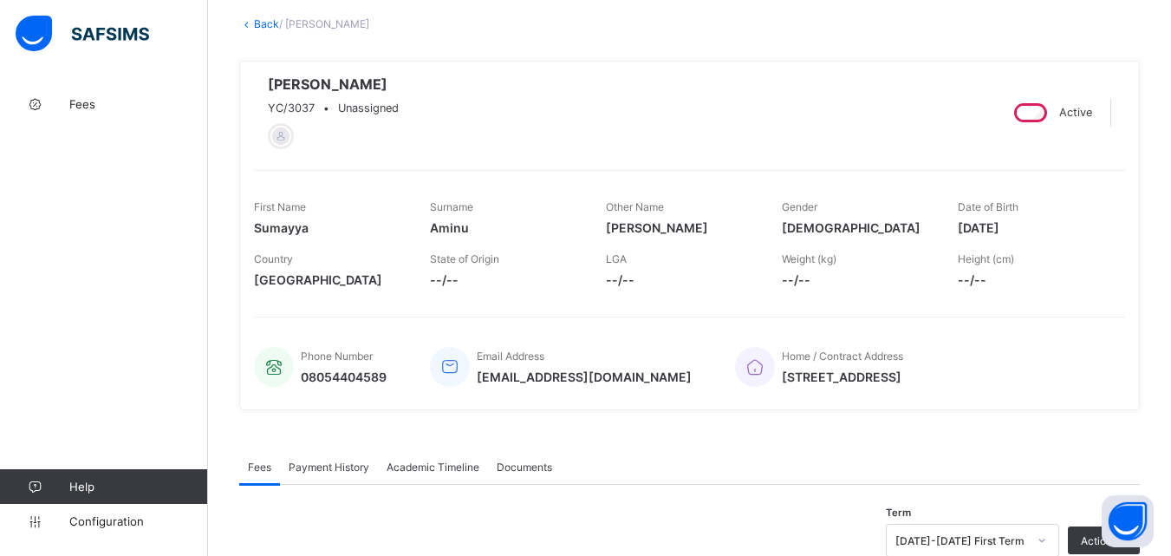
scroll to position [0, 0]
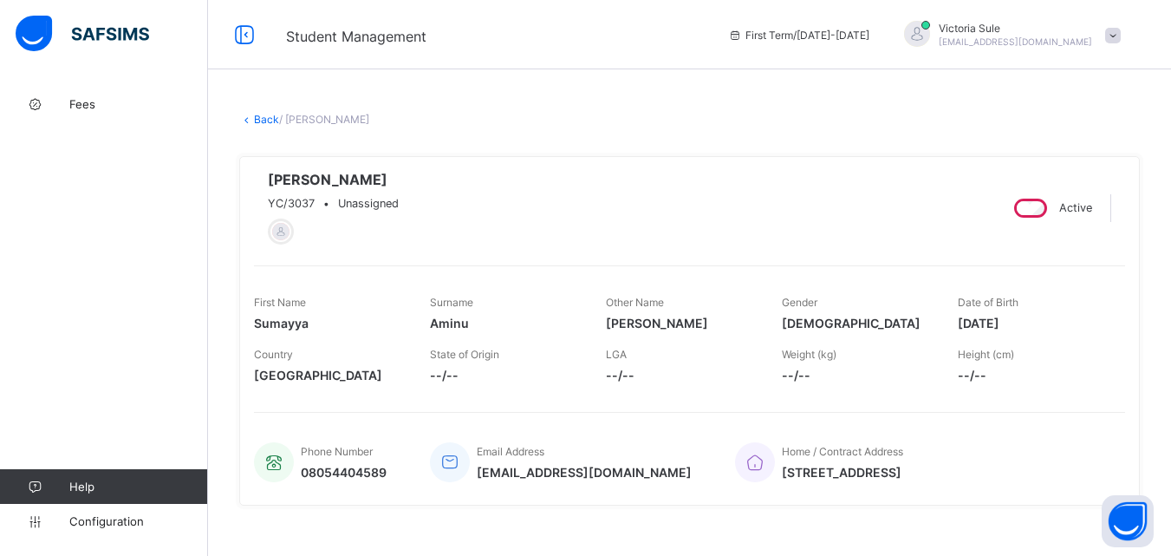
click at [682, 207] on div "Sumayya Umar Aminu YC/3037 • Unassigned" at bounding box center [619, 208] width 730 height 74
drag, startPoint x: 681, startPoint y: 206, endPoint x: 549, endPoint y: 78, distance: 183.9
drag, startPoint x: 264, startPoint y: 121, endPoint x: 743, endPoint y: 382, distance: 544.9
click at [264, 121] on link "Back" at bounding box center [266, 119] width 25 height 13
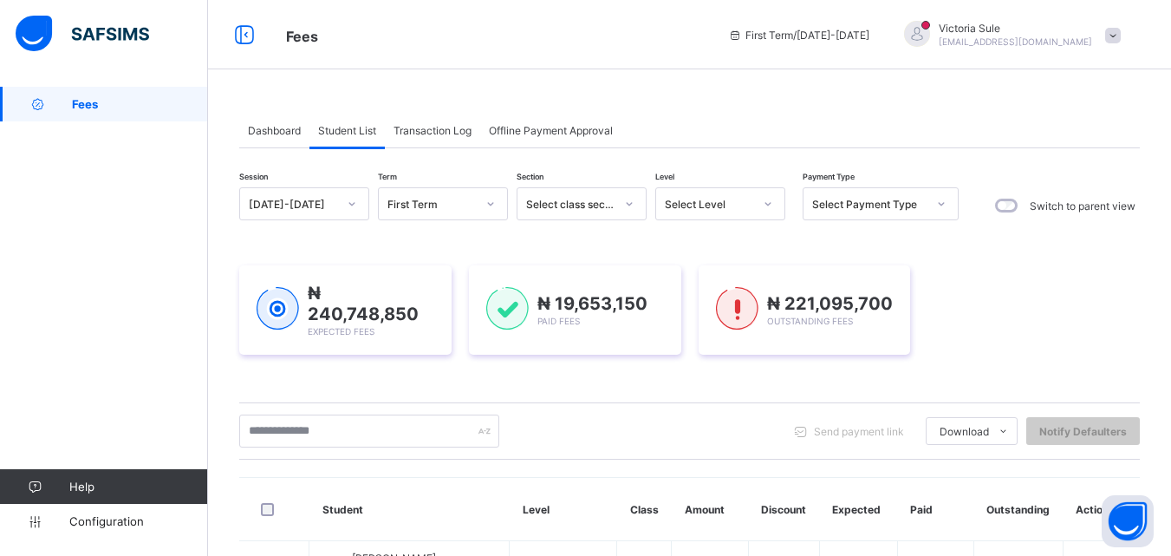
drag, startPoint x: 754, startPoint y: 195, endPoint x: 754, endPoint y: 206, distance: 11.3
click at [754, 195] on div at bounding box center [767, 204] width 29 height 28
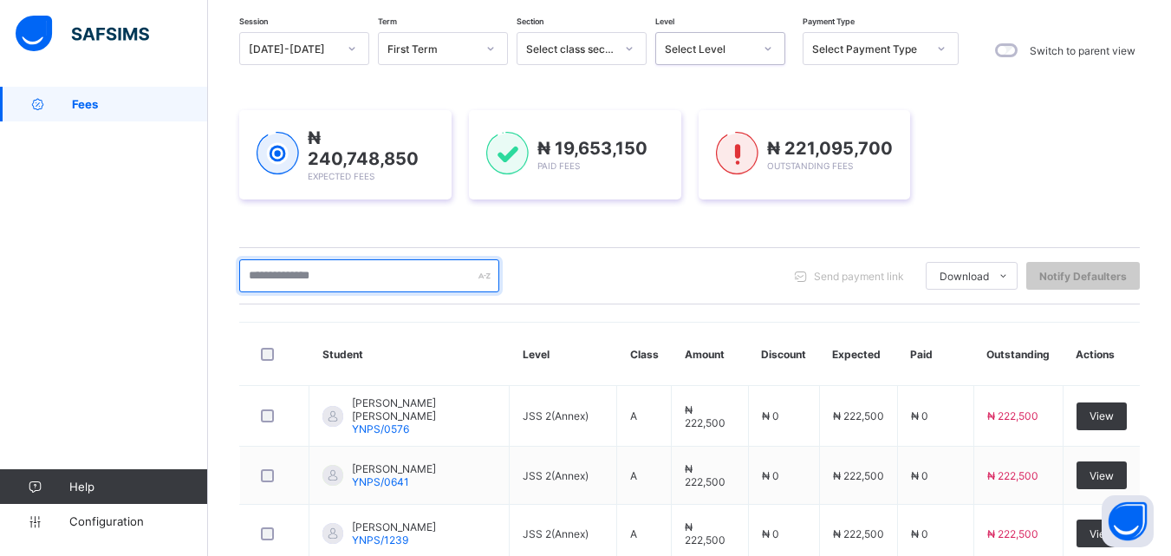
click at [392, 275] on input "text" at bounding box center [369, 275] width 260 height 33
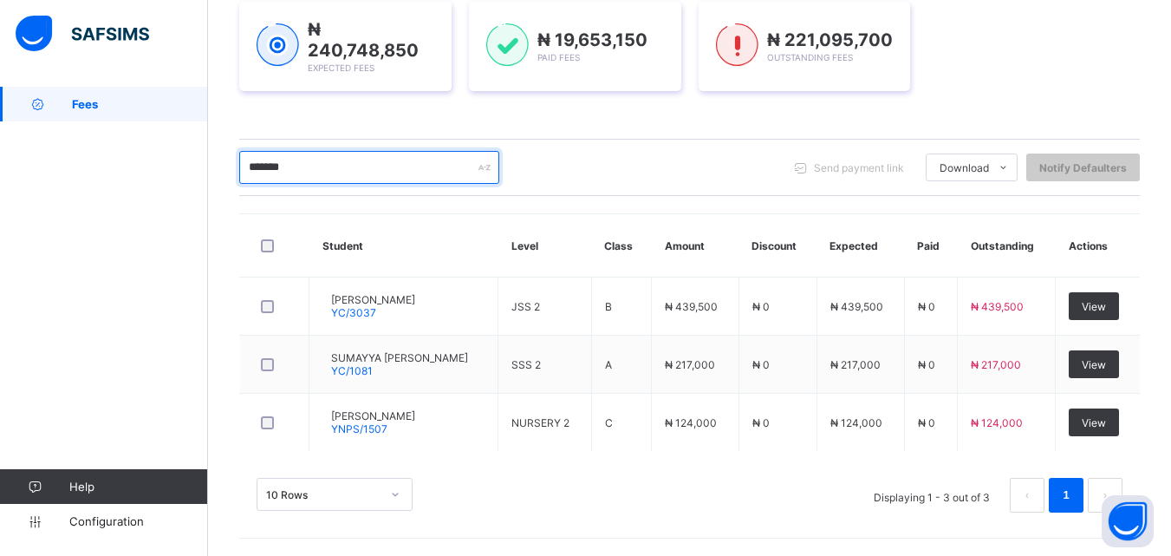
scroll to position [261, 0]
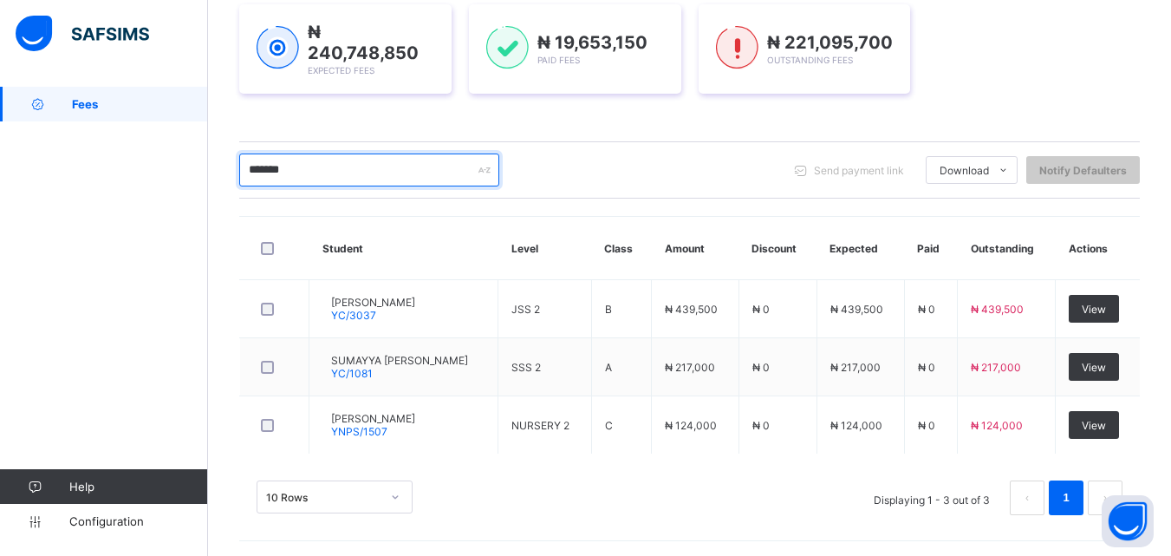
type input "*******"
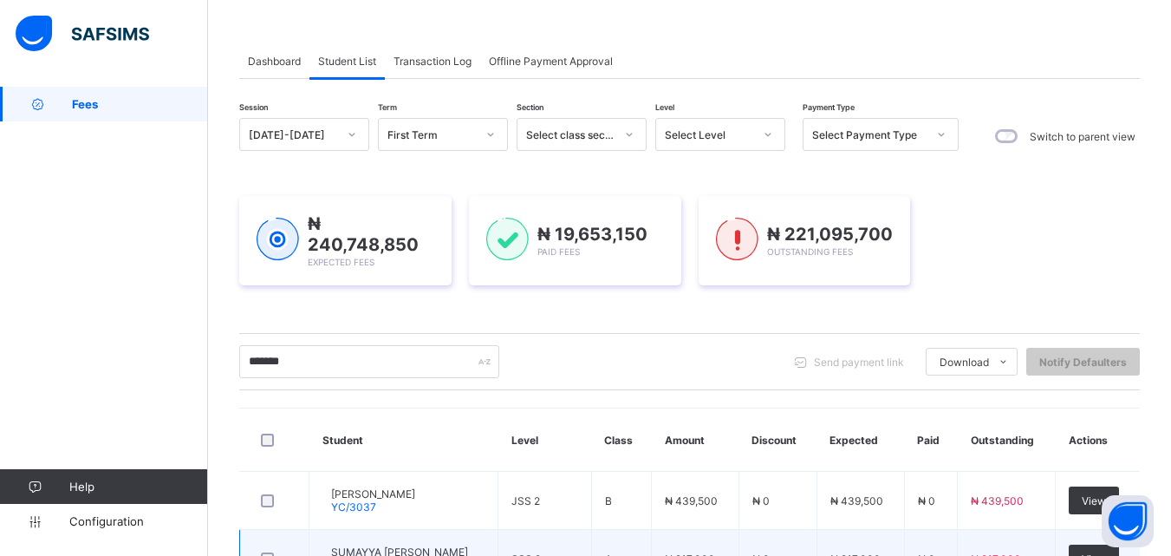
scroll to position [0, 0]
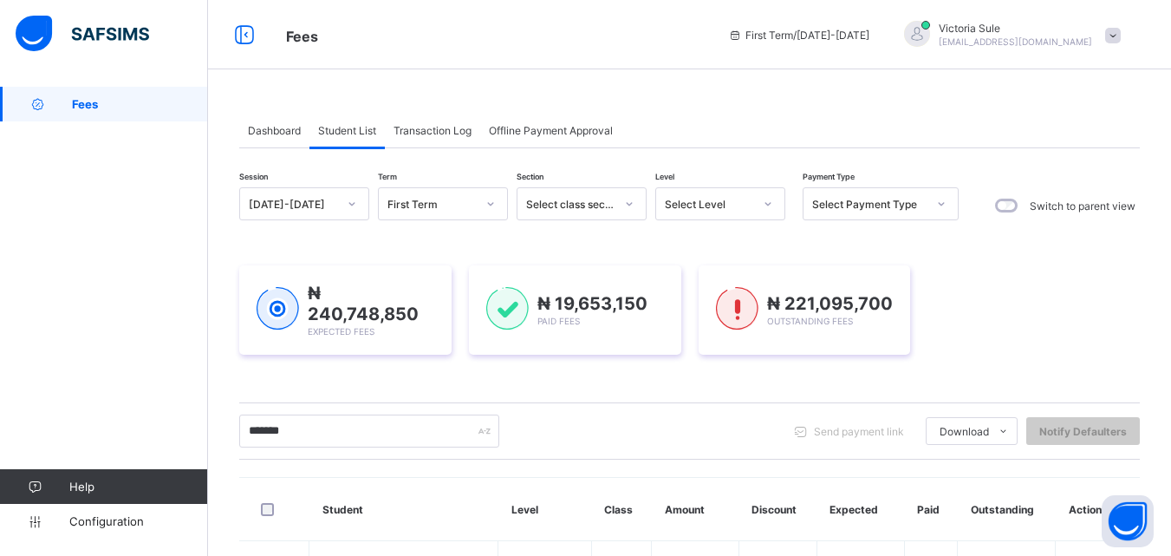
click at [744, 211] on div "Select Level" at bounding box center [703, 204] width 95 height 24
click at [1121, 30] on span at bounding box center [1113, 36] width 16 height 16
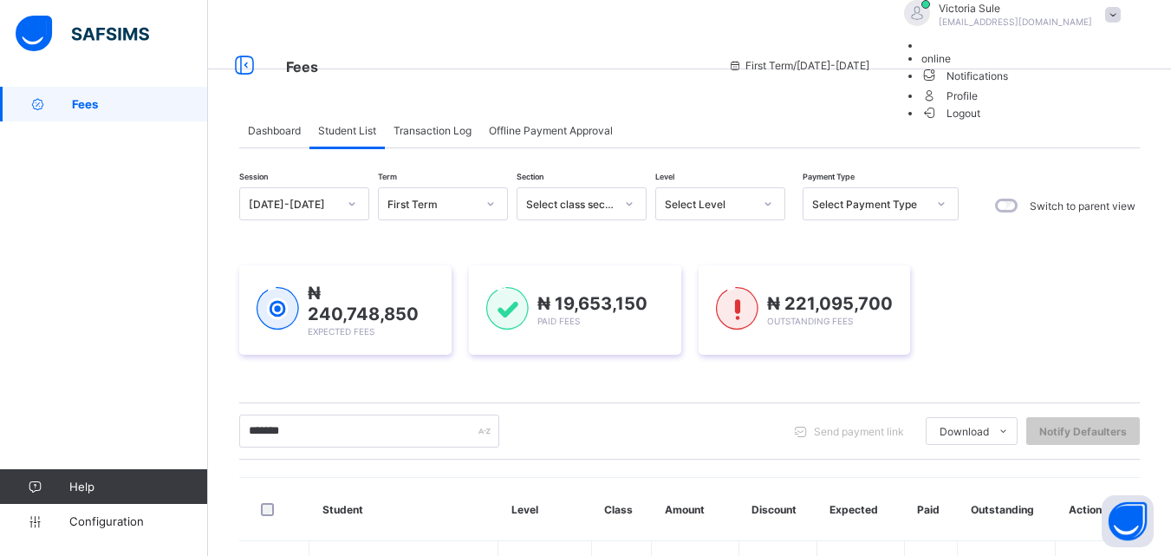
click at [981, 122] on span "Logout" at bounding box center [951, 113] width 60 height 18
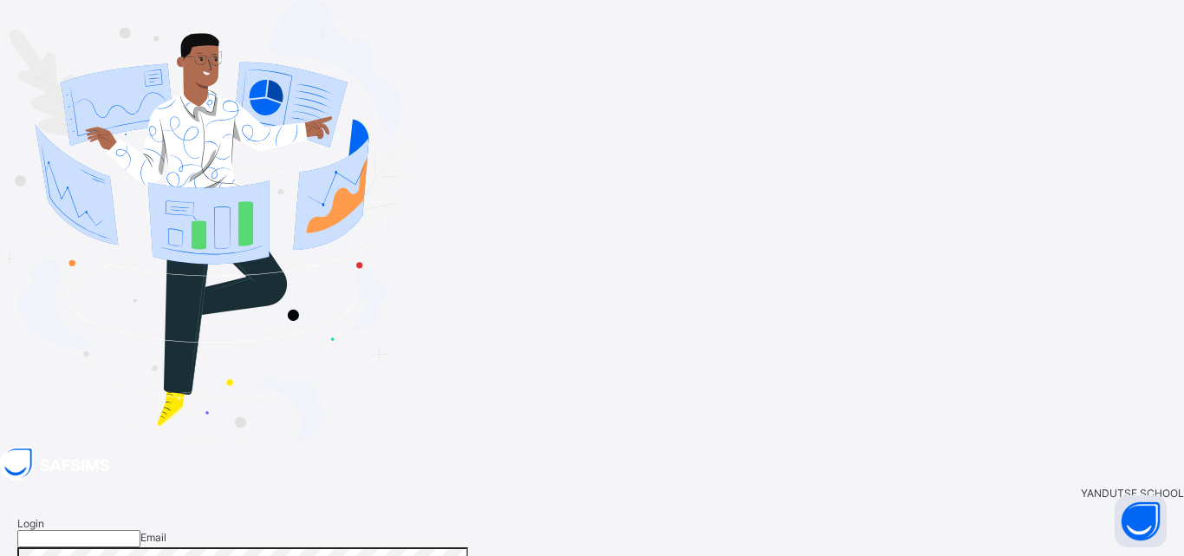
type input "**********"
